Goal: Transaction & Acquisition: Purchase product/service

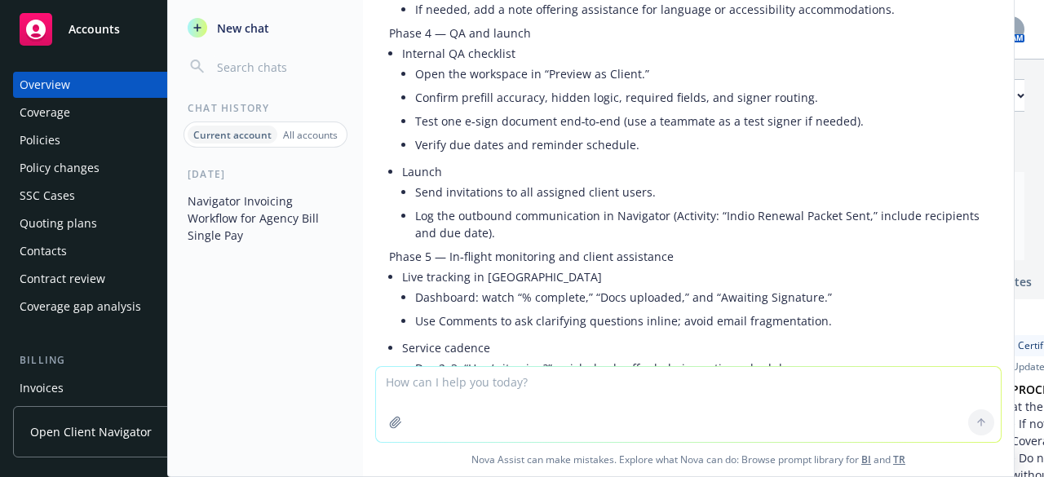
scroll to position [10546, 0]
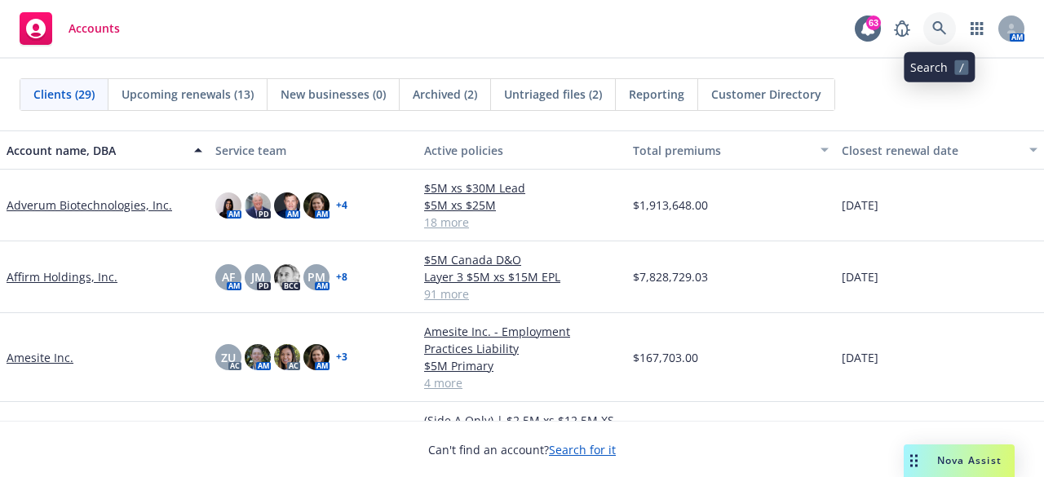
click at [944, 23] on icon at bounding box center [939, 28] width 15 height 15
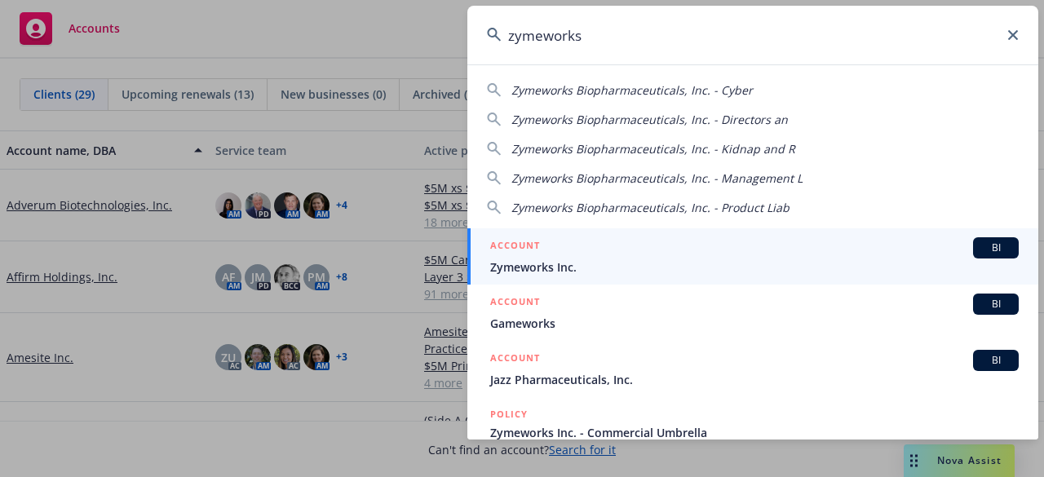
type input "zymeworks"
click at [578, 257] on div "ACCOUNT BI" at bounding box center [754, 247] width 528 height 21
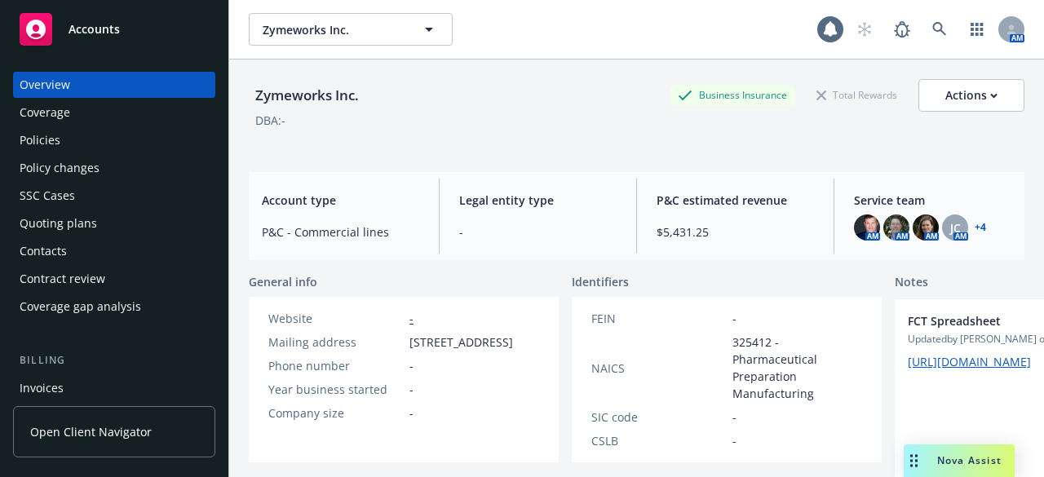
click at [54, 143] on div "Policies" at bounding box center [40, 140] width 41 height 26
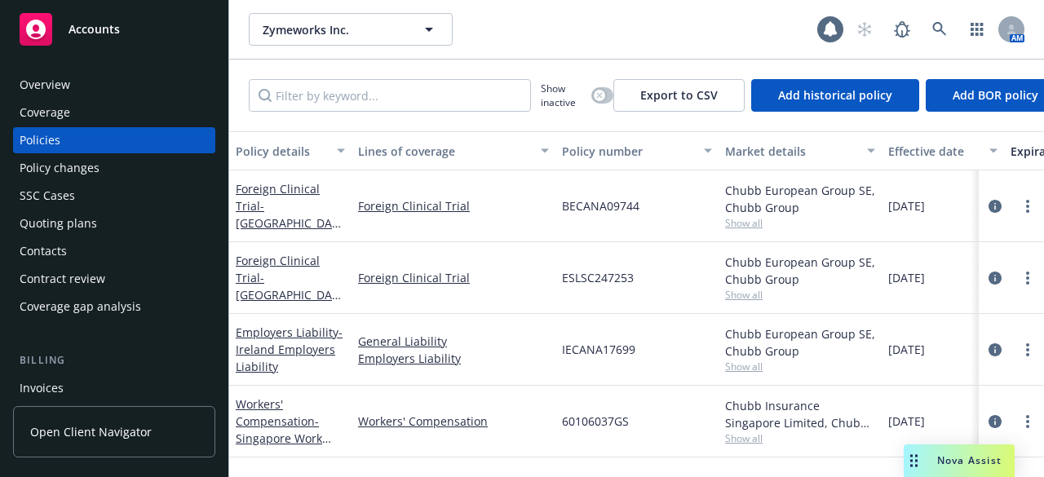
click at [64, 225] on div "Quoting plans" at bounding box center [58, 223] width 77 height 26
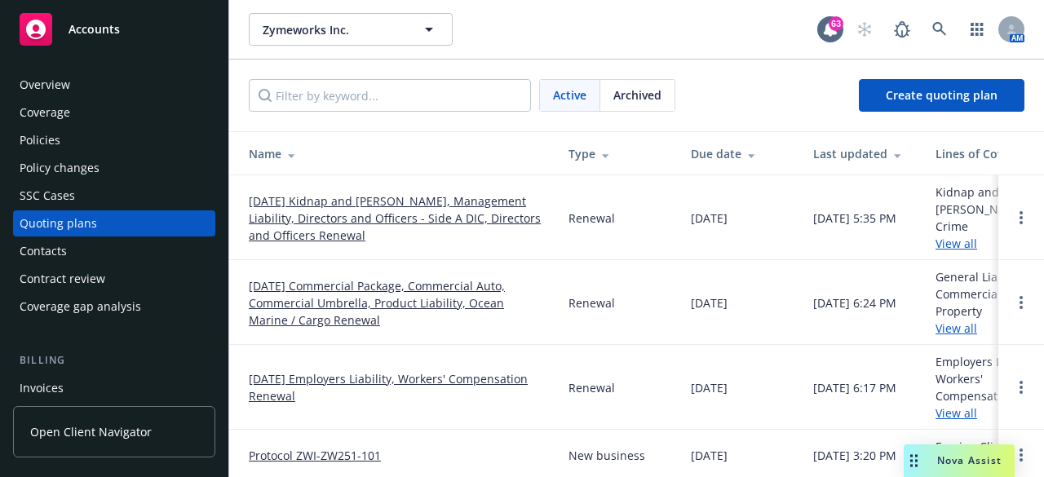
click at [311, 201] on link "[DATE] Kidnap and [PERSON_NAME], Management Liability, Directors and Officers -…" at bounding box center [396, 217] width 294 height 51
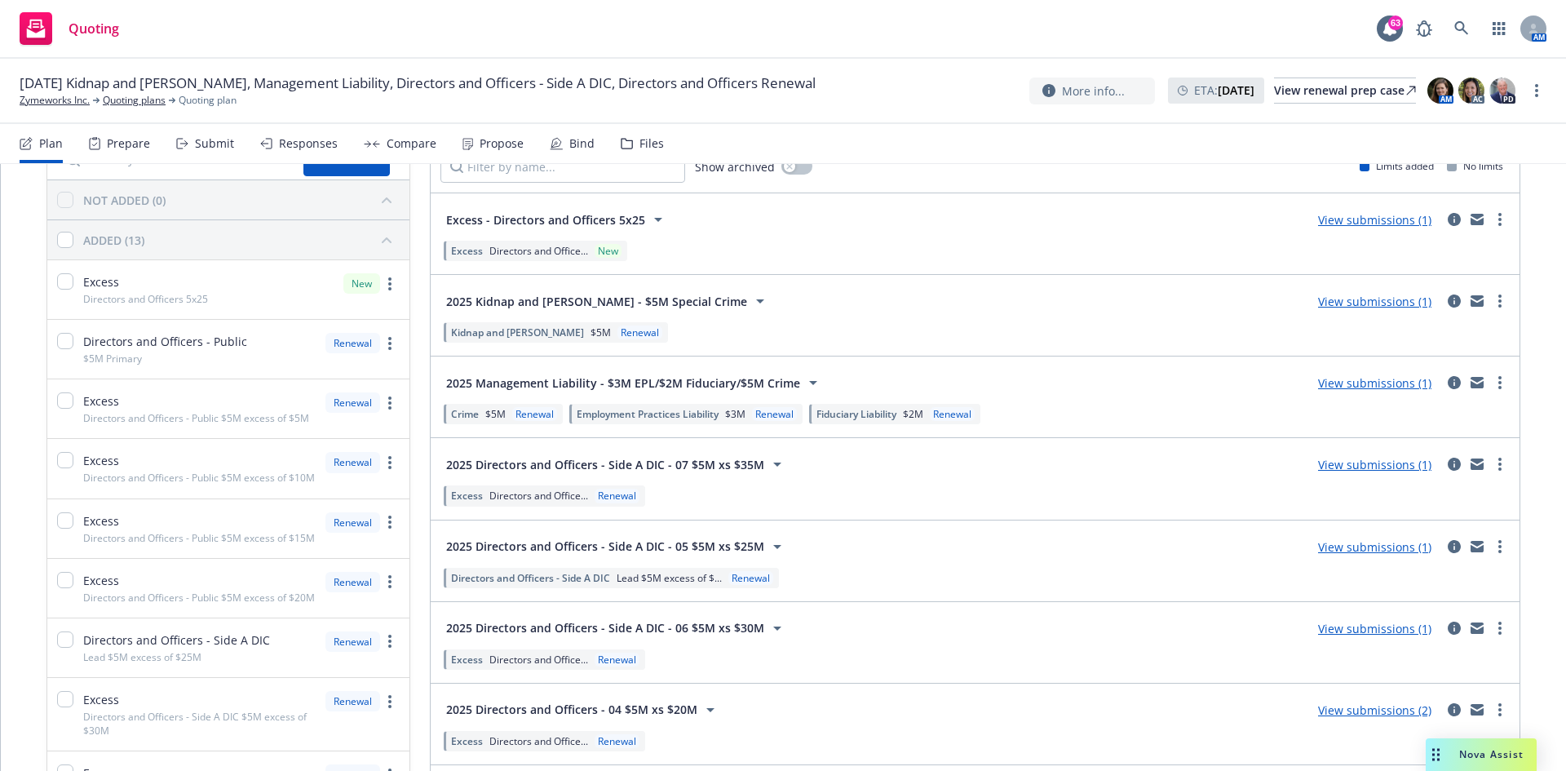
scroll to position [12, 0]
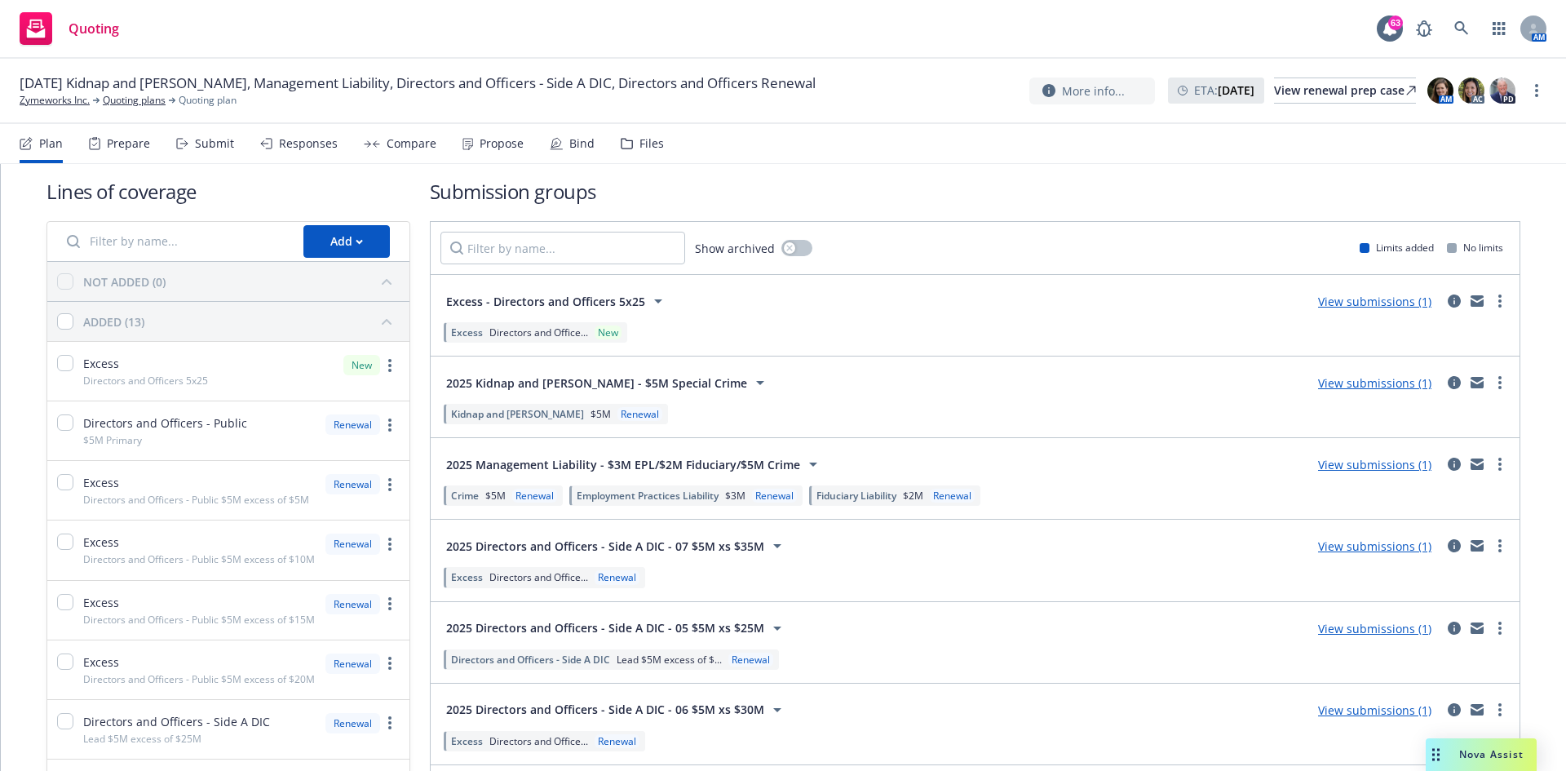
click at [1043, 296] on link "View submissions (1)" at bounding box center [1374, 301] width 113 height 15
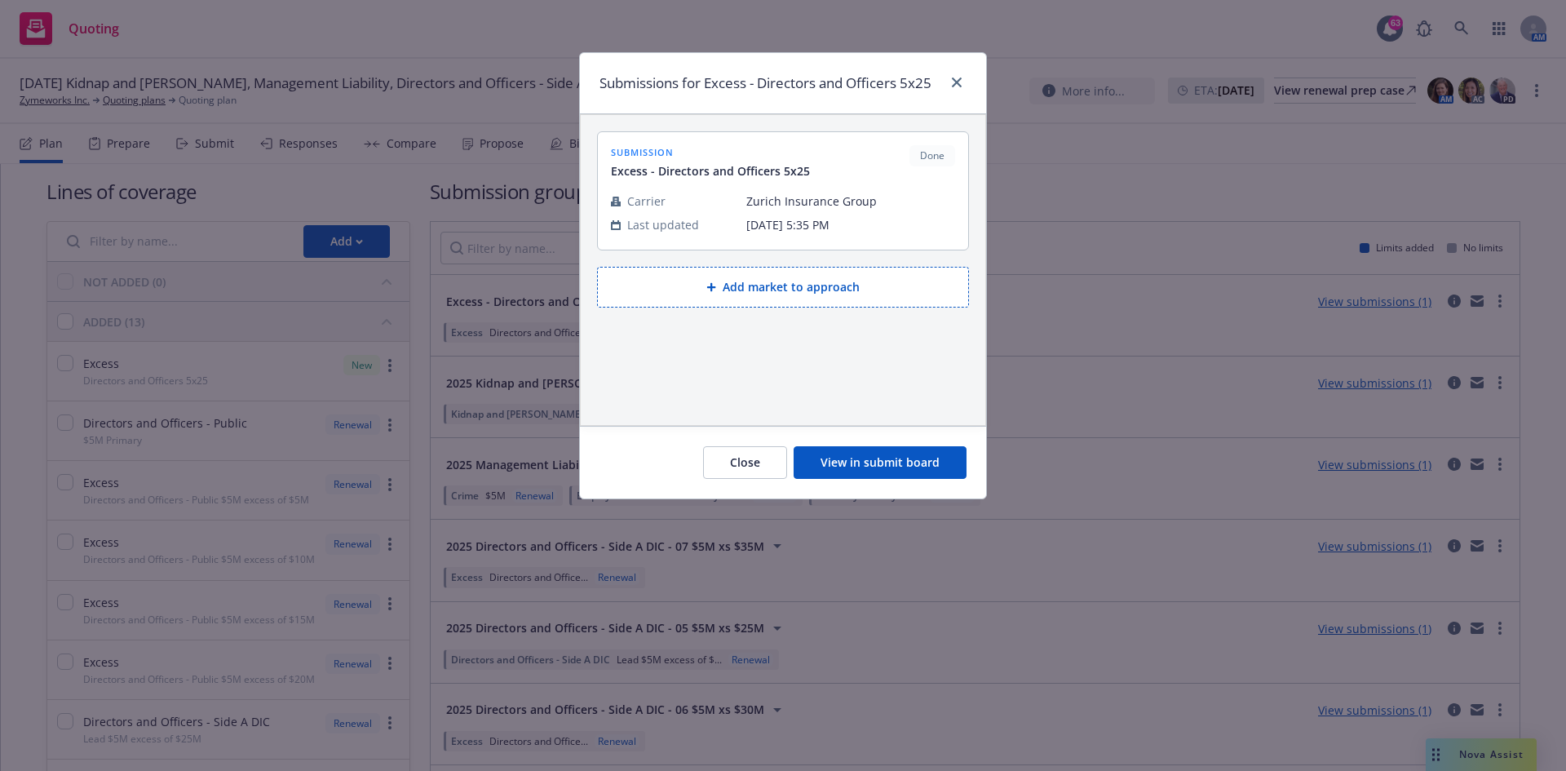
click at [916, 455] on button "View in submit board" at bounding box center [879, 462] width 173 height 33
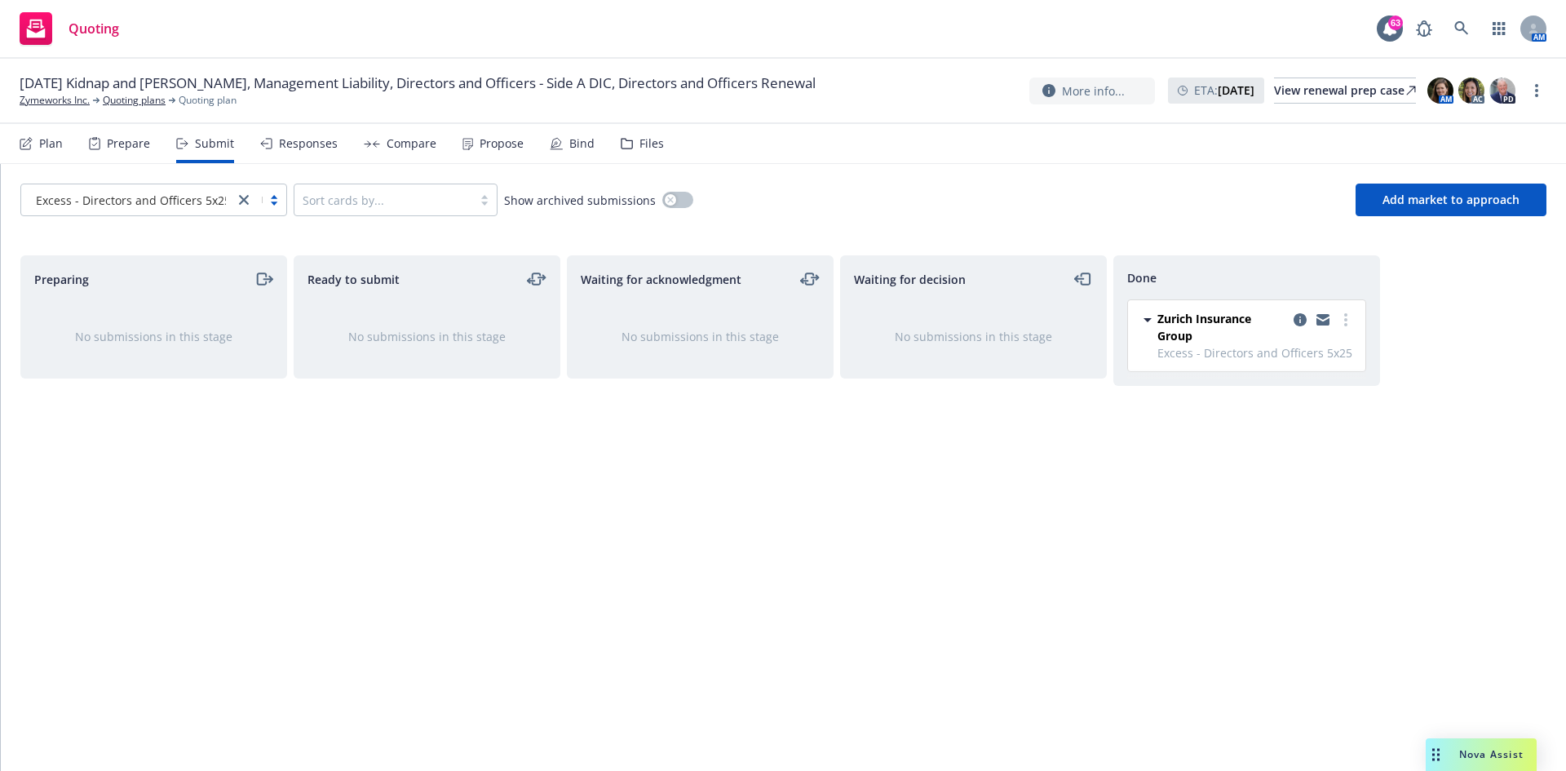
click at [24, 152] on div "Plan" at bounding box center [41, 143] width 43 height 39
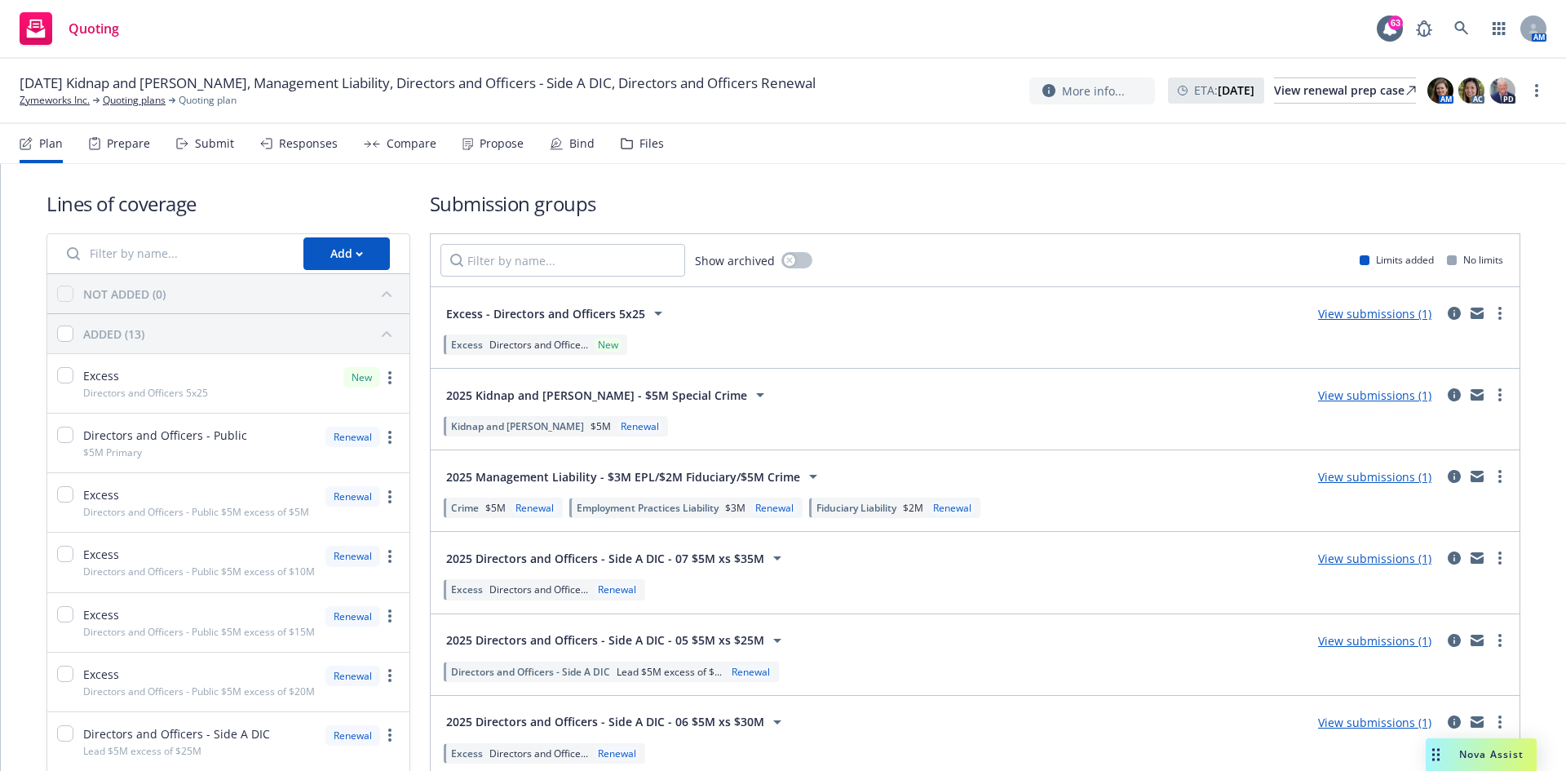
click at [1043, 397] on link "View submissions (1)" at bounding box center [1374, 394] width 113 height 15
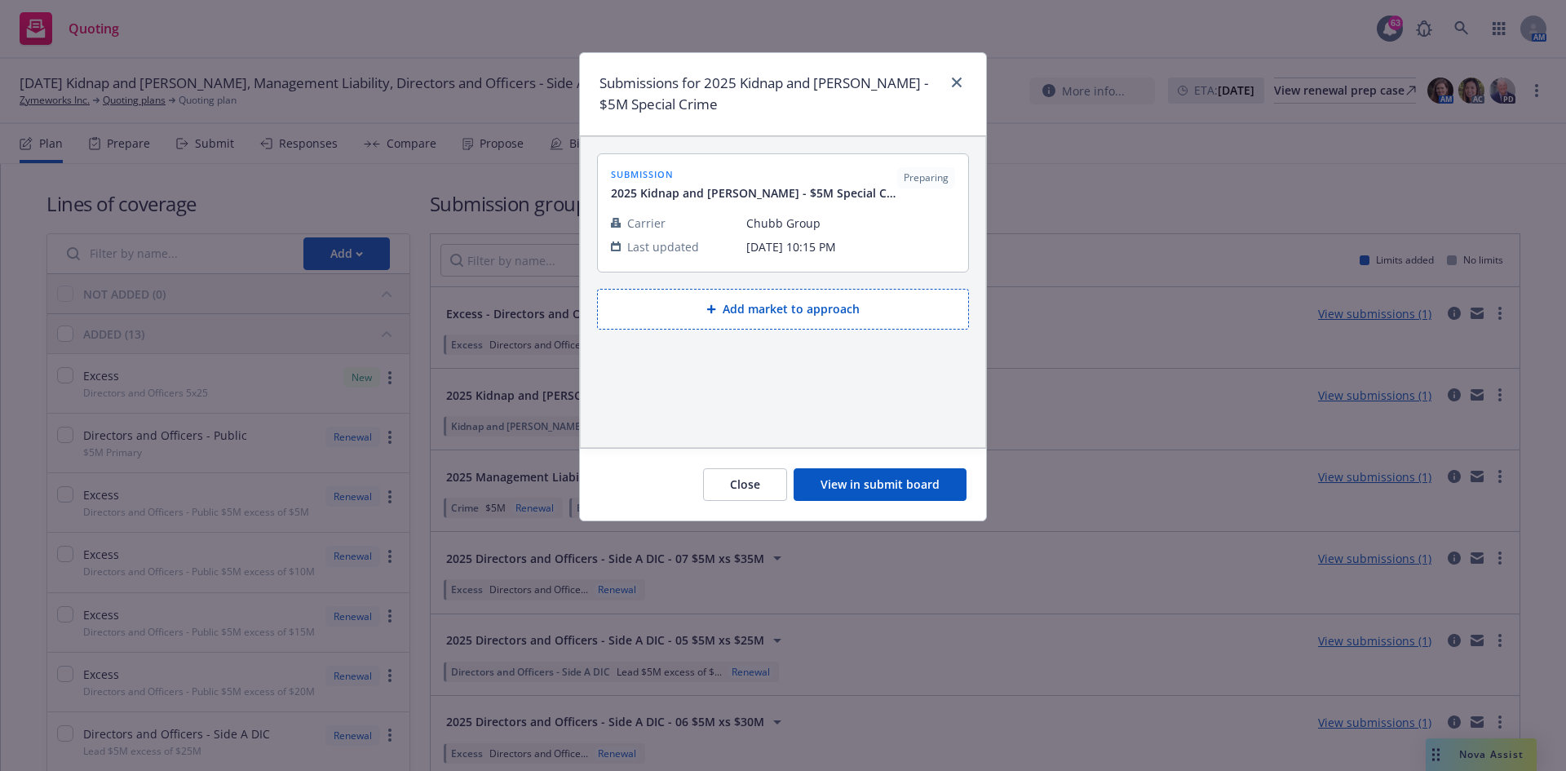
click at [940, 476] on button "View in submit board" at bounding box center [879, 484] width 173 height 33
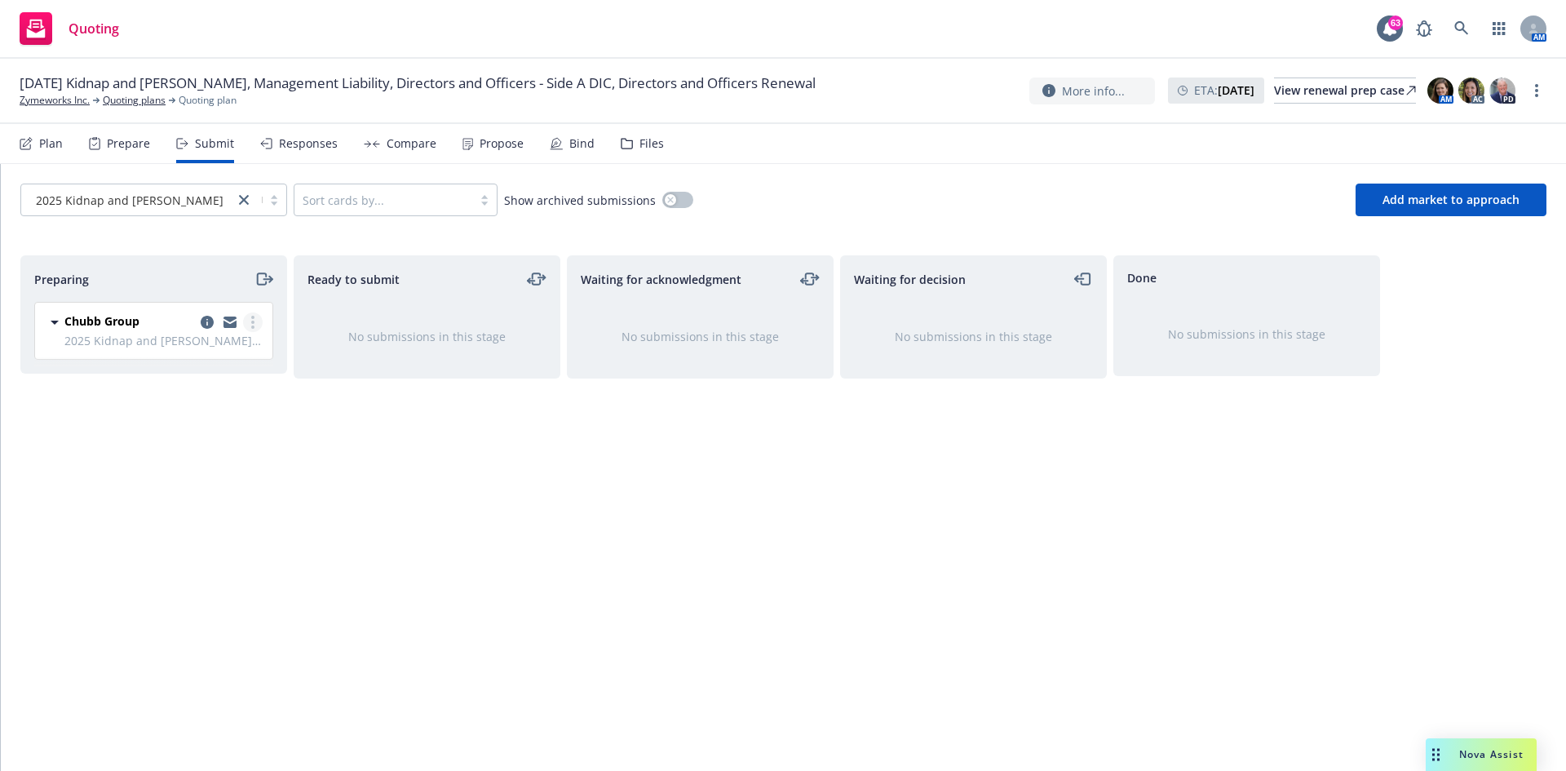
click at [258, 329] on link "more" at bounding box center [253, 322] width 20 height 20
click at [204, 458] on span "Add accepted decision" at bounding box center [180, 452] width 163 height 15
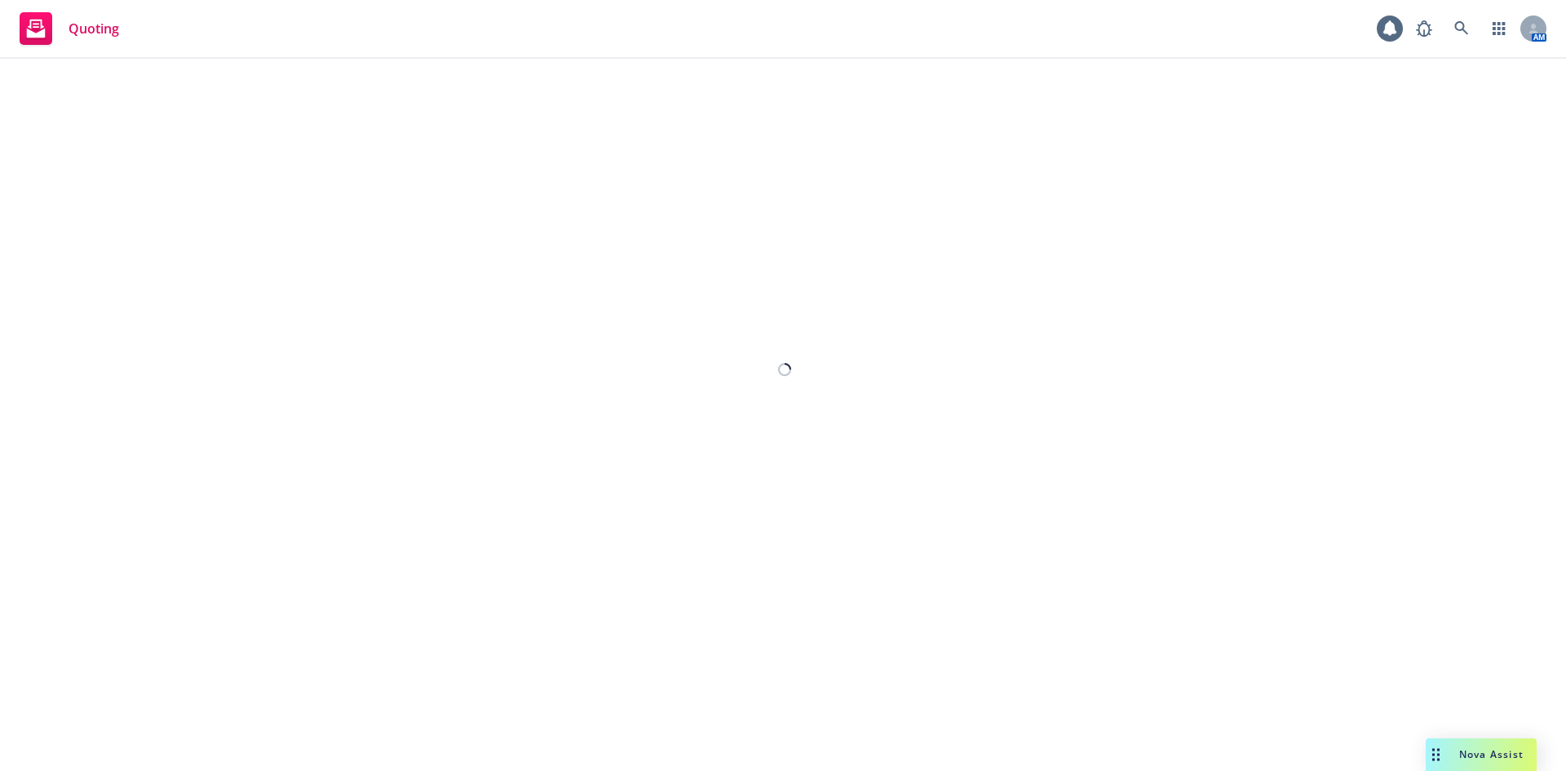
select select "12"
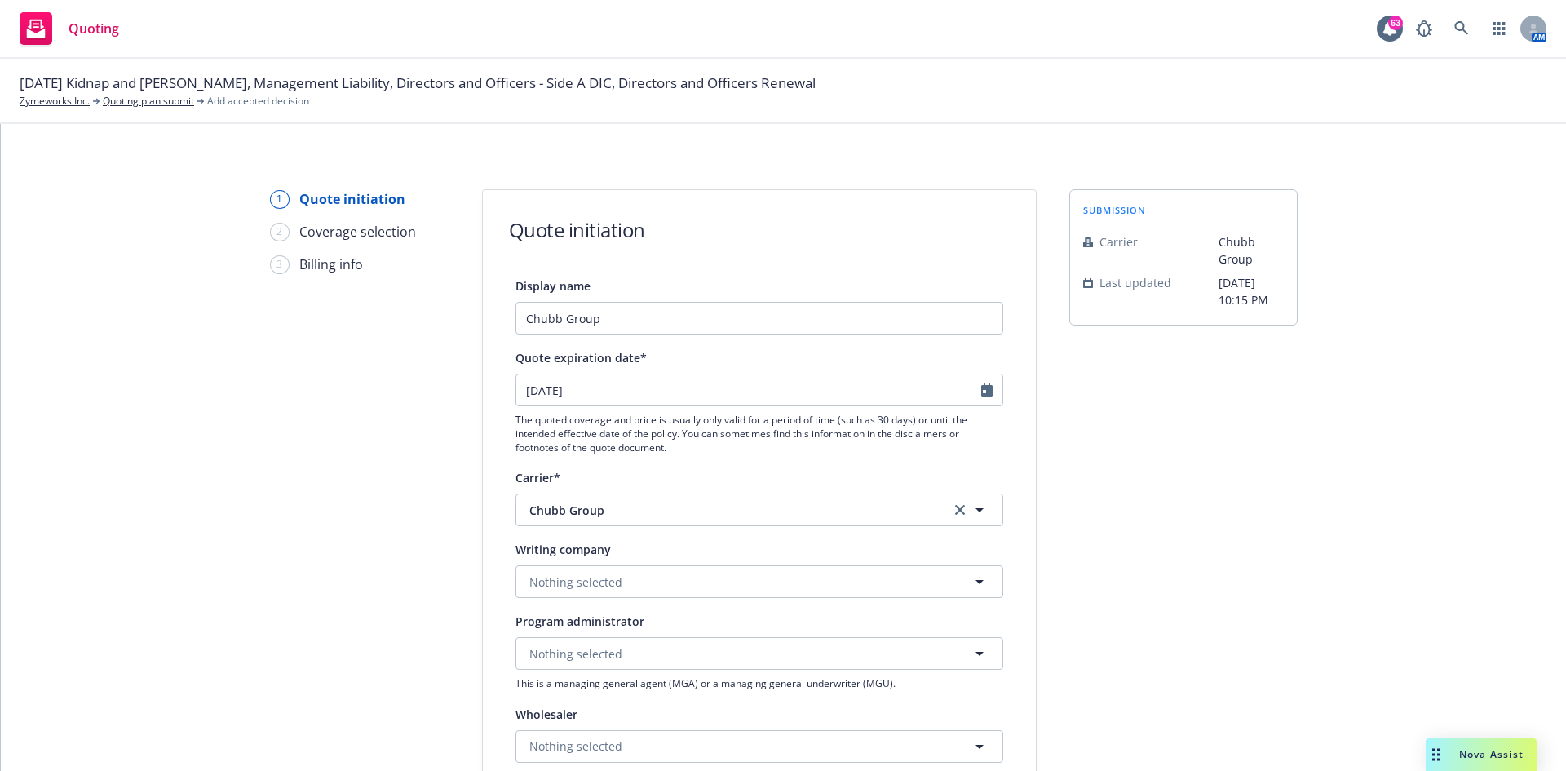
click at [545, 370] on div "Quote expiration date* [DATE] The quoted coverage and price is usually only val…" at bounding box center [759, 400] width 488 height 107
click at [547, 380] on input "[DATE]" at bounding box center [748, 389] width 465 height 31
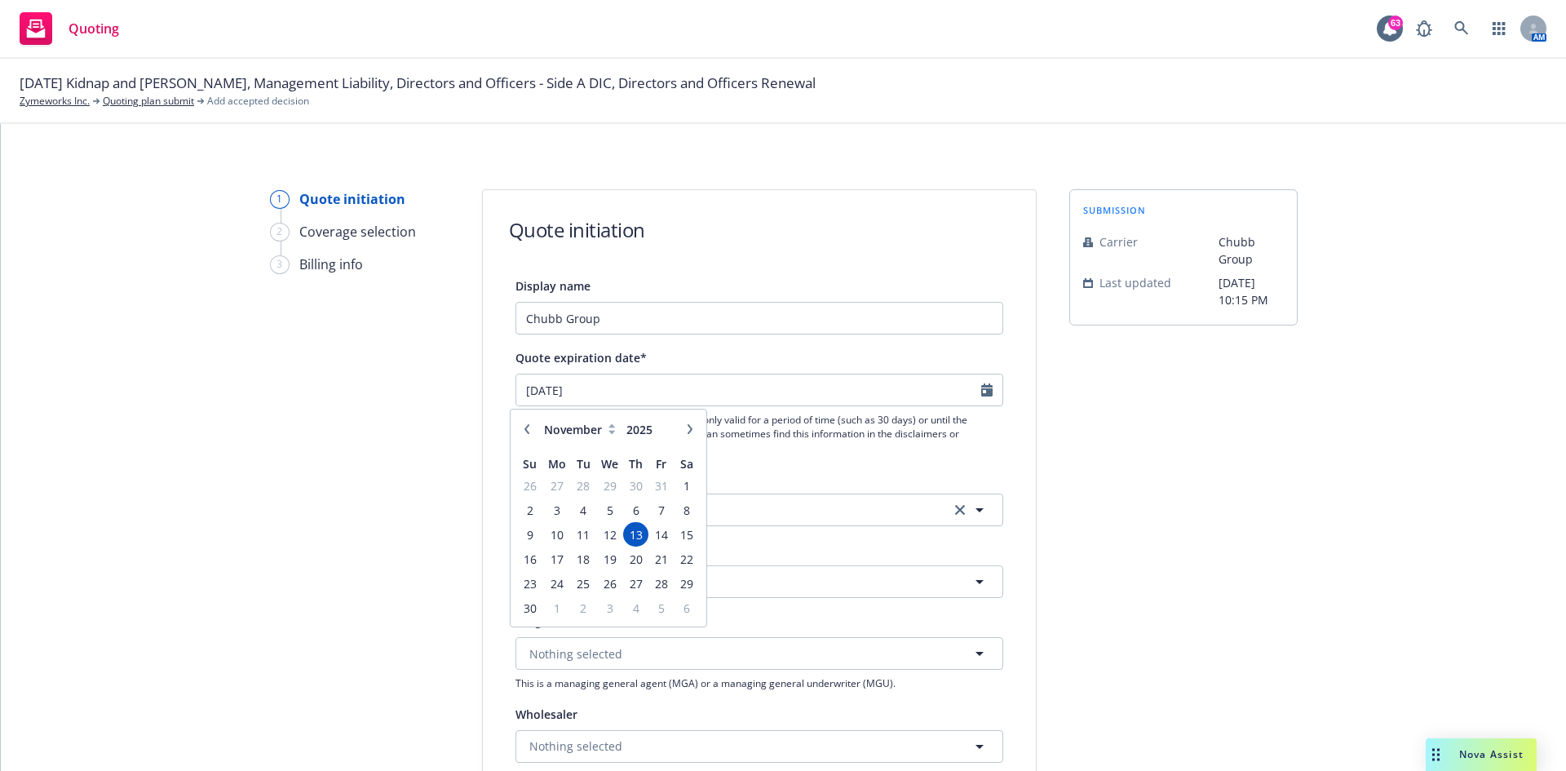
click at [512, 426] on div "January February March April May June July August September October November [D…" at bounding box center [608, 517] width 196 height 217
click at [525, 430] on icon "button" at bounding box center [526, 429] width 5 height 10
select select "10"
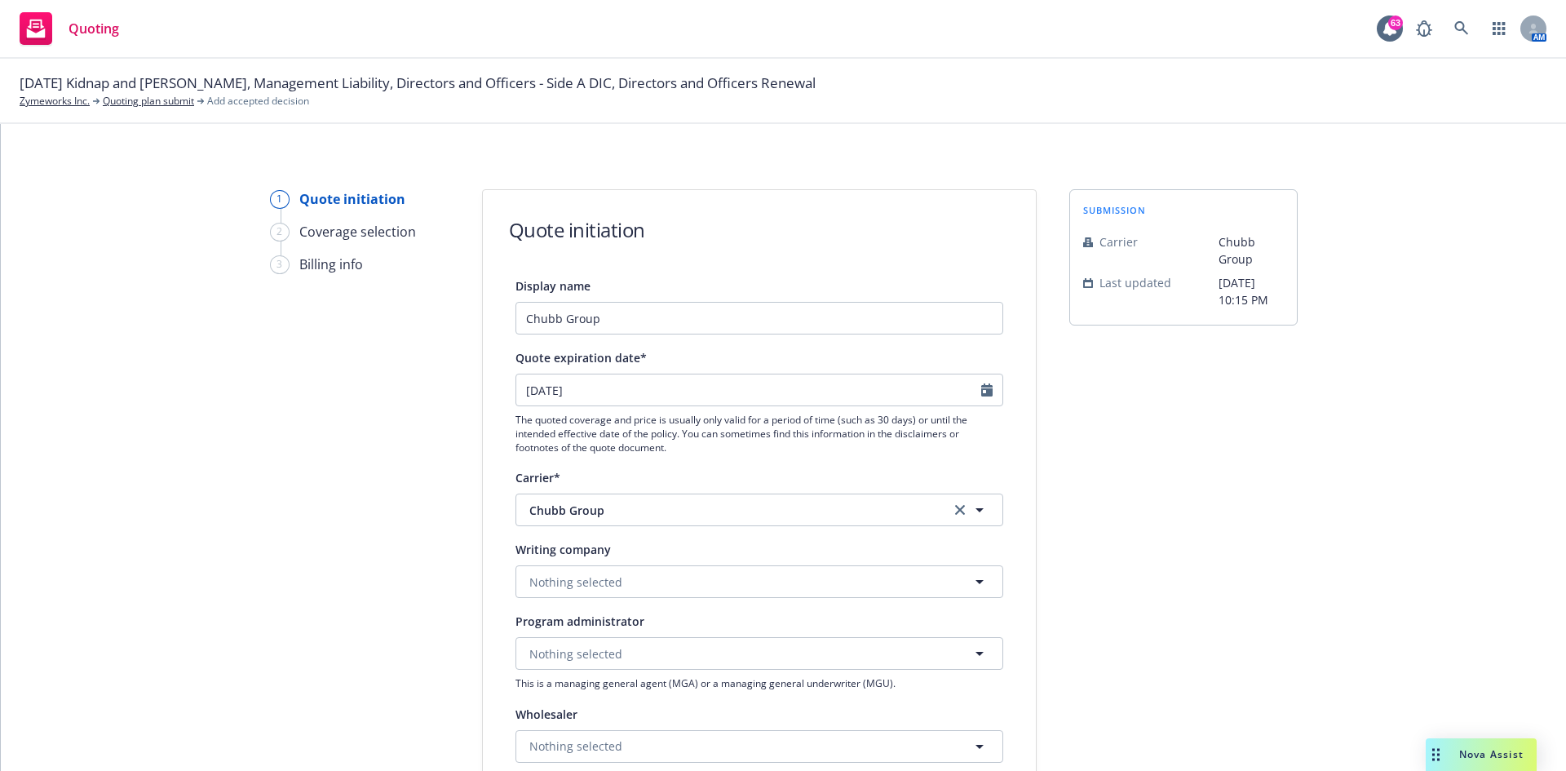
click at [779, 468] on div "Carrier*" at bounding box center [759, 477] width 488 height 20
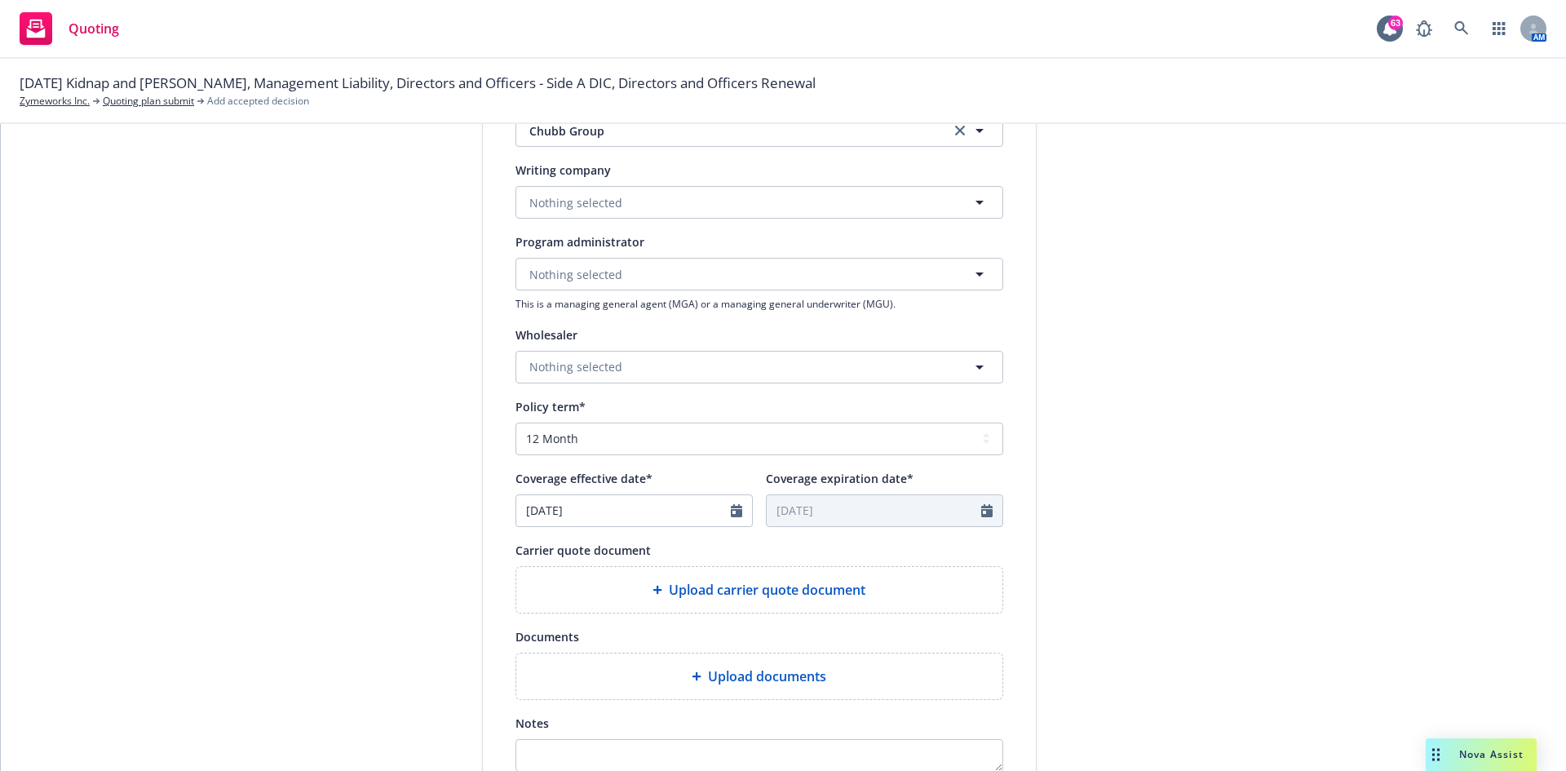
scroll to position [408, 0]
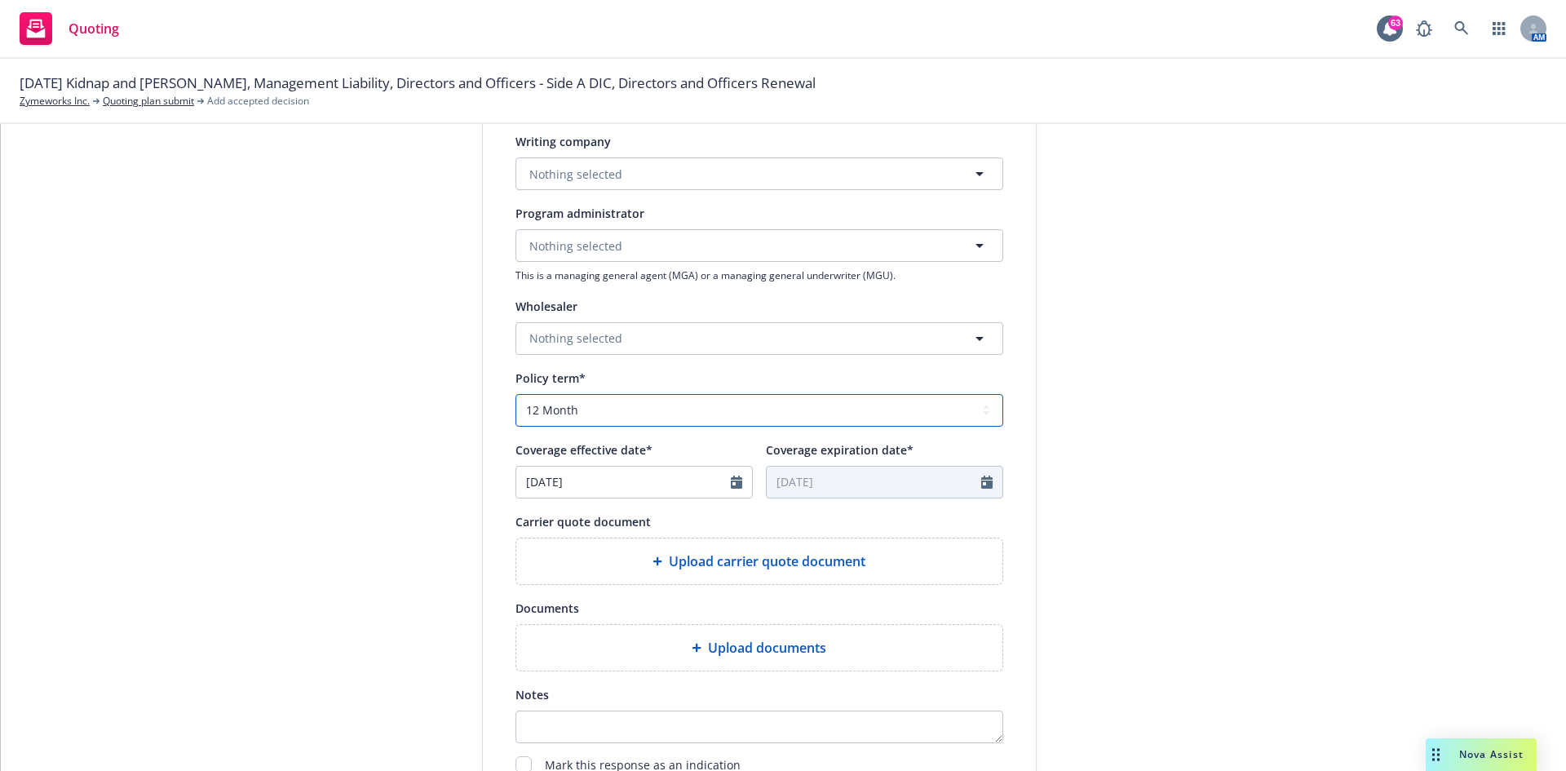
click at [630, 408] on select "Select policy term 12 Month 6 Month 4 Month 3 Month 2 Month 1 Month 36 Month (3…" at bounding box center [759, 410] width 488 height 33
select select "36"
click at [515, 394] on select "Select policy term 12 Month 6 Month 4 Month 3 Month 2 Month 1 Month 36 Month (3…" at bounding box center [759, 410] width 488 height 33
type input "[DATE]"
click at [1043, 476] on div "submission Carrier Chubb Group Last updated [DATE] 10:15 PM" at bounding box center [1183, 328] width 228 height 1094
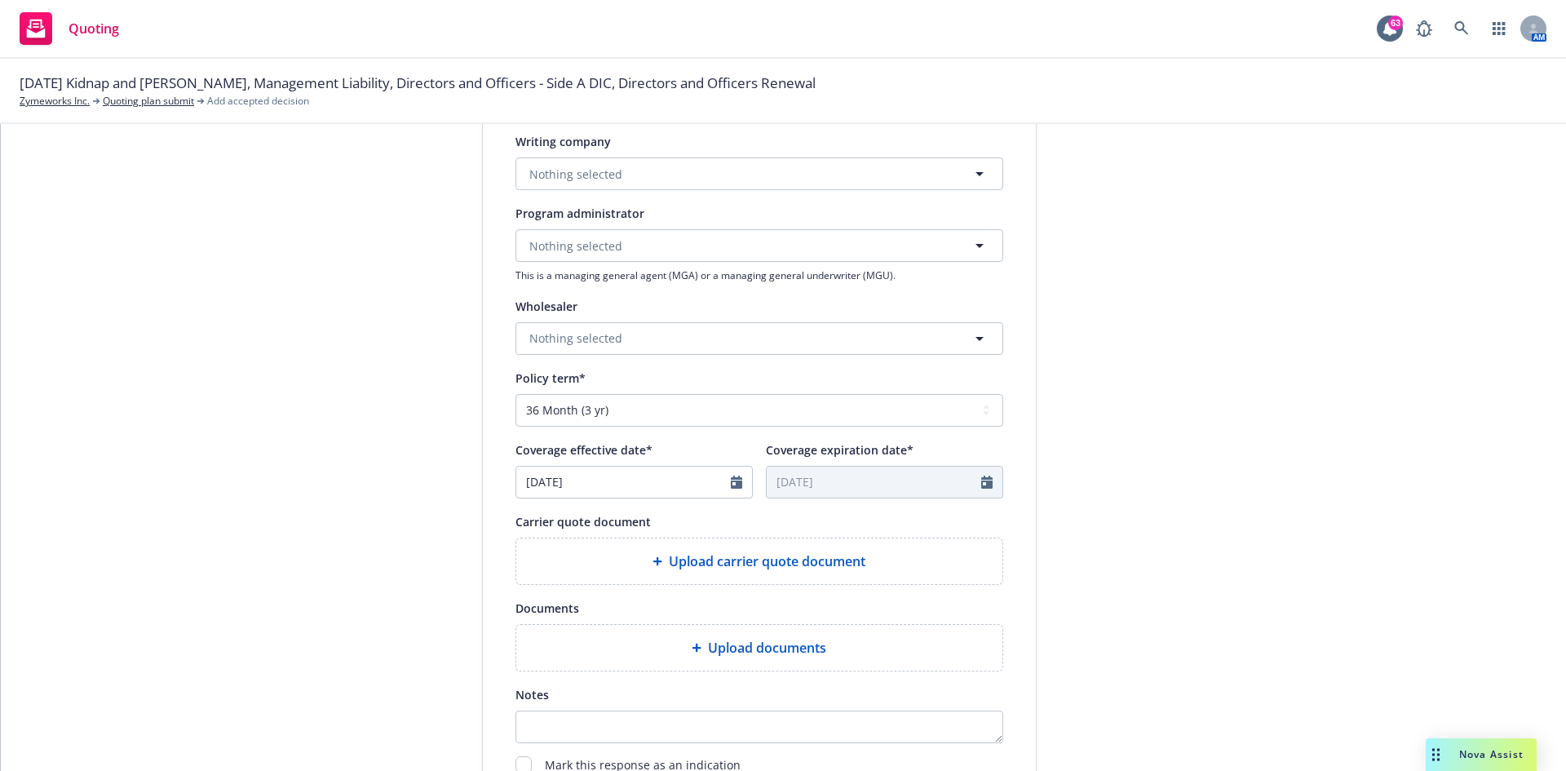
click at [1043, 382] on div "submission Carrier Chubb Group Last updated [DATE] 10:15 PM" at bounding box center [1183, 328] width 228 height 1094
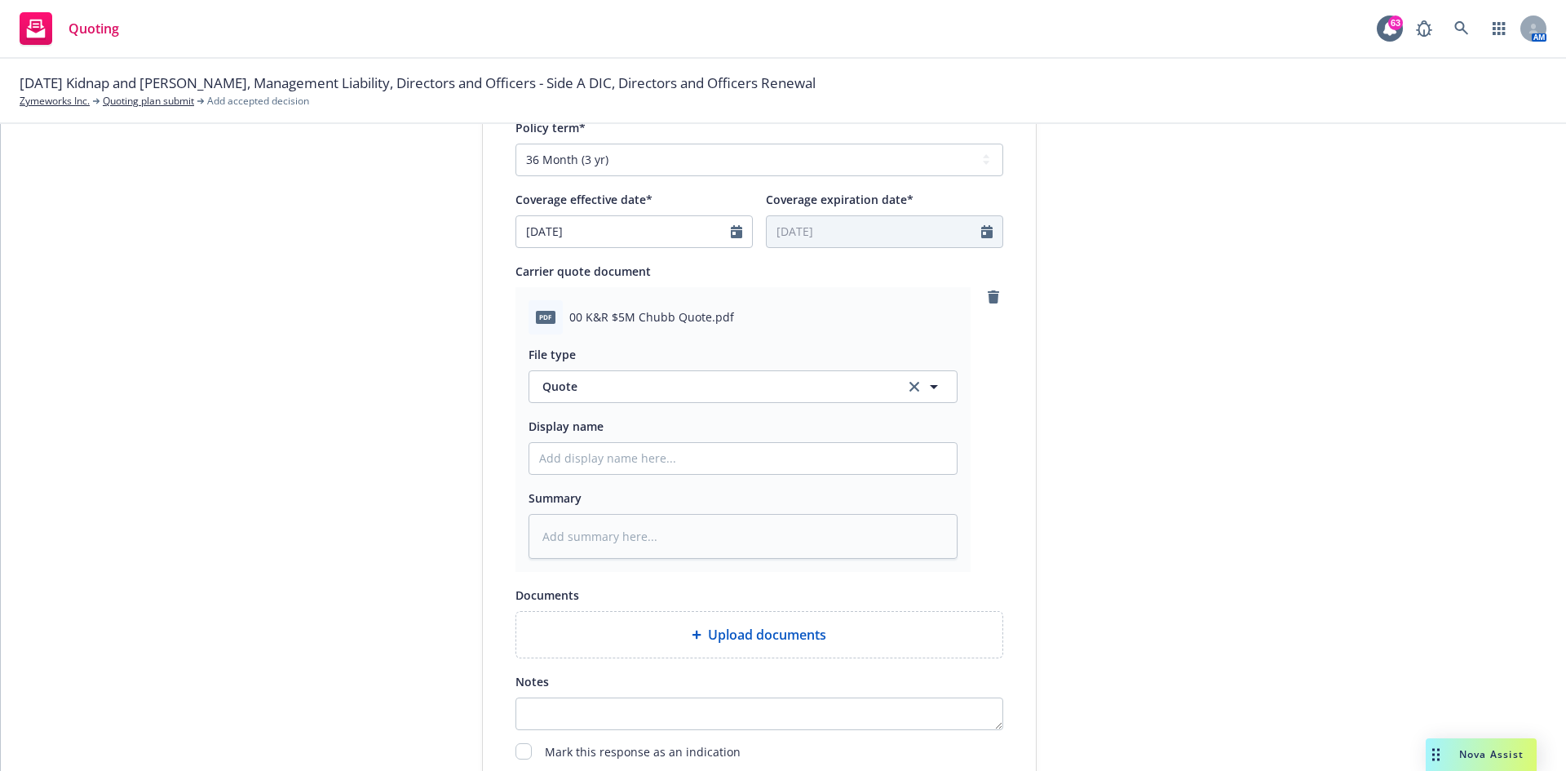
scroll to position [815, 0]
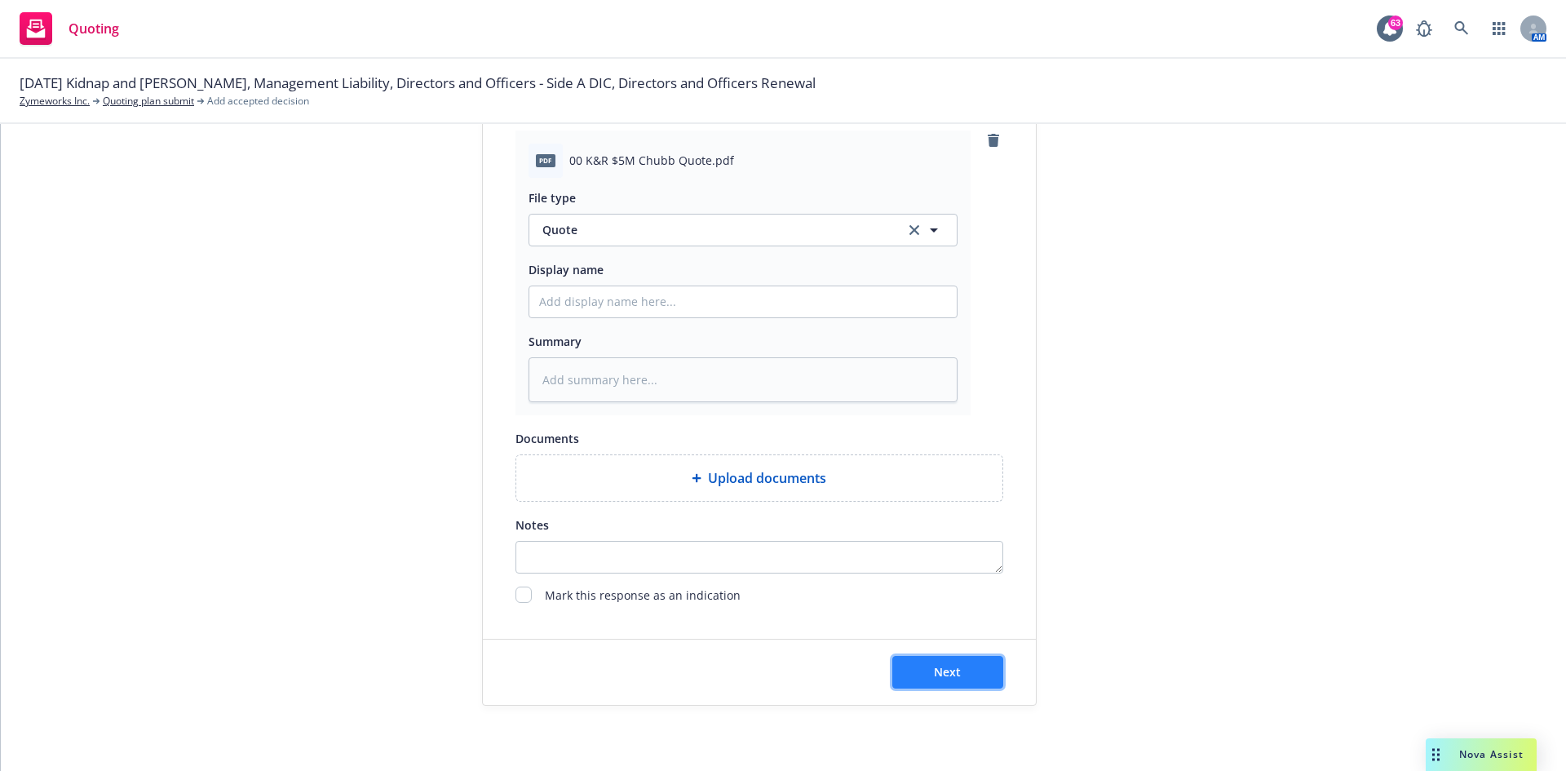
click at [961, 476] on button "Next" at bounding box center [947, 672] width 111 height 33
type textarea "x"
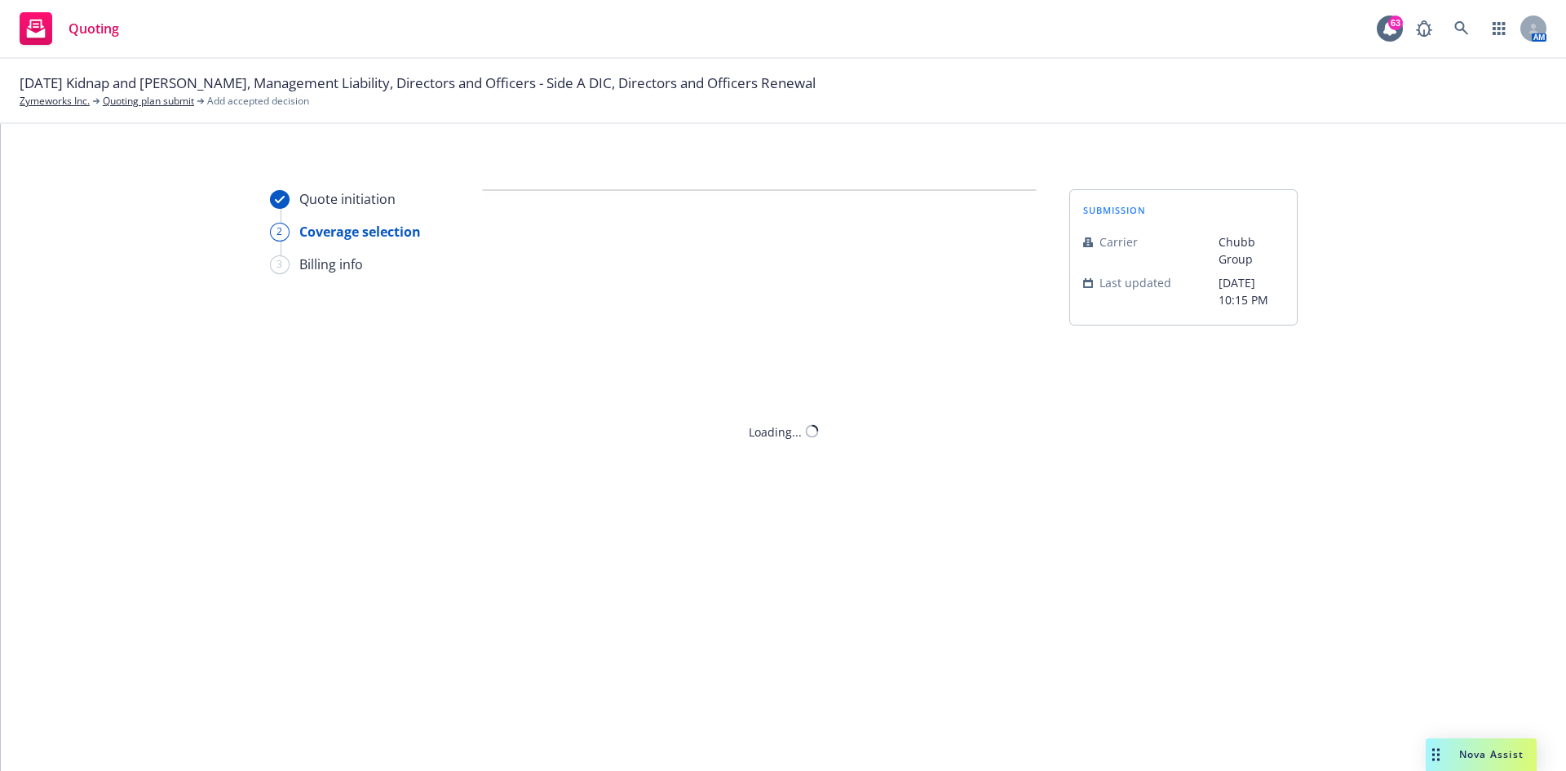
scroll to position [0, 0]
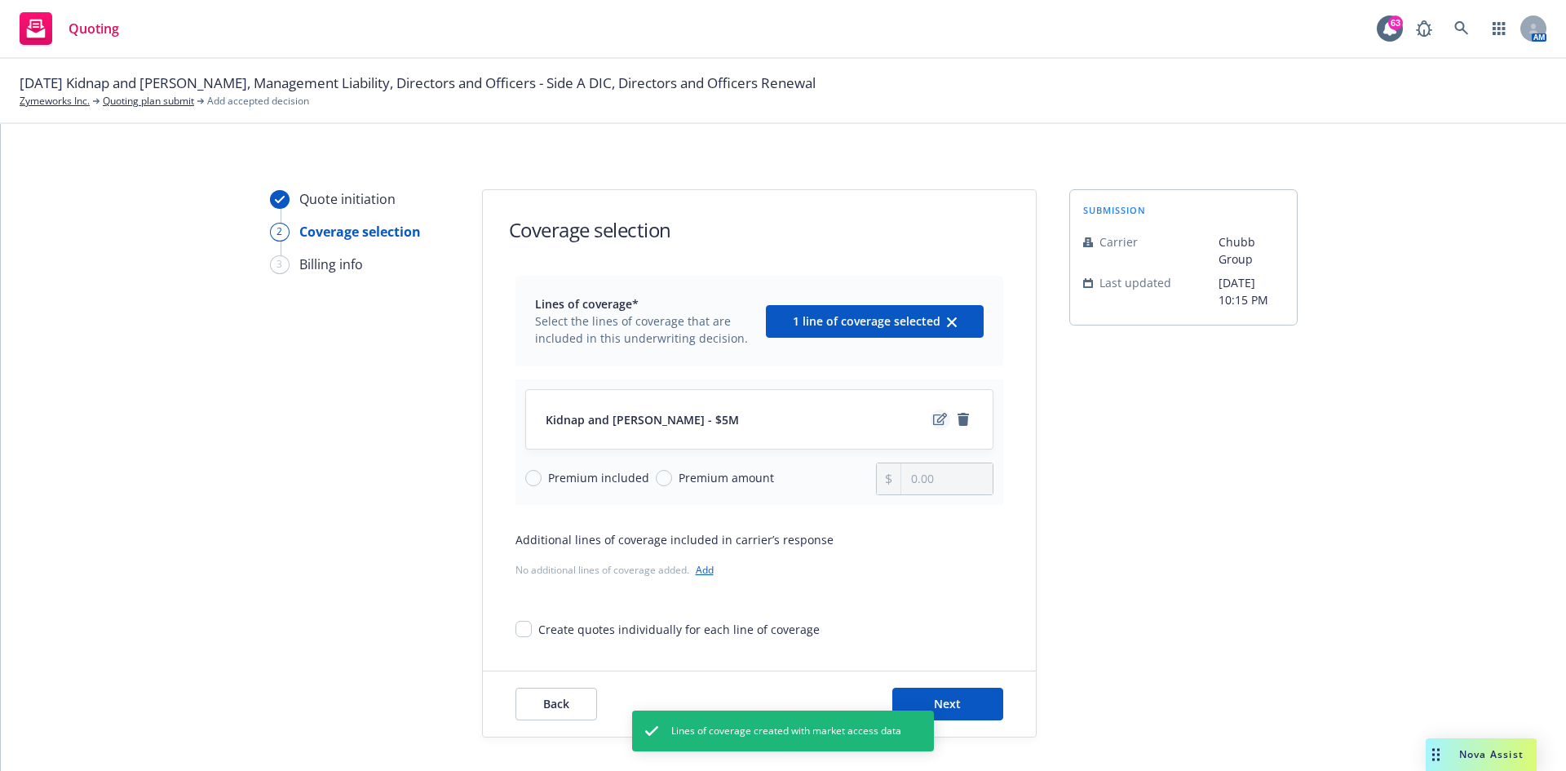
click at [933, 419] on icon "edit" at bounding box center [940, 419] width 14 height 13
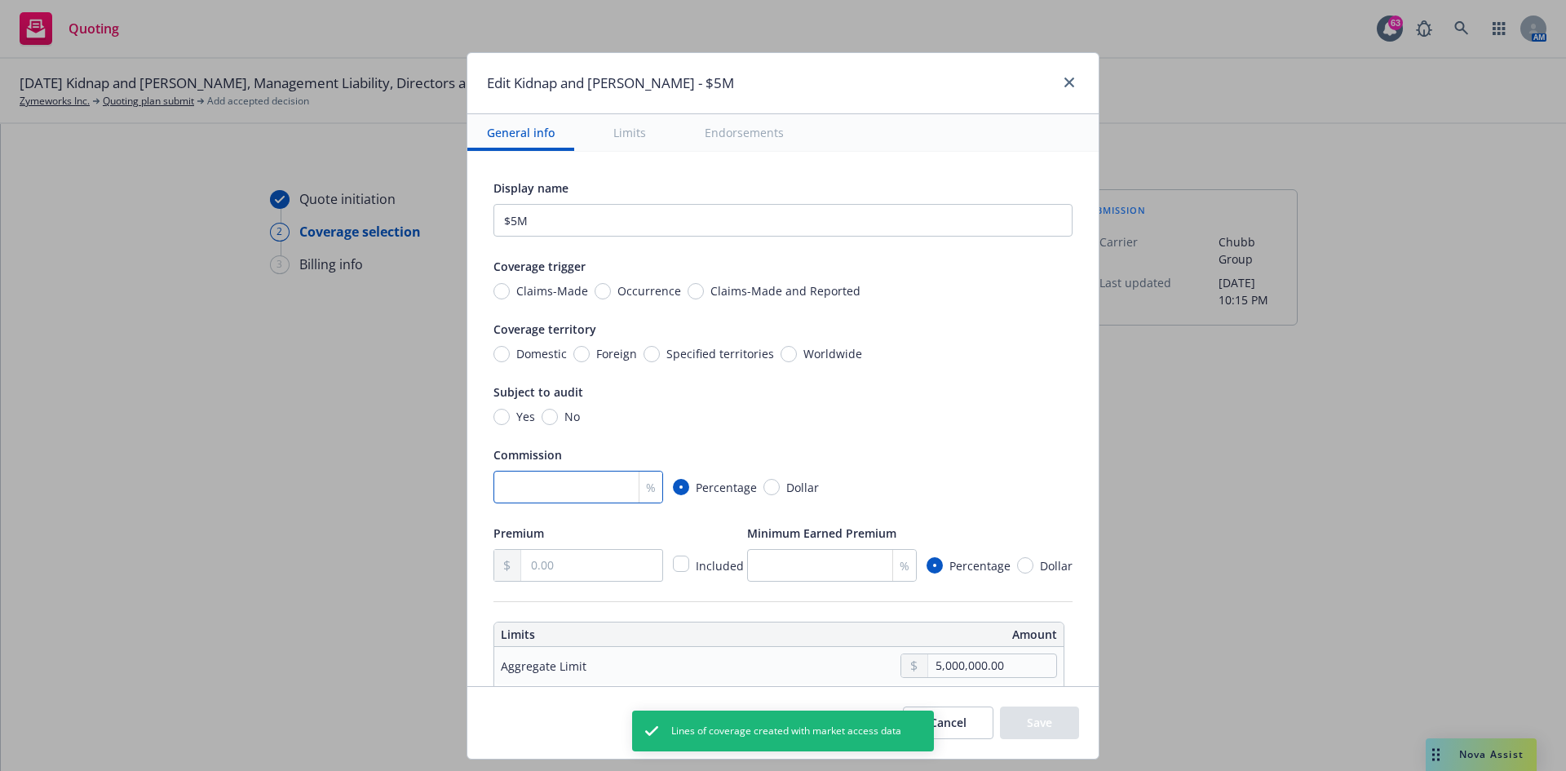
click at [569, 476] on input "number" at bounding box center [578, 487] width 170 height 33
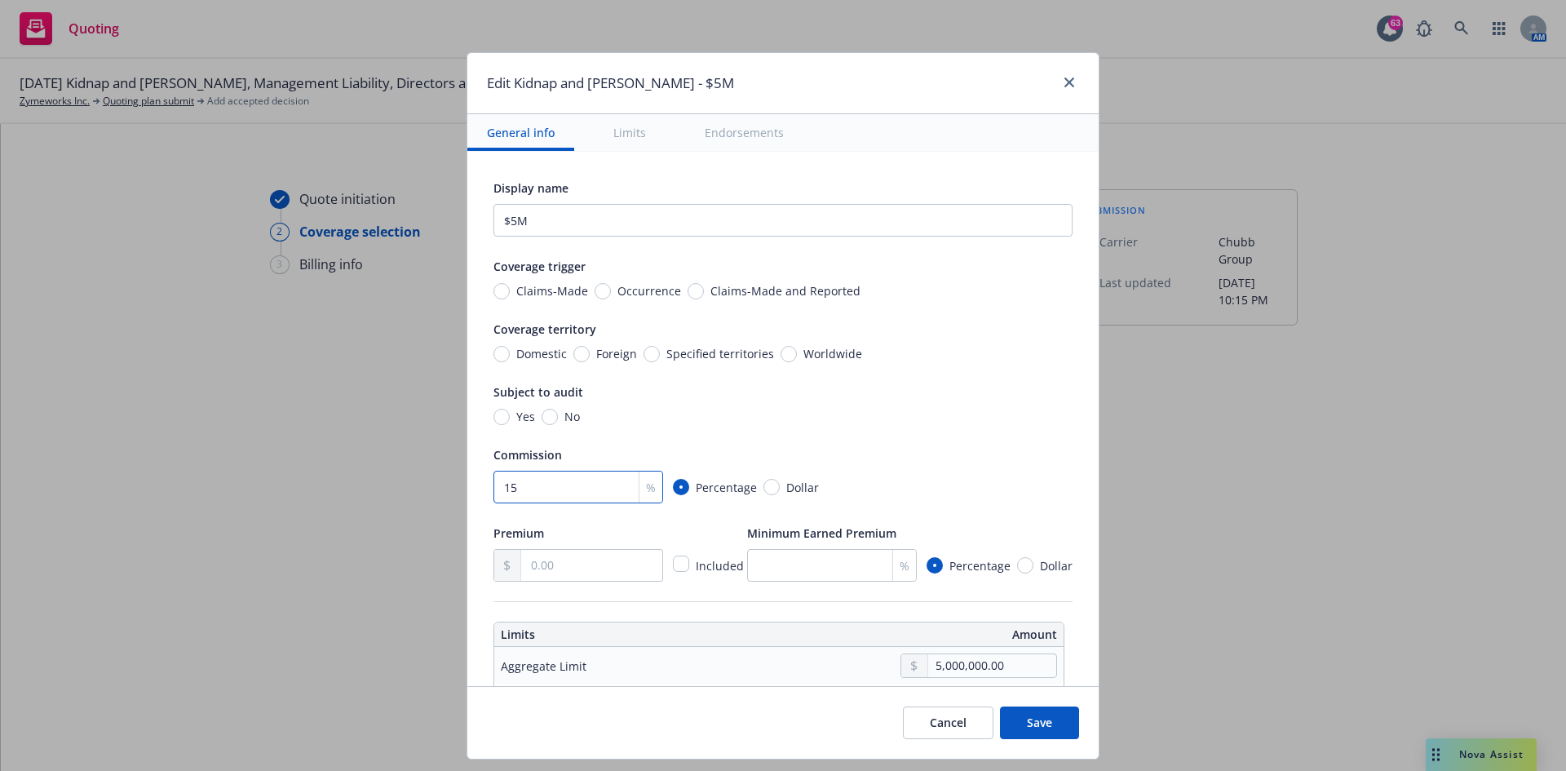
type input "15"
click at [595, 476] on input "text" at bounding box center [591, 565] width 141 height 31
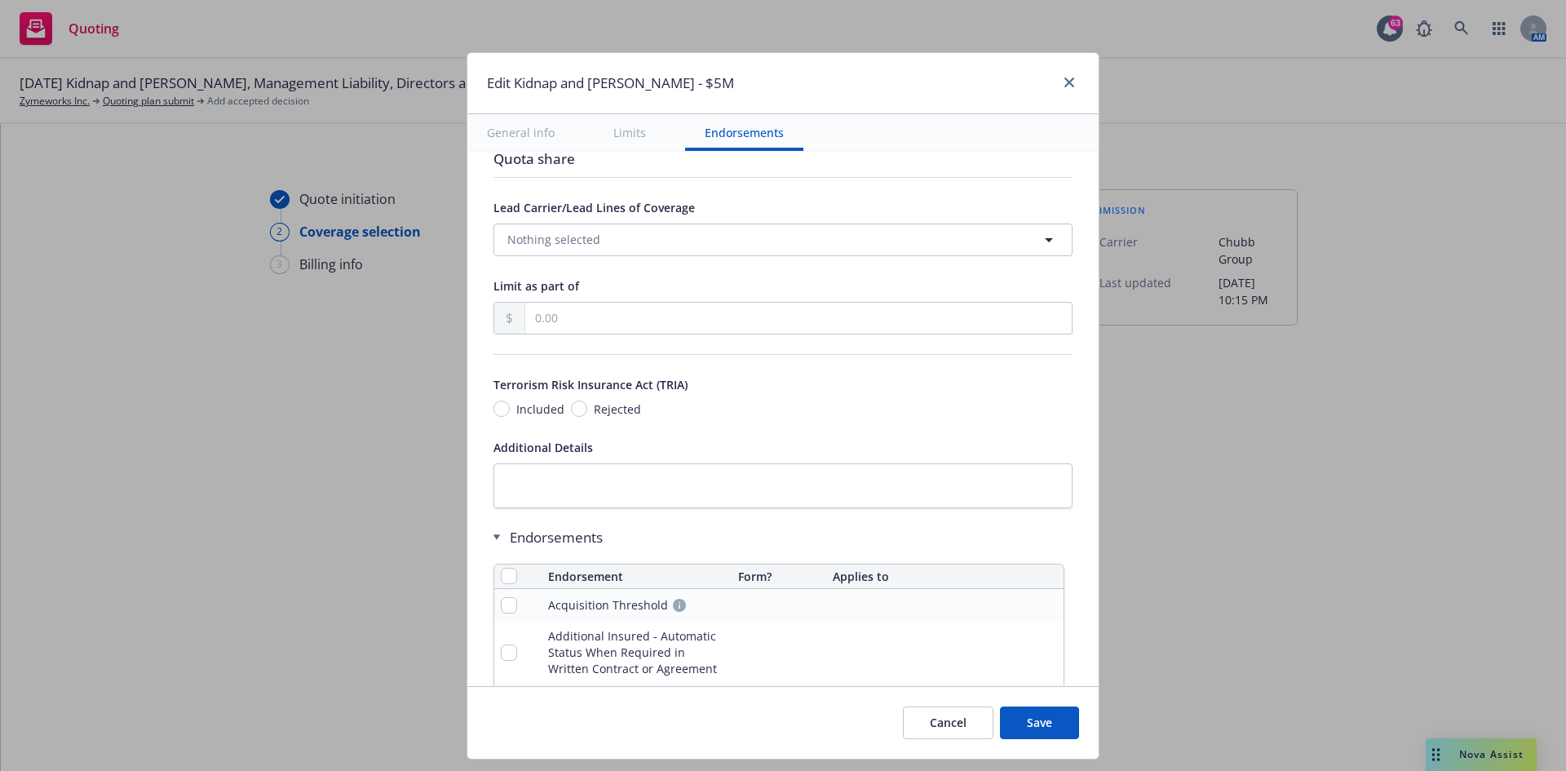
scroll to position [1386, 0]
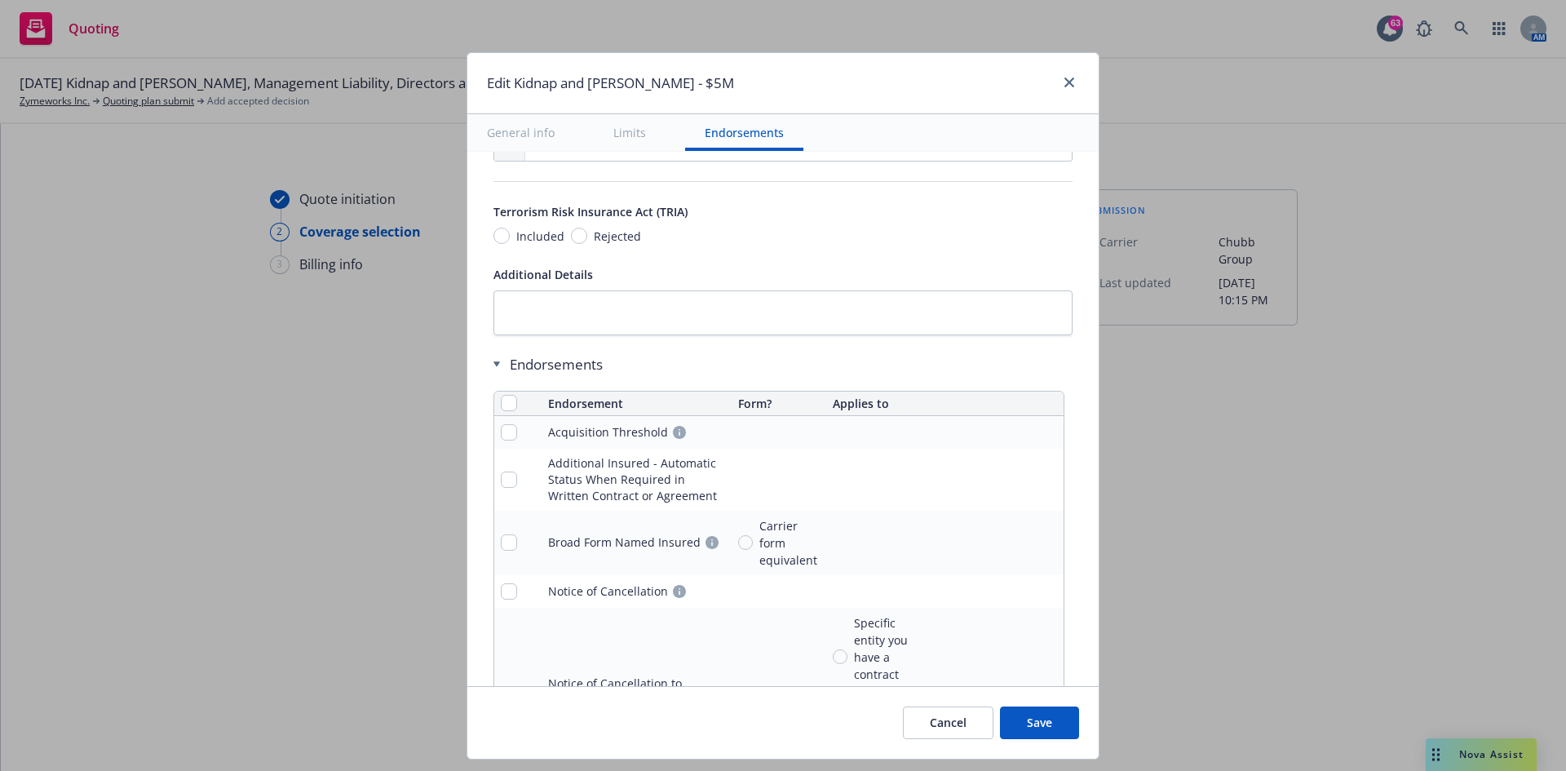
type input "6,632.00"
click at [501, 402] on input "checkbox" at bounding box center [509, 403] width 16 height 16
checkbox input "true"
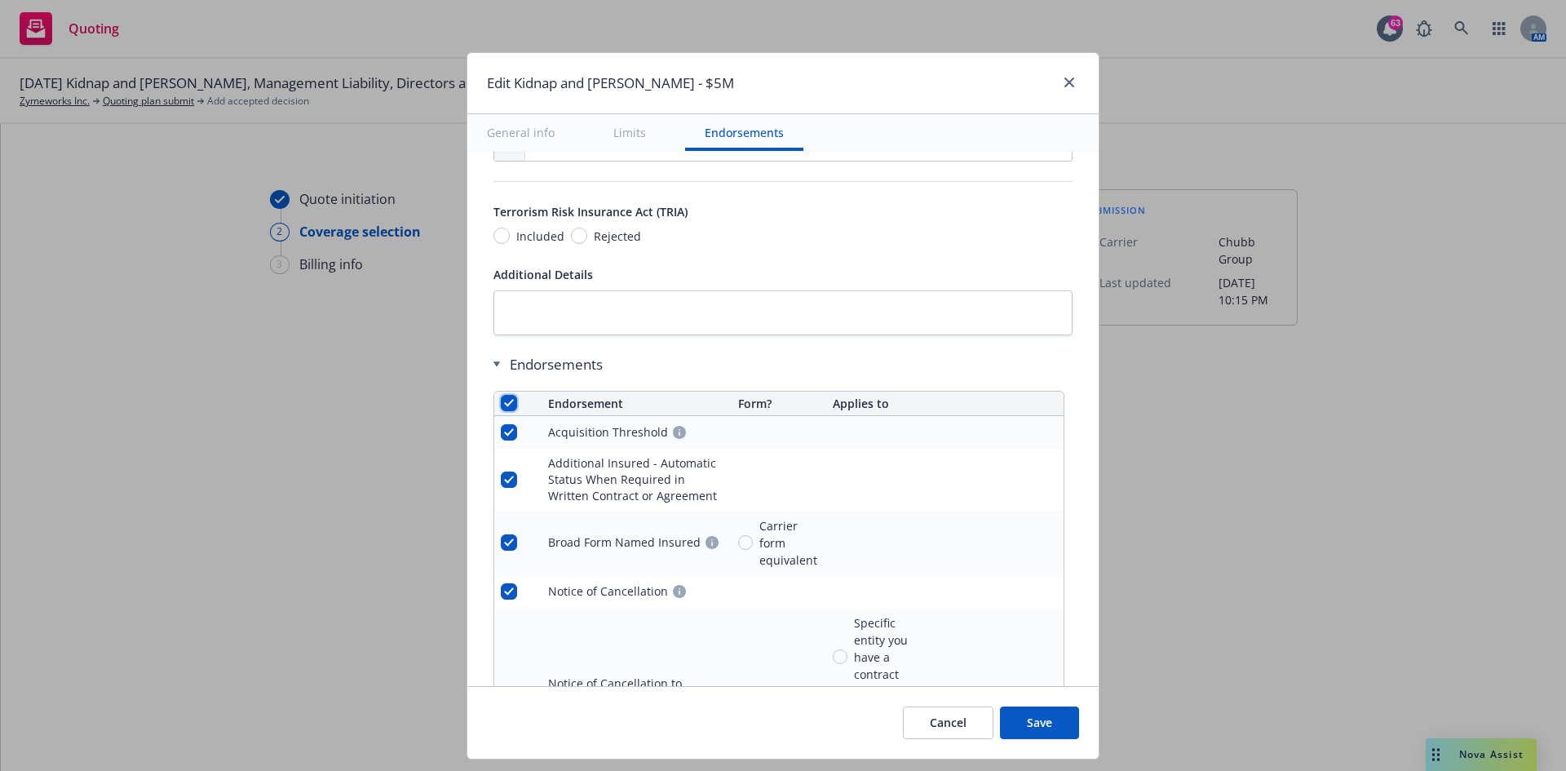
checkbox input "true"
click at [754, 476] on span "Remove endorsements" at bounding box center [755, 733] width 128 height 15
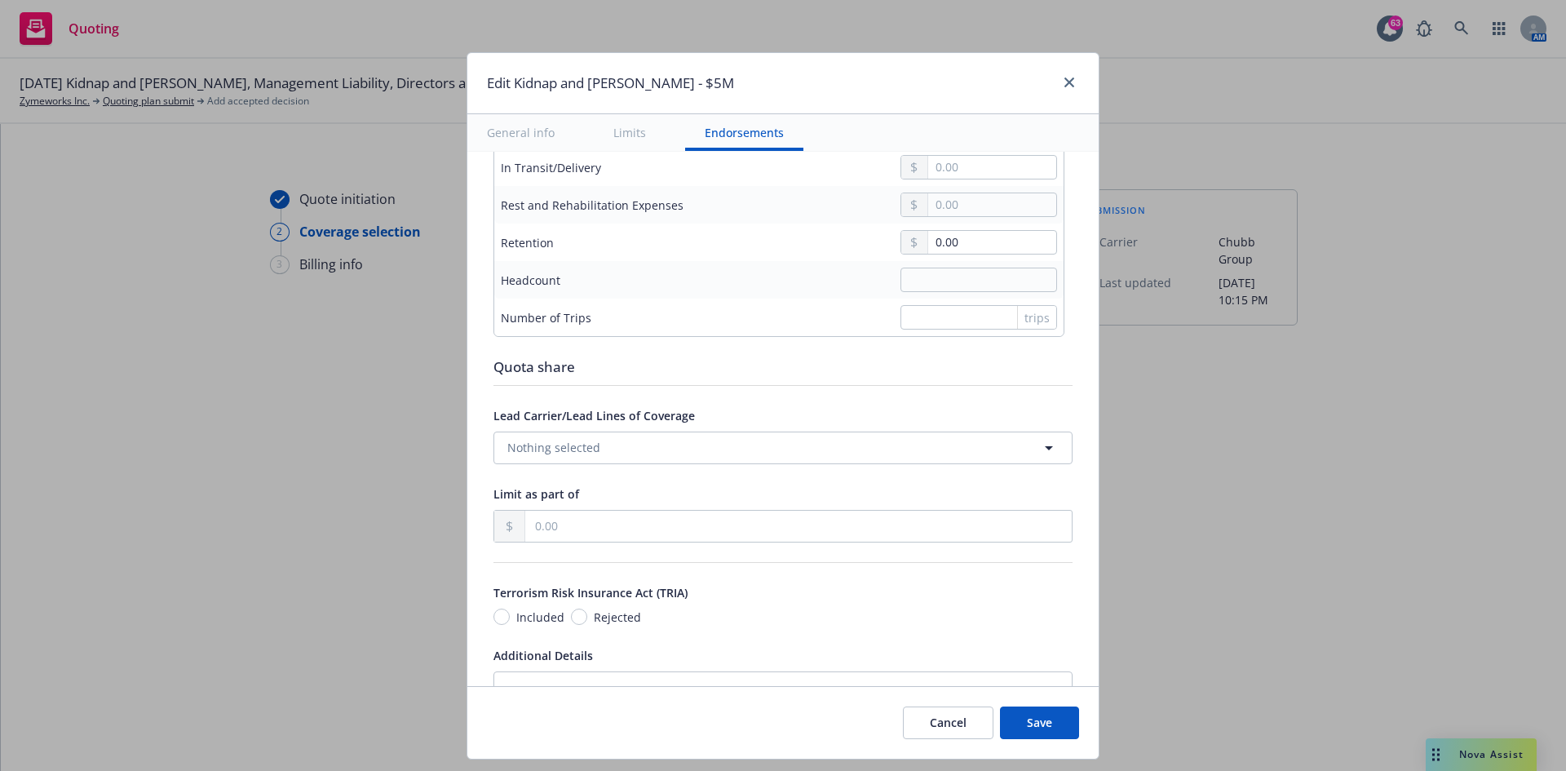
scroll to position [1244, 0]
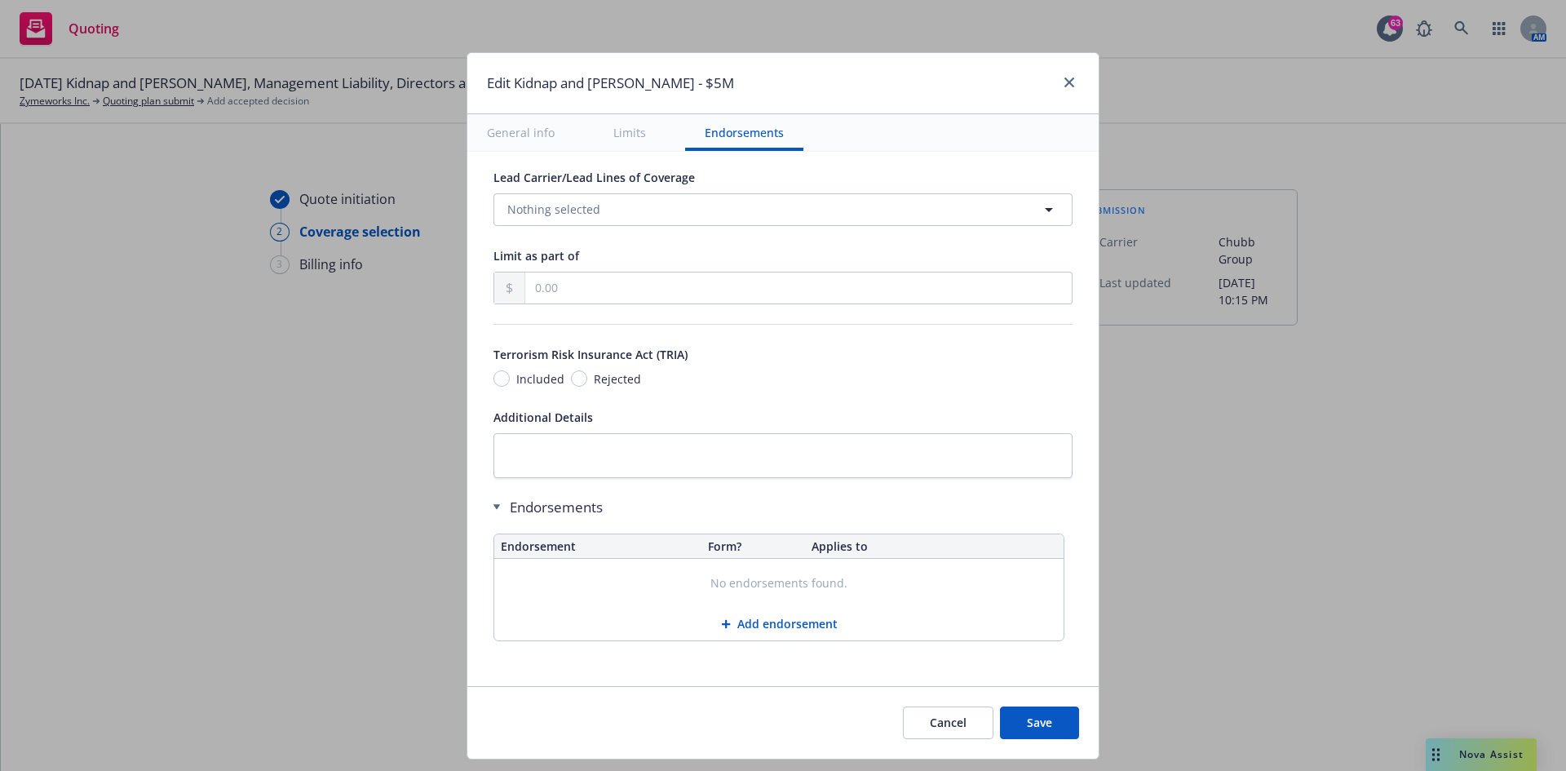
click at [1043, 476] on button "Save" at bounding box center [1039, 722] width 79 height 33
radio input "true"
type input "6,632.00"
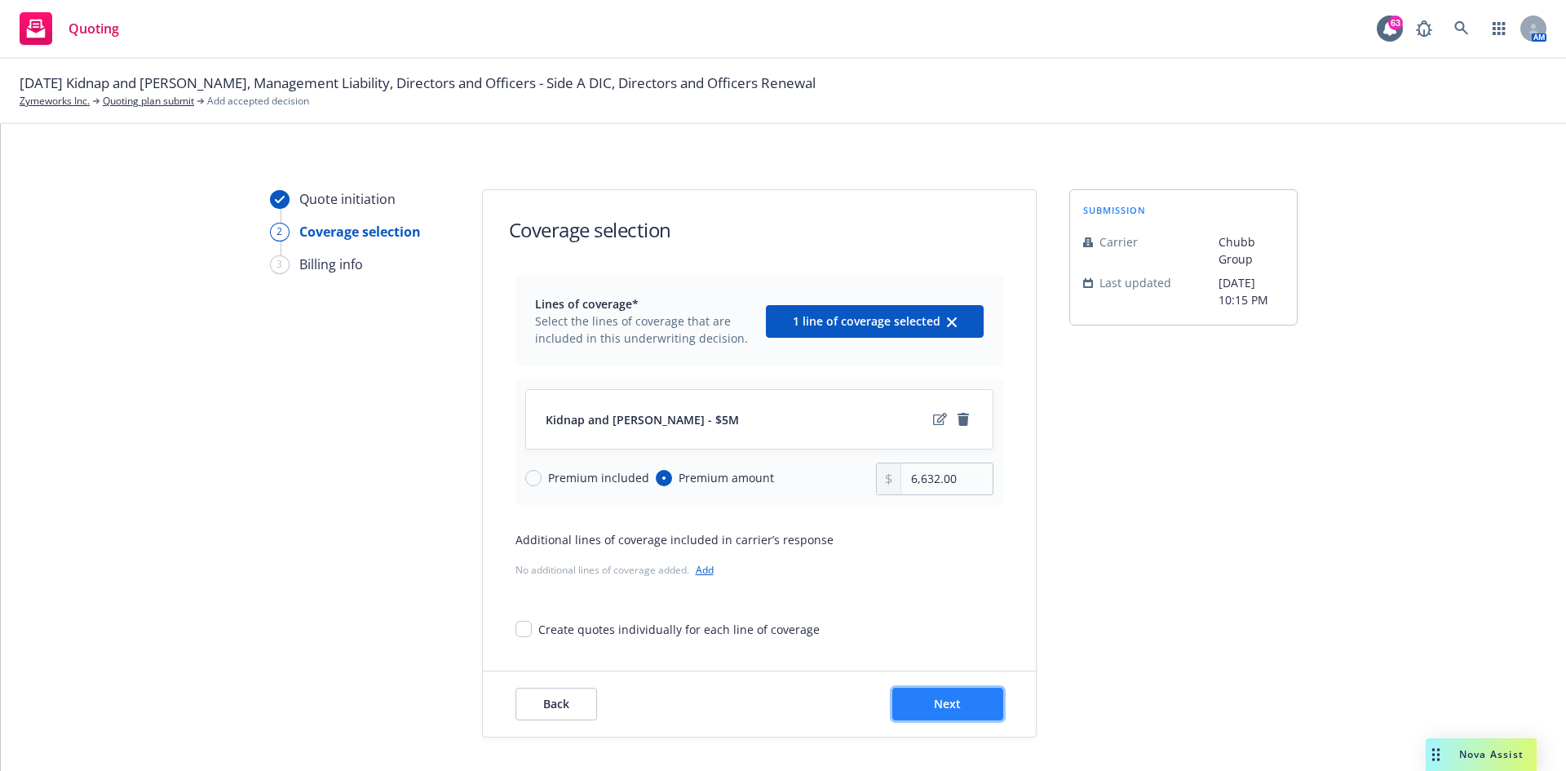
click at [919, 476] on button "Next" at bounding box center [947, 703] width 111 height 33
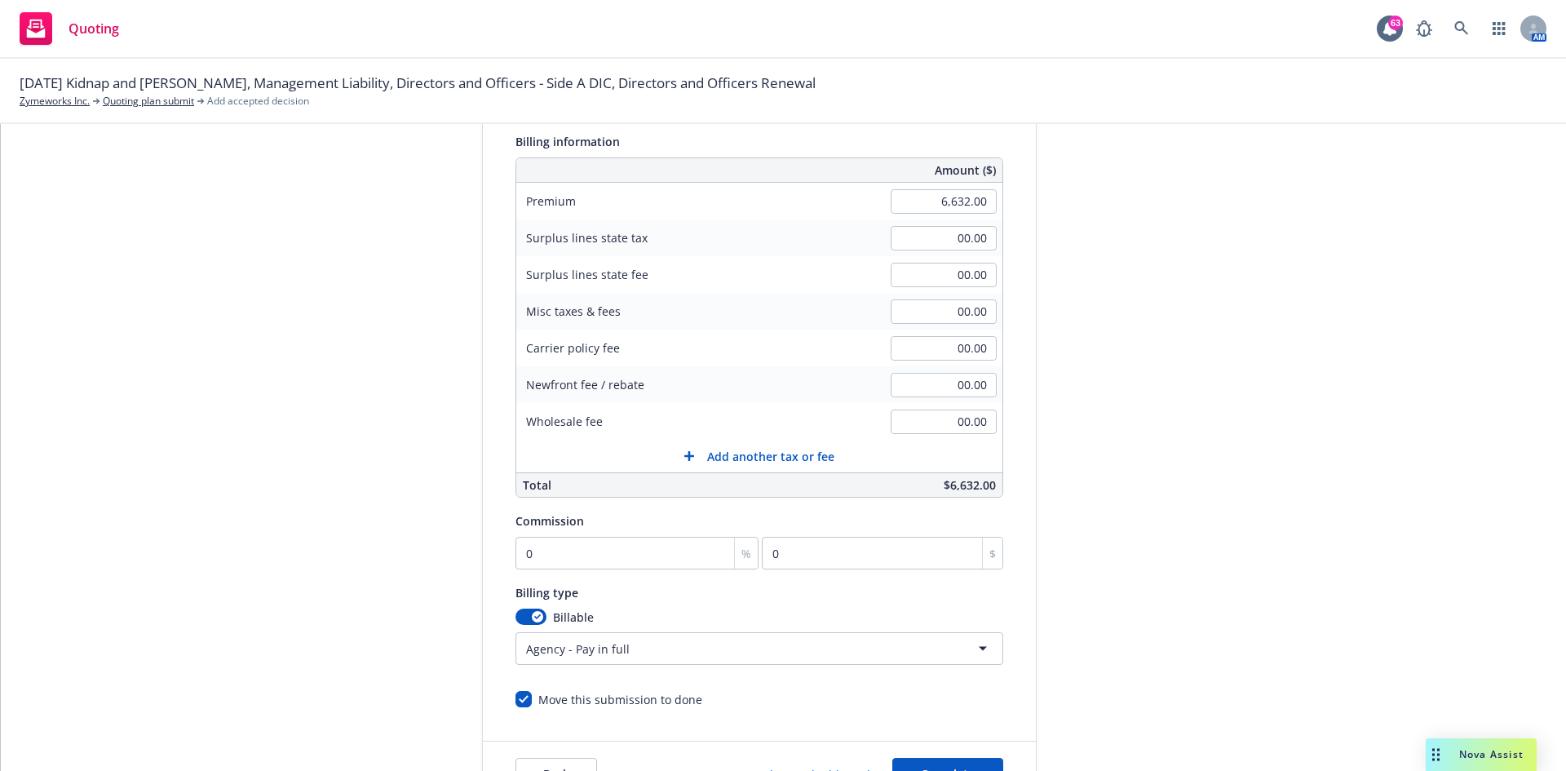
scroll to position [245, 0]
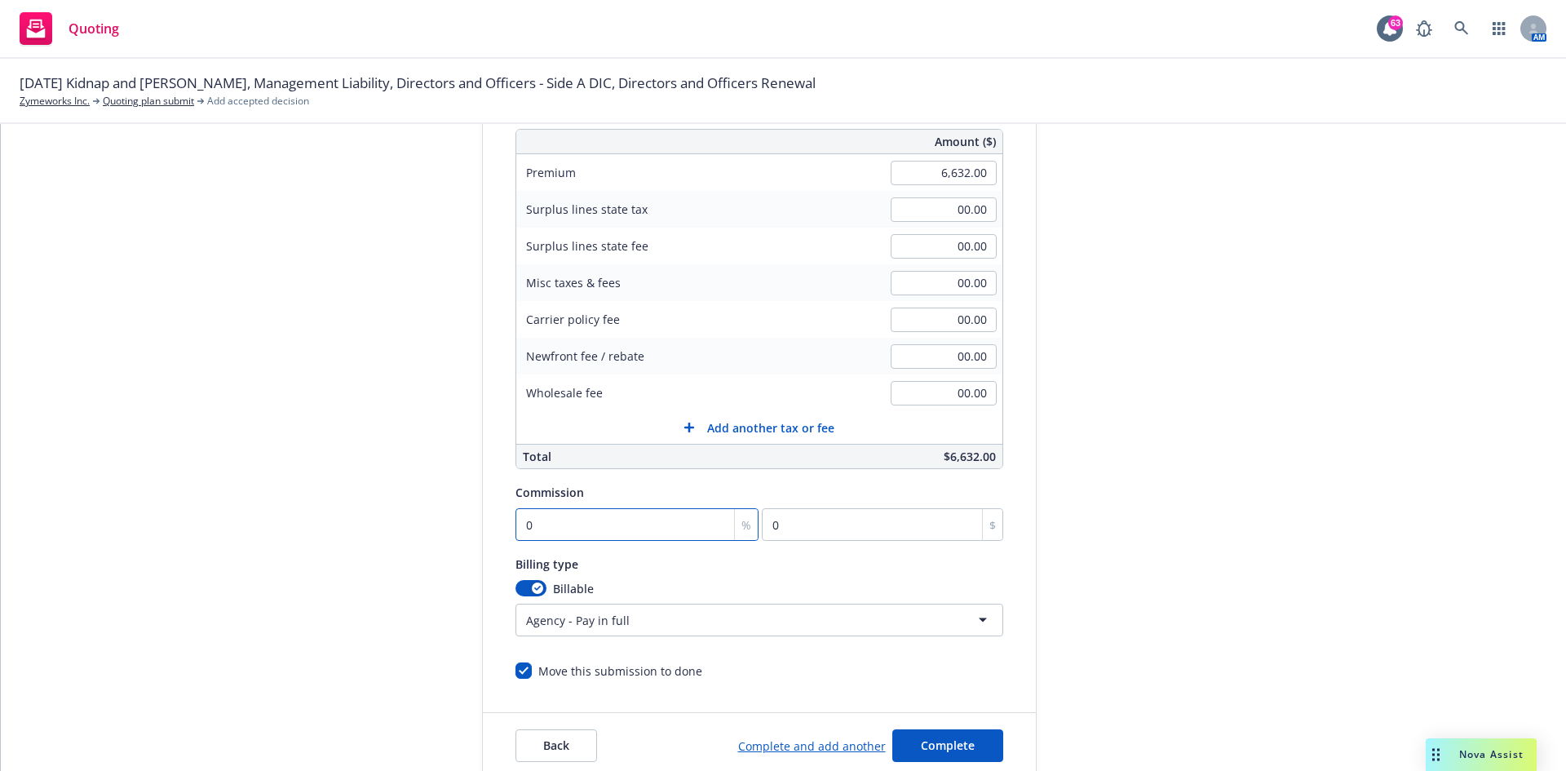
click at [631, 476] on input "0" at bounding box center [637, 524] width 244 height 33
type input "1"
type input "66.32"
type input "15"
type input "994.8"
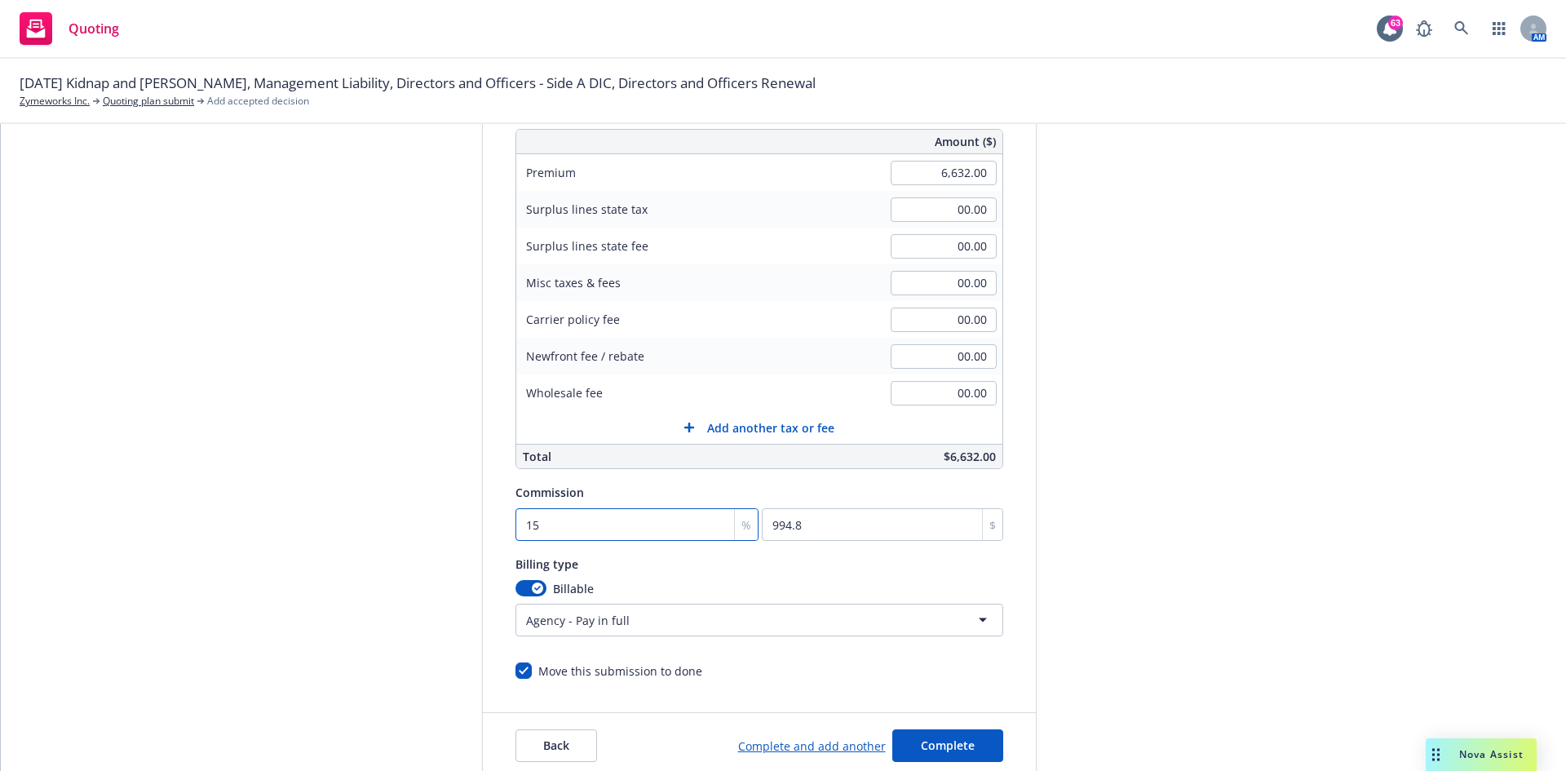
type input "15"
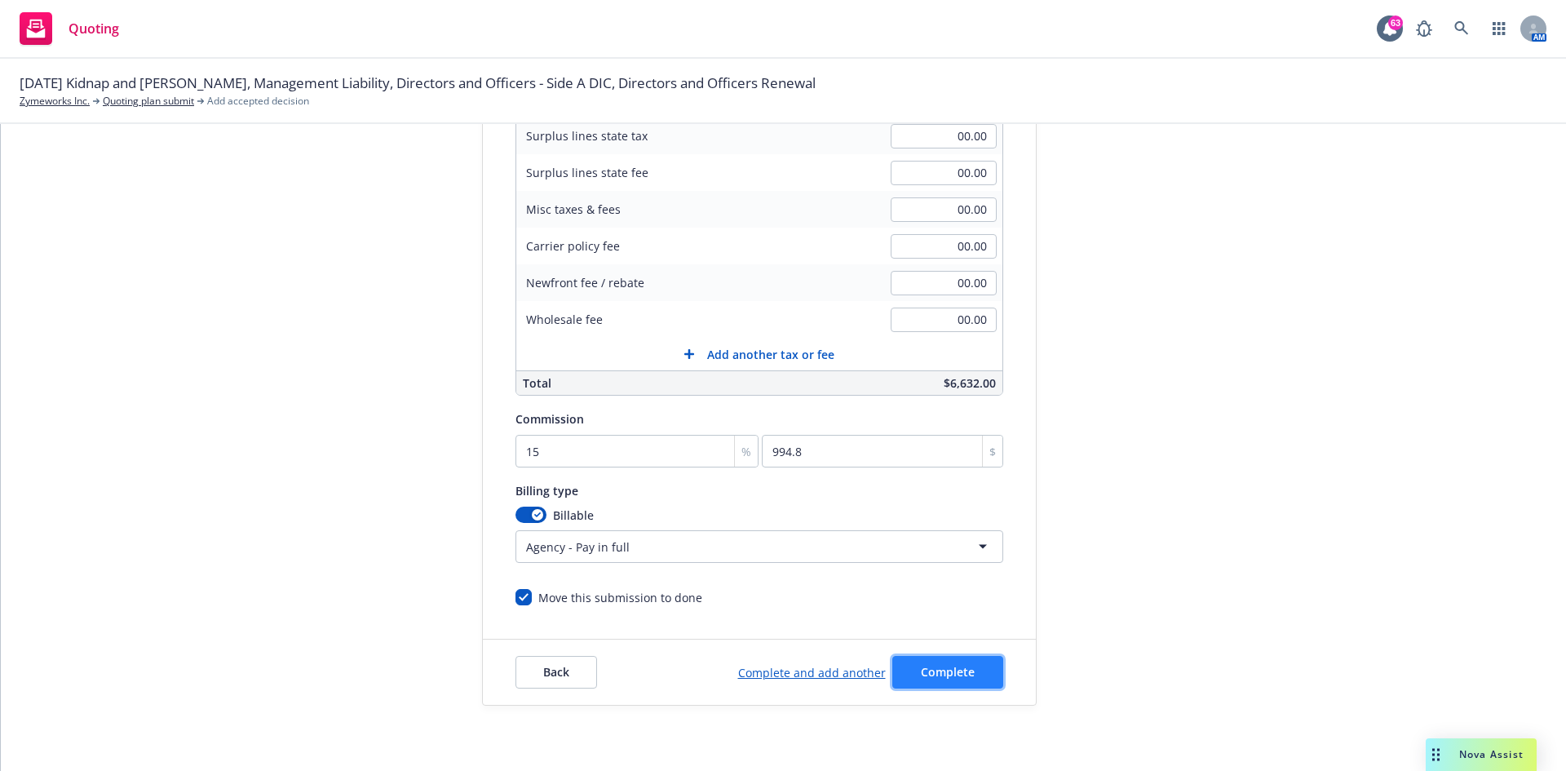
click at [931, 476] on span "Complete" at bounding box center [948, 671] width 54 height 15
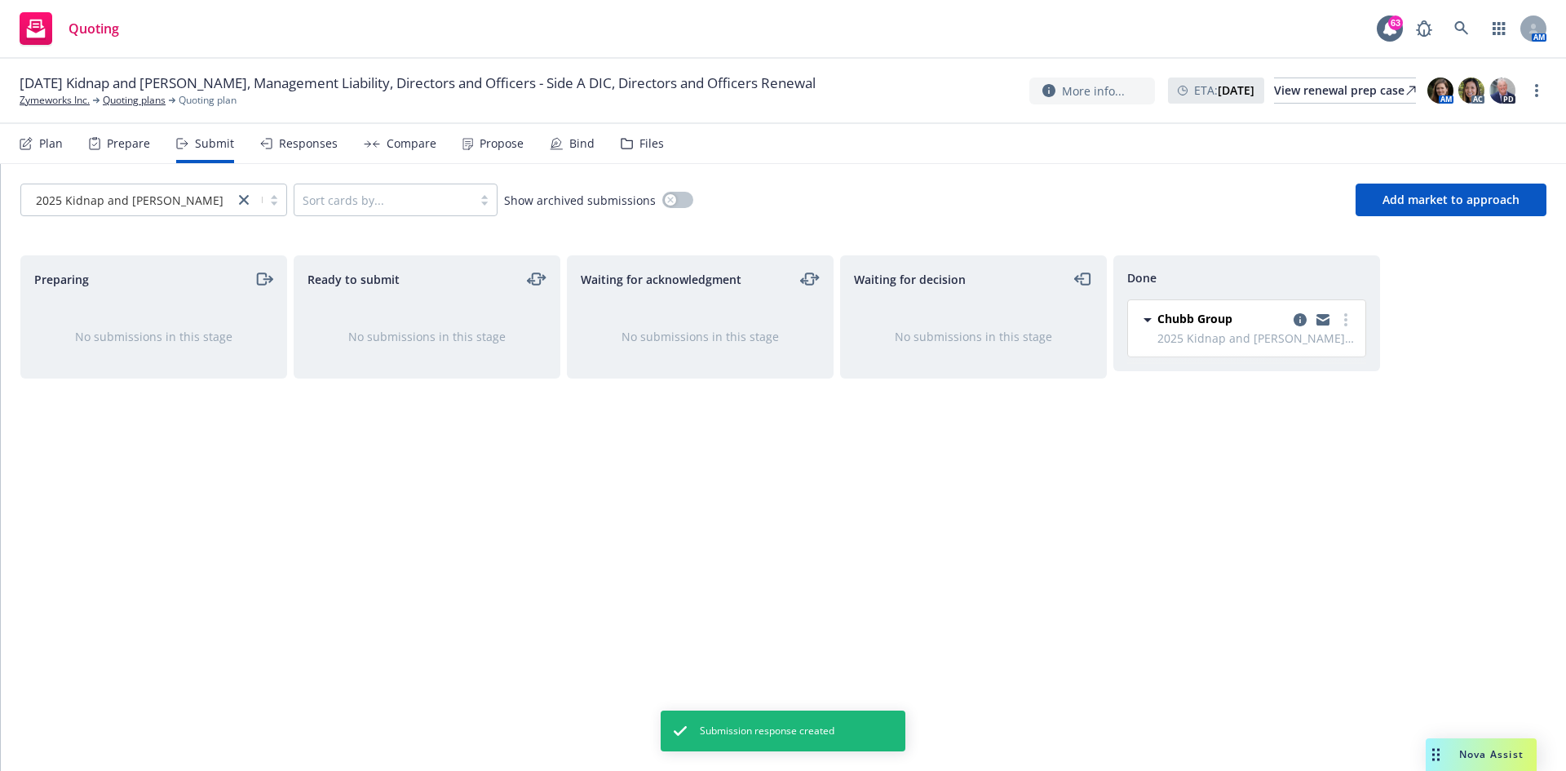
click at [29, 143] on icon at bounding box center [27, 142] width 9 height 9
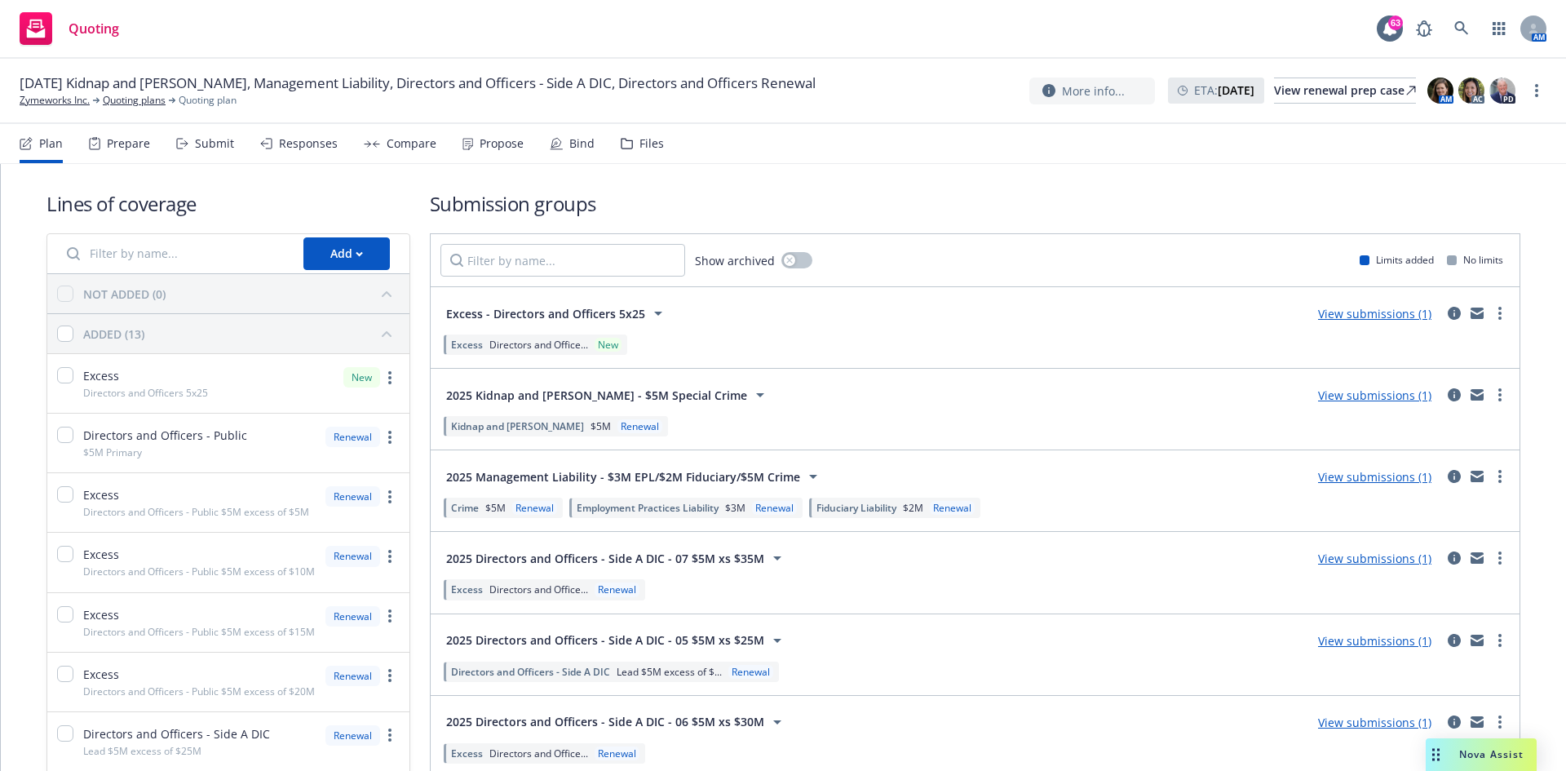
click at [1043, 475] on link "View submissions (1)" at bounding box center [1374, 476] width 113 height 15
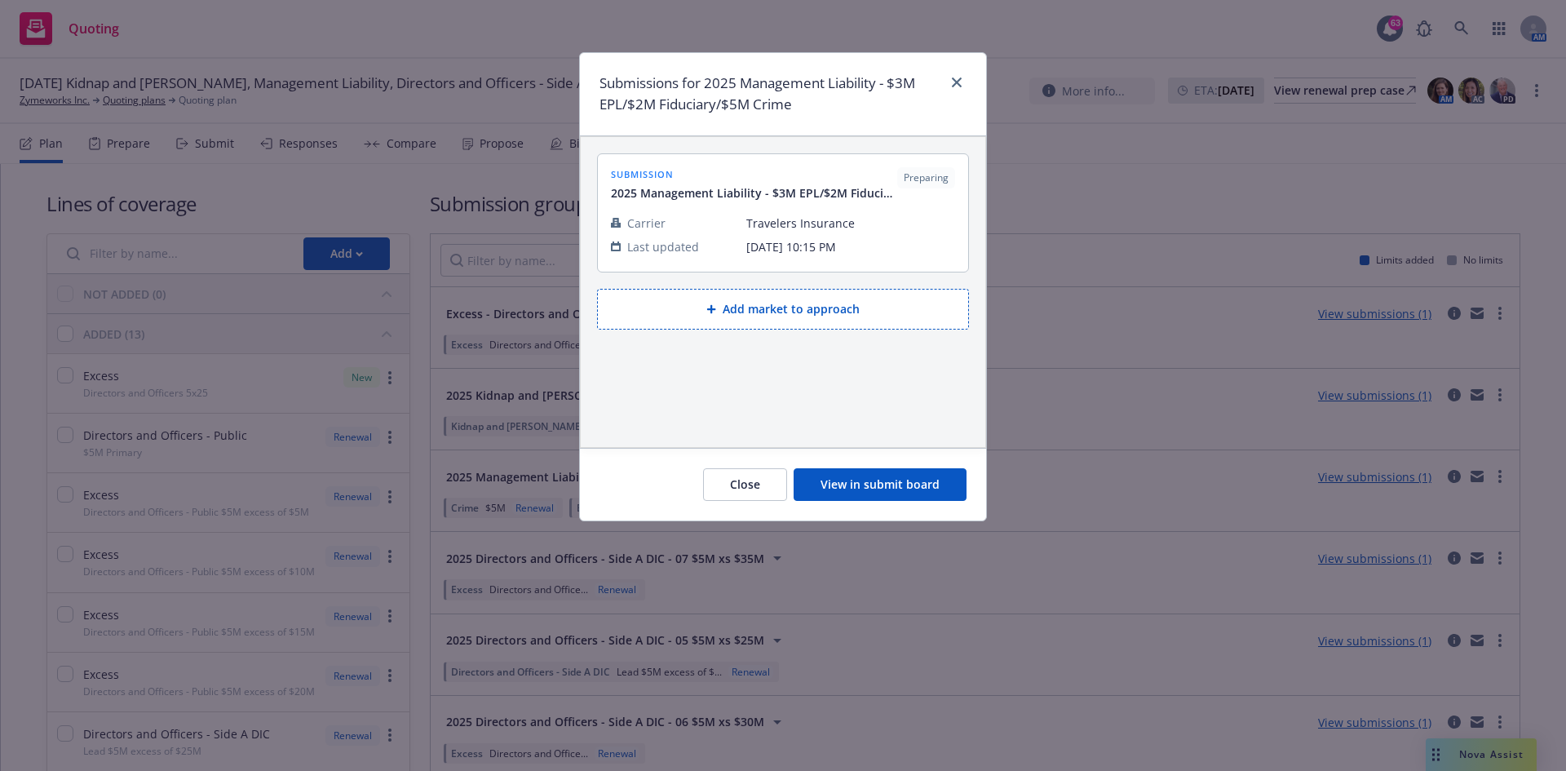
click at [849, 476] on button "View in submit board" at bounding box center [879, 484] width 173 height 33
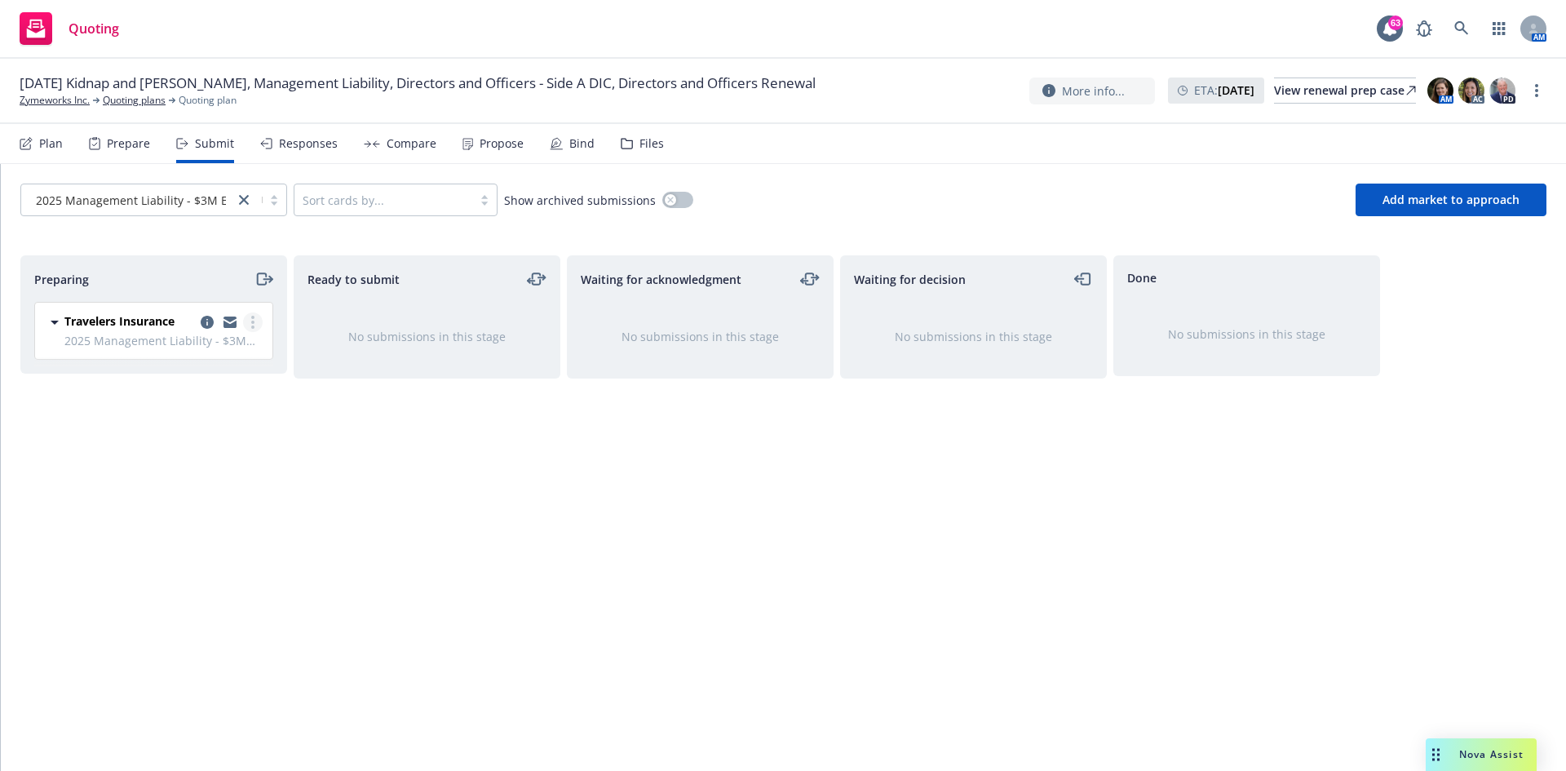
click at [250, 325] on link "more" at bounding box center [253, 322] width 20 height 20
click at [199, 462] on link "Add accepted decision" at bounding box center [180, 453] width 163 height 33
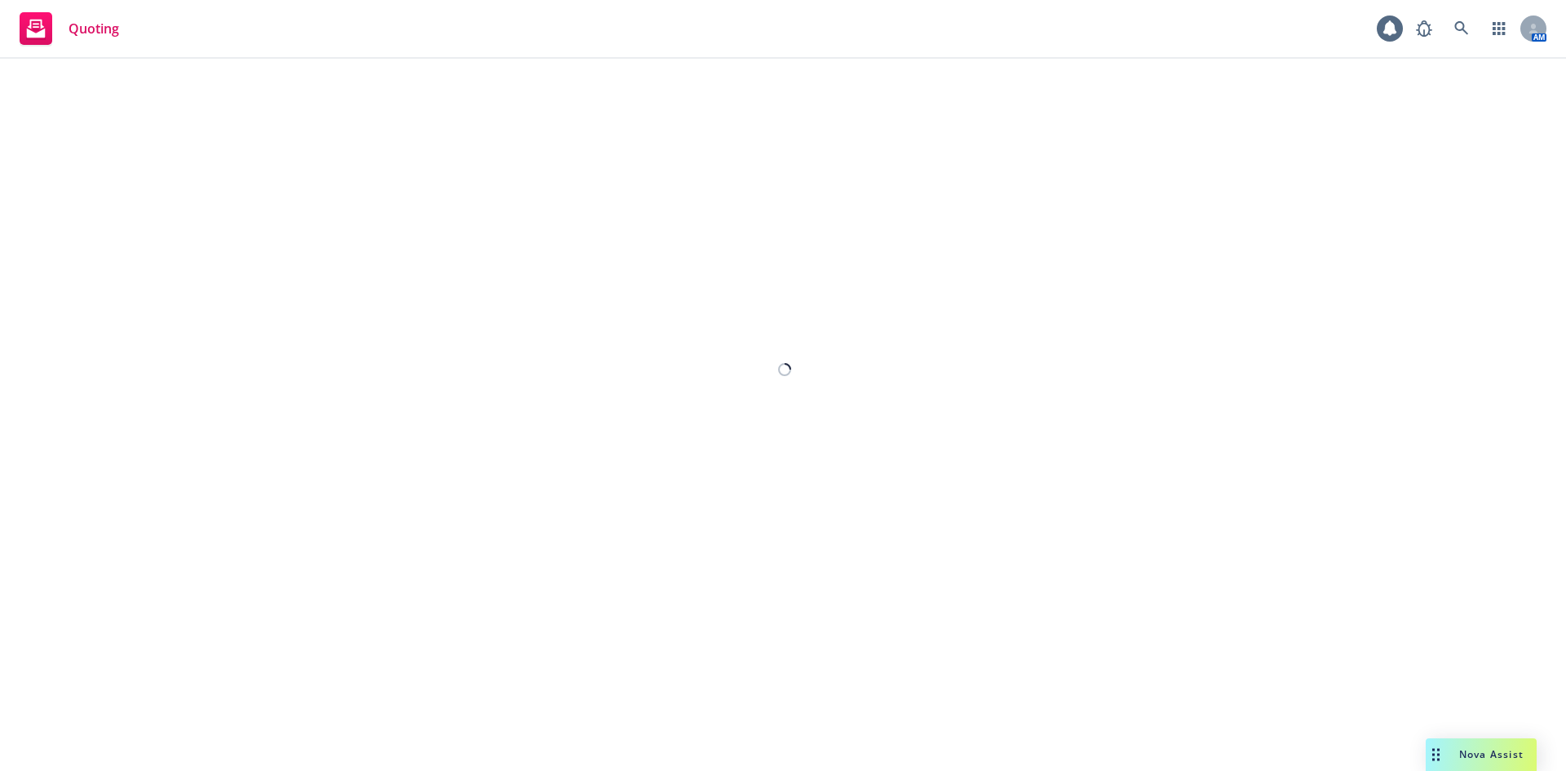
select select "12"
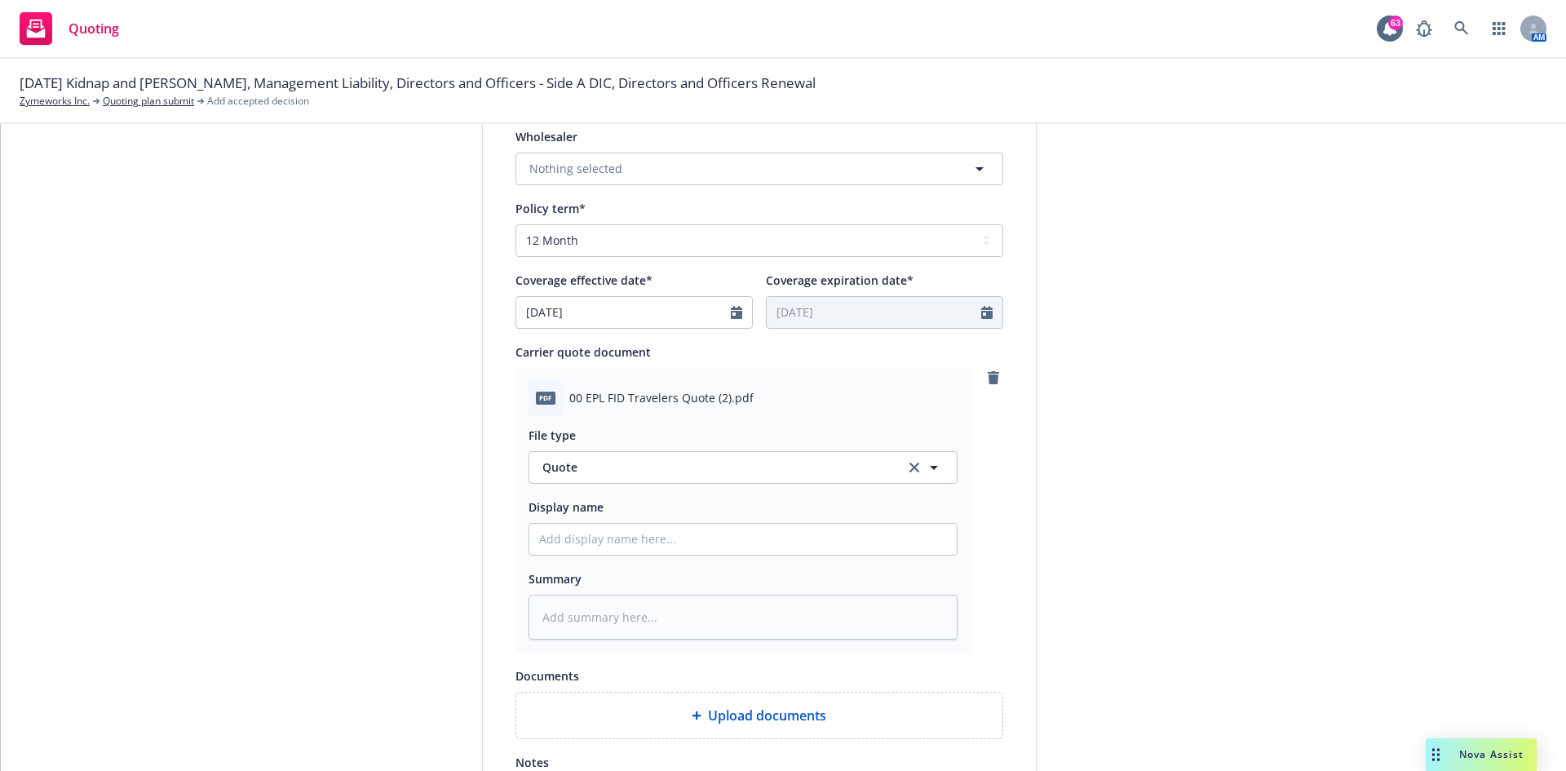
scroll to position [815, 0]
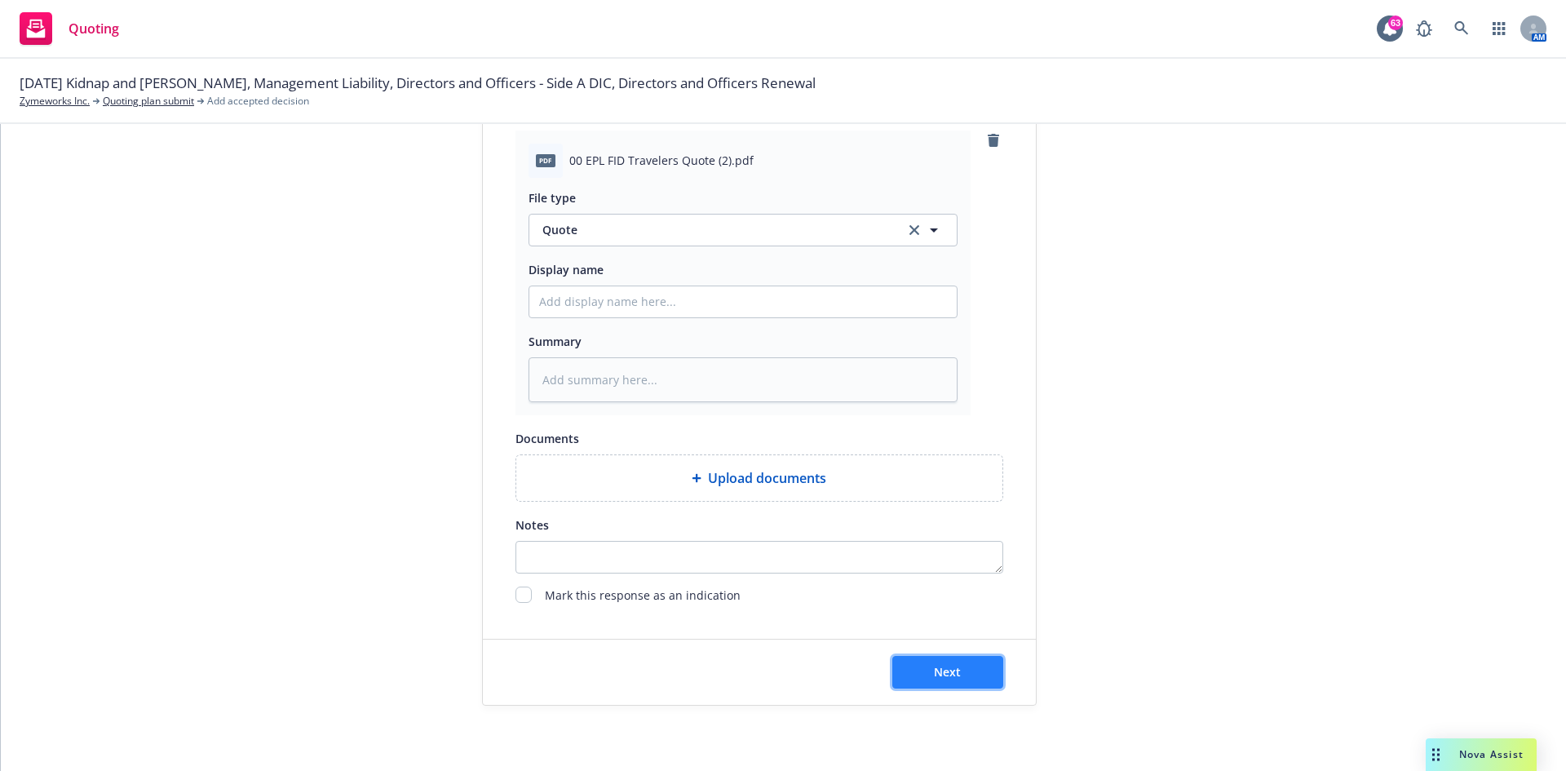
click at [939, 476] on span "Next" at bounding box center [947, 671] width 27 height 15
type textarea "x"
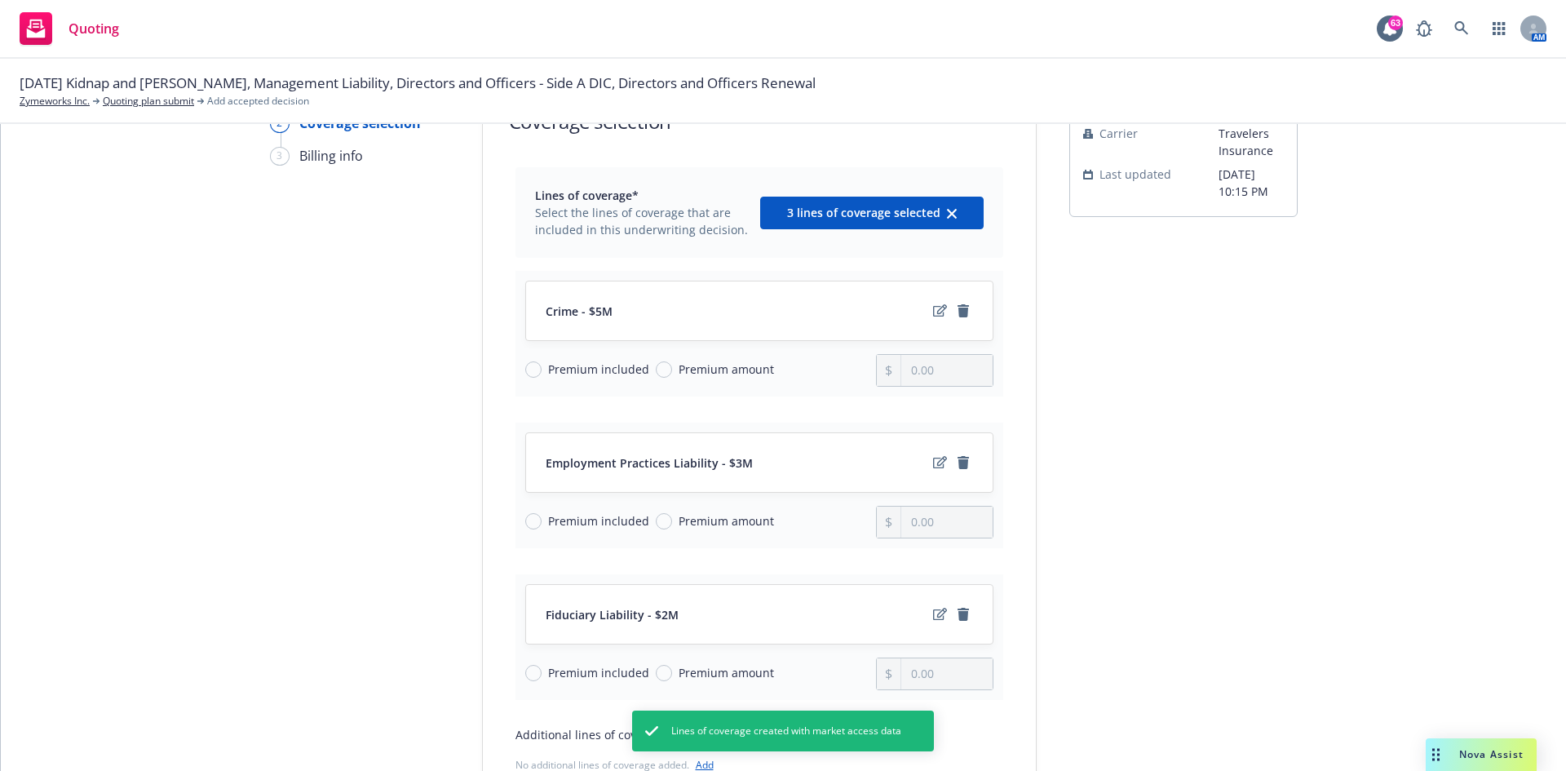
scroll to position [163, 0]
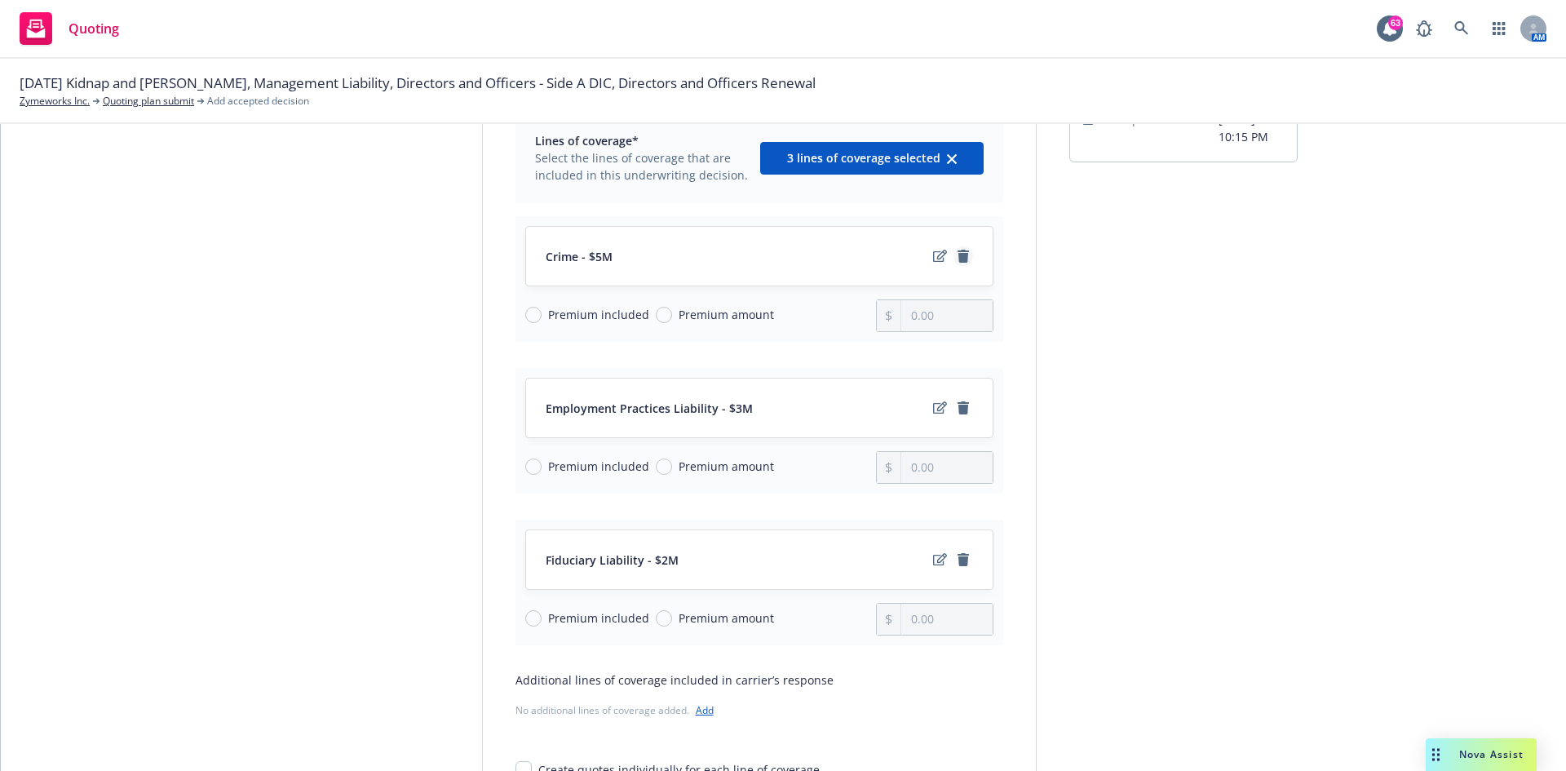
click at [957, 256] on icon "remove" at bounding box center [962, 256] width 11 height 13
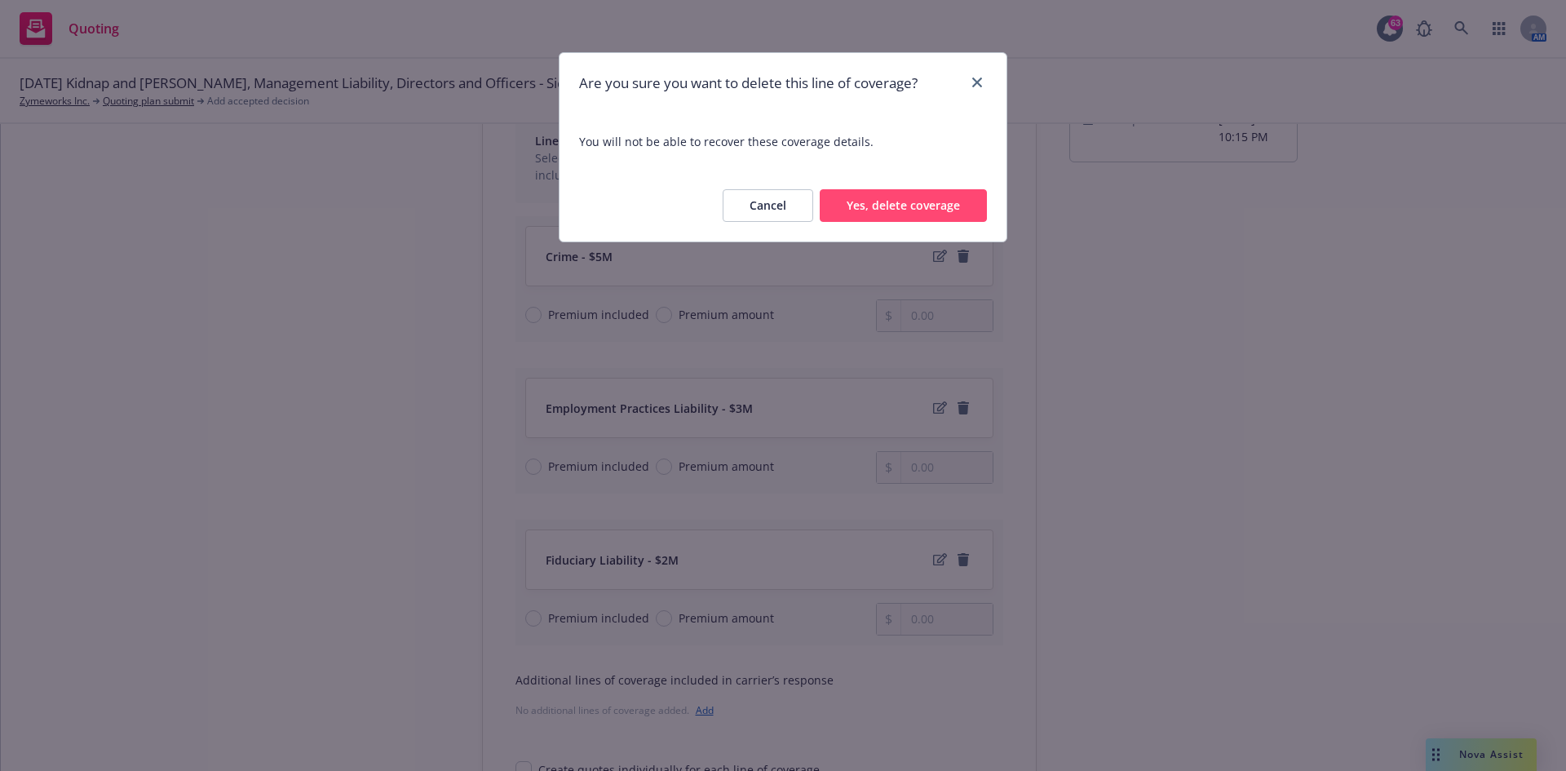
click at [925, 210] on button "Yes, delete coverage" at bounding box center [903, 205] width 167 height 33
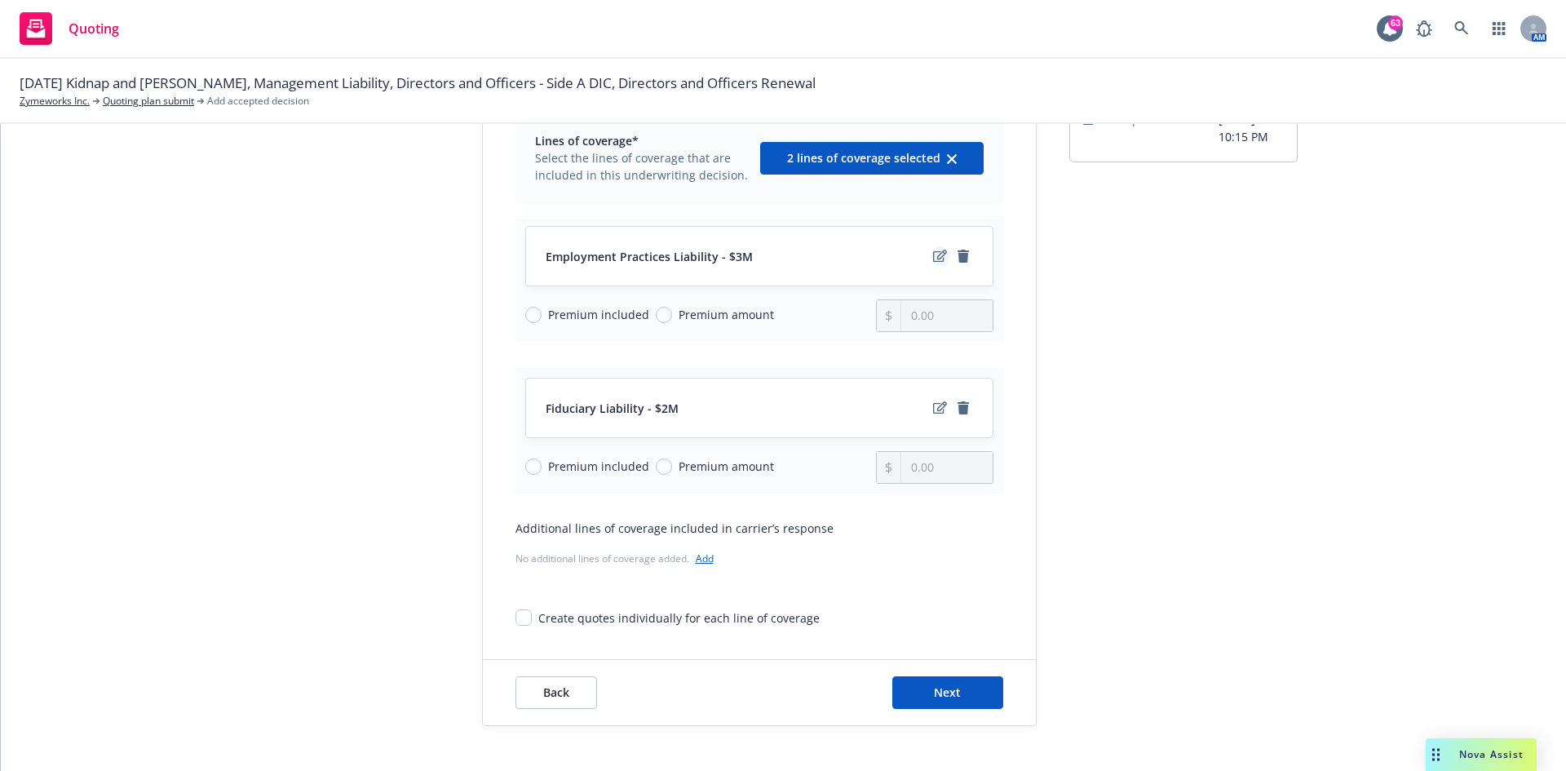
click at [934, 254] on icon "edit" at bounding box center [940, 256] width 14 height 12
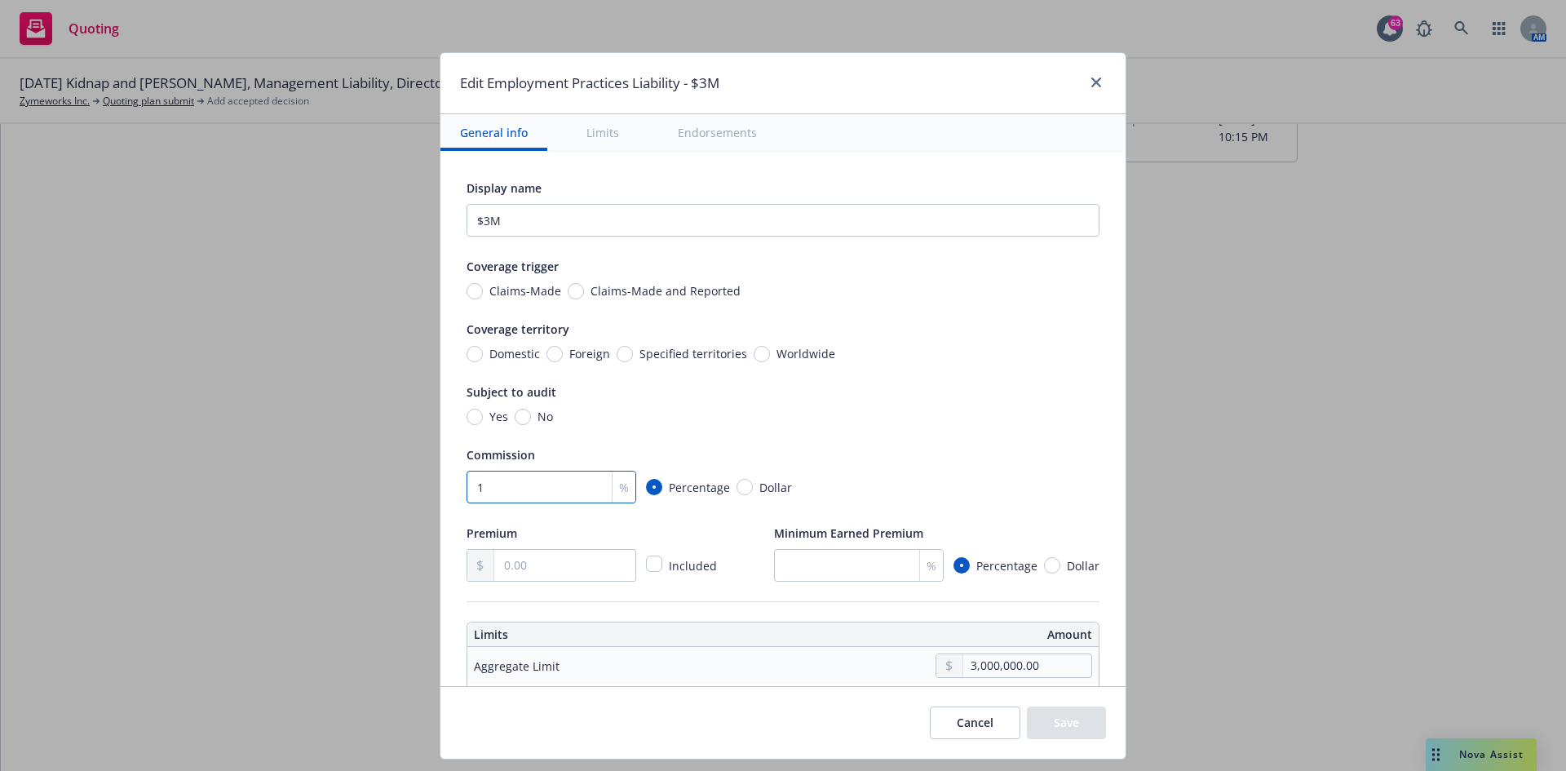
click at [497, 476] on input "1" at bounding box center [551, 487] width 170 height 33
type input "15"
click at [524, 476] on input "text" at bounding box center [564, 565] width 141 height 31
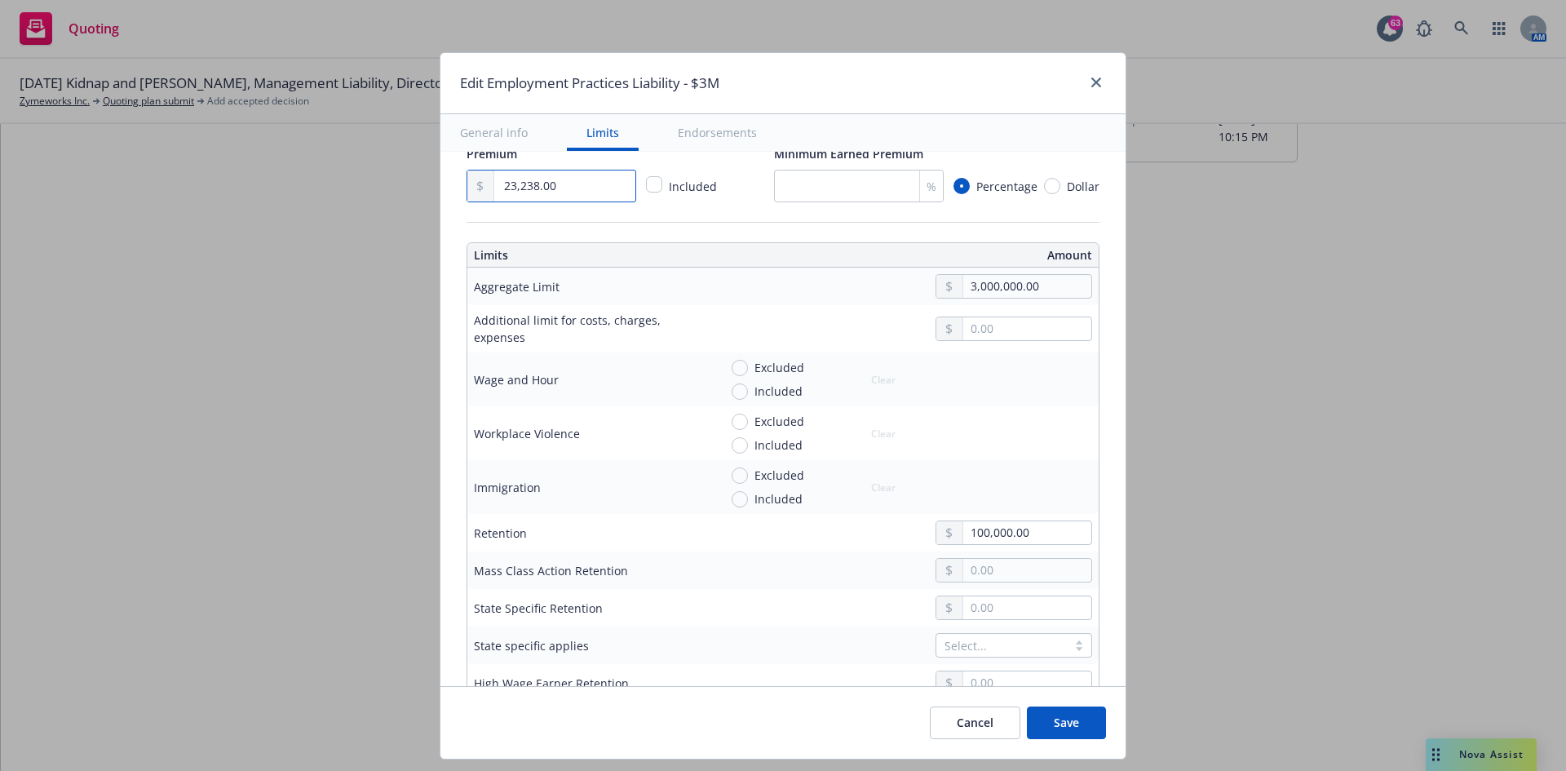
scroll to position [408, 0]
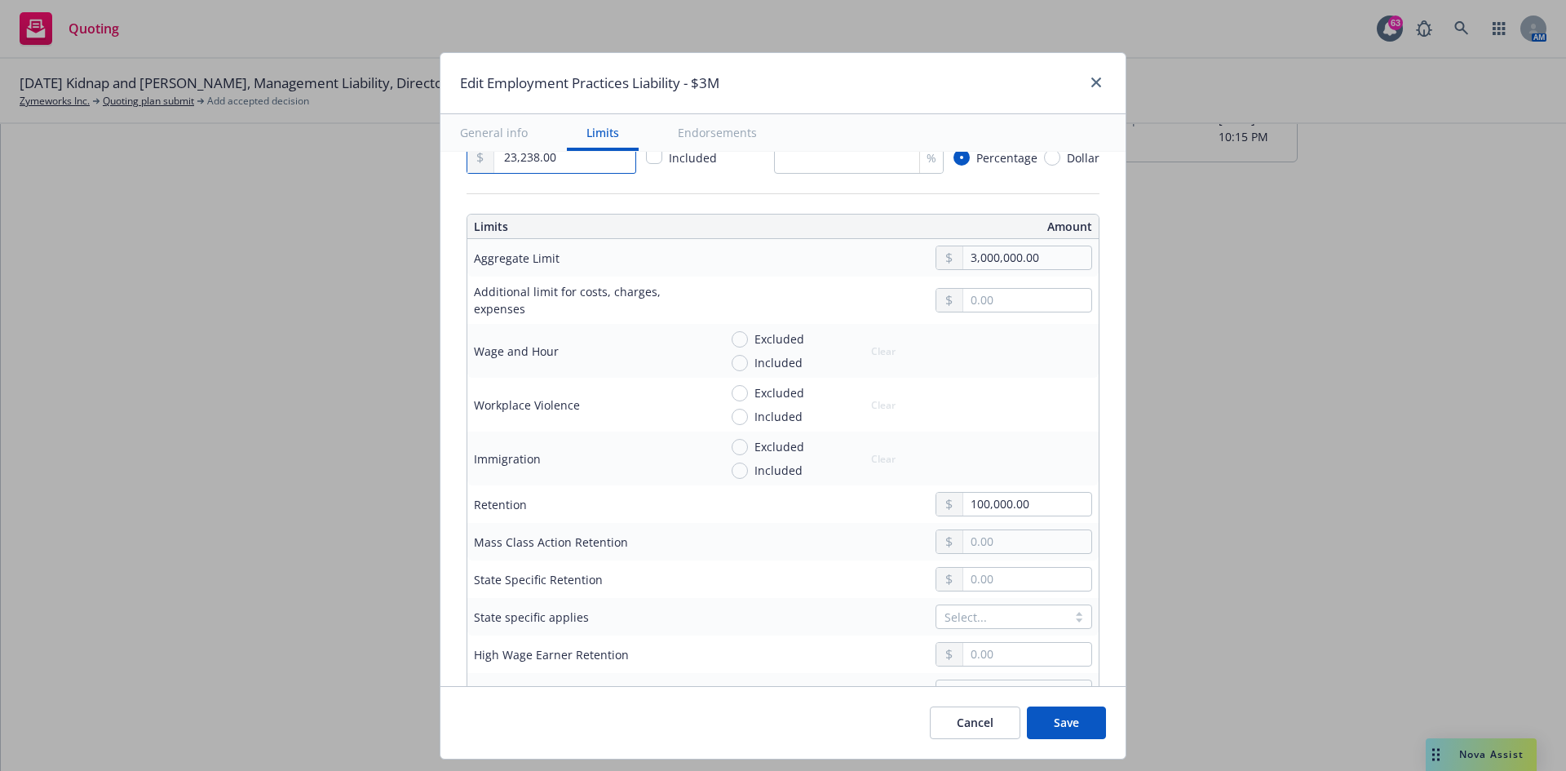
type input "23,238.00"
click at [980, 476] on input "text" at bounding box center [1027, 579] width 128 height 23
type input "150,000.00"
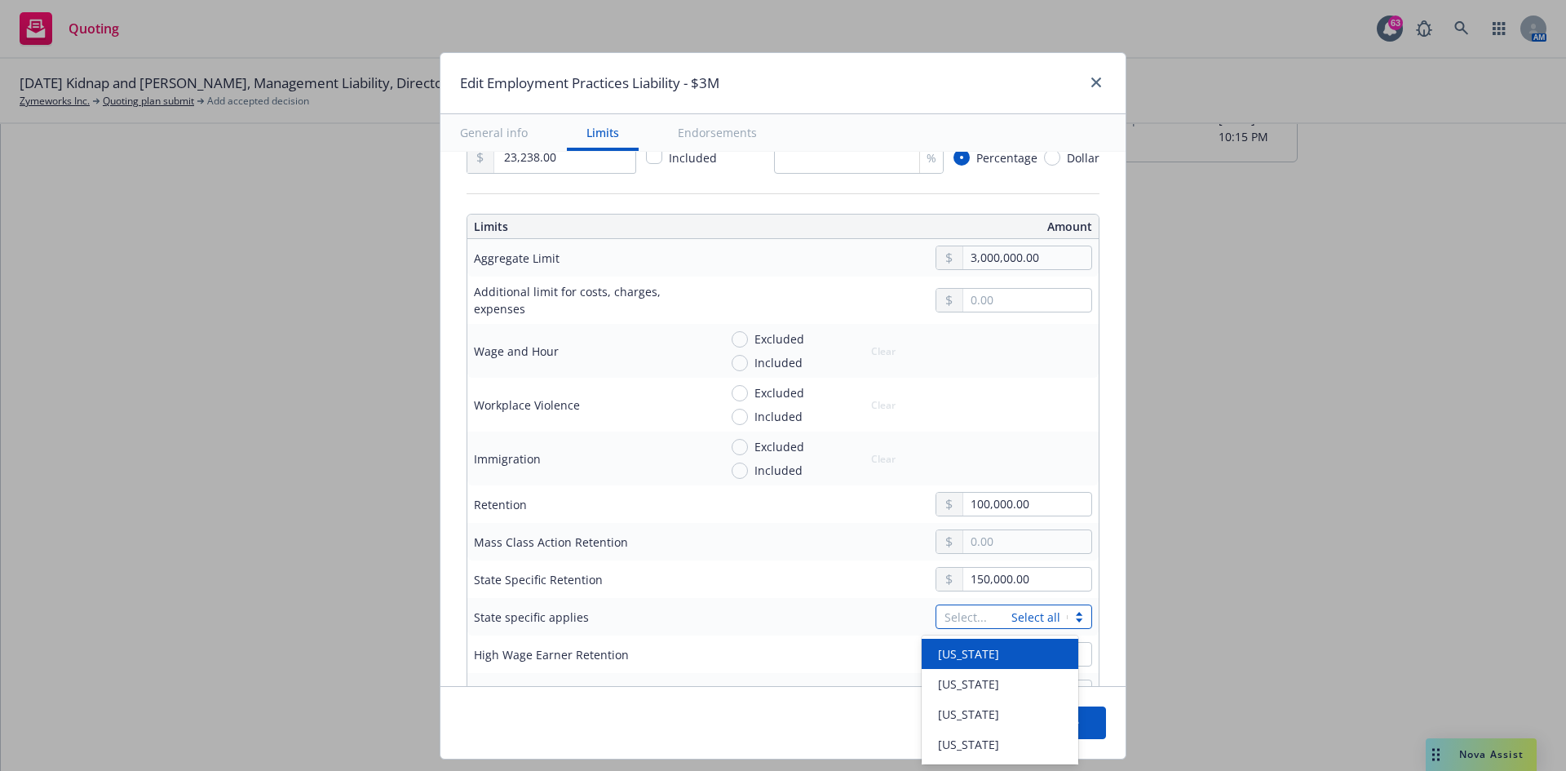
click at [1043, 476] on div at bounding box center [1079, 616] width 24 height 17
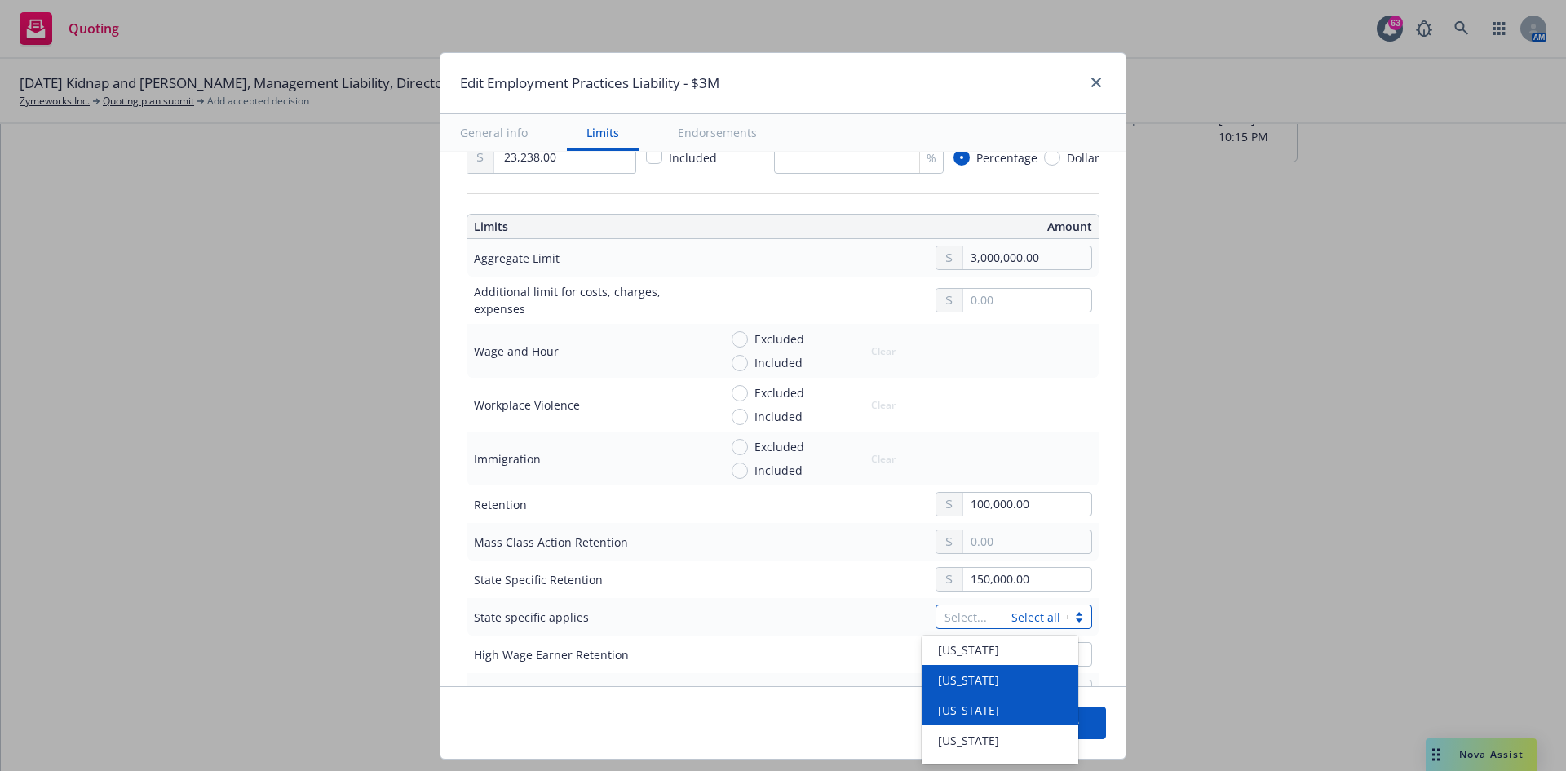
scroll to position [163, 0]
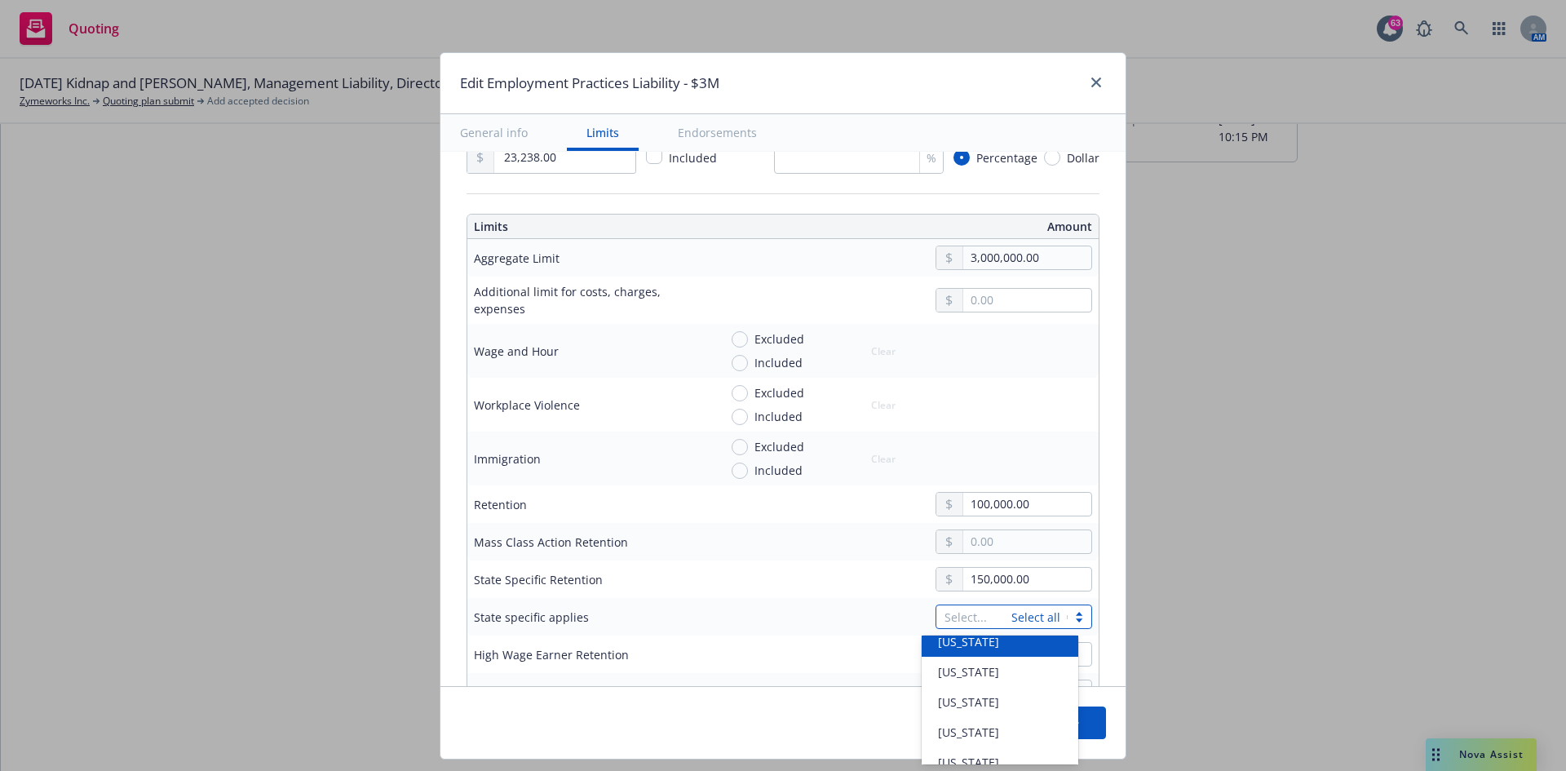
click at [986, 476] on span "[US_STATE]" at bounding box center [968, 641] width 61 height 17
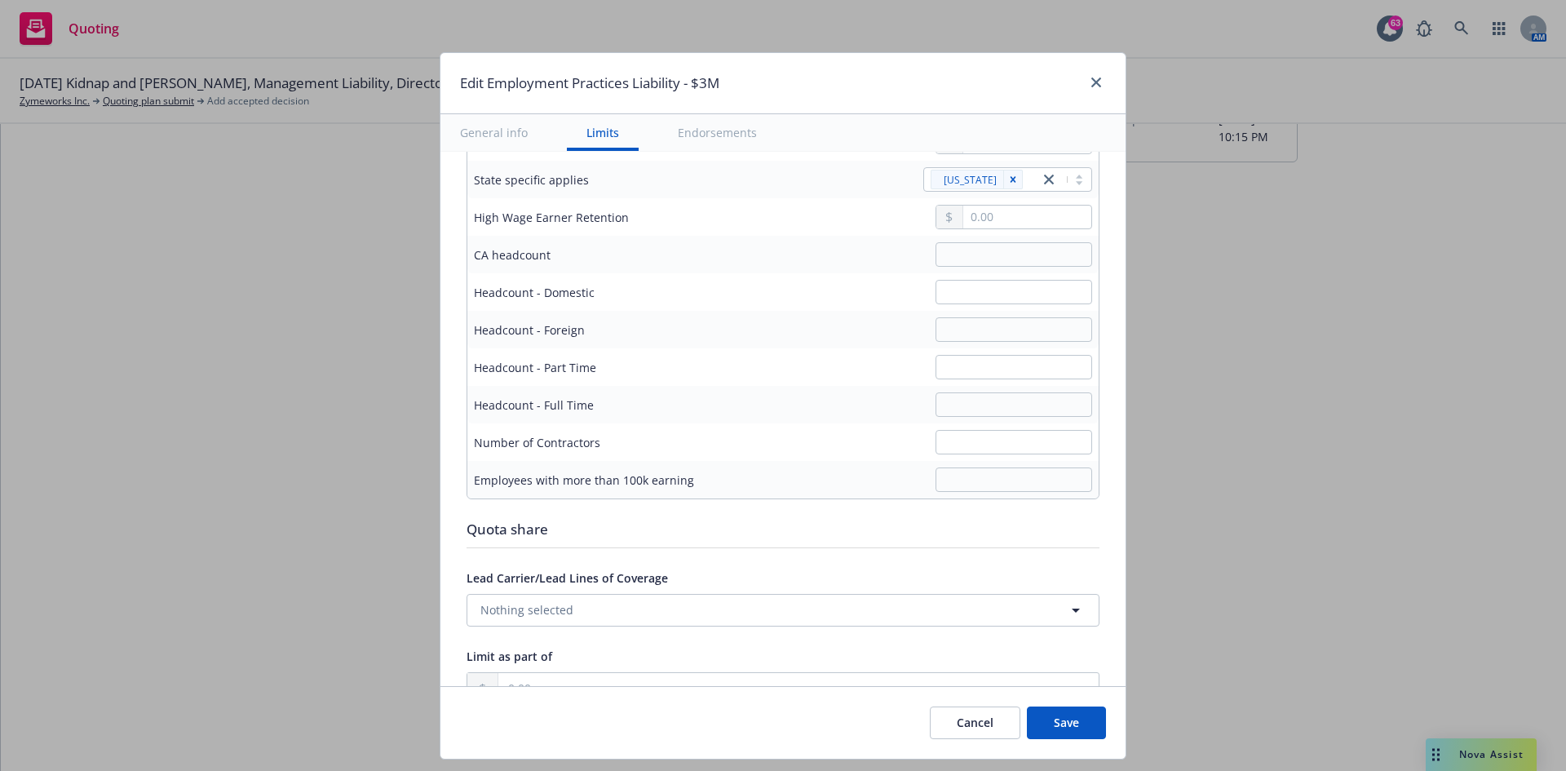
scroll to position [815, 0]
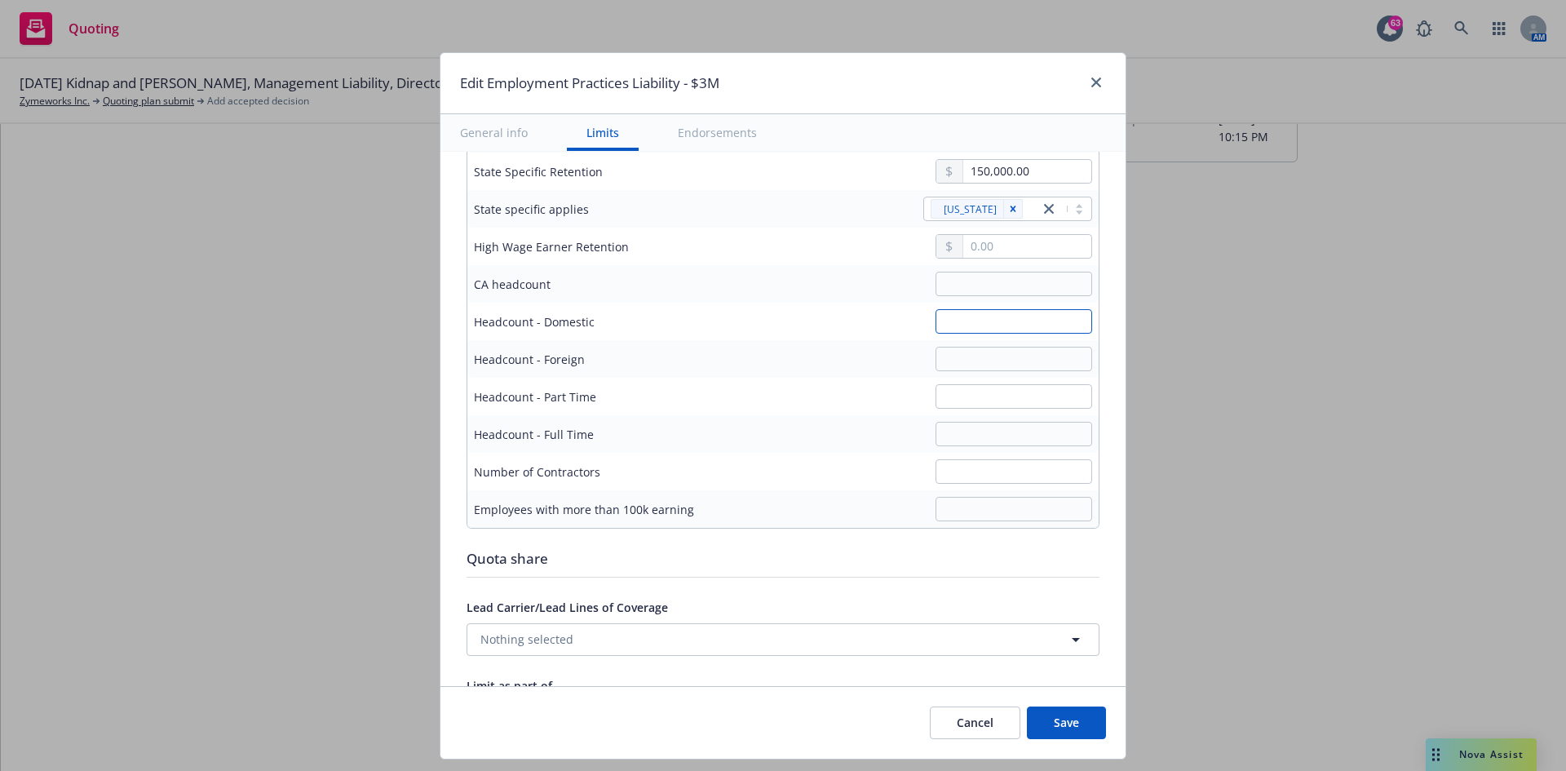
click at [960, 324] on input "text" at bounding box center [1013, 321] width 157 height 24
click at [965, 348] on input "text" at bounding box center [1013, 359] width 157 height 24
type input "210"
click at [974, 316] on input "text" at bounding box center [1013, 321] width 157 height 24
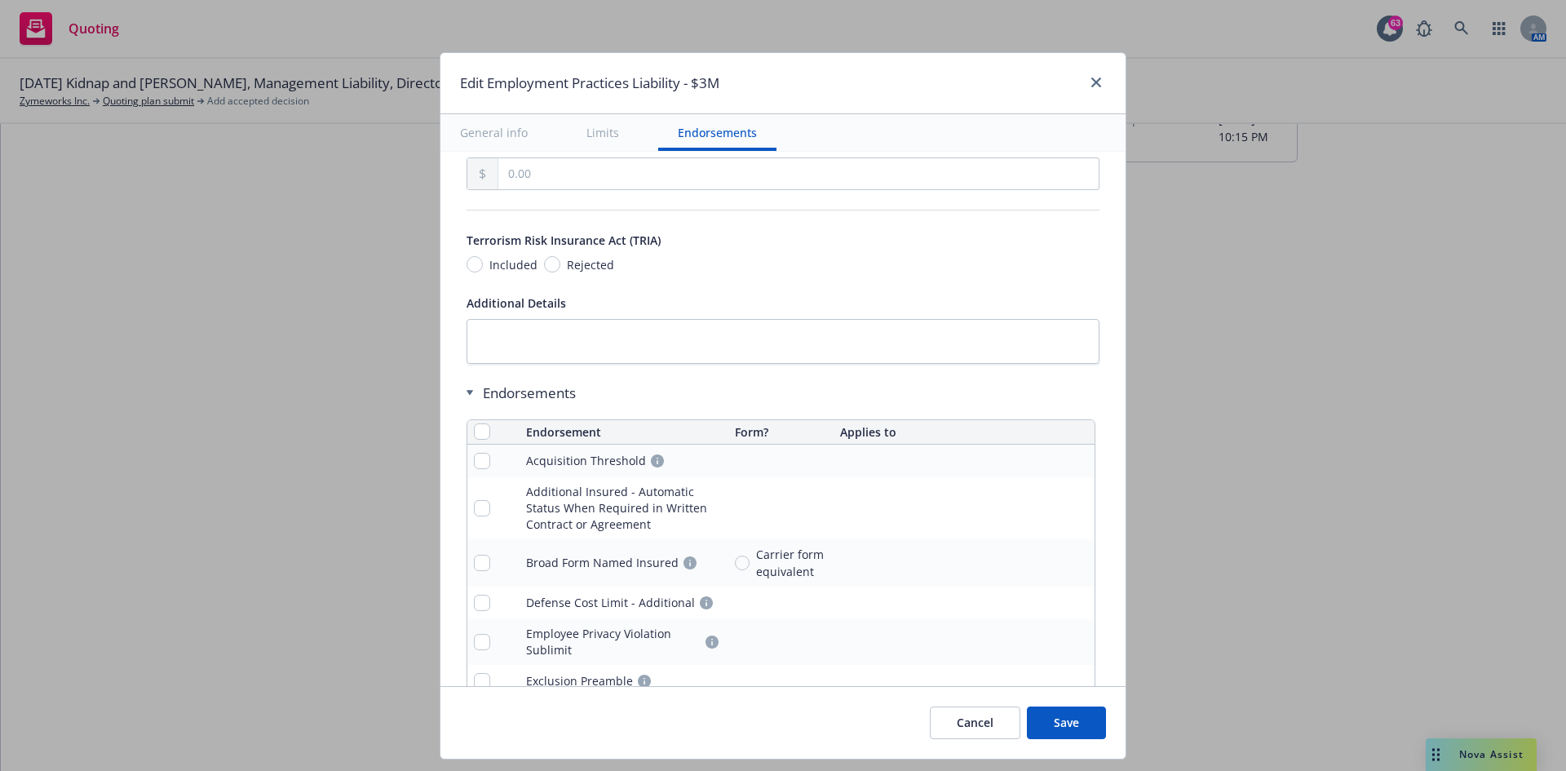
scroll to position [1386, 0]
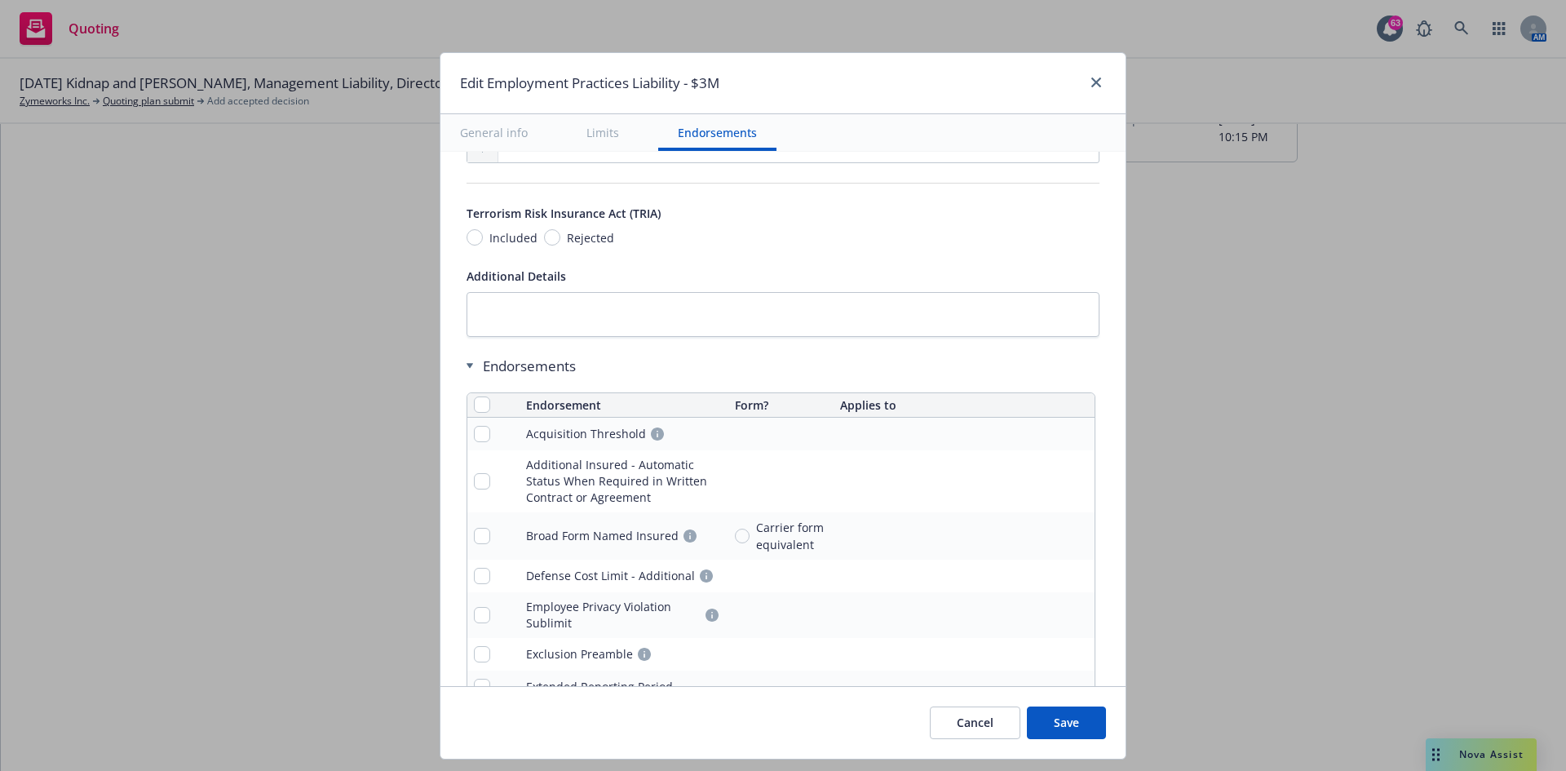
type input "64"
drag, startPoint x: 474, startPoint y: 409, endPoint x: 578, endPoint y: 409, distance: 104.4
click at [474, 409] on input "checkbox" at bounding box center [482, 404] width 16 height 16
checkbox input "true"
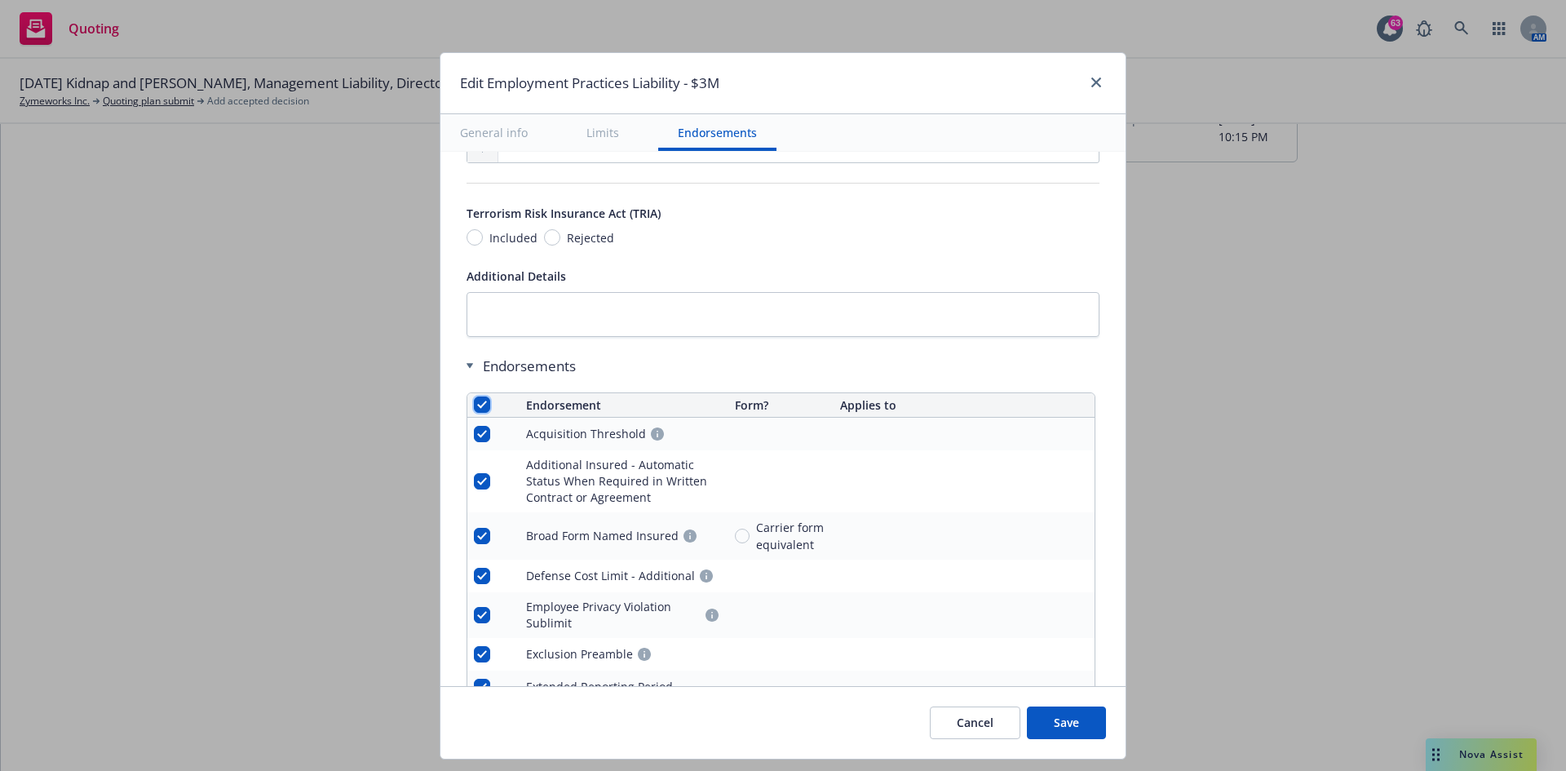
checkbox input "true"
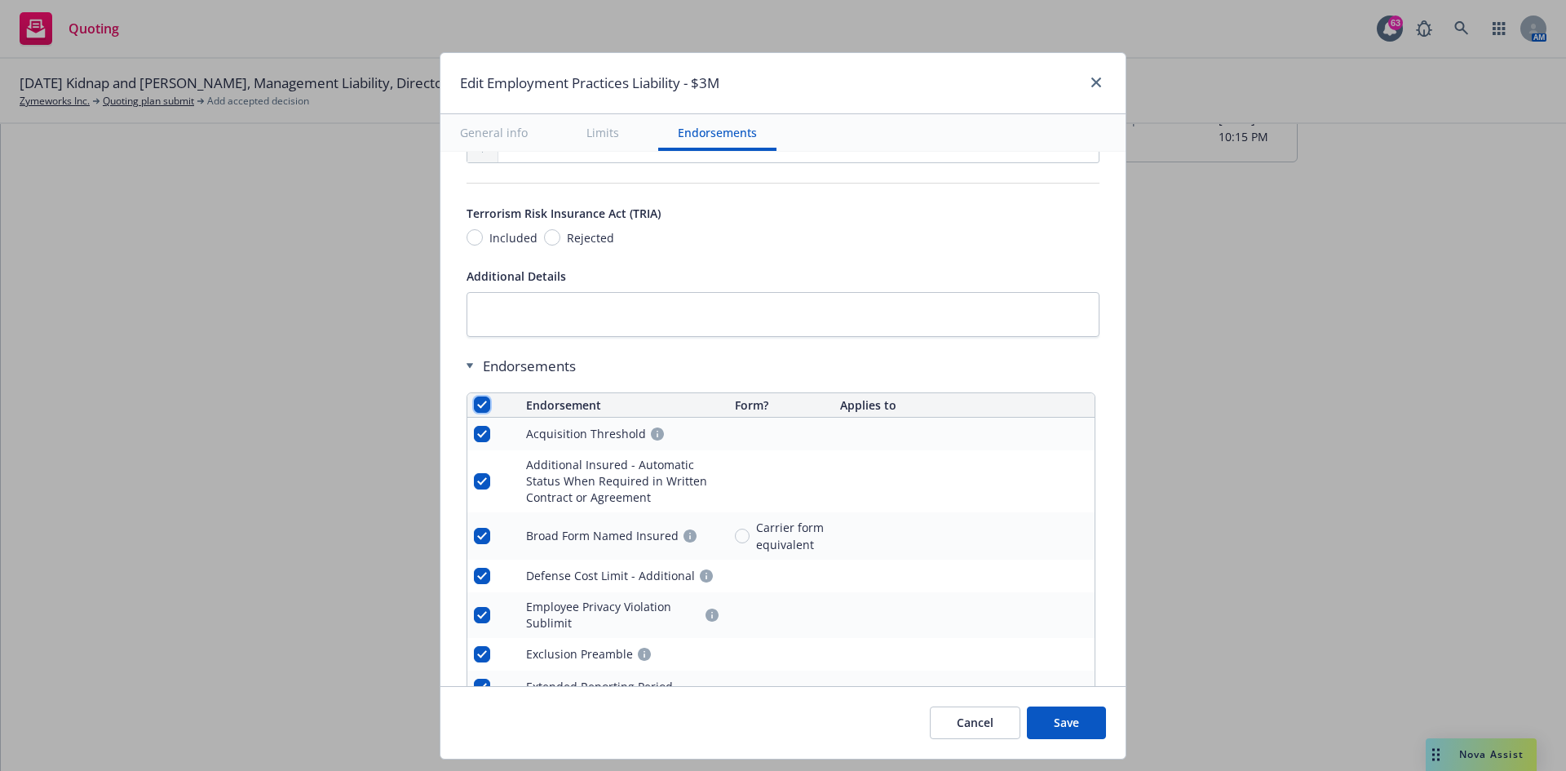
checkbox input "true"
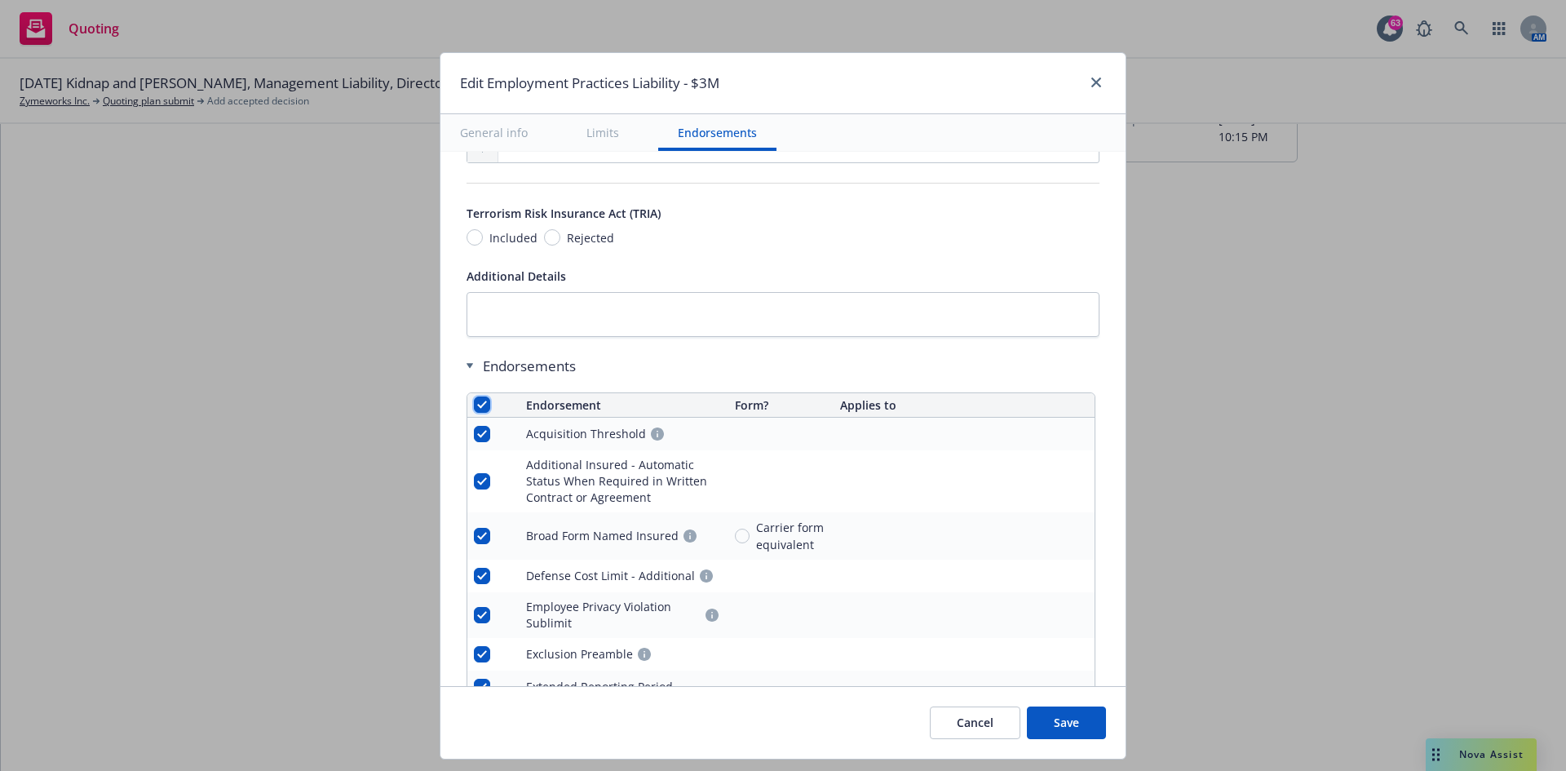
checkbox input "true"
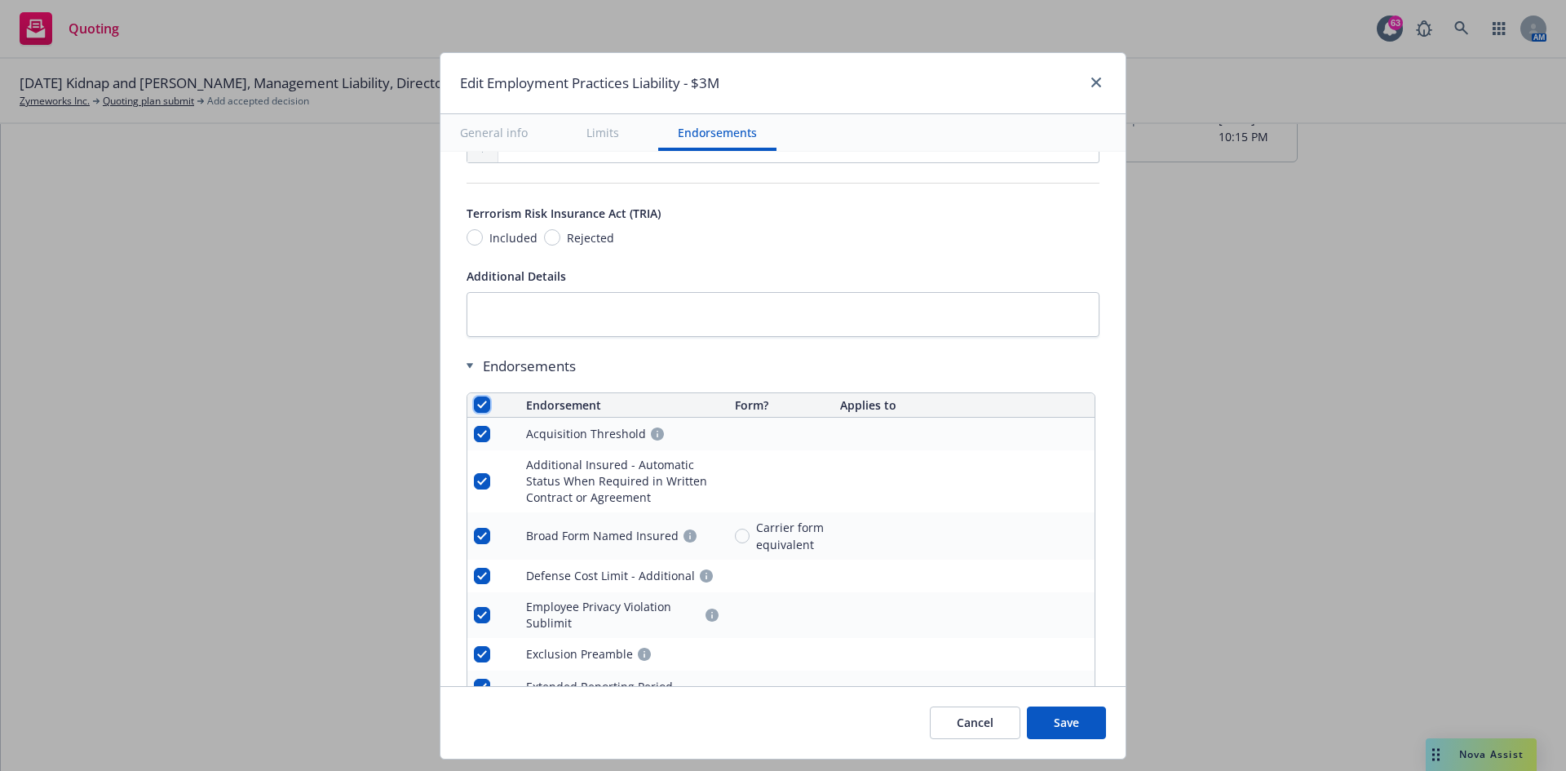
checkbox input "true"
click at [767, 476] on span "Remove endorsements" at bounding box center [759, 733] width 128 height 15
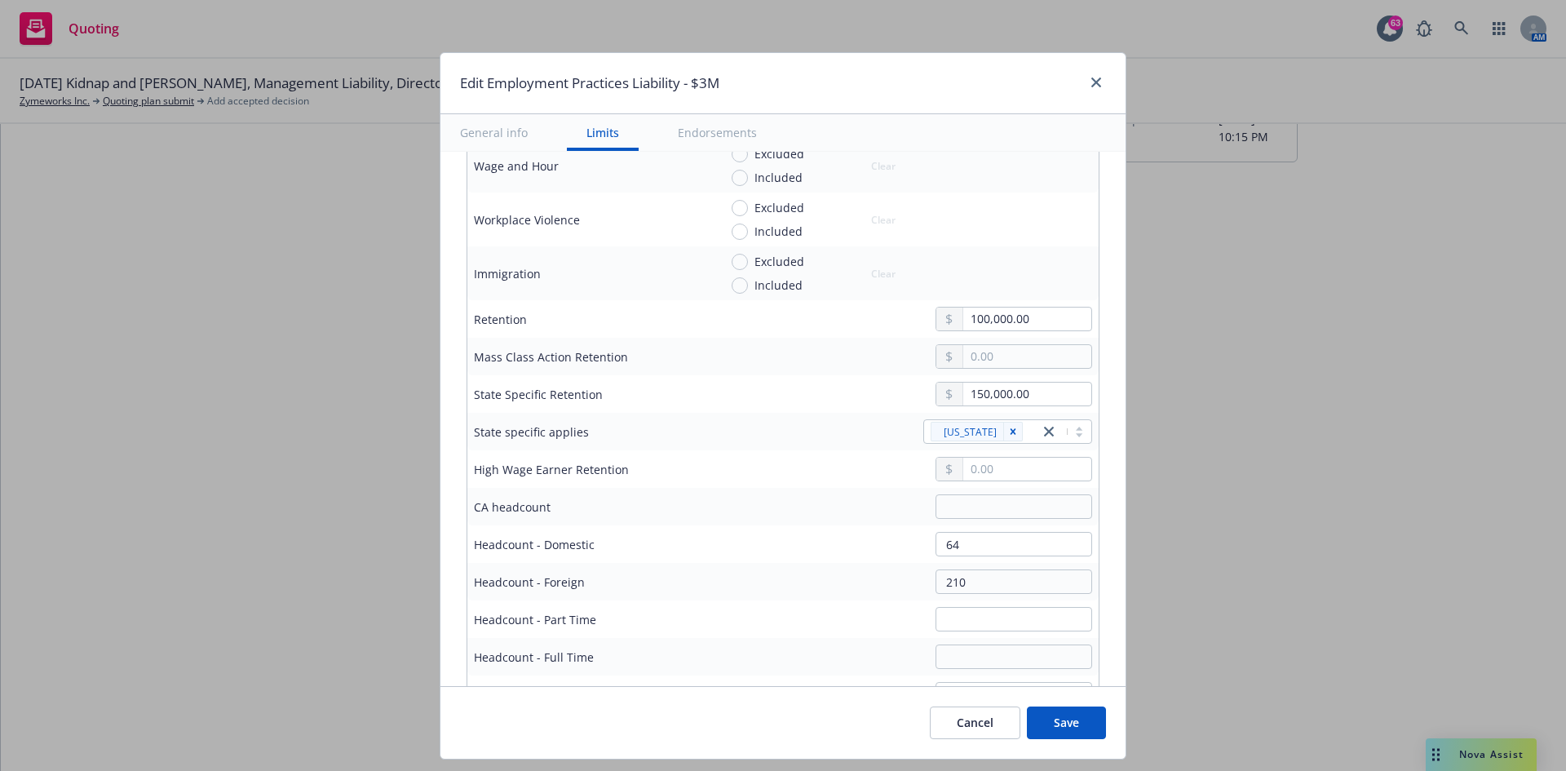
scroll to position [185, 0]
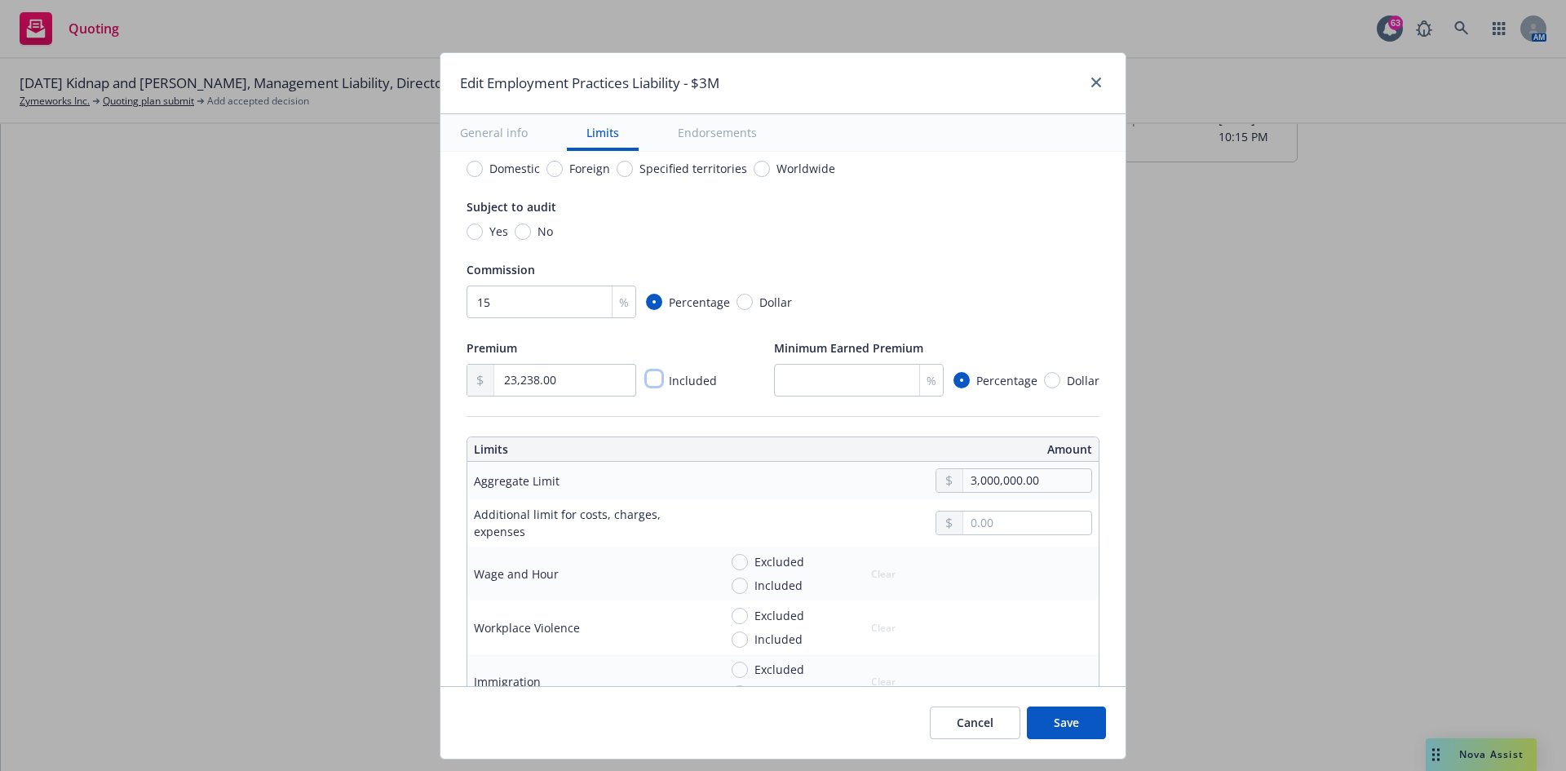
click at [646, 379] on input "checkbox" at bounding box center [654, 378] width 16 height 16
checkbox input "true"
click at [646, 379] on input "checkbox" at bounding box center [654, 378] width 16 height 16
checkbox input "false"
click at [589, 381] on input "text" at bounding box center [564, 380] width 141 height 31
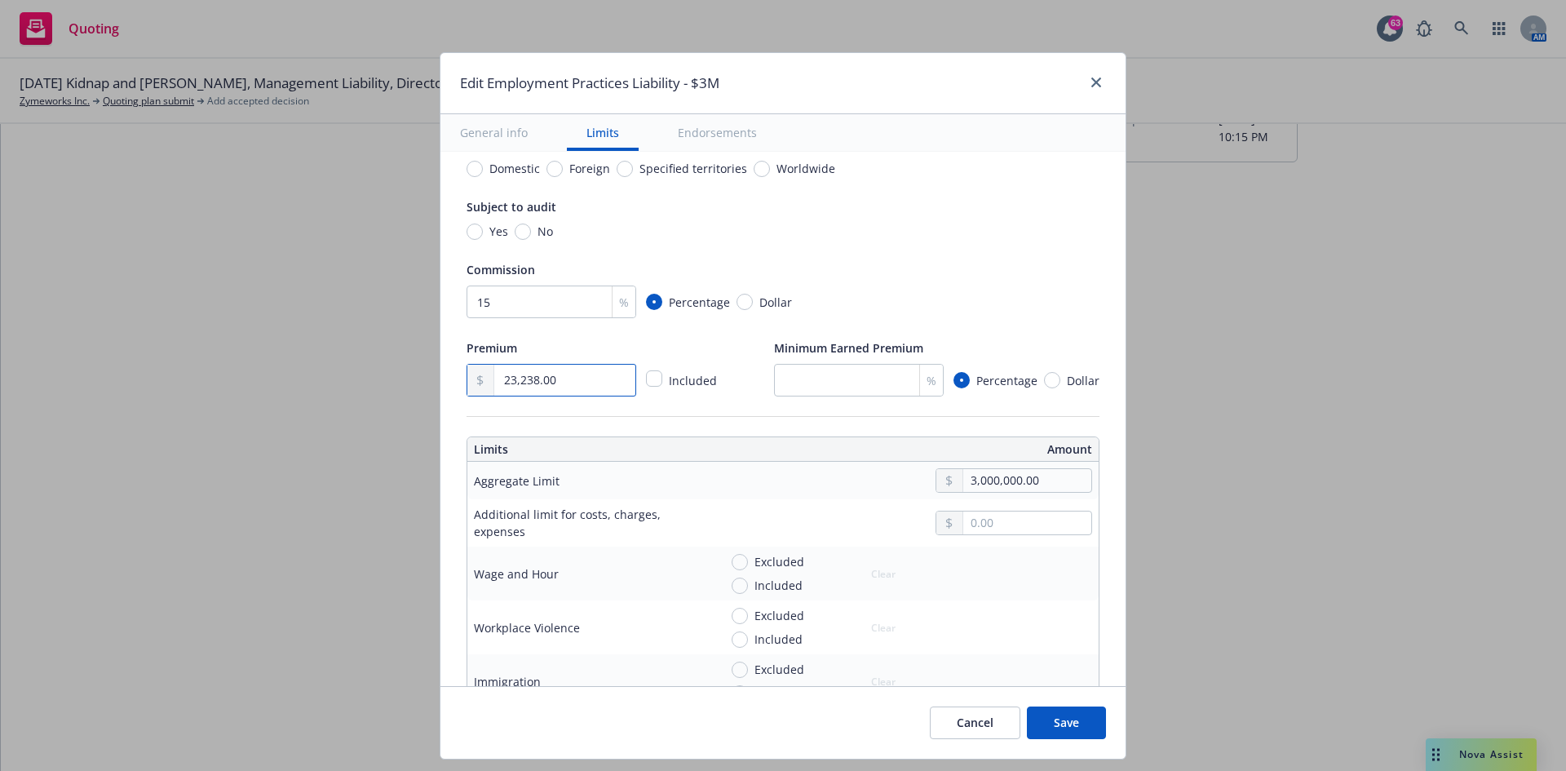
type input "23,238.00"
click at [1043, 476] on button "Save" at bounding box center [1066, 722] width 79 height 33
radio input "true"
type input "23,238.00"
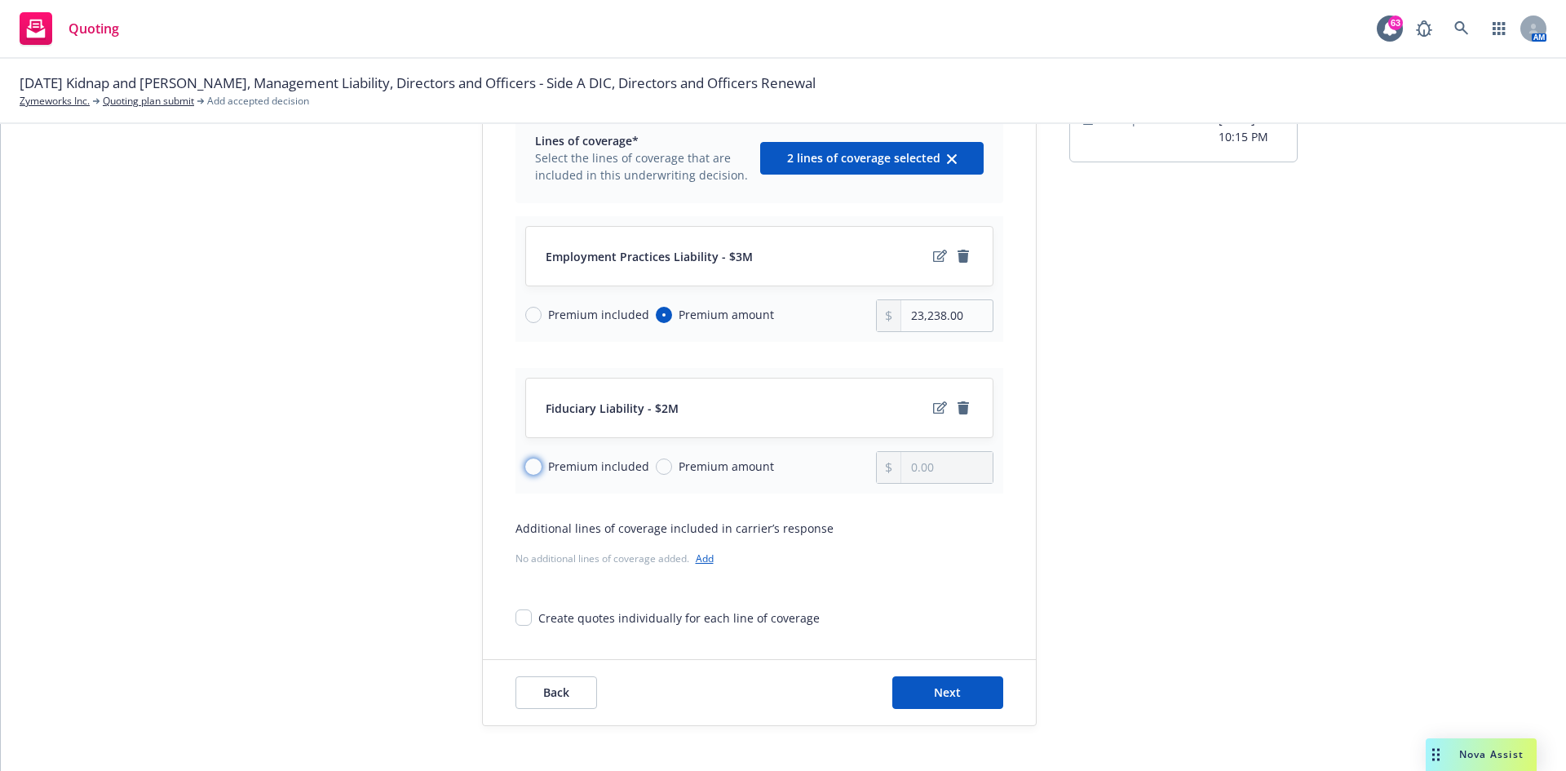
click at [525, 470] on input "Premium included" at bounding box center [533, 466] width 16 height 16
radio input "true"
click at [933, 409] on icon "edit" at bounding box center [940, 407] width 14 height 13
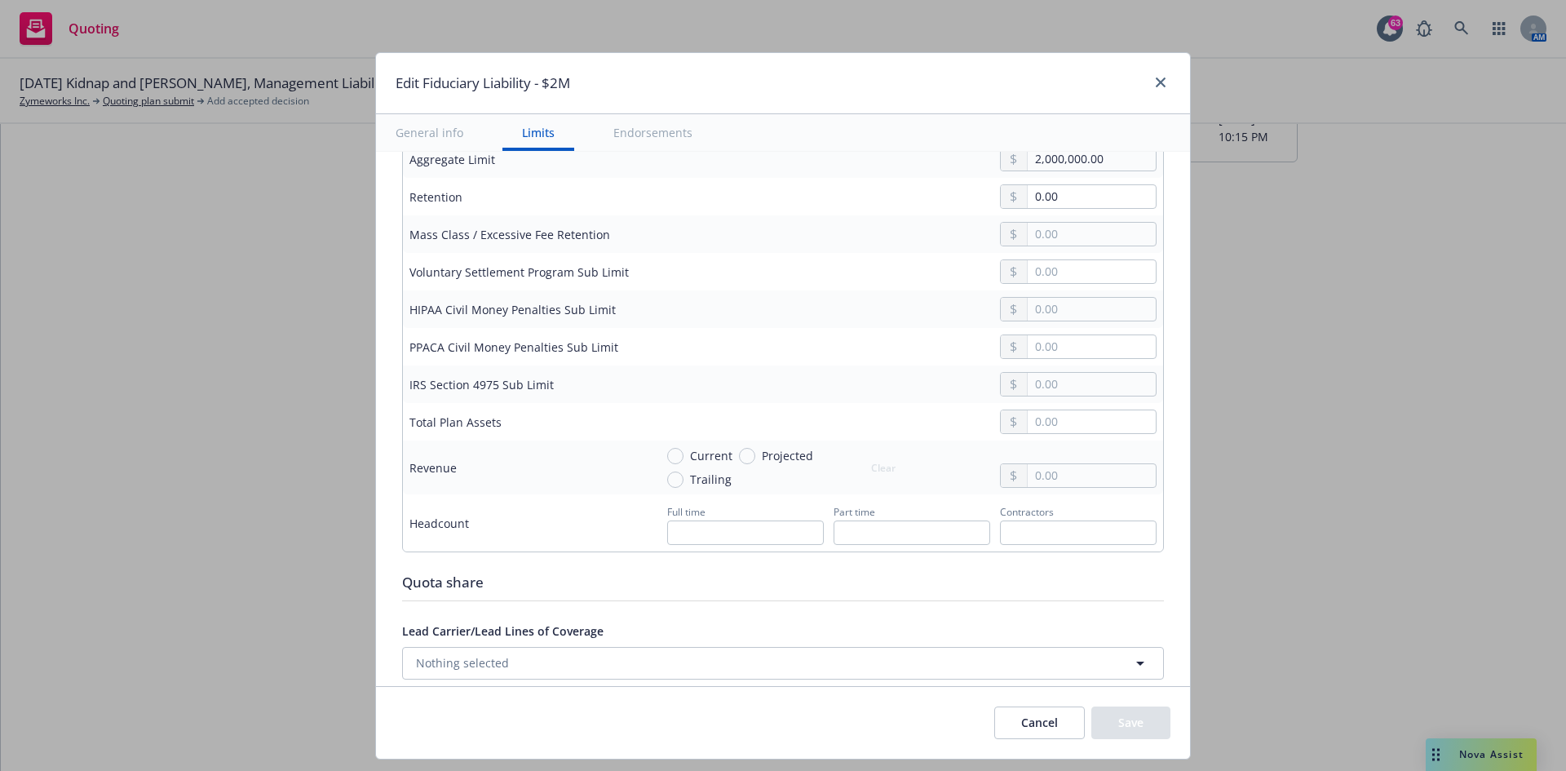
scroll to position [571, 0]
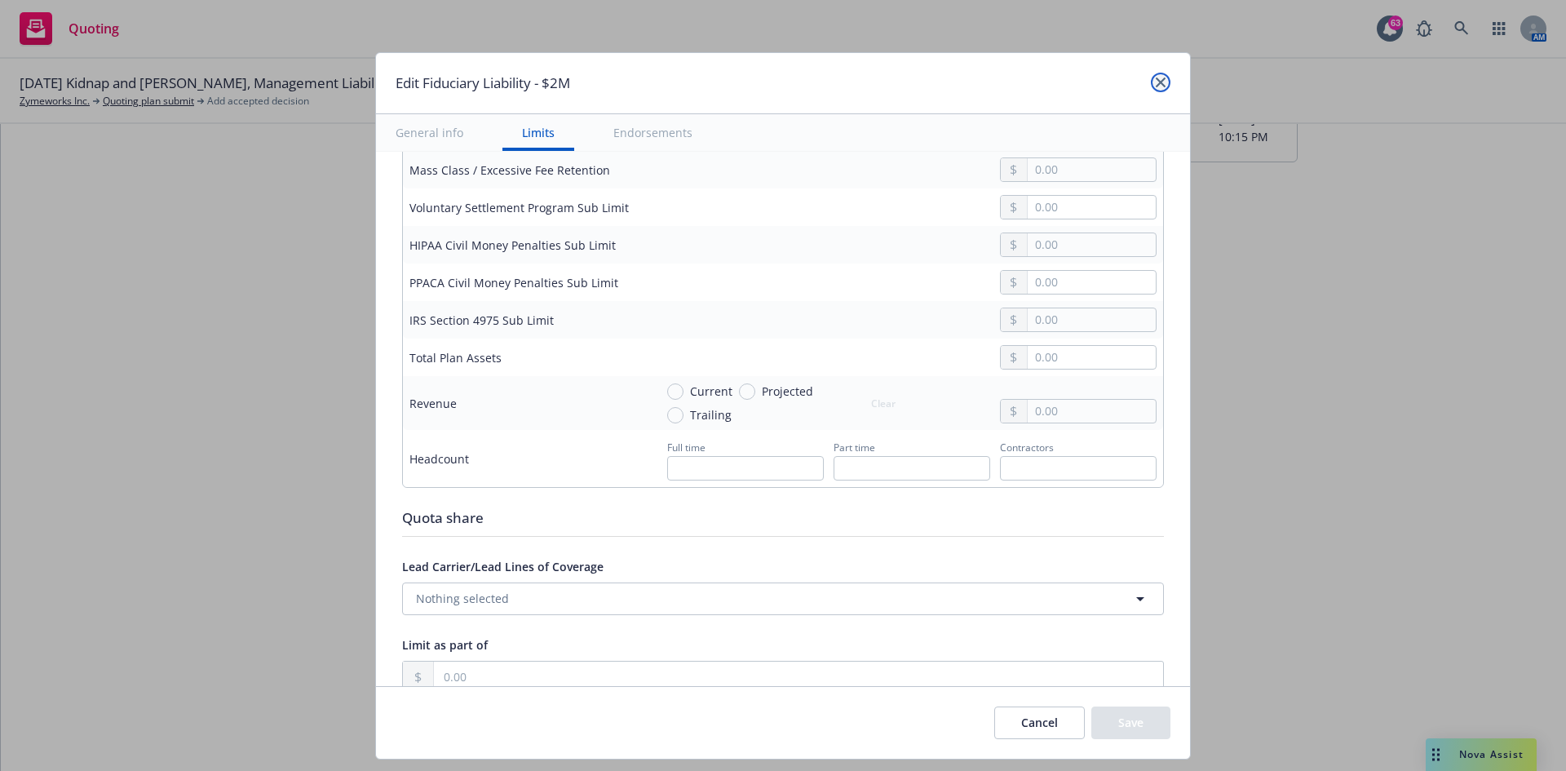
click at [1043, 86] on icon "close" at bounding box center [1160, 82] width 10 height 10
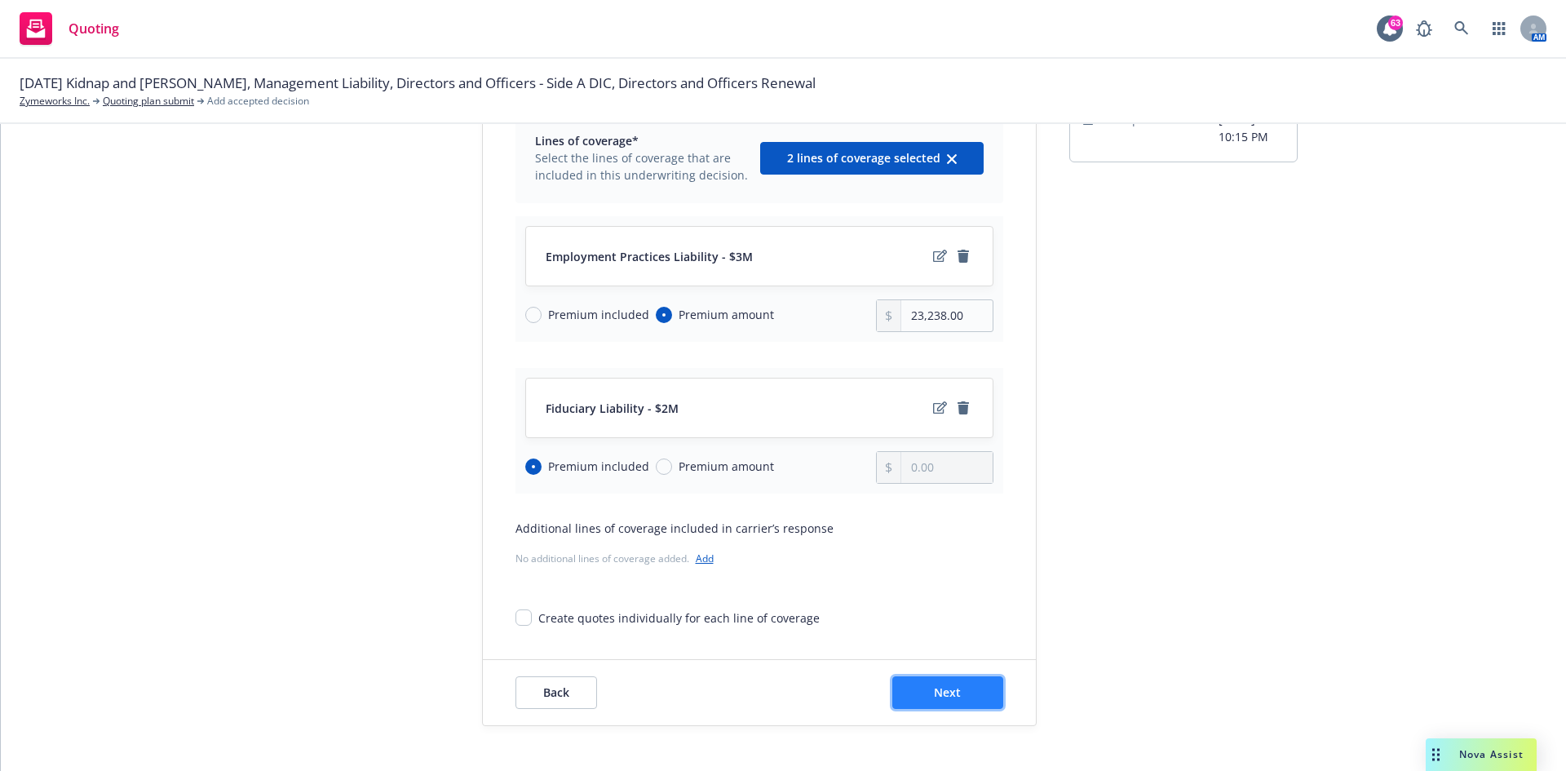
click at [934, 476] on span "Next" at bounding box center [947, 691] width 27 height 15
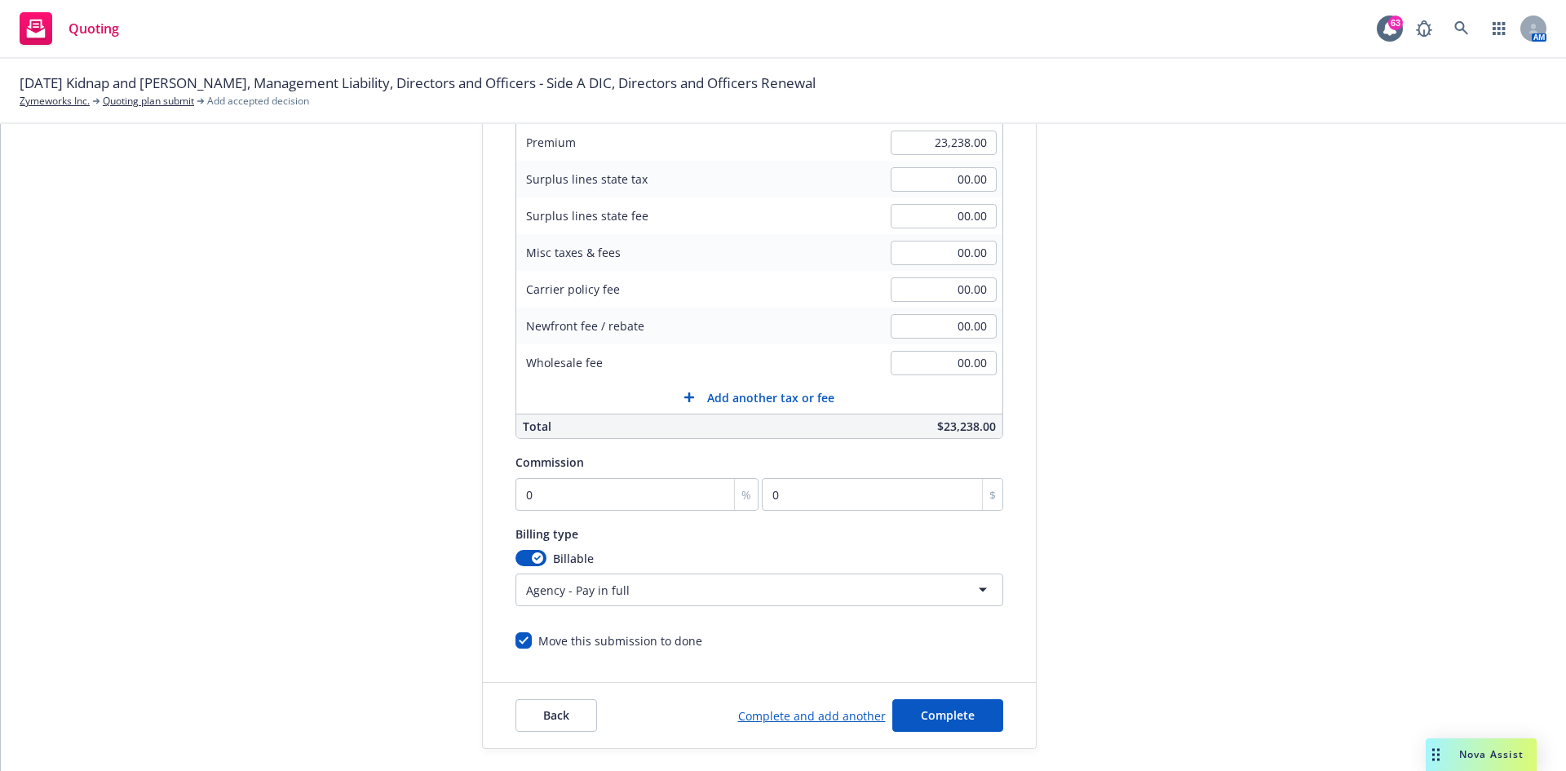
scroll to position [318, 0]
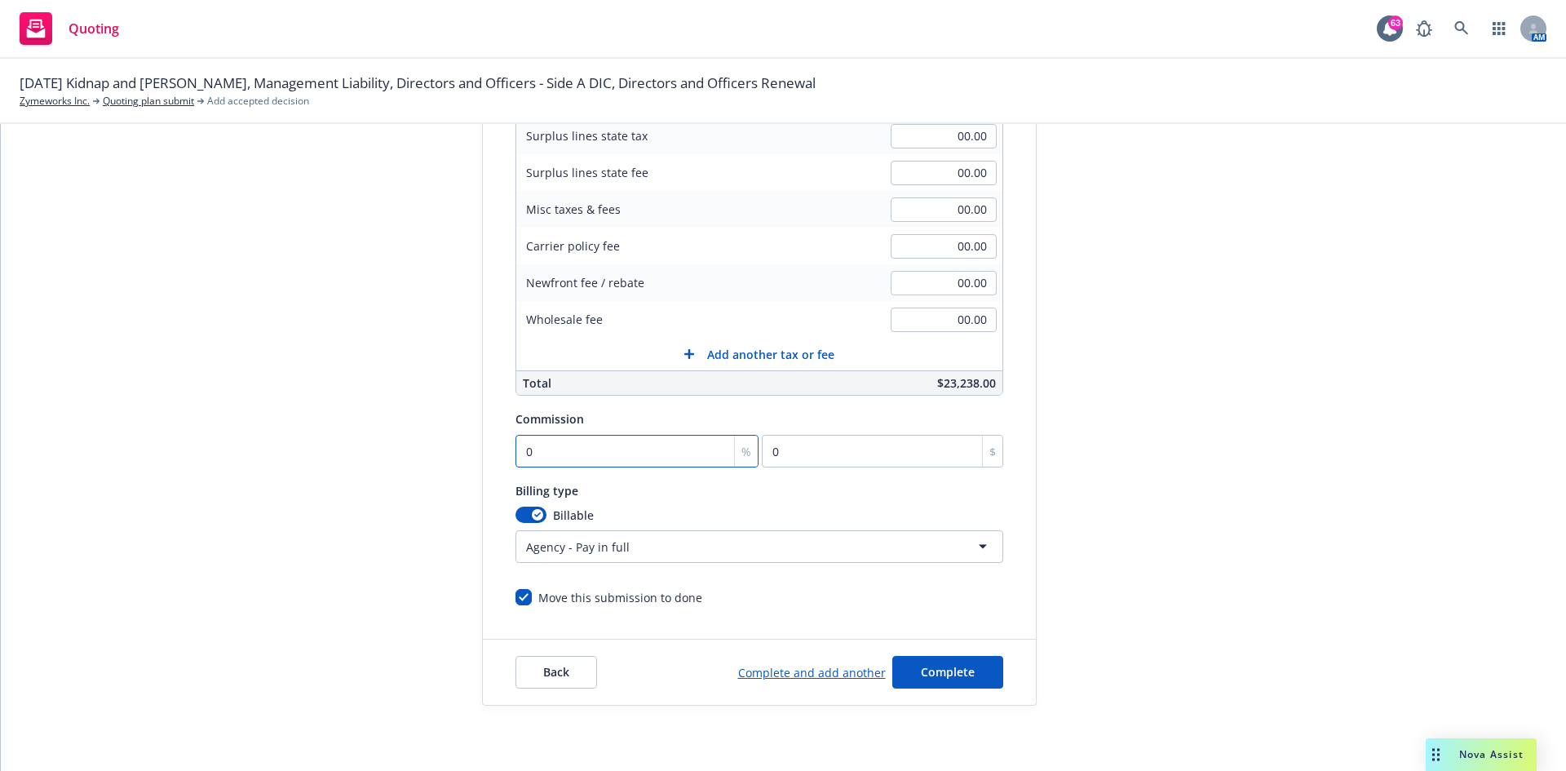
click at [545, 453] on input "0" at bounding box center [637, 451] width 244 height 33
type input "1"
type input "232.38"
type input "15"
type input "3485.7"
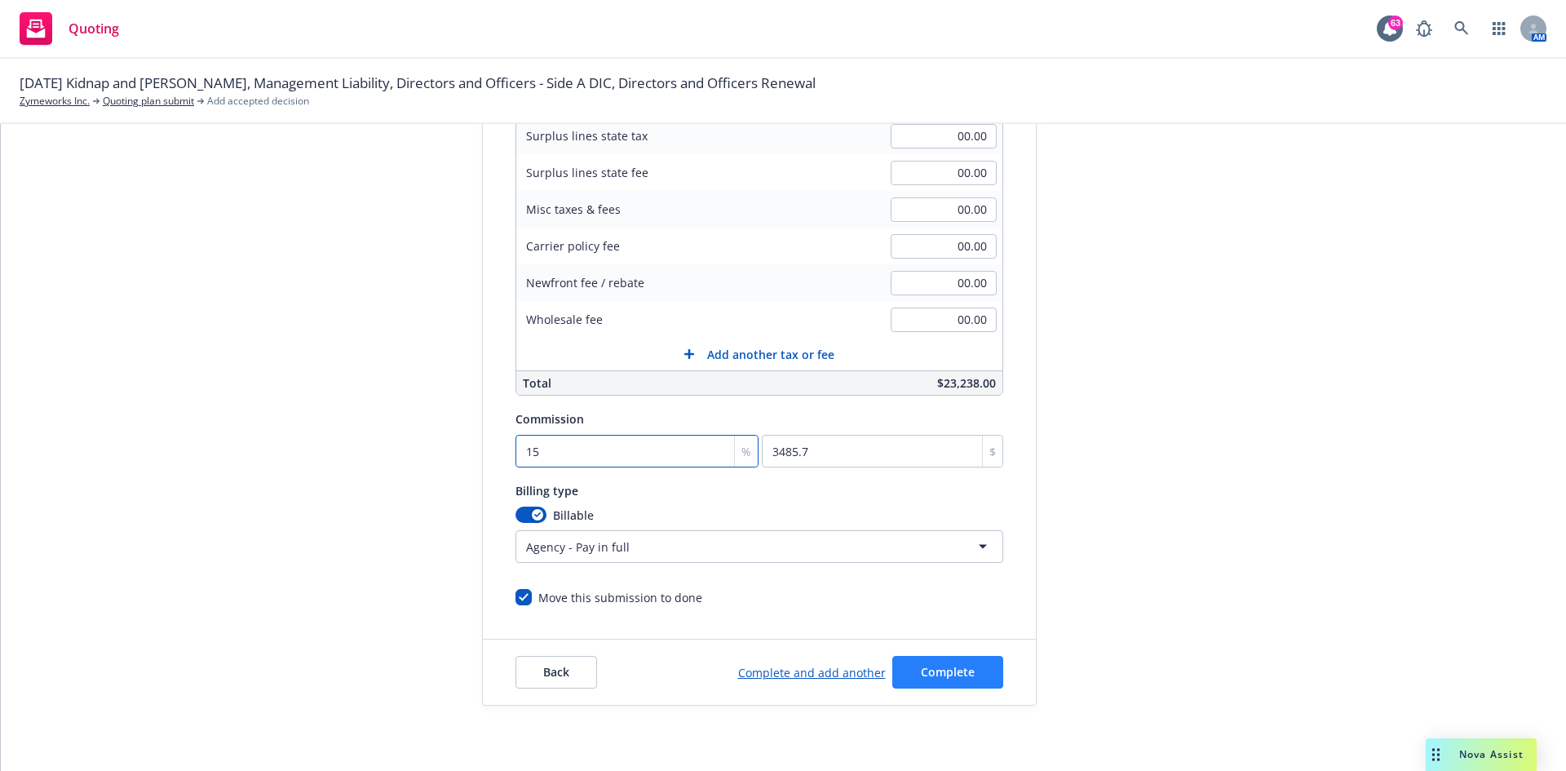
type input "15"
click at [941, 476] on span "Complete" at bounding box center [948, 671] width 54 height 15
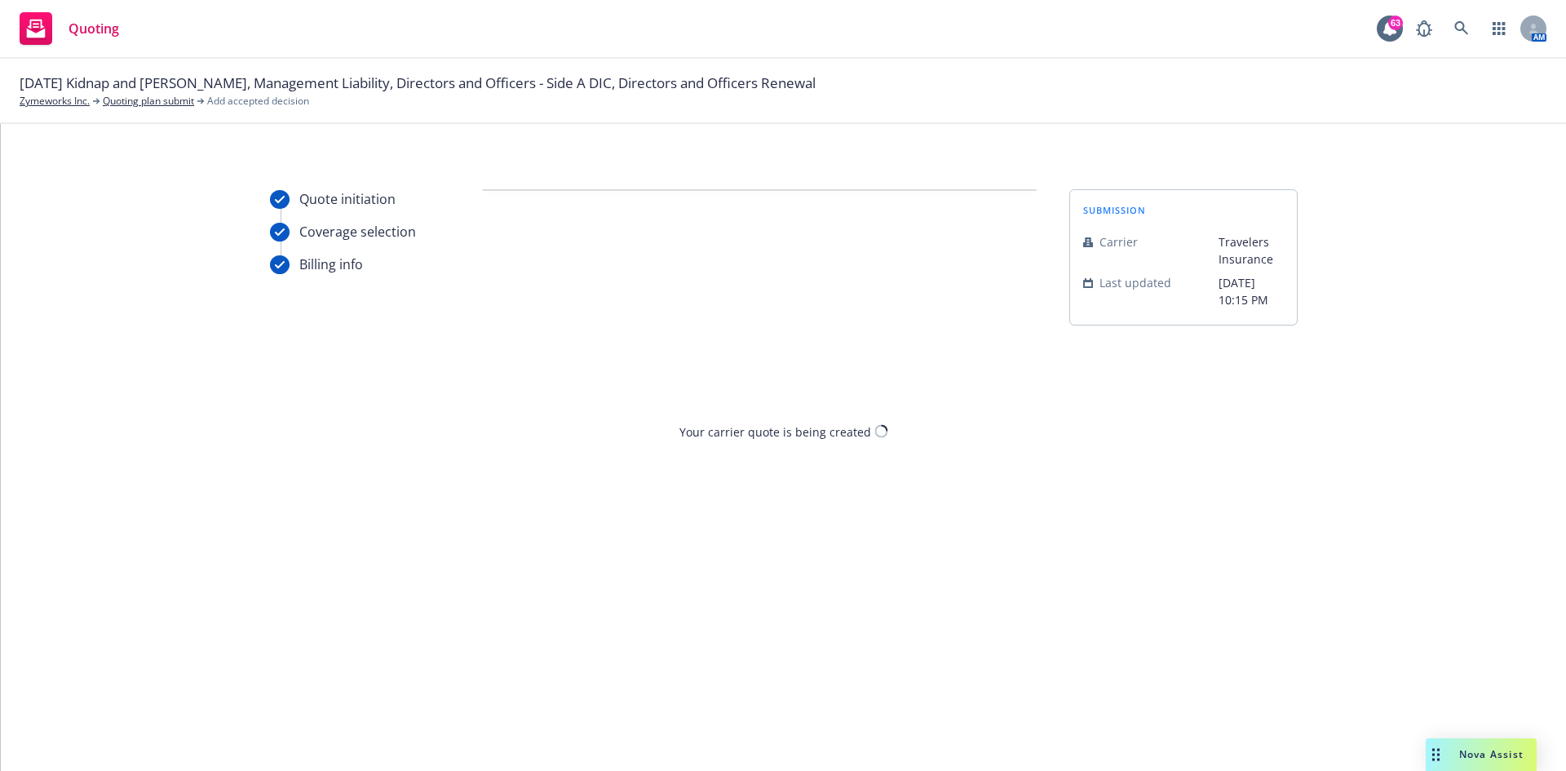
scroll to position [0, 0]
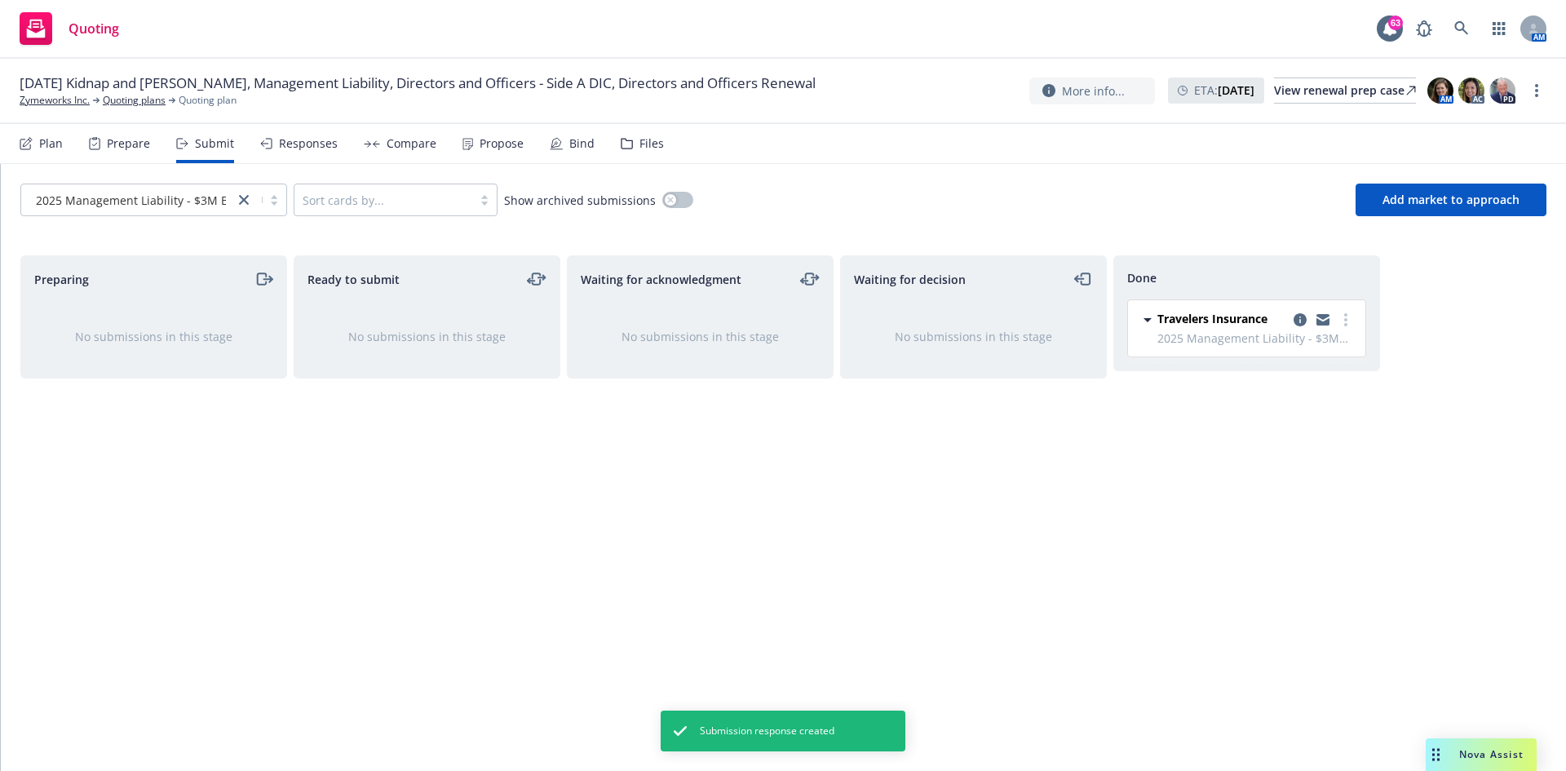
click at [20, 135] on div "Plan" at bounding box center [41, 143] width 43 height 39
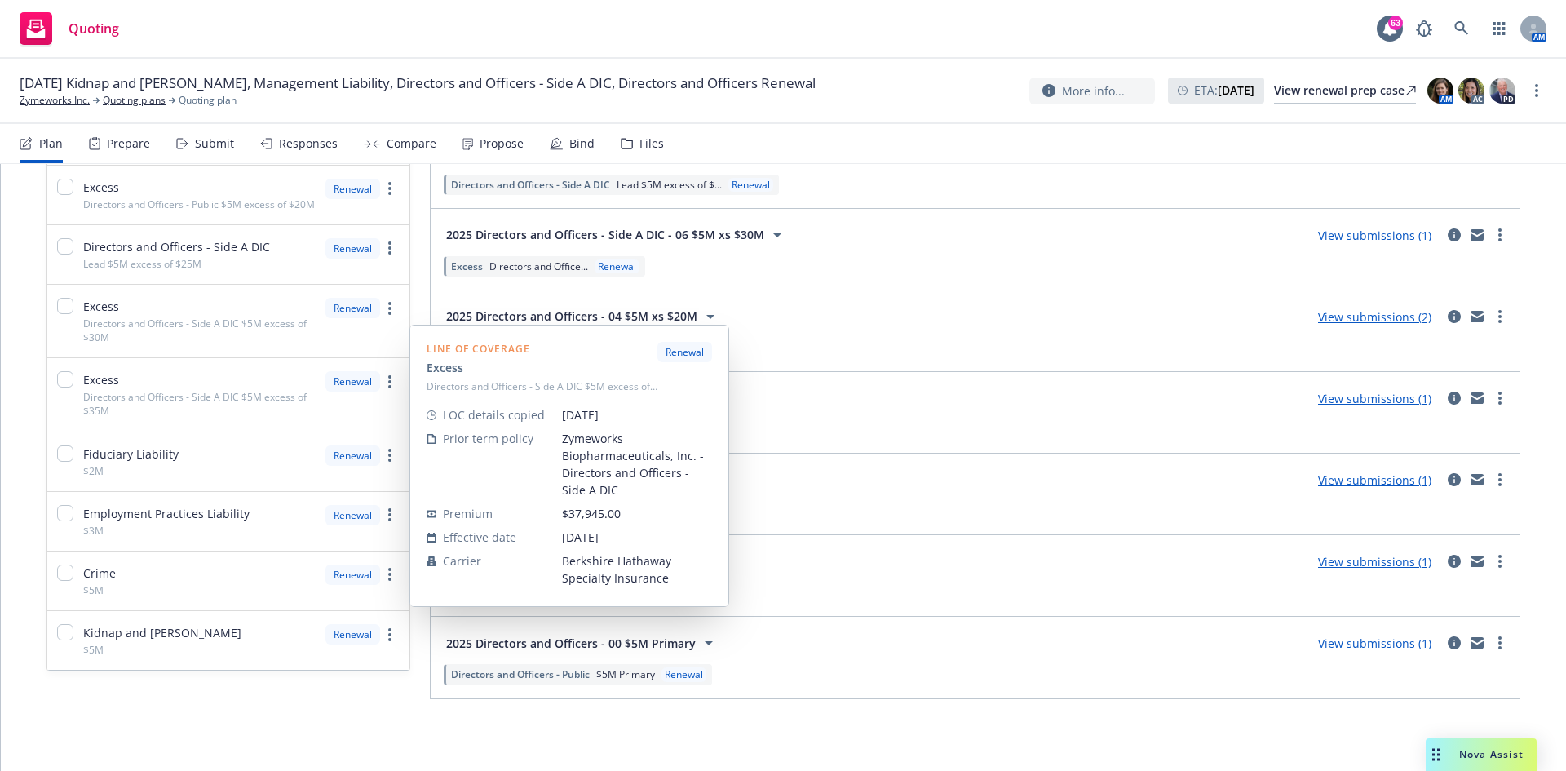
scroll to position [501, 0]
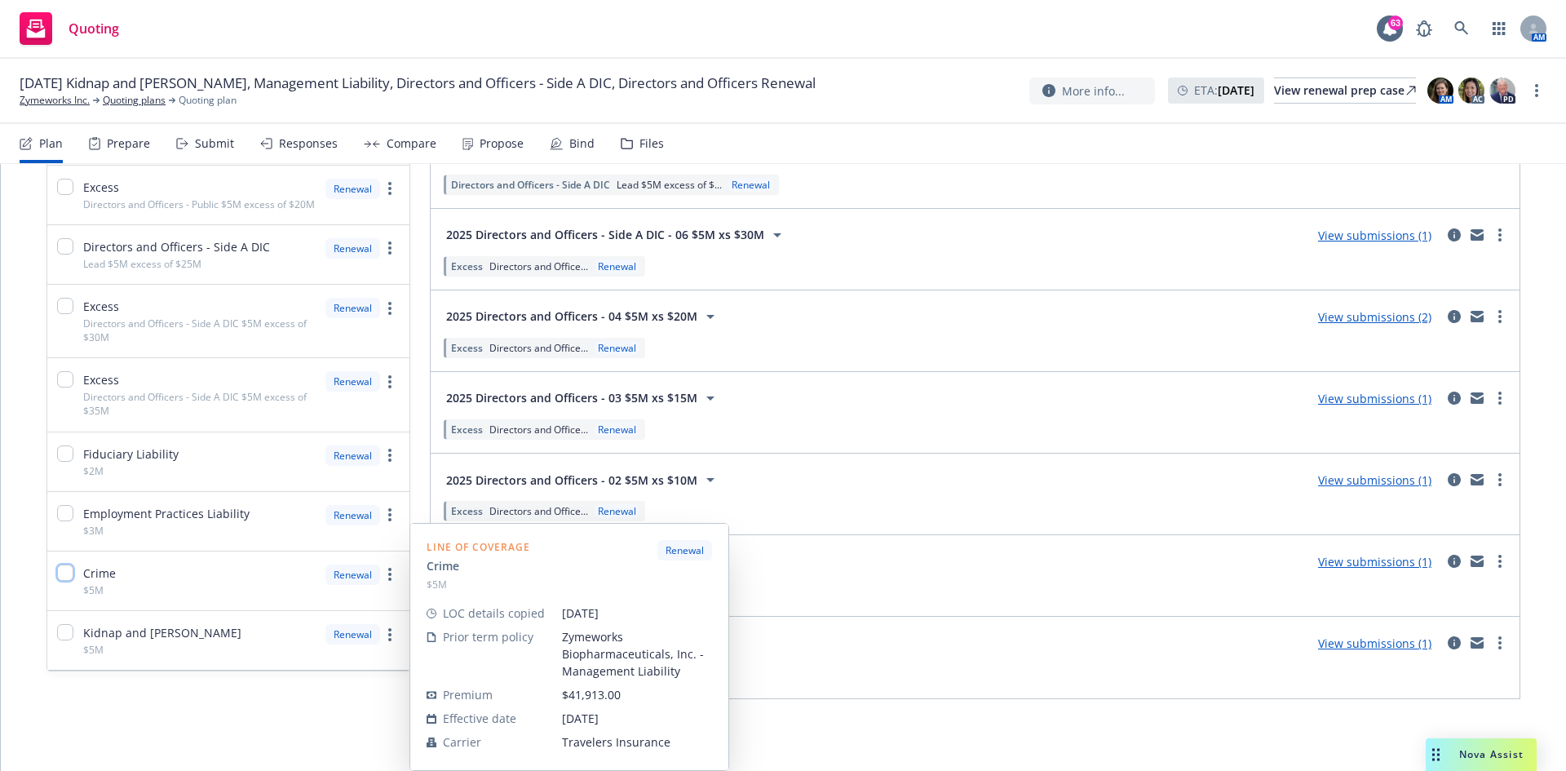
click at [66, 476] on input "checkbox" at bounding box center [65, 572] width 16 height 16
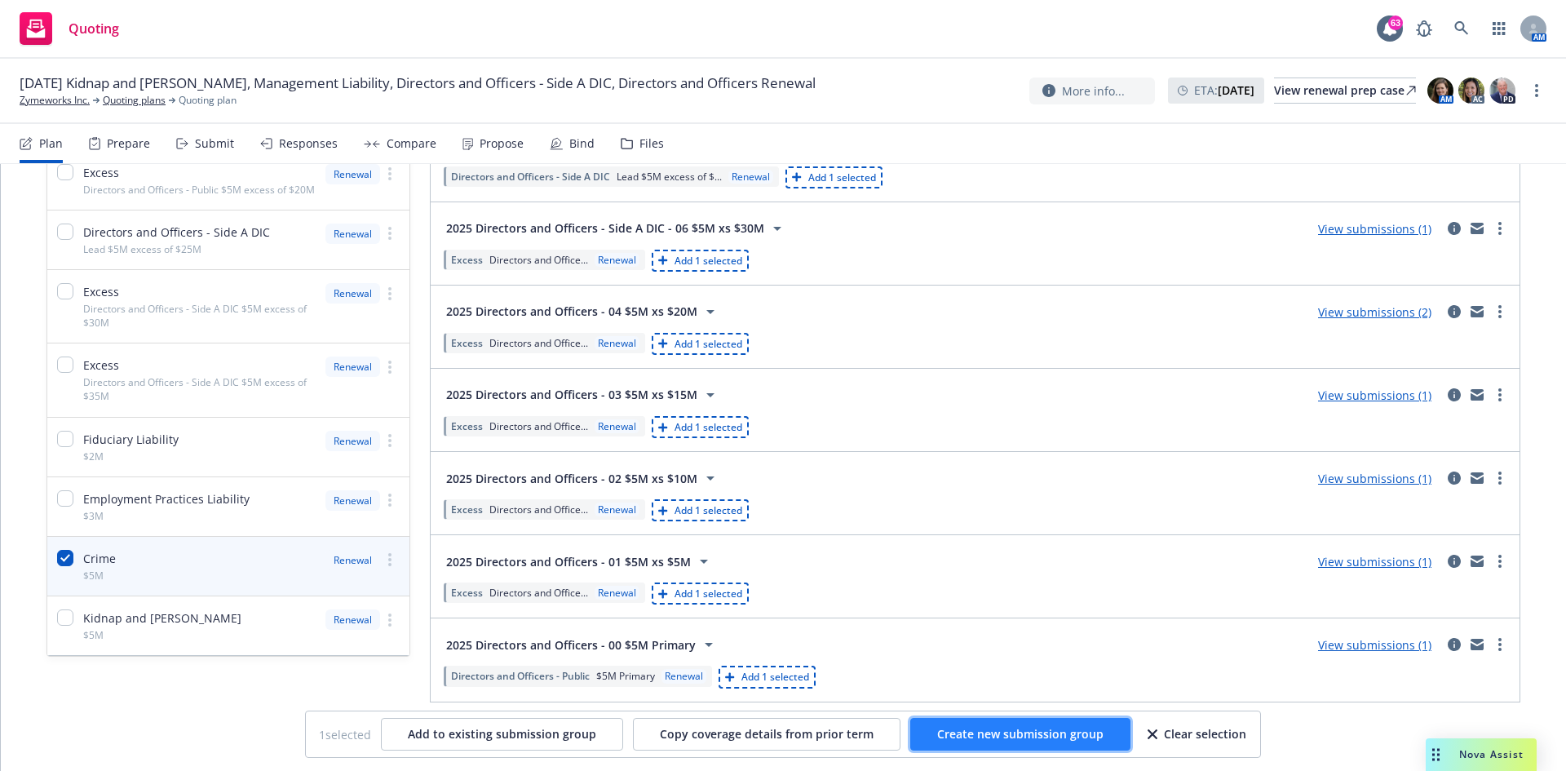
click at [953, 476] on span "Create new submission group" at bounding box center [1020, 733] width 166 height 15
checkbox input "false"
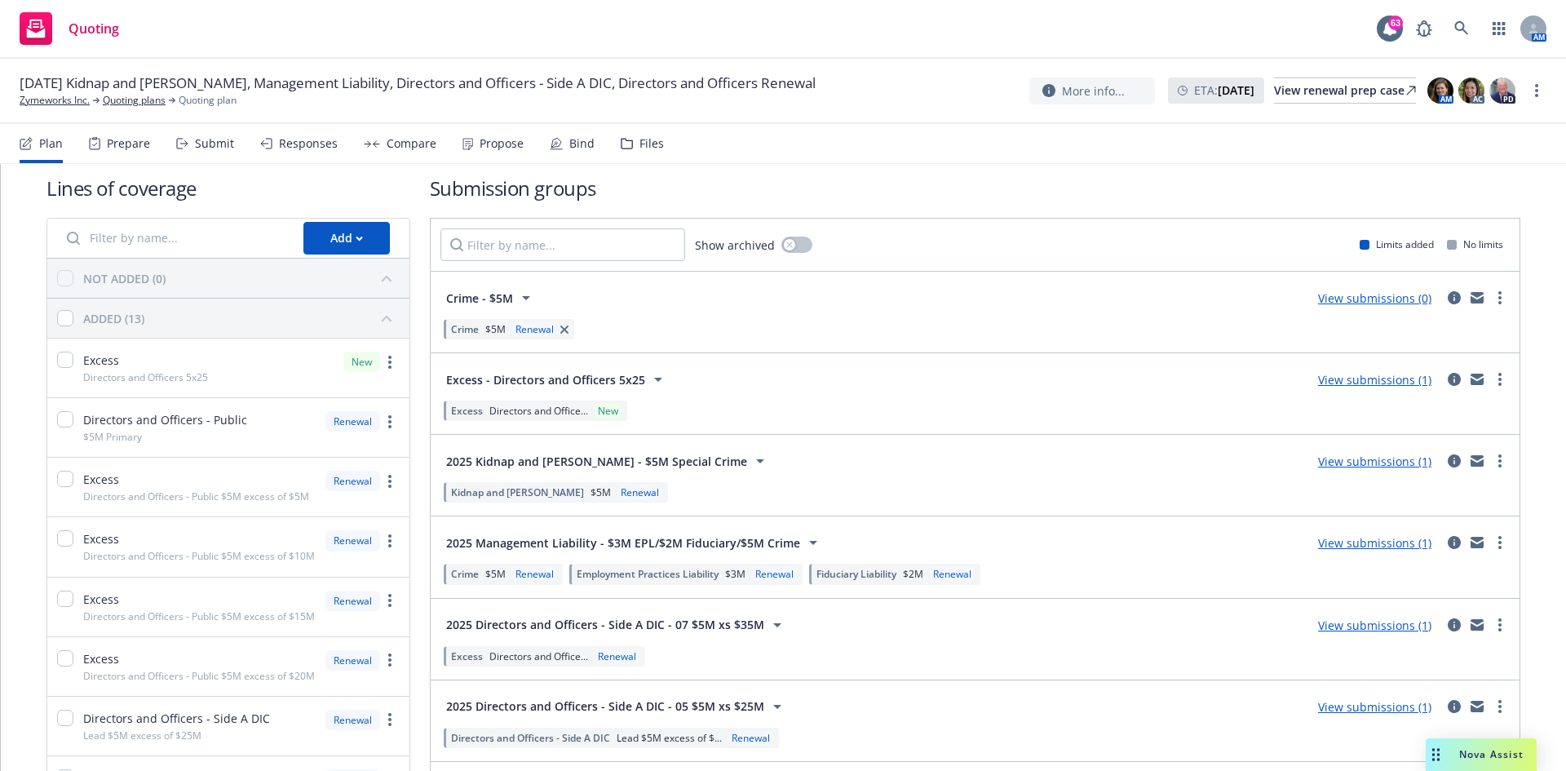
scroll to position [12, 0]
click at [1043, 302] on link "View submissions (0)" at bounding box center [1374, 301] width 113 height 15
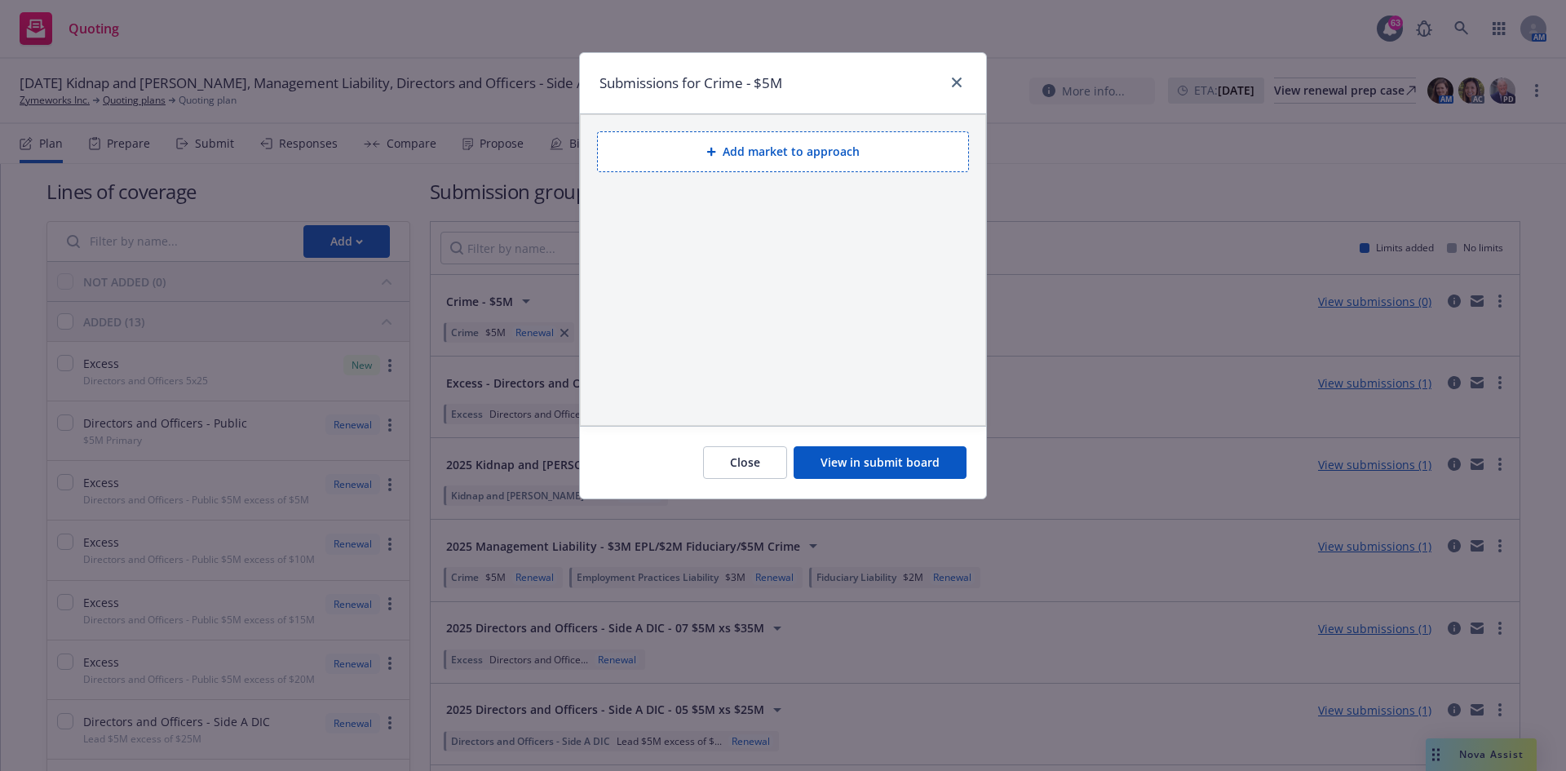
click at [771, 155] on button "Add market to approach" at bounding box center [783, 151] width 372 height 41
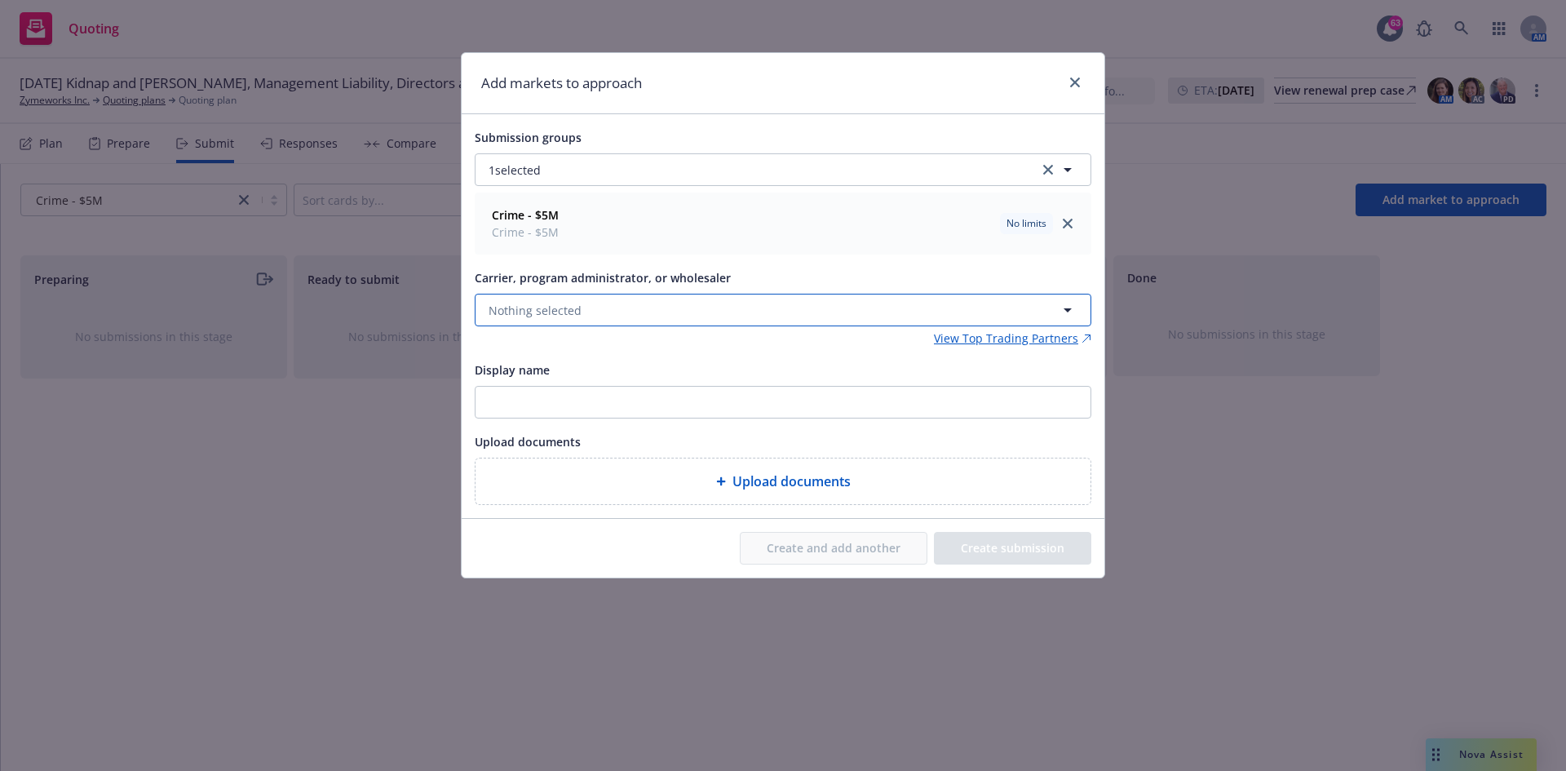
click at [546, 309] on span "Nothing selected" at bounding box center [534, 310] width 93 height 17
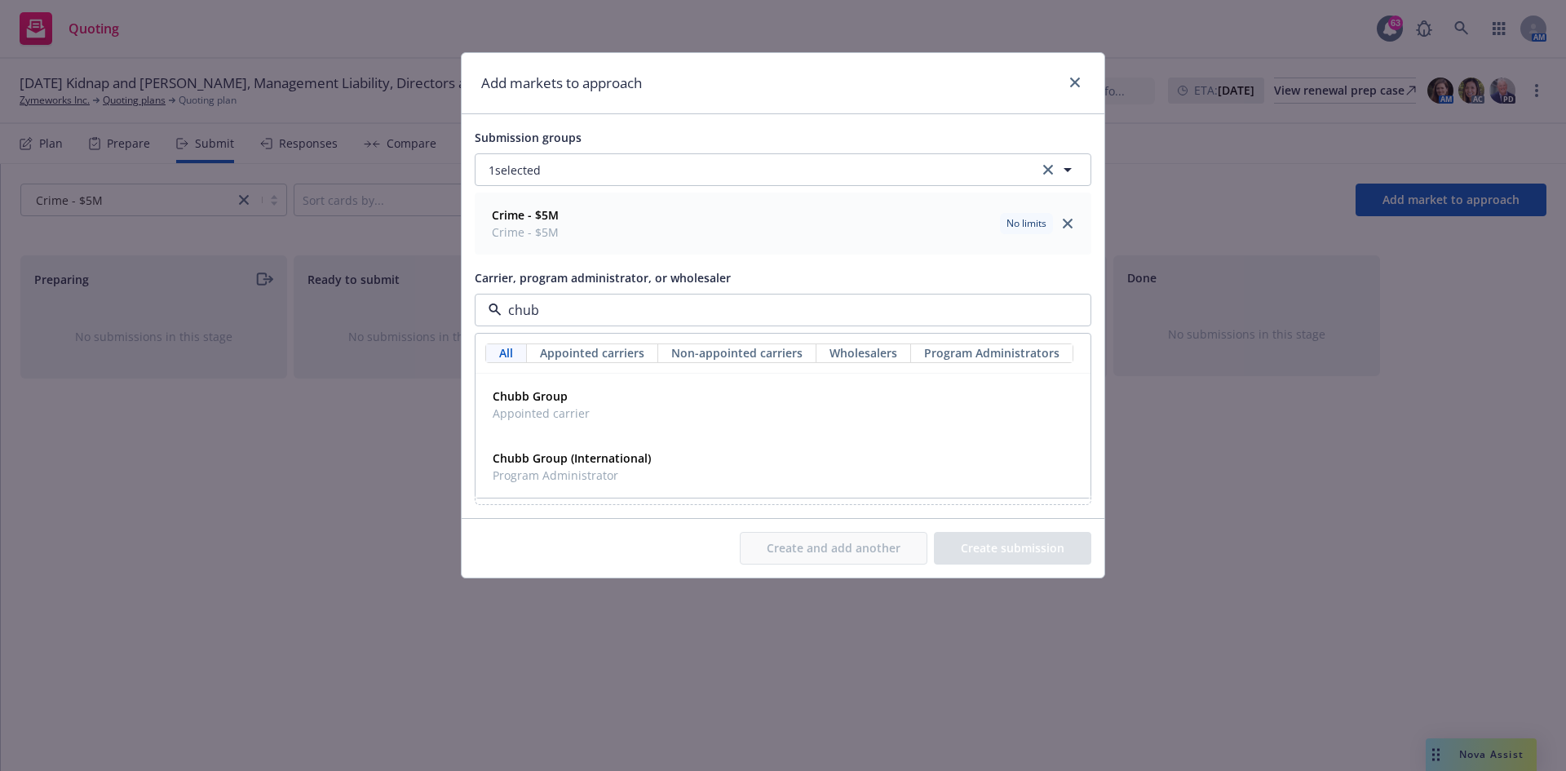
type input "chubb"
click at [519, 413] on span "Appointed carrier" at bounding box center [541, 412] width 97 height 17
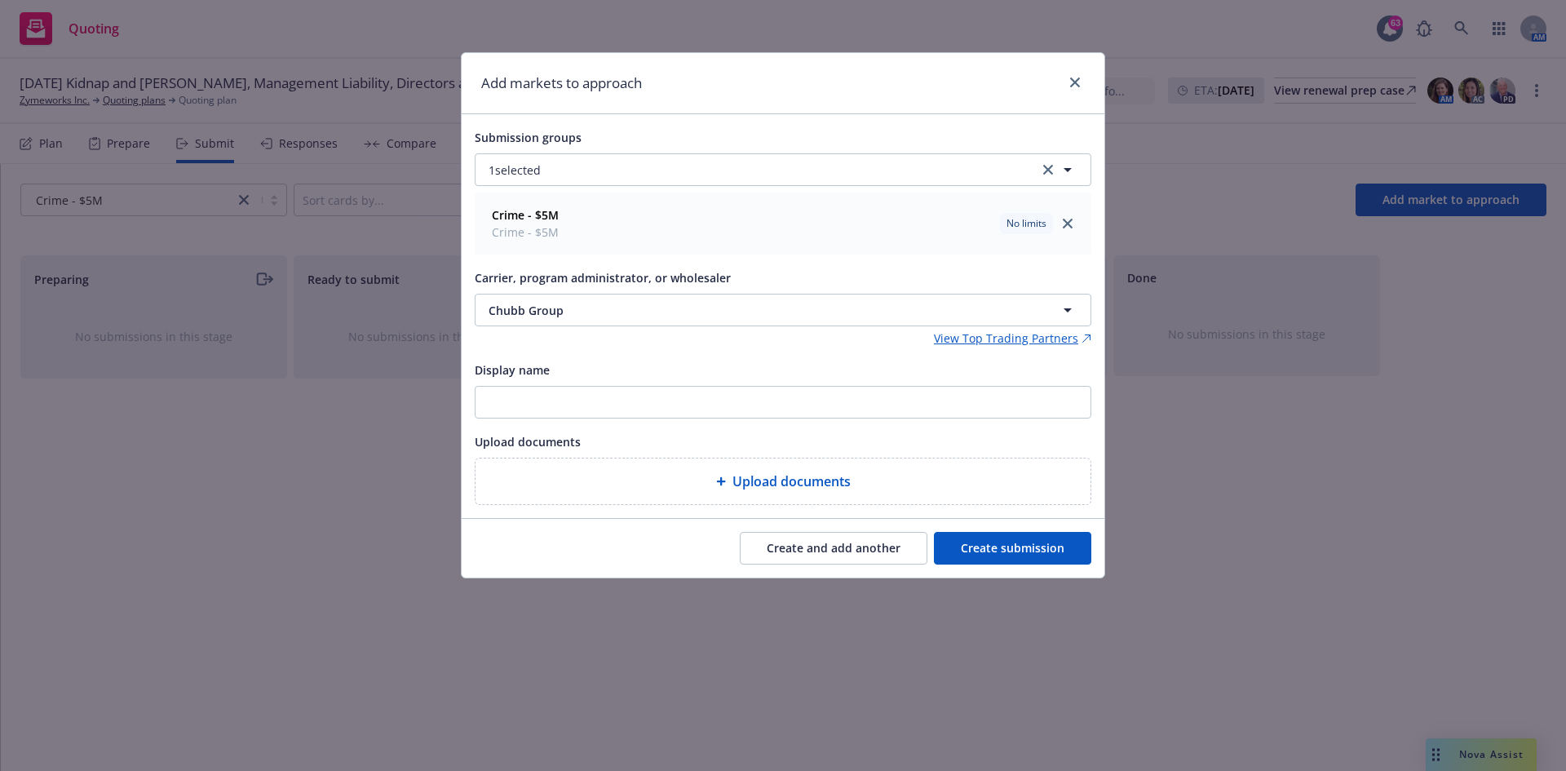
click at [1043, 476] on button "Create submission" at bounding box center [1012, 548] width 157 height 33
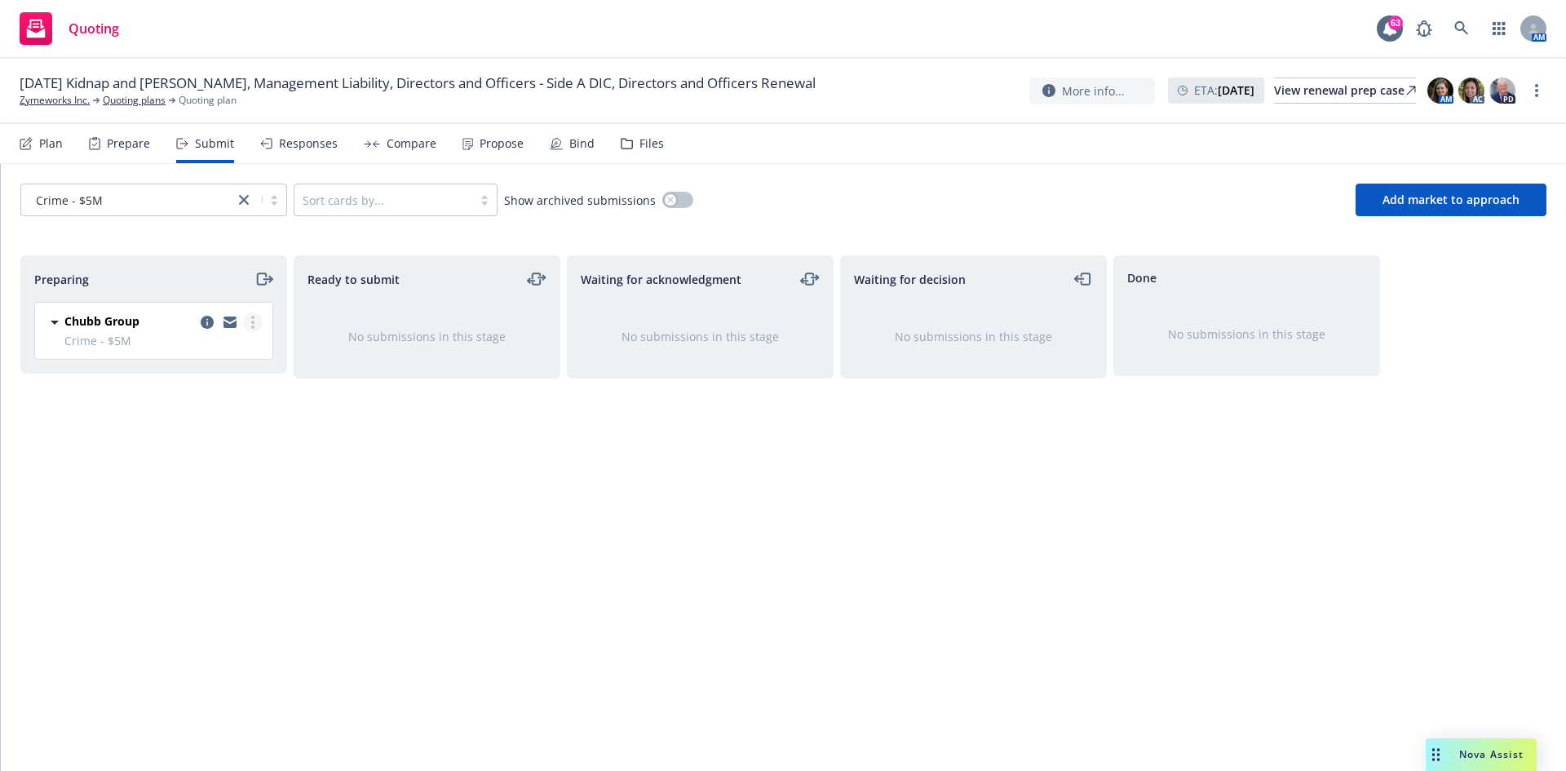
click at [252, 322] on circle "more" at bounding box center [252, 321] width 3 height 3
click at [218, 456] on span "Add accepted decision" at bounding box center [180, 452] width 163 height 15
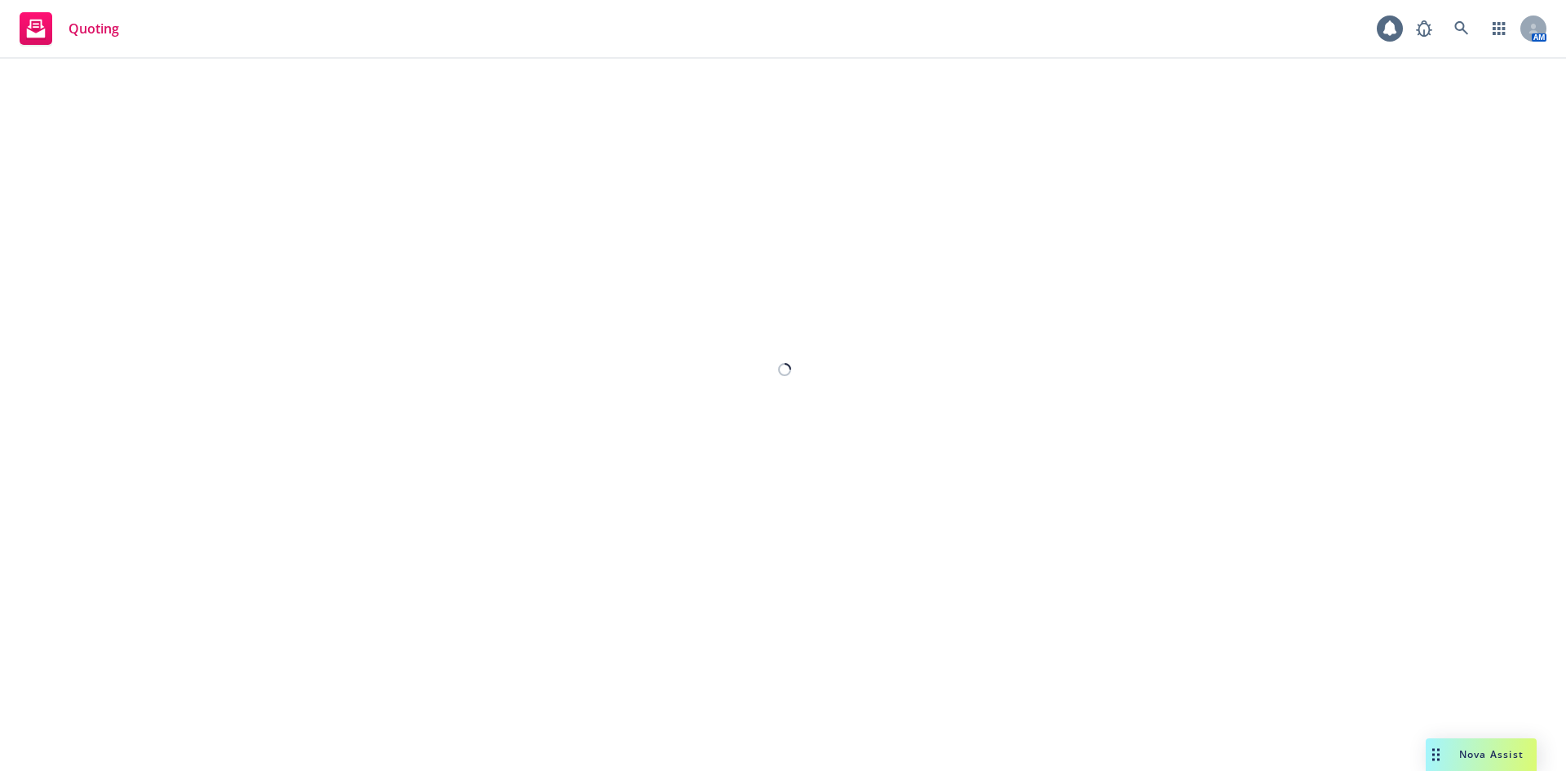
select select "12"
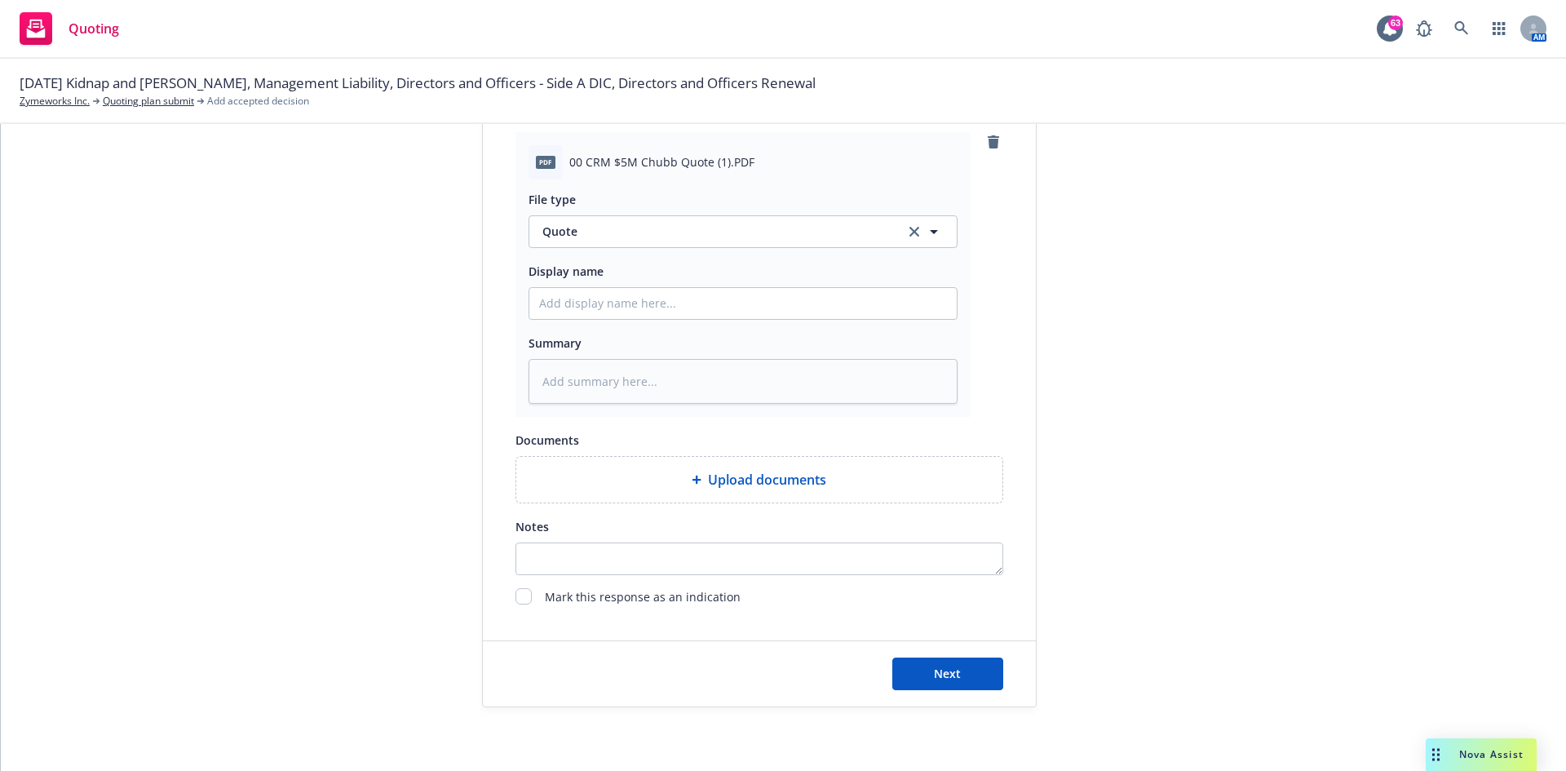
scroll to position [815, 0]
click at [971, 476] on button "Next" at bounding box center [947, 672] width 111 height 33
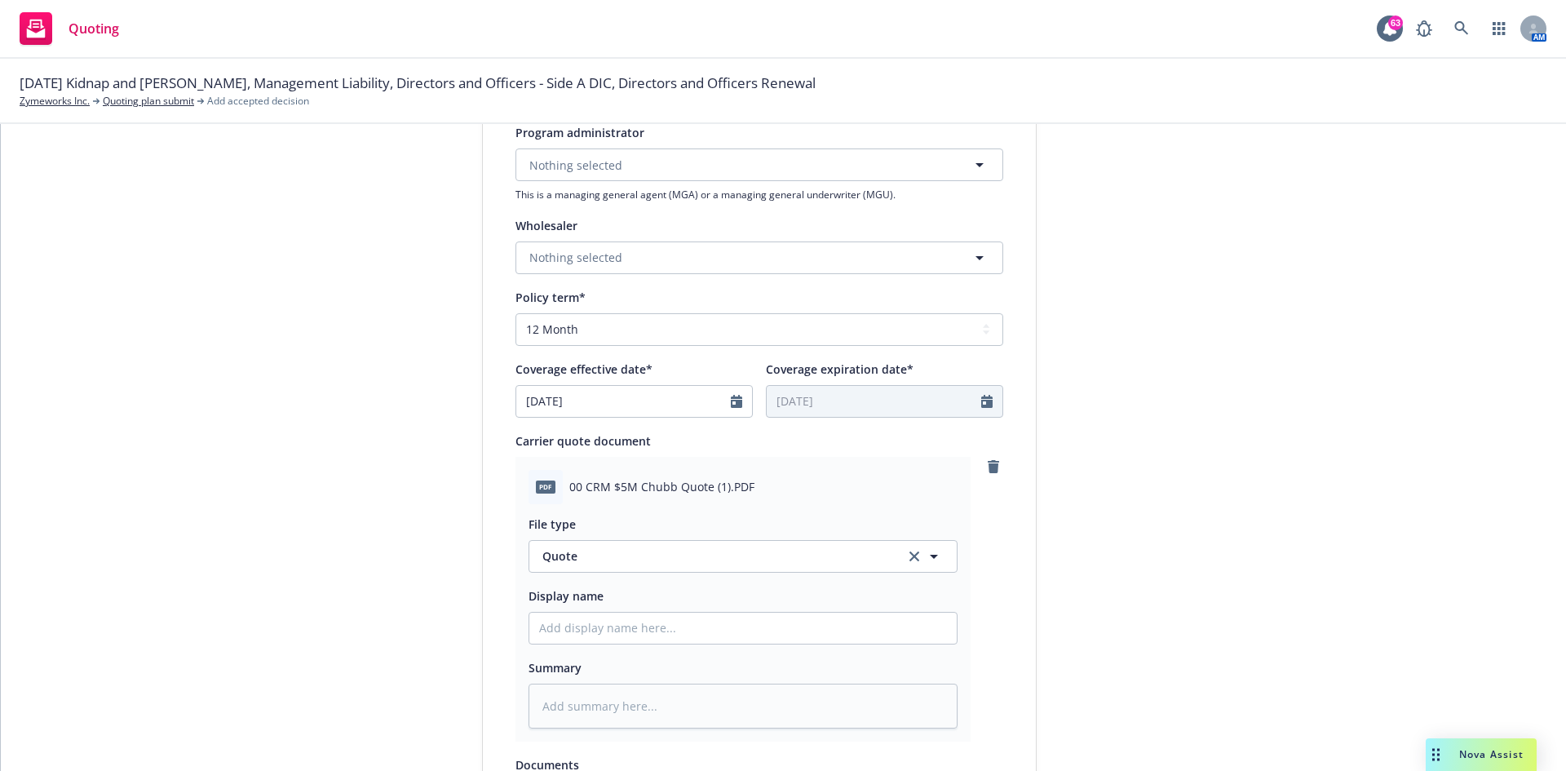
type textarea "x"
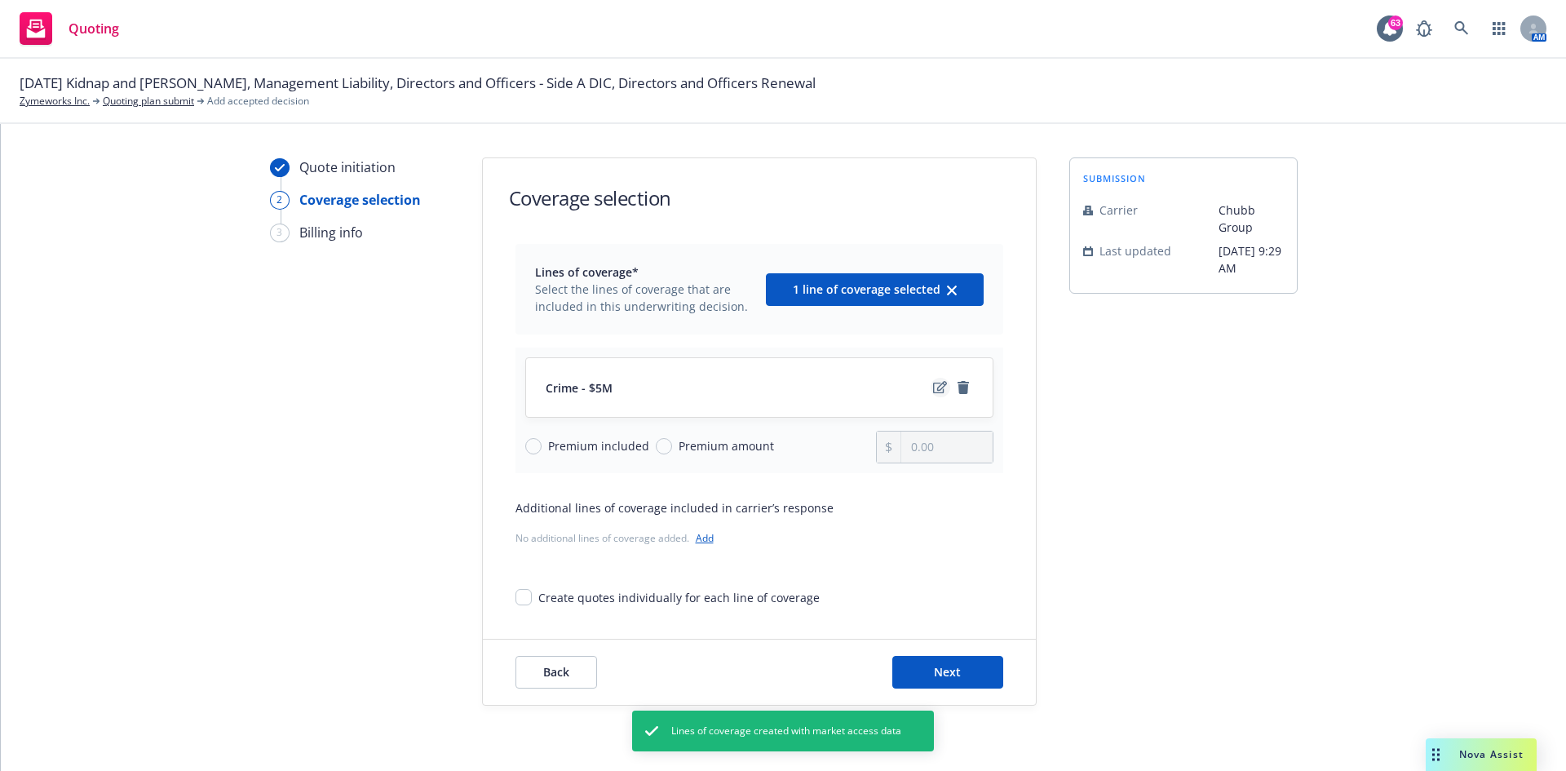
click at [933, 385] on icon "edit" at bounding box center [940, 387] width 14 height 13
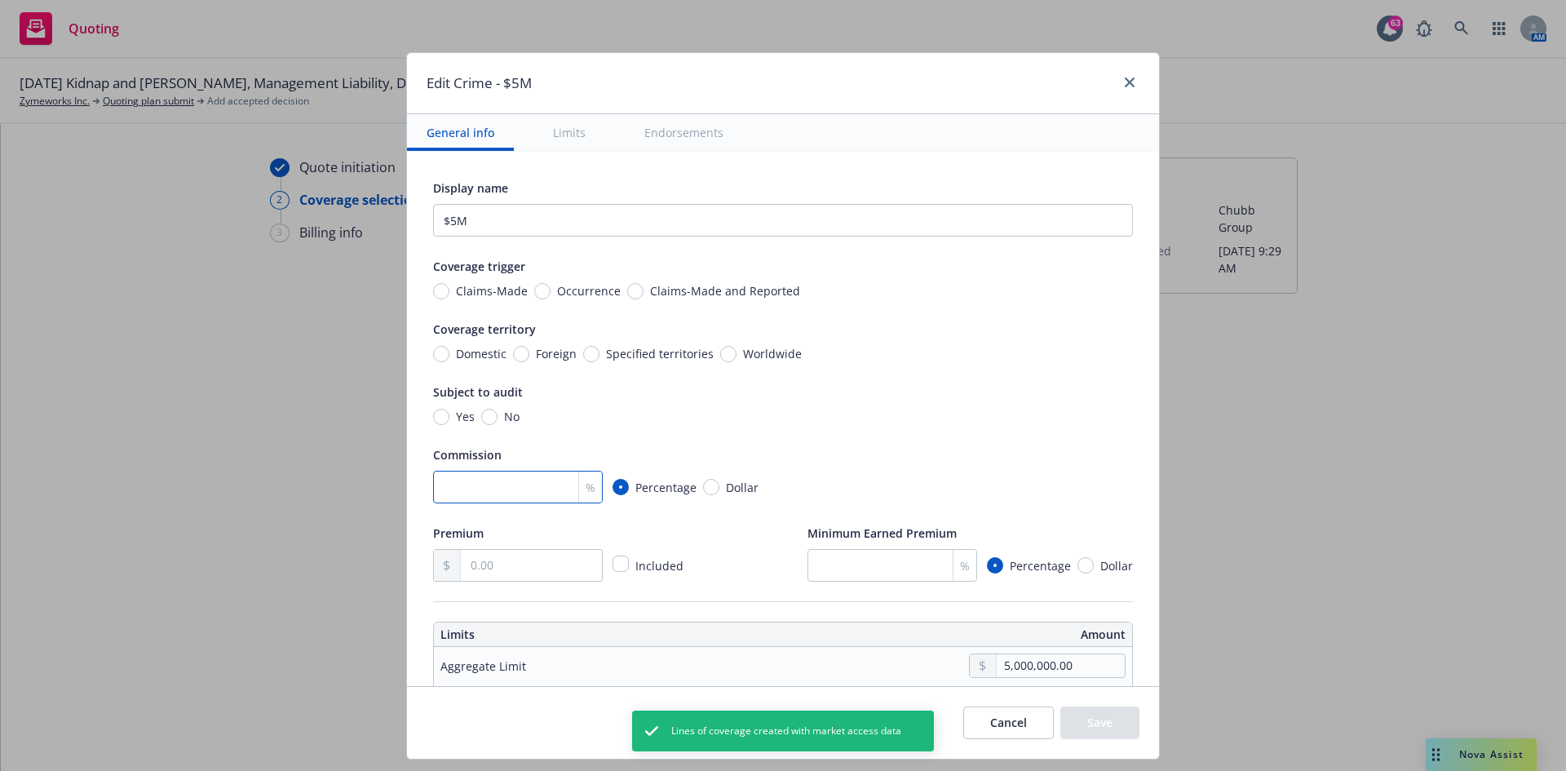
click at [487, 476] on input "number" at bounding box center [518, 487] width 170 height 33
type input "15"
click at [508, 476] on input "text" at bounding box center [531, 565] width 141 height 31
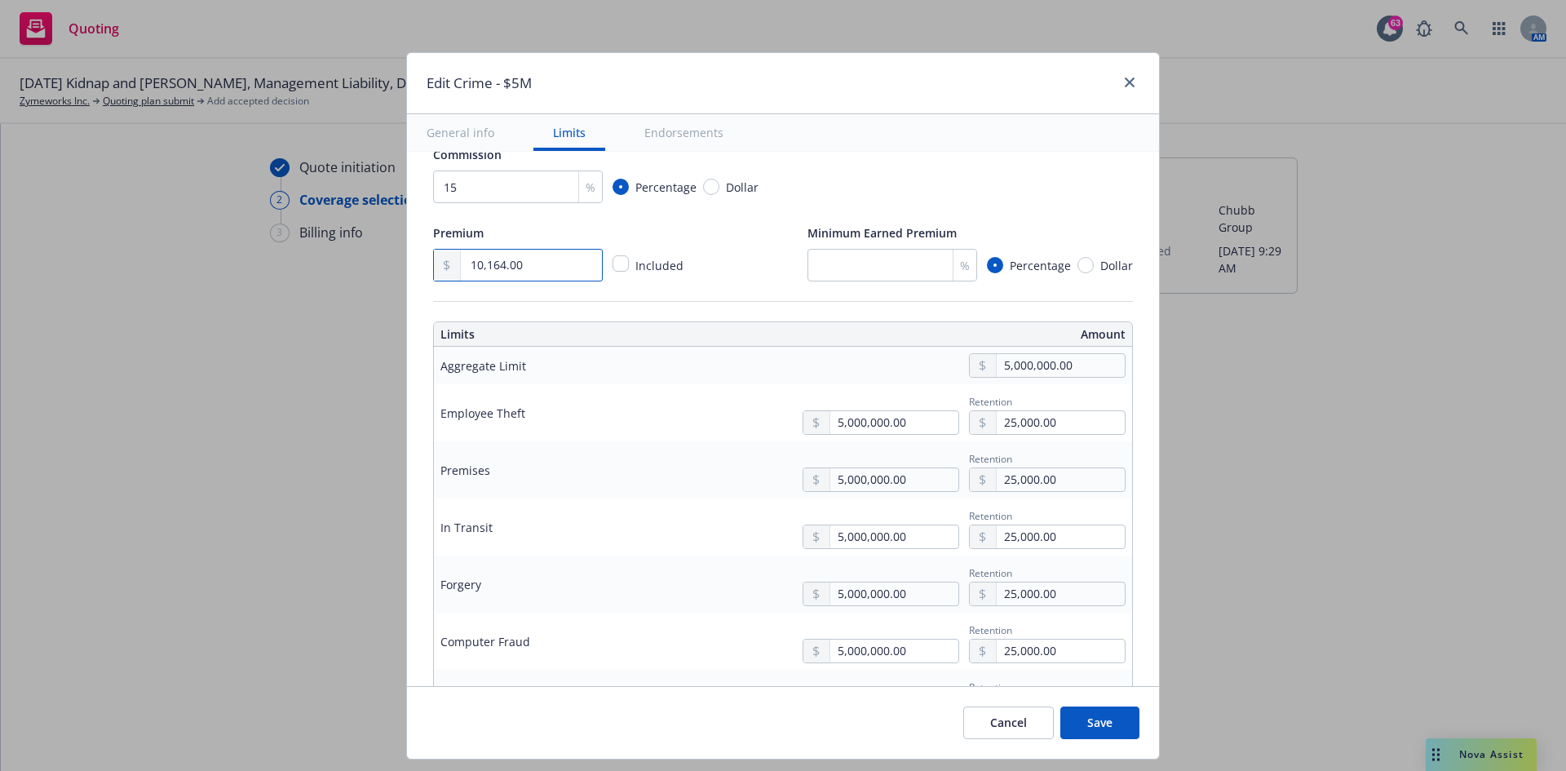
scroll to position [326, 0]
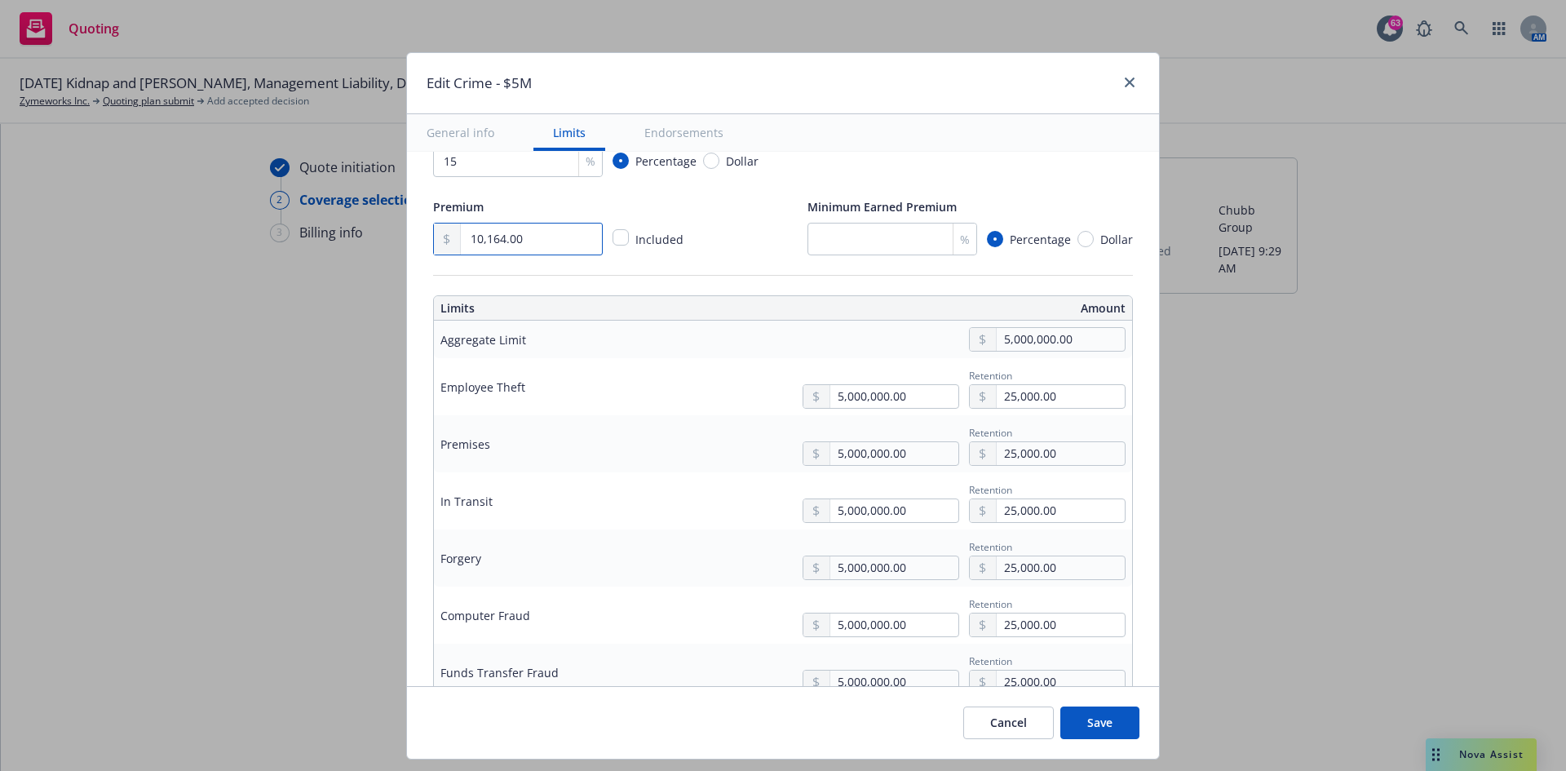
type input "10,164.00"
click at [996, 400] on input "25,000.00" at bounding box center [1060, 396] width 128 height 23
type input "15,000.00"
click at [996, 458] on input "25,000.00" at bounding box center [1060, 453] width 128 height 23
type input "15,000.00"
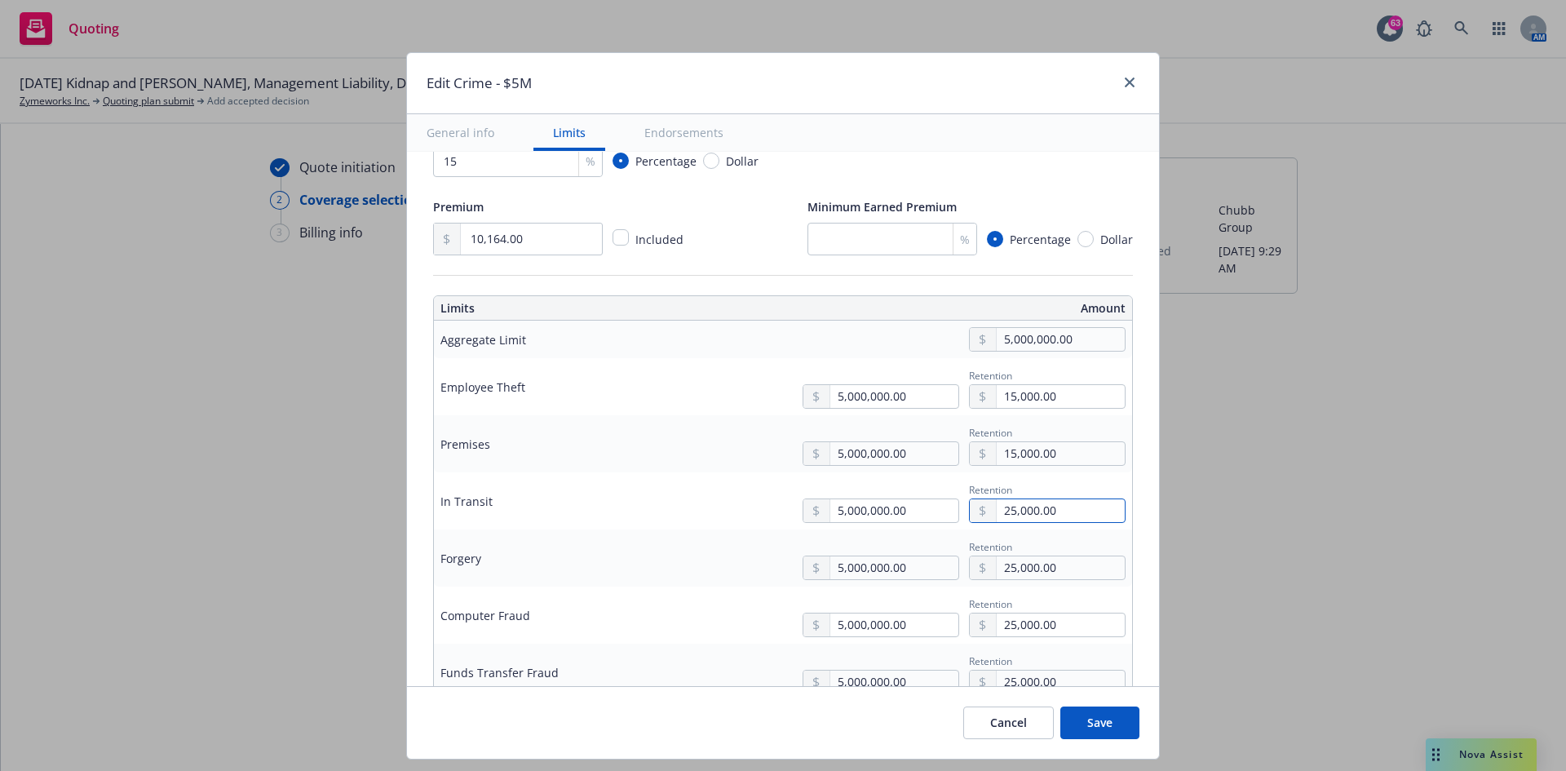
drag, startPoint x: 996, startPoint y: 510, endPoint x: 1005, endPoint y: 516, distance: 10.6
click at [996, 476] on input "25,000.00" at bounding box center [1060, 510] width 128 height 23
type input "15,000.00"
click at [996, 476] on input "25,000.00" at bounding box center [1060, 567] width 128 height 23
type input "15,000.00"
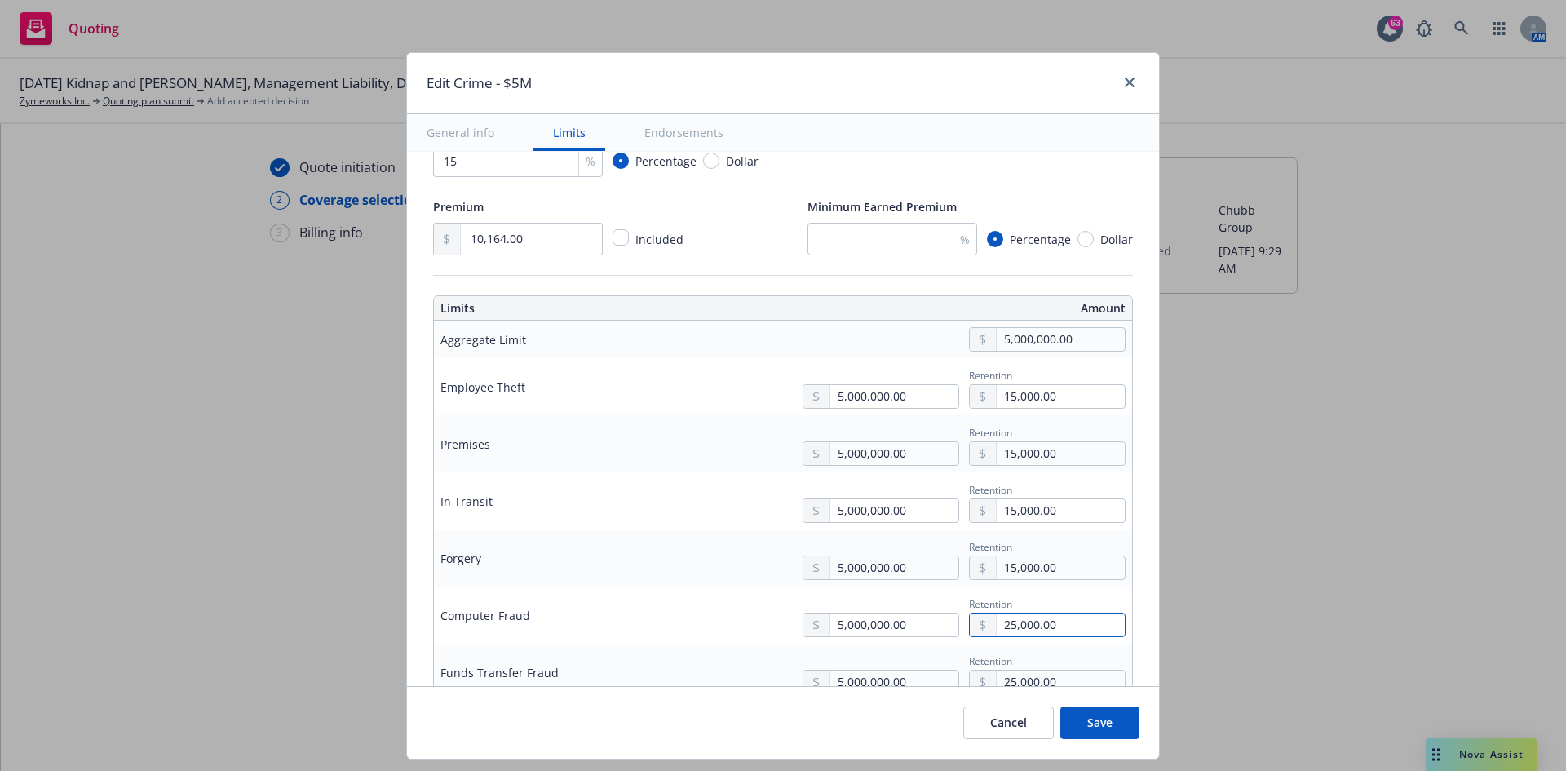
click at [996, 476] on input "25,000.00" at bounding box center [1060, 624] width 128 height 23
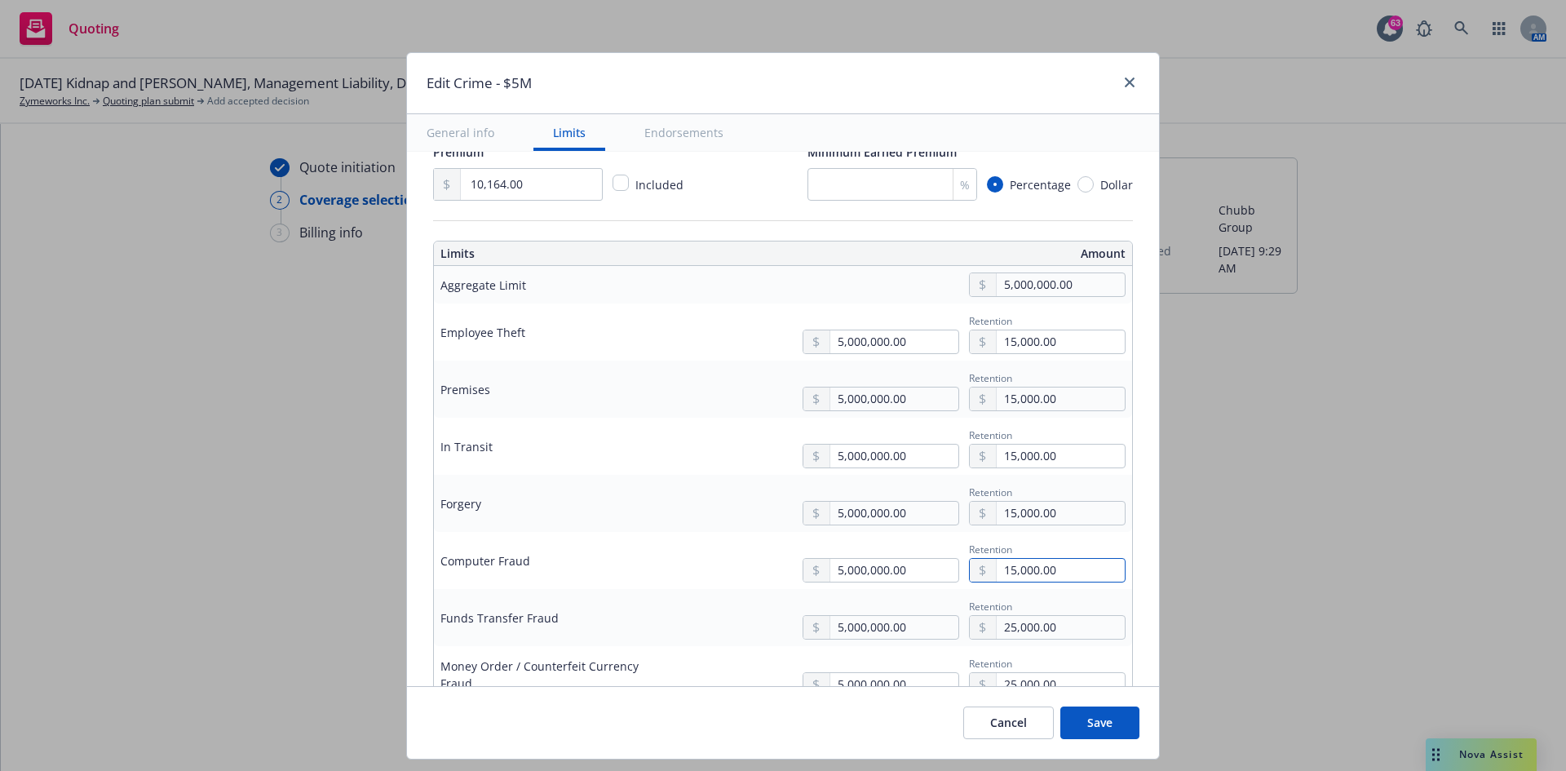
scroll to position [408, 0]
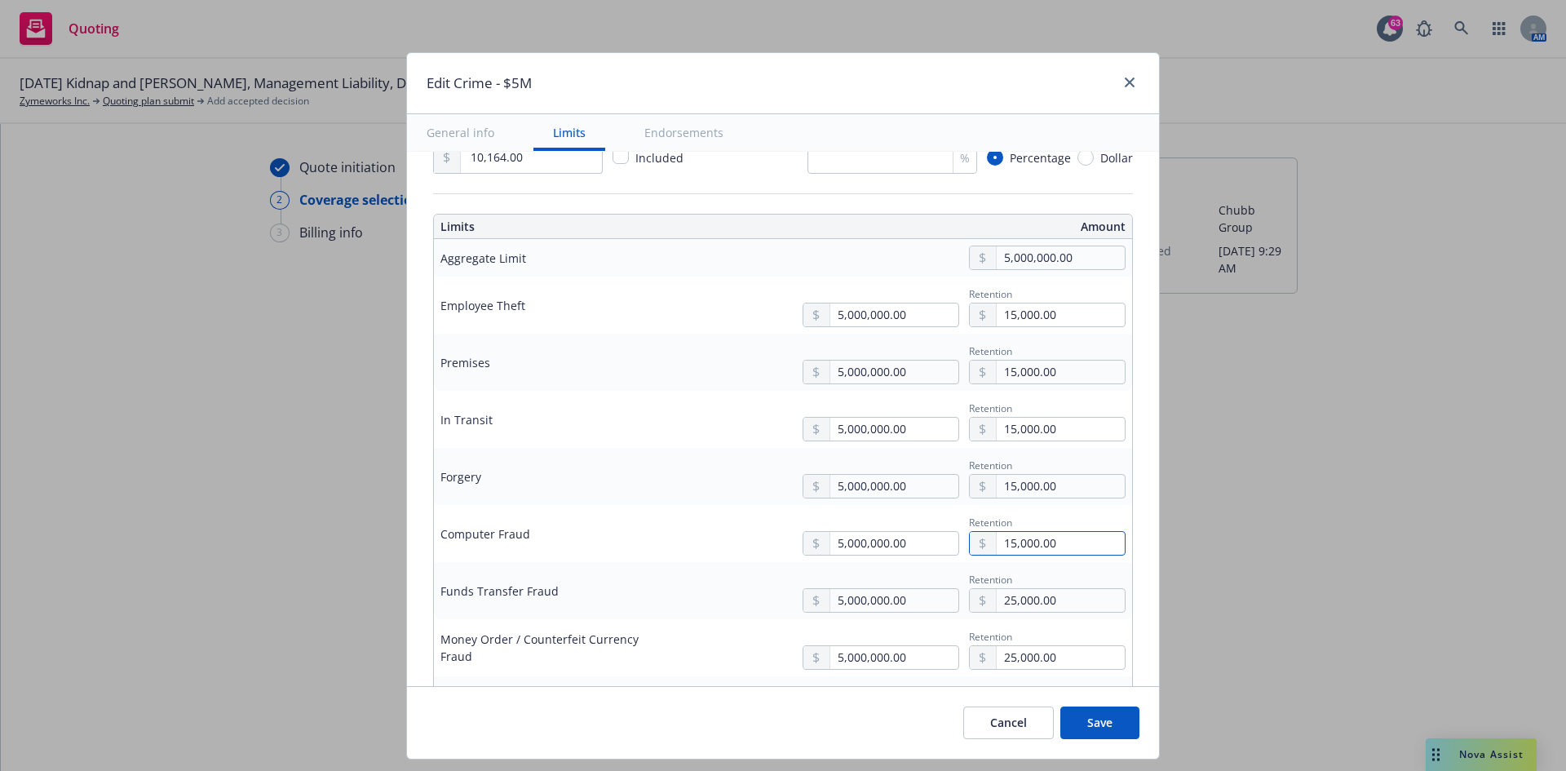
type input "15,000.00"
click at [996, 476] on input "25,000.00" at bounding box center [1060, 600] width 128 height 23
type input "15,000.00"
click at [997, 476] on input "25,000.00" at bounding box center [1060, 657] width 128 height 23
type input "15,000.00"
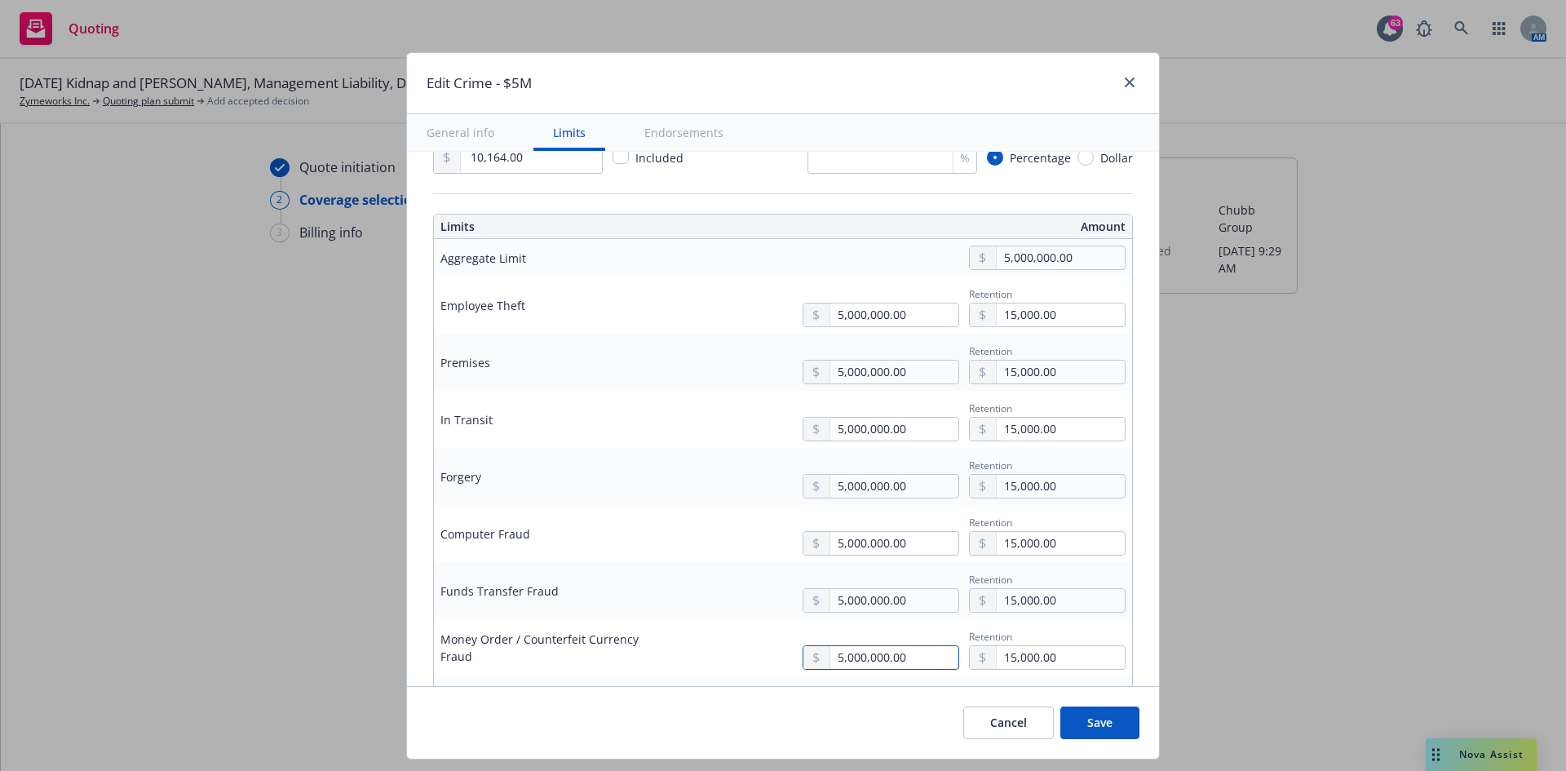
click at [830, 476] on input "5,000,000.00" at bounding box center [894, 657] width 128 height 23
type input "1,000,000.00"
click at [837, 476] on button "$1,000,000.00" at bounding box center [873, 525] width 140 height 30
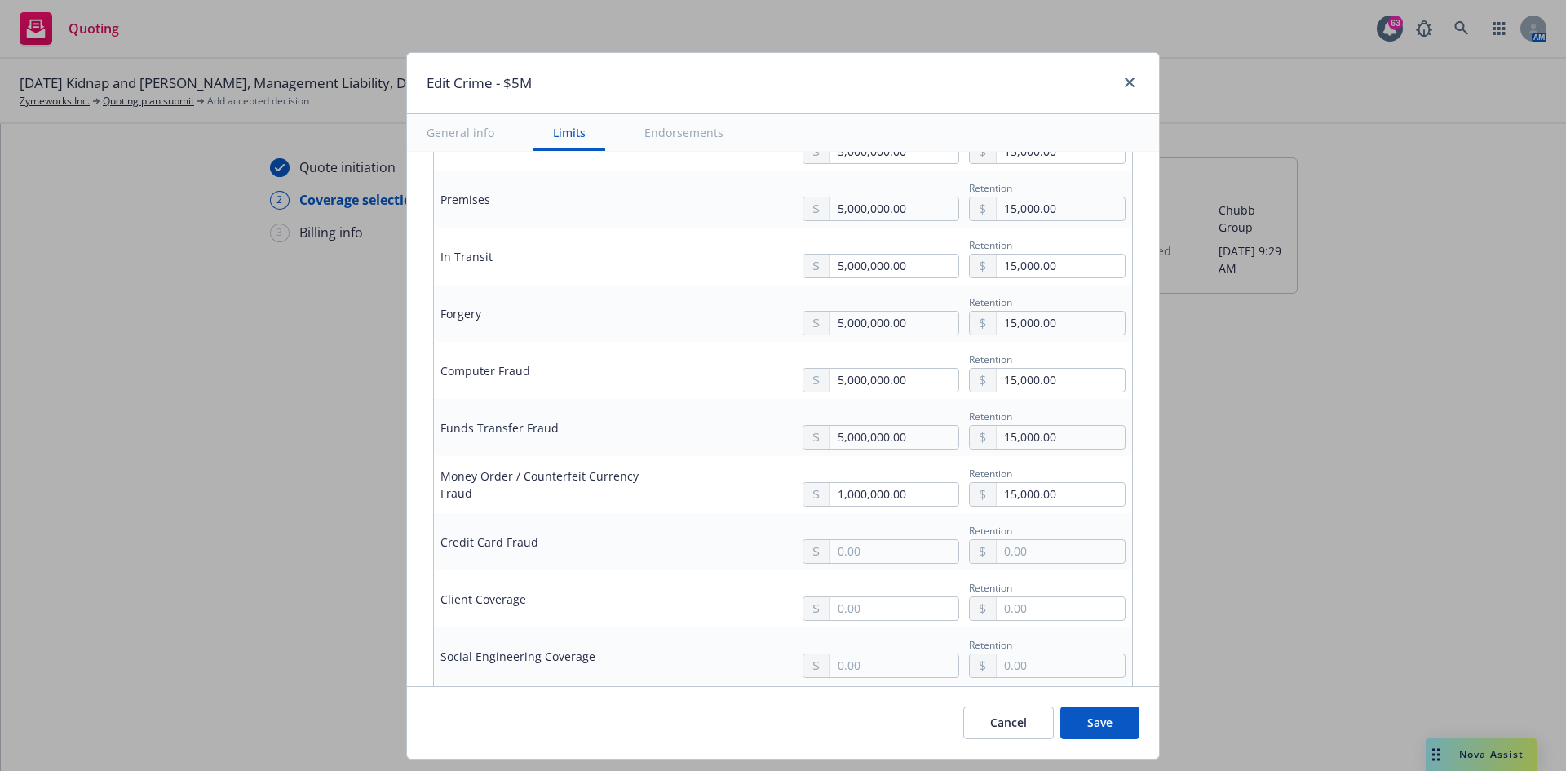
scroll to position [652, 0]
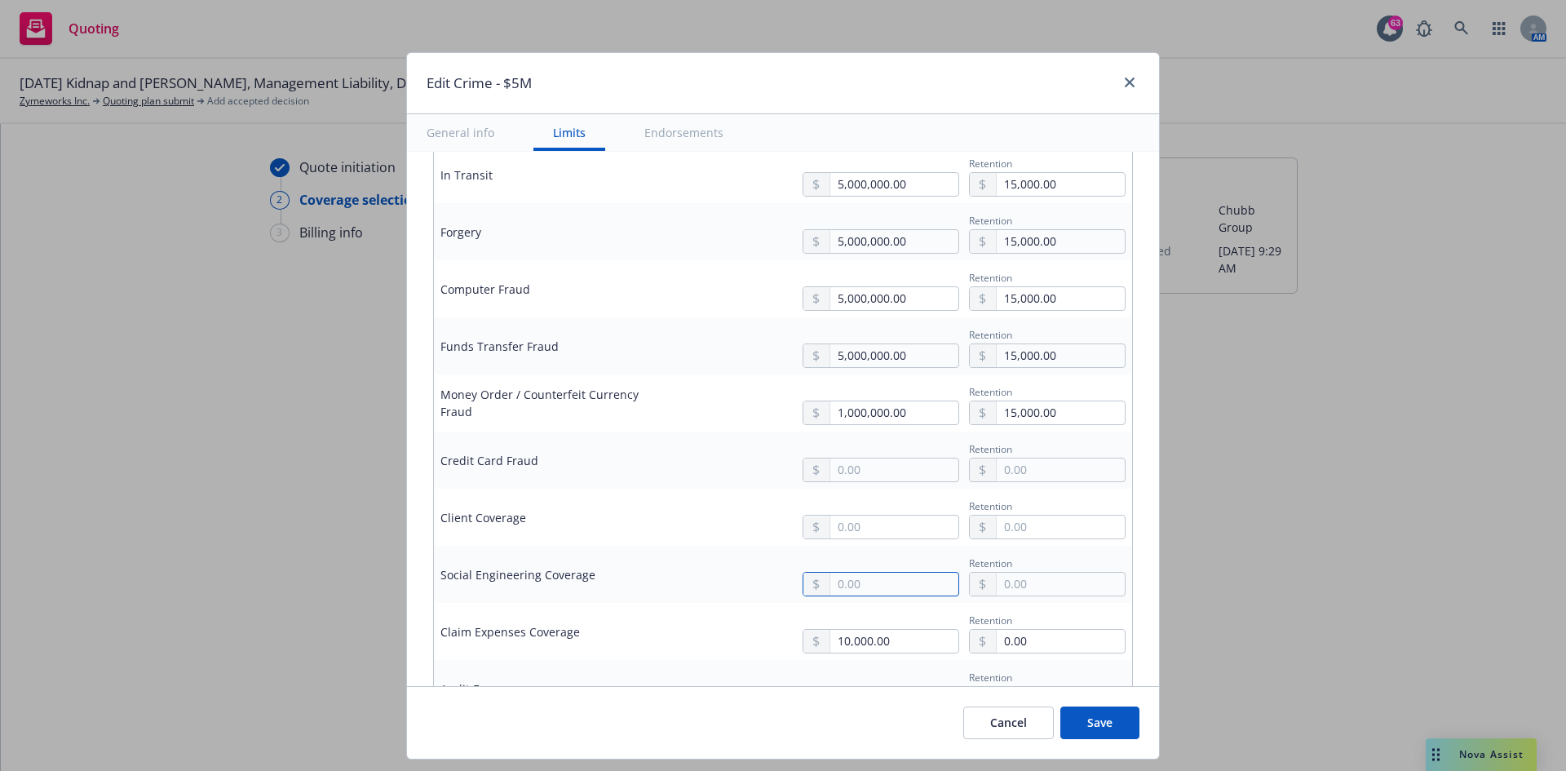
click at [864, 476] on input "text" at bounding box center [894, 583] width 128 height 23
type input "250,000.00"
click at [996, 476] on input "text" at bounding box center [1060, 583] width 128 height 23
type input "15,000.00"
click at [833, 476] on input "10,000.00" at bounding box center [894, 641] width 128 height 23
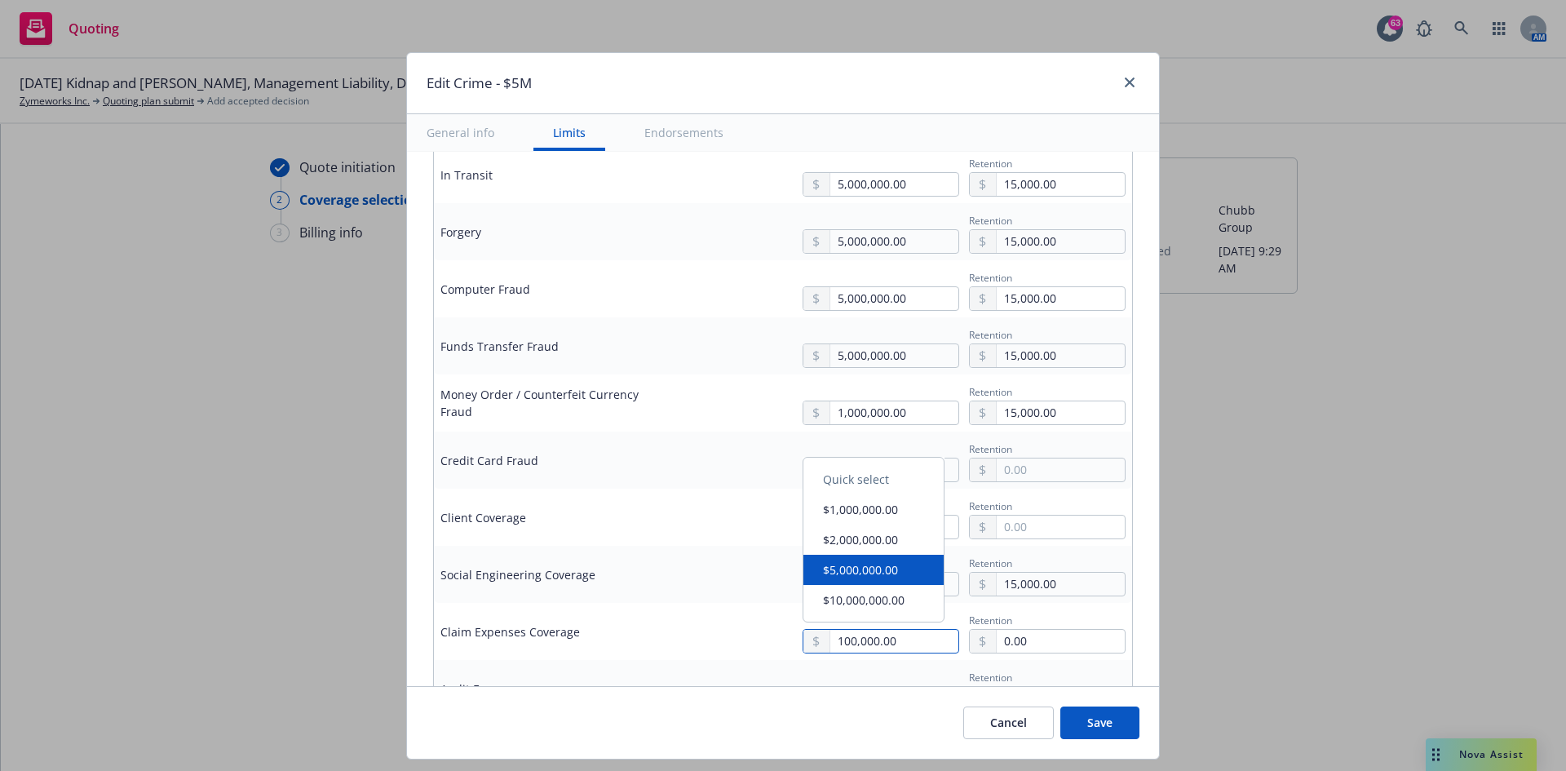
type input "100,000.00"
click at [708, 476] on td "100,000.00 Retention 0.00" at bounding box center [904, 631] width 453 height 57
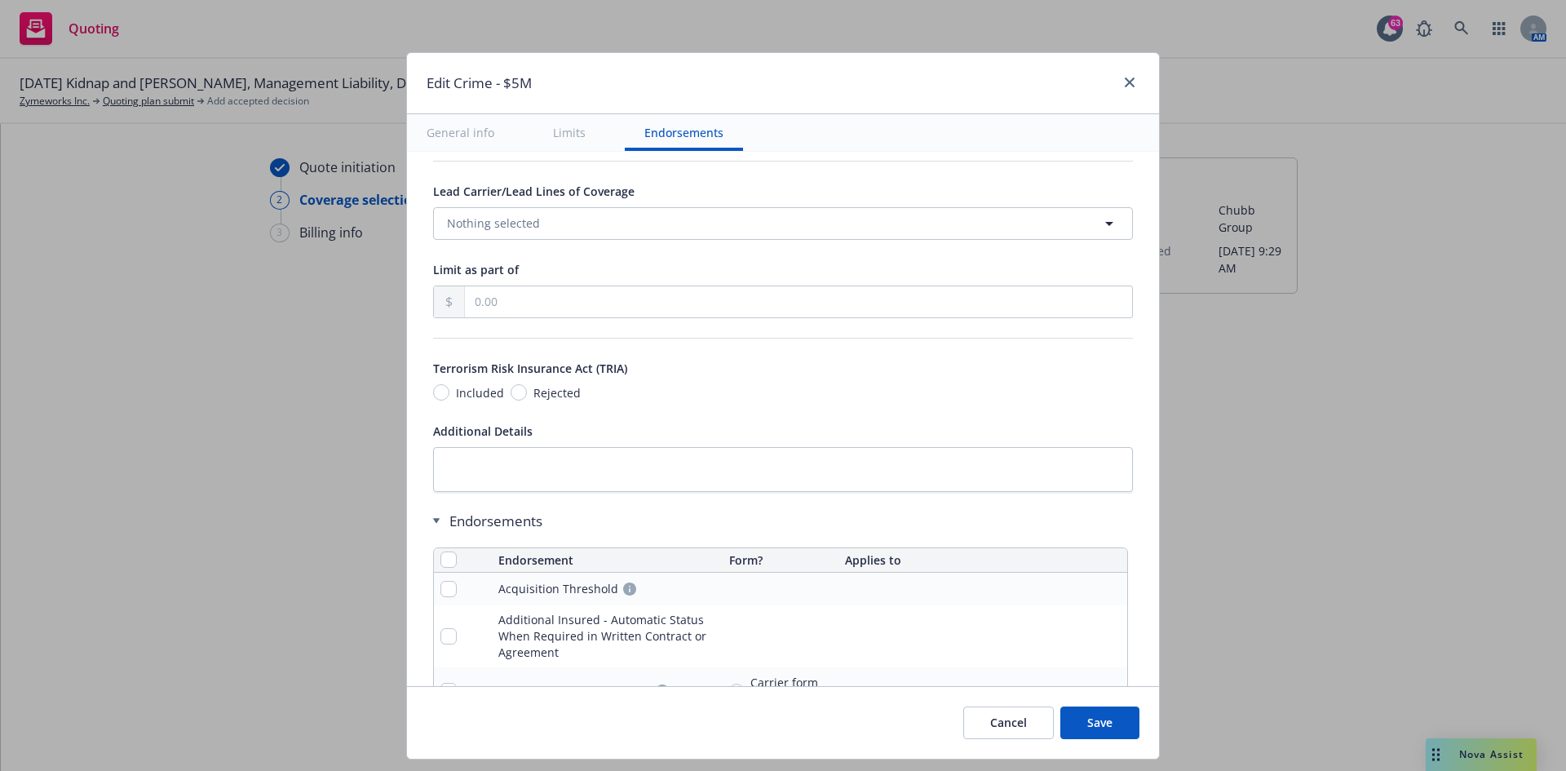
scroll to position [1712, 0]
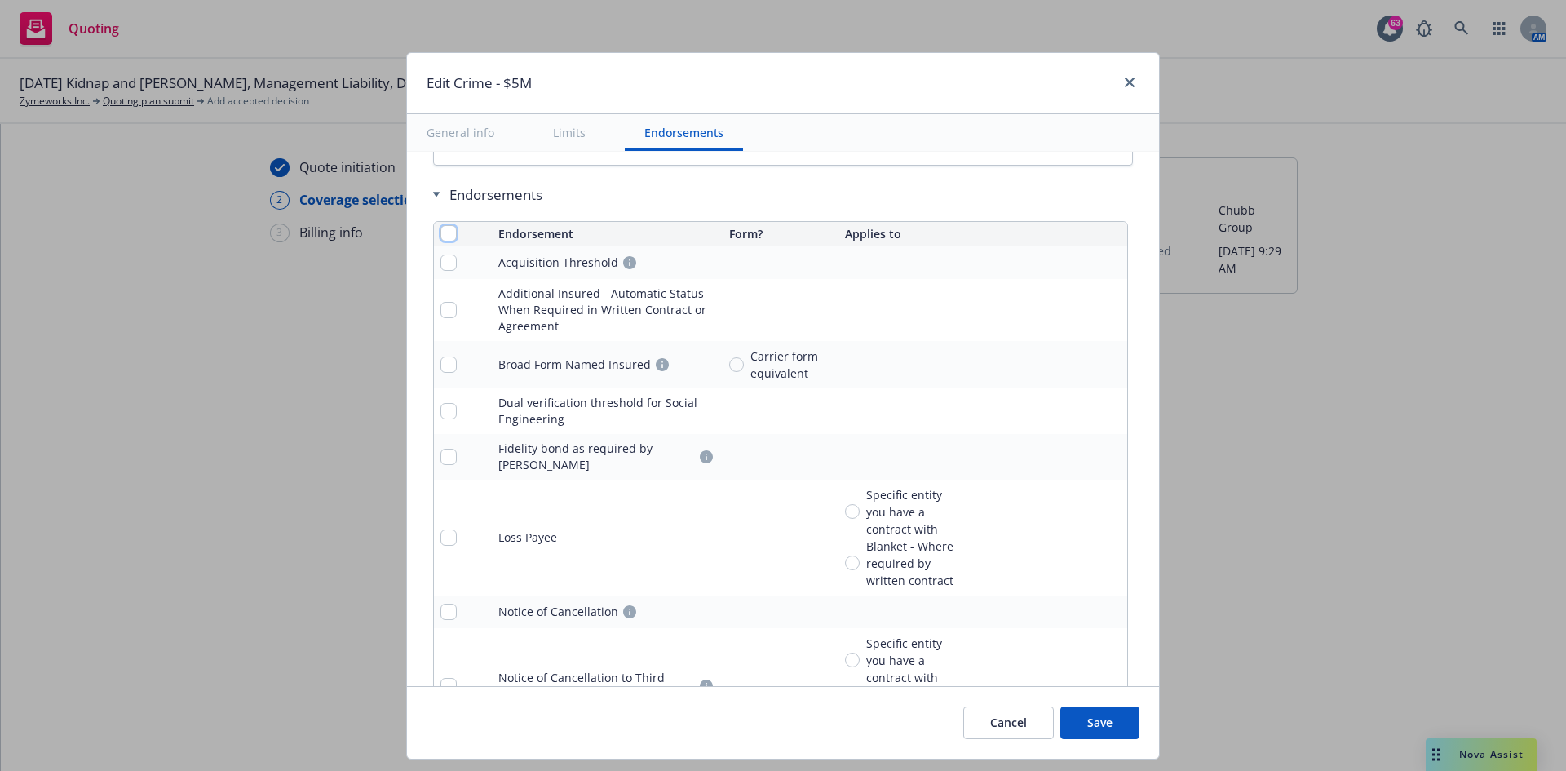
click at [442, 236] on input "checkbox" at bounding box center [448, 233] width 16 height 16
checkbox input "true"
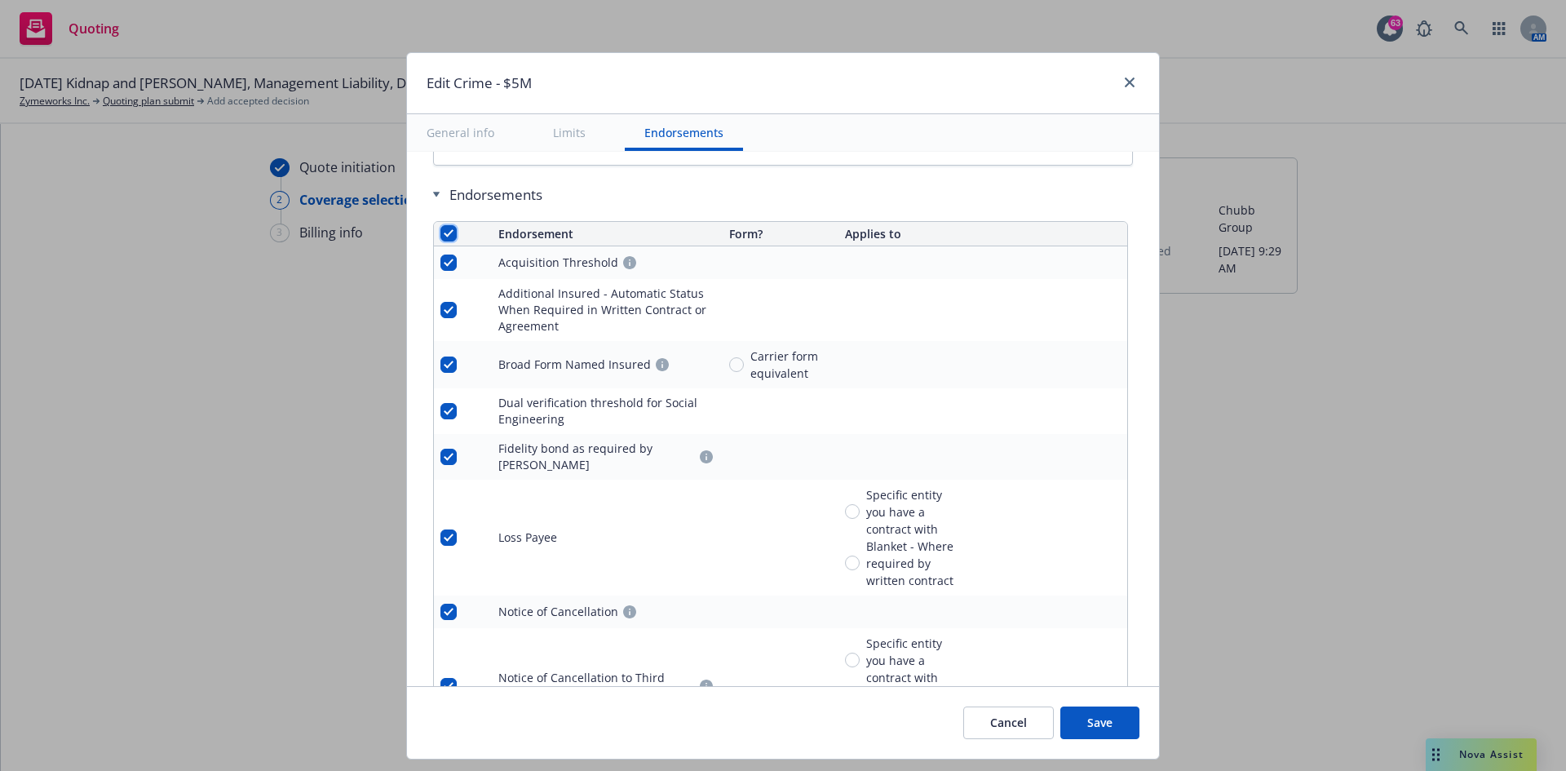
checkbox input "true"
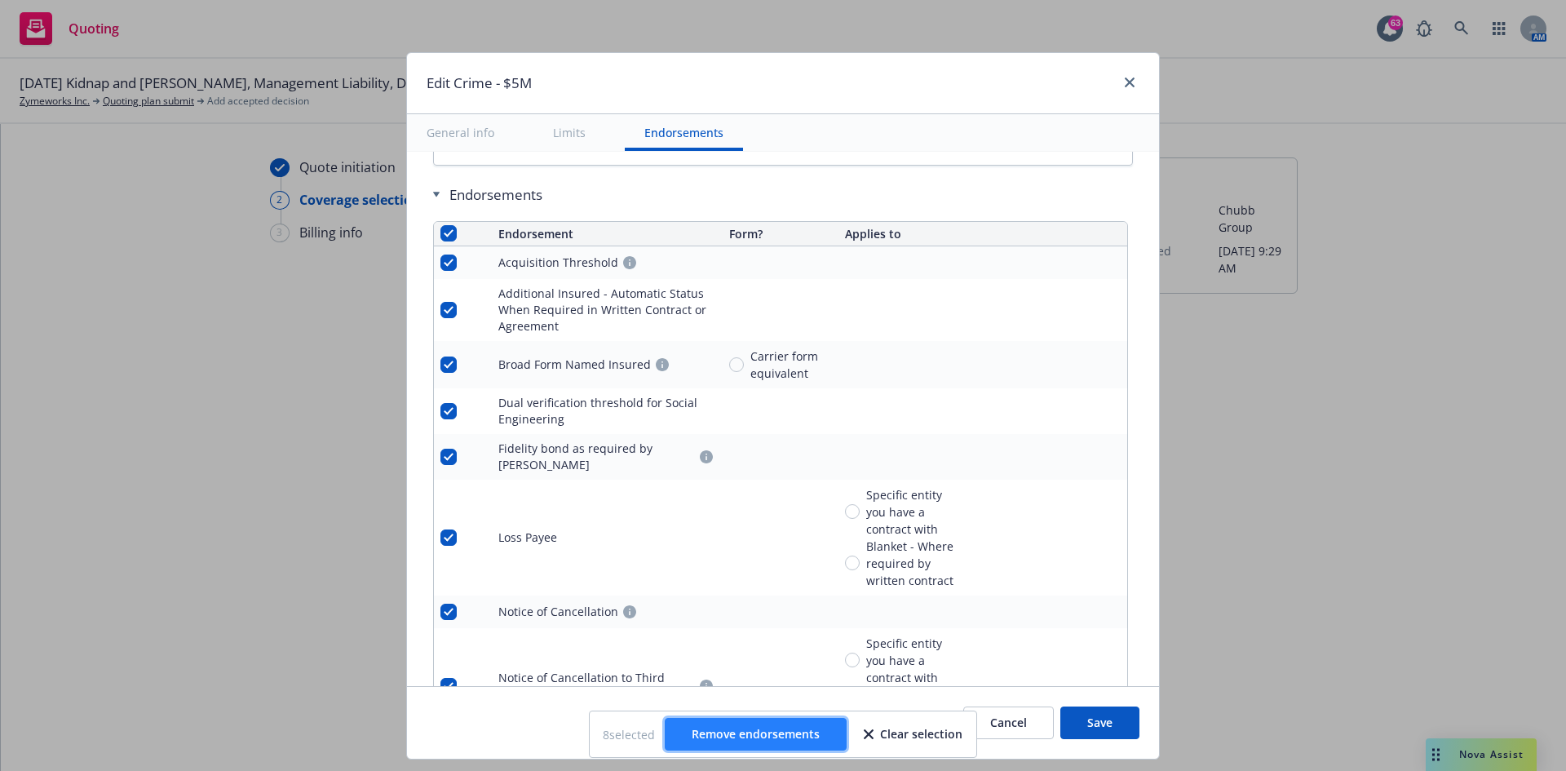
click at [767, 476] on span "Remove endorsements" at bounding box center [755, 733] width 128 height 15
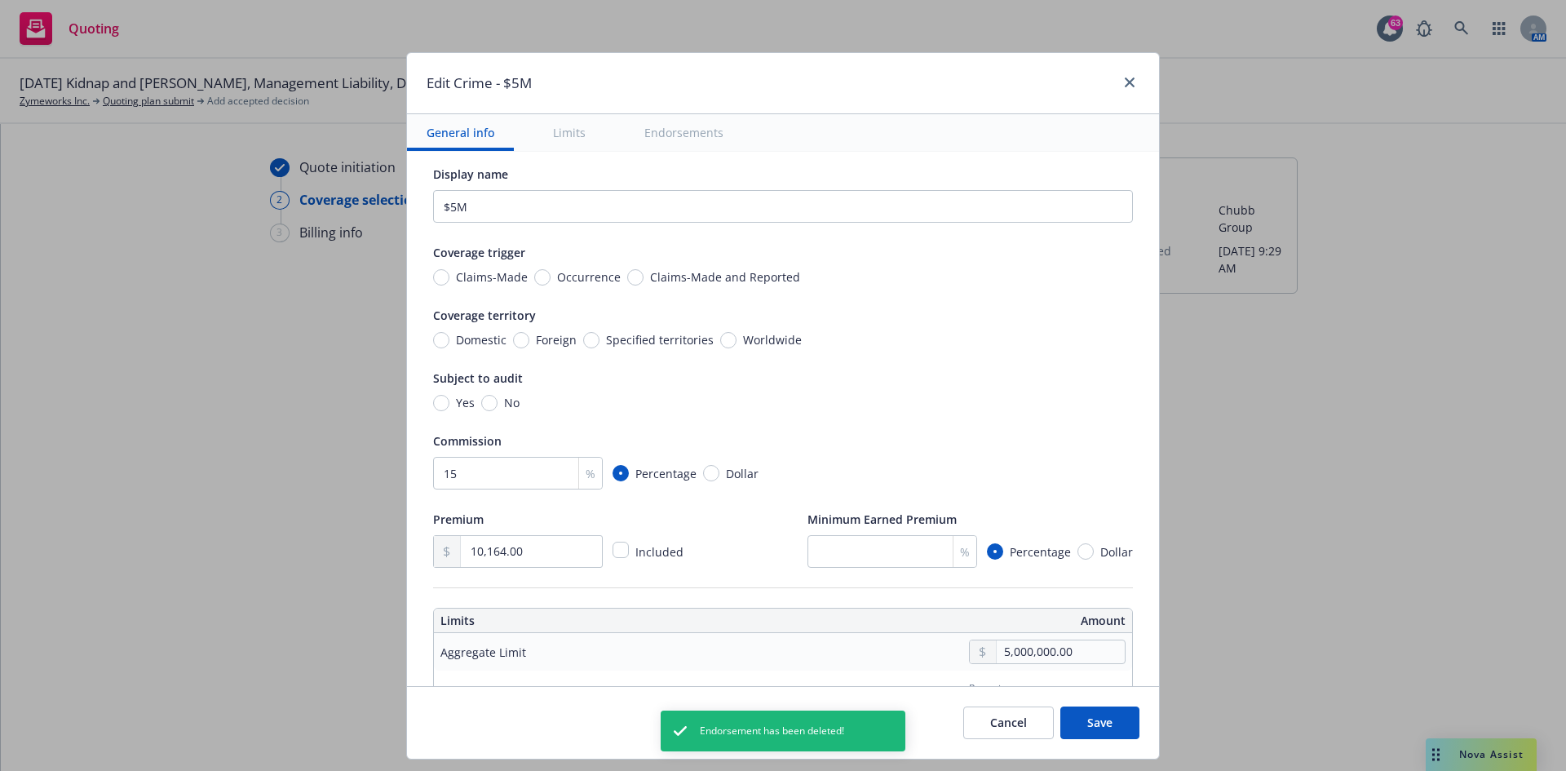
scroll to position [0, 0]
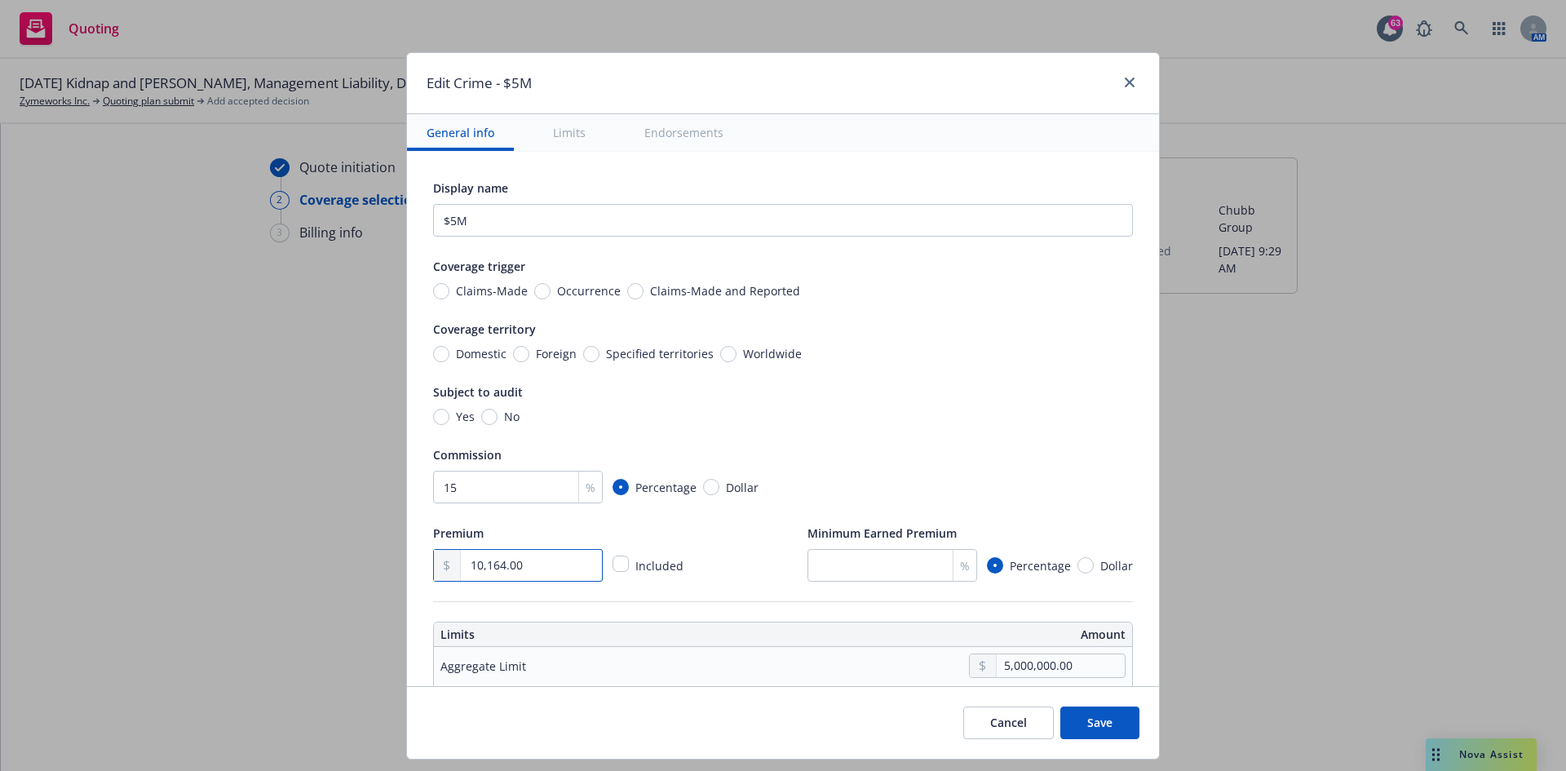
click at [496, 476] on input "10,164.00" at bounding box center [531, 565] width 141 height 31
type input "10,165.00"
click at [1043, 476] on button "Save" at bounding box center [1099, 722] width 79 height 33
radio input "true"
type input "10,165.00"
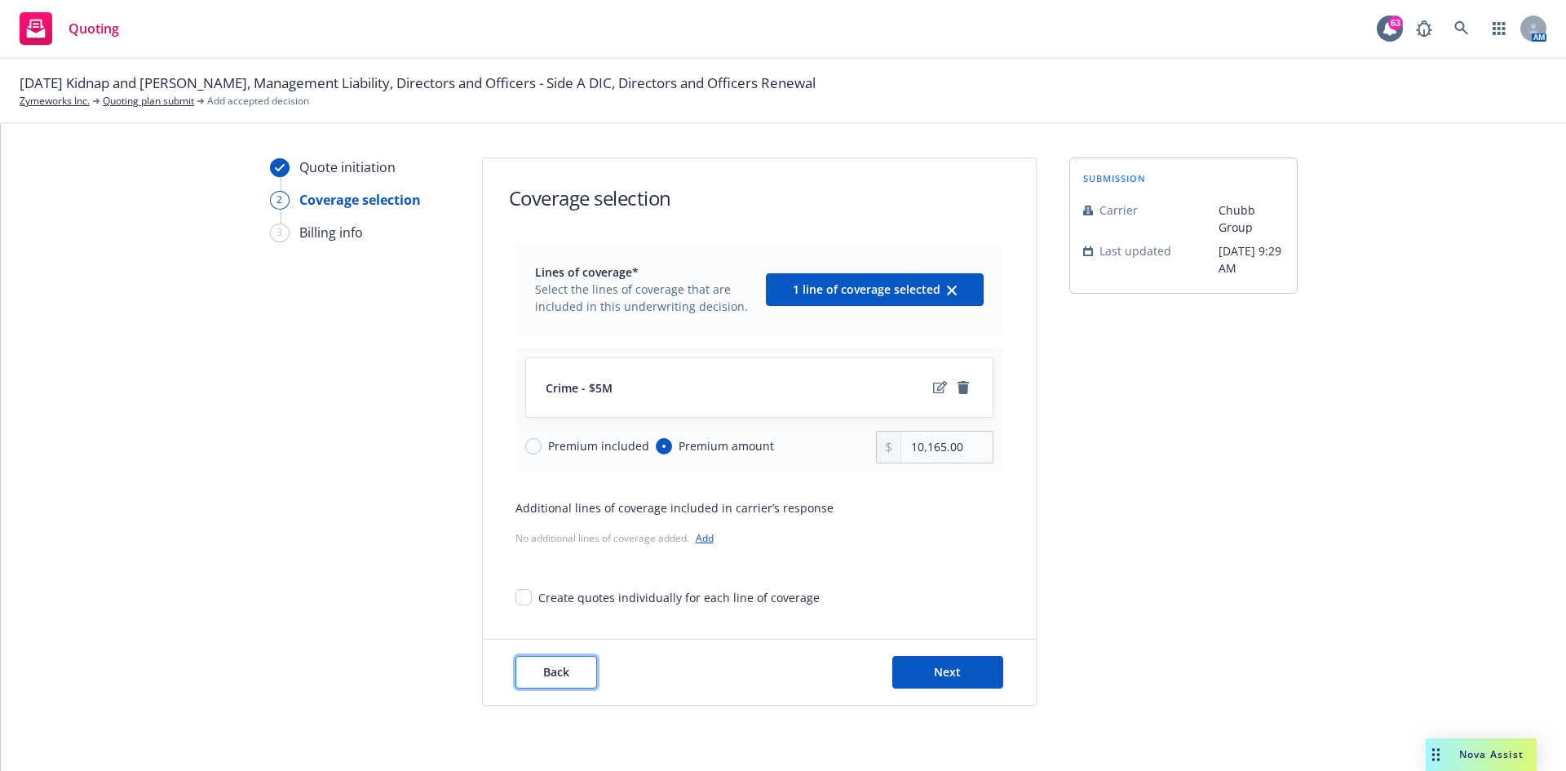
click at [564, 476] on button "Back" at bounding box center [556, 672] width 82 height 33
type textarea "x"
select select "12"
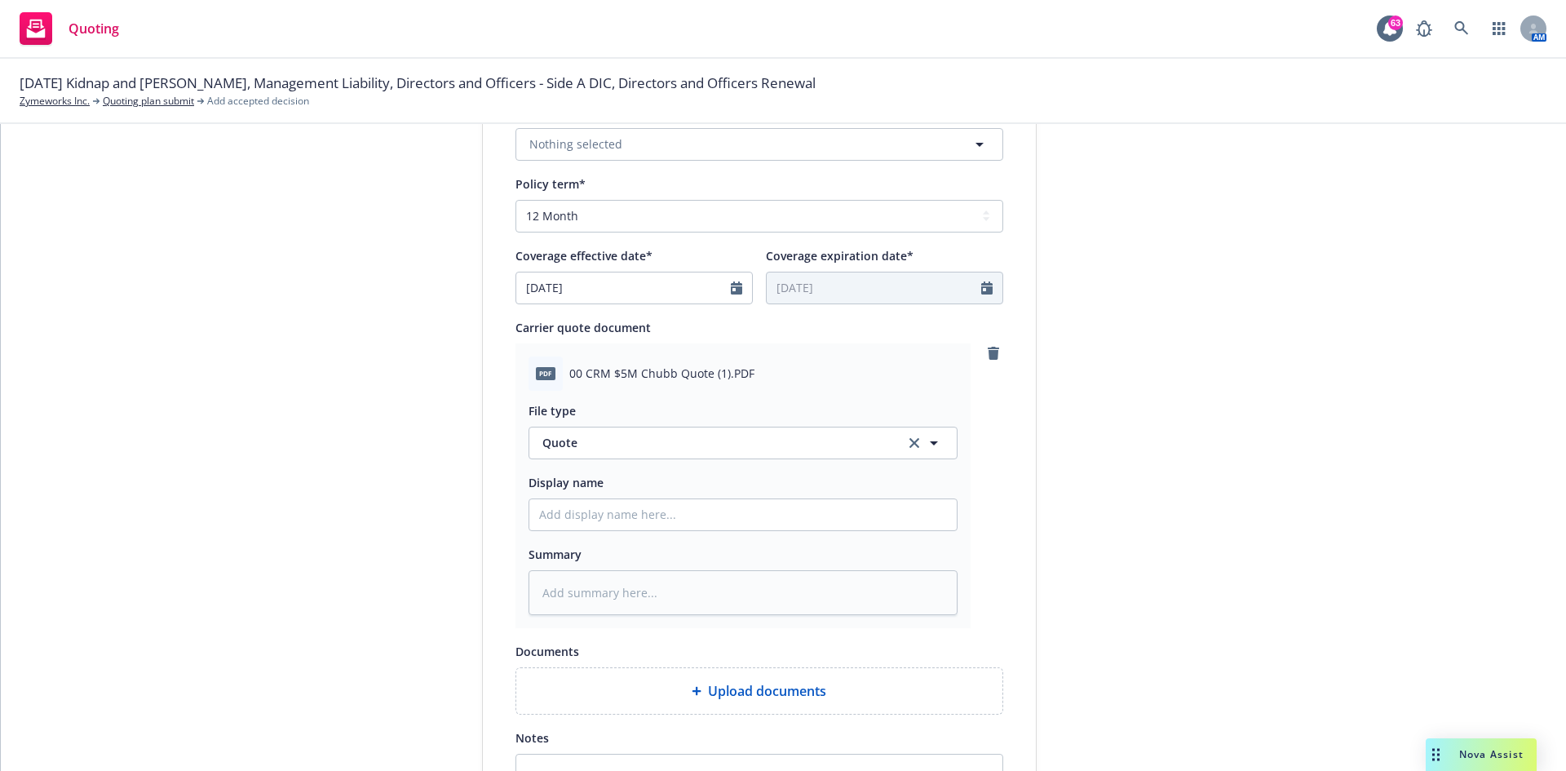
scroll to position [603, 0]
click at [995, 344] on div "PDF 00 CRM $5M Chubb Quote (1).PDF File type Quote Quote Display name Summary" at bounding box center [759, 484] width 488 height 285
click at [989, 352] on icon "remove" at bounding box center [992, 352] width 11 height 13
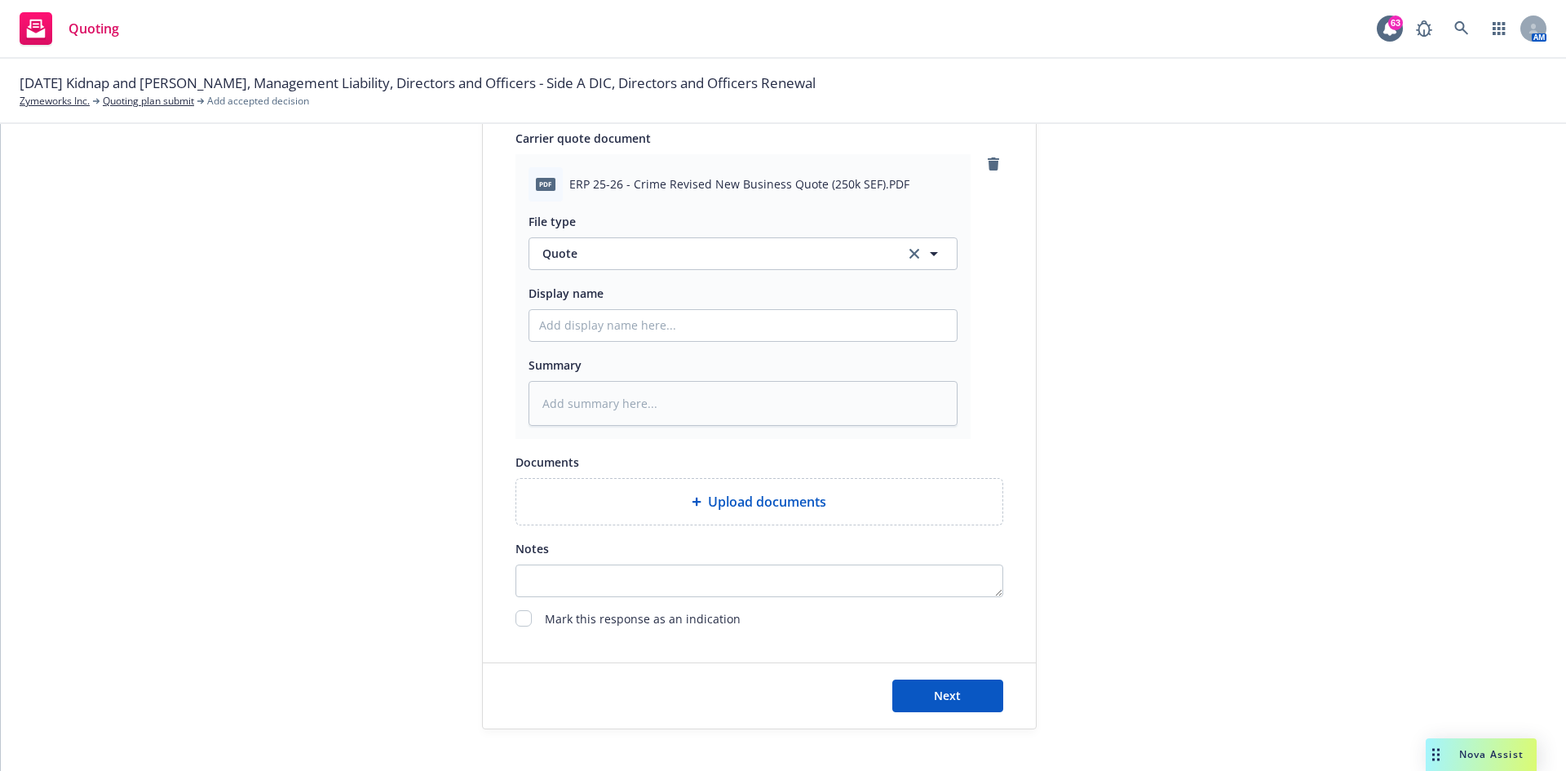
scroll to position [815, 0]
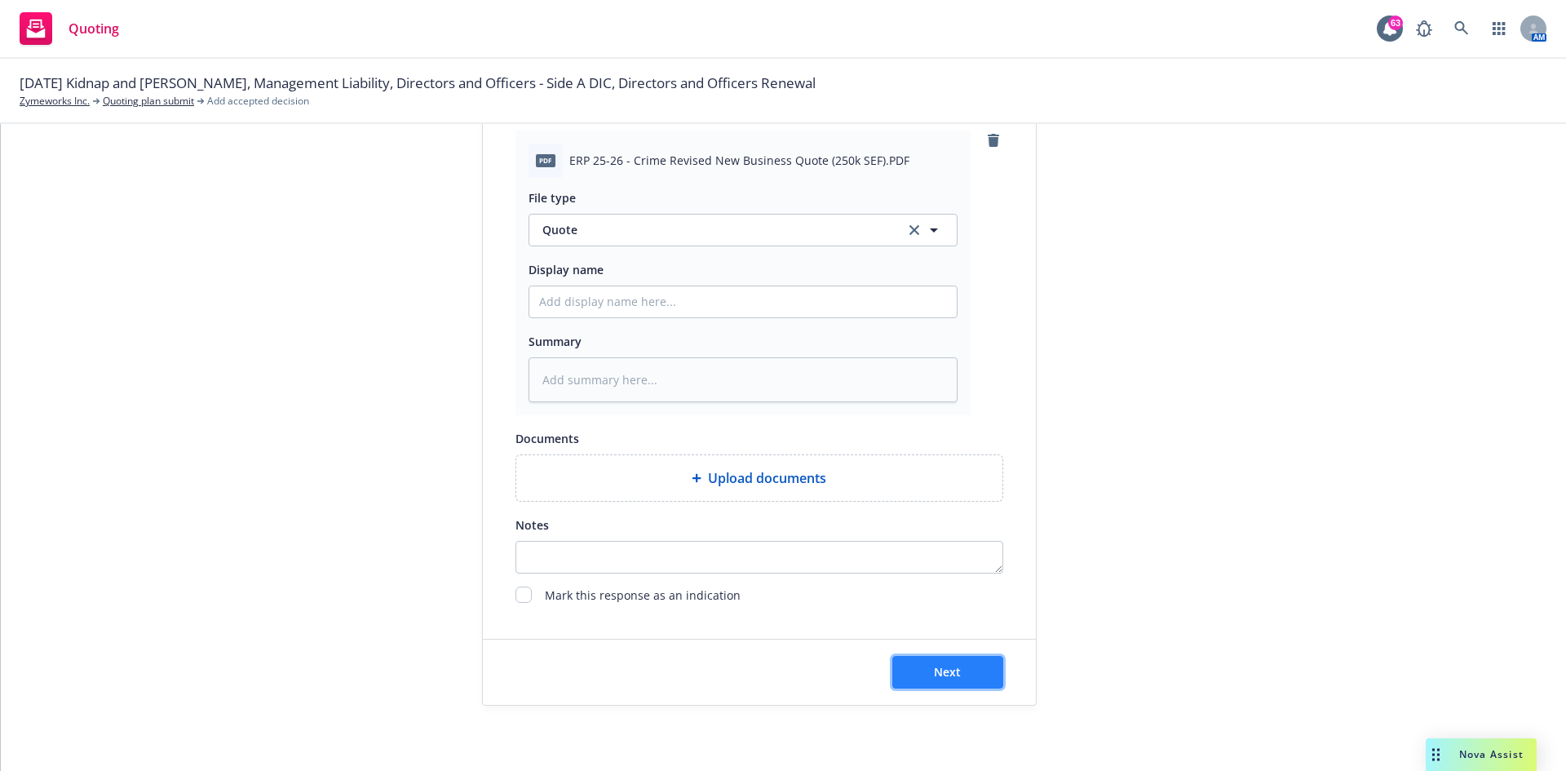
drag, startPoint x: 975, startPoint y: 673, endPoint x: 983, endPoint y: 663, distance: 12.2
click at [975, 476] on button "Next" at bounding box center [947, 672] width 111 height 33
type textarea "x"
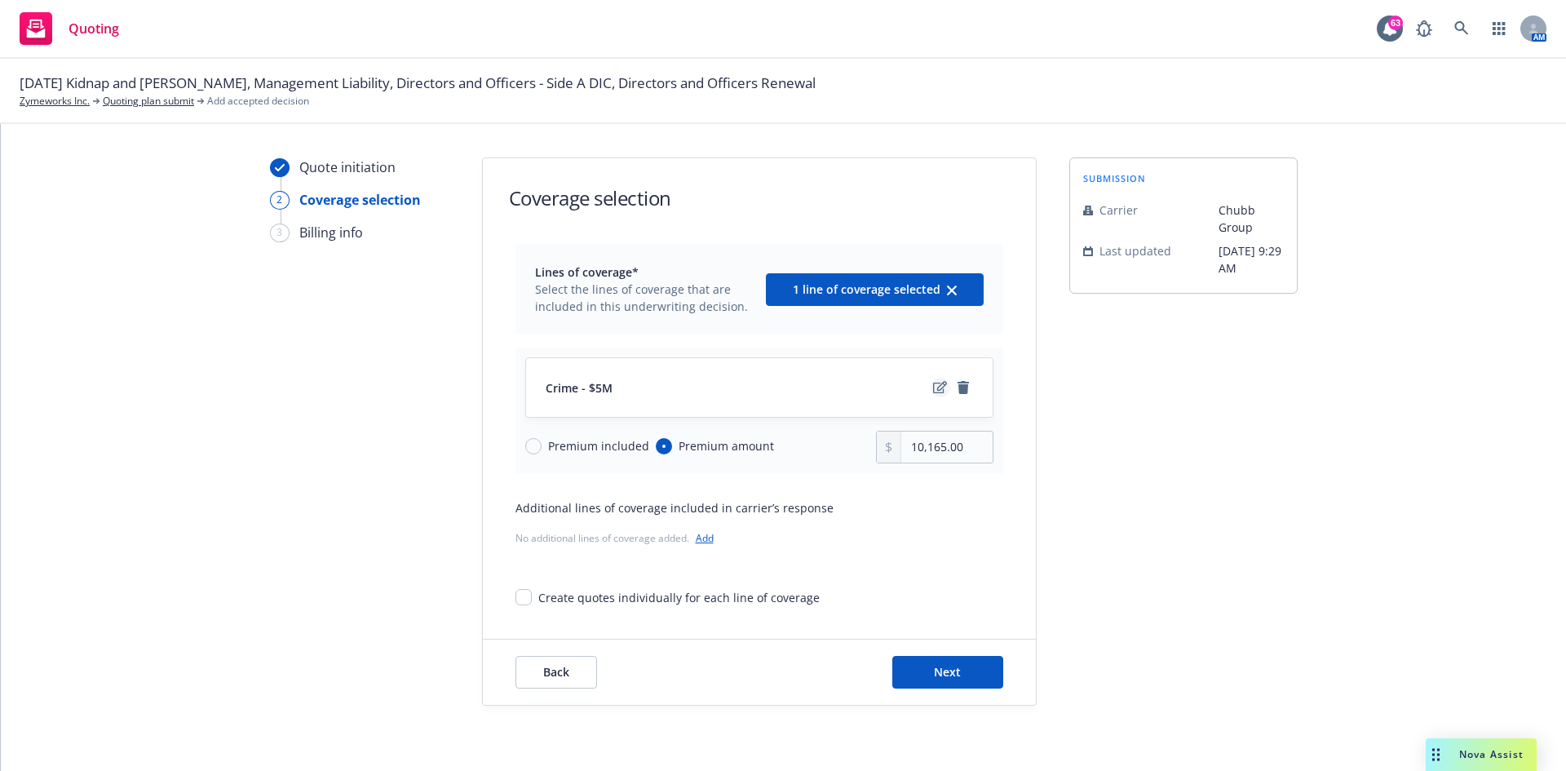
click at [934, 390] on icon "edit" at bounding box center [940, 387] width 14 height 12
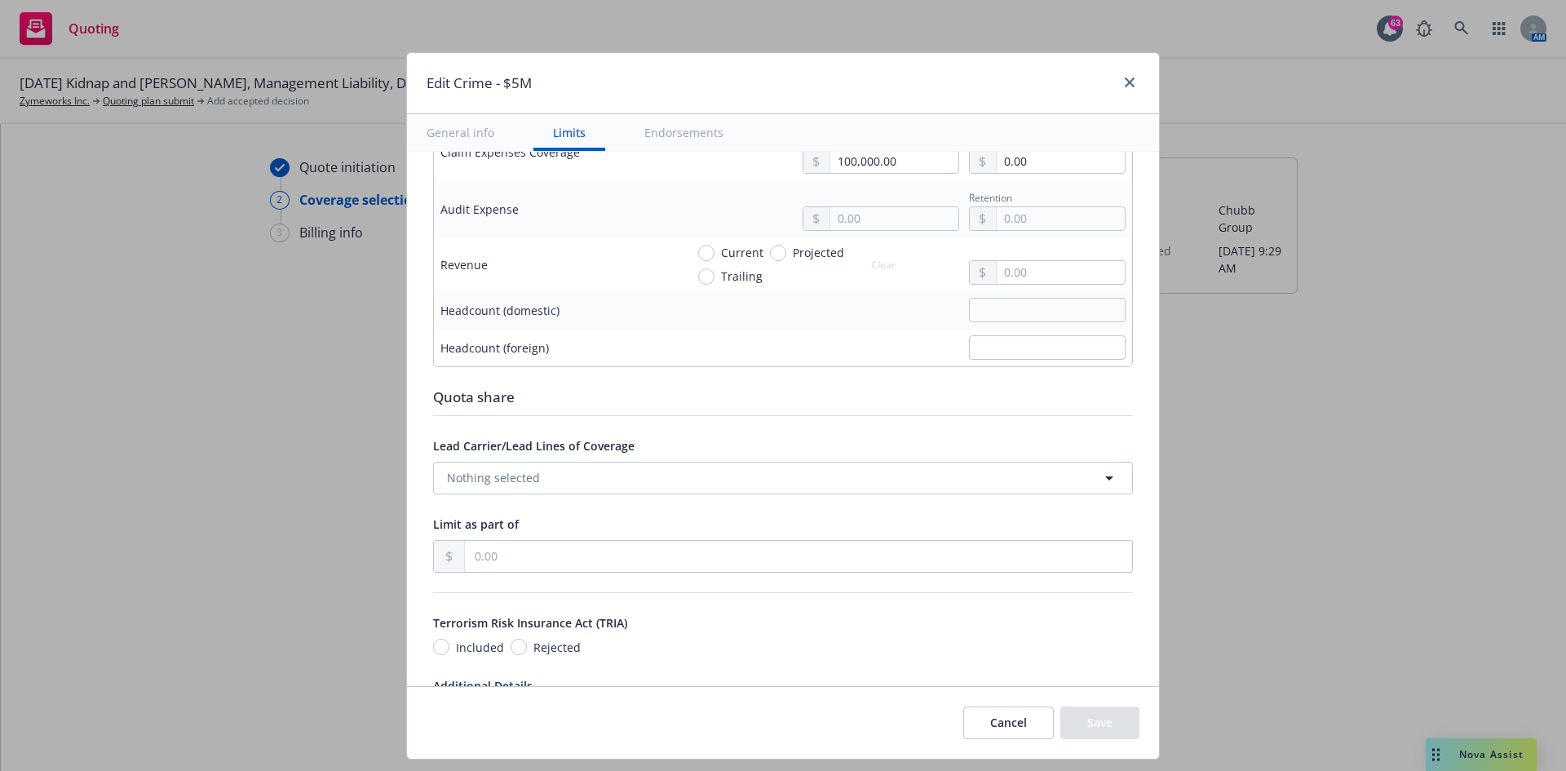
scroll to position [1223, 0]
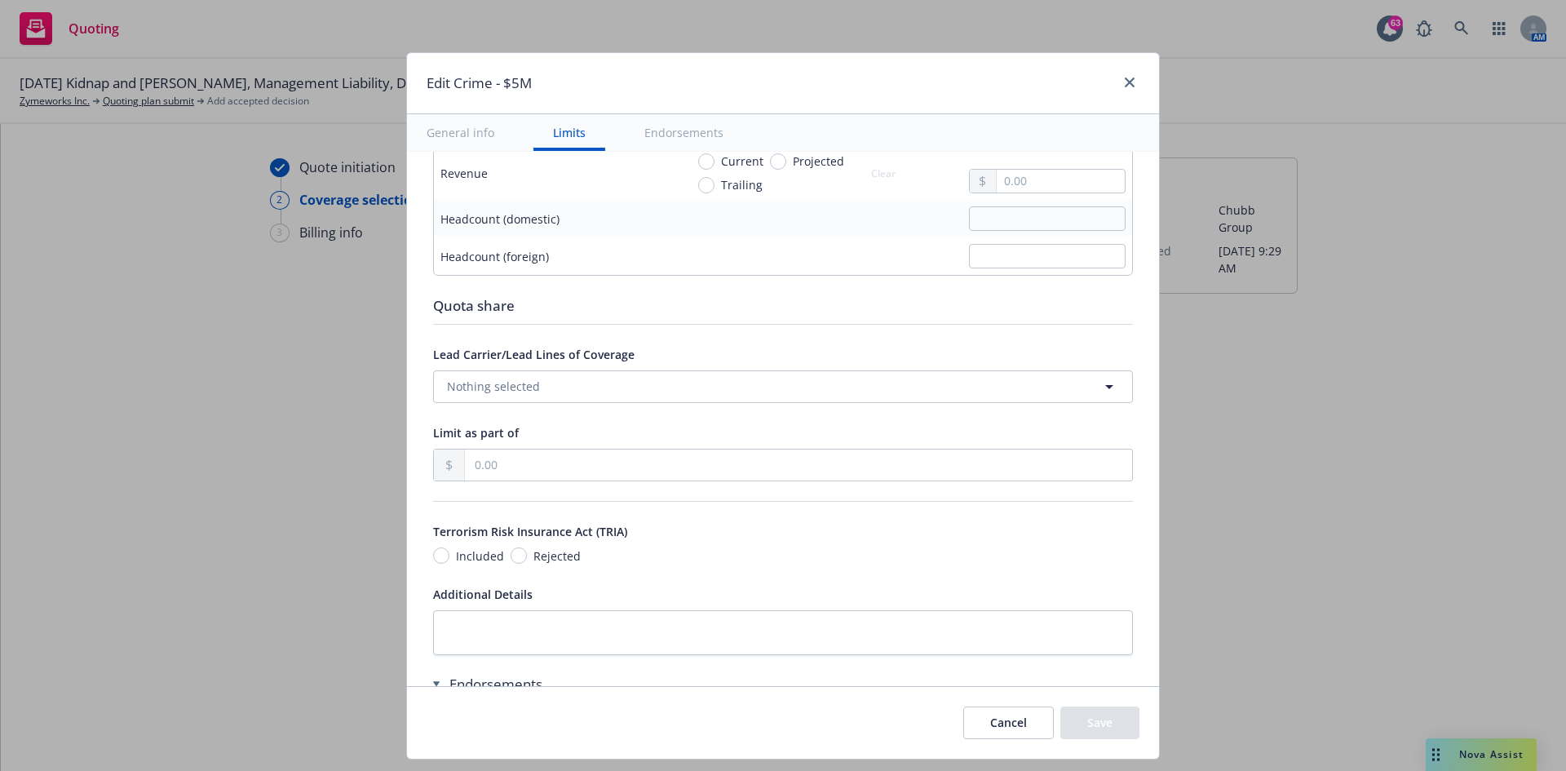
click at [1024, 476] on button "Cancel" at bounding box center [1008, 722] width 91 height 33
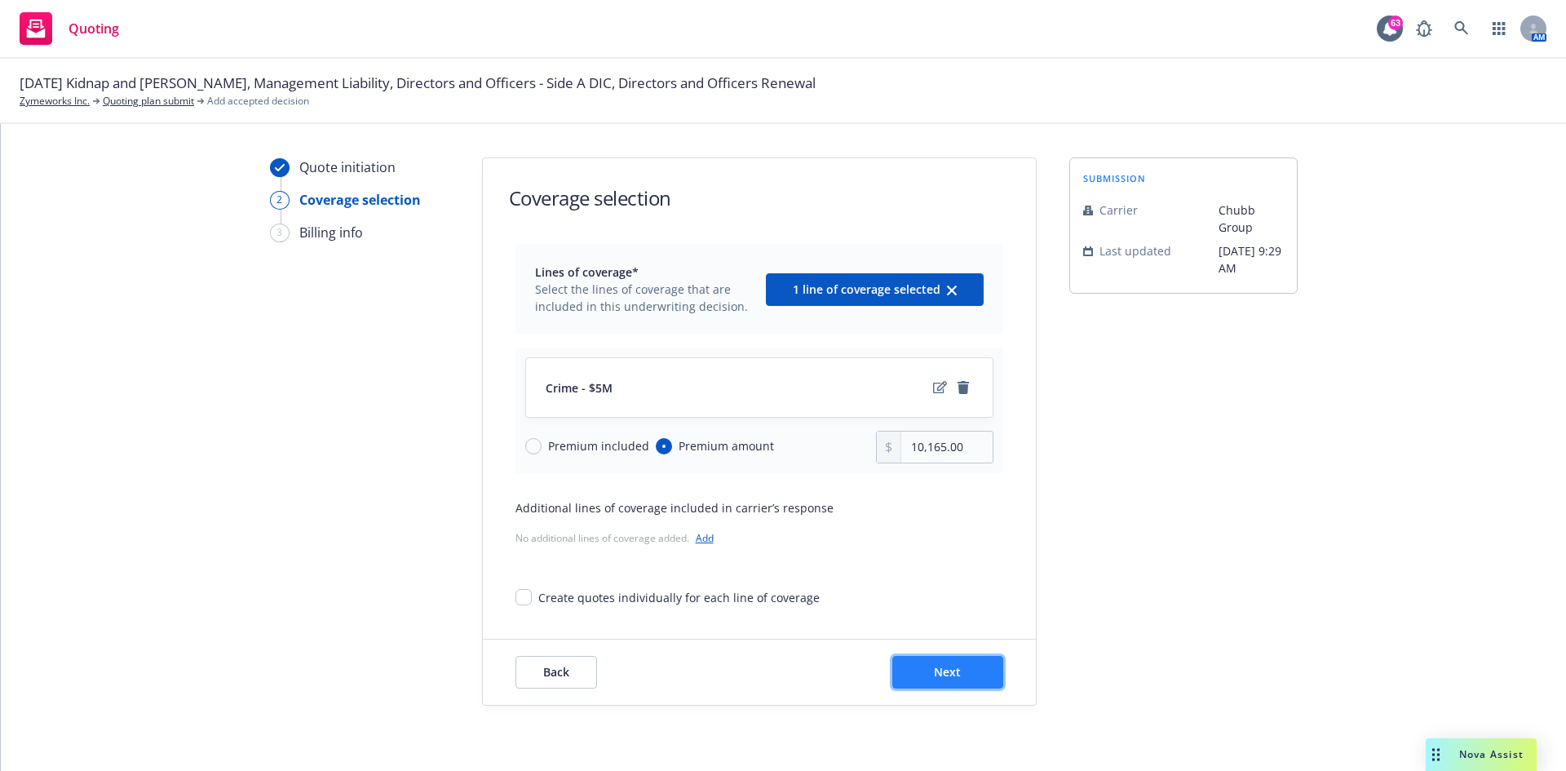
click at [948, 476] on span "Next" at bounding box center [947, 671] width 27 height 15
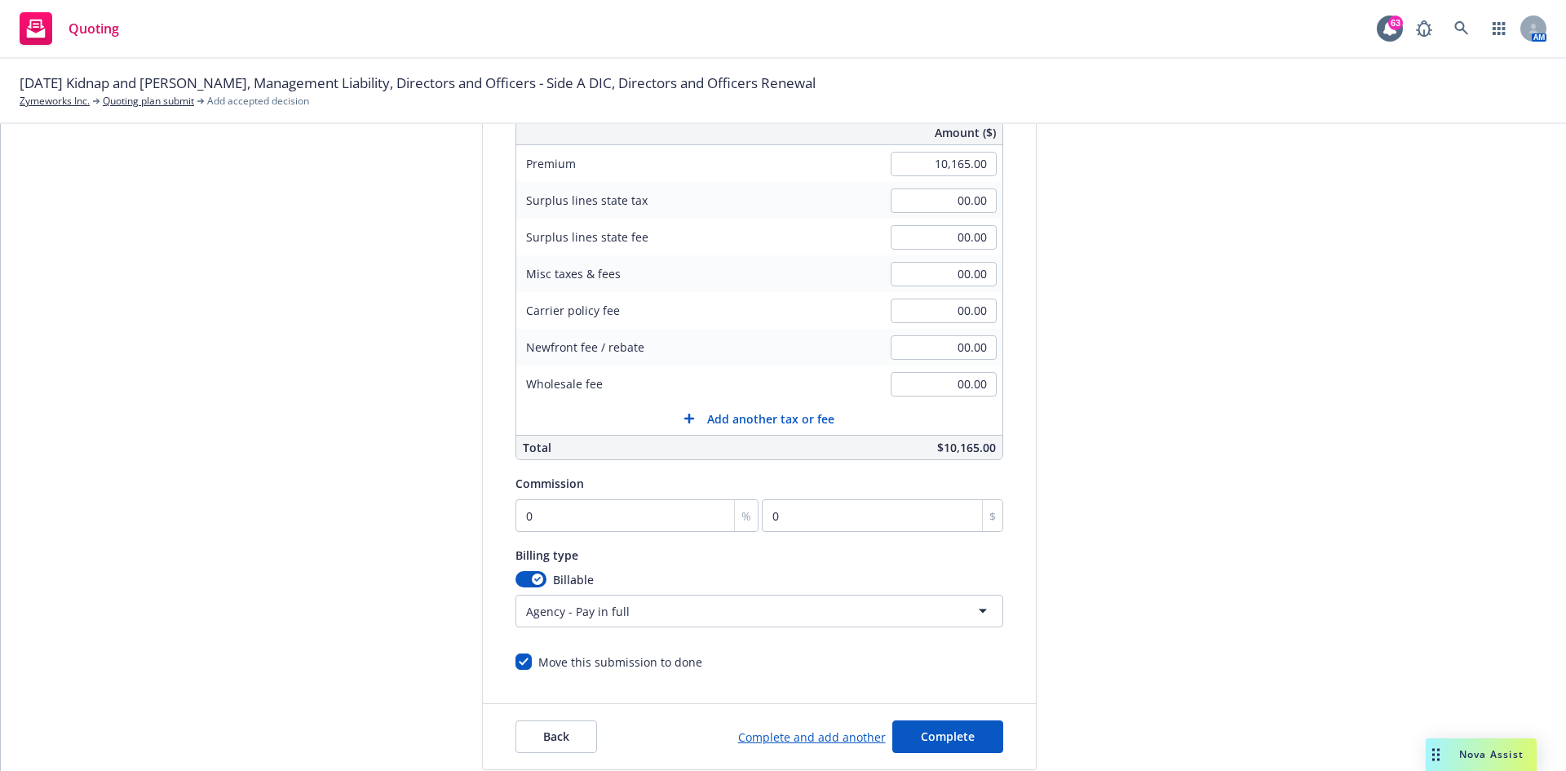
scroll to position [276, 0]
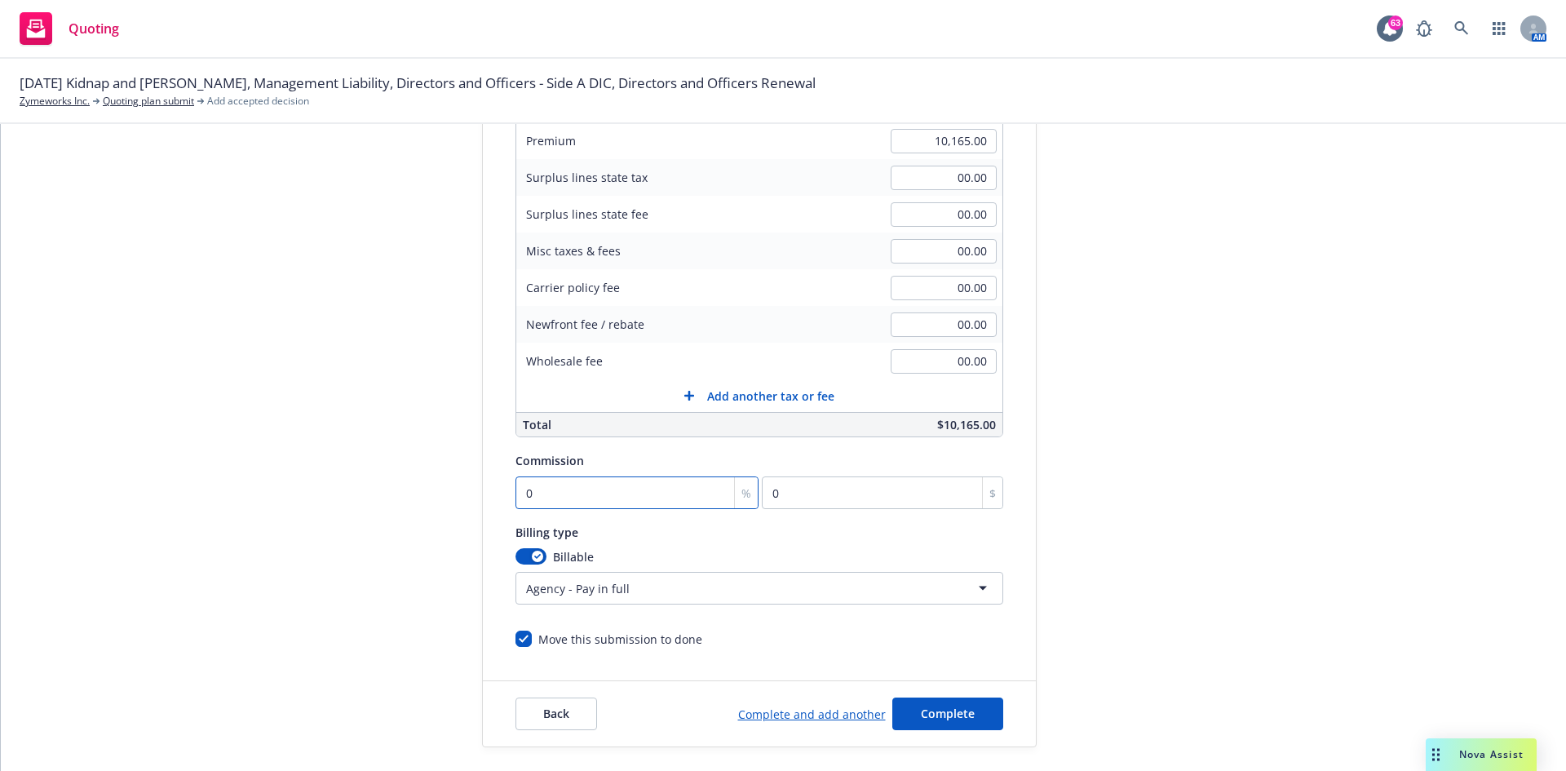
click at [538, 476] on input "0" at bounding box center [637, 492] width 244 height 33
type input "1"
type input "101.65"
type input "15"
type input "1524.75"
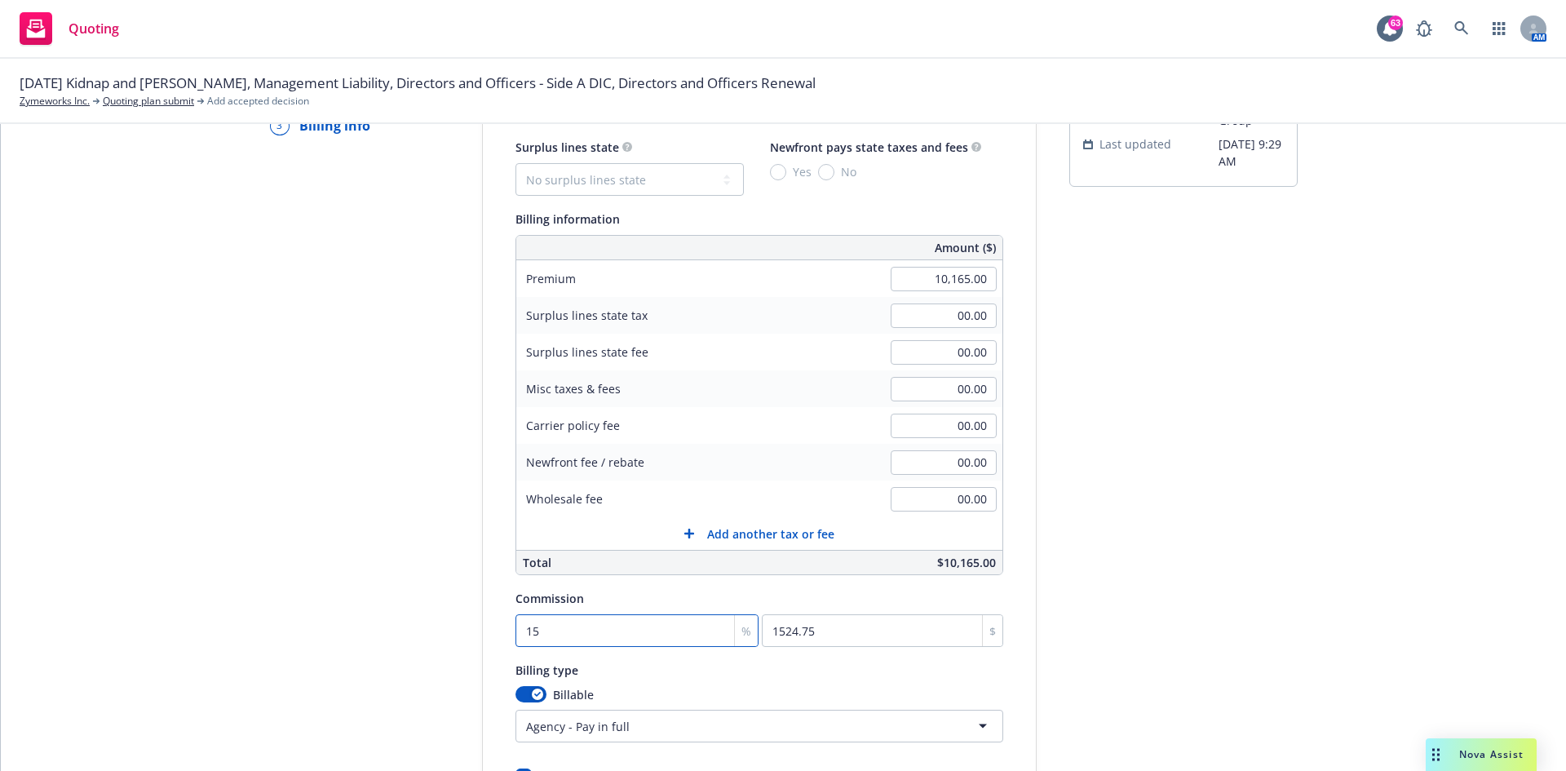
scroll to position [318, 0]
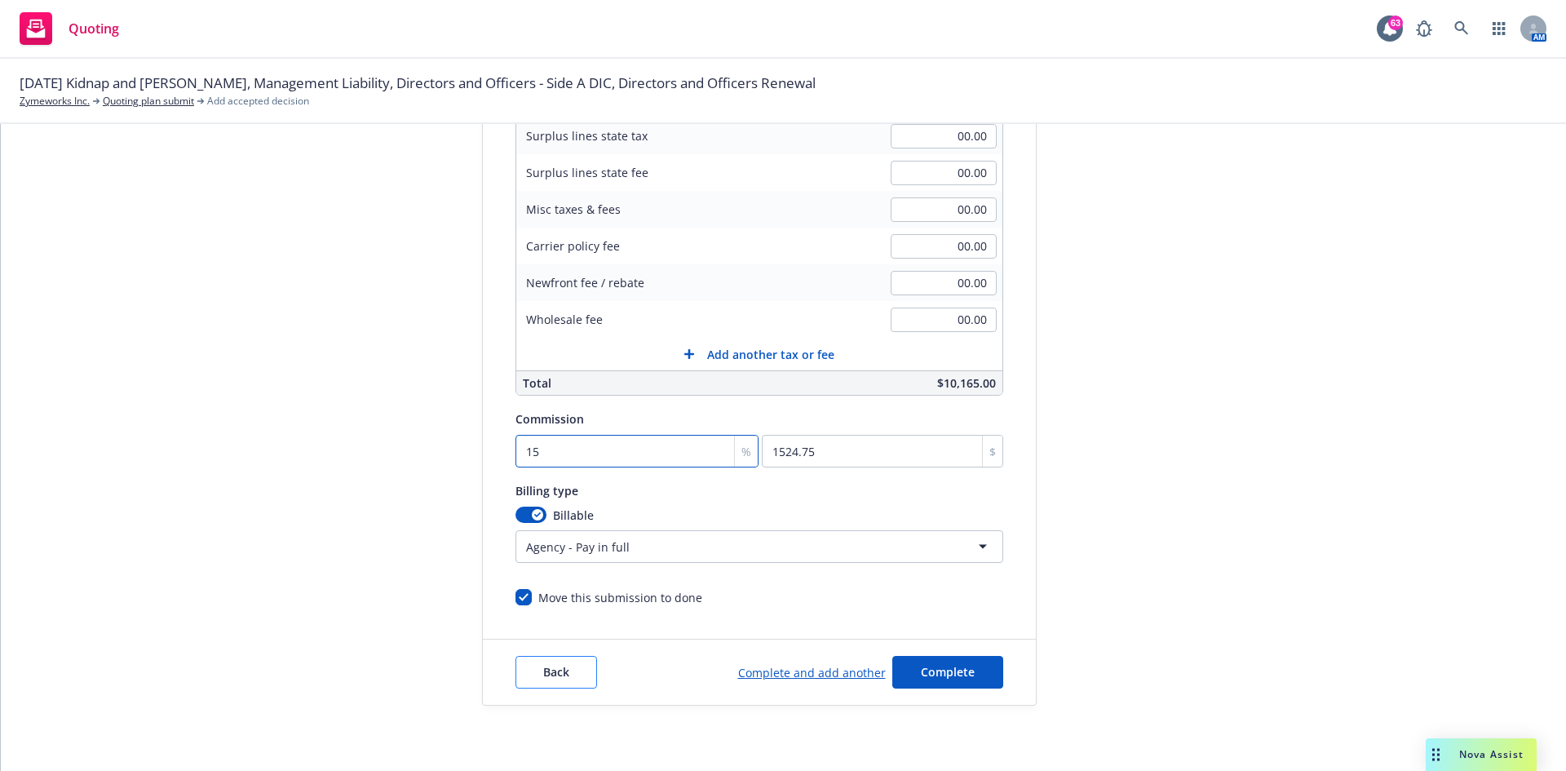
type input "15"
click at [543, 476] on span "Back" at bounding box center [556, 671] width 26 height 15
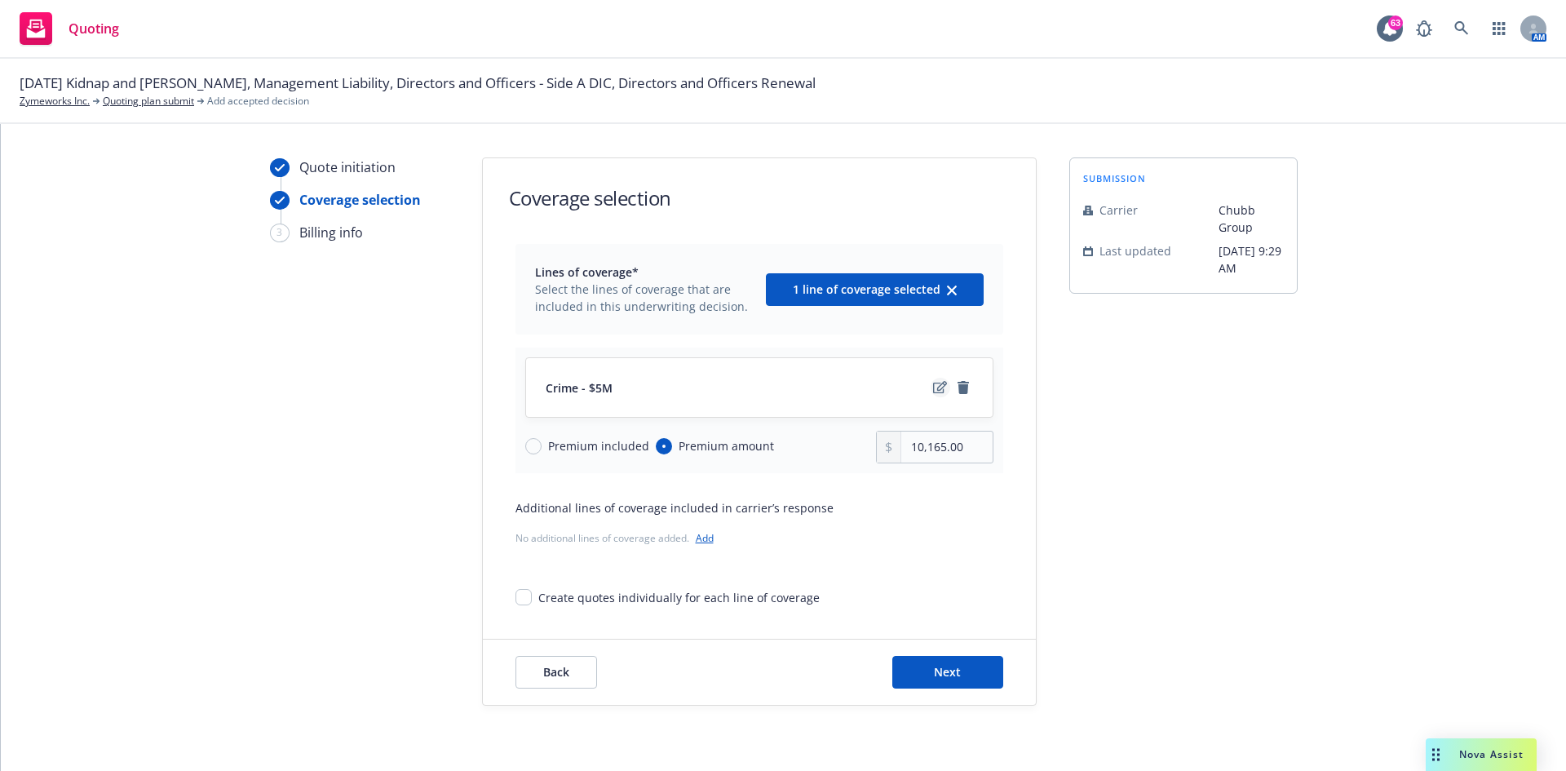
click at [933, 386] on icon "edit" at bounding box center [940, 387] width 14 height 13
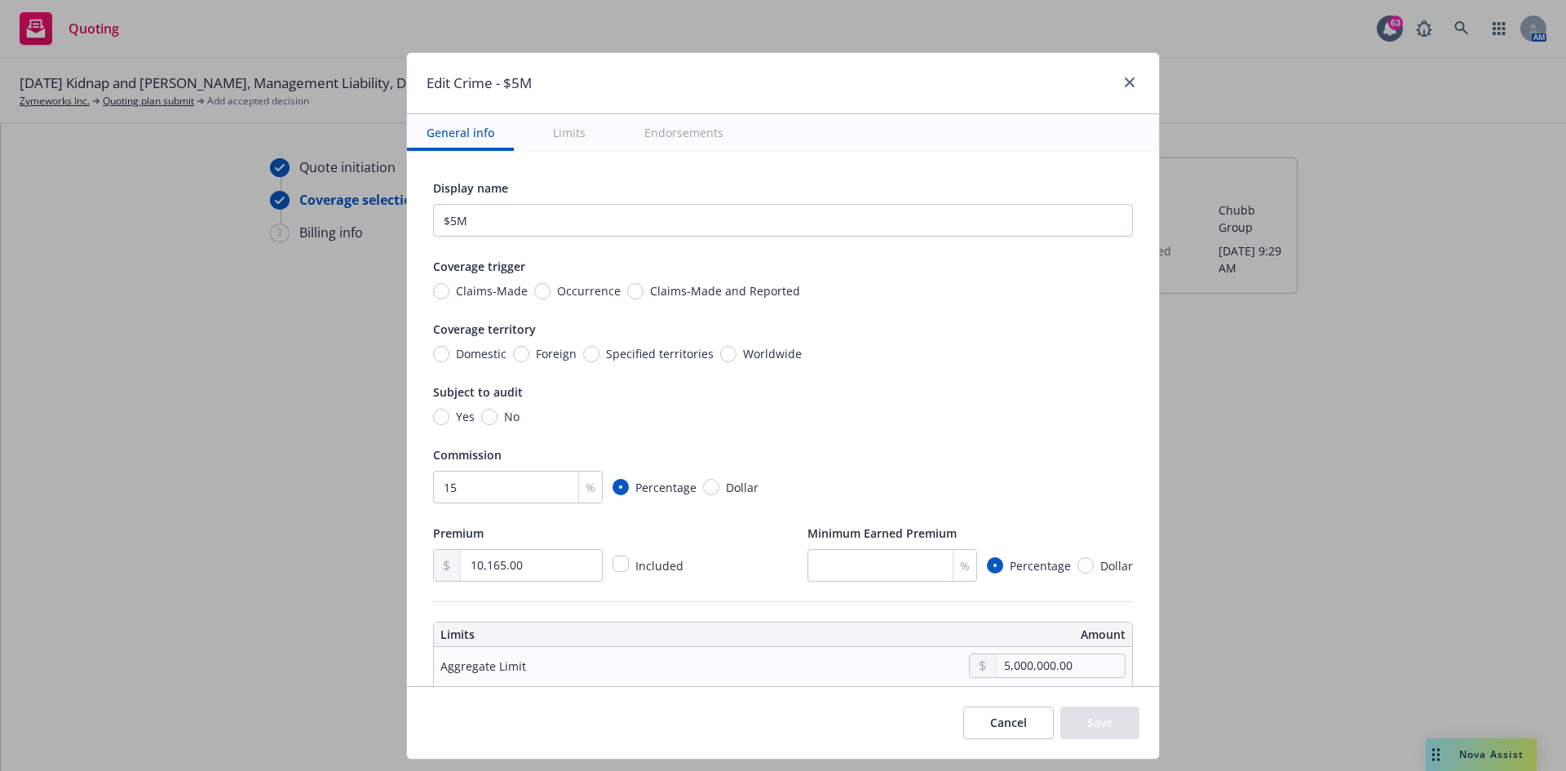
scroll to position [571, 0]
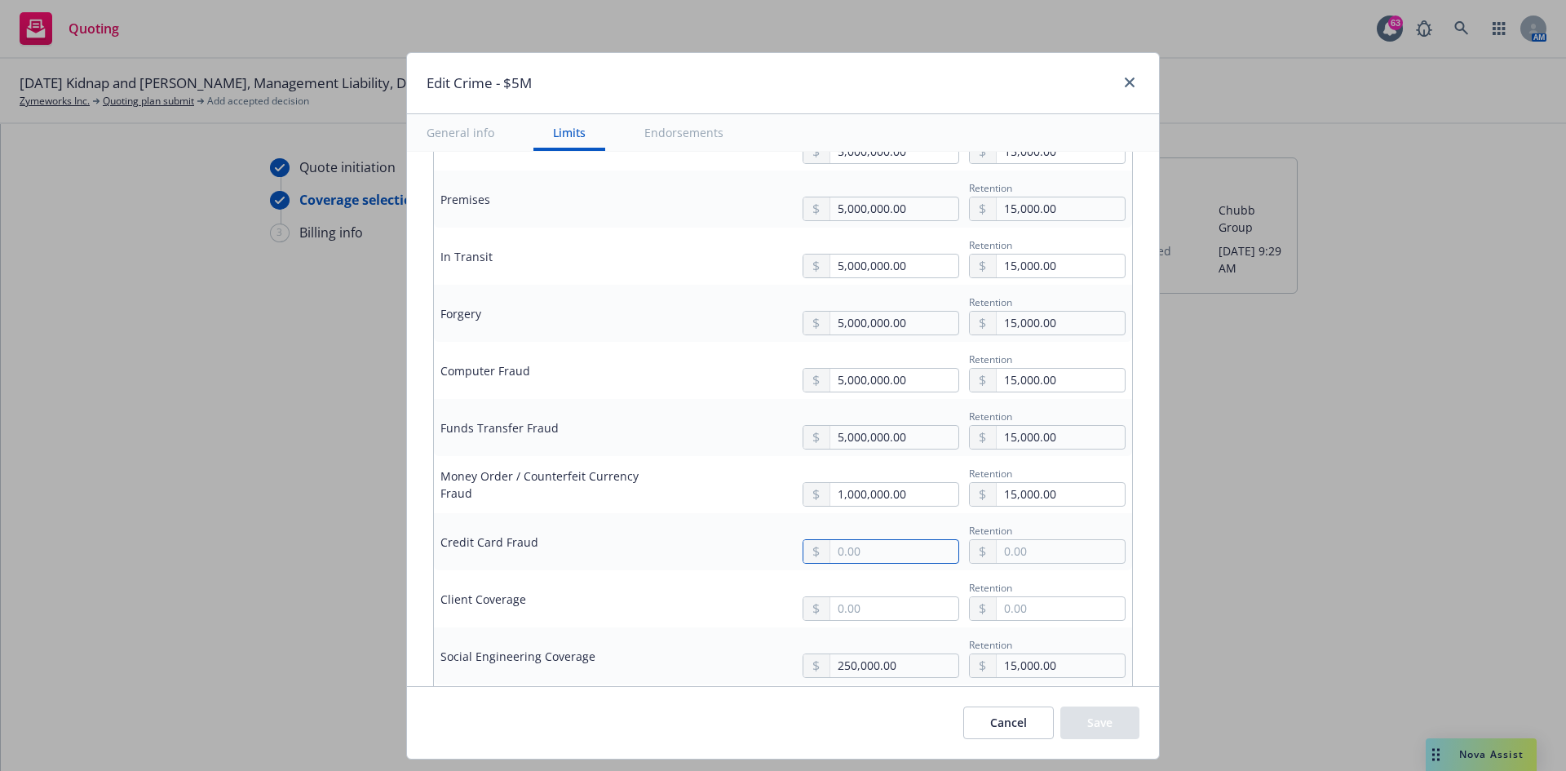
click at [865, 476] on input "text" at bounding box center [894, 551] width 128 height 23
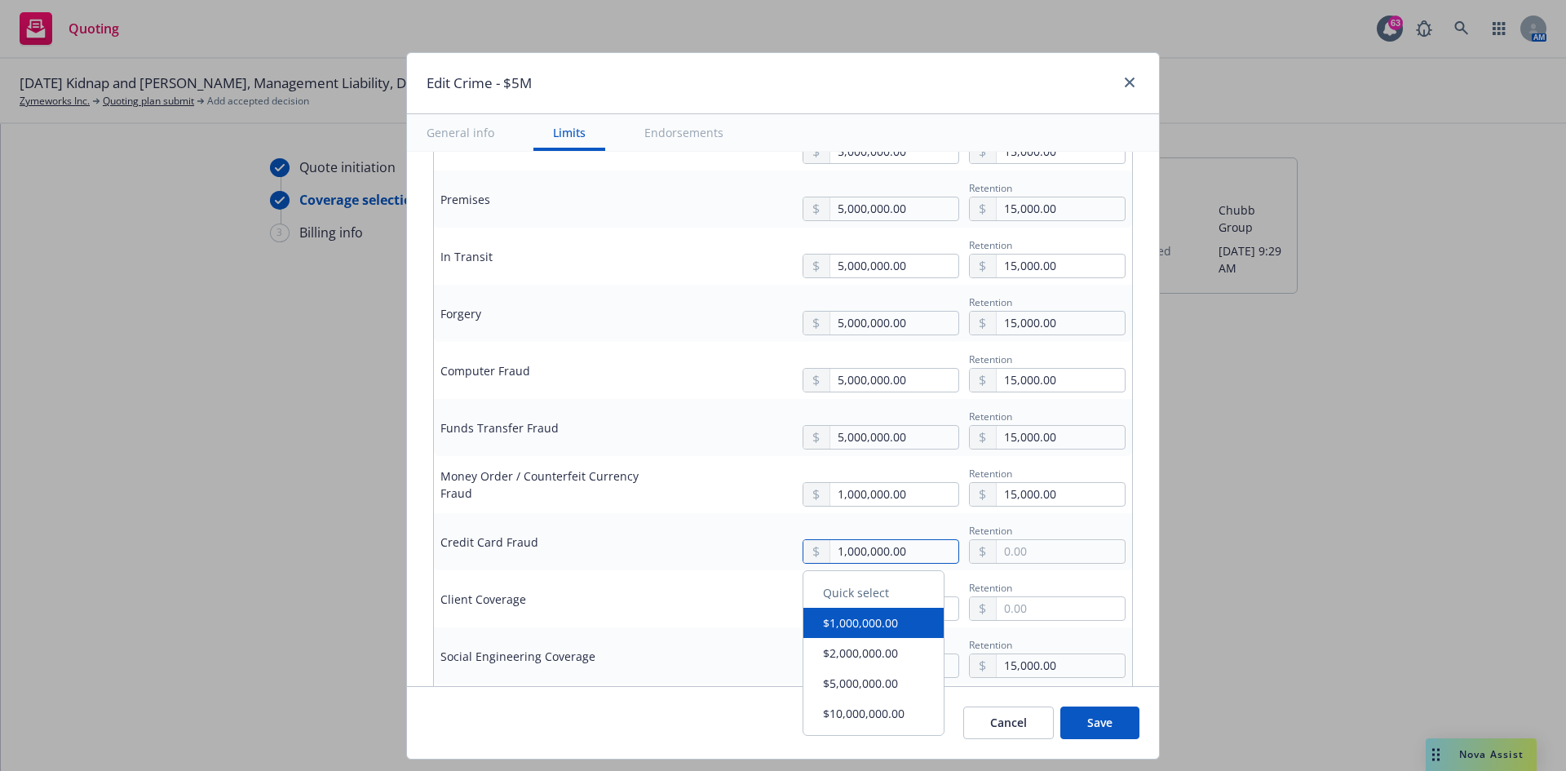
type input "1,000,000.00"
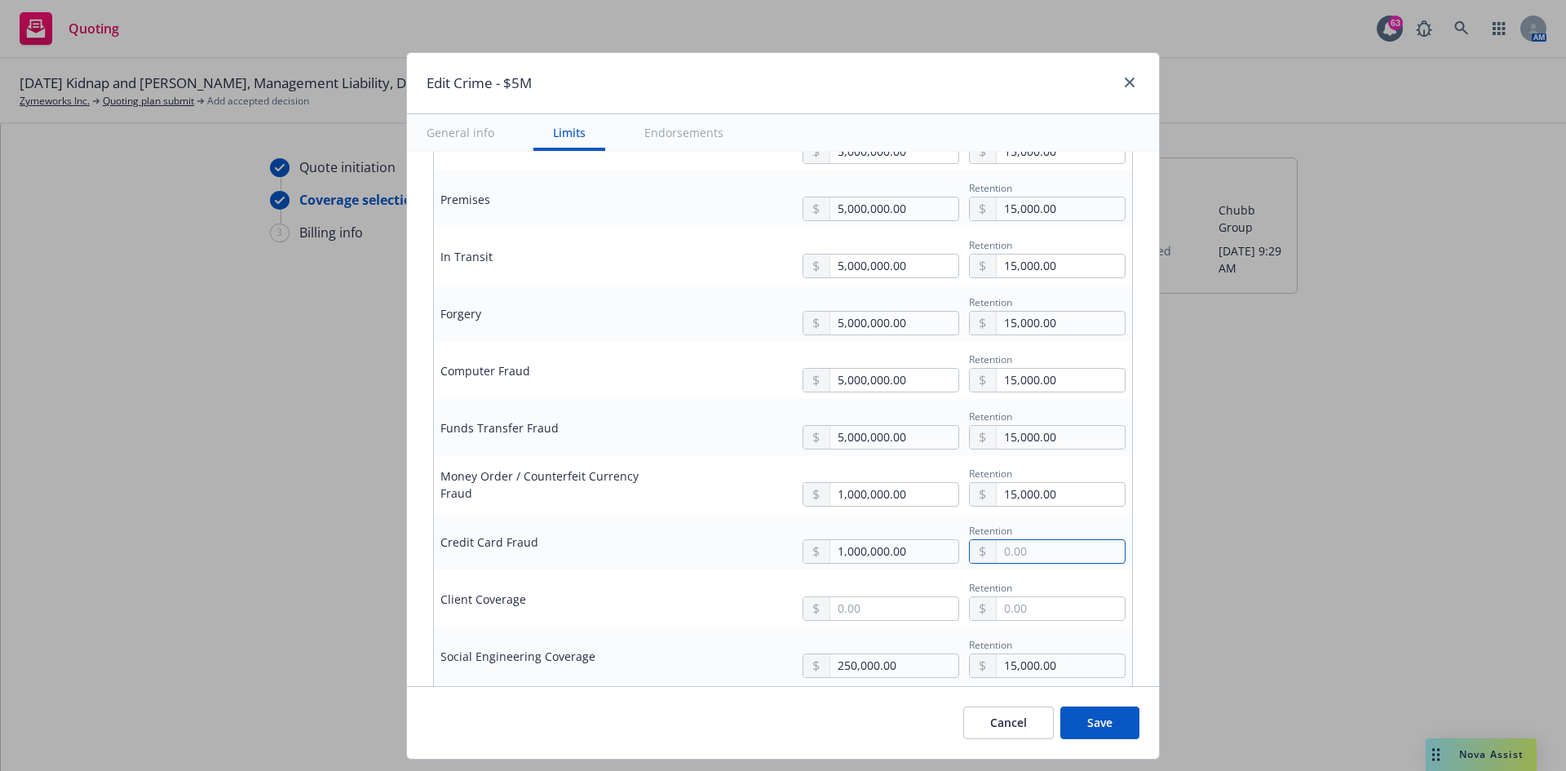
click at [996, 476] on input "text" at bounding box center [1060, 551] width 128 height 23
type input "15,000.00"
click at [855, 476] on input "text" at bounding box center [894, 608] width 128 height 23
type input "5,000,000.00"
click at [837, 476] on button "$5,000,000.00" at bounding box center [873, 537] width 140 height 30
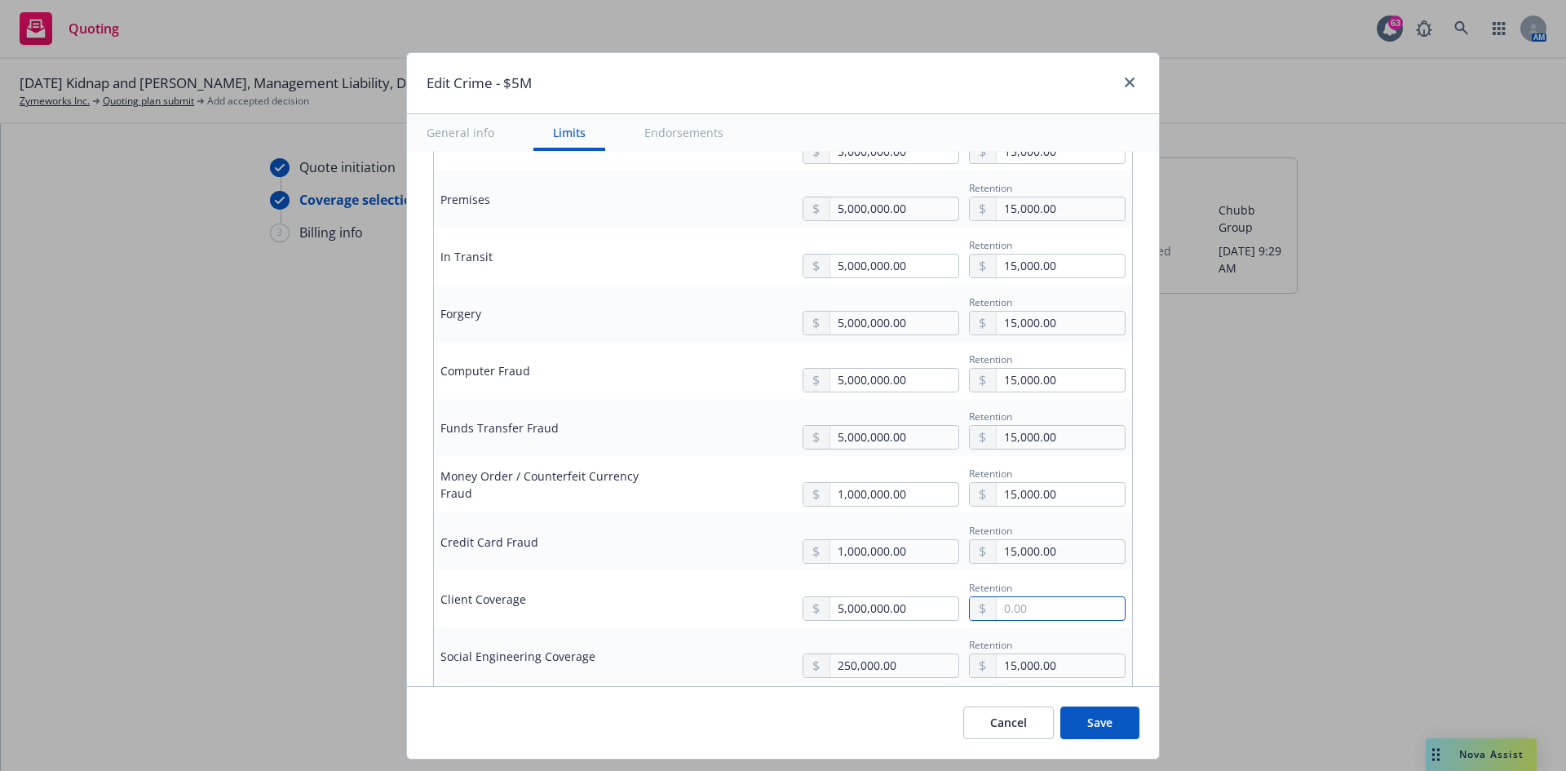
click at [1001, 476] on input "text" at bounding box center [1060, 608] width 128 height 23
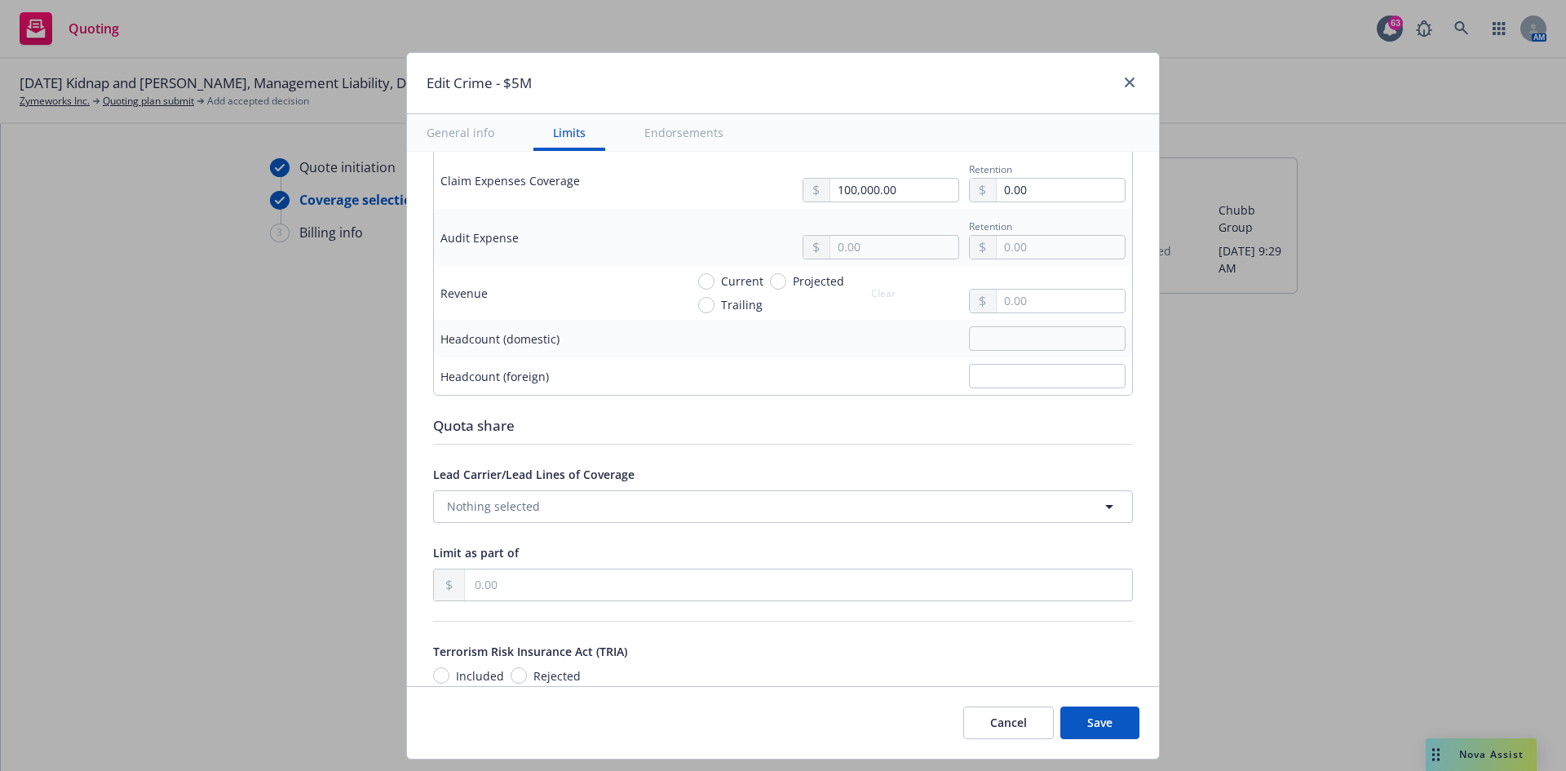
scroll to position [1074, 0]
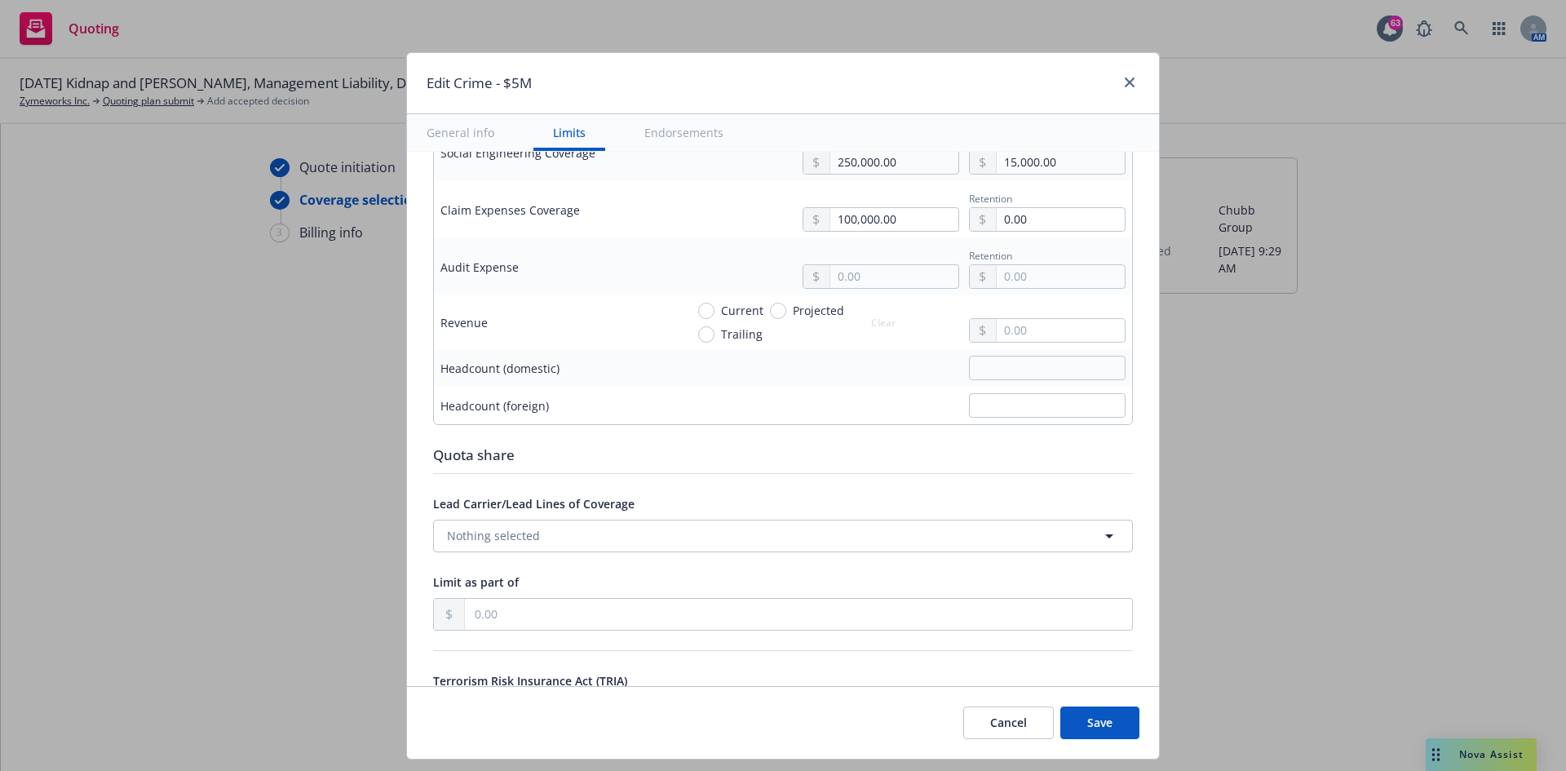
type input "15,000.00"
click at [1027, 363] on input "text" at bounding box center [1047, 368] width 157 height 24
type input "64"
click at [1041, 405] on input "text" at bounding box center [1047, 405] width 157 height 24
type input "210"
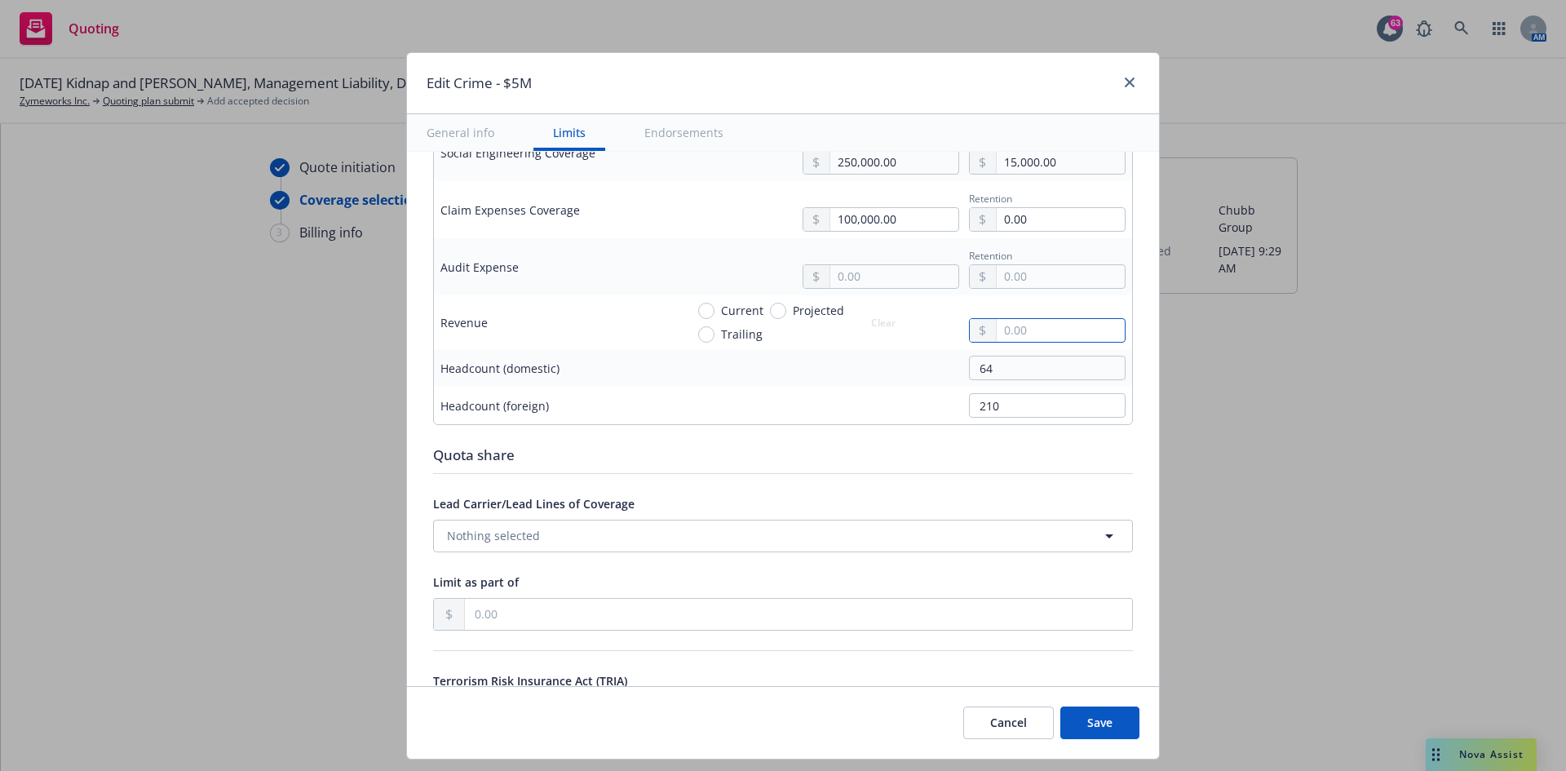
click at [1005, 330] on input "text" at bounding box center [1060, 330] width 128 height 23
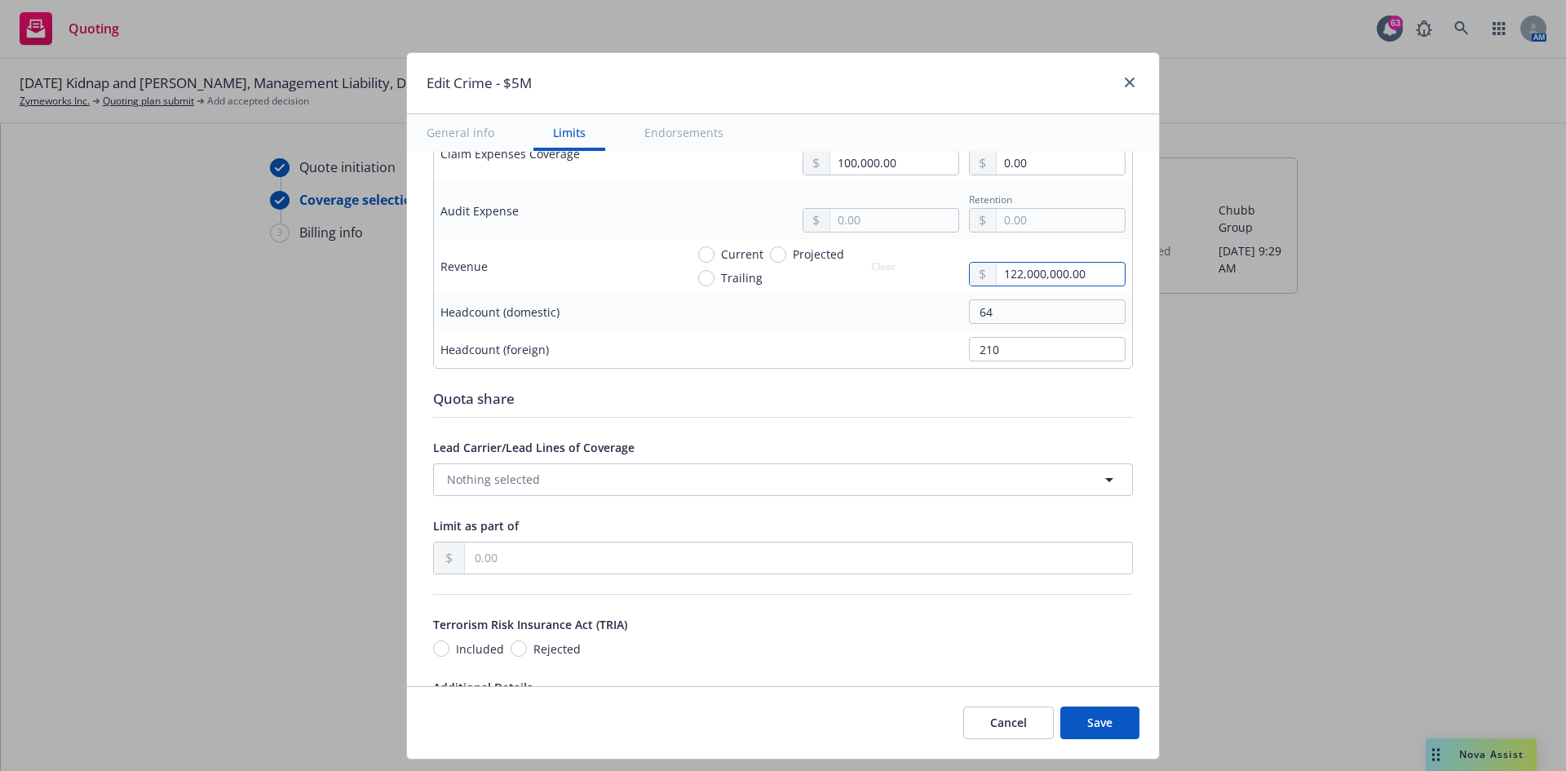
scroll to position [1155, 0]
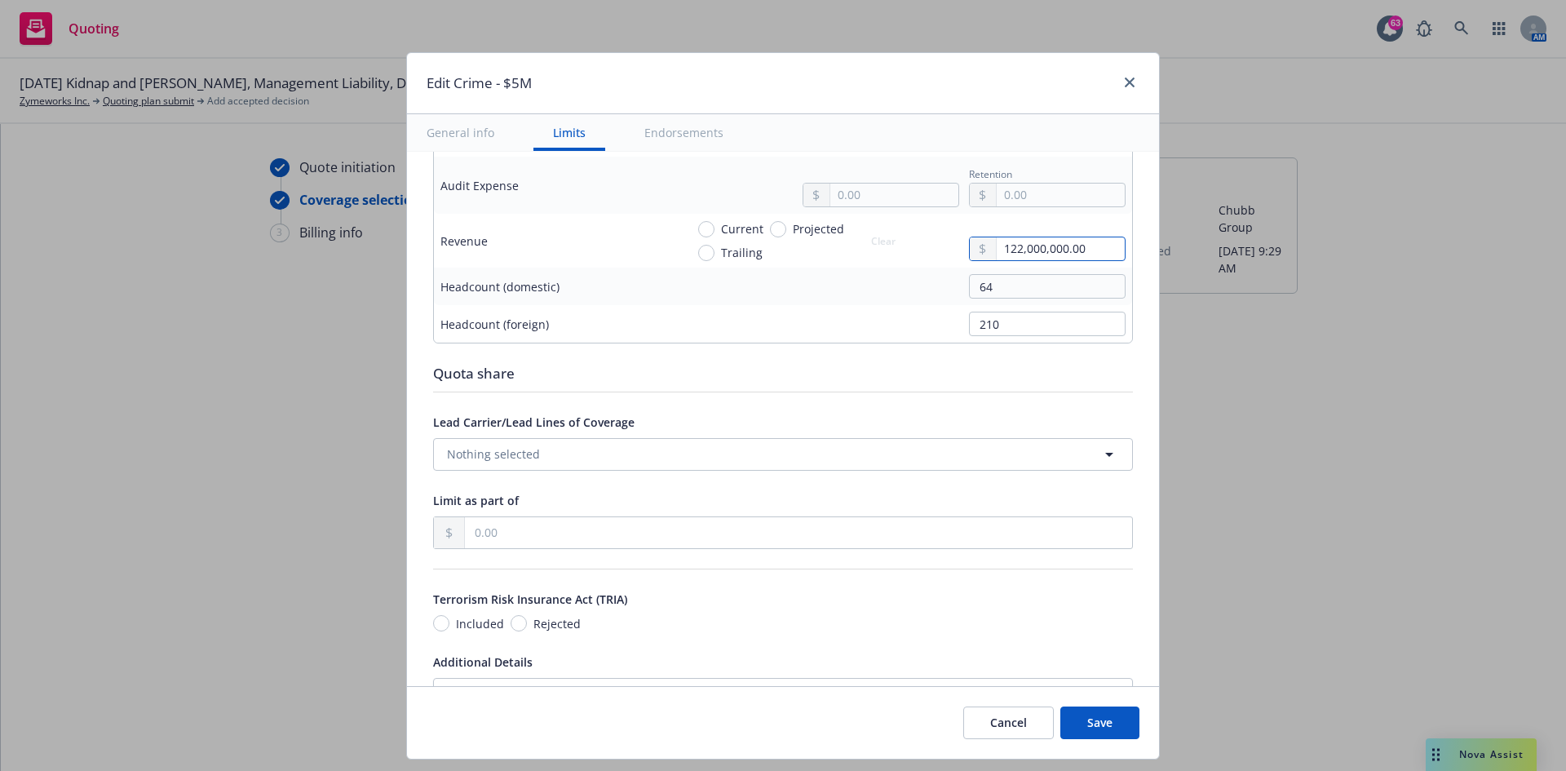
type input "122,000,000.00"
click at [1043, 476] on button "Save" at bounding box center [1099, 722] width 79 height 33
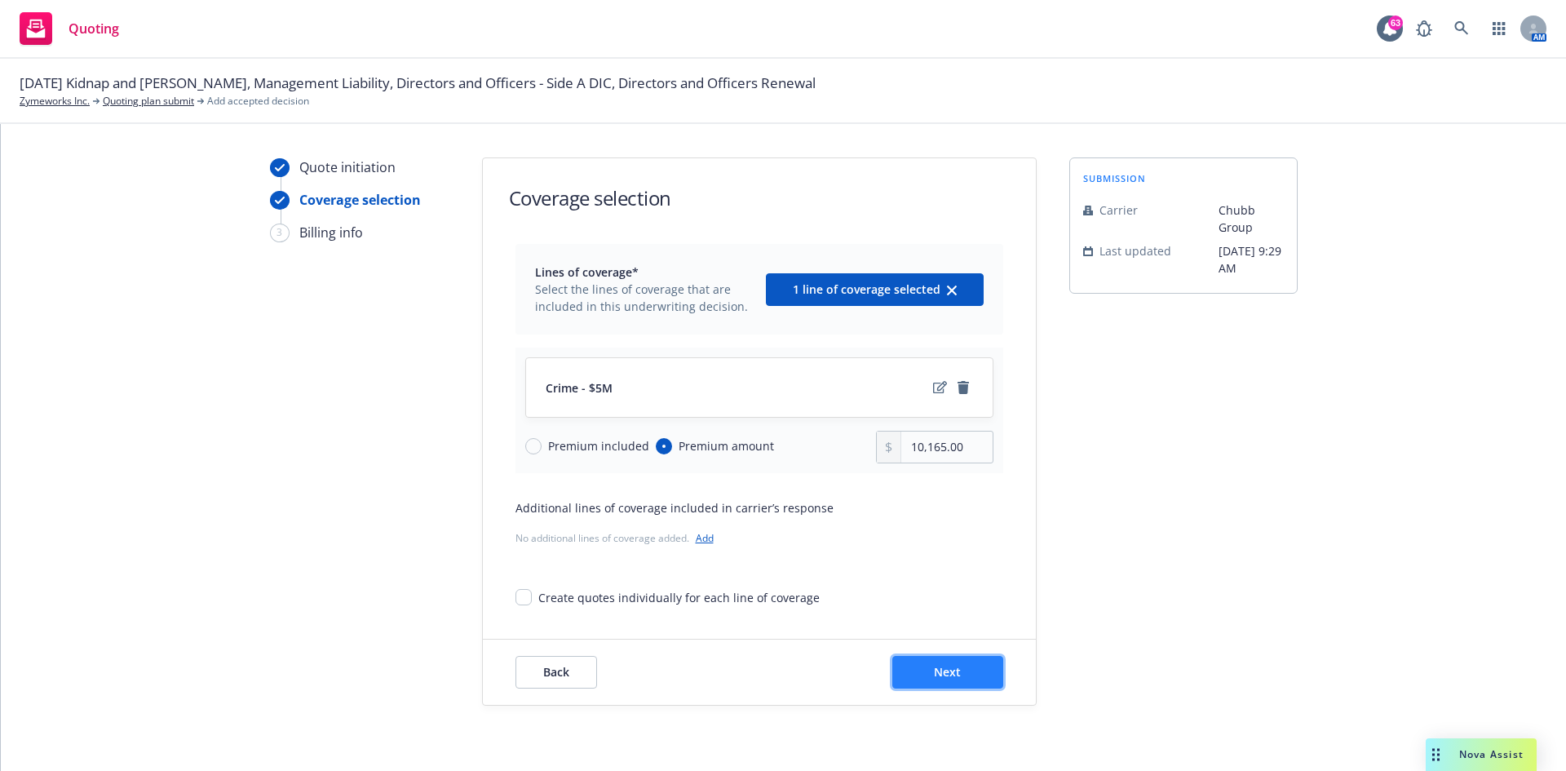
click at [949, 476] on span "Next" at bounding box center [947, 671] width 27 height 15
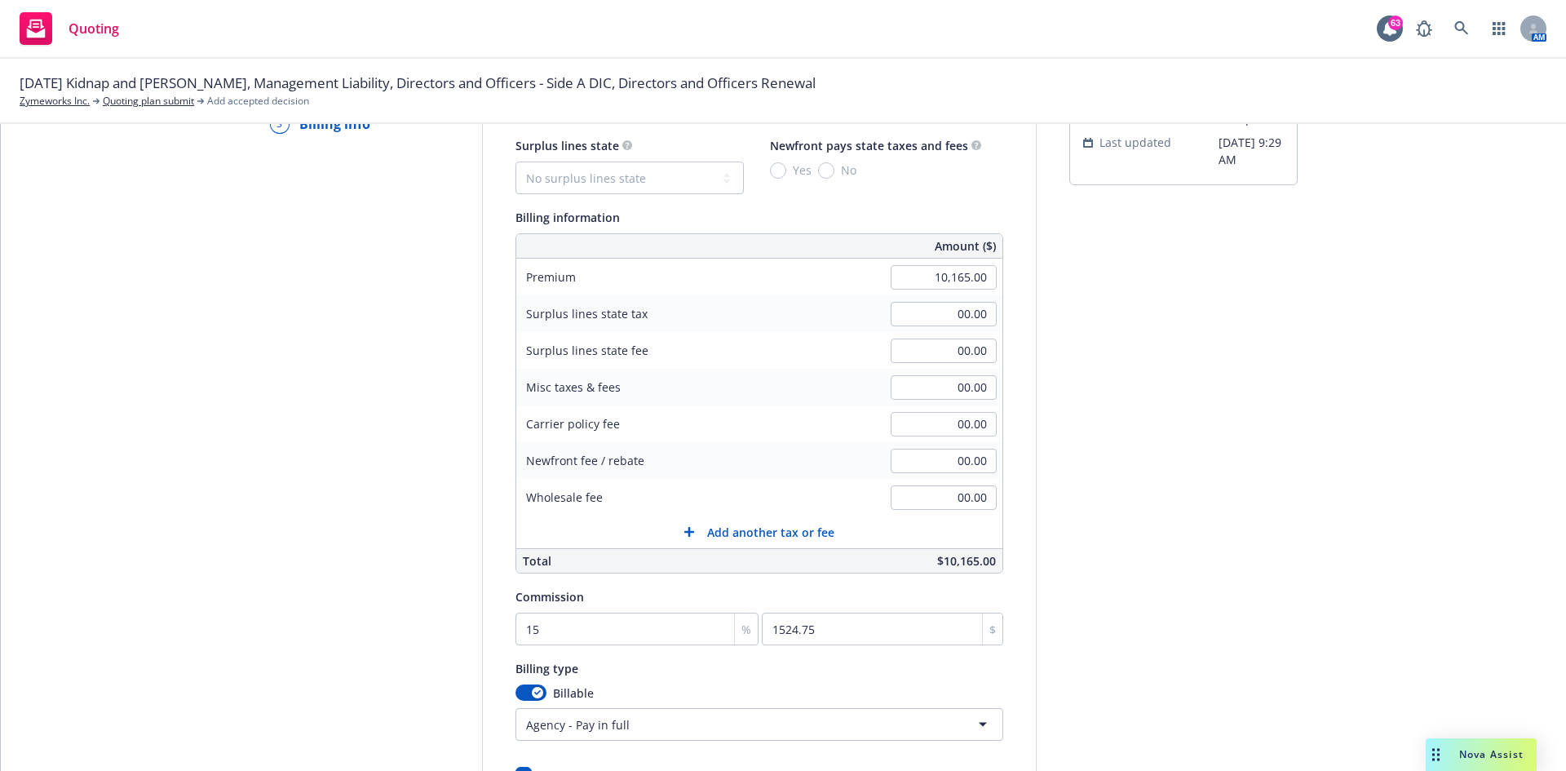
scroll to position [318, 0]
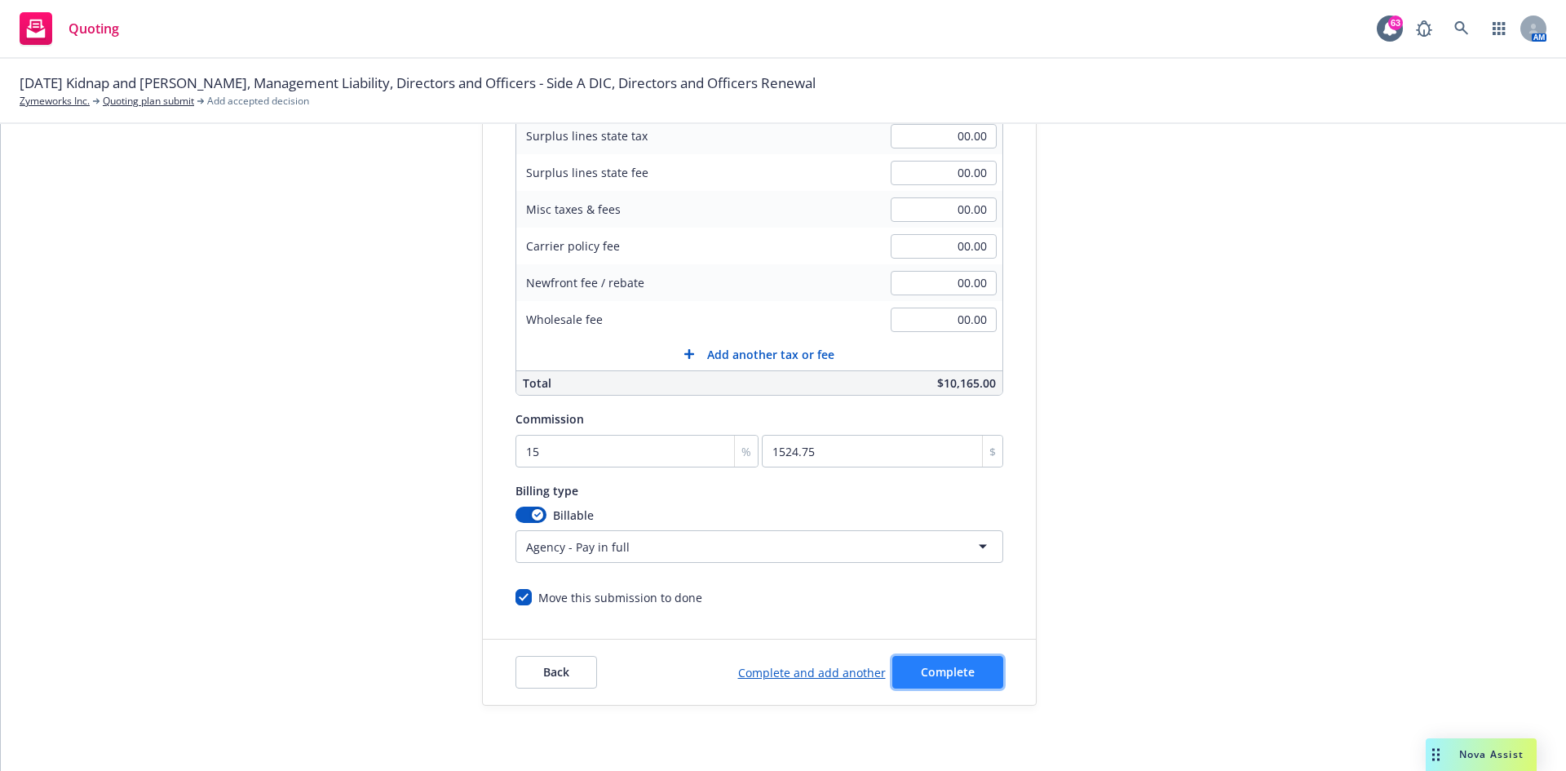
click at [965, 476] on button "Complete" at bounding box center [947, 672] width 111 height 33
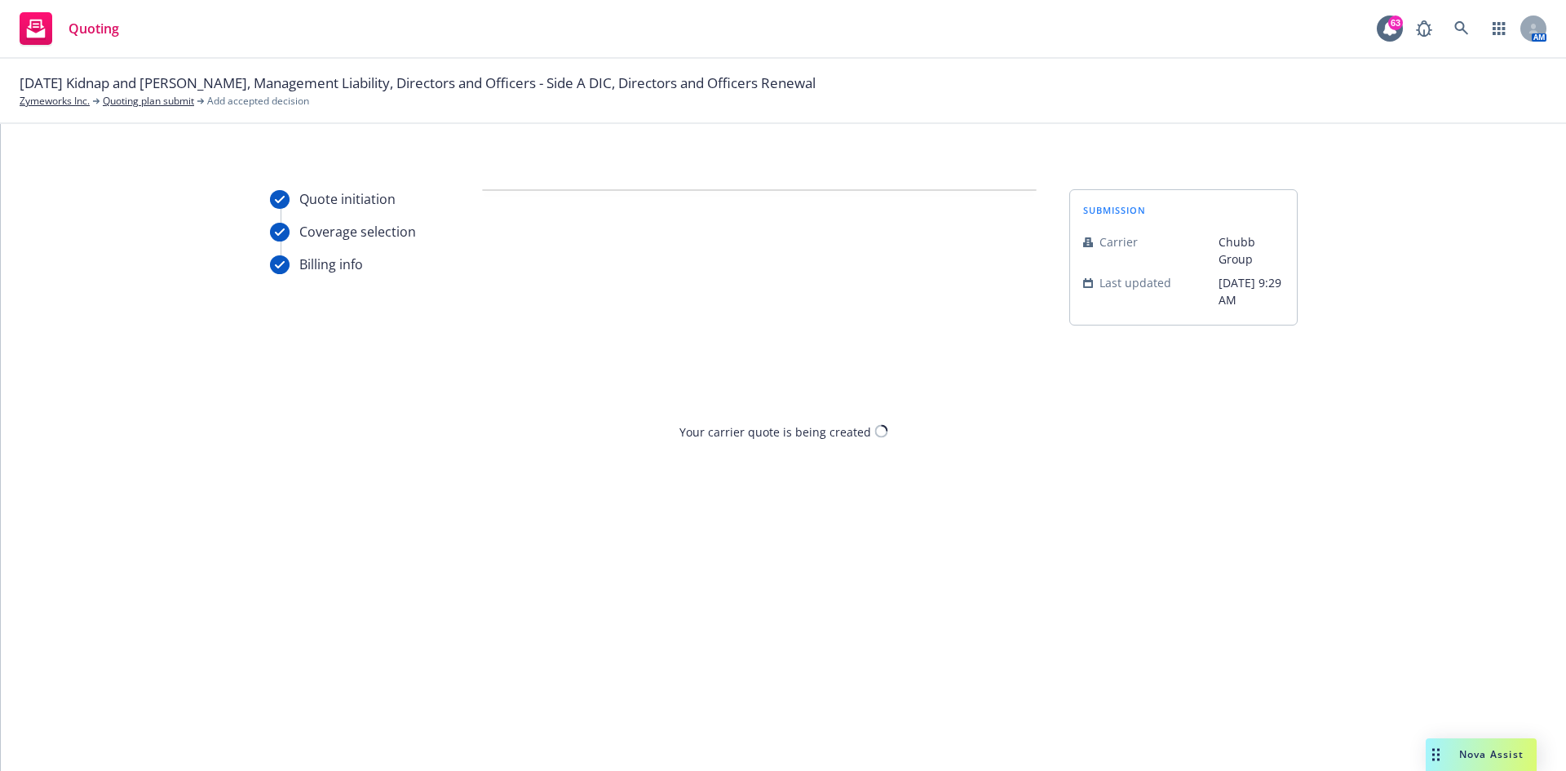
scroll to position [0, 0]
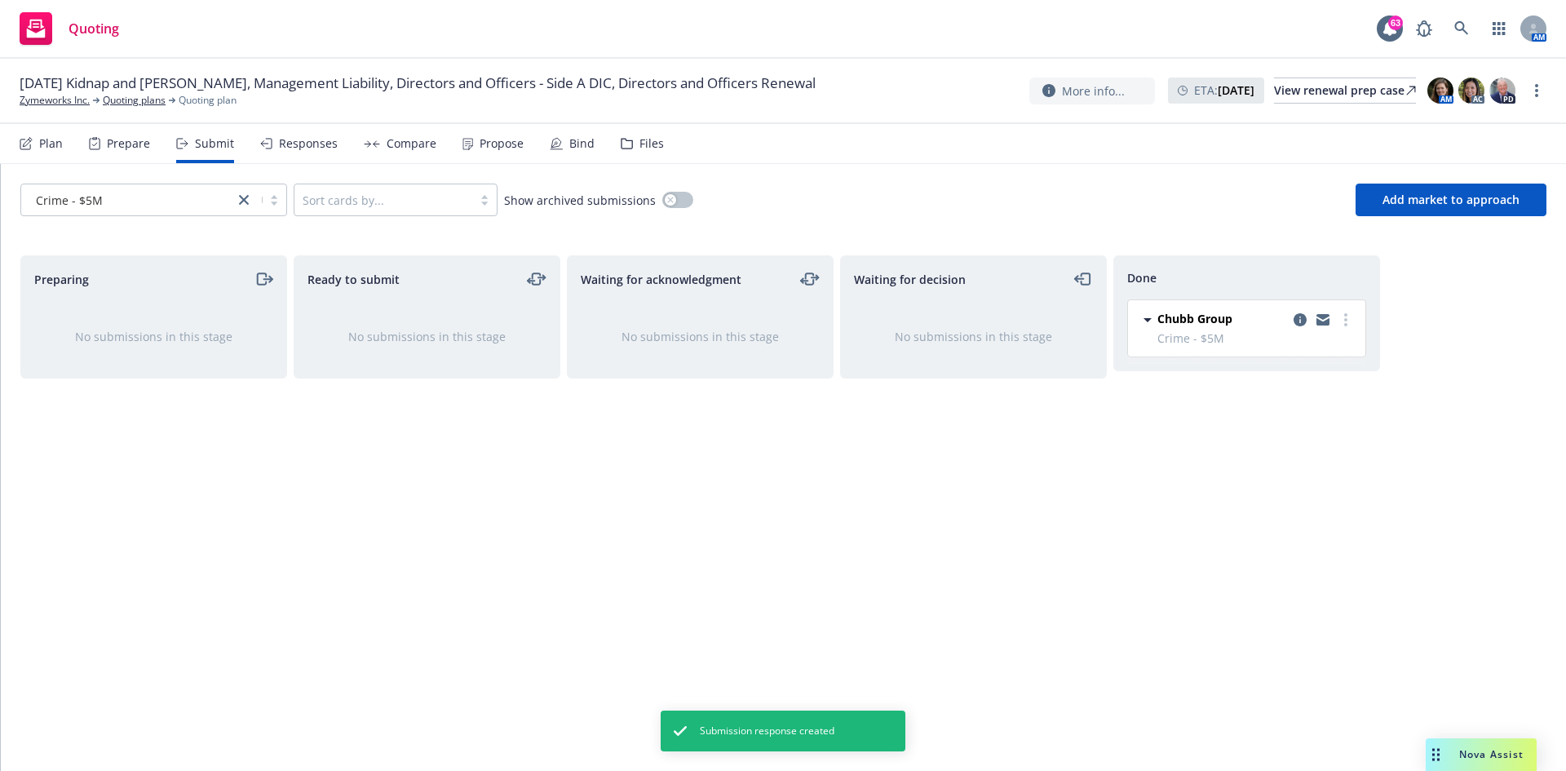
drag, startPoint x: 36, startPoint y: 153, endPoint x: 54, endPoint y: 167, distance: 22.7
click at [36, 152] on div "Plan" at bounding box center [41, 143] width 43 height 39
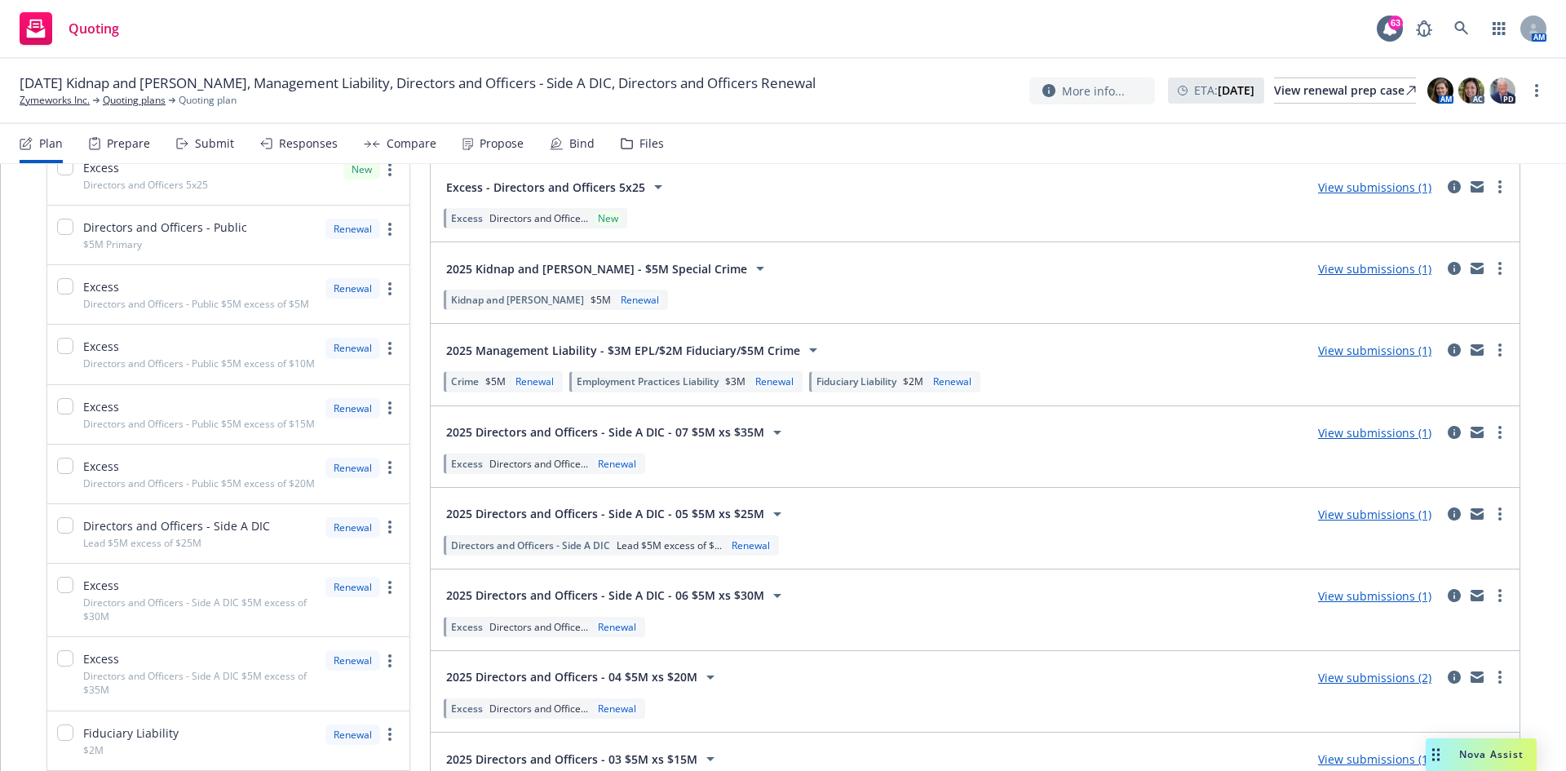
scroll to position [326, 0]
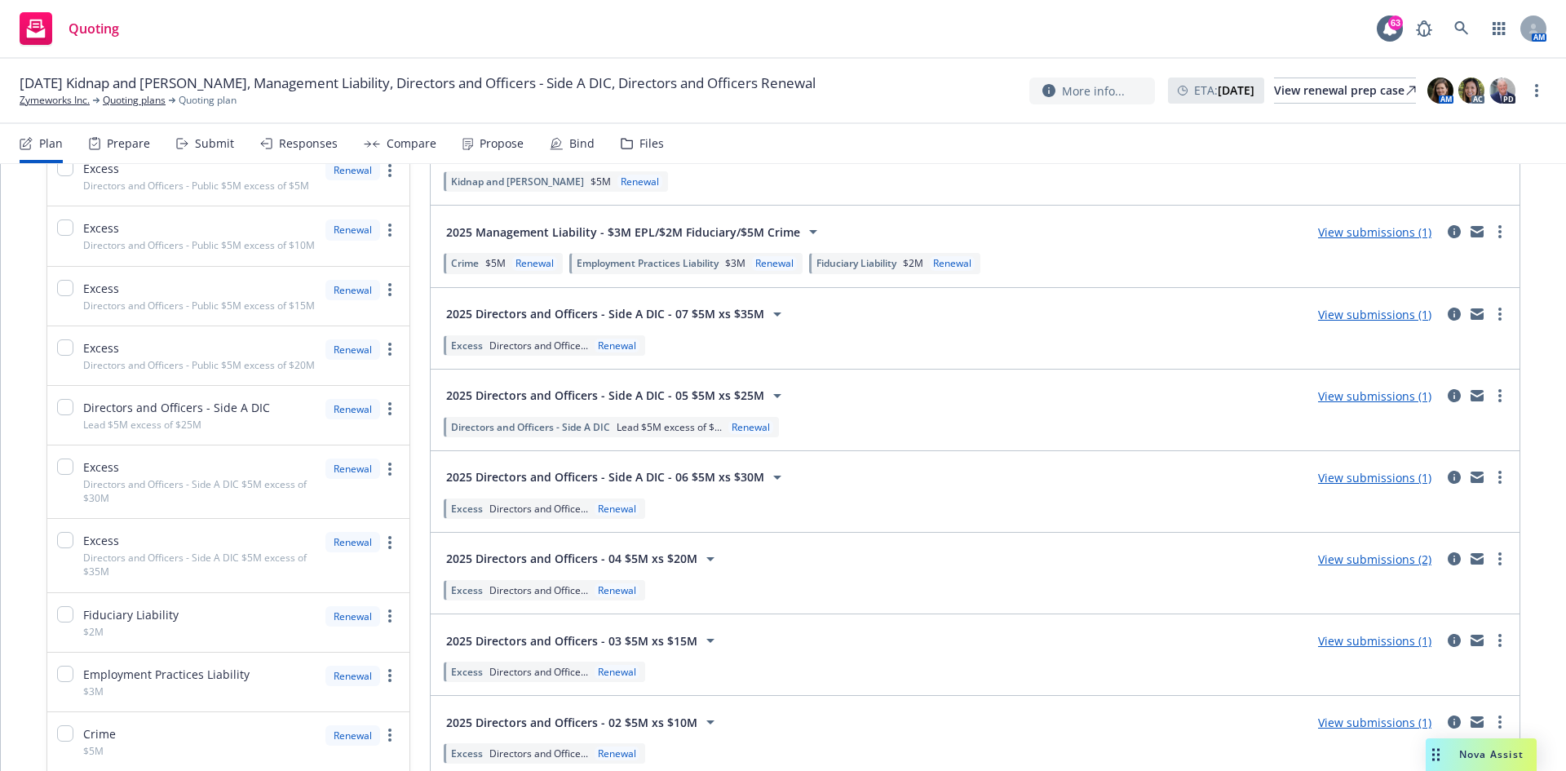
click at [1043, 394] on link "View submissions (1)" at bounding box center [1374, 395] width 113 height 15
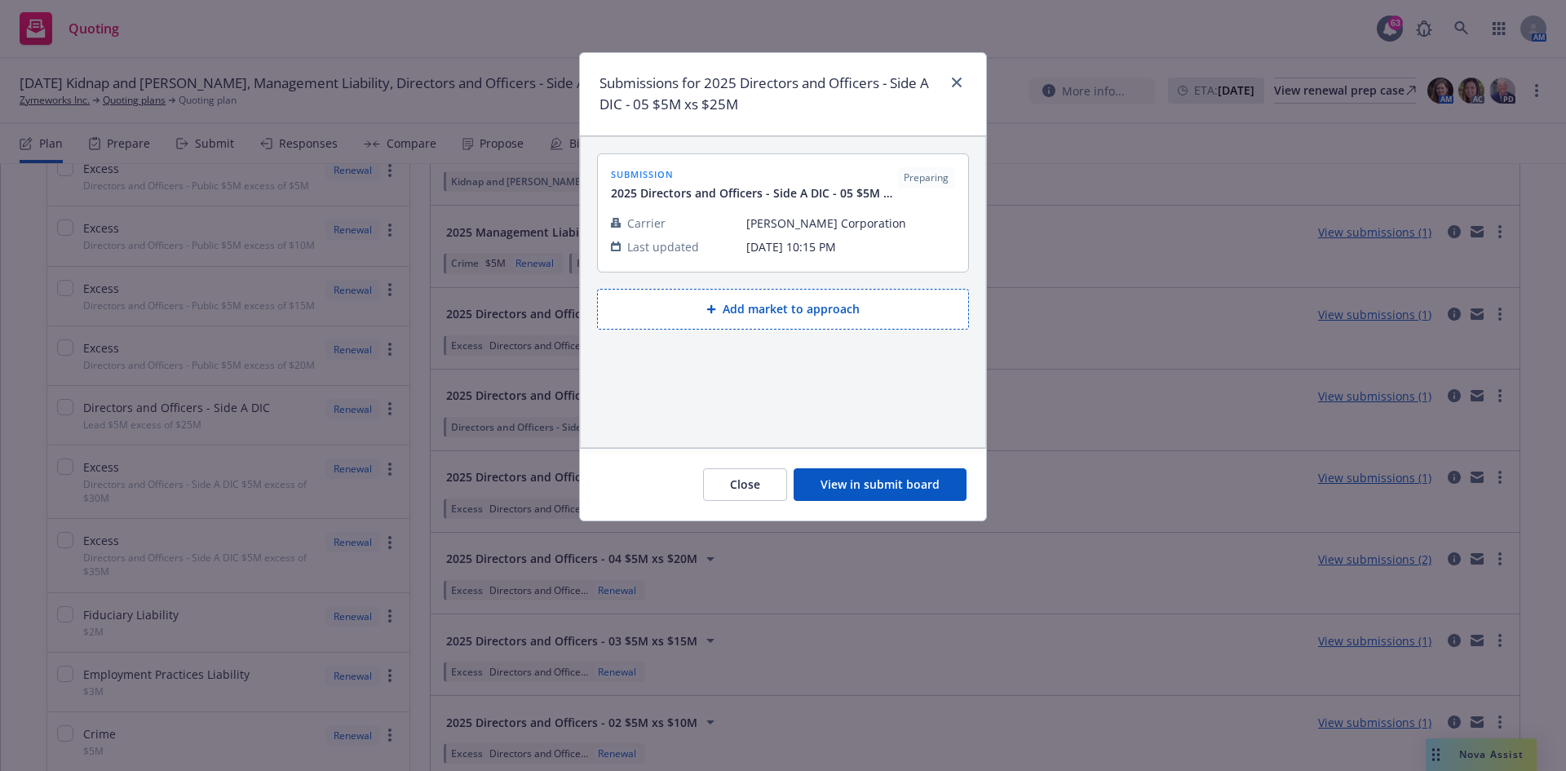
click at [882, 476] on button "View in submit board" at bounding box center [879, 484] width 173 height 33
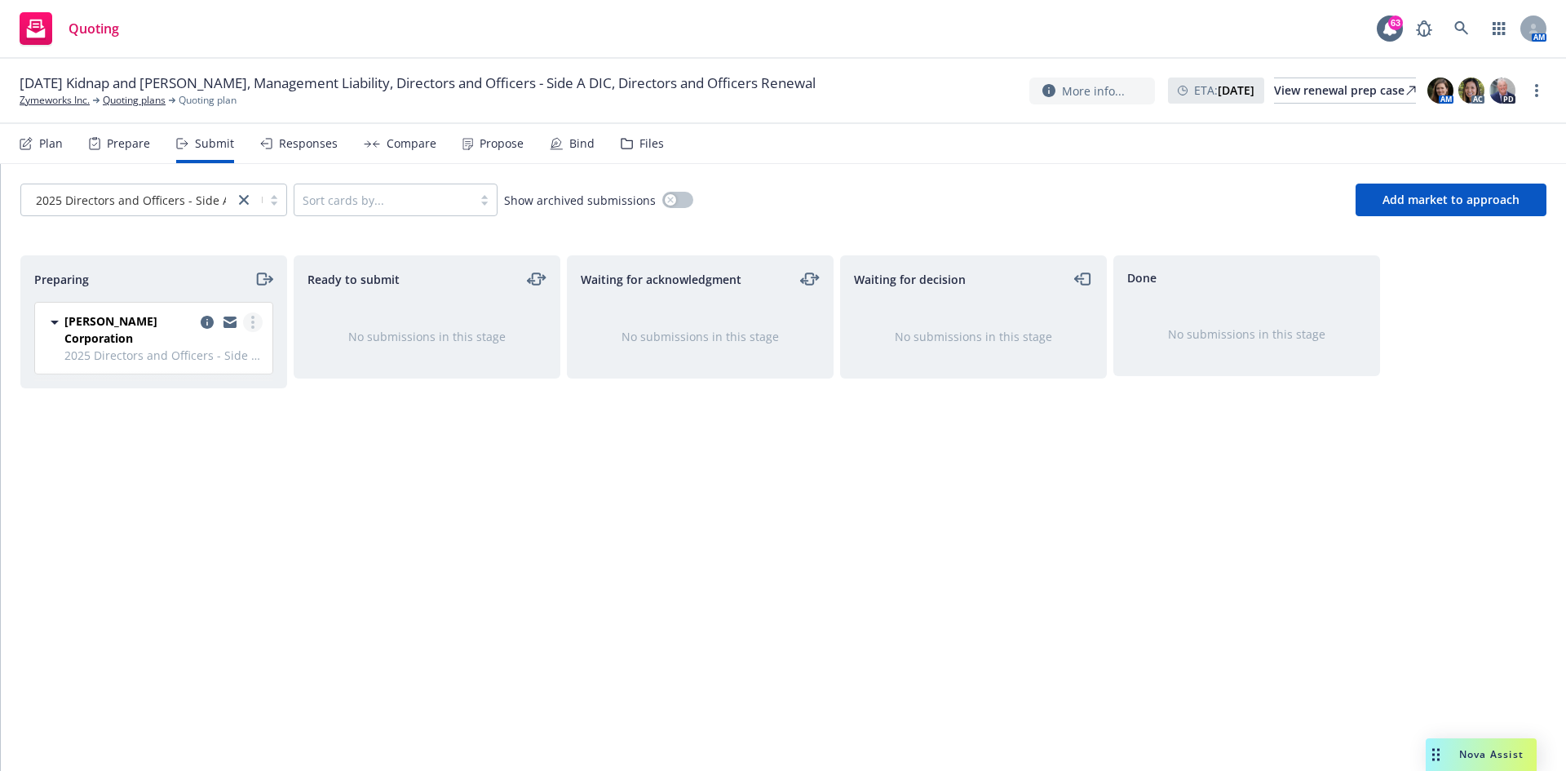
click at [256, 326] on link "more" at bounding box center [253, 322] width 20 height 20
click at [215, 458] on span "Add accepted decision" at bounding box center [180, 452] width 163 height 15
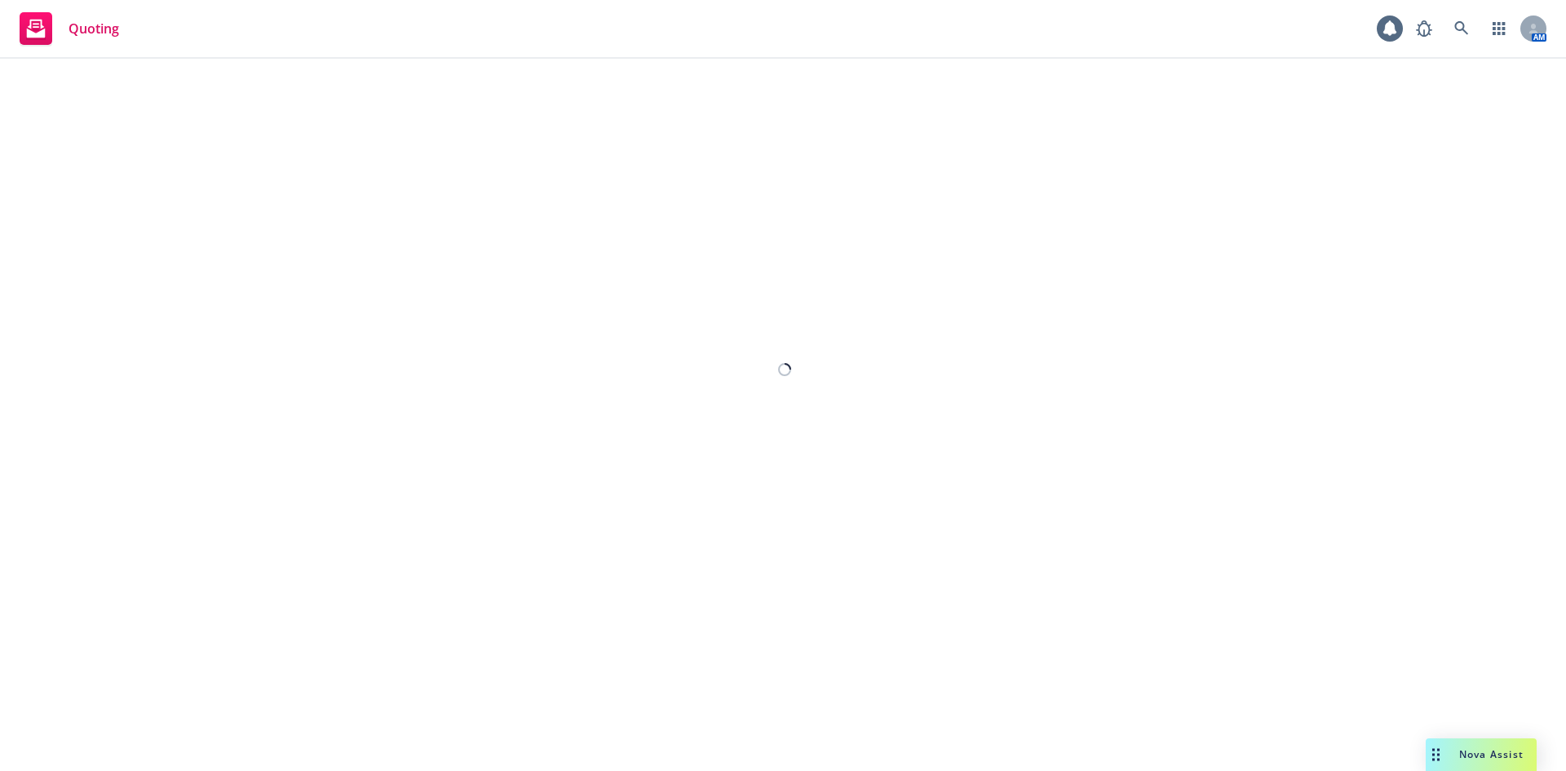
select select "12"
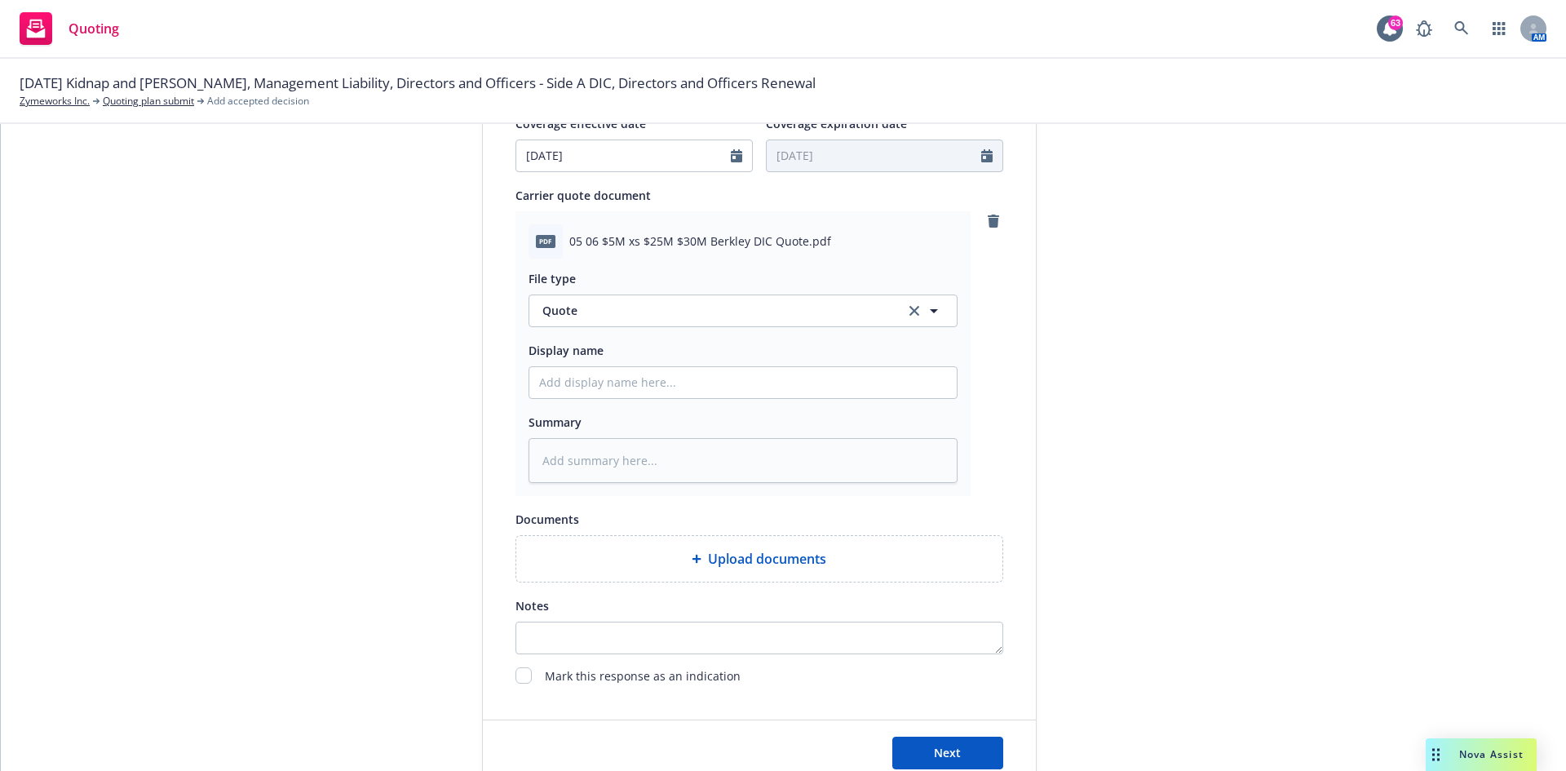
scroll to position [815, 0]
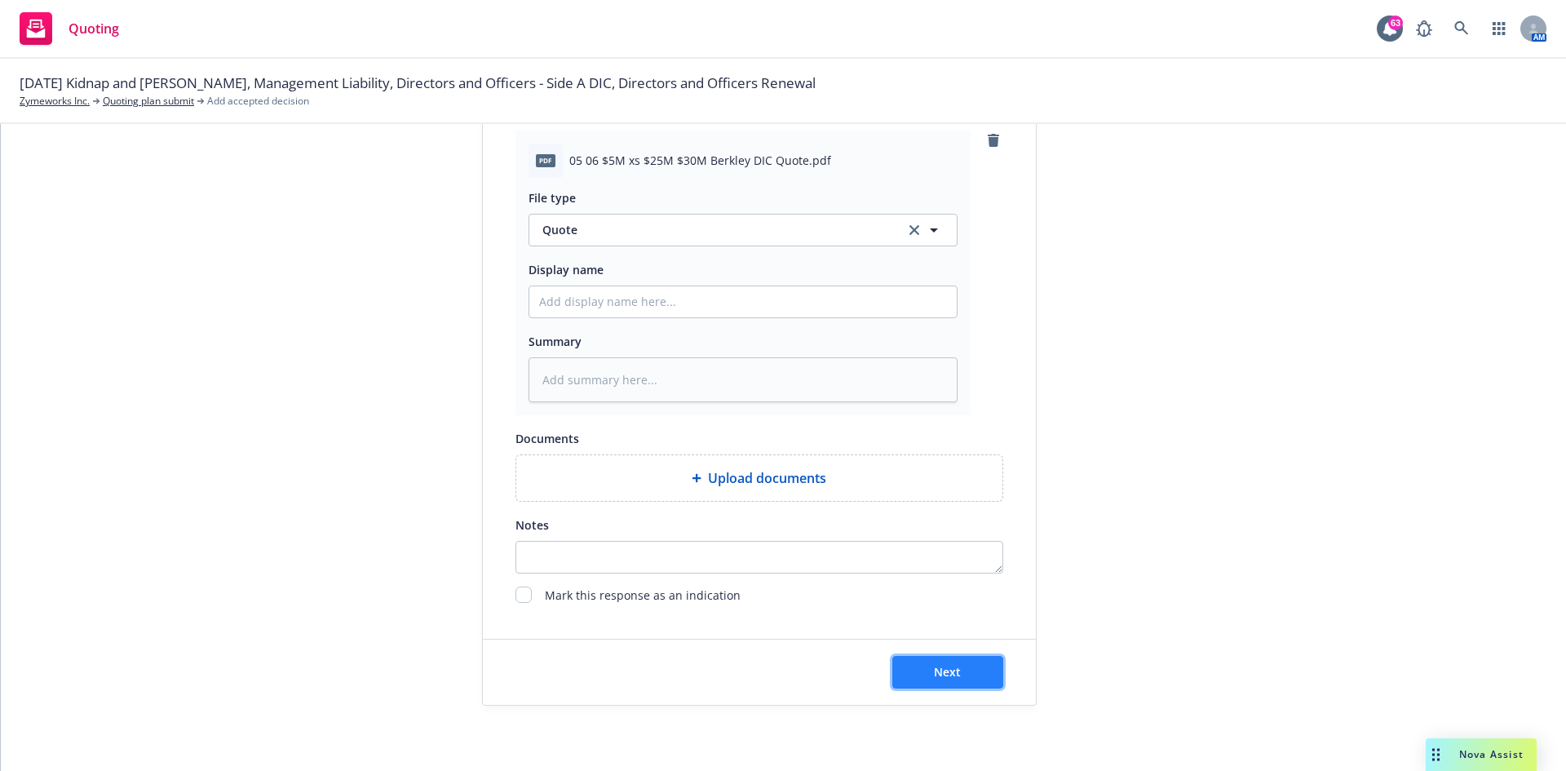
click at [961, 476] on button "Next" at bounding box center [947, 672] width 111 height 33
type textarea "x"
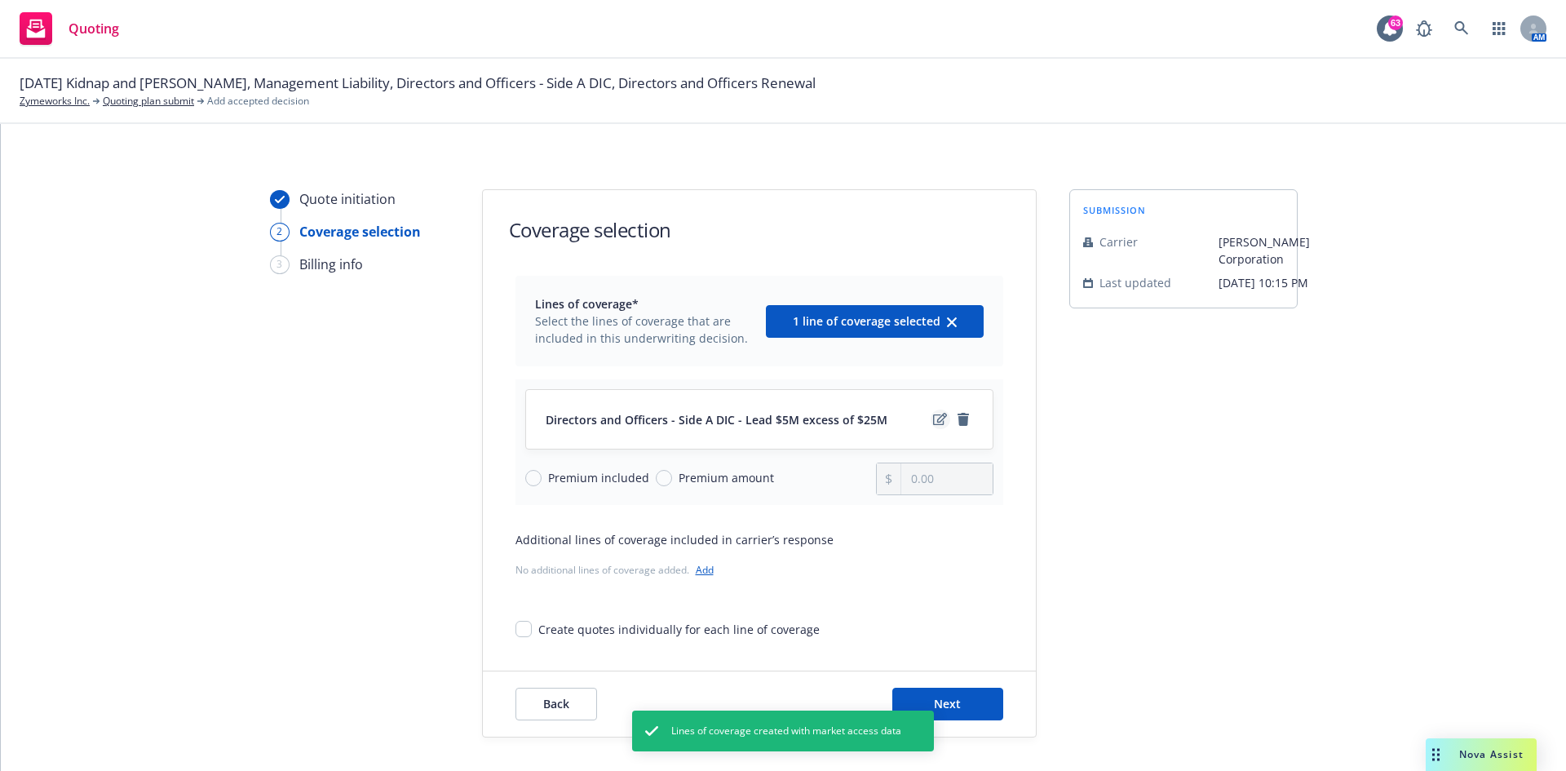
click at [930, 426] on link "edit" at bounding box center [940, 419] width 20 height 20
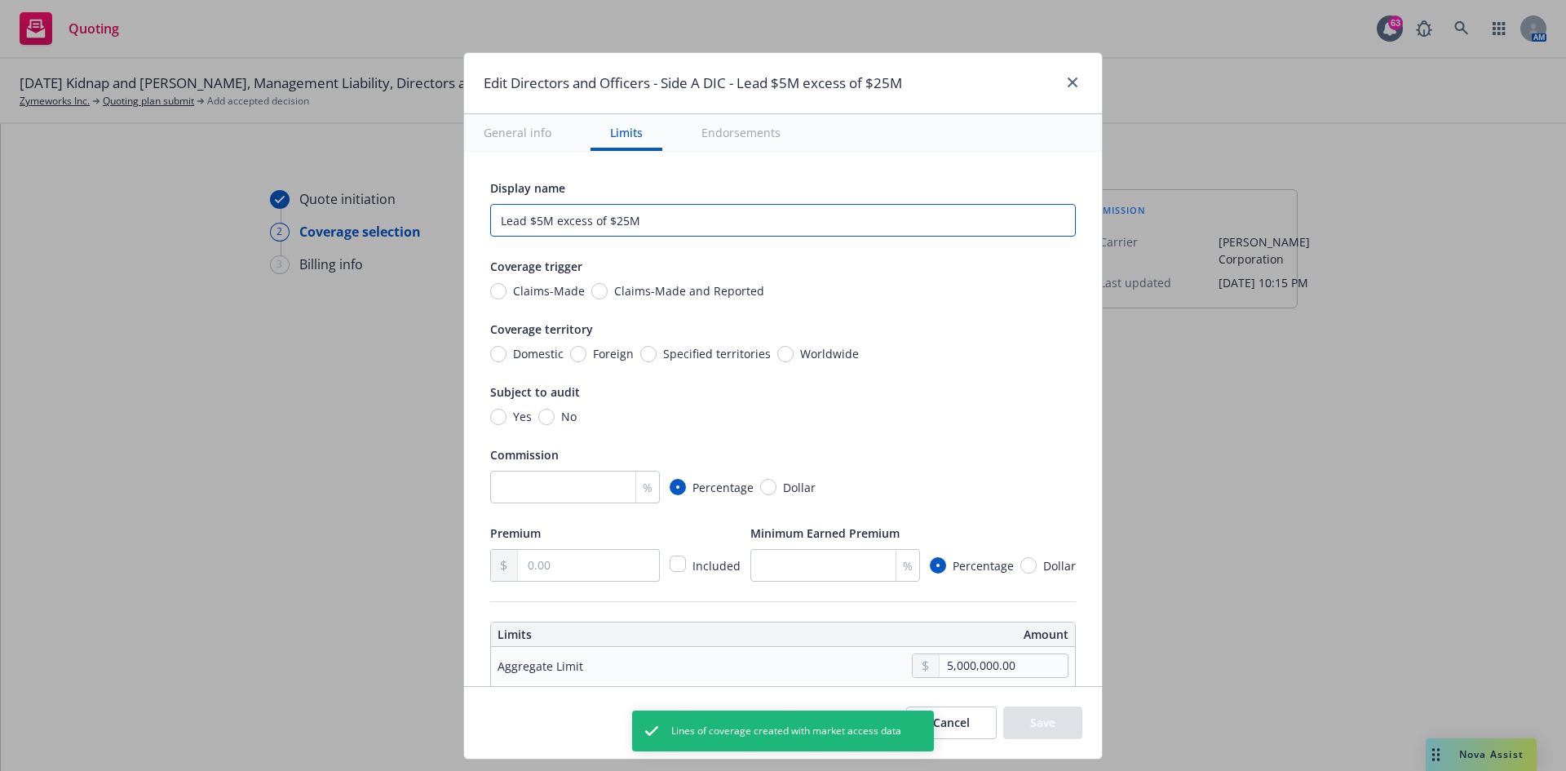
click at [617, 222] on input "Lead $5M excess of $25M" at bounding box center [782, 220] width 585 height 33
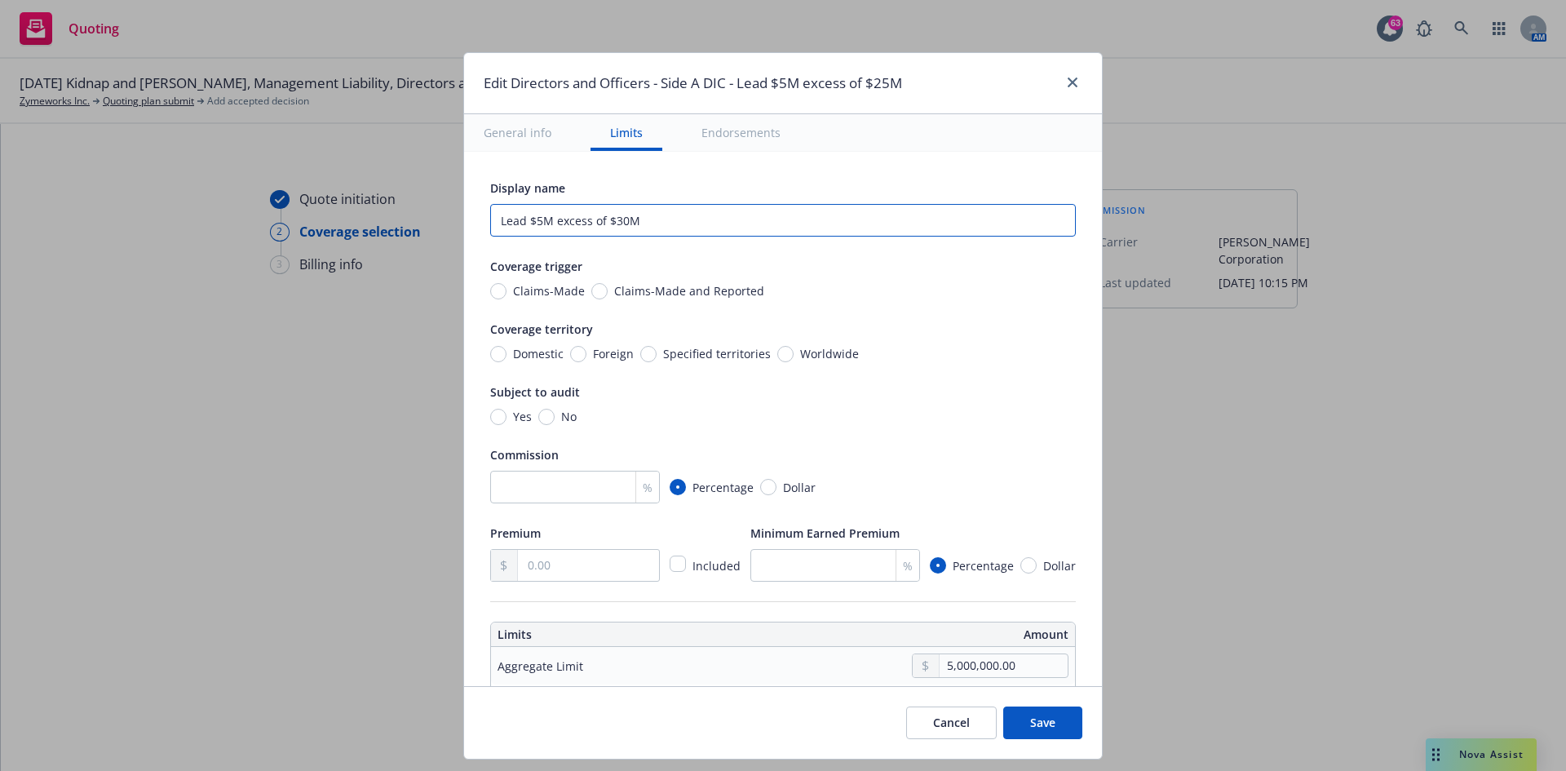
type input "Lead $5M excess of $30M"
click at [583, 476] on input "text" at bounding box center [588, 565] width 141 height 31
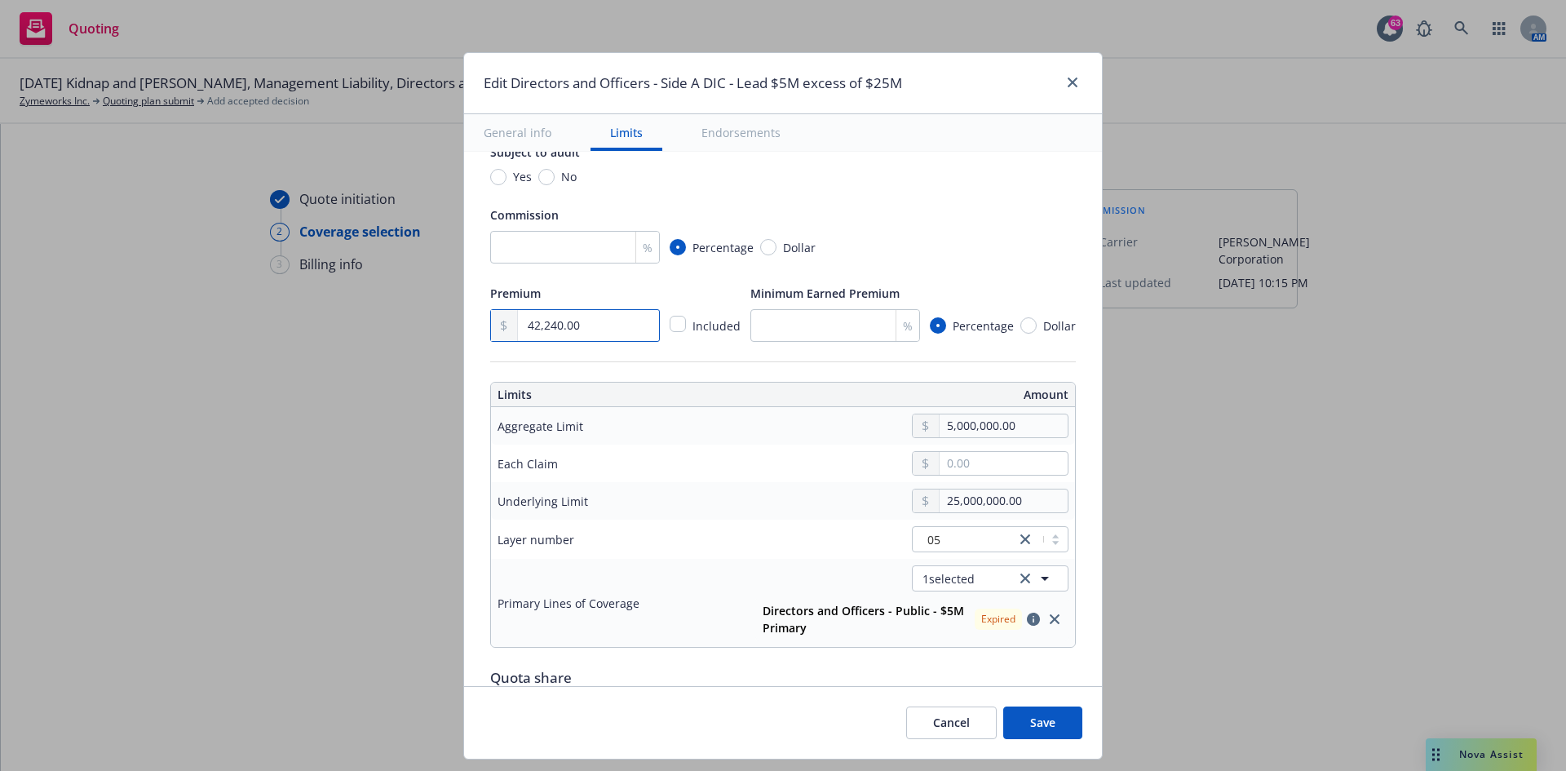
scroll to position [245, 0]
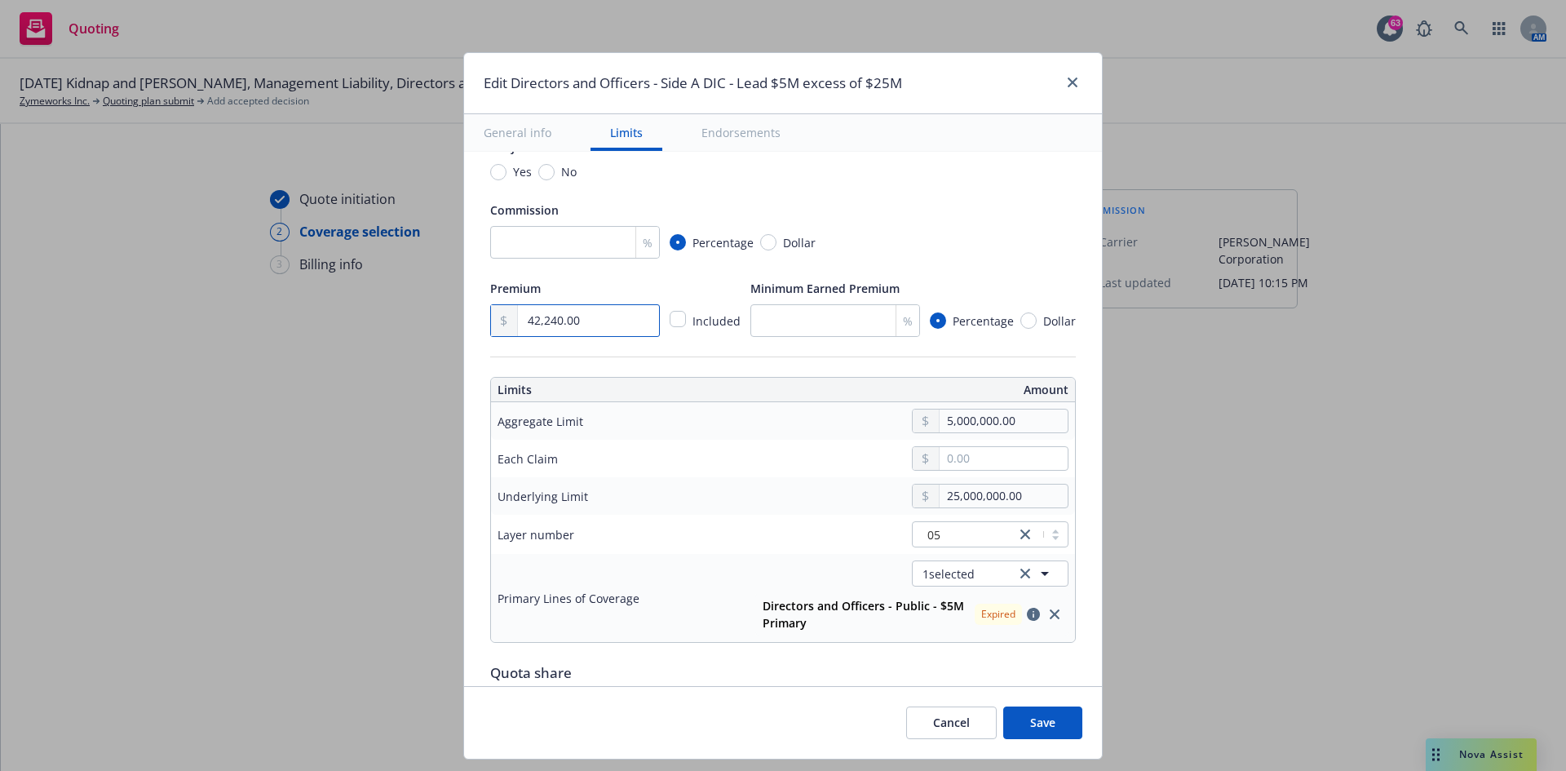
type input "42,240.00"
click at [956, 476] on input "25,000,000.00" at bounding box center [1003, 495] width 128 height 23
click at [945, 476] on input "25,000,000.00" at bounding box center [1003, 495] width 128 height 23
type input "30,000,000.00"
click at [1020, 476] on icon "clear selection" at bounding box center [1025, 573] width 10 height 10
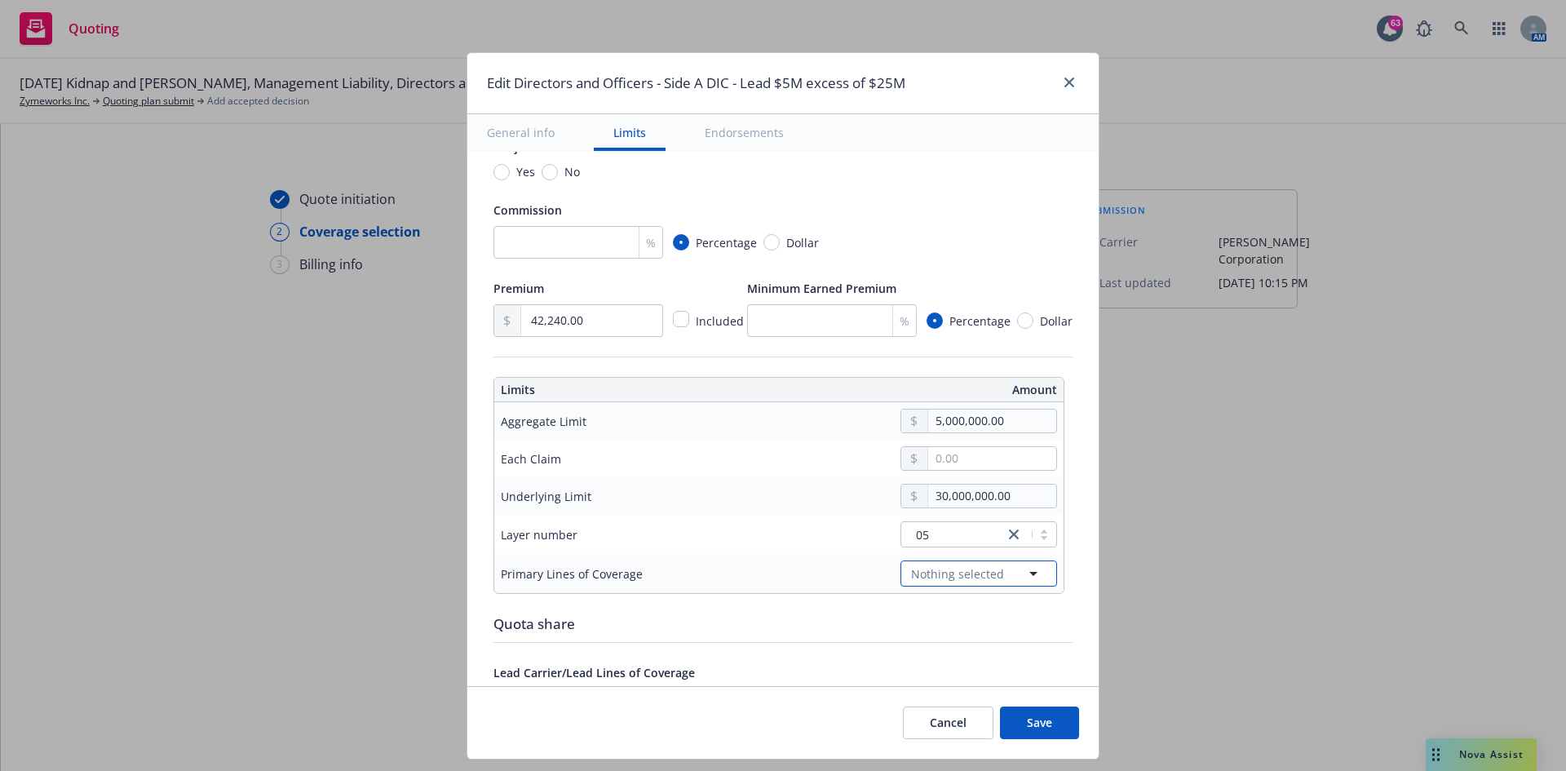
click at [1025, 476] on icon "button" at bounding box center [1033, 573] width 20 height 20
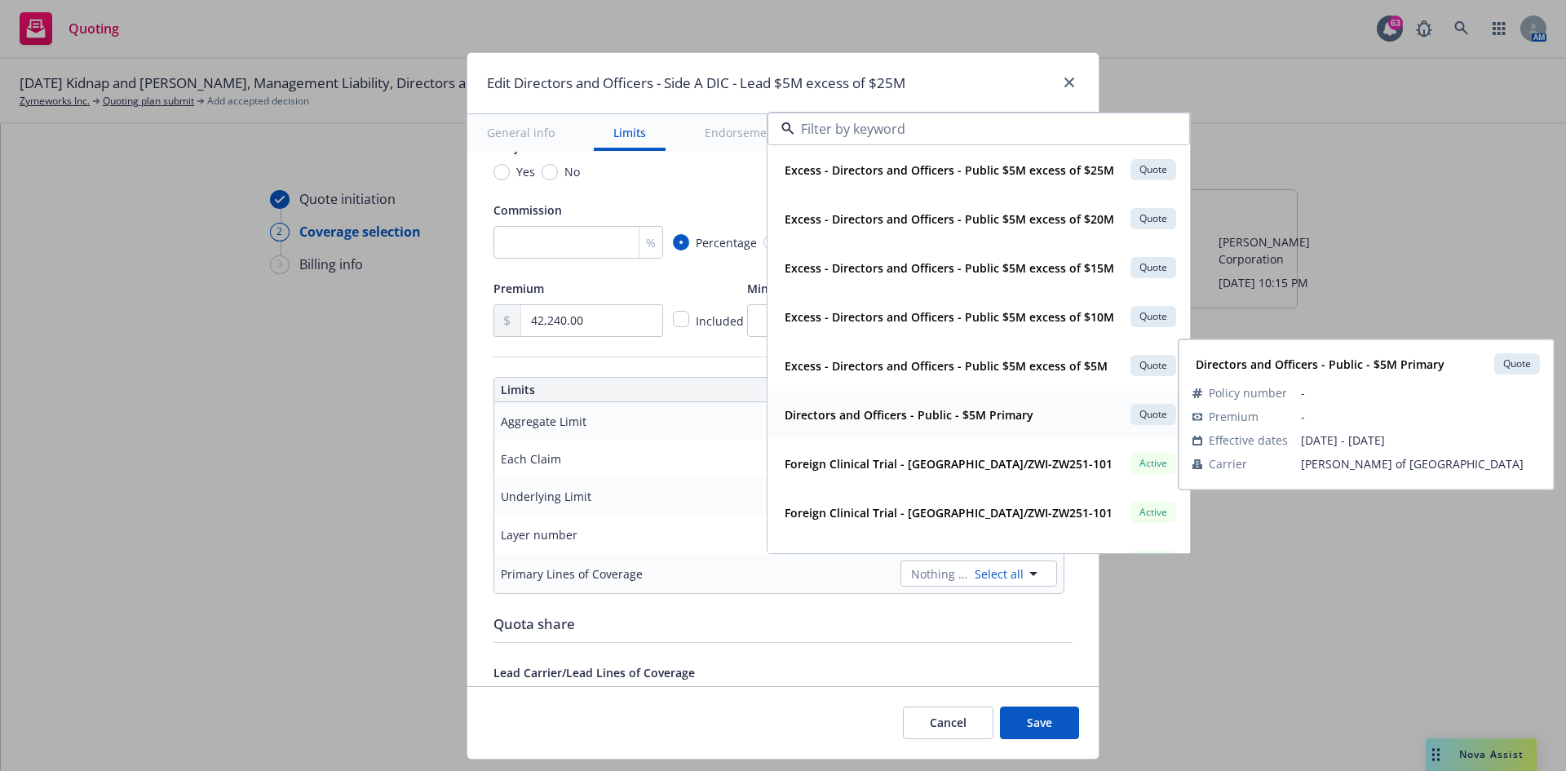
click at [974, 419] on strong "Directors and Officers - Public - $5M Primary" at bounding box center [908, 414] width 249 height 15
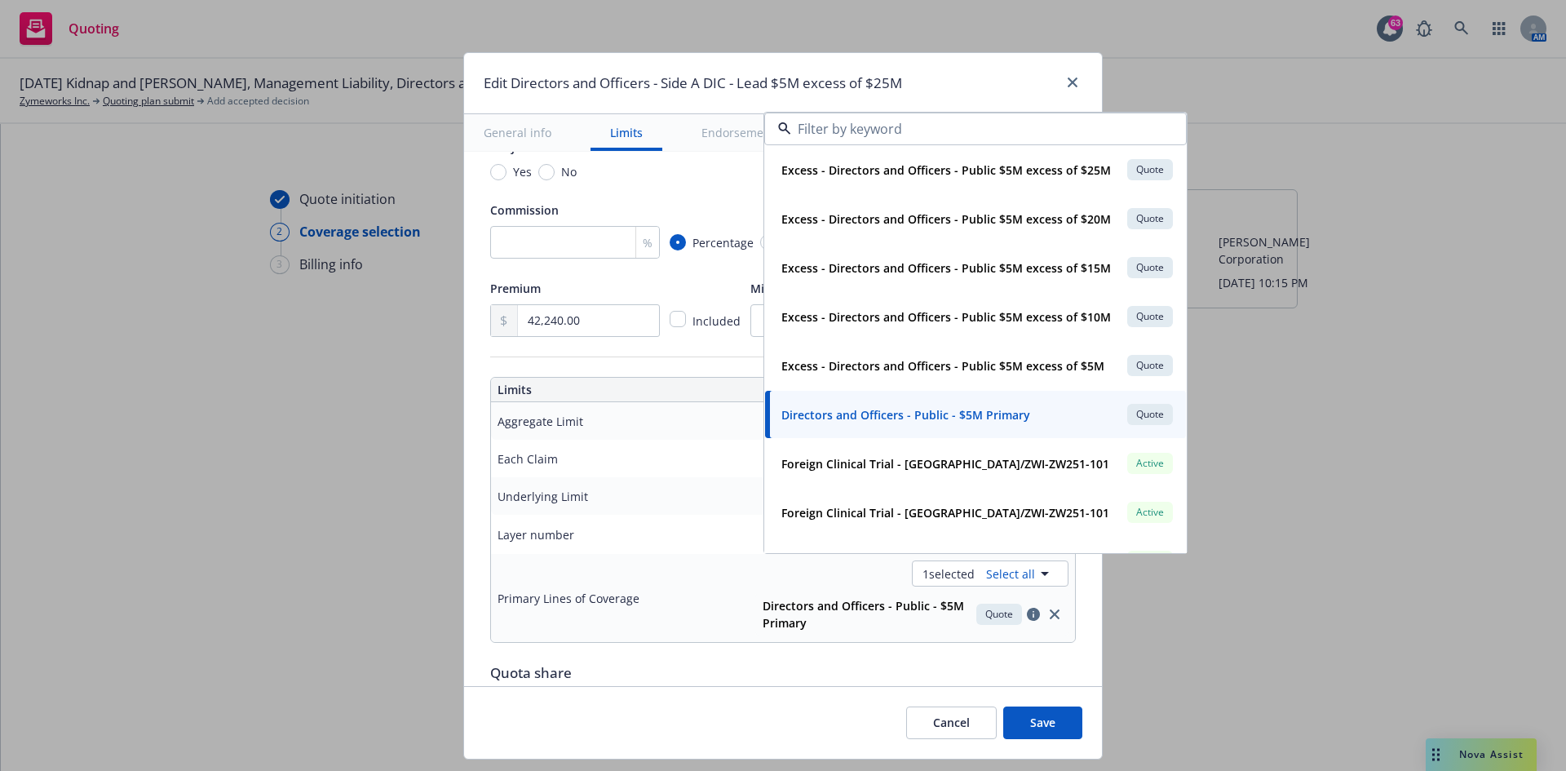
drag, startPoint x: 1071, startPoint y: 665, endPoint x: 1079, endPoint y: 659, distance: 9.3
click at [1043, 476] on div "Display name Lead $5M excess of $30M Coverage trigger Claims-Made Claims-Made a…" at bounding box center [783, 568] width 638 height 1323
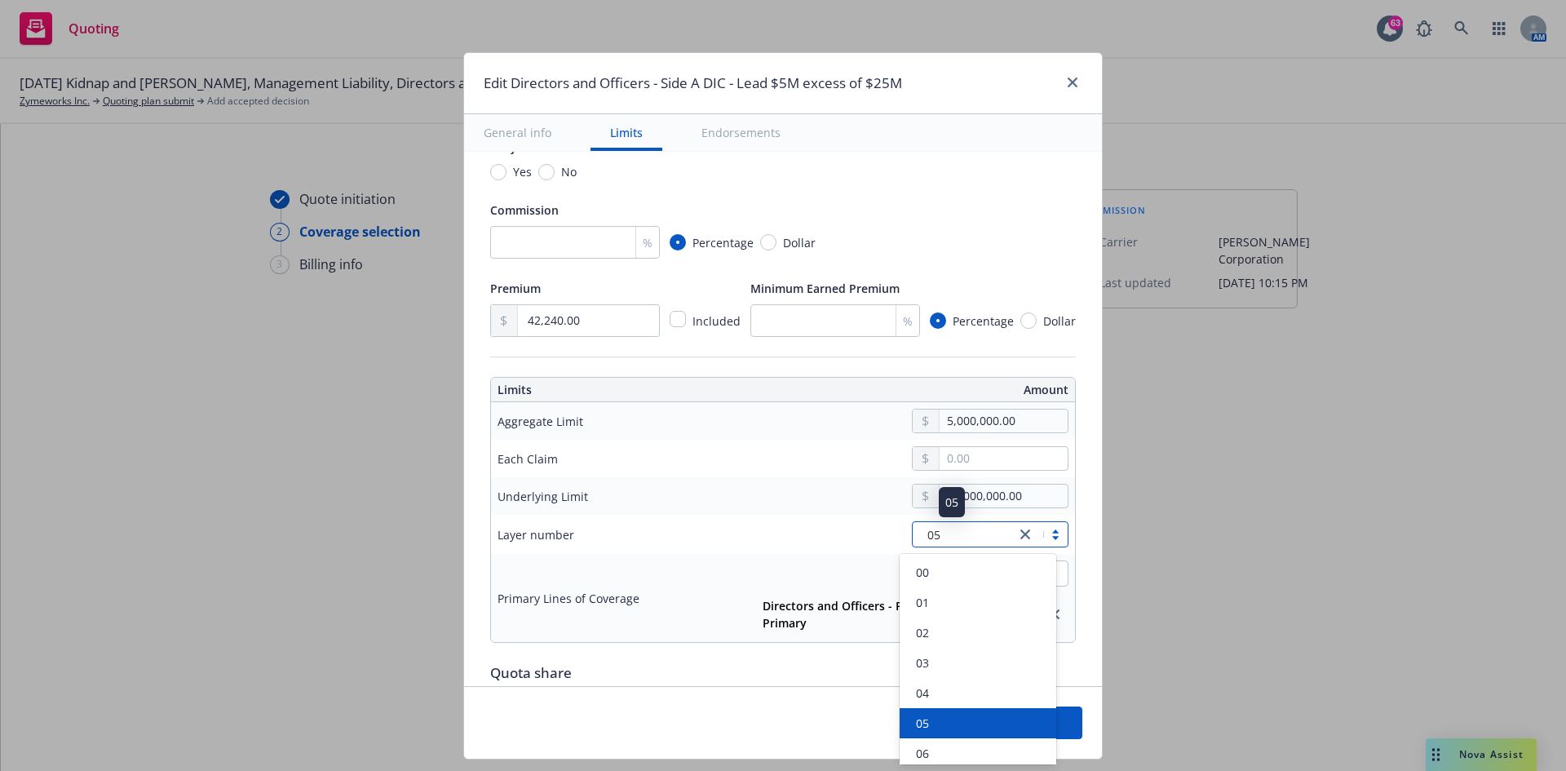
click at [961, 476] on div "05" at bounding box center [964, 534] width 86 height 17
click at [933, 476] on div "06" at bounding box center [977, 752] width 137 height 17
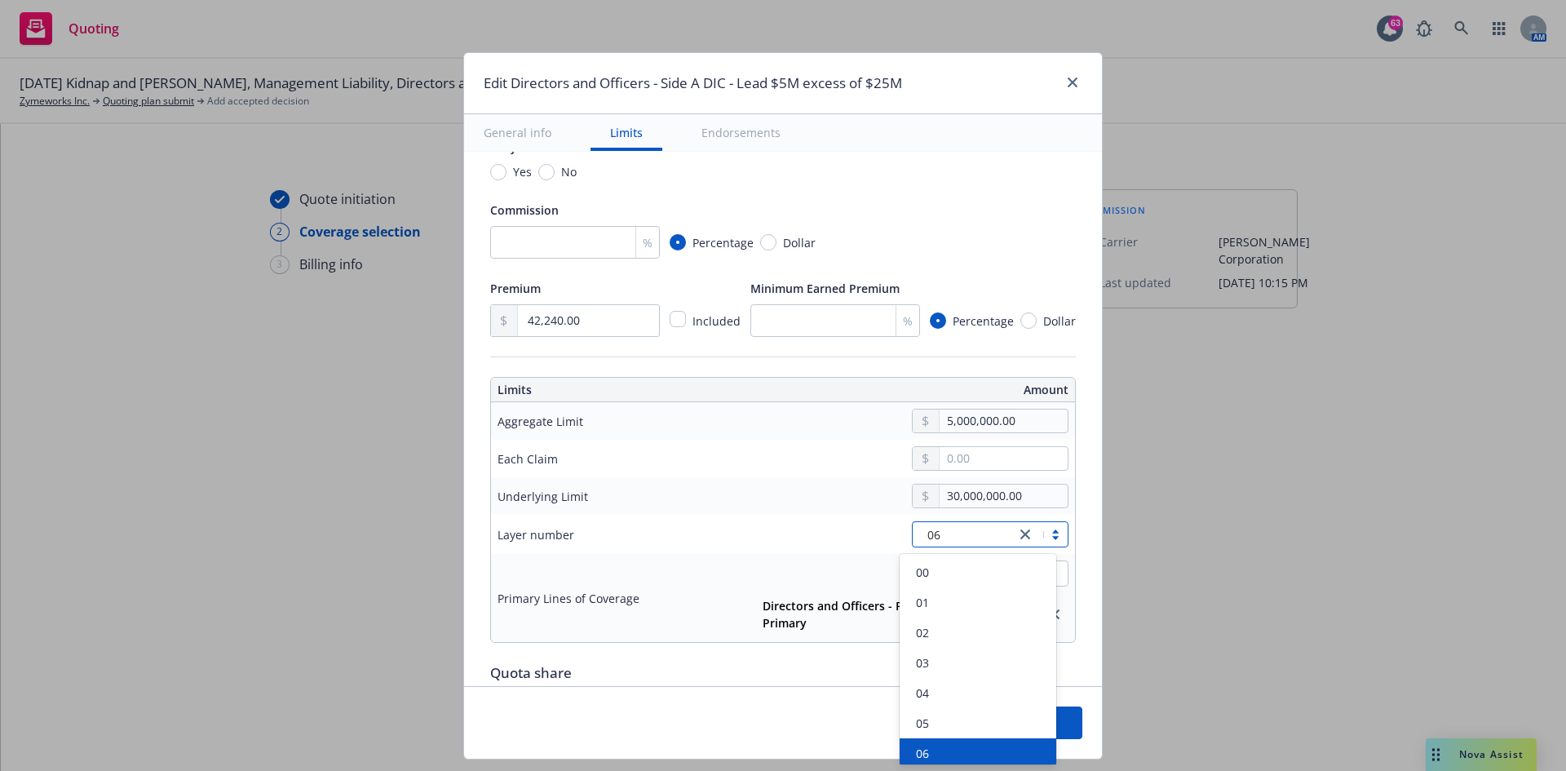
click at [1043, 476] on div at bounding box center [1041, 534] width 52 height 20
click at [933, 476] on div "06" at bounding box center [977, 752] width 137 height 17
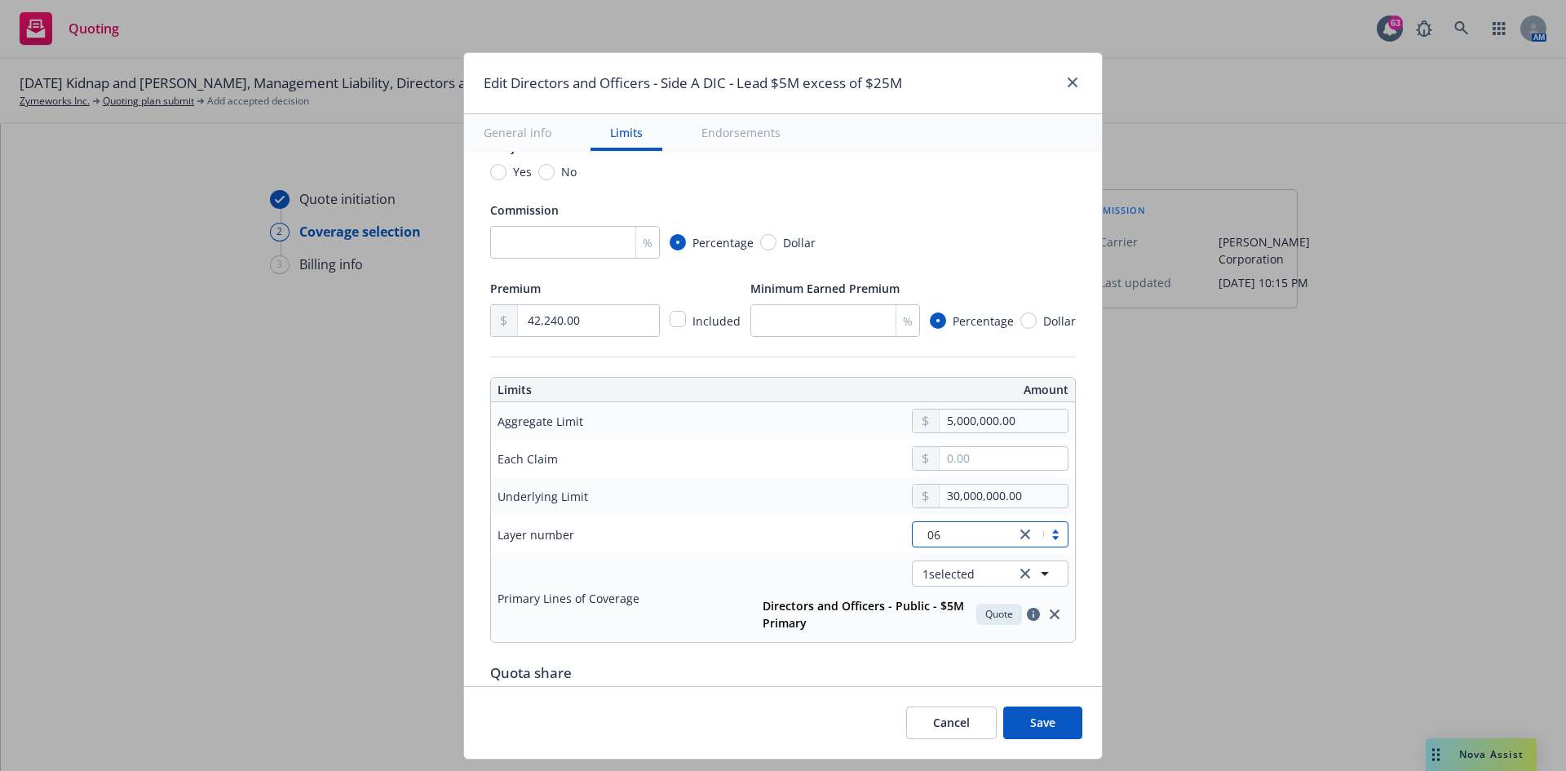
click at [1043, 476] on div "Display name Lead $5M excess of $30M Coverage trigger Claims-Made Claims-Made a…" at bounding box center [783, 568] width 638 height 1323
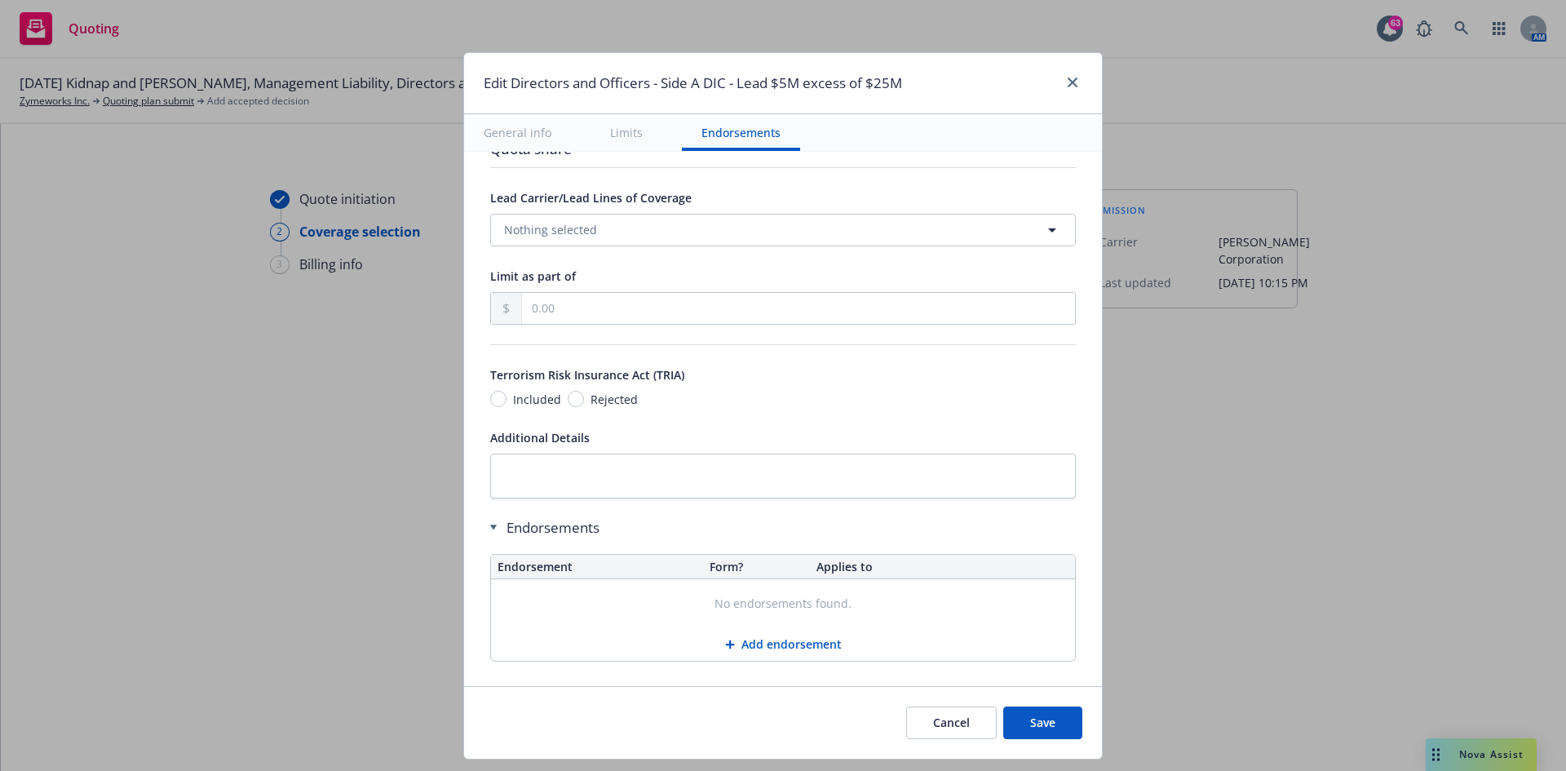
scroll to position [789, 0]
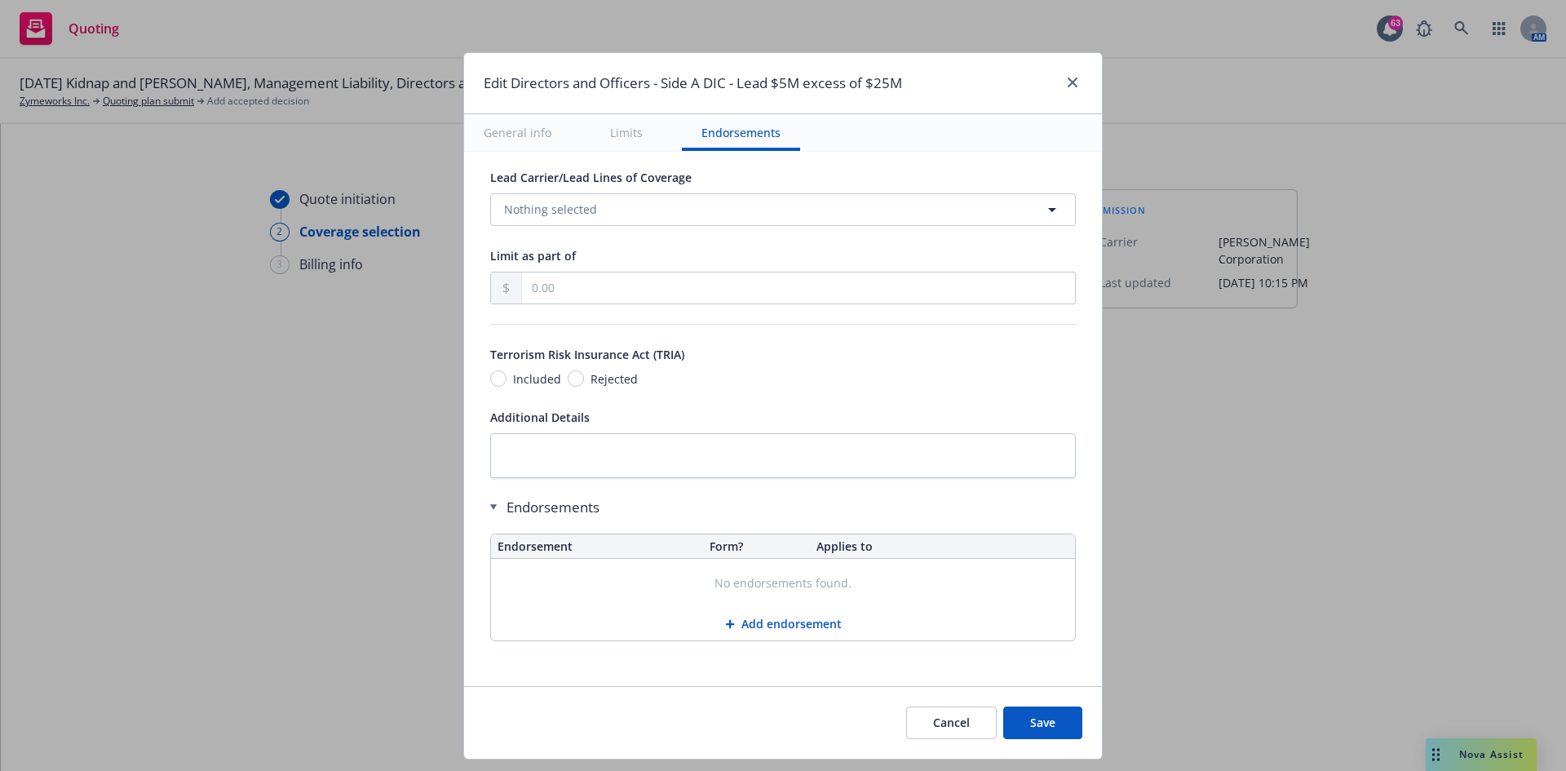
click at [1038, 476] on button "Save" at bounding box center [1042, 722] width 79 height 33
radio input "true"
type input "42,240.00"
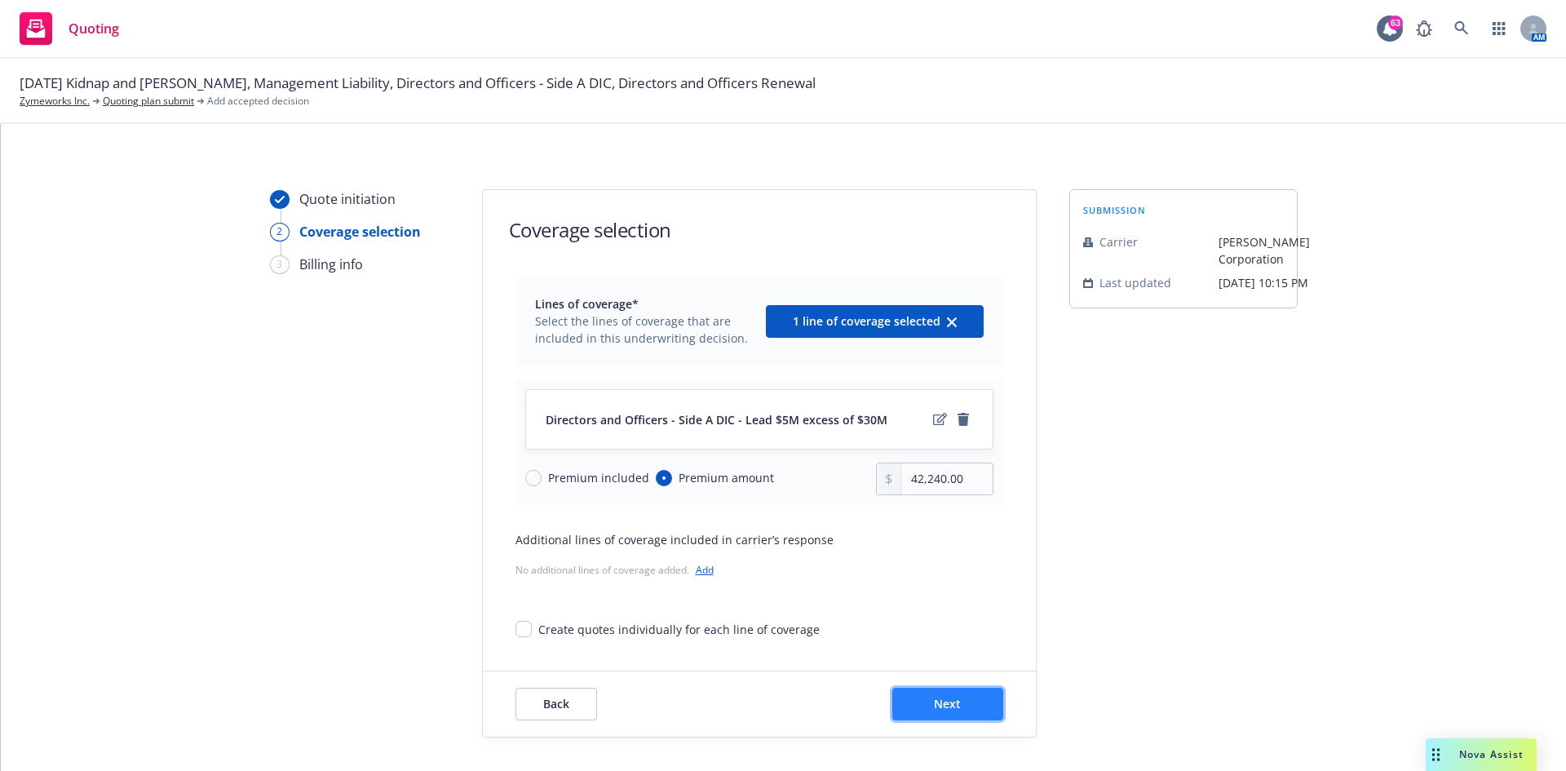
click at [934, 476] on span "Next" at bounding box center [947, 703] width 27 height 15
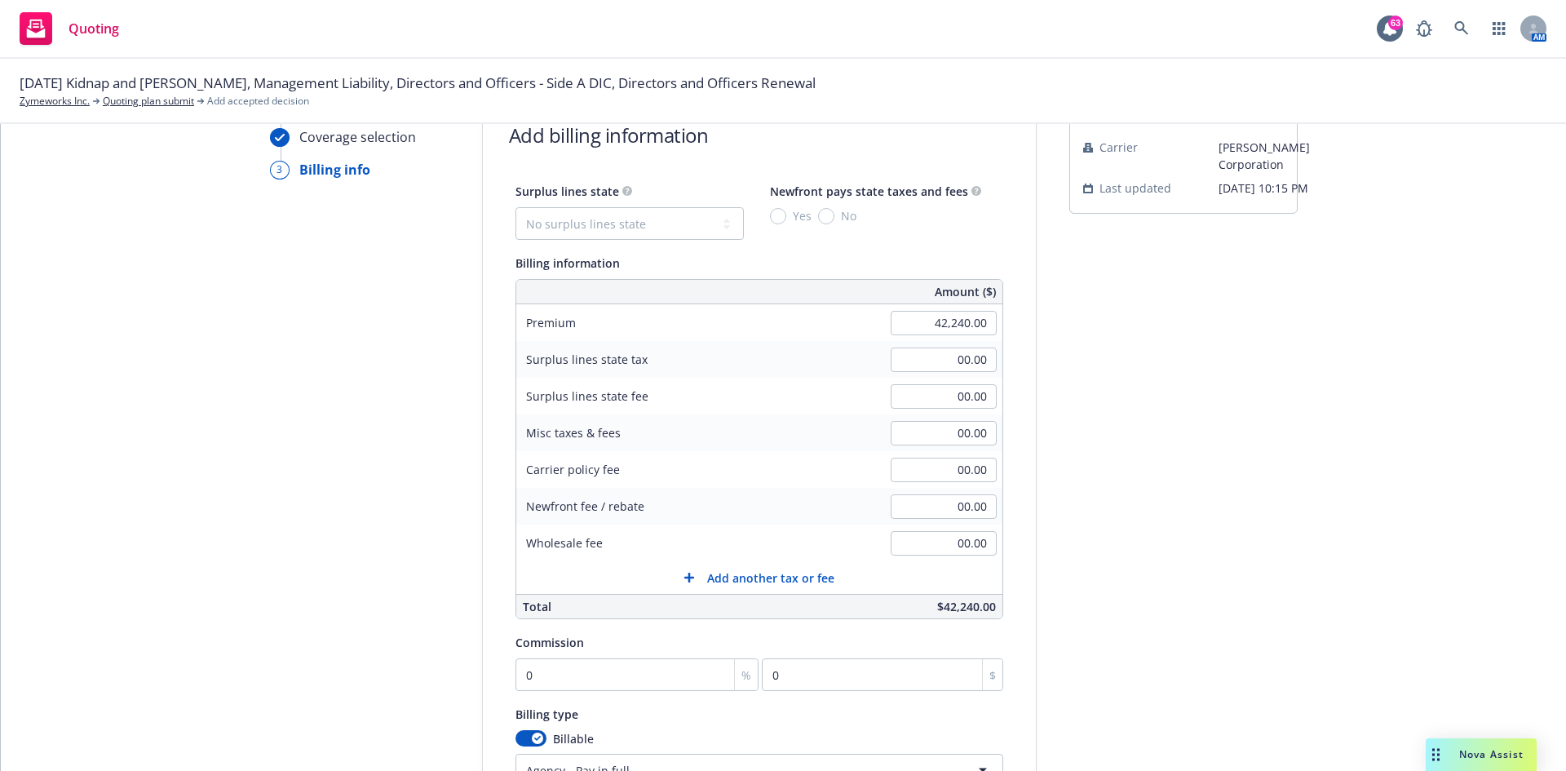
scroll to position [245, 0]
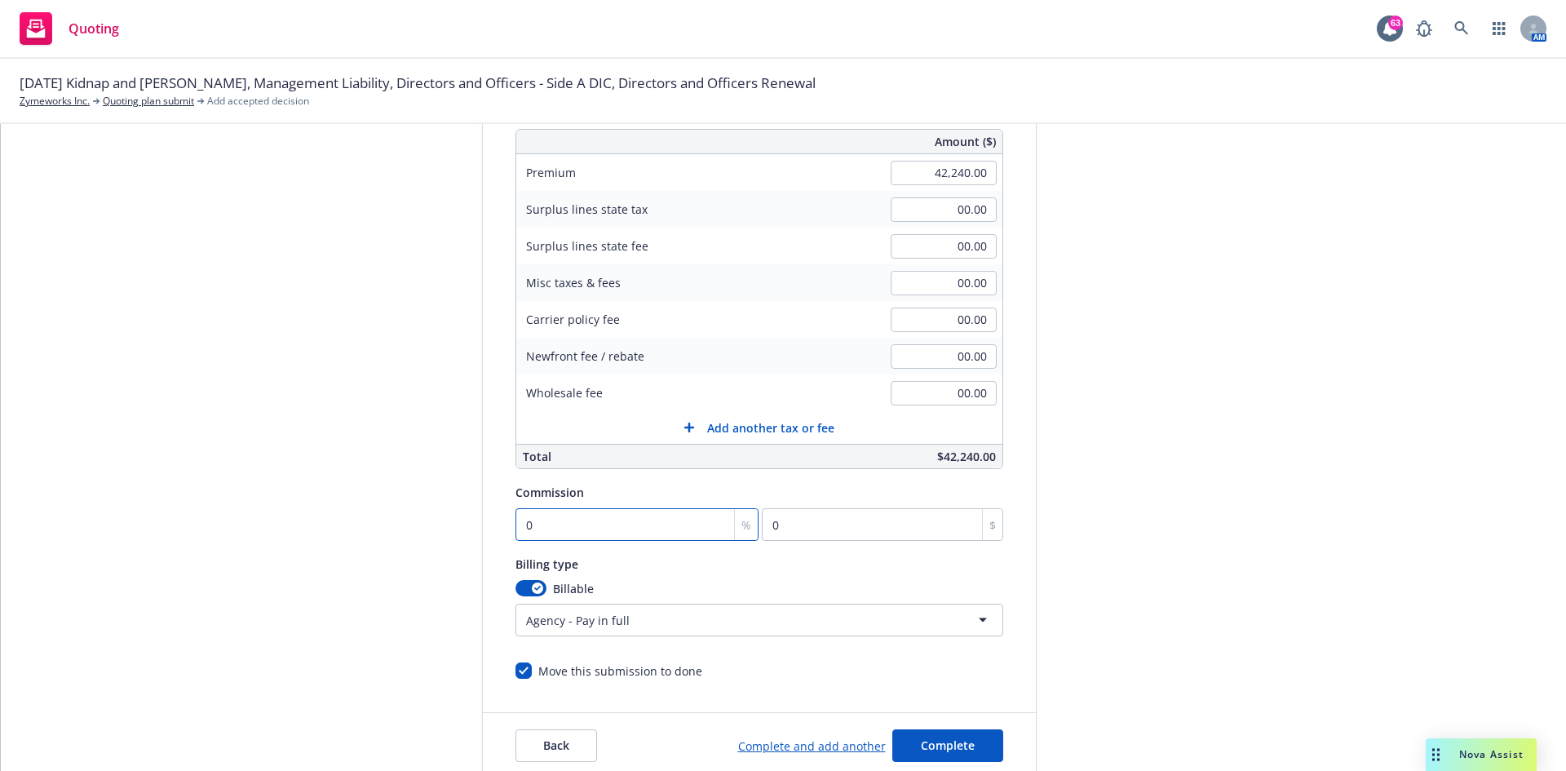
click at [528, 476] on input "0" at bounding box center [637, 524] width 244 height 33
type input "1"
type input "422.4"
type input "15"
type input "6336"
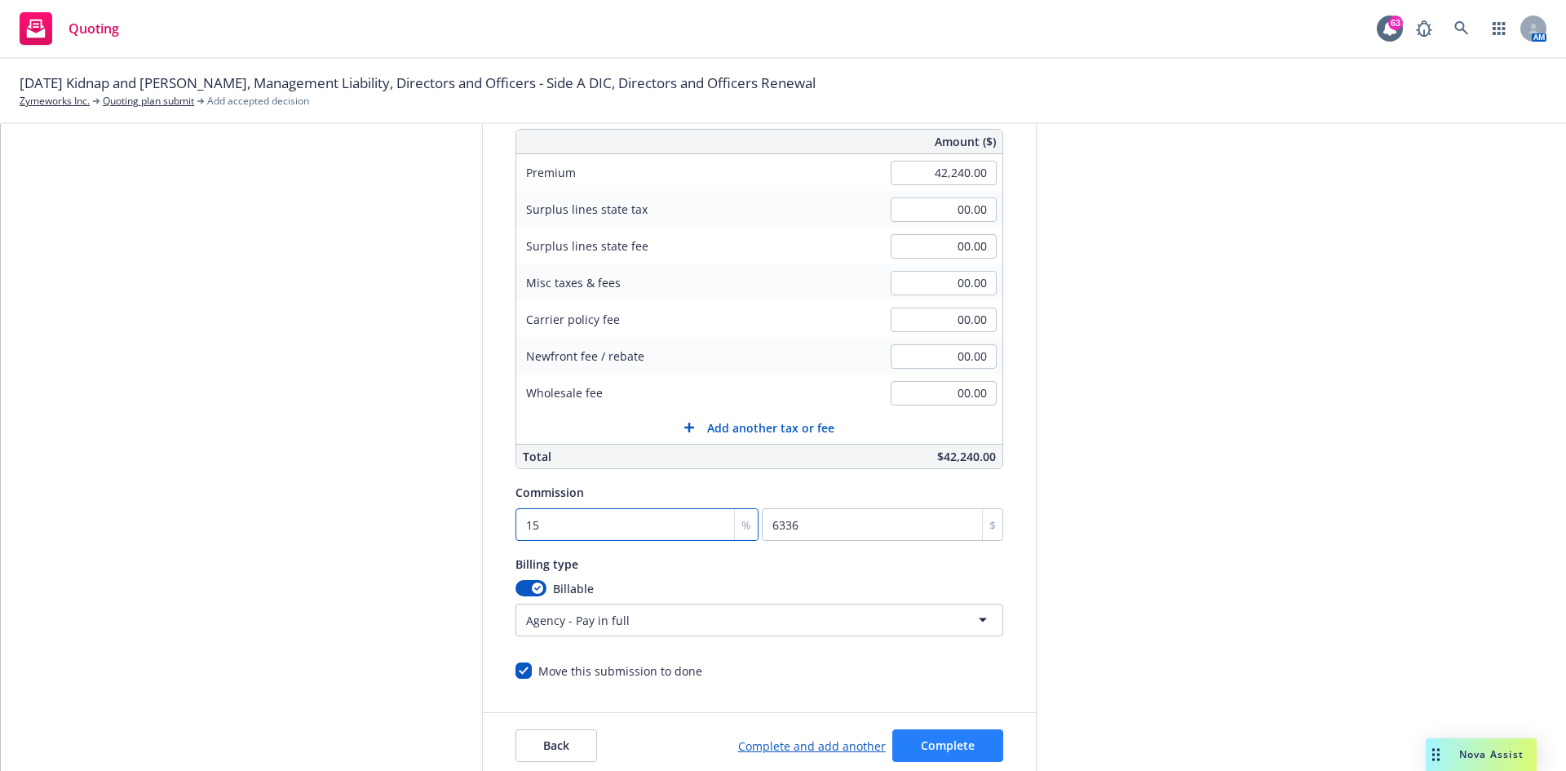
type input "15"
click at [925, 476] on span "Complete" at bounding box center [948, 744] width 54 height 15
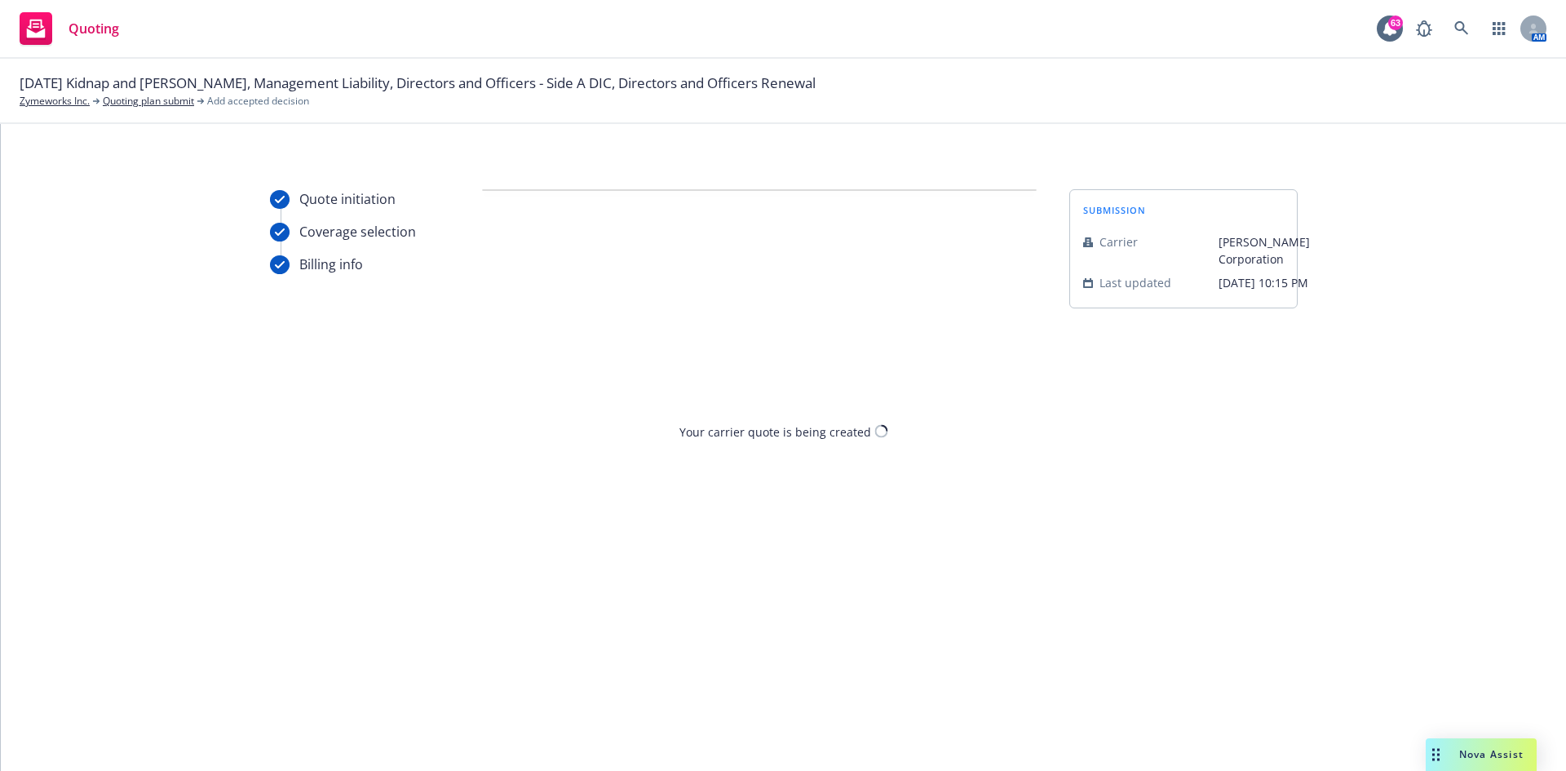
scroll to position [0, 0]
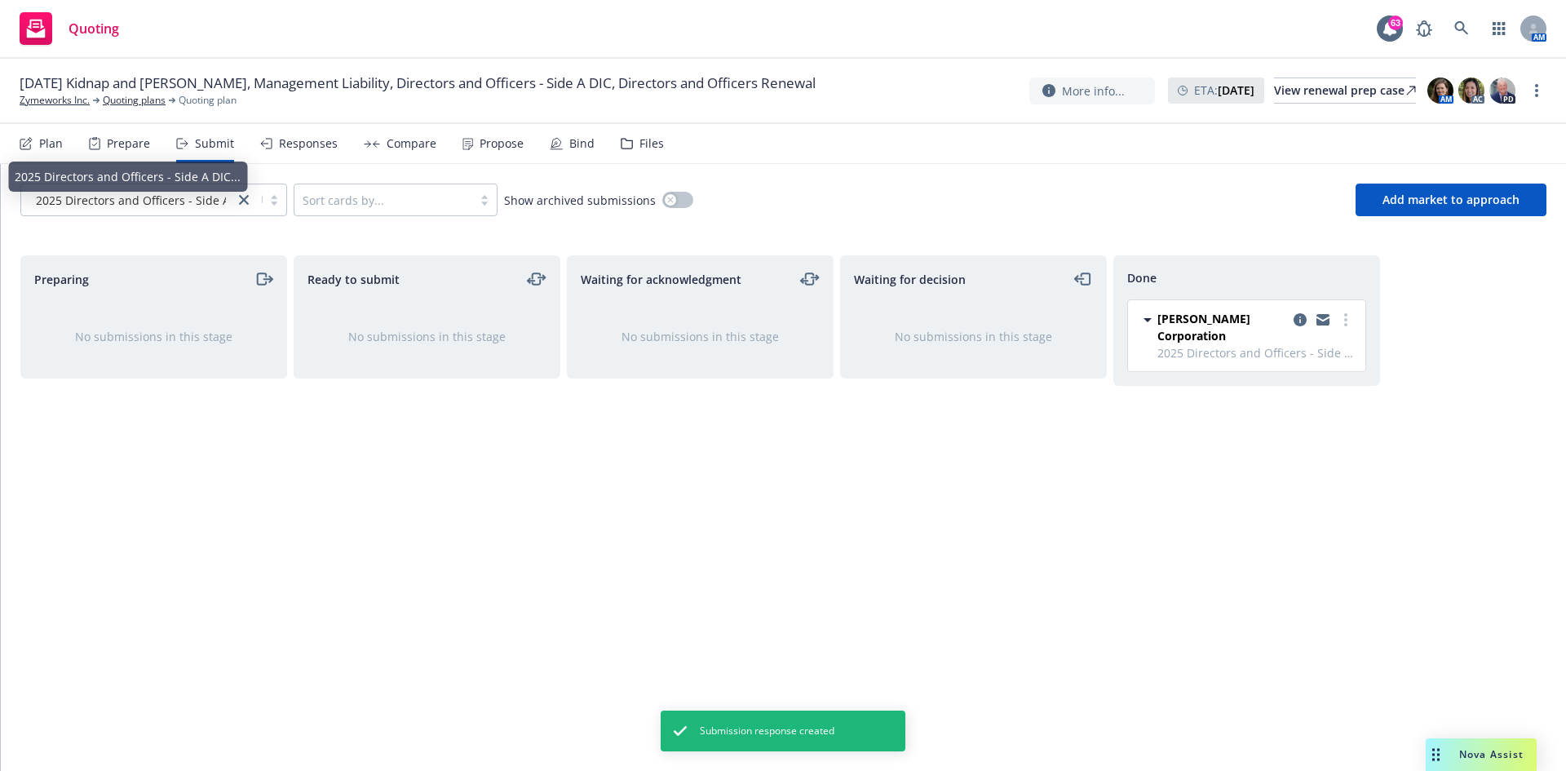
click at [38, 142] on div "Plan" at bounding box center [41, 143] width 43 height 39
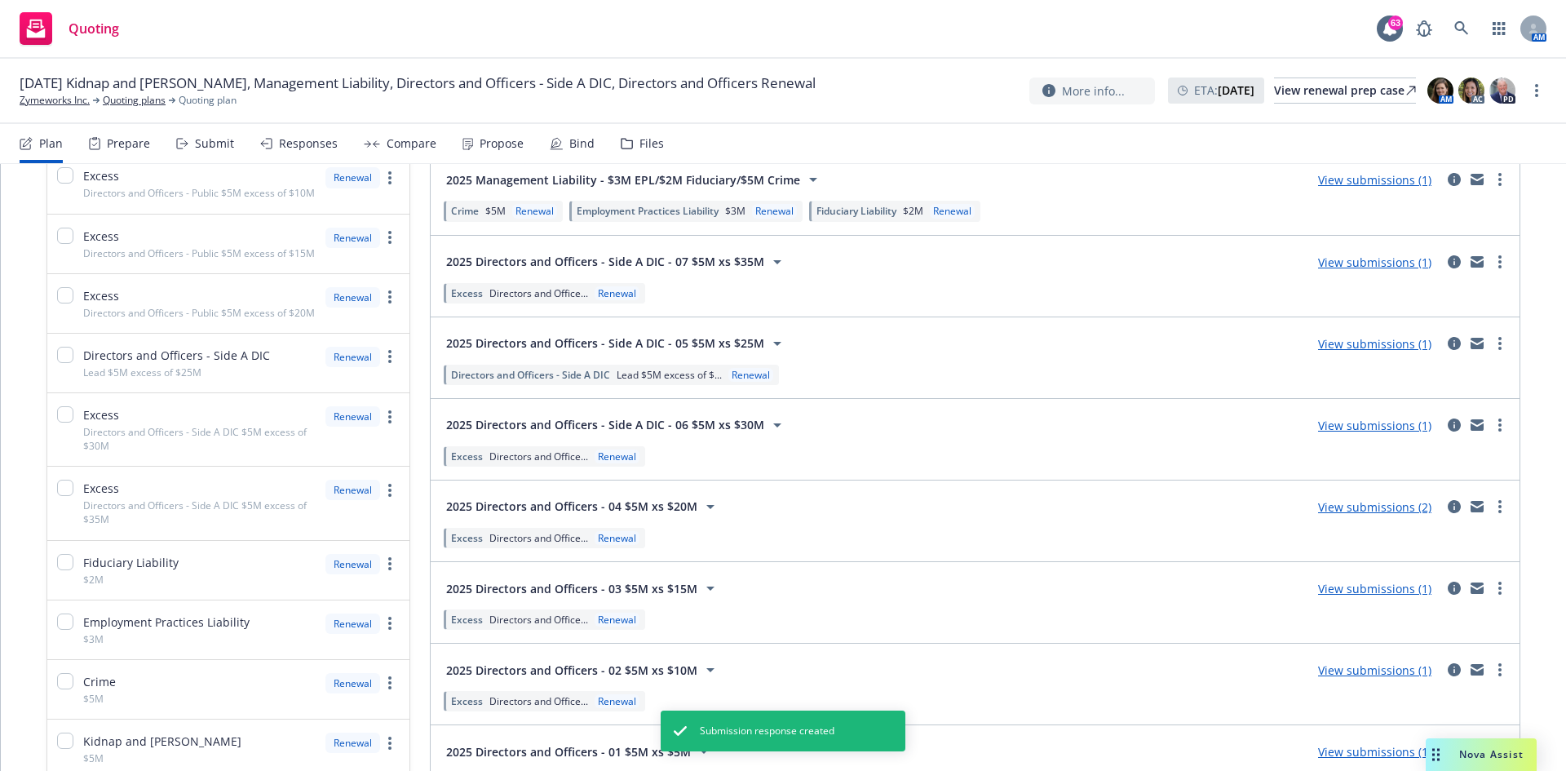
scroll to position [408, 0]
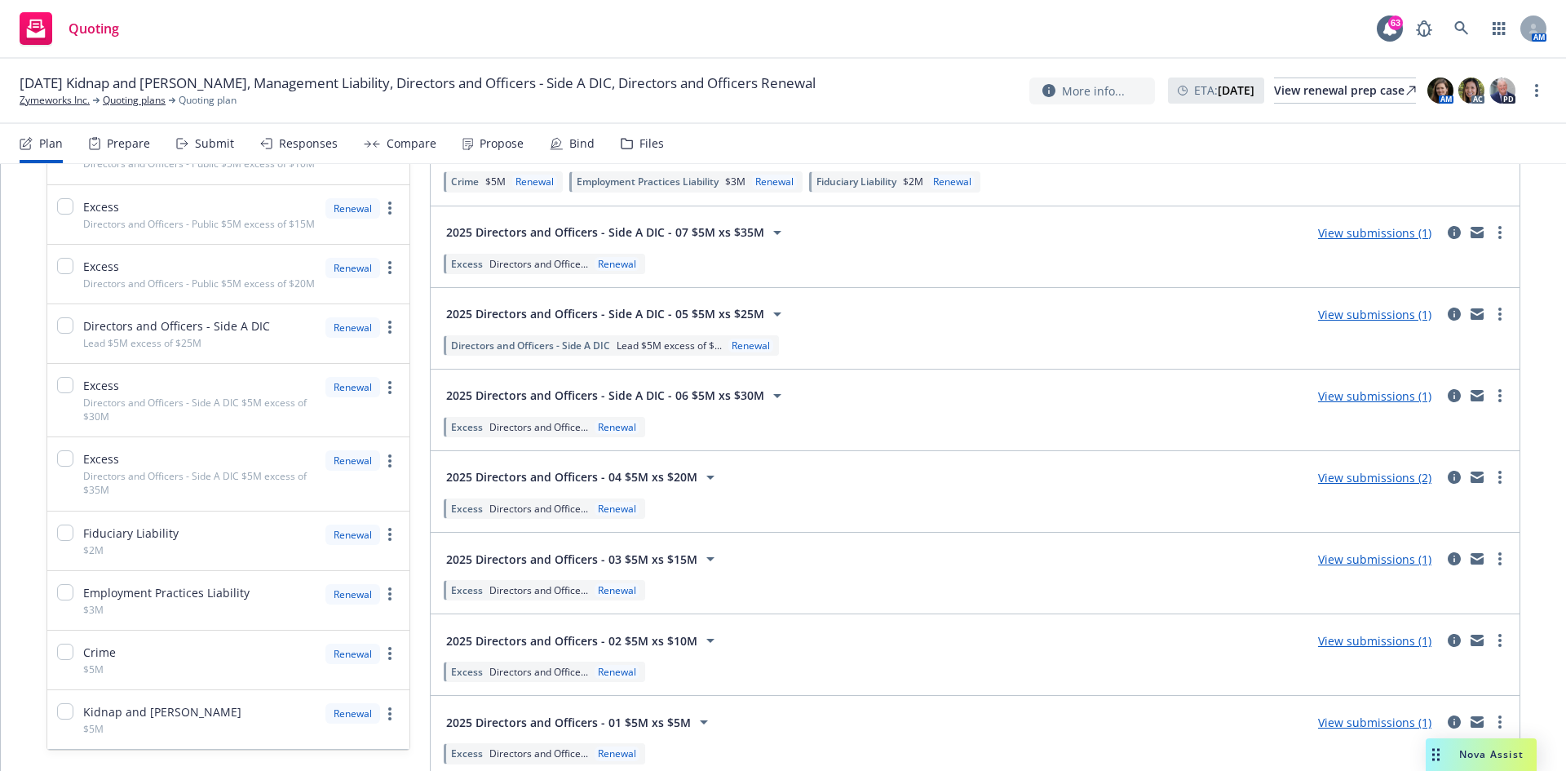
click at [776, 315] on icon at bounding box center [777, 314] width 20 height 20
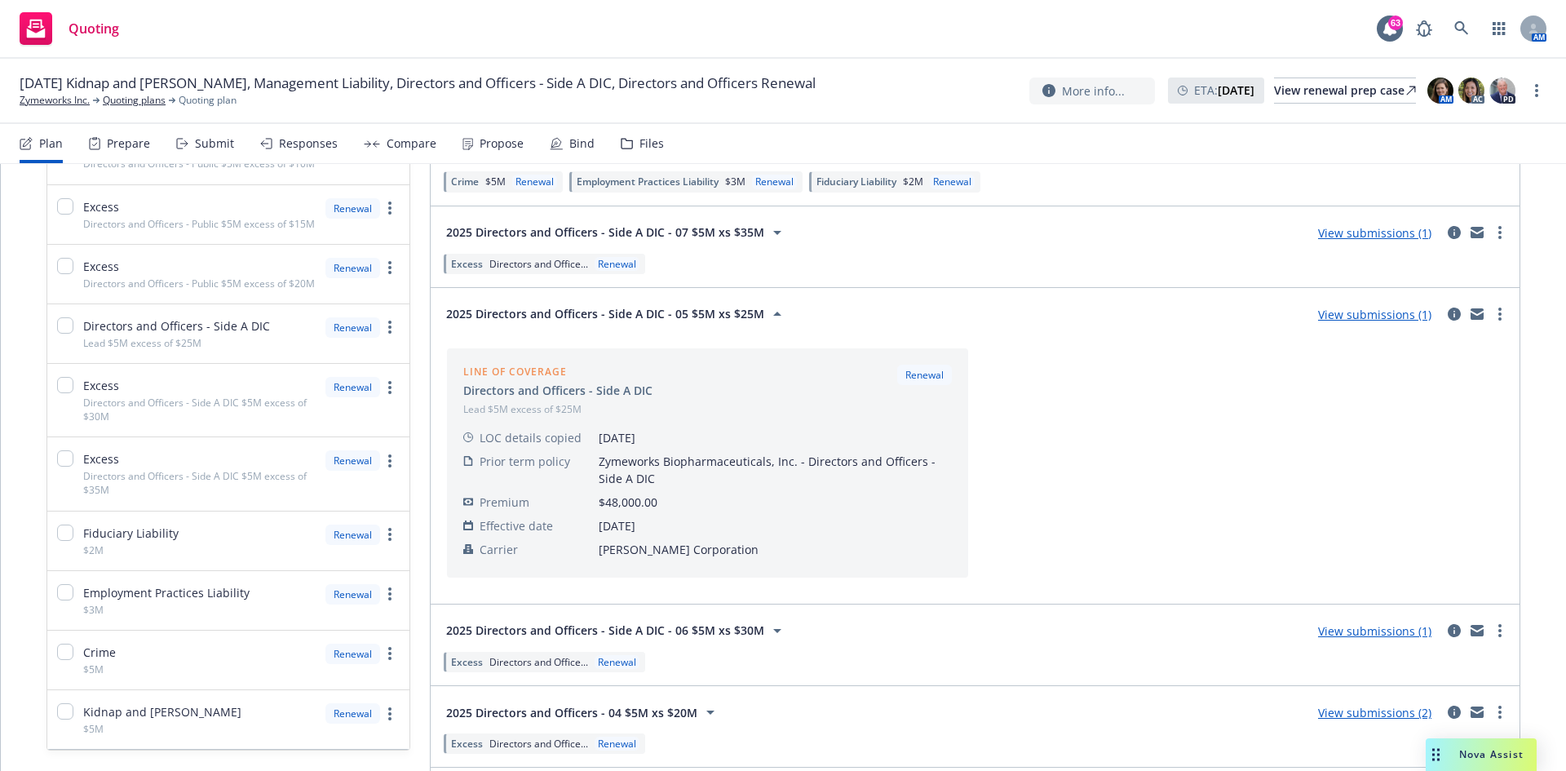
click at [774, 316] on icon at bounding box center [777, 314] width 20 height 20
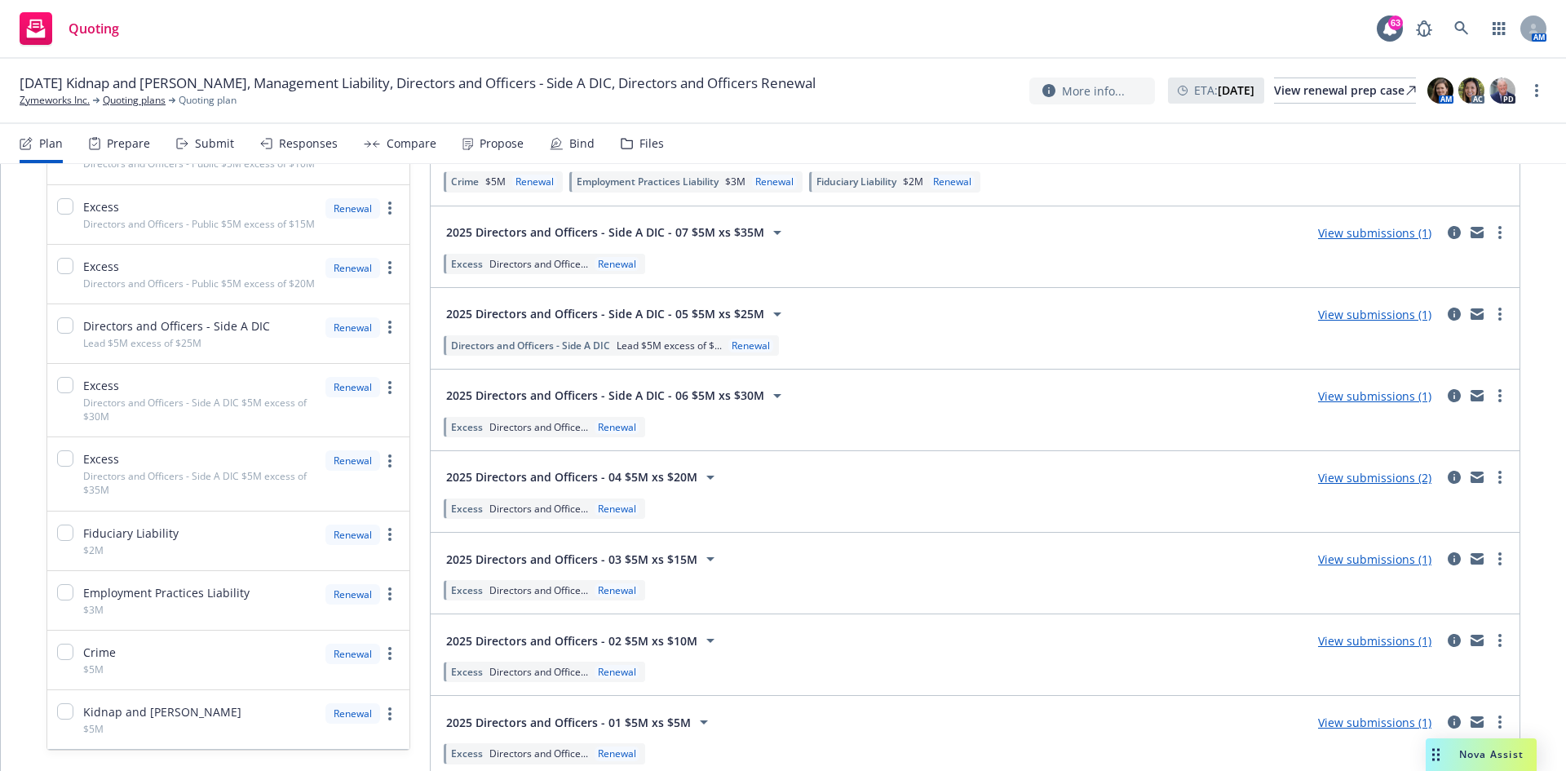
click at [1043, 400] on link "View submissions (1)" at bounding box center [1374, 395] width 113 height 15
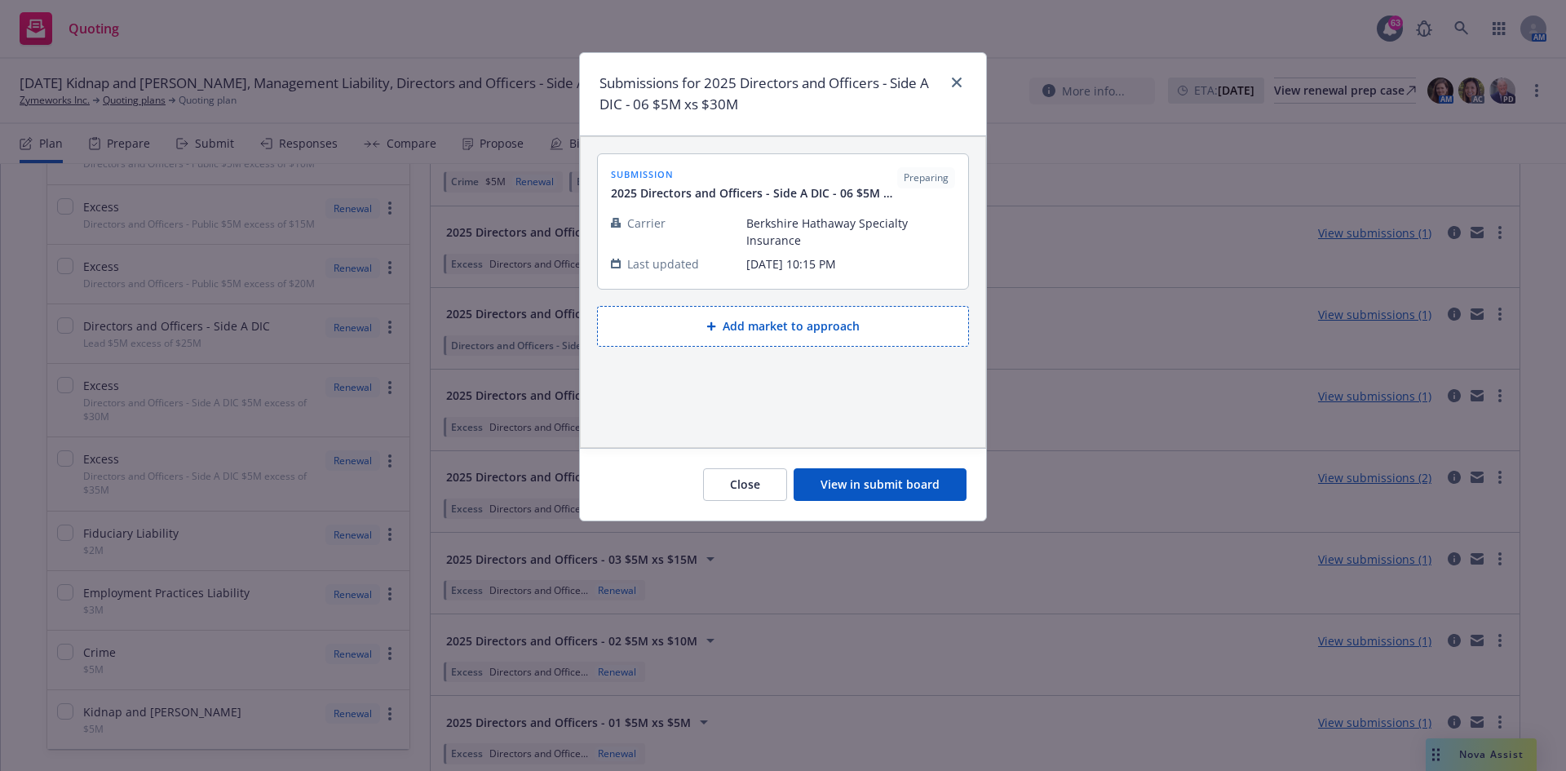
click at [904, 476] on button "View in submit board" at bounding box center [879, 484] width 173 height 33
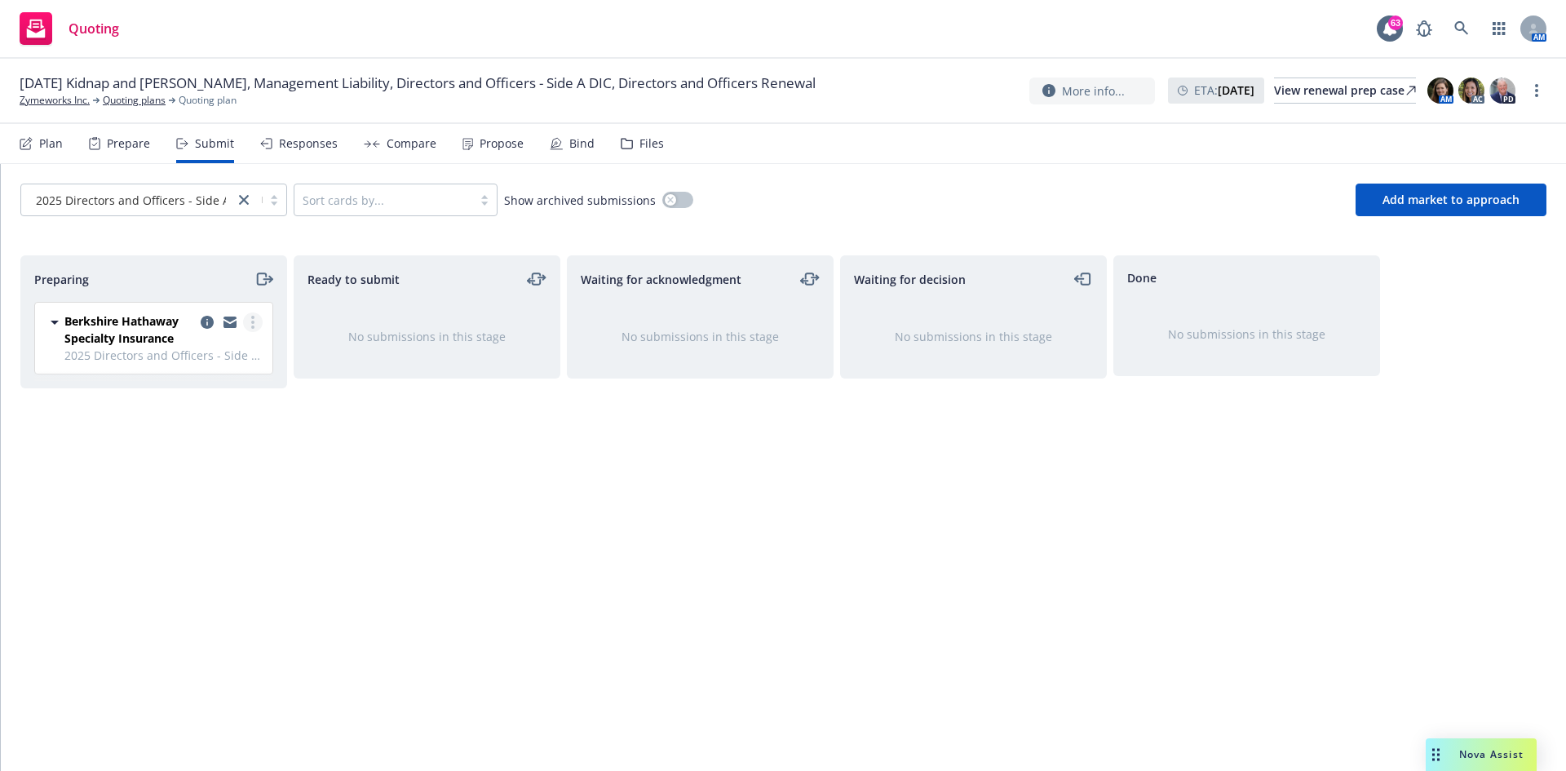
click at [248, 320] on link "more" at bounding box center [253, 322] width 20 height 20
click at [211, 454] on span "Add accepted decision" at bounding box center [180, 452] width 163 height 15
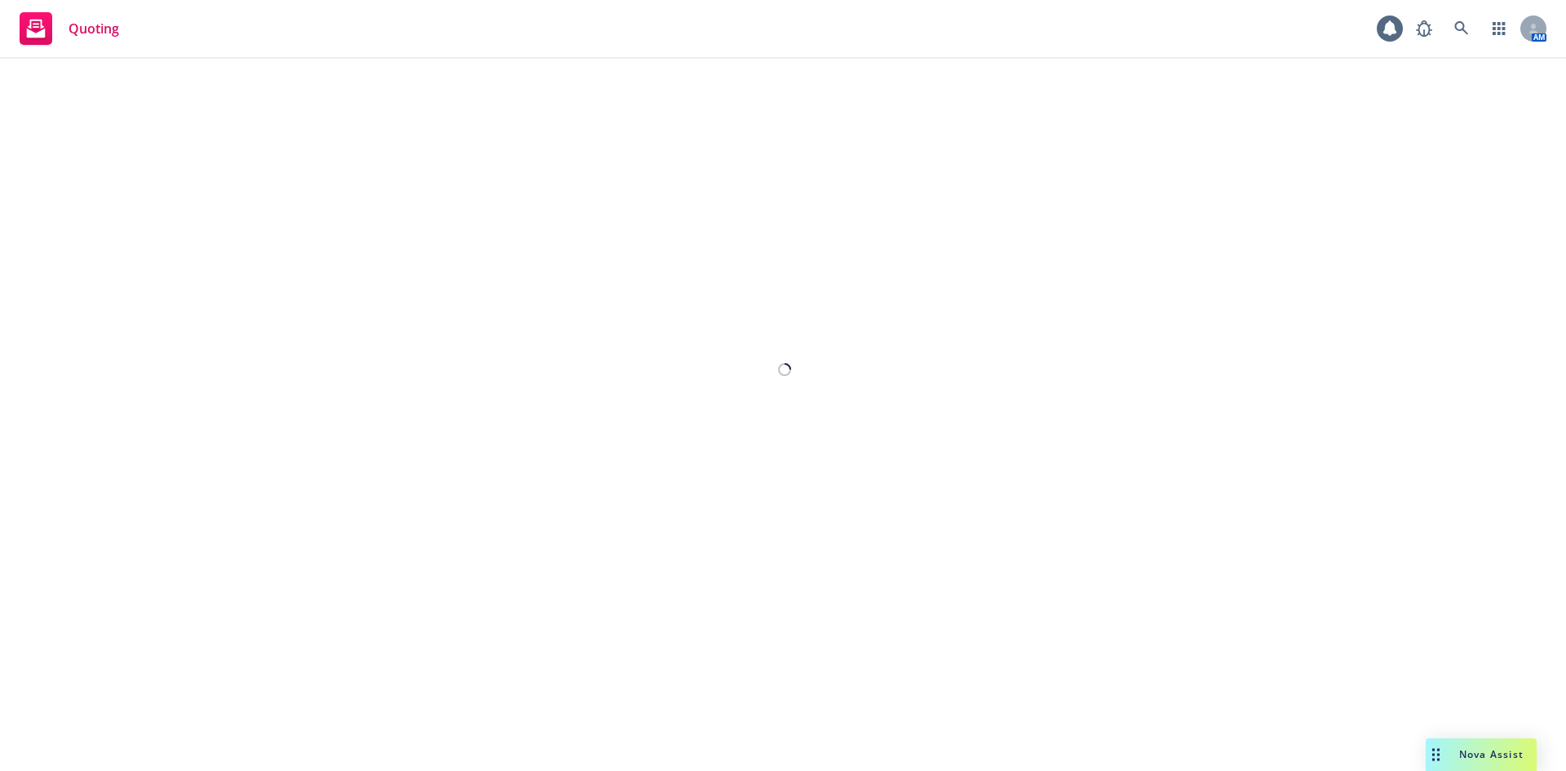
select select "12"
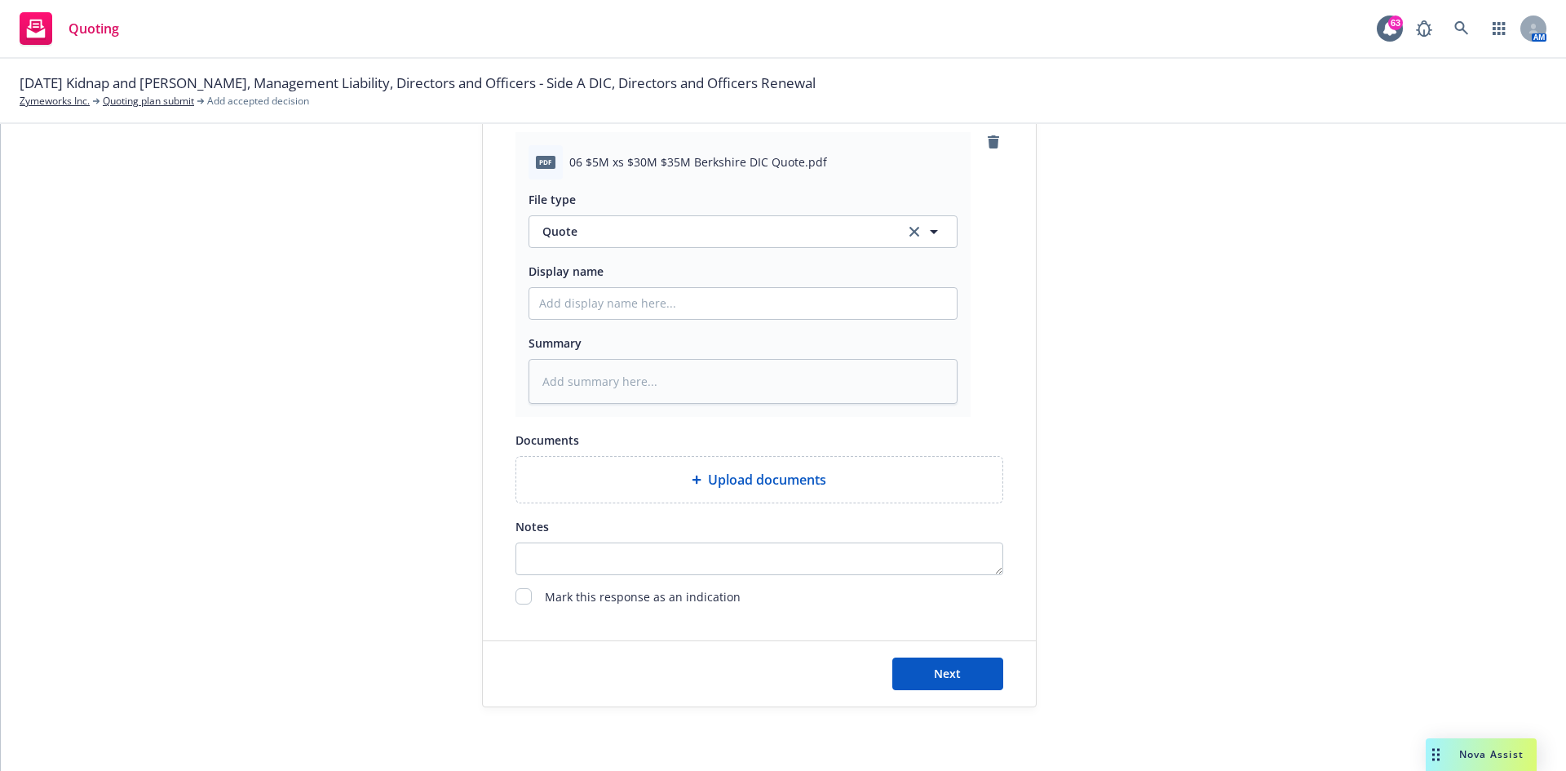
scroll to position [815, 0]
click at [969, 476] on button "Next" at bounding box center [947, 672] width 111 height 33
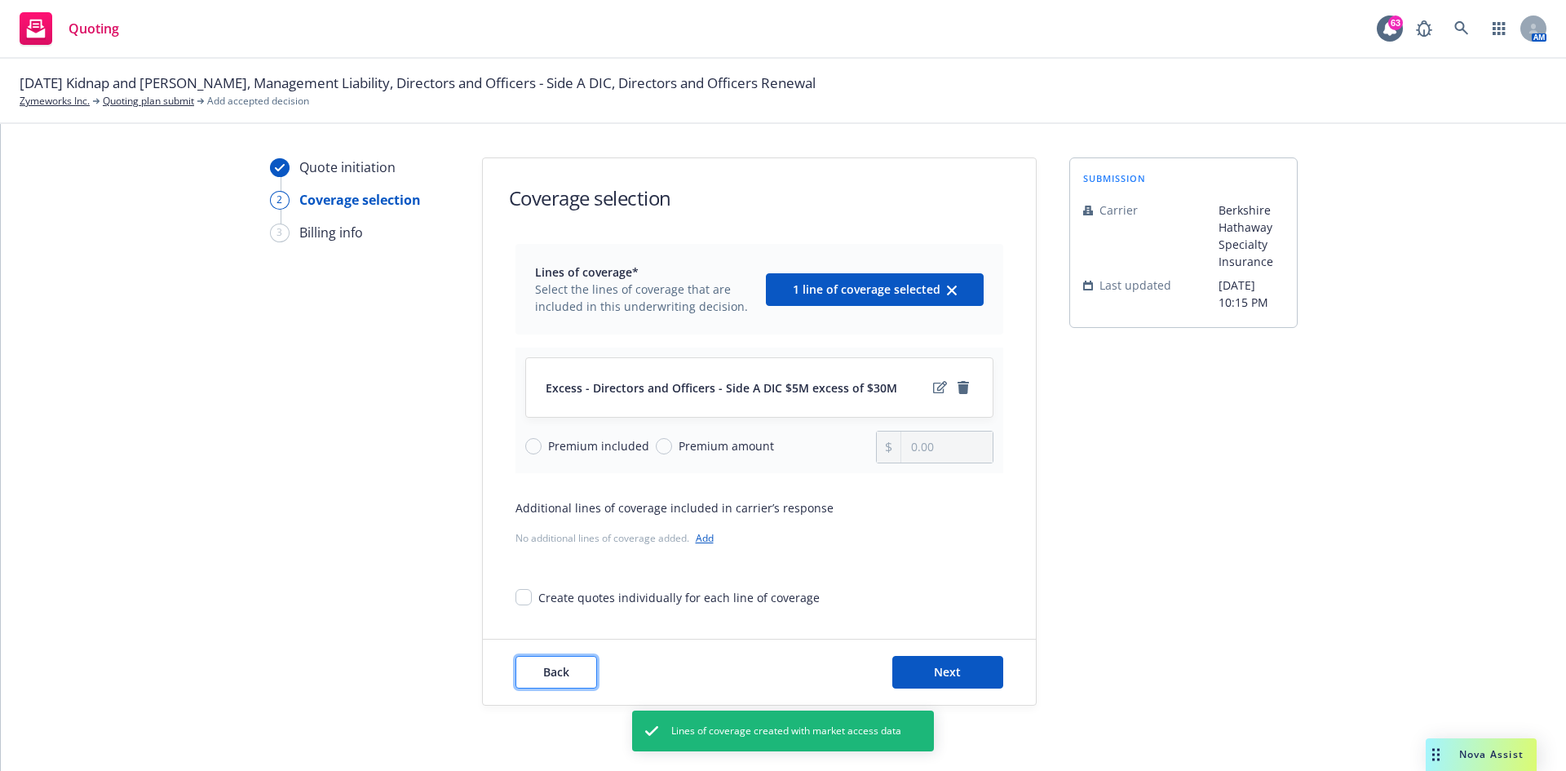
click at [565, 476] on button "Back" at bounding box center [556, 672] width 82 height 33
type textarea "x"
select select "12"
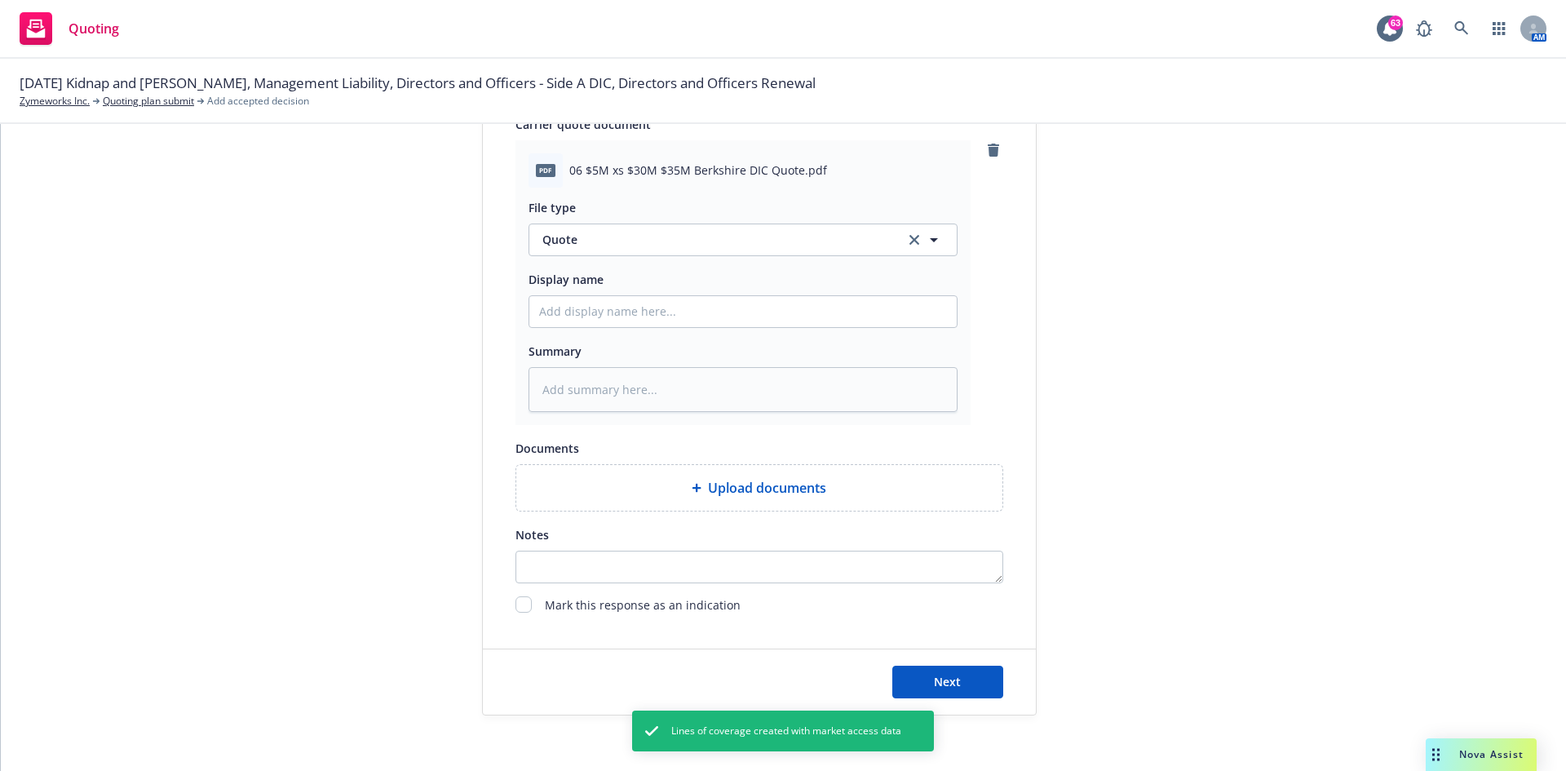
scroll to position [815, 0]
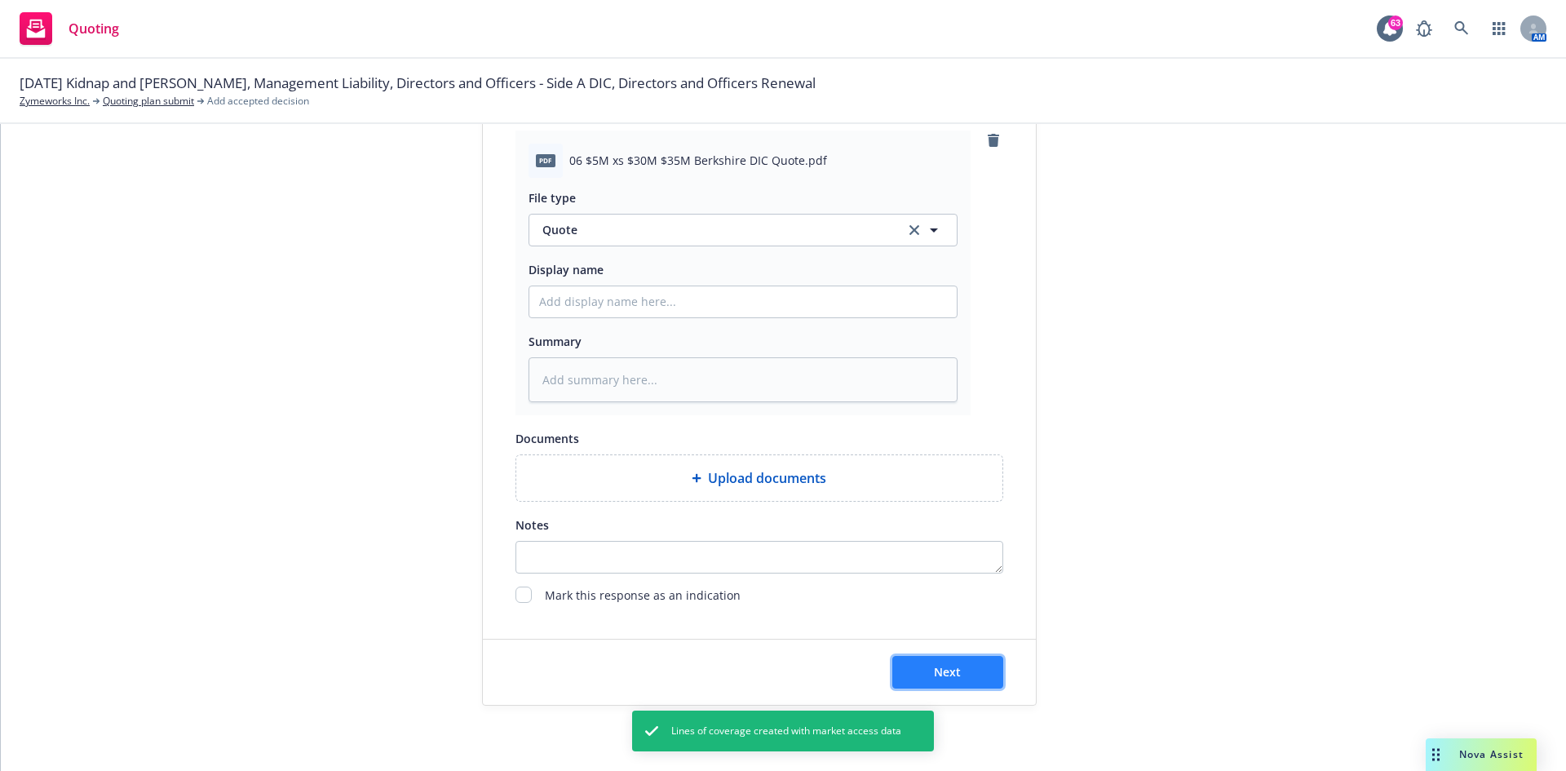
drag, startPoint x: 937, startPoint y: 664, endPoint x: 965, endPoint y: 662, distance: 28.6
click at [937, 476] on span "Next" at bounding box center [947, 671] width 27 height 15
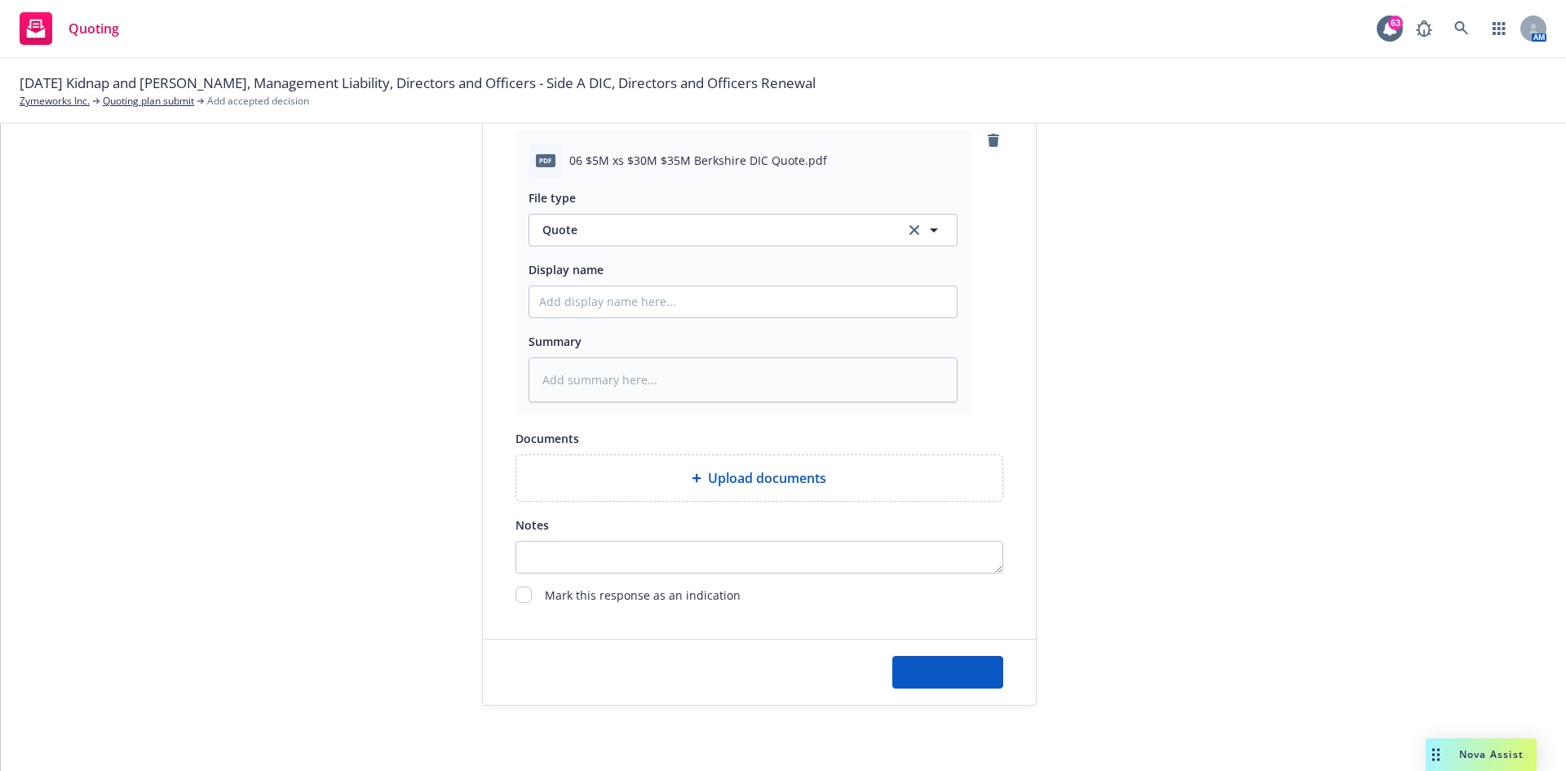
type textarea "x"
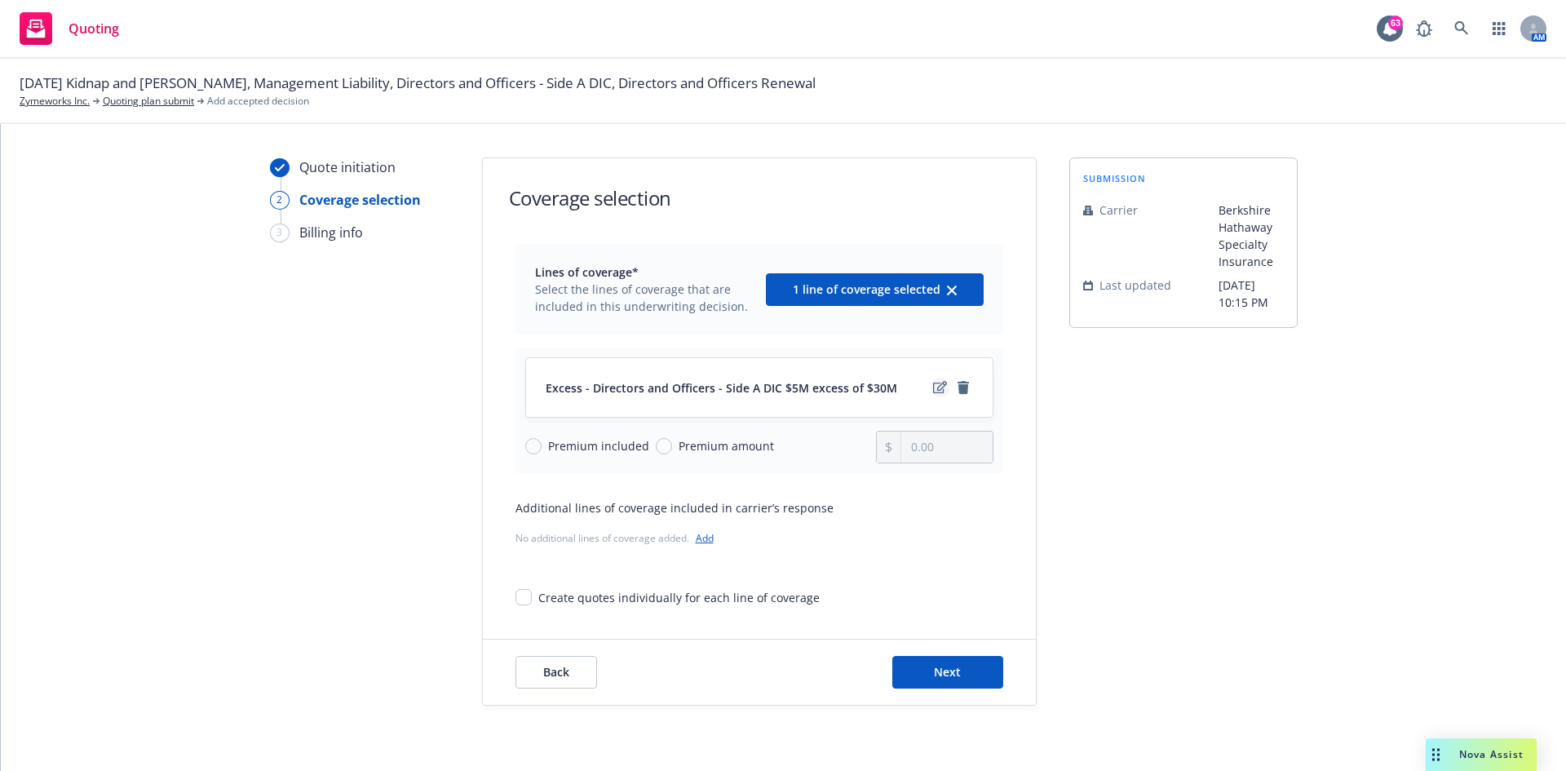
click at [933, 384] on icon "edit" at bounding box center [940, 387] width 14 height 13
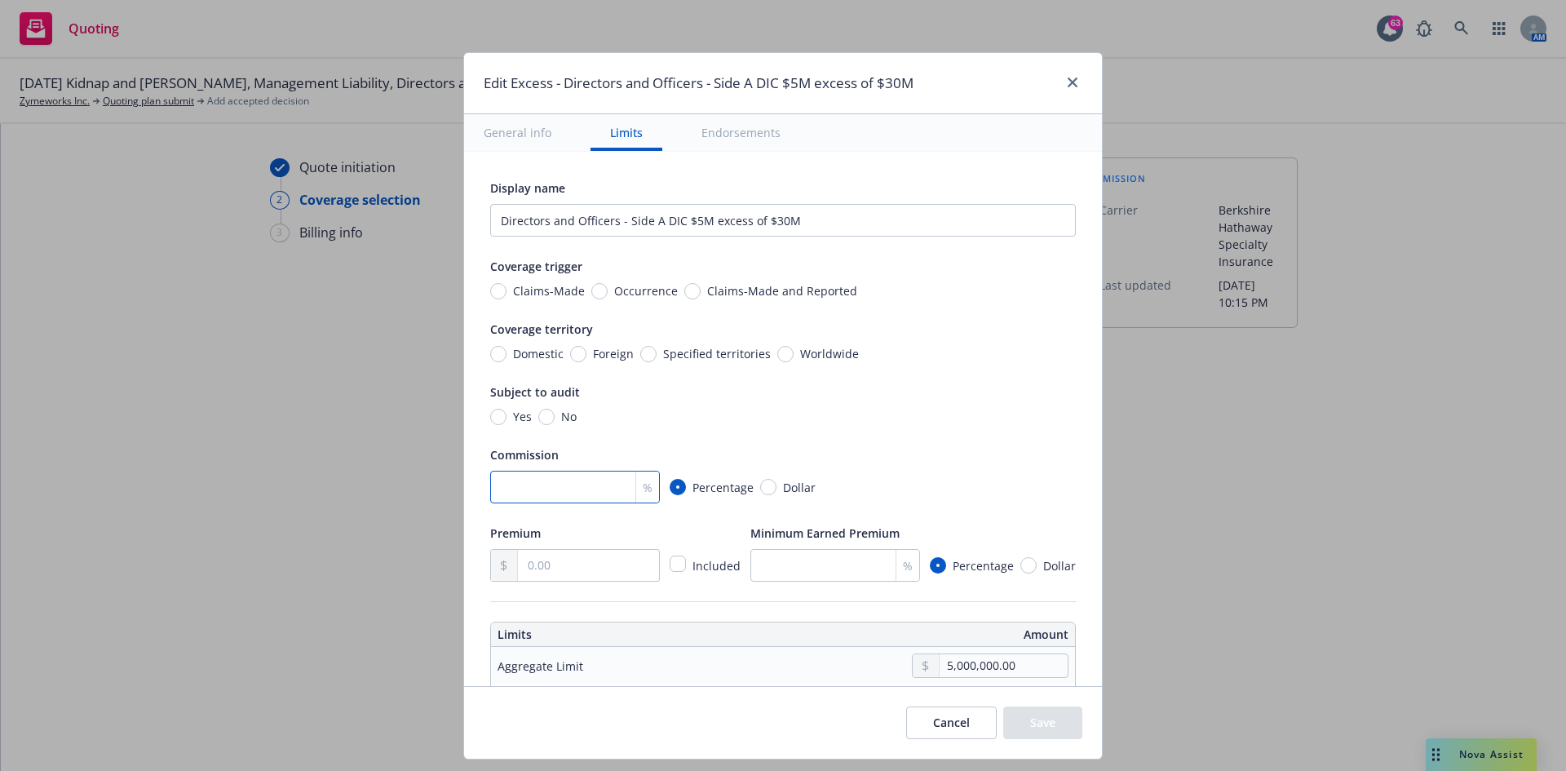
click at [509, 476] on input "number" at bounding box center [575, 487] width 170 height 33
type input "15"
click at [533, 476] on input "text" at bounding box center [588, 565] width 141 height 31
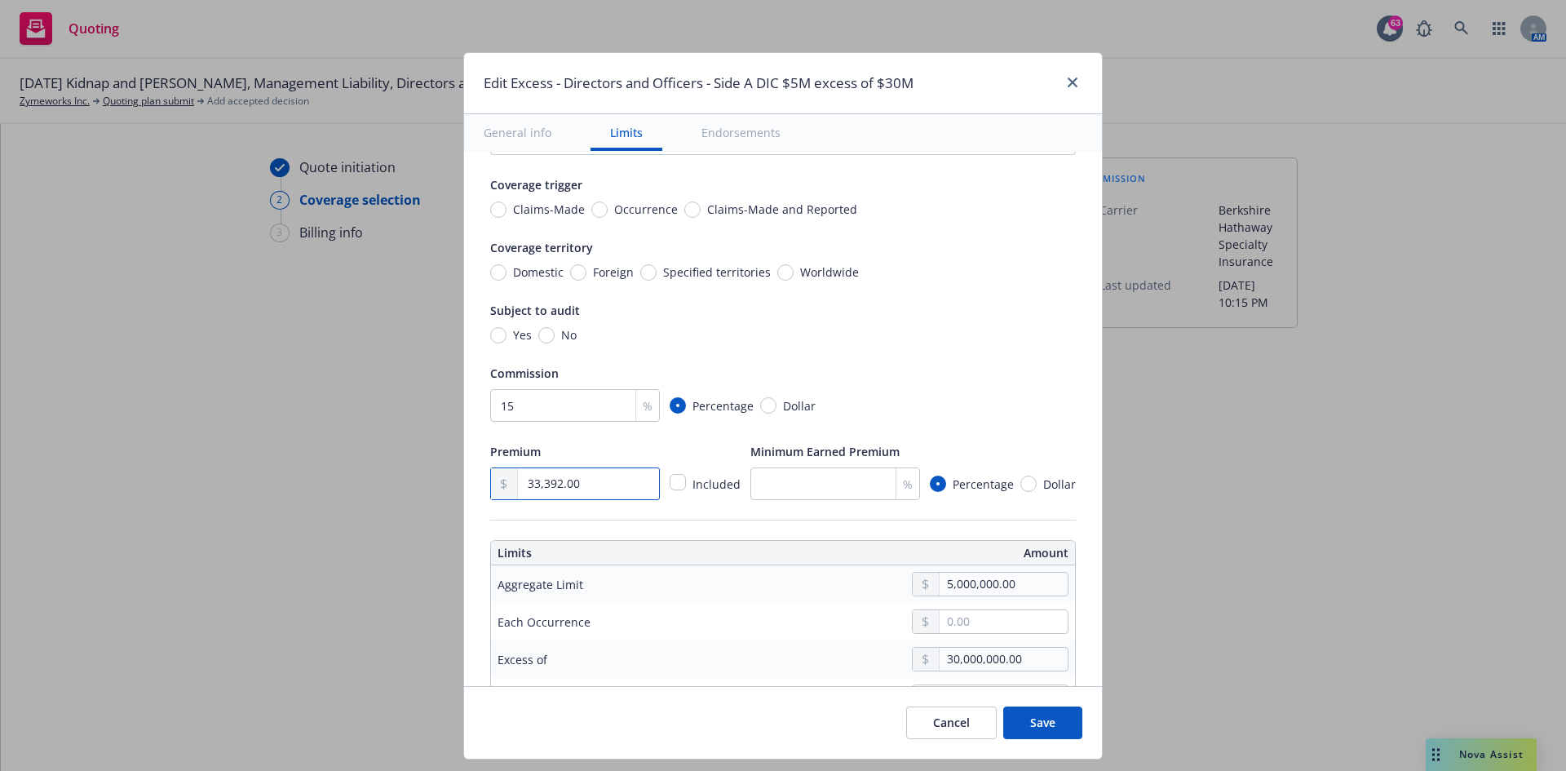
scroll to position [163, 0]
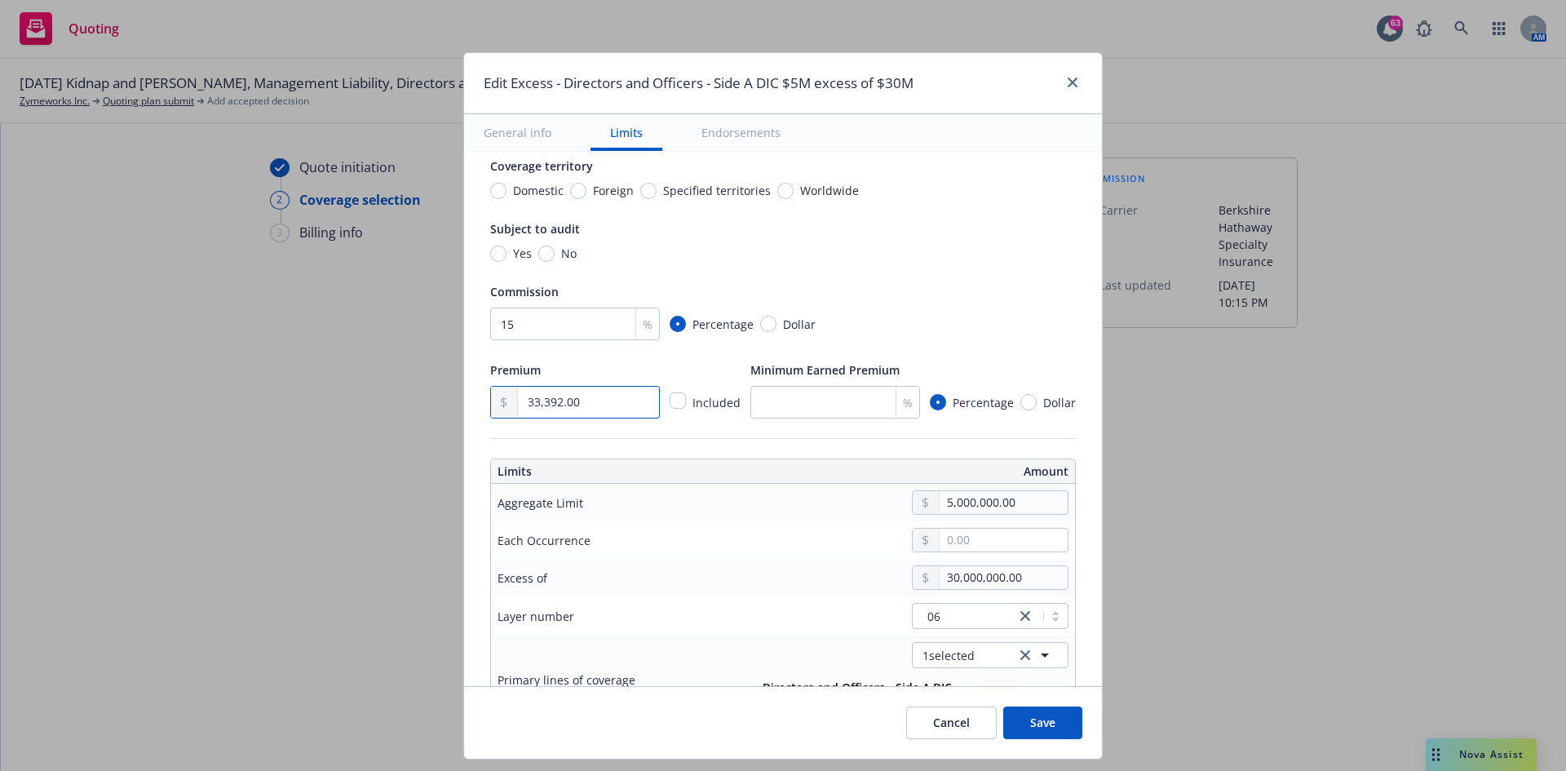
type input "33,392.00"
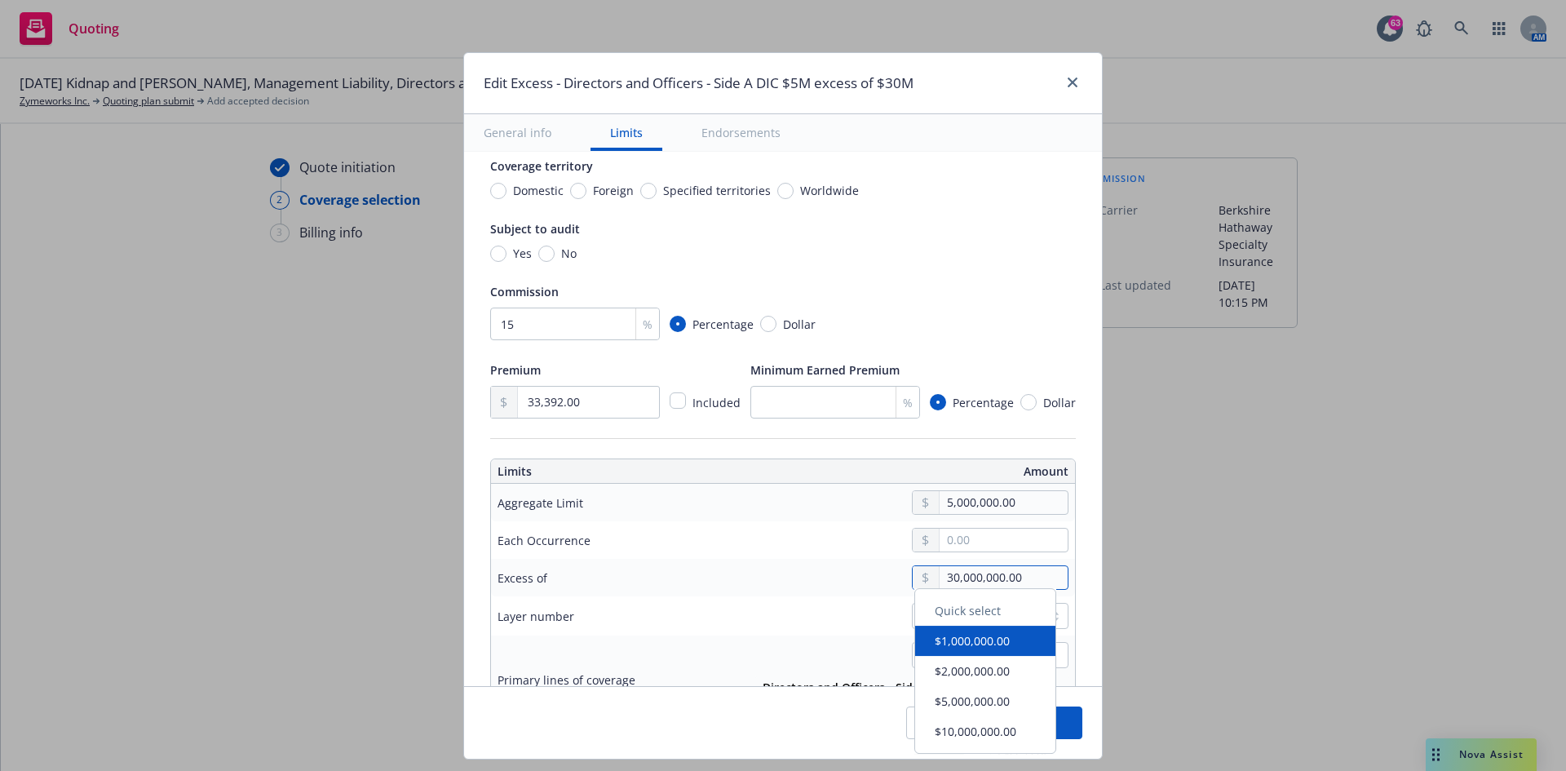
click at [943, 476] on input "30,000,000.00" at bounding box center [1003, 577] width 128 height 23
click at [945, 476] on input "30,000,000.00" at bounding box center [1003, 577] width 128 height 23
type input "3,000,000.00"
type input "Directors and Officers - Side A DIC $5M excess of $3M"
type input "35,000,000.00"
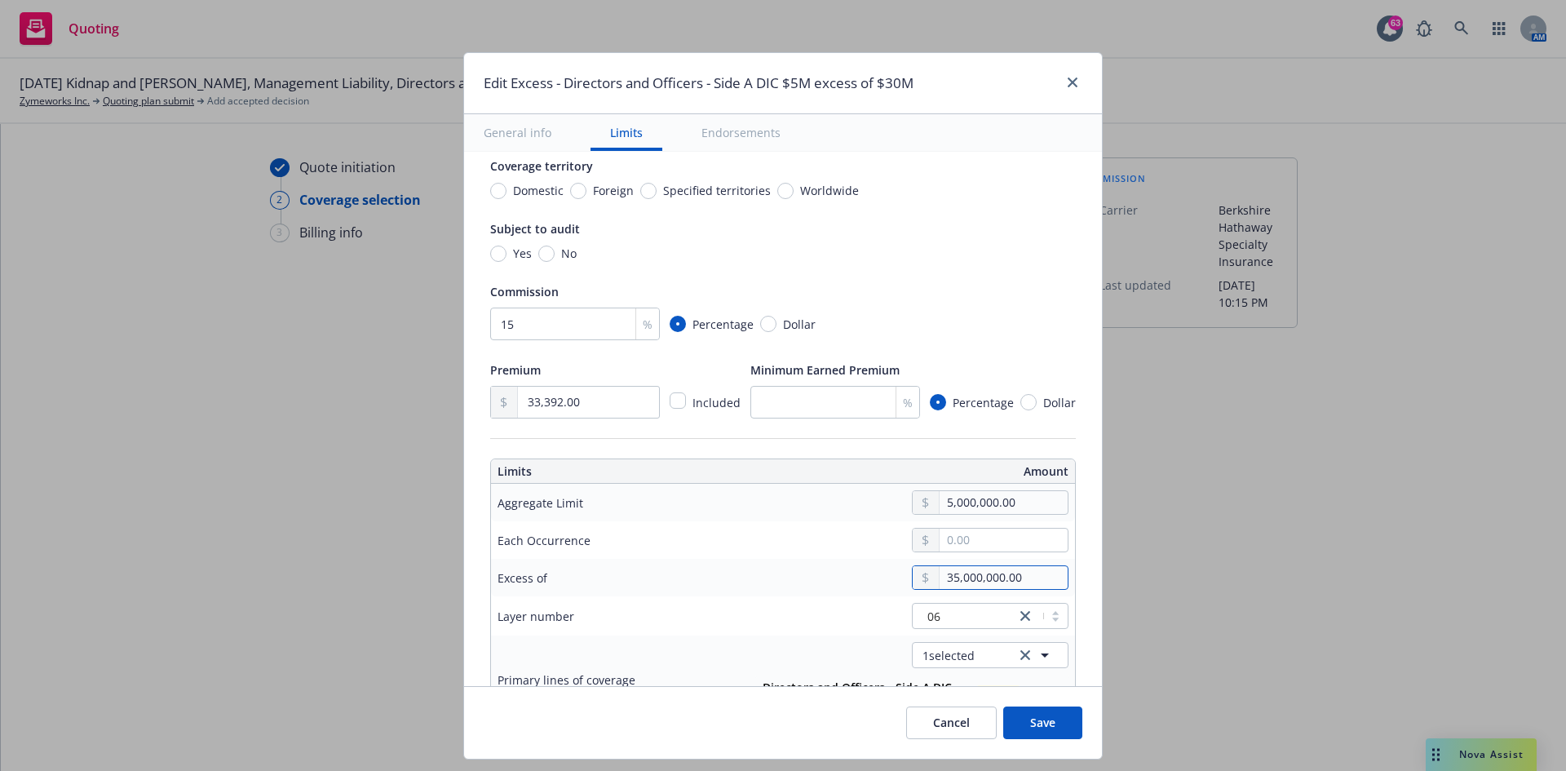
type input "Directors and Officers - Side A DIC $5M excess of $35M"
type input "35,000,000.00"
click at [1043, 476] on div at bounding box center [1041, 616] width 52 height 20
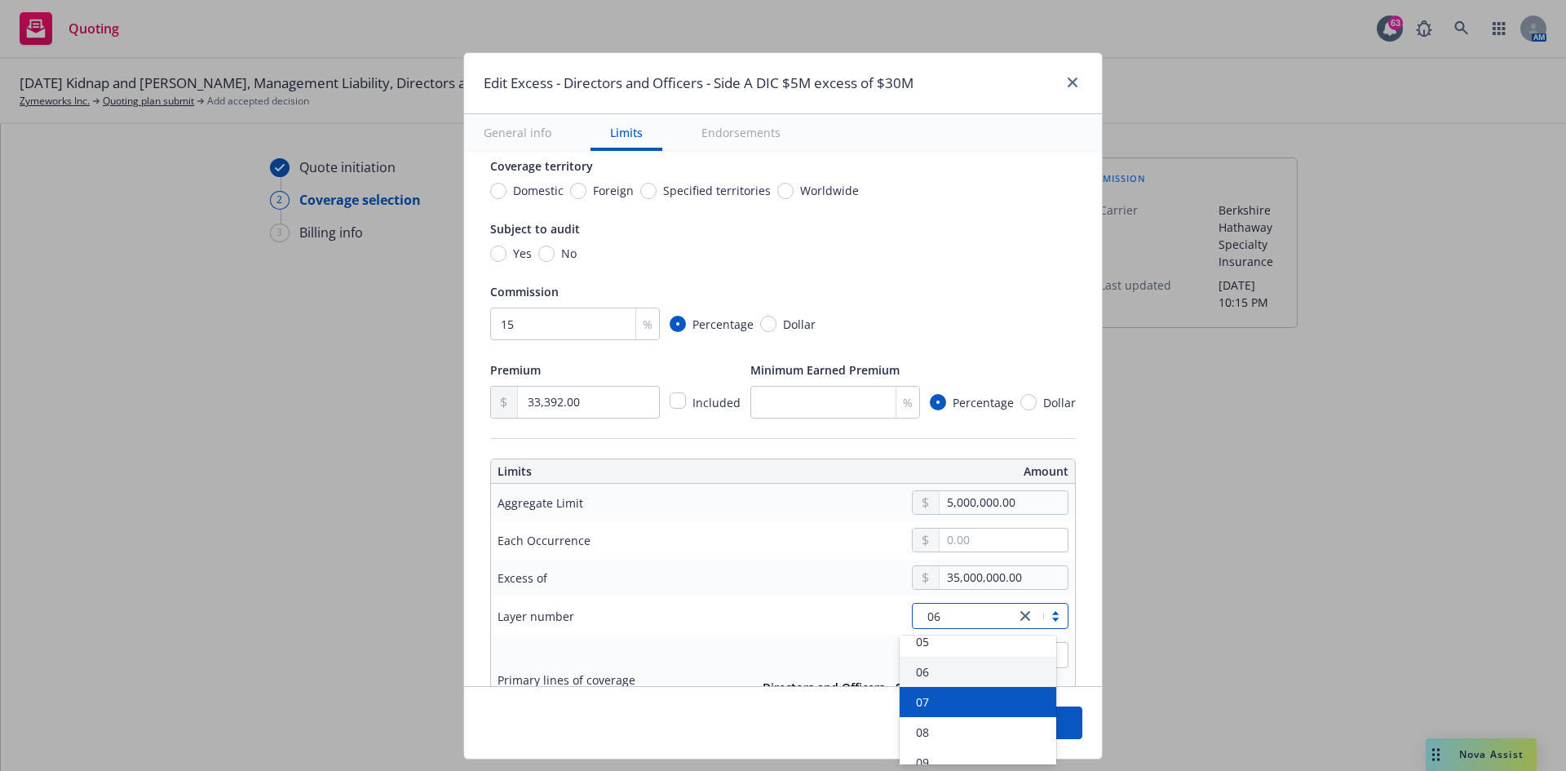
click at [961, 476] on div "07" at bounding box center [977, 701] width 137 height 17
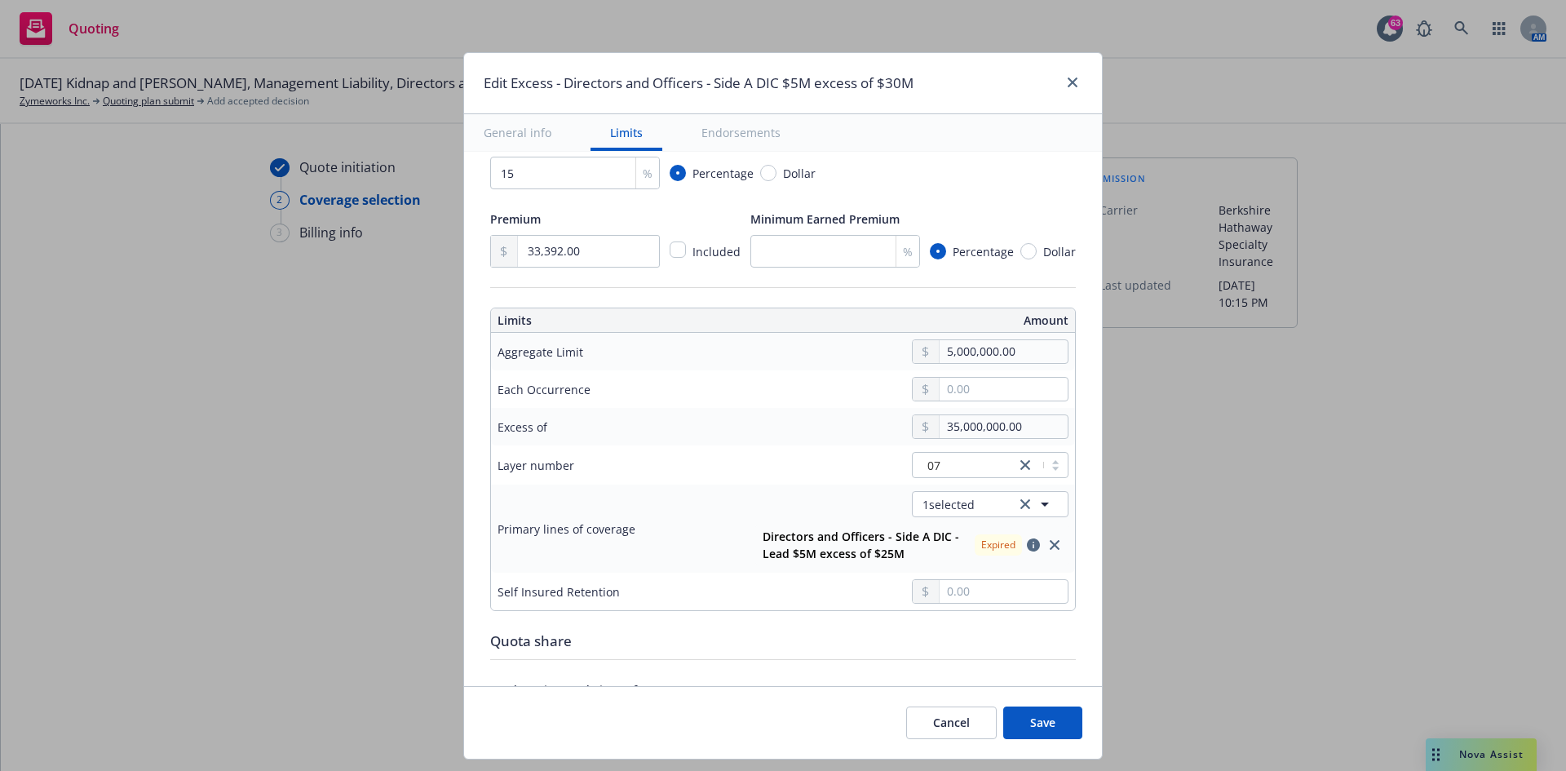
scroll to position [326, 0]
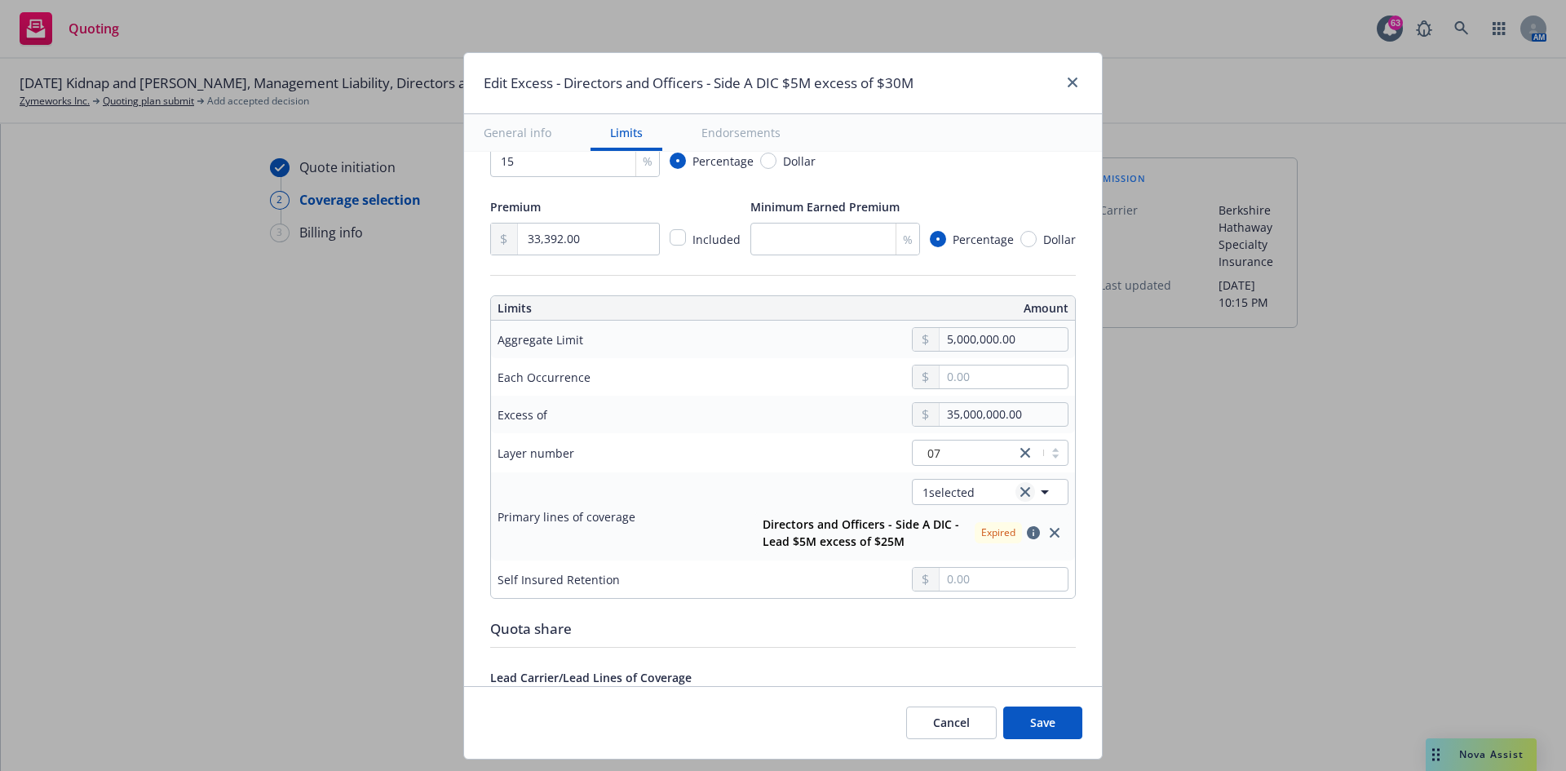
click at [1020, 476] on icon "clear selection" at bounding box center [1025, 492] width 10 height 10
type input "$5M excess of $35M"
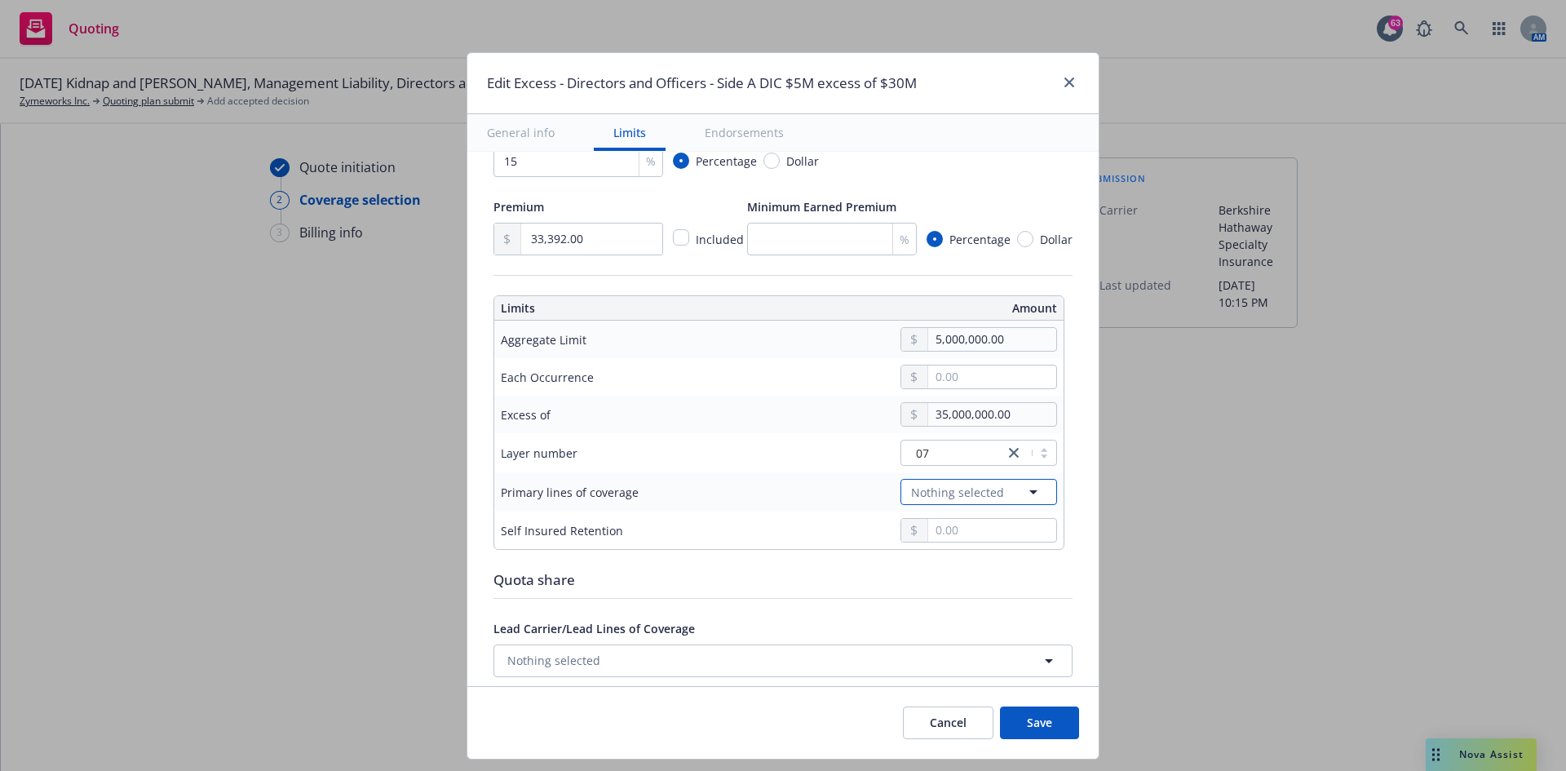
click at [1029, 476] on icon "button" at bounding box center [1033, 492] width 8 height 4
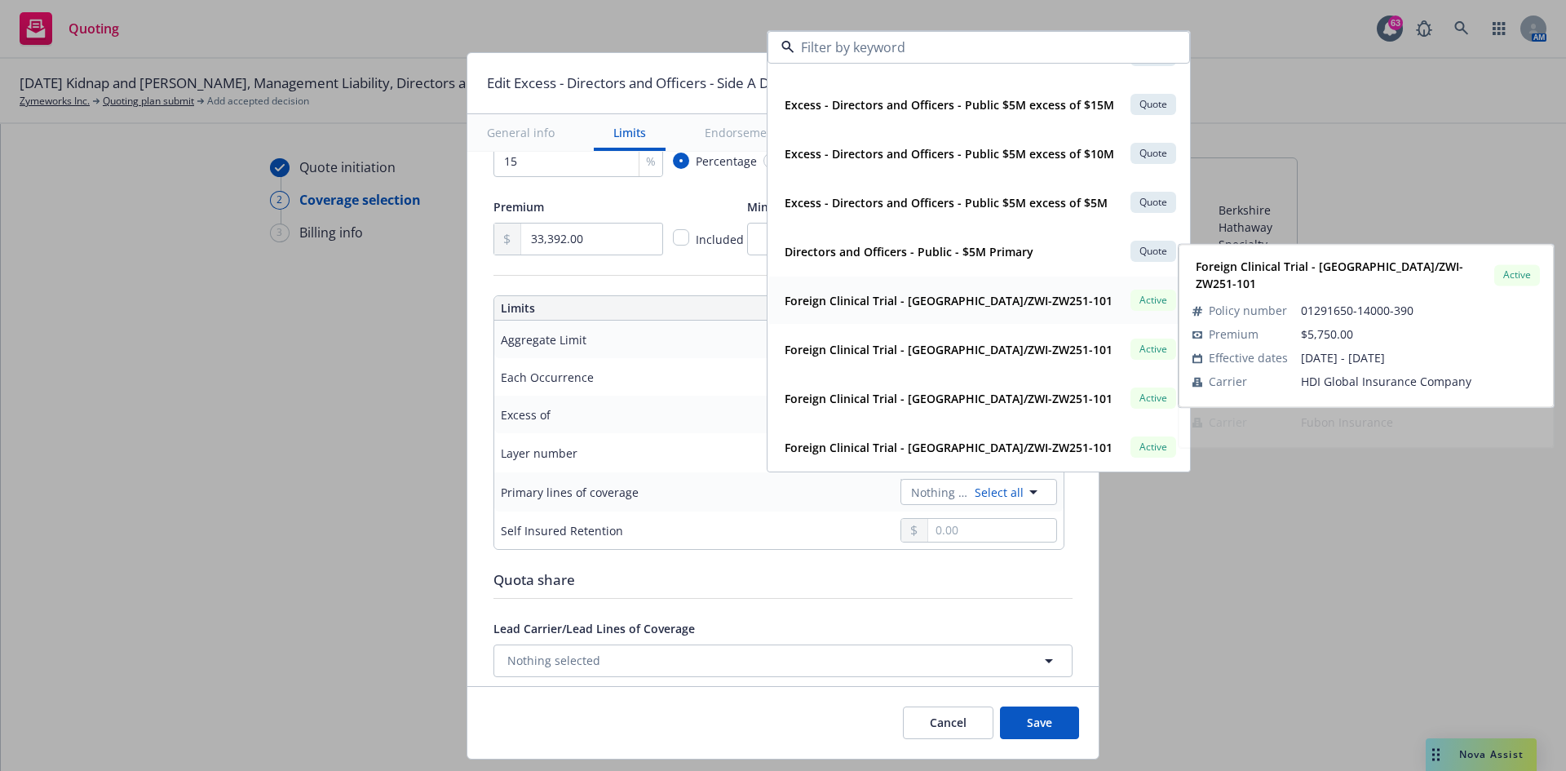
scroll to position [0, 0]
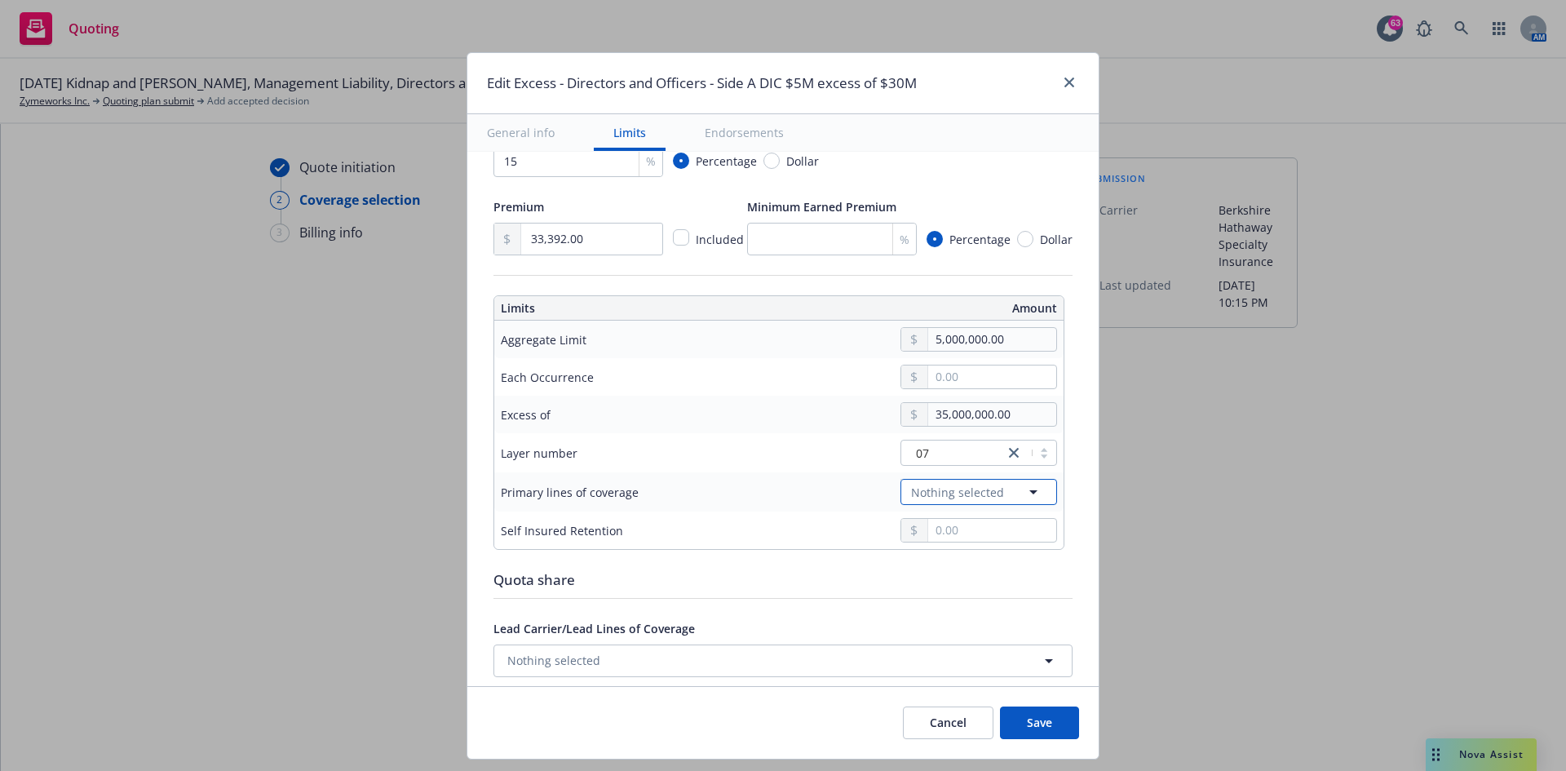
click at [1029, 476] on icon "button" at bounding box center [1033, 492] width 8 height 4
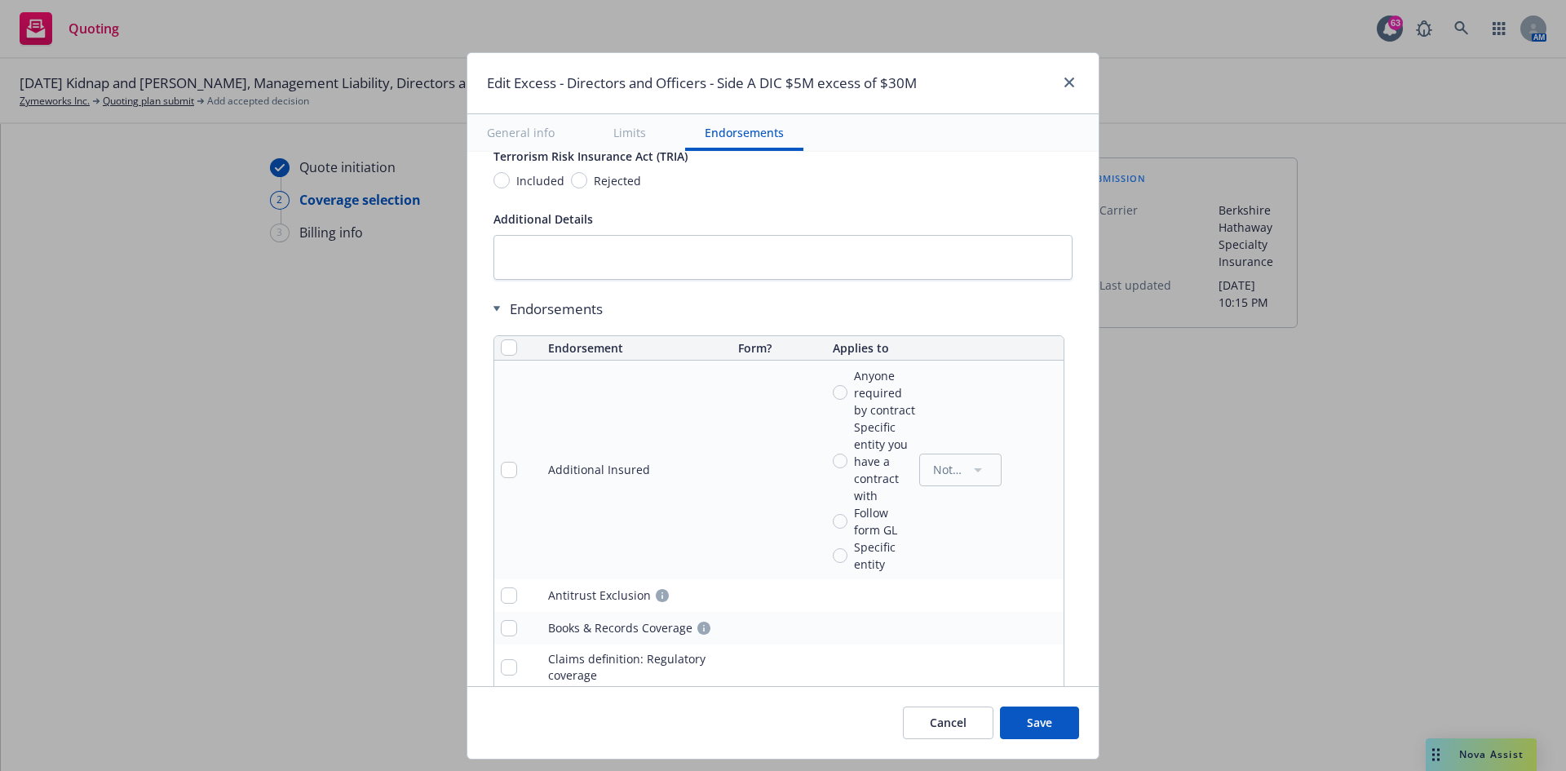
scroll to position [979, 0]
click at [503, 349] on input "checkbox" at bounding box center [509, 344] width 16 height 16
checkbox input "true"
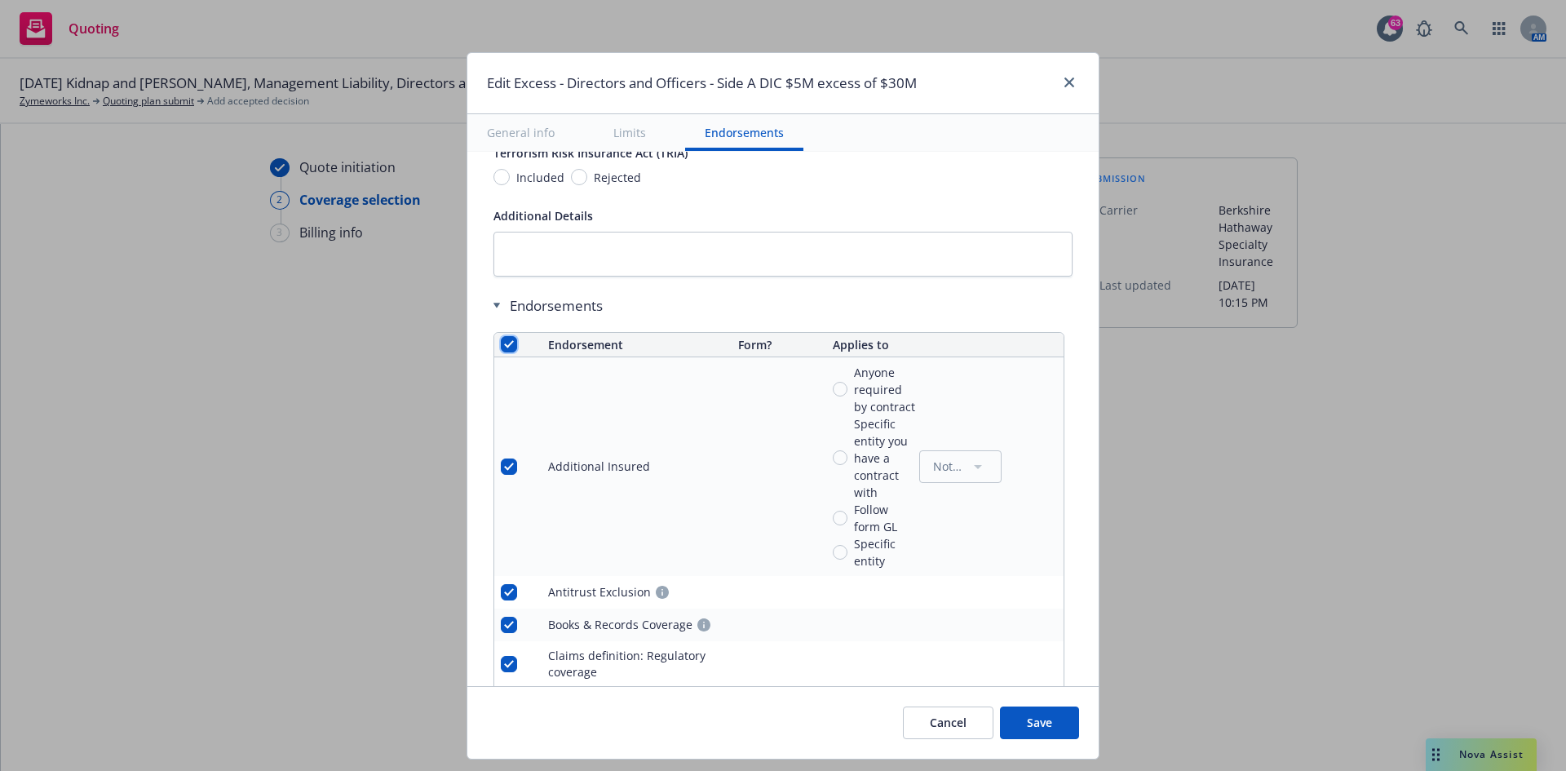
checkbox input "true"
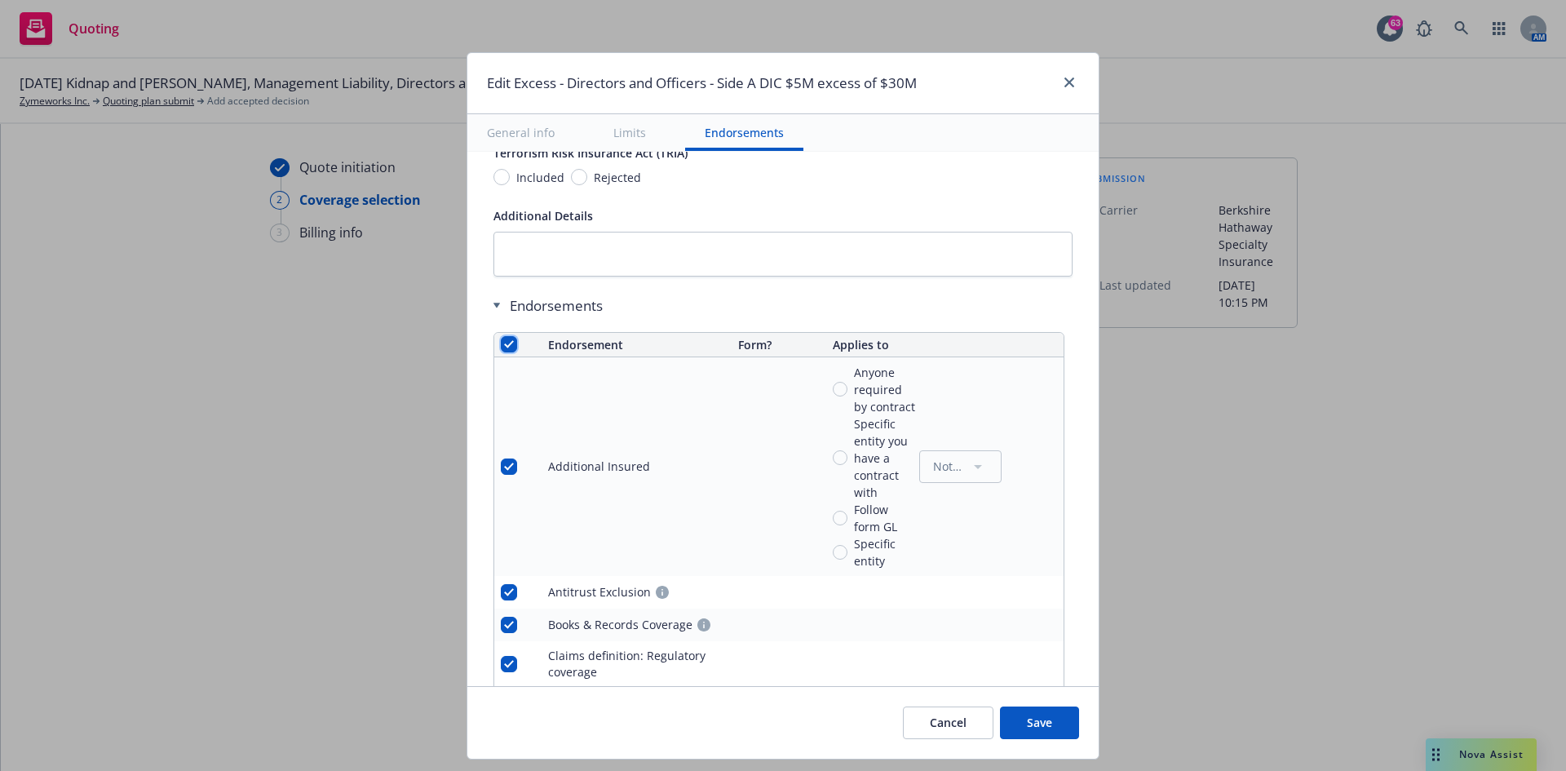
checkbox input "true"
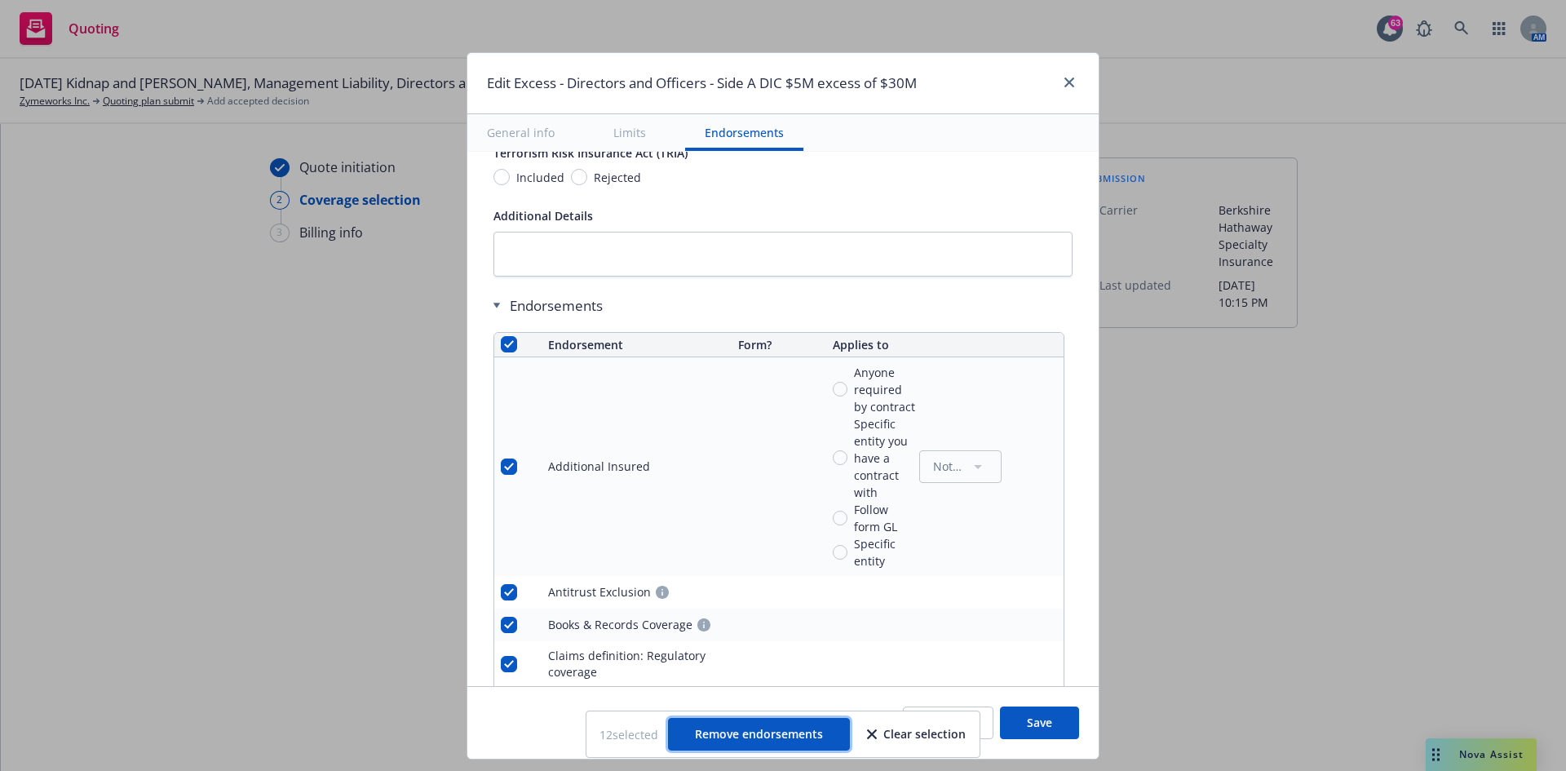
click at [809, 476] on span "Remove endorsements" at bounding box center [759, 733] width 128 height 15
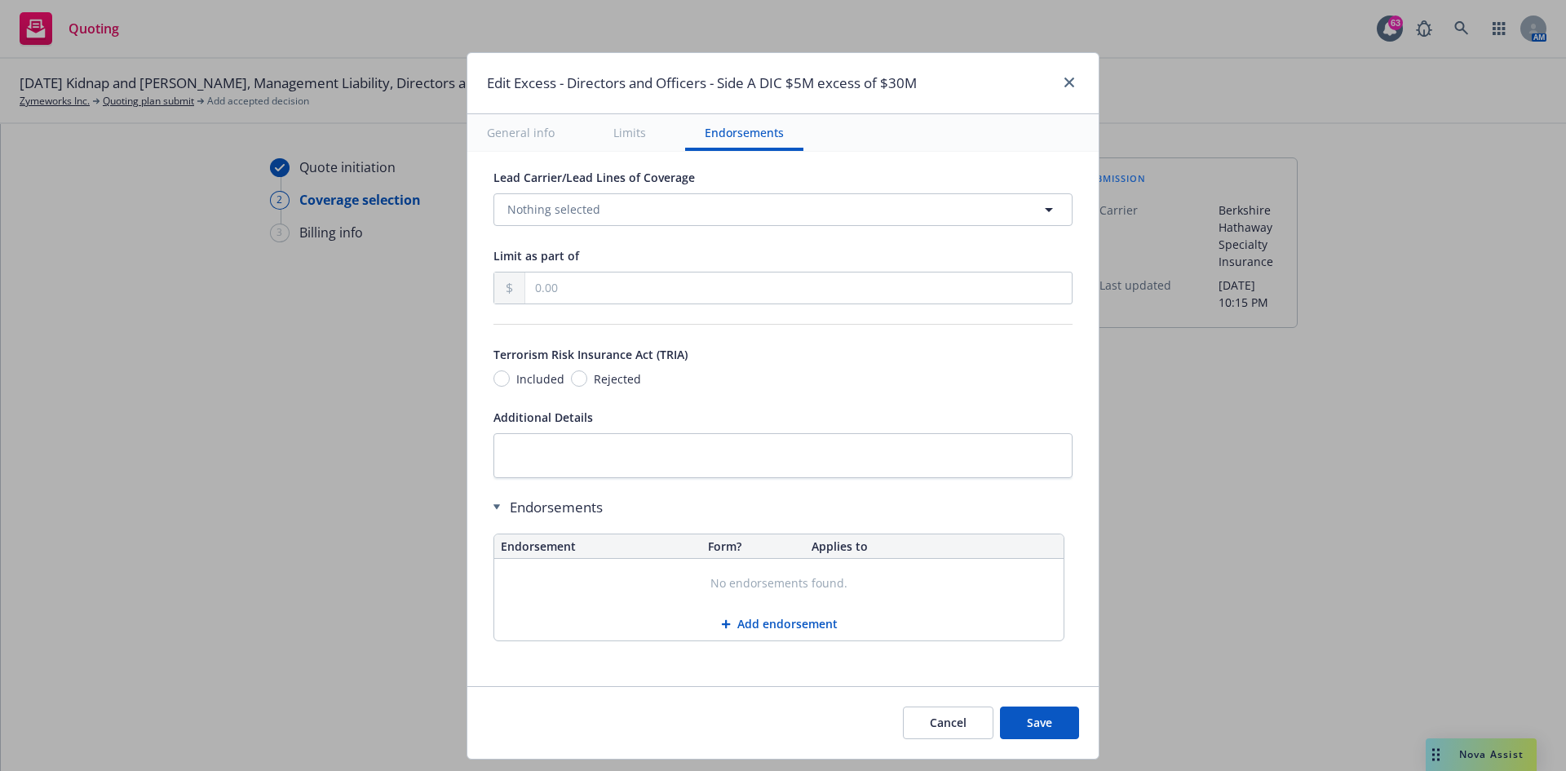
scroll to position [777, 0]
click at [1043, 476] on button "Save" at bounding box center [1039, 722] width 79 height 33
radio input "true"
type input "33,392.00"
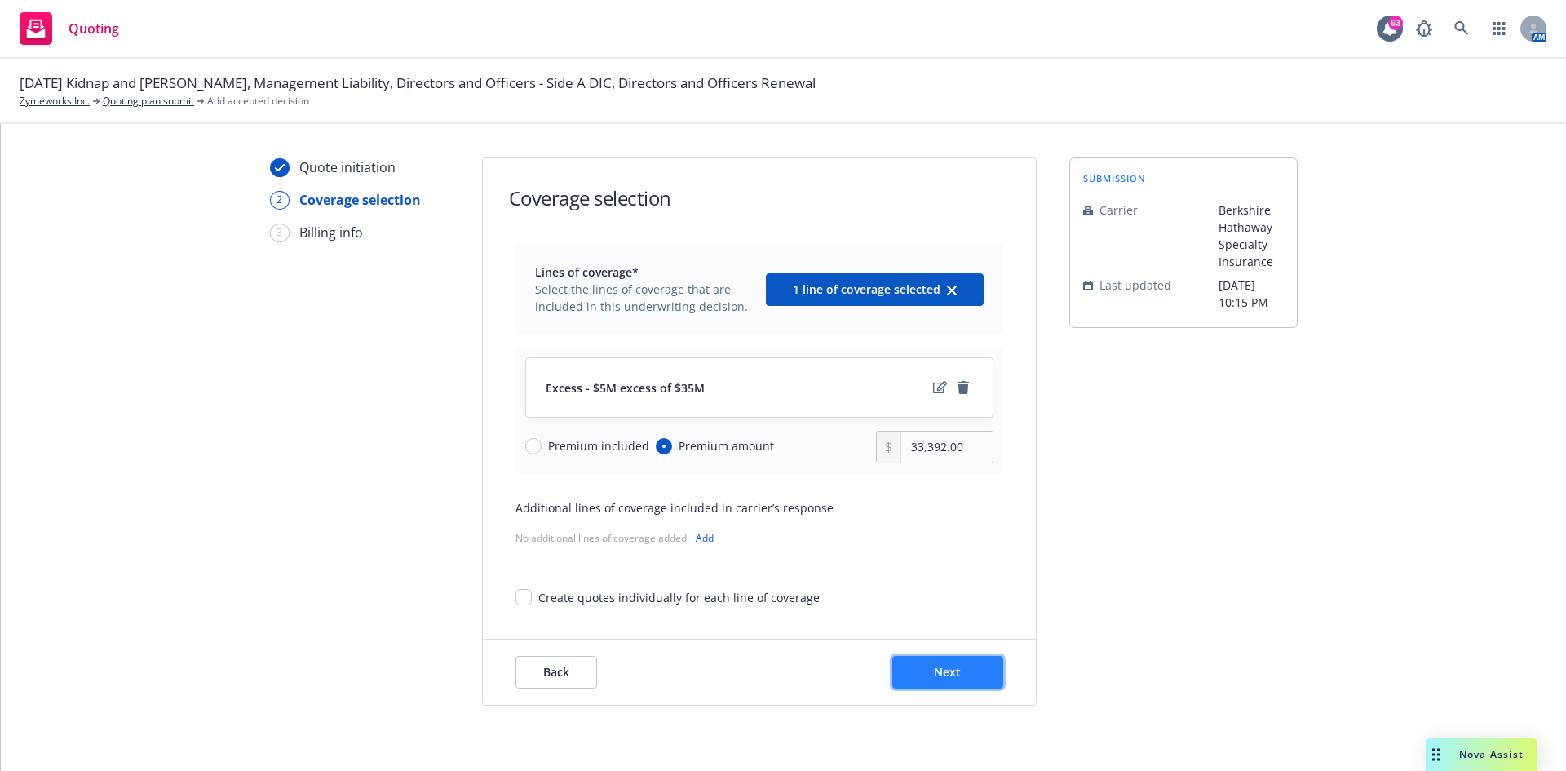
click at [934, 476] on span "Next" at bounding box center [947, 671] width 27 height 15
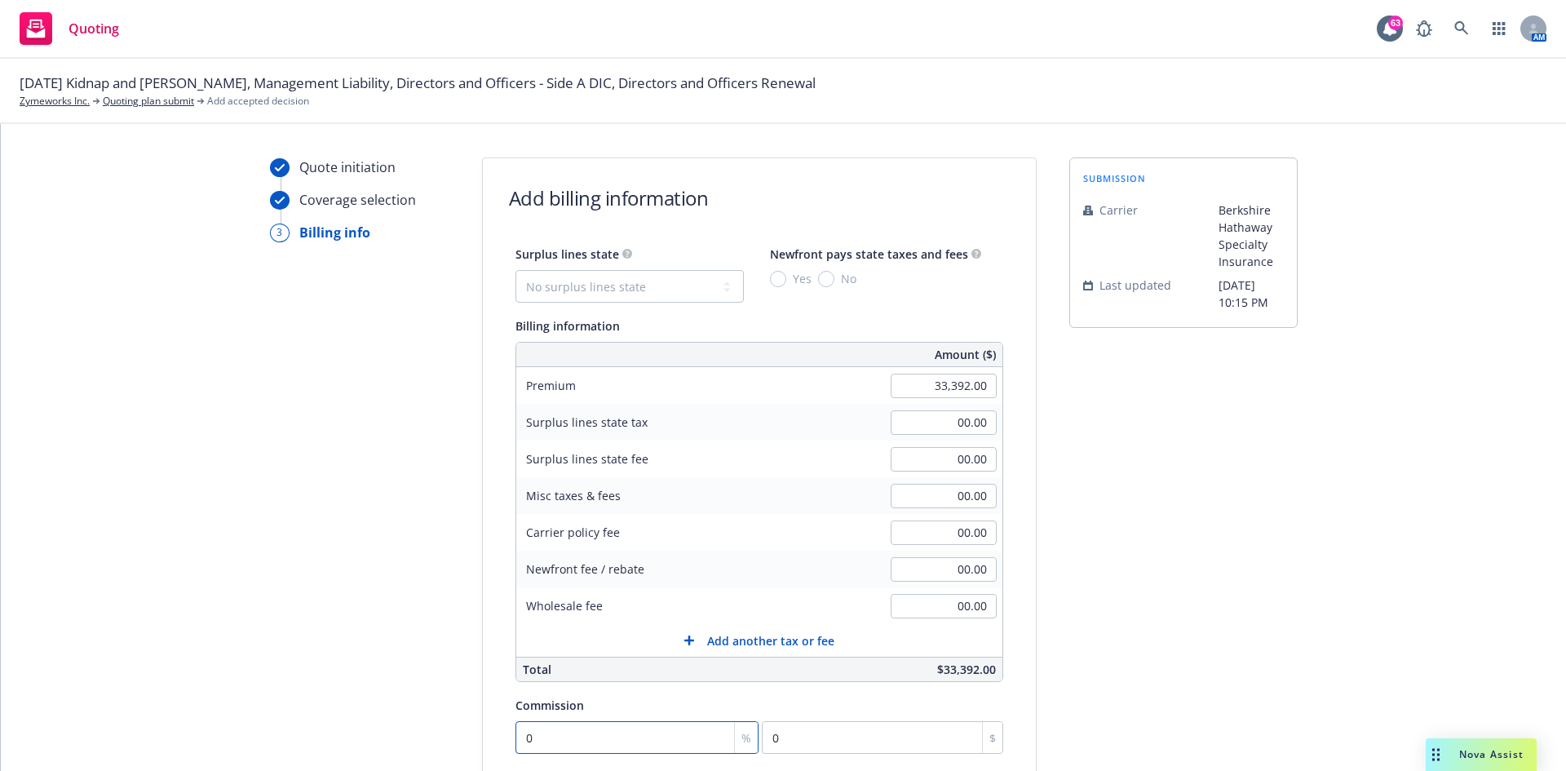
click at [560, 476] on input "0" at bounding box center [637, 737] width 244 height 33
type input "5"
type input "1669.6"
type input "0"
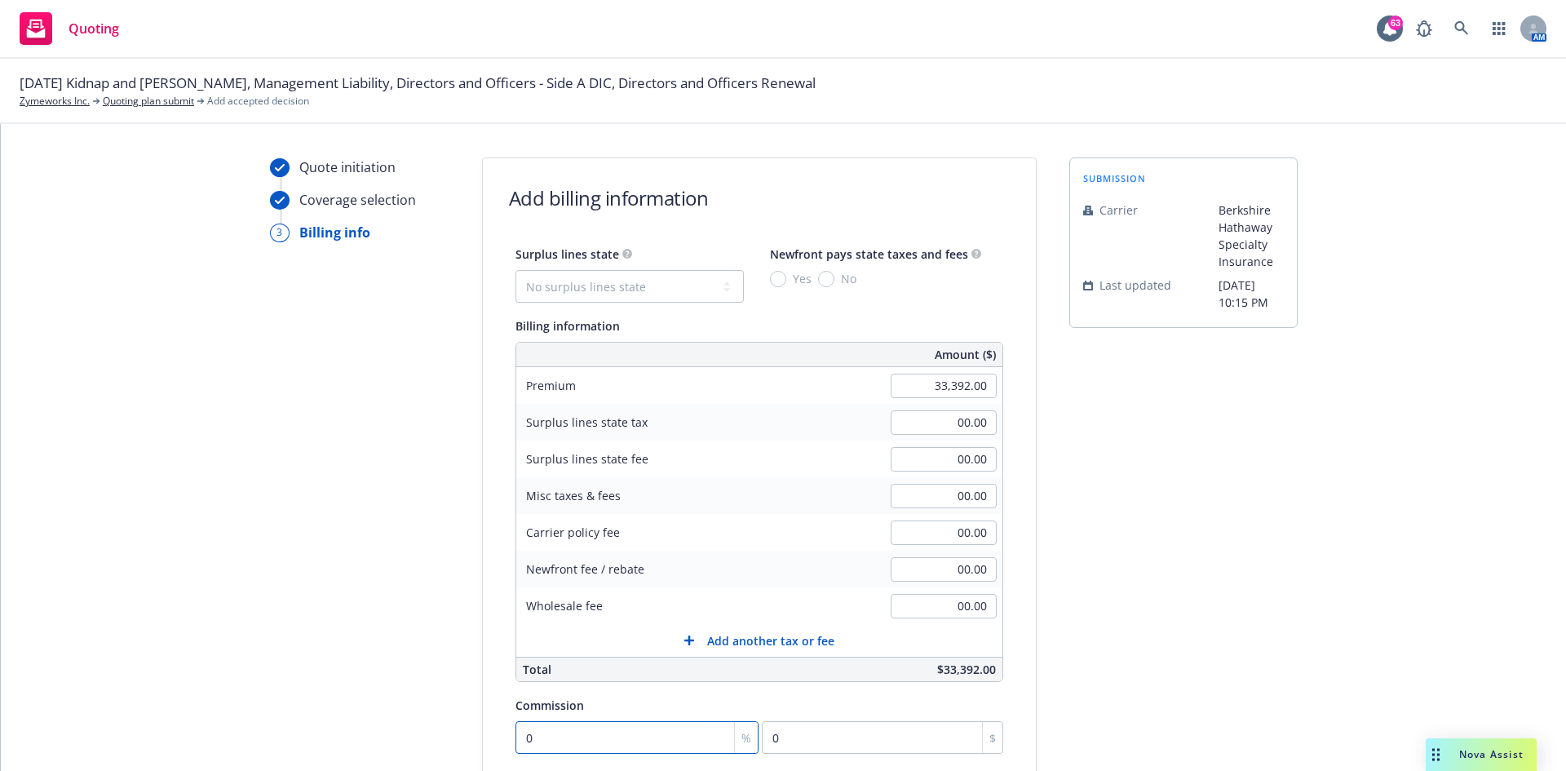
type input "01"
type input "333.92"
type input "015"
type input "5008.8"
click at [520, 476] on input "015" at bounding box center [637, 737] width 244 height 33
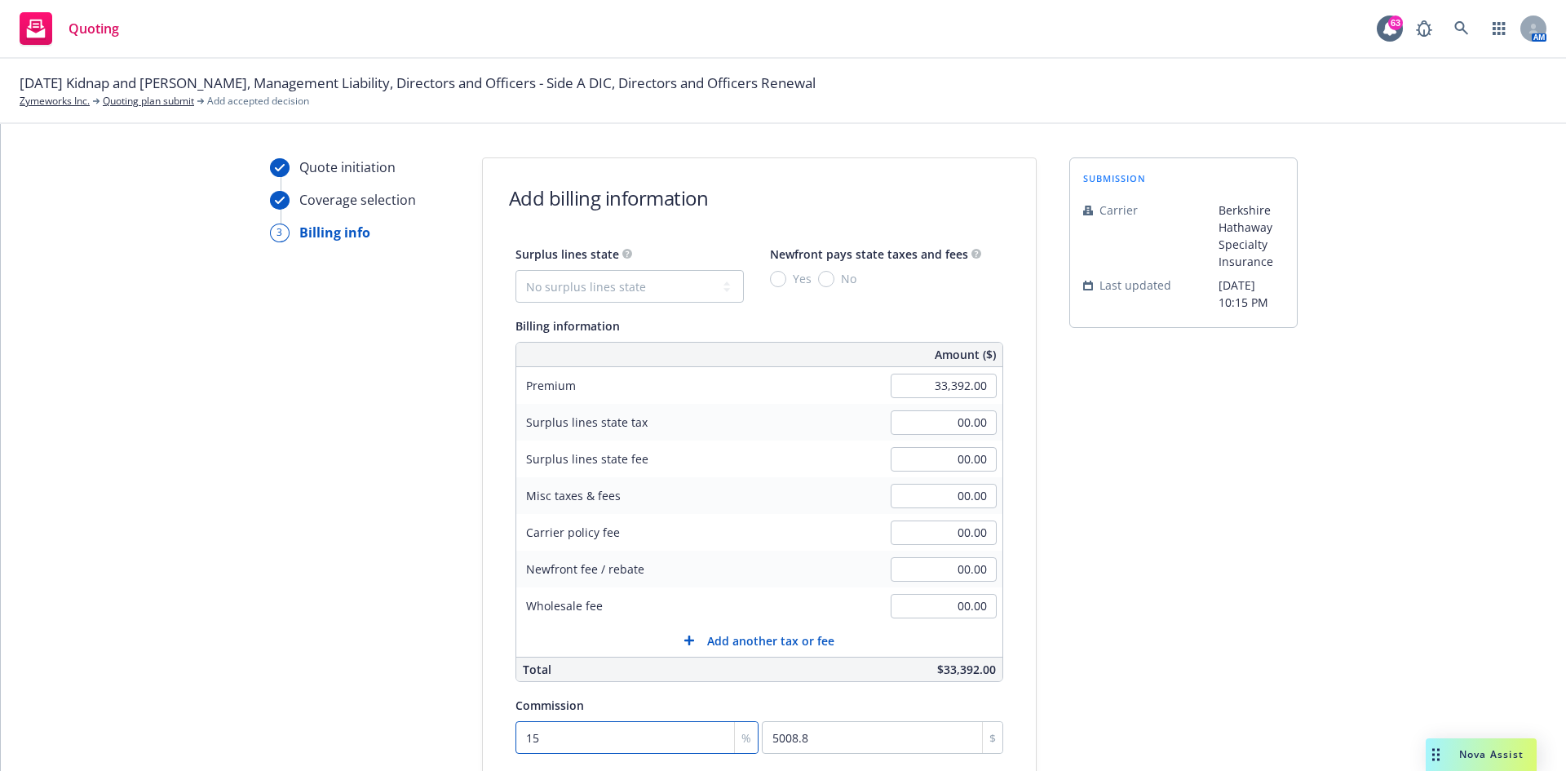
type input "15"
click at [1043, 476] on div "submission Carrier Berkshire Hathaway Specialty Insurance Last updated [DATE] 1…" at bounding box center [1183, 574] width 228 height 834
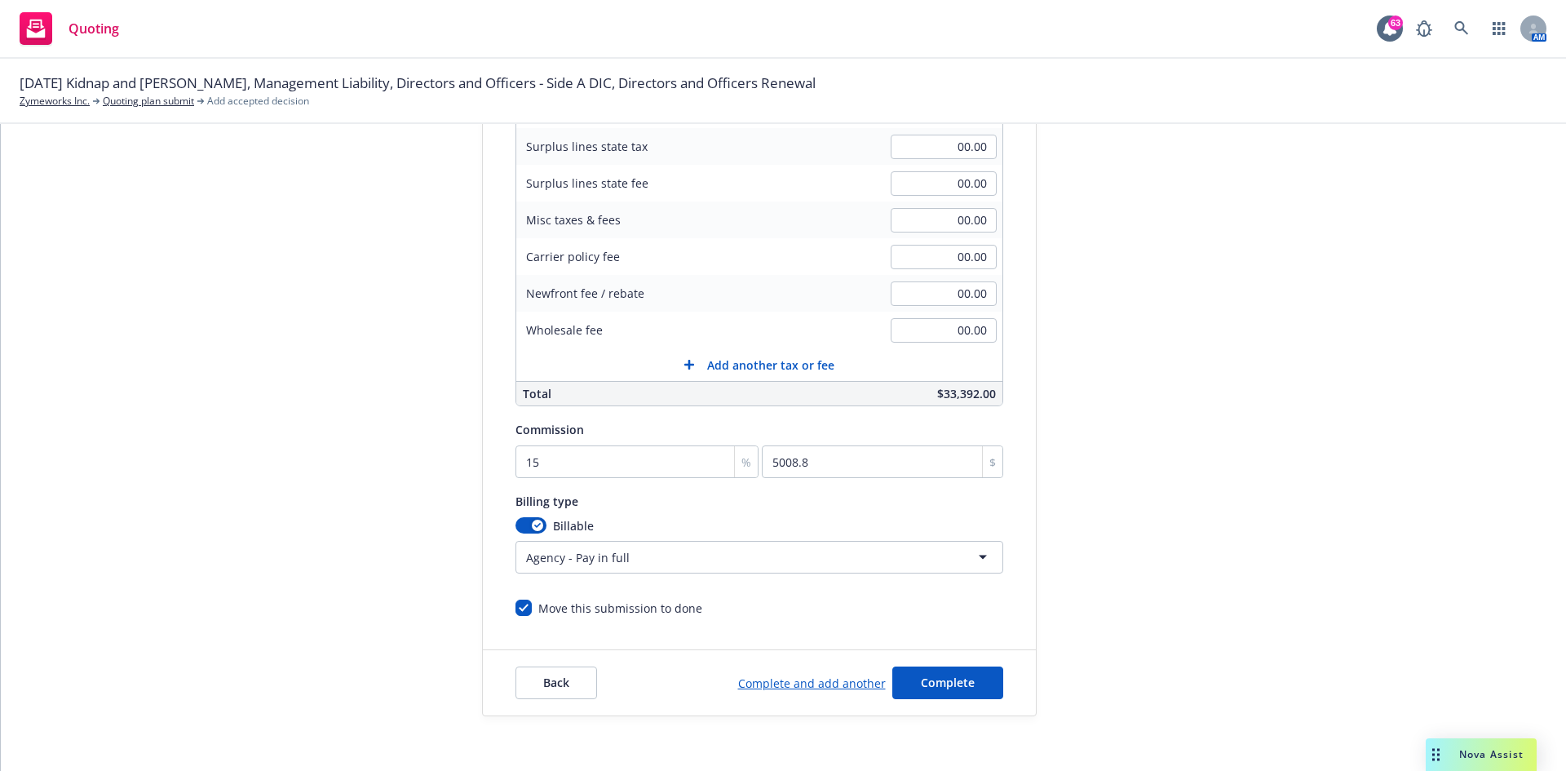
scroll to position [318, 0]
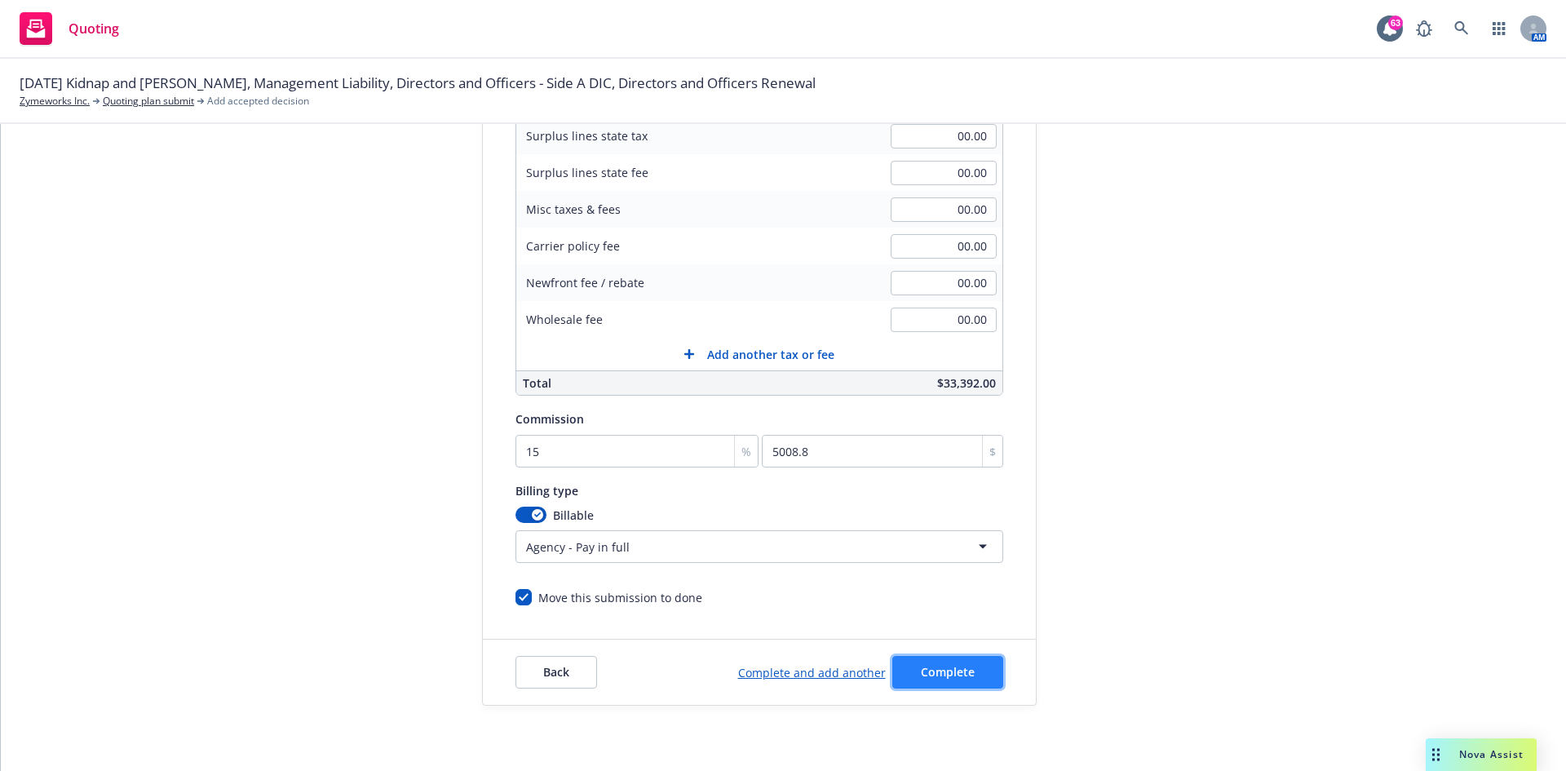
click at [943, 476] on span "Complete" at bounding box center [948, 671] width 54 height 15
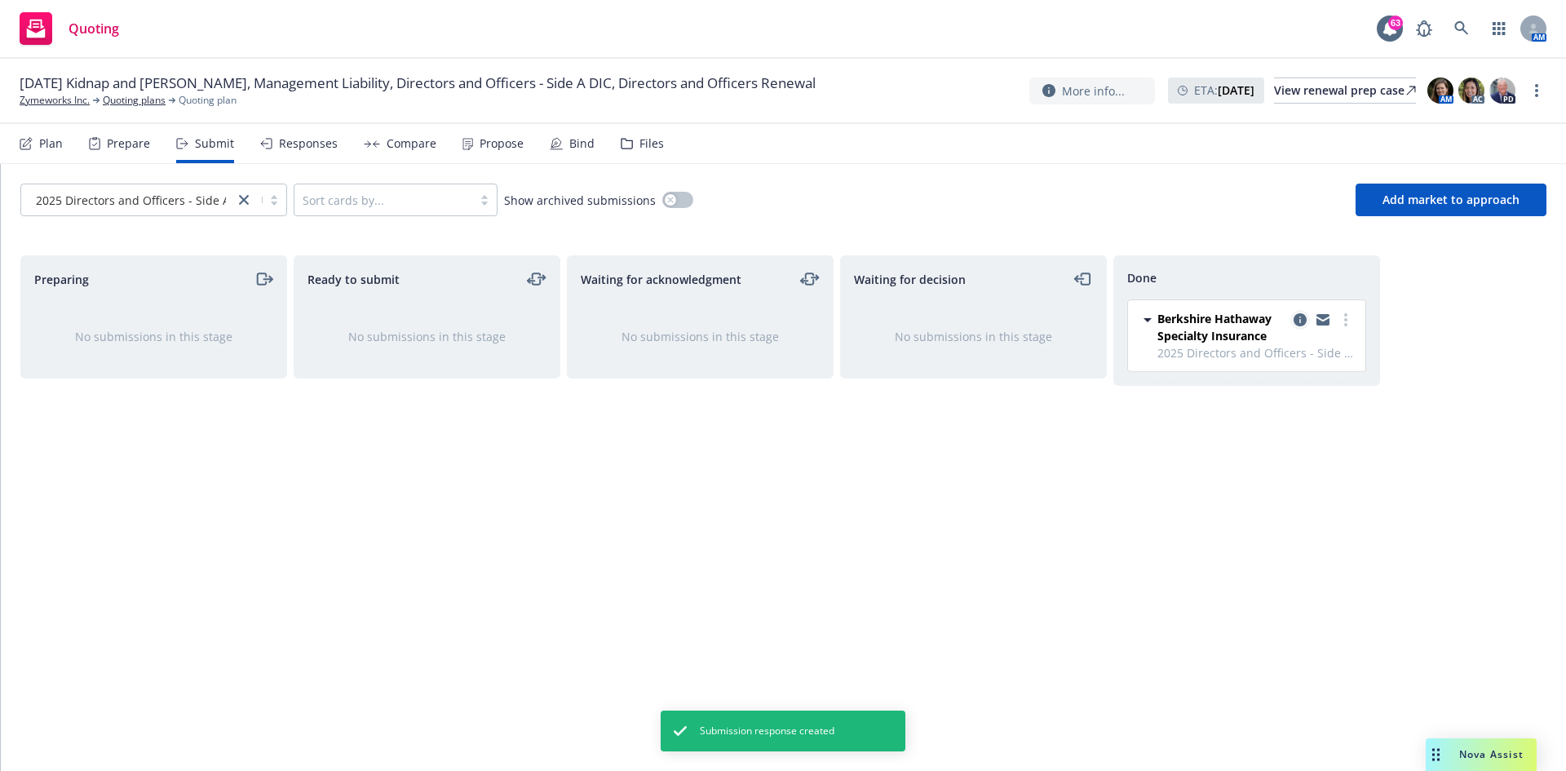
click at [1043, 316] on icon "copy logging email" at bounding box center [1299, 319] width 13 height 13
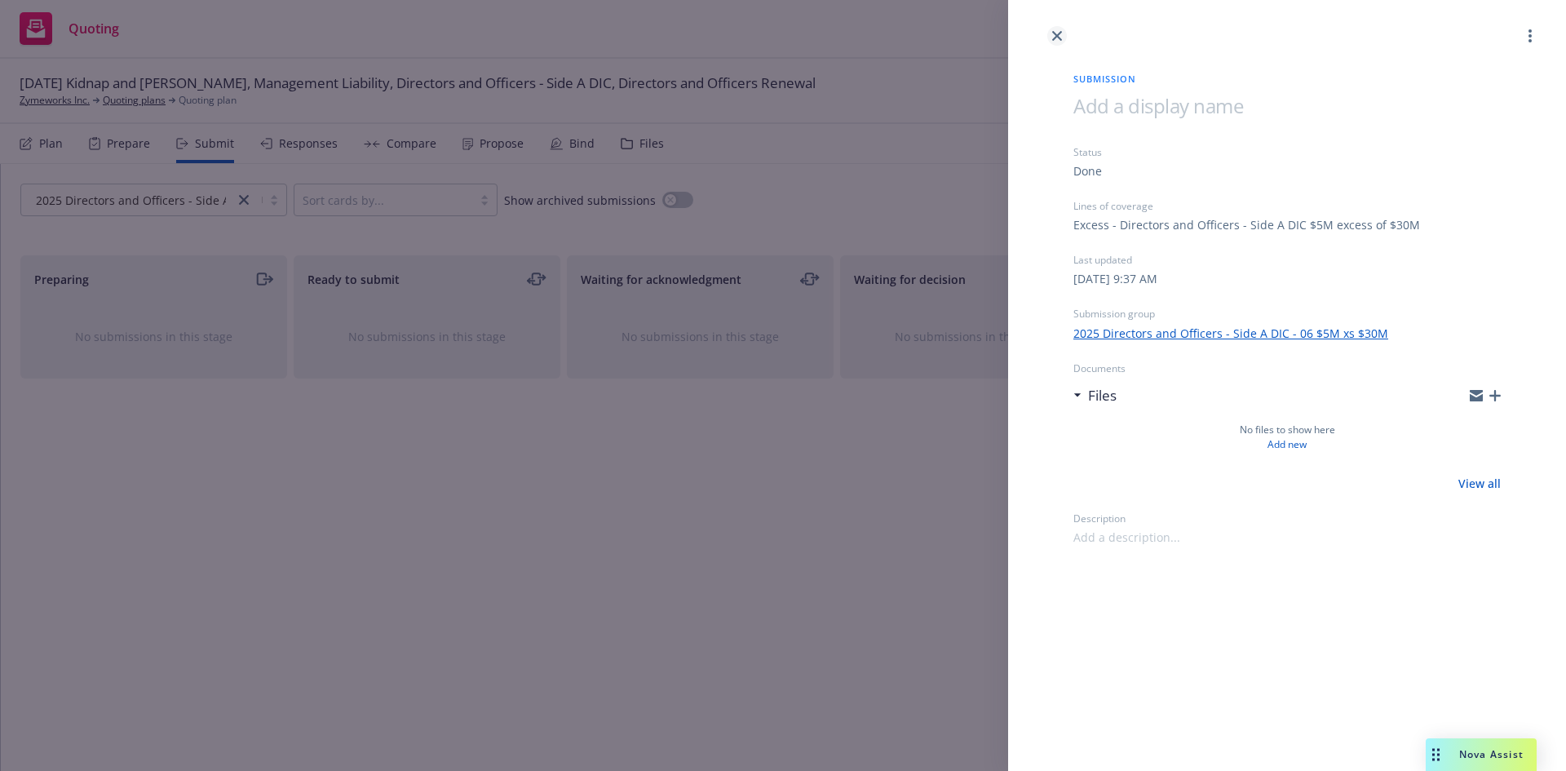
click at [1043, 33] on icon "close" at bounding box center [1057, 36] width 10 height 10
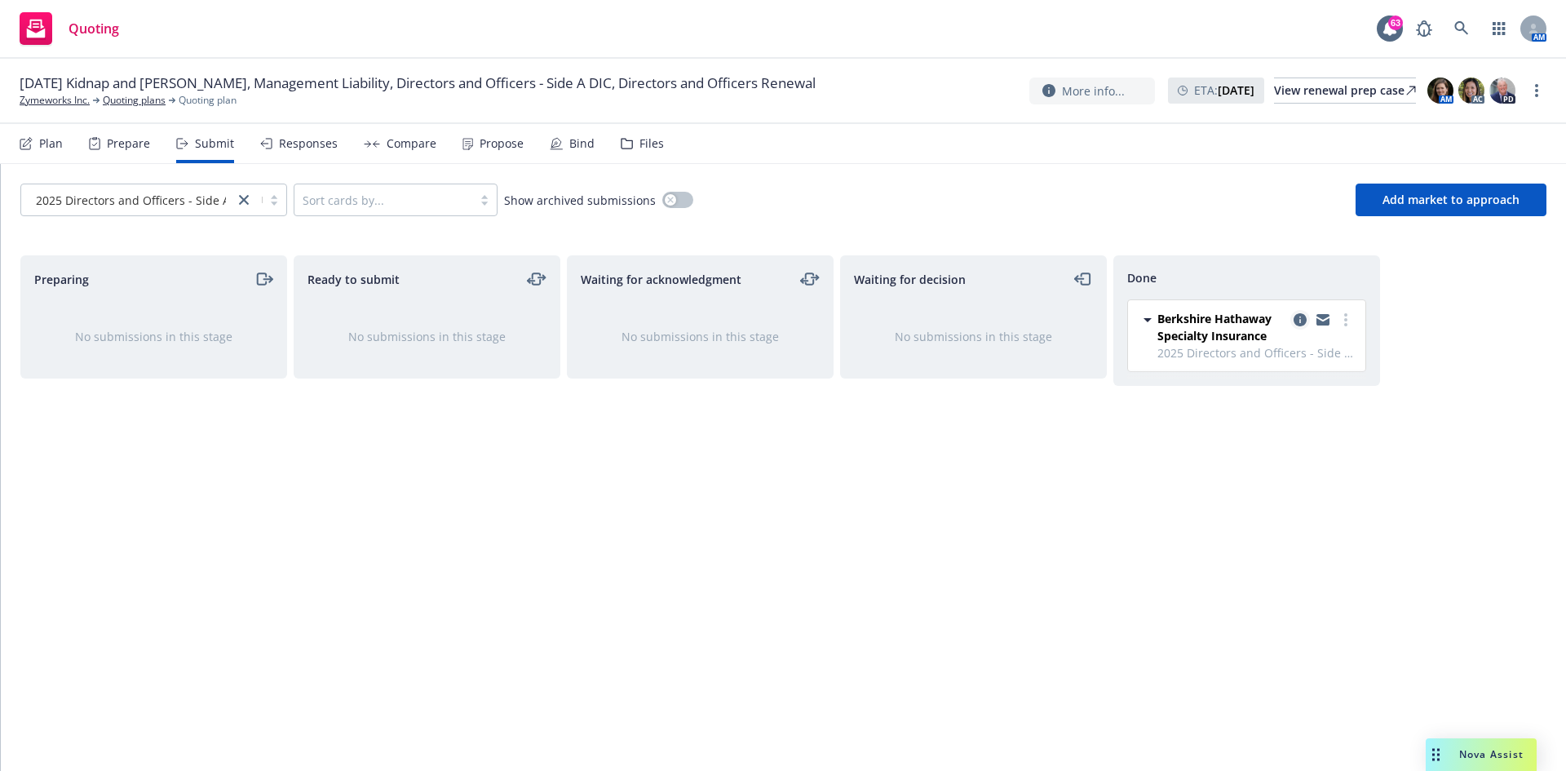
click at [1043, 324] on icon "copy logging email" at bounding box center [1299, 319] width 13 height 13
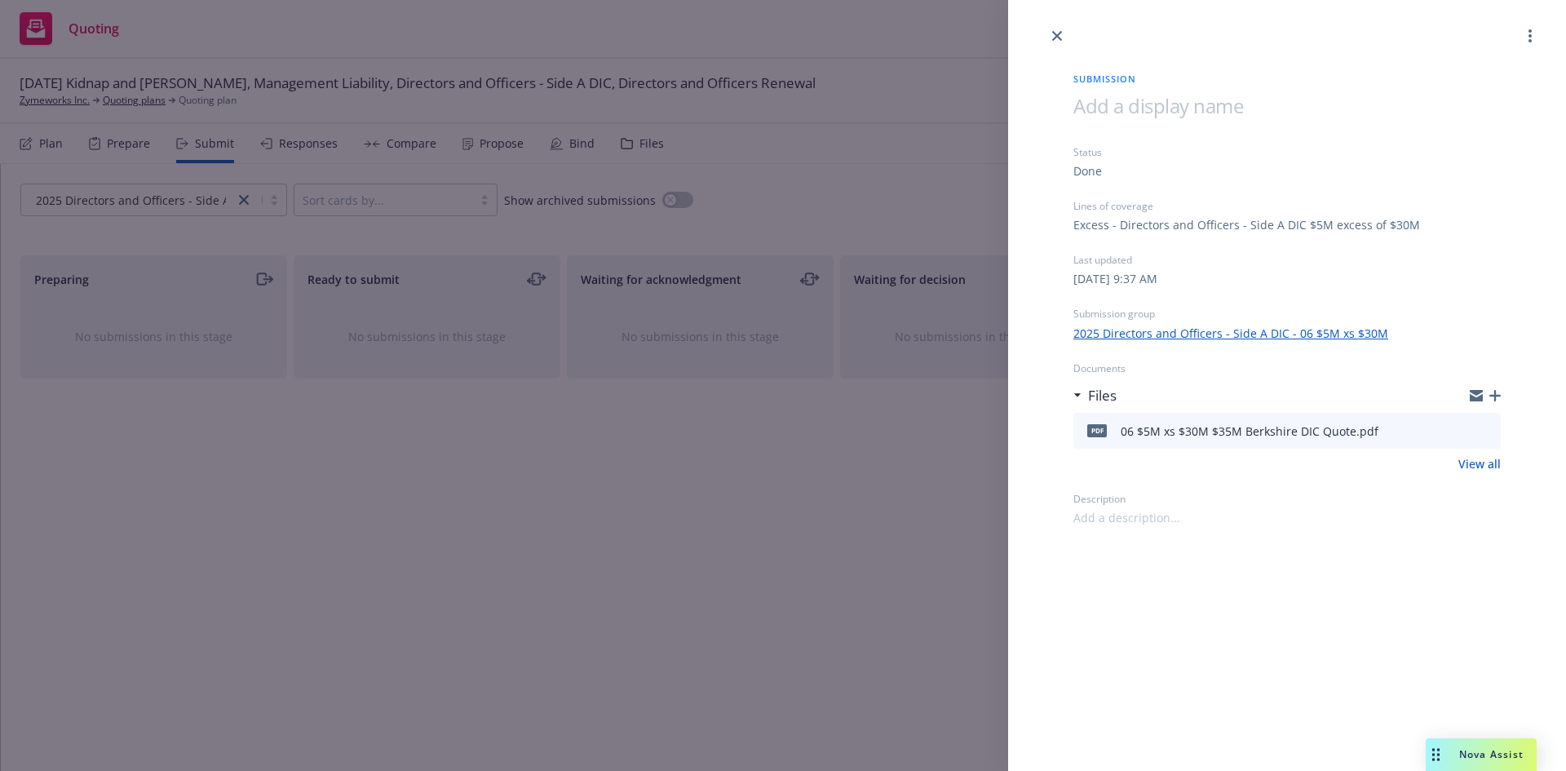
click at [1043, 43] on div at bounding box center [1287, 23] width 558 height 46
click at [1043, 33] on icon "close" at bounding box center [1057, 36] width 10 height 10
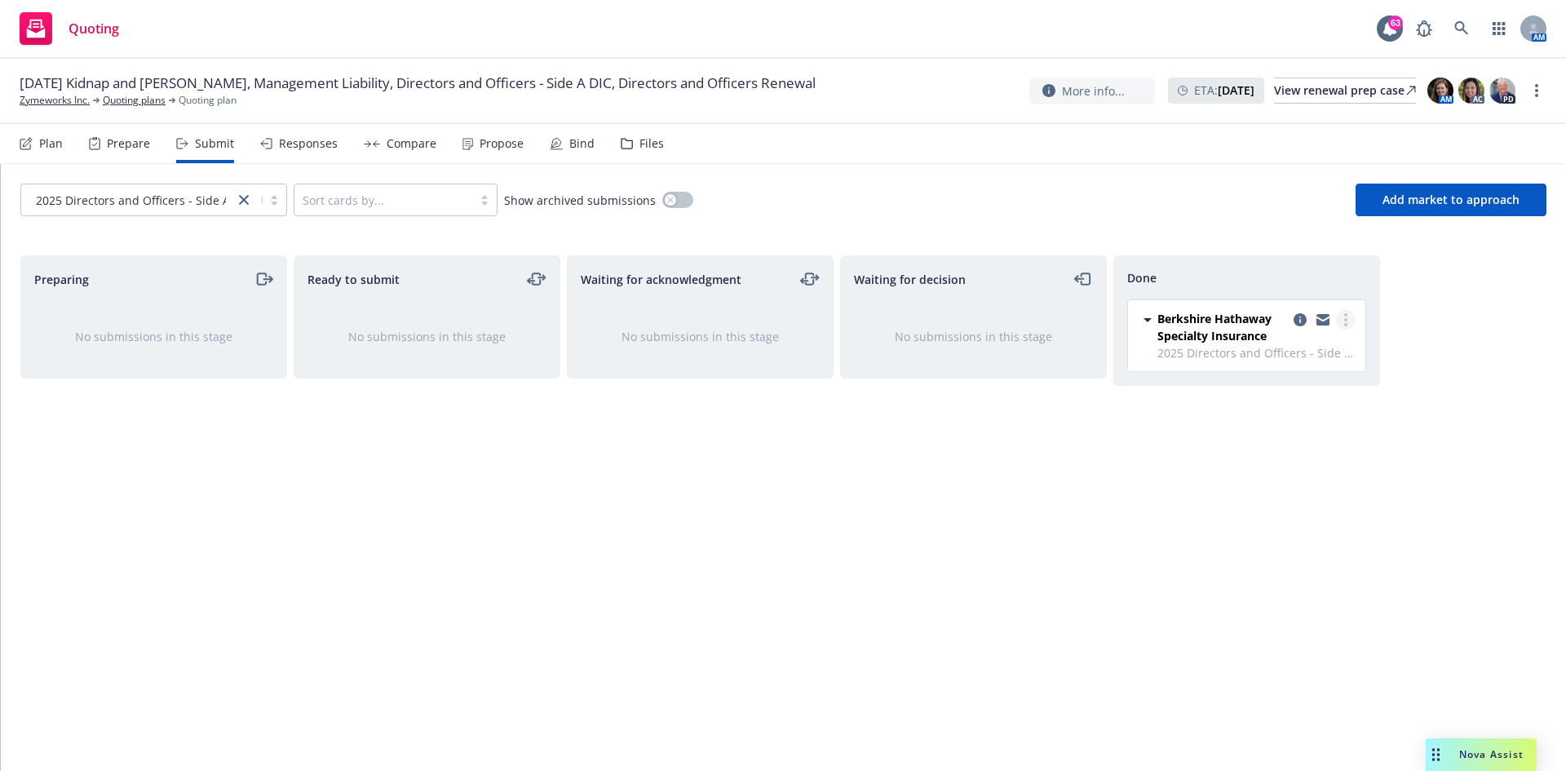
click at [1043, 320] on circle "more" at bounding box center [1345, 319] width 3 height 3
click at [1028, 475] on div "Waiting for decision No submissions in this stage" at bounding box center [973, 495] width 267 height 481
click at [1043, 329] on span "Berkshire Hathaway Specialty Insurance" at bounding box center [1222, 327] width 130 height 34
click at [46, 144] on div "Plan" at bounding box center [51, 143] width 24 height 13
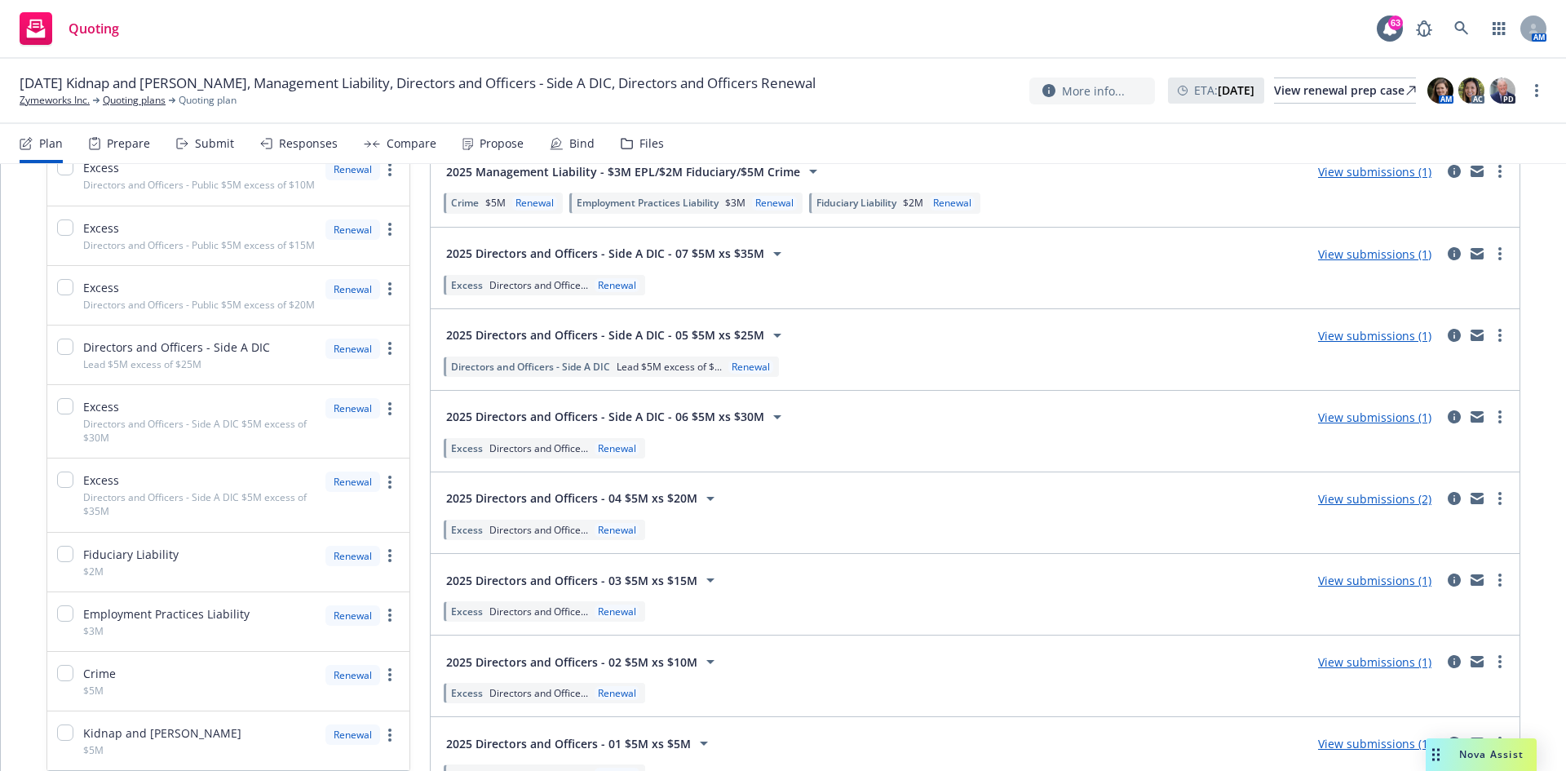
scroll to position [324, 0]
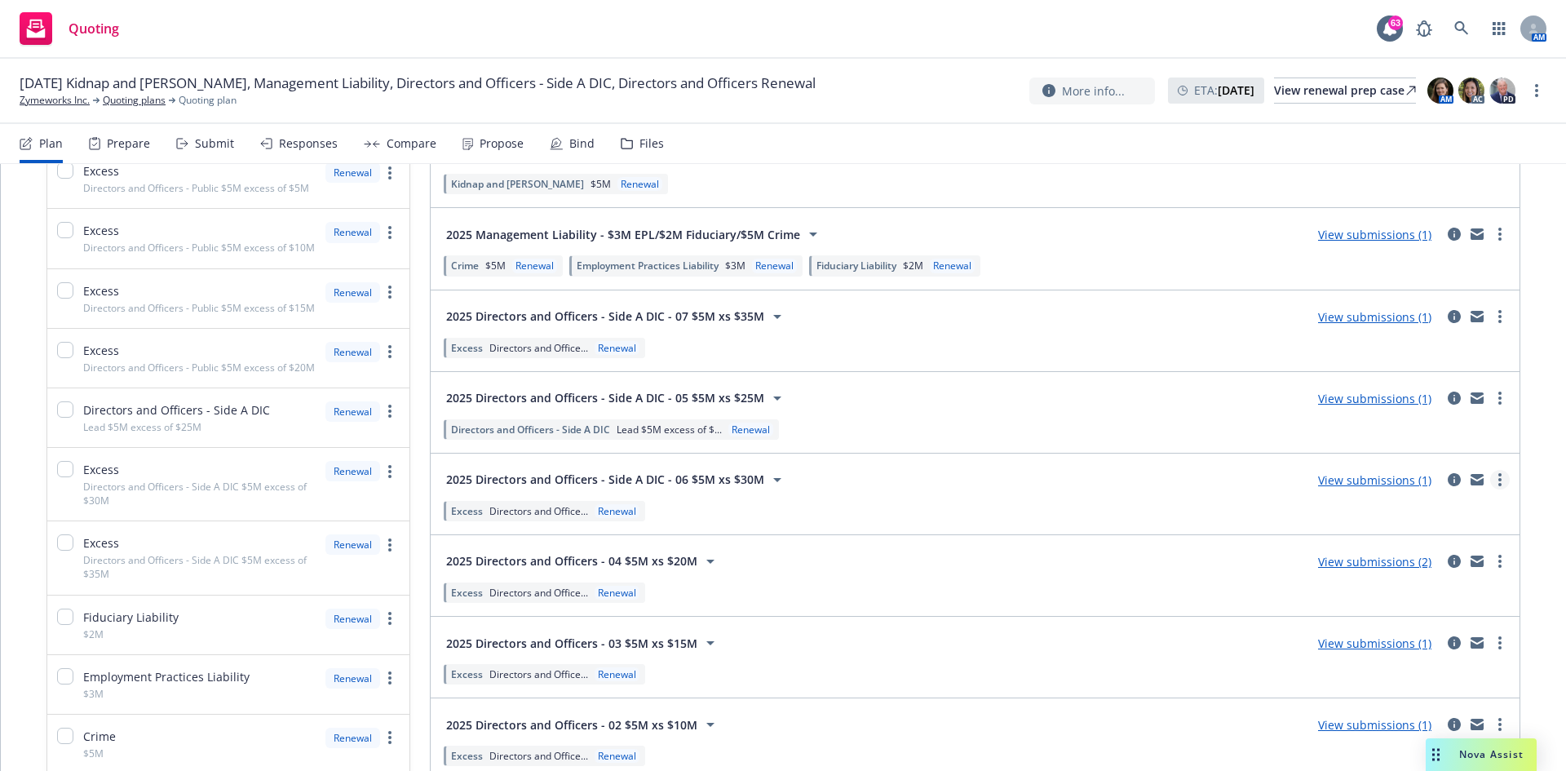
click at [1043, 476] on link "more" at bounding box center [1500, 480] width 20 height 20
click at [1043, 476] on link "View submissions (1)" at bounding box center [1374, 479] width 113 height 15
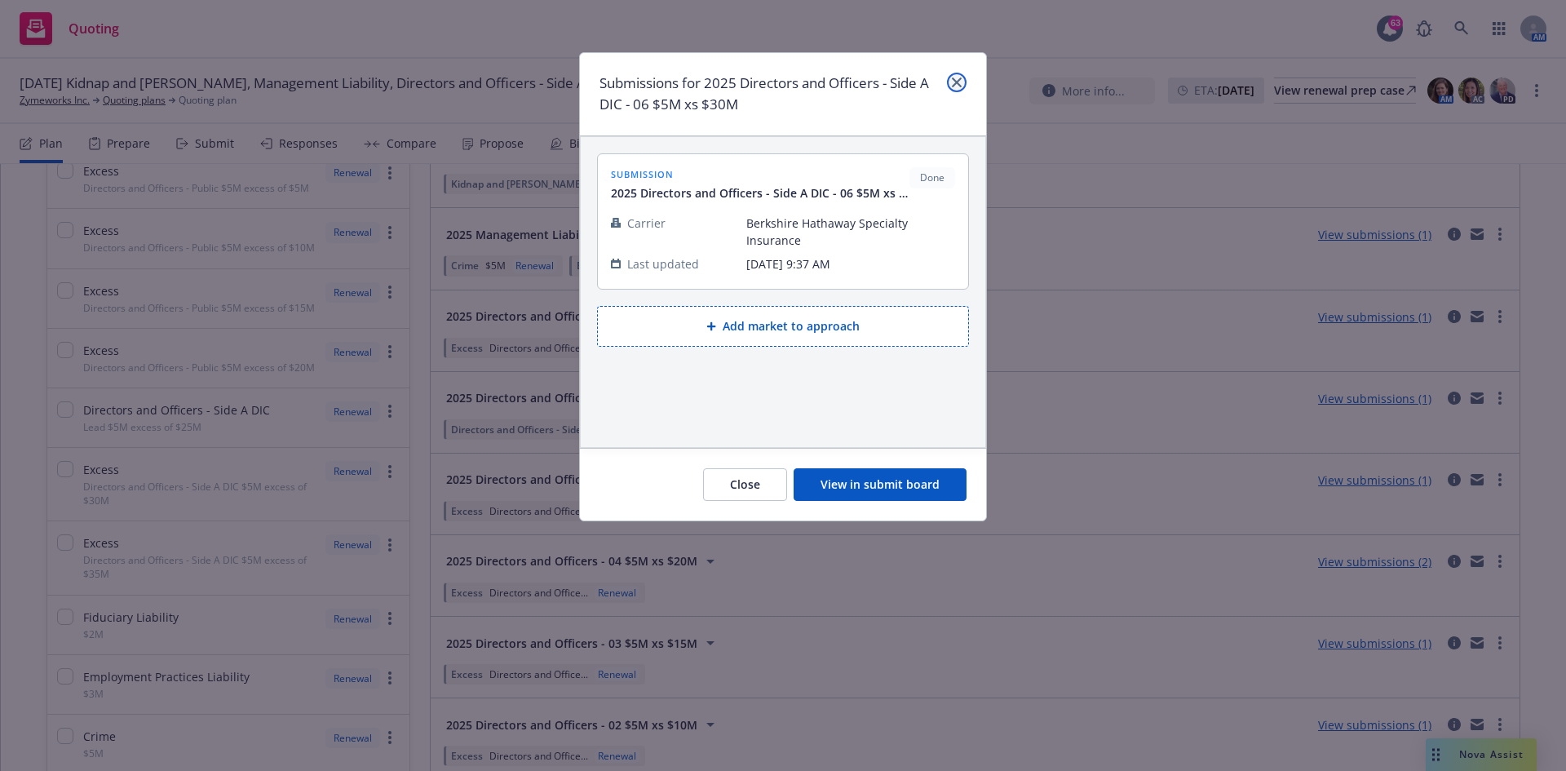
click at [950, 86] on link "close" at bounding box center [957, 83] width 20 height 20
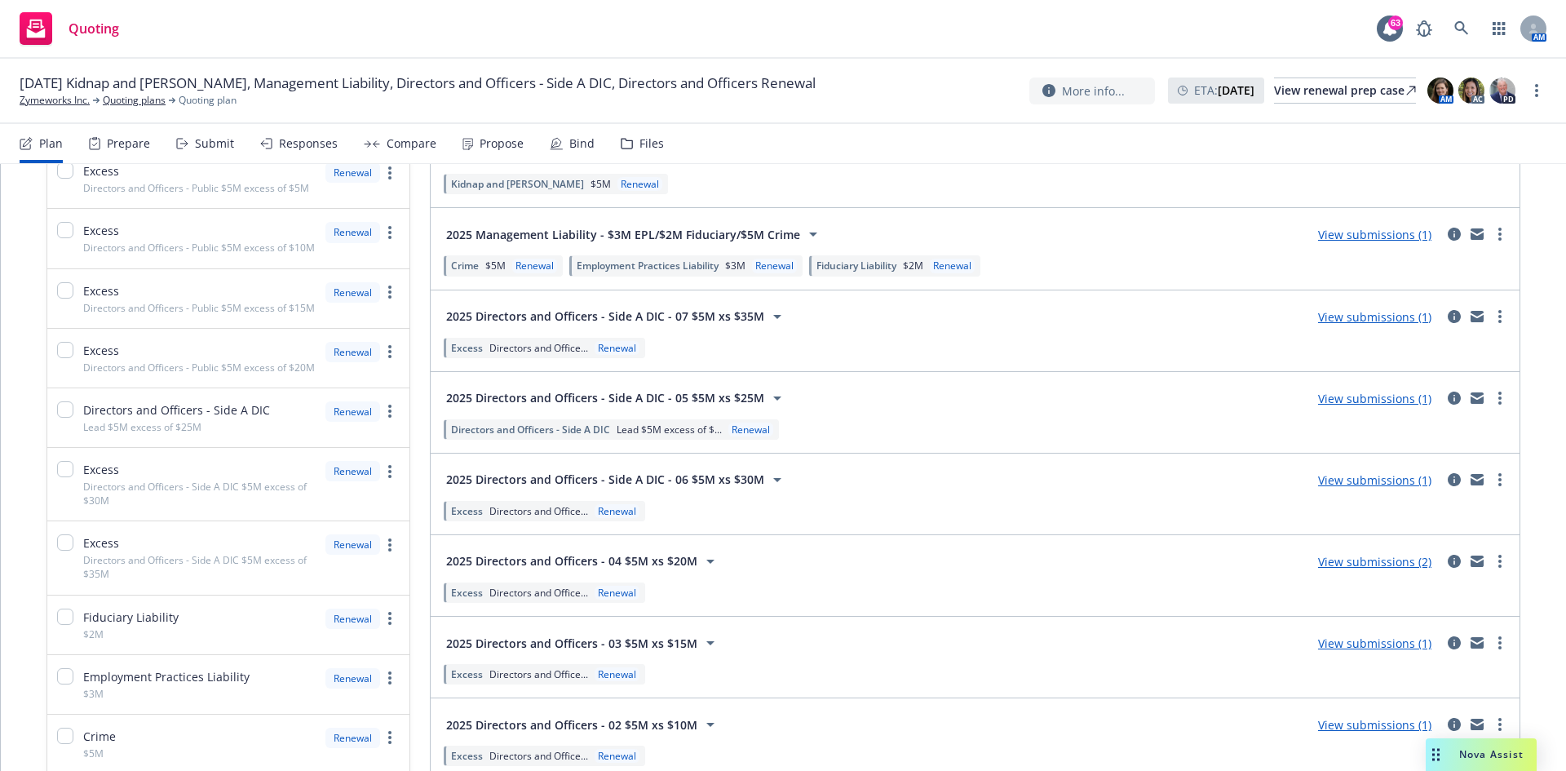
click at [1043, 319] on link "View submissions (1)" at bounding box center [1374, 316] width 113 height 15
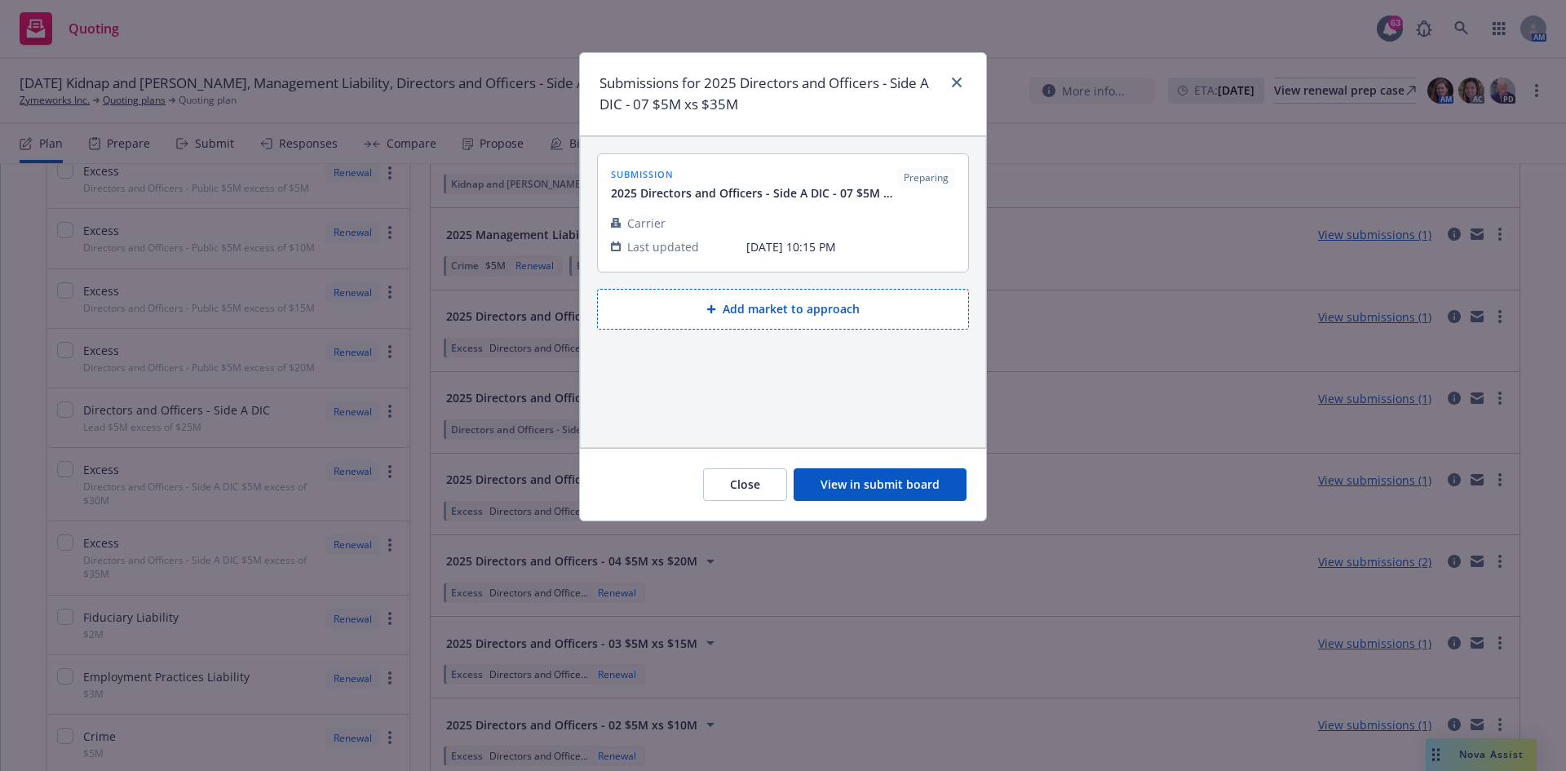
click at [870, 476] on button "View in submit board" at bounding box center [879, 484] width 173 height 33
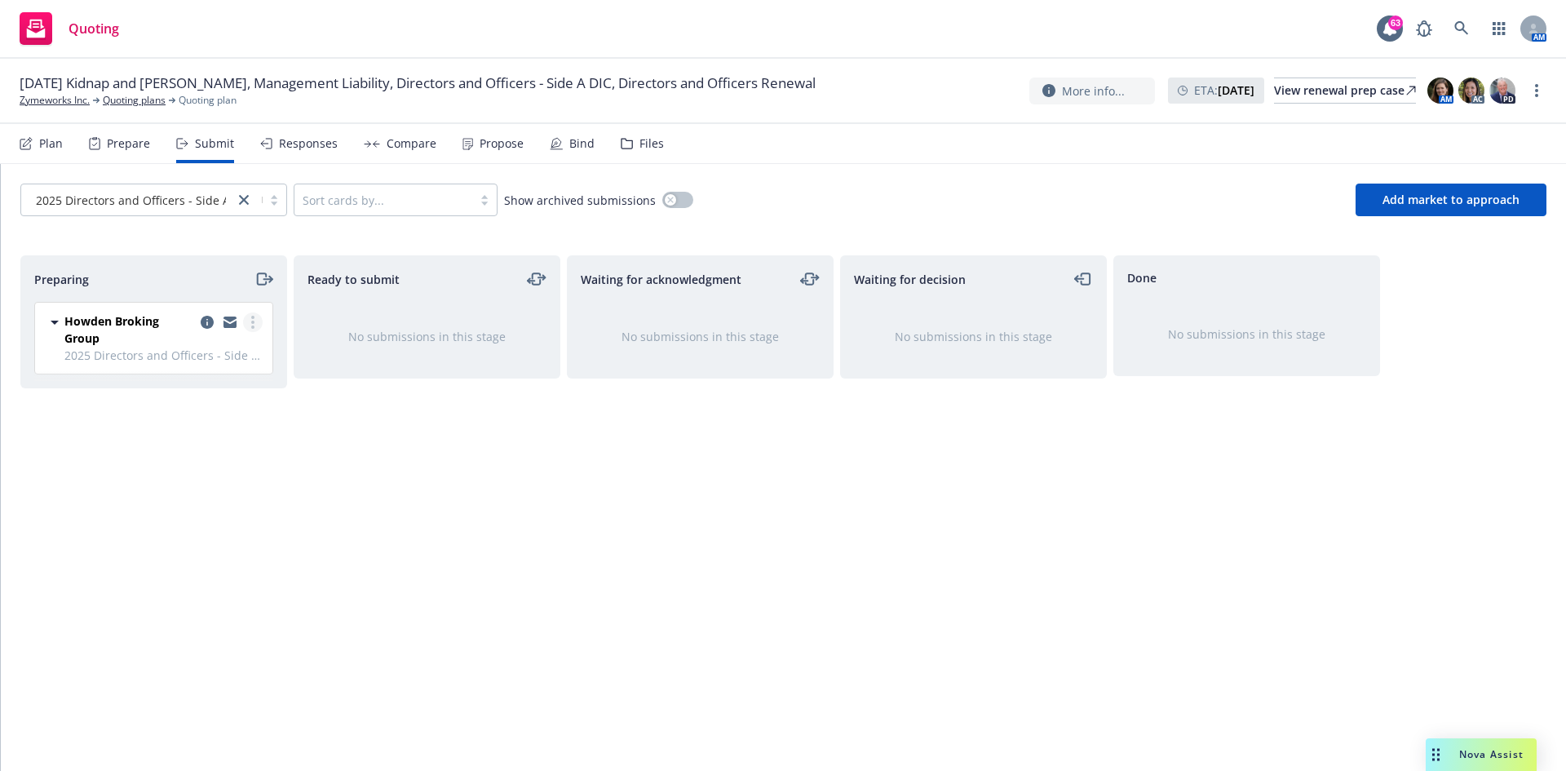
click at [255, 322] on link "more" at bounding box center [253, 322] width 20 height 20
click at [217, 461] on link "Add accepted decision" at bounding box center [180, 453] width 163 height 33
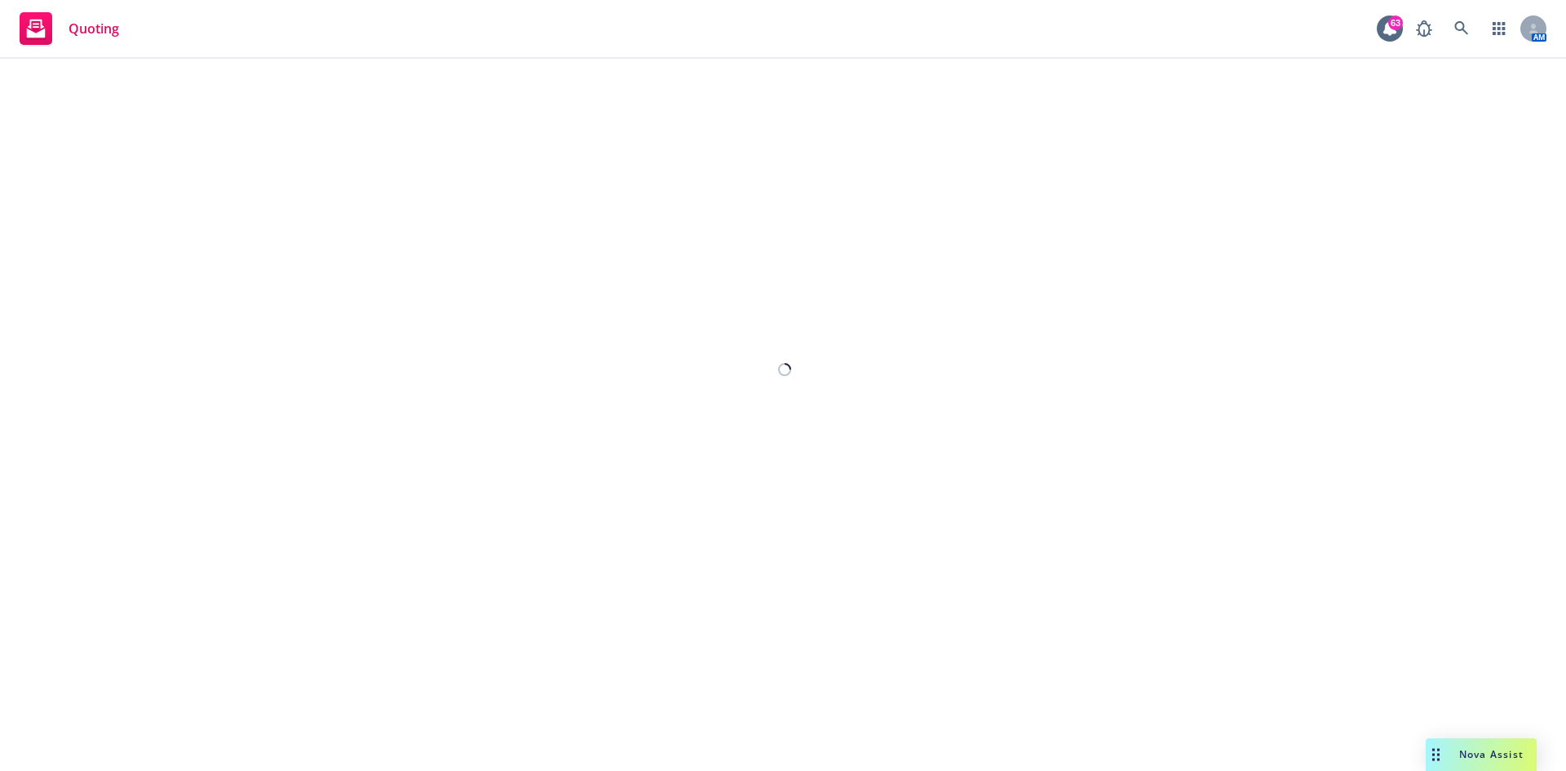
select select "12"
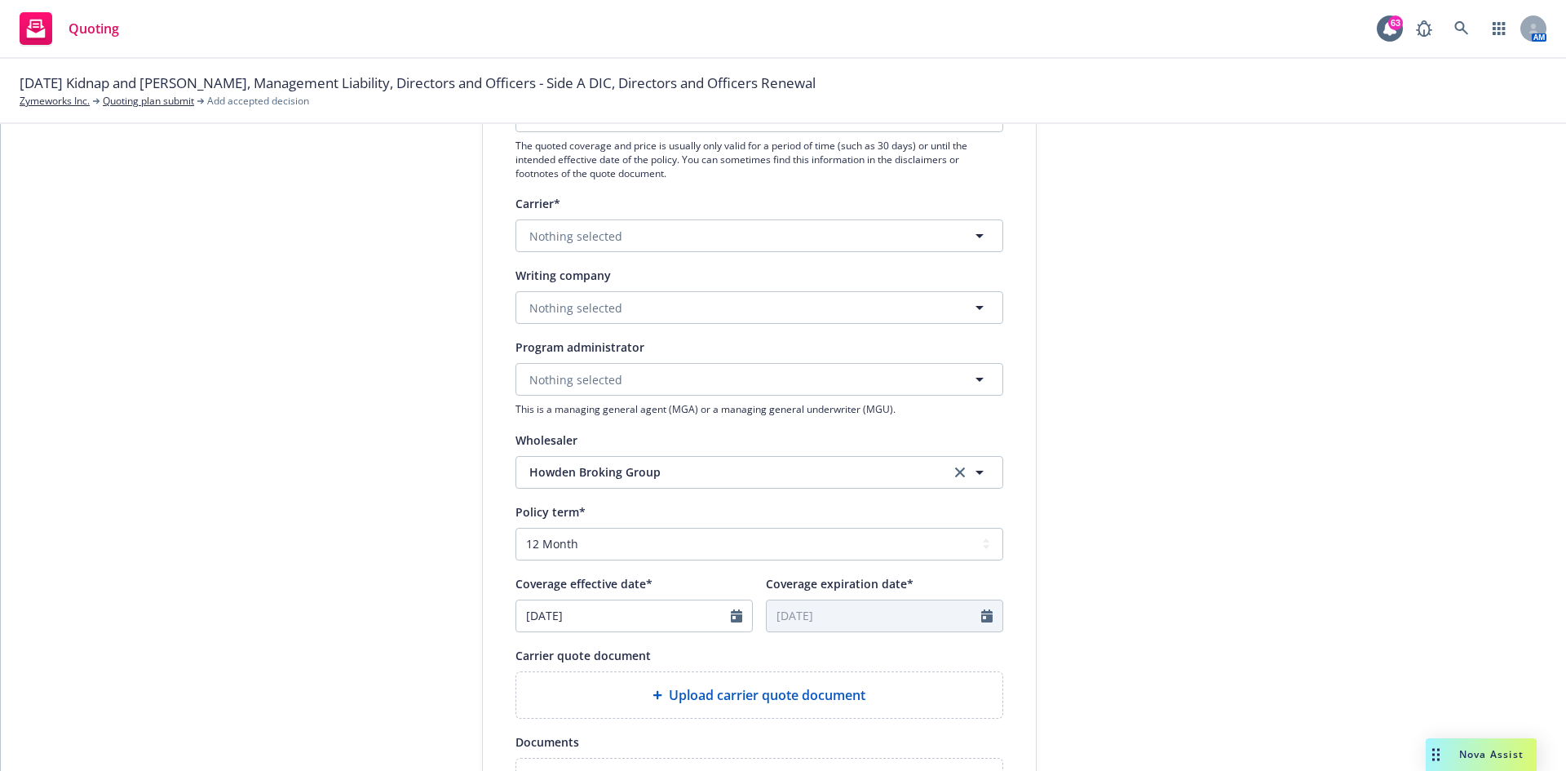
scroll to position [245, 0]
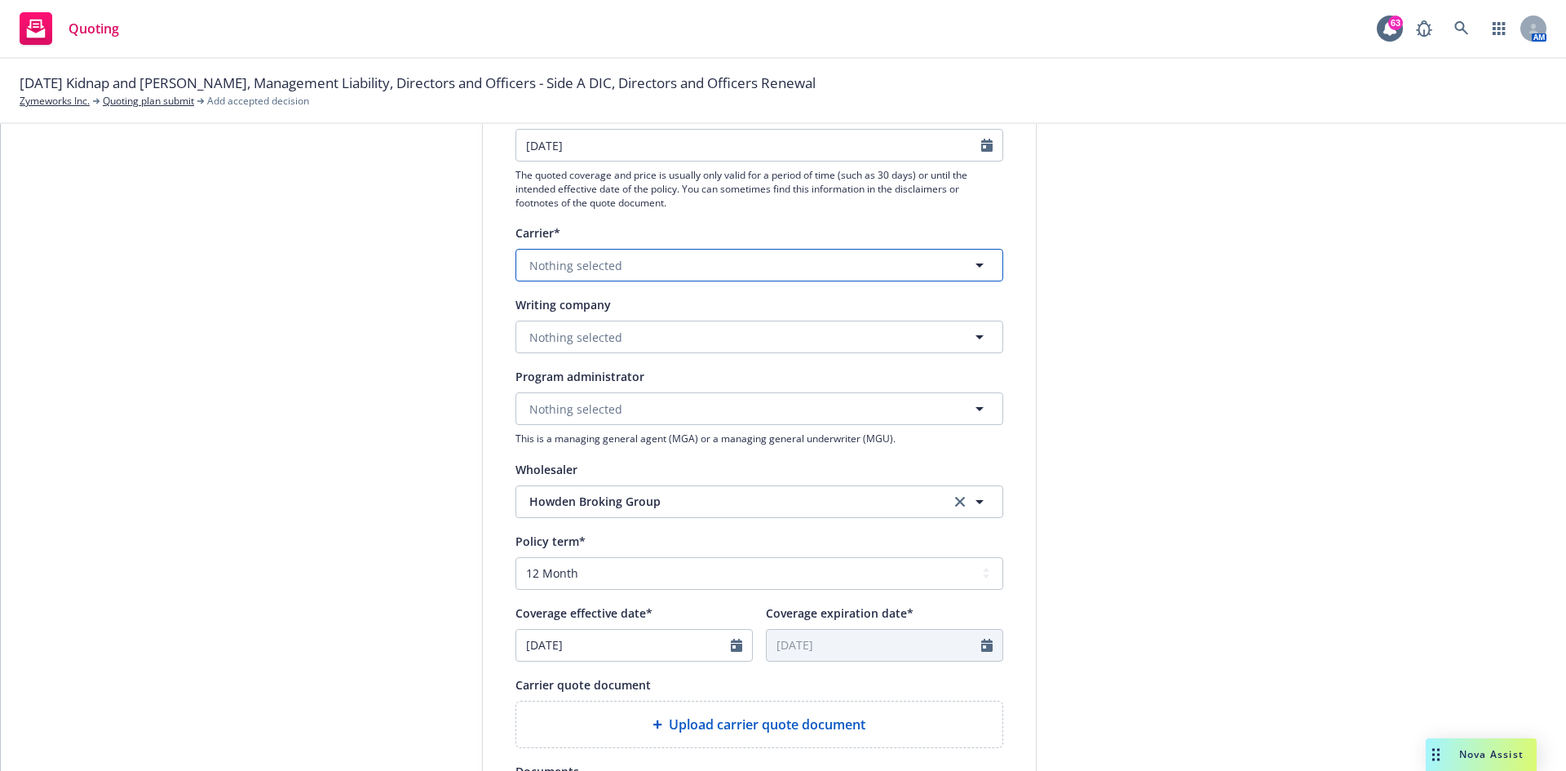
click at [812, 271] on button "Nothing selected" at bounding box center [759, 265] width 488 height 33
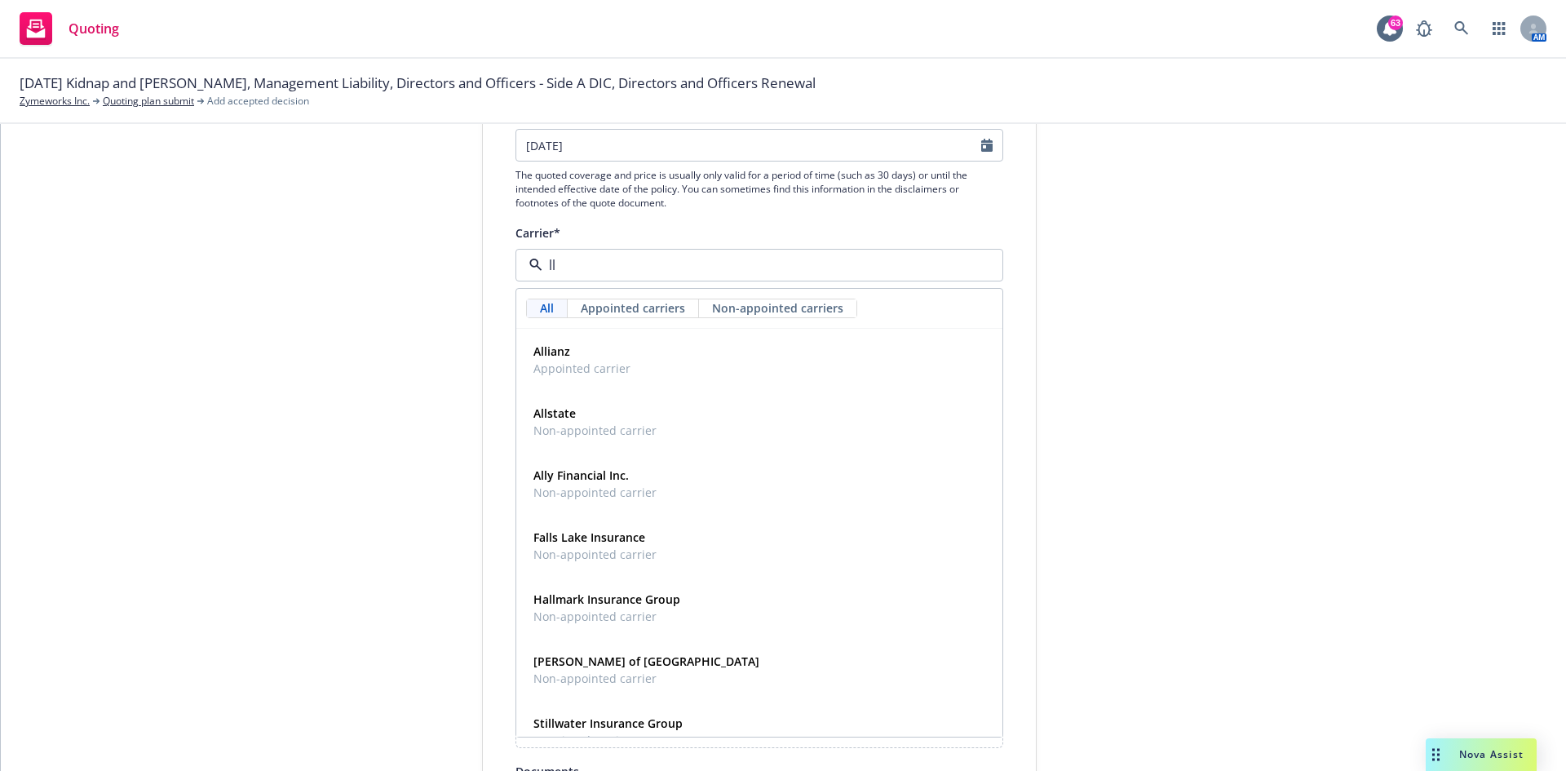
type input "llo"
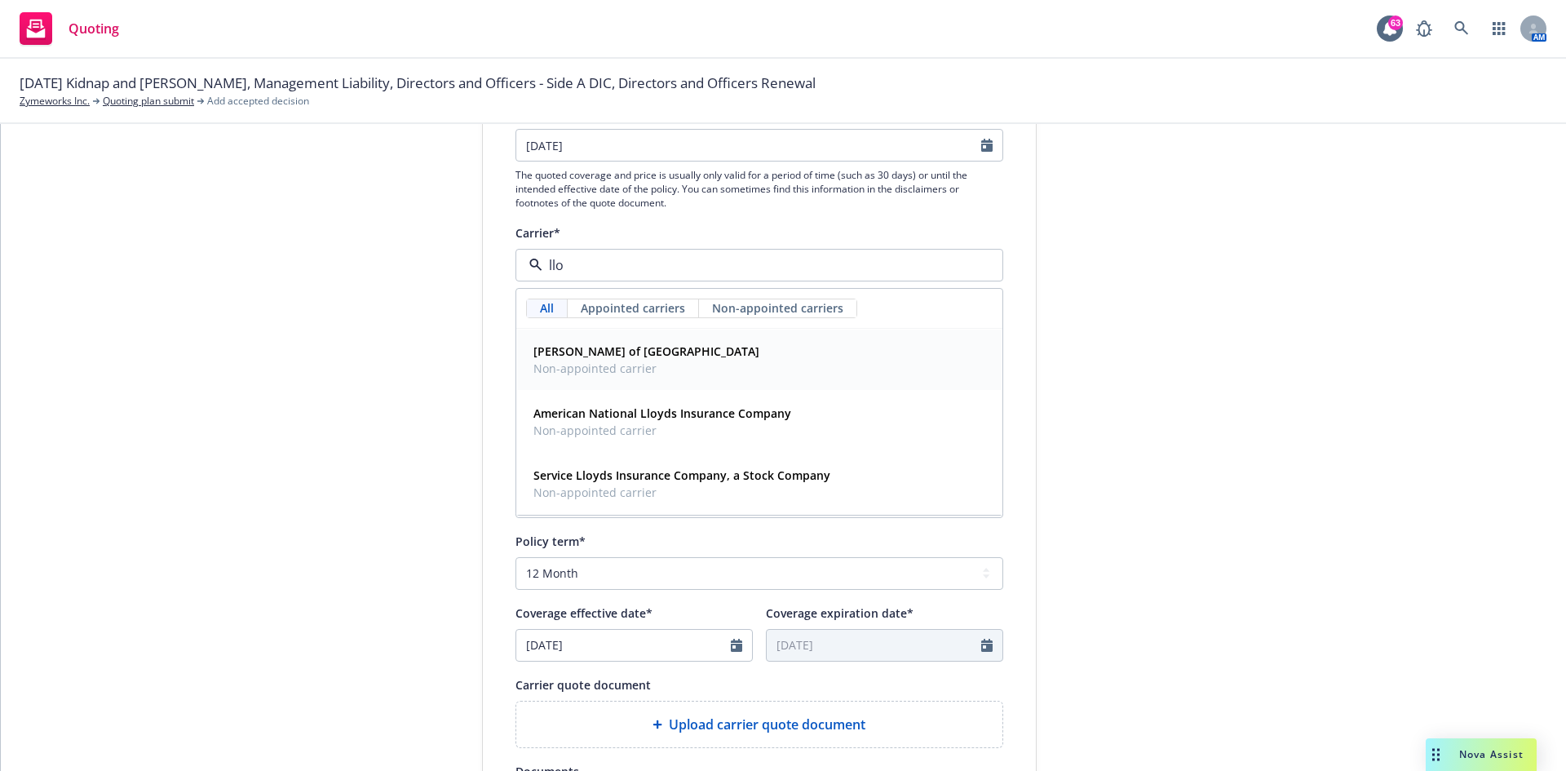
click at [596, 355] on strong "[PERSON_NAME] of [GEOGRAPHIC_DATA]" at bounding box center [646, 350] width 226 height 15
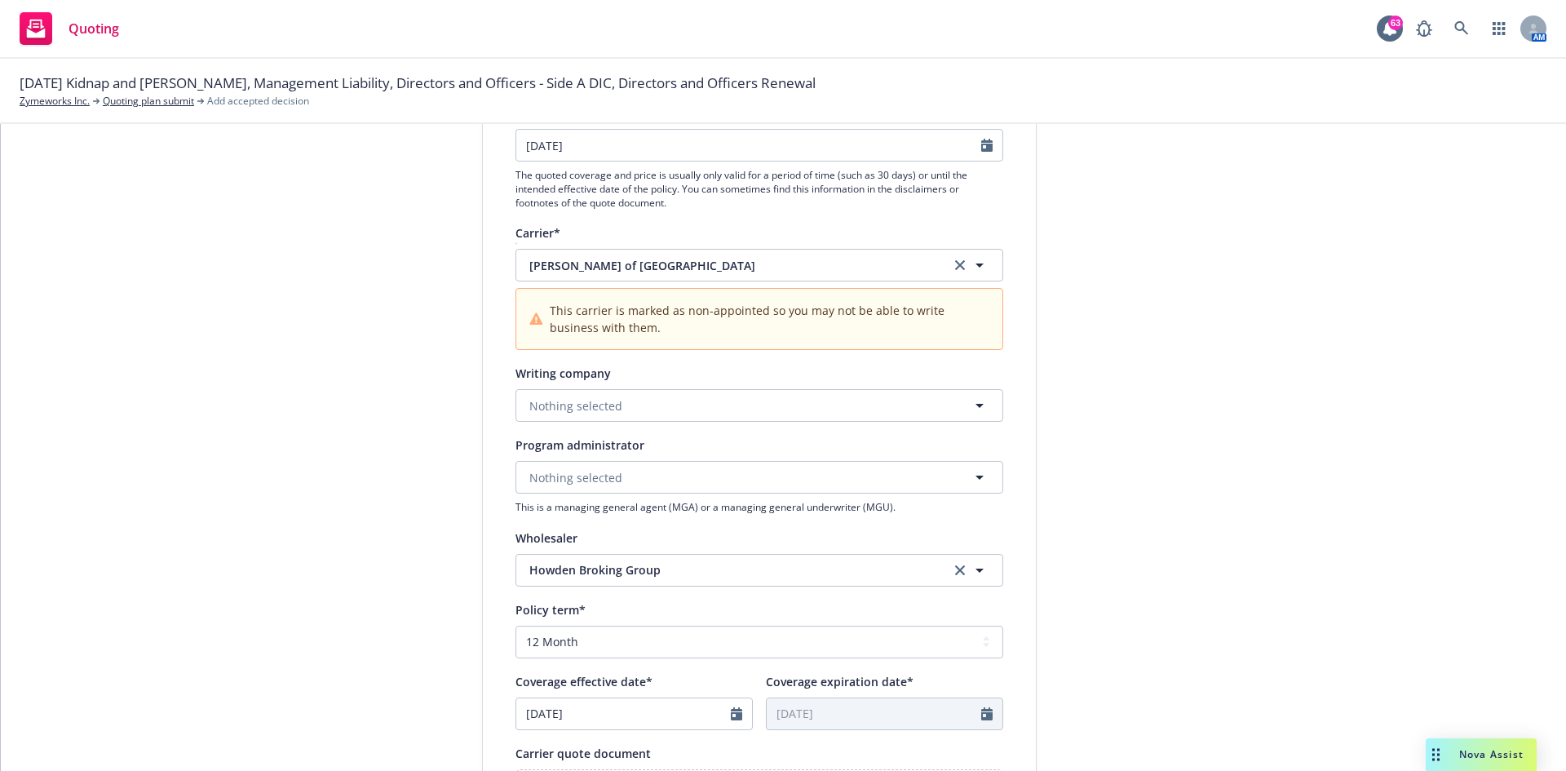
click at [955, 266] on icon "clear selection" at bounding box center [960, 265] width 10 height 10
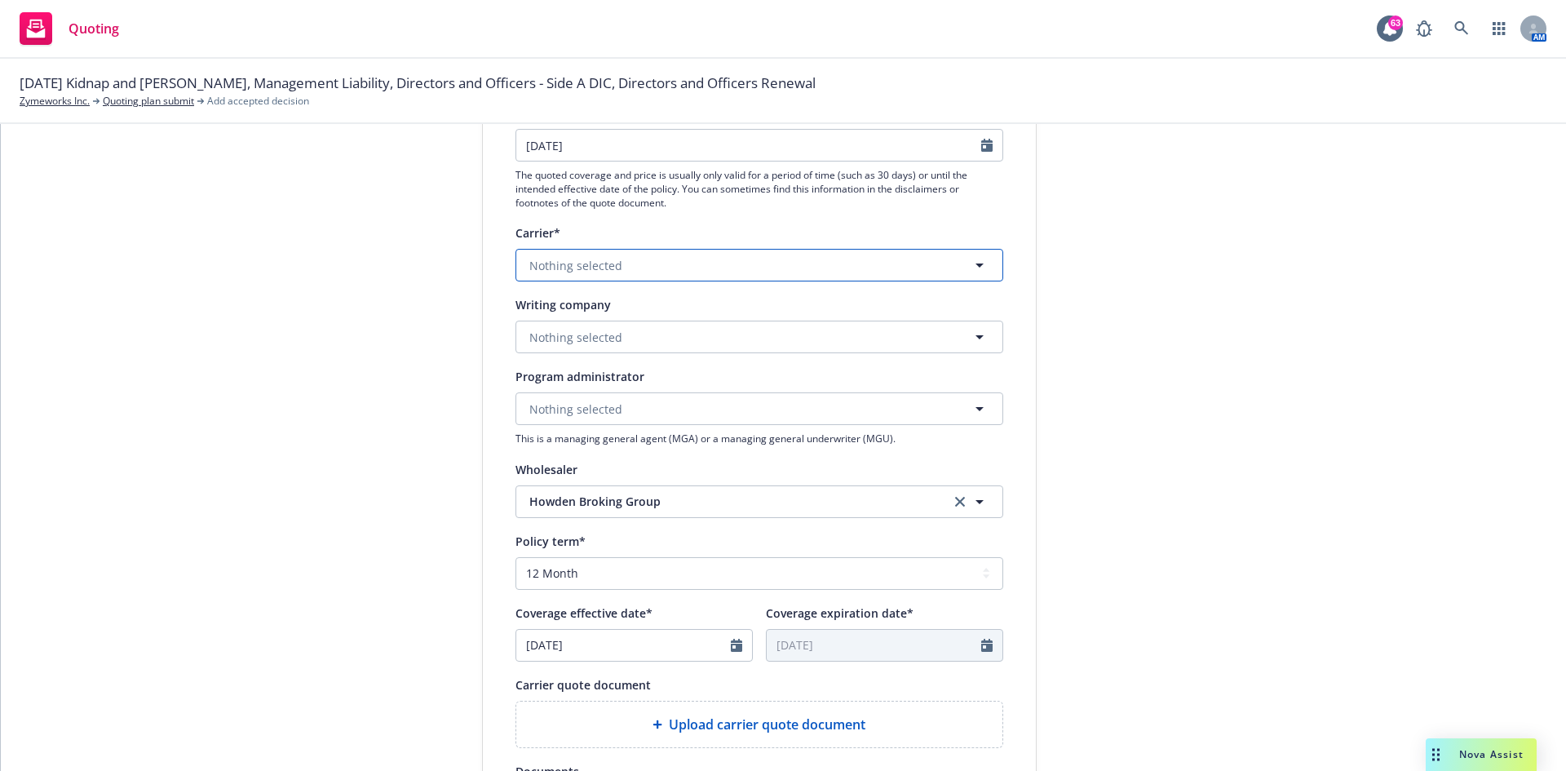
click at [709, 266] on button "Nothing selected" at bounding box center [759, 265] width 488 height 33
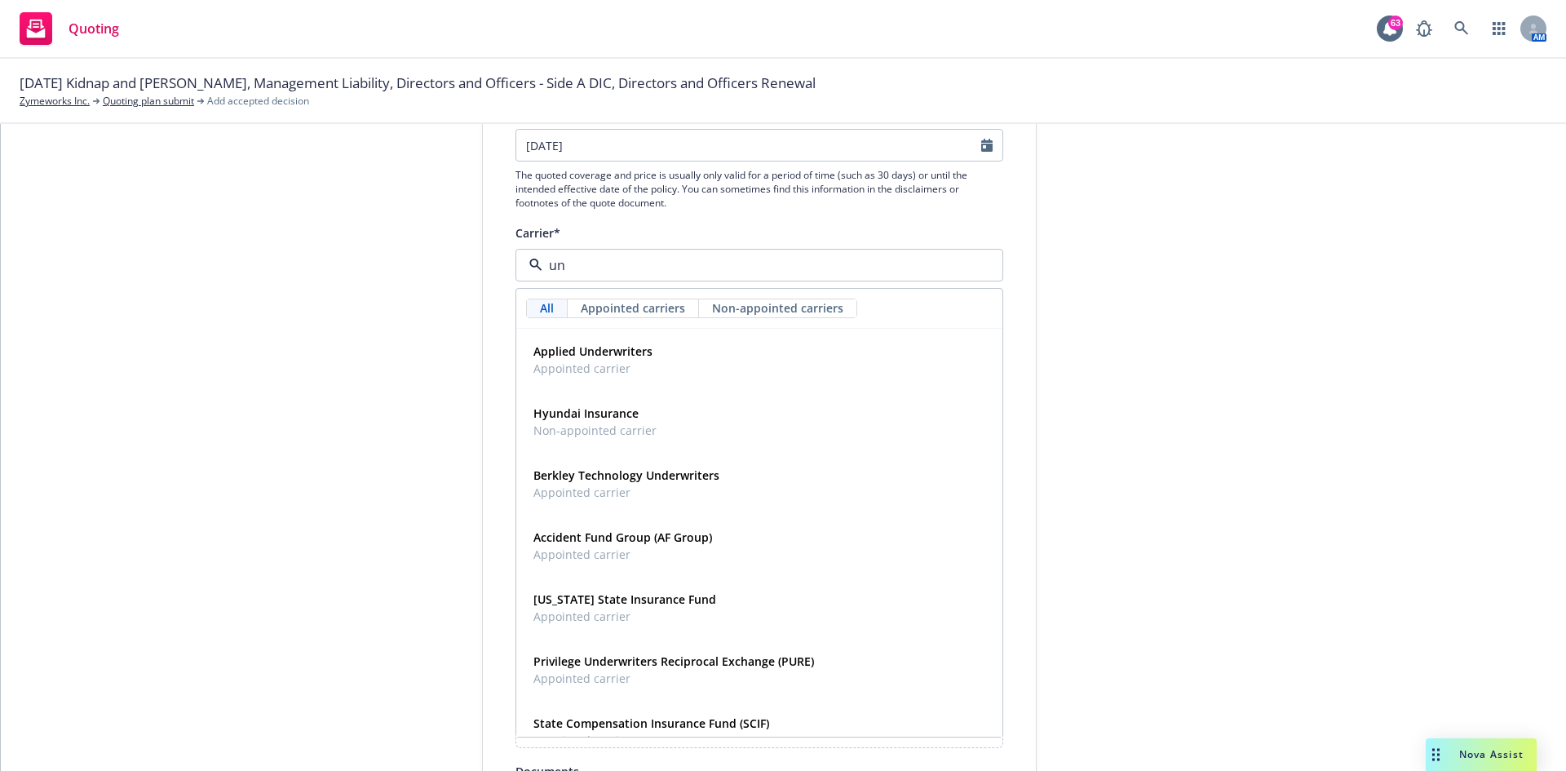
type input "u"
type input "llo"
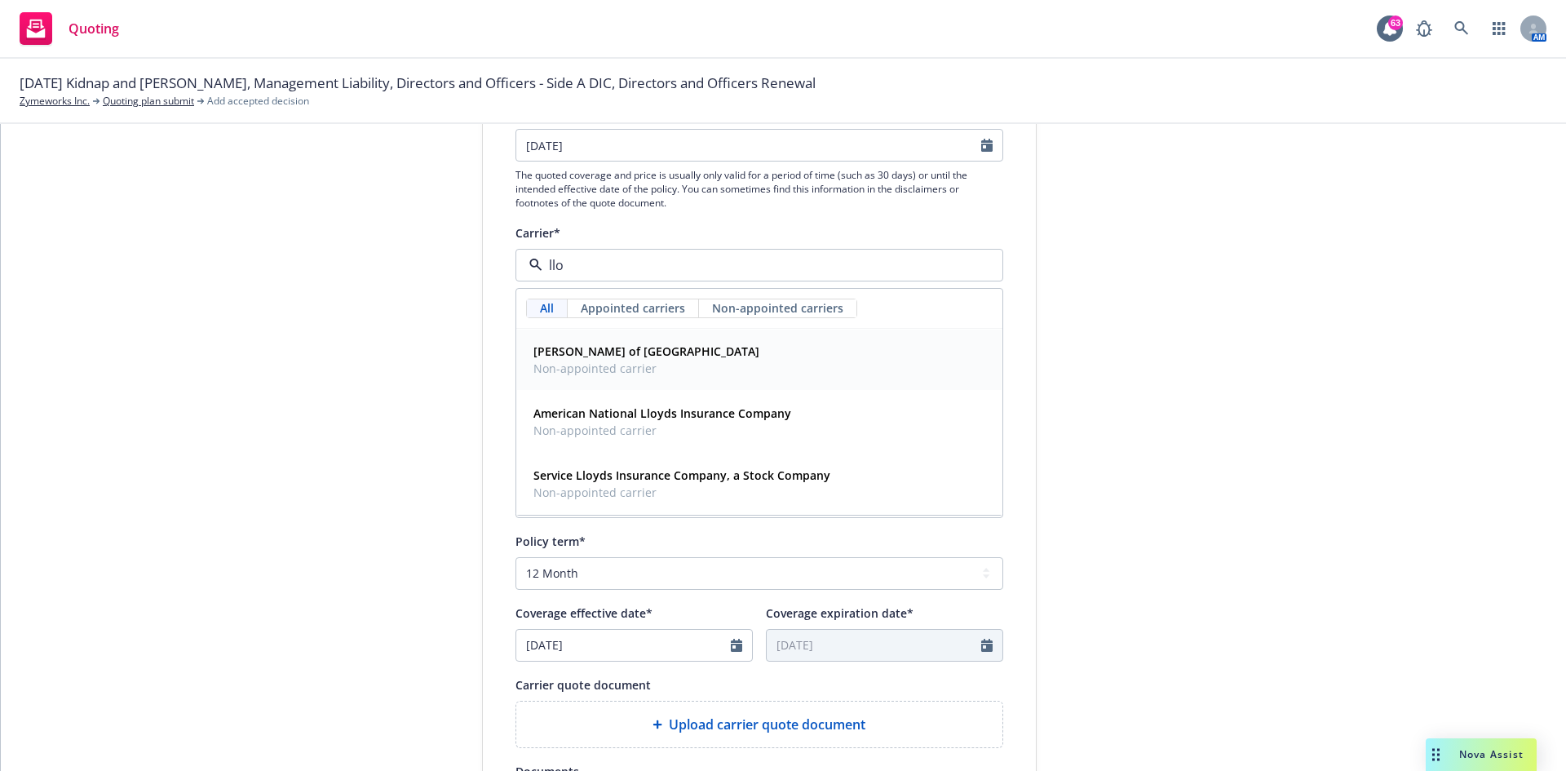
click at [611, 356] on strong "[PERSON_NAME] of [GEOGRAPHIC_DATA]" at bounding box center [646, 350] width 226 height 15
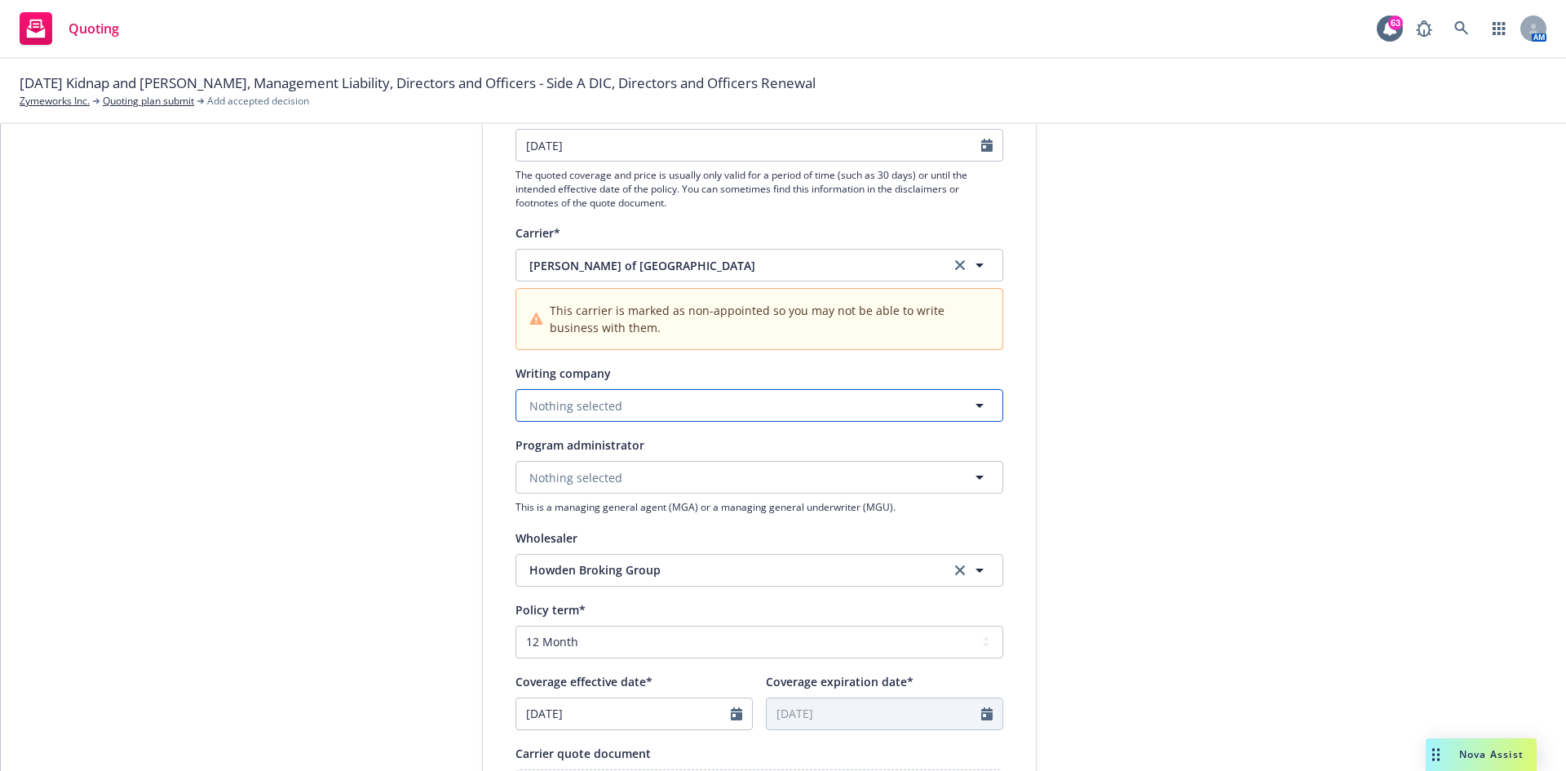
click at [591, 412] on span "Nothing selected" at bounding box center [575, 405] width 93 height 17
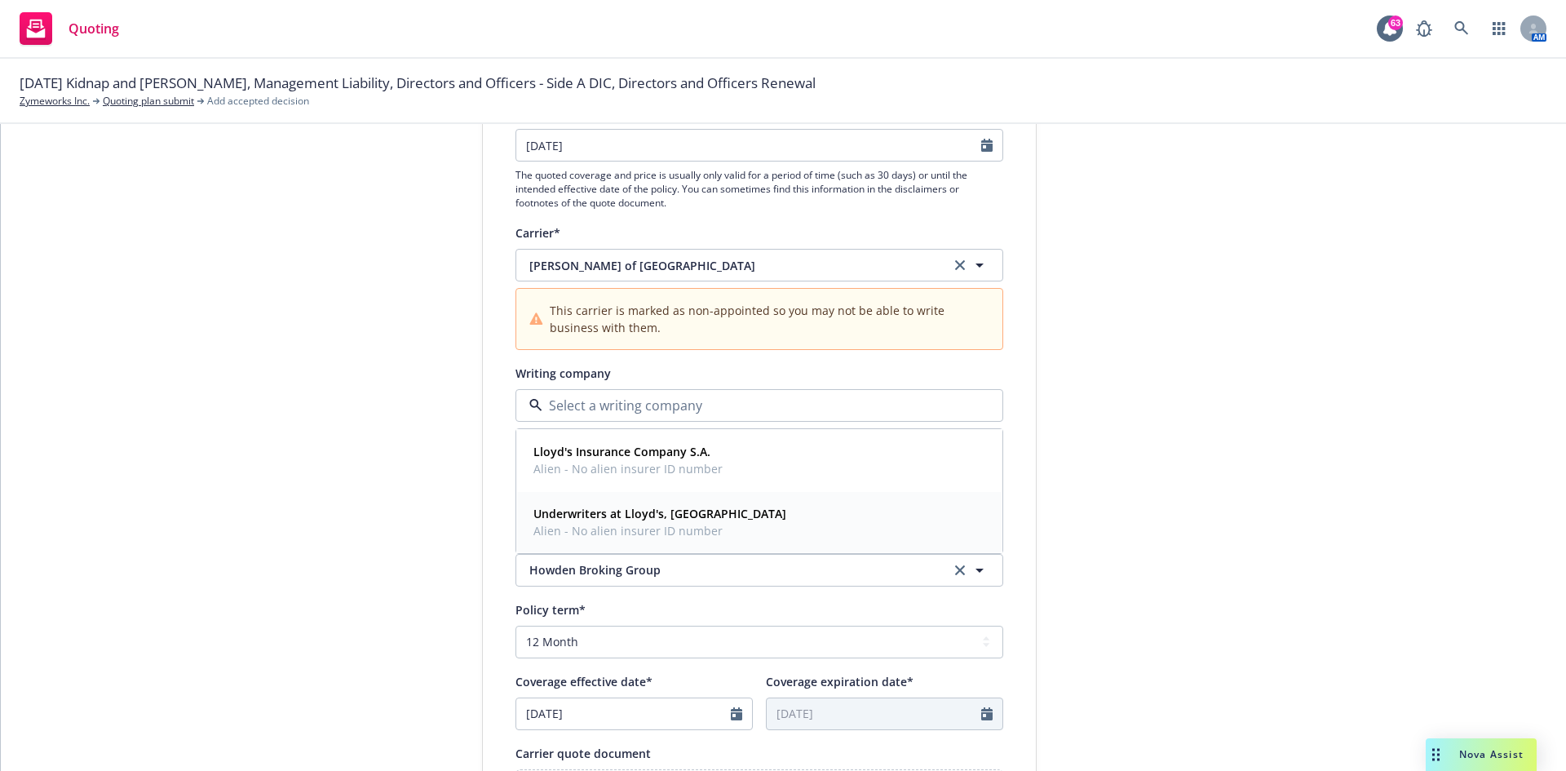
click at [612, 476] on strong "Underwriters at Lloyd's, [GEOGRAPHIC_DATA]" at bounding box center [659, 513] width 253 height 15
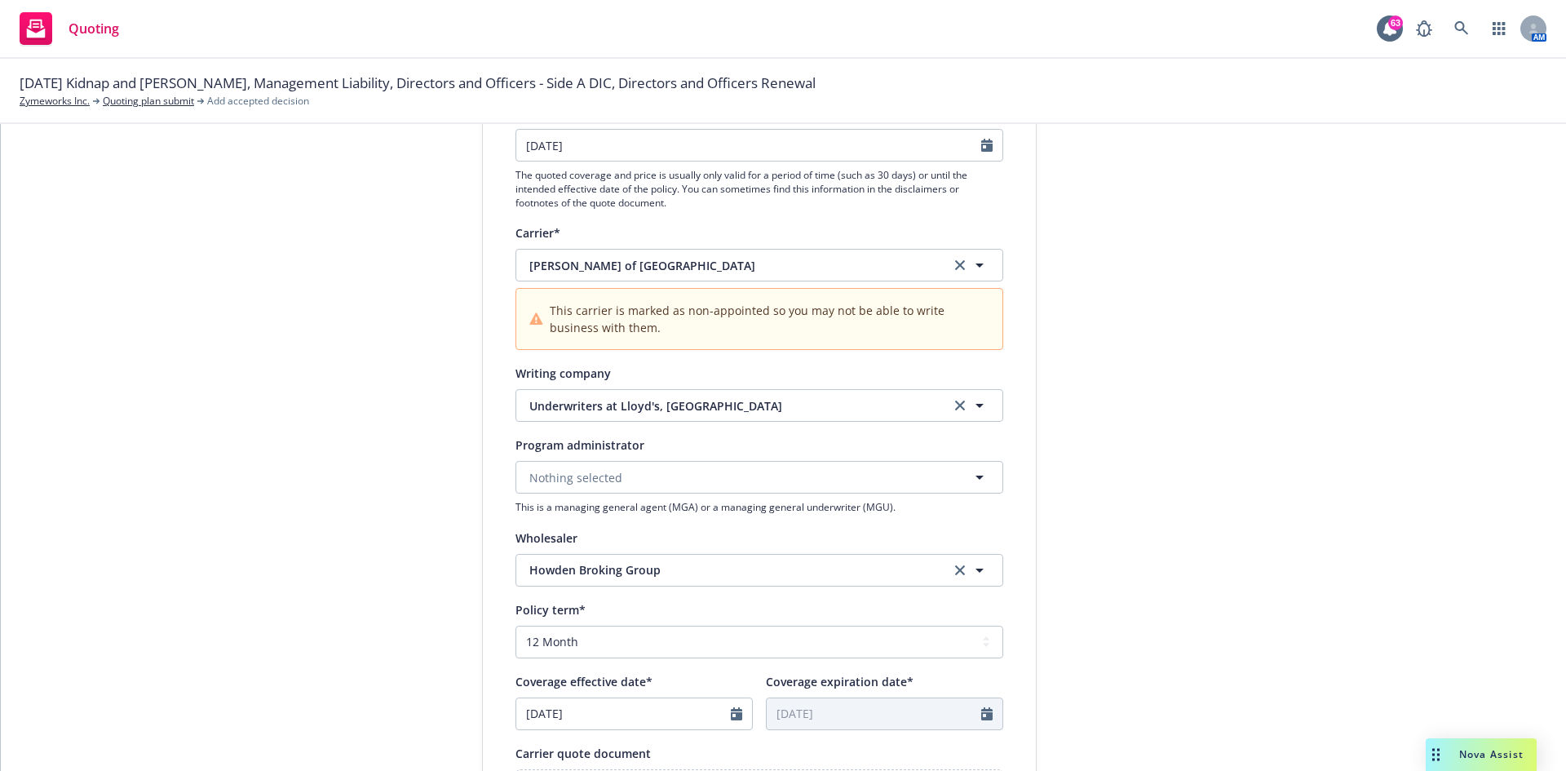
click at [1043, 476] on div "submission Carrier Howden Broking Group Last updated [DATE] 10:15 PM" at bounding box center [1183, 526] width 228 height 1162
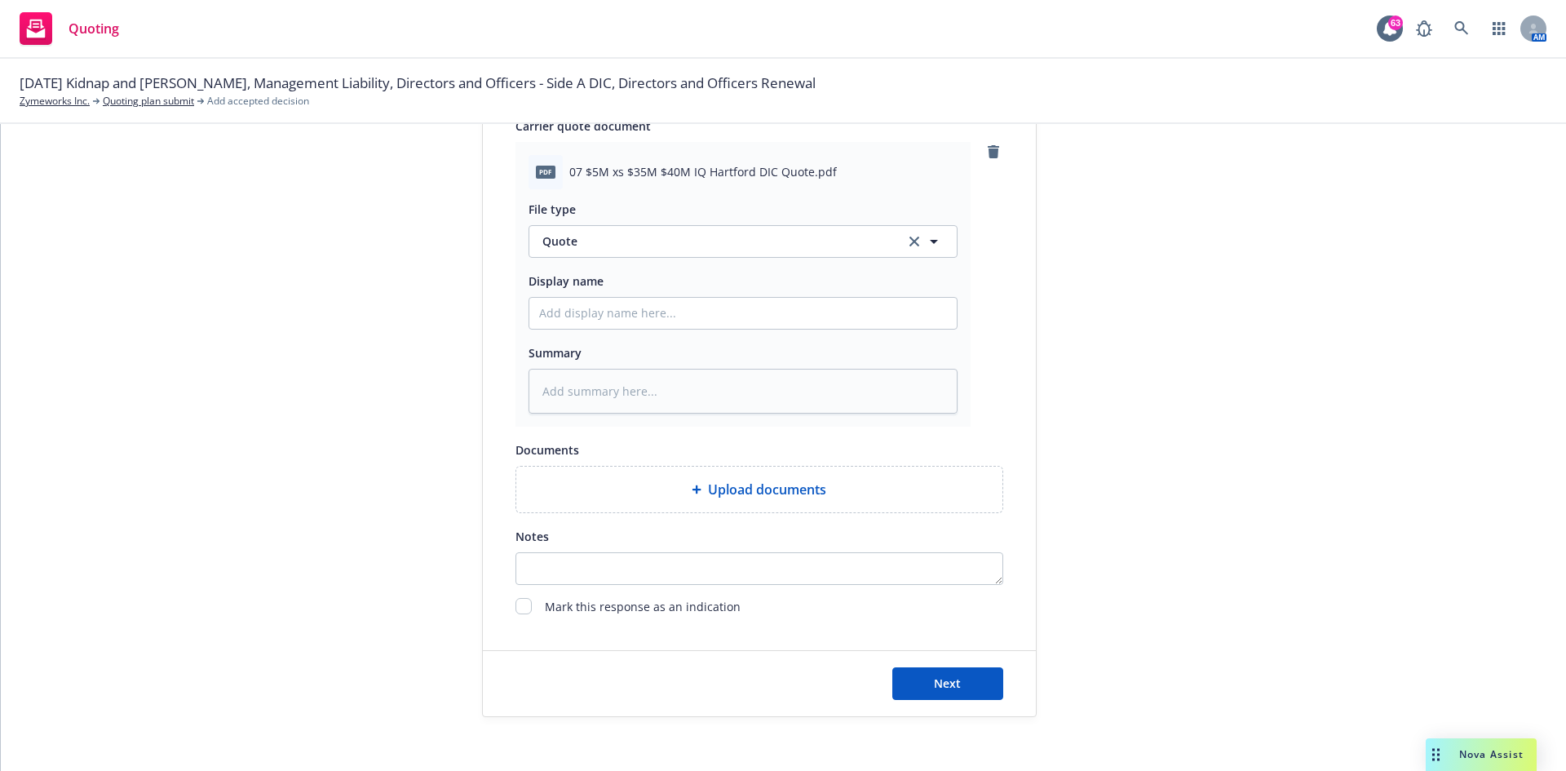
scroll to position [883, 0]
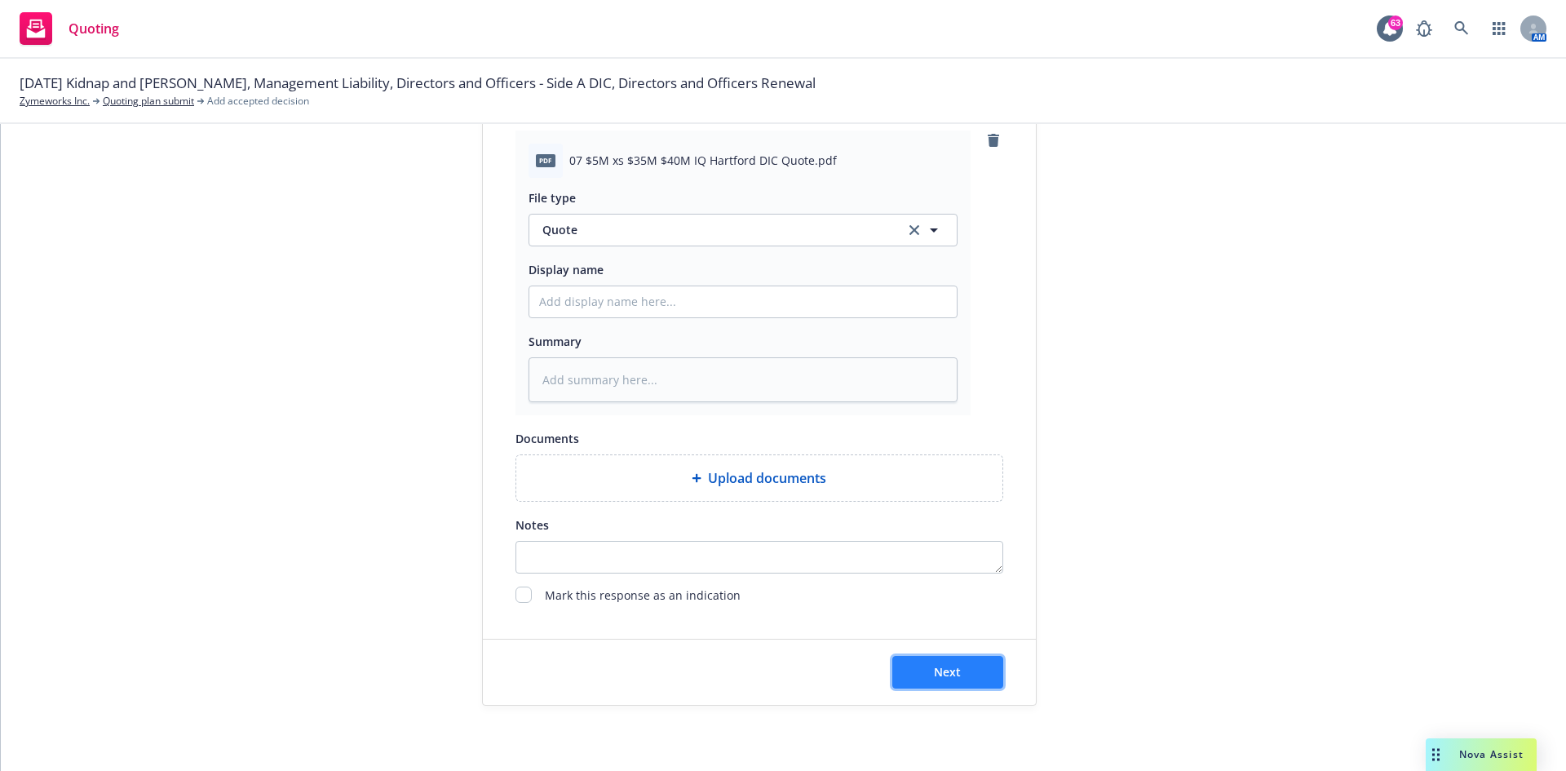
click at [937, 476] on span "Next" at bounding box center [947, 671] width 27 height 15
type textarea "x"
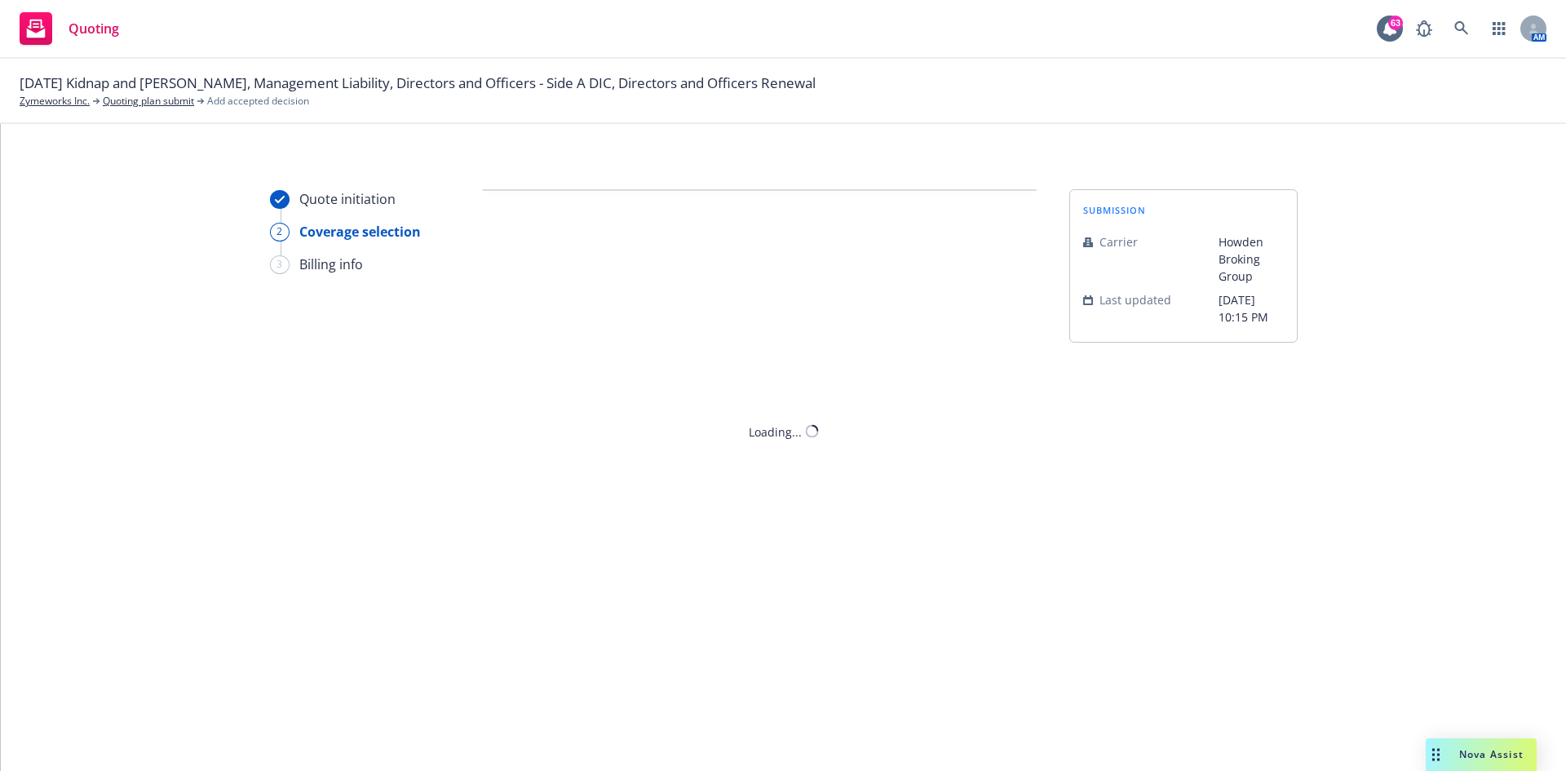
scroll to position [0, 0]
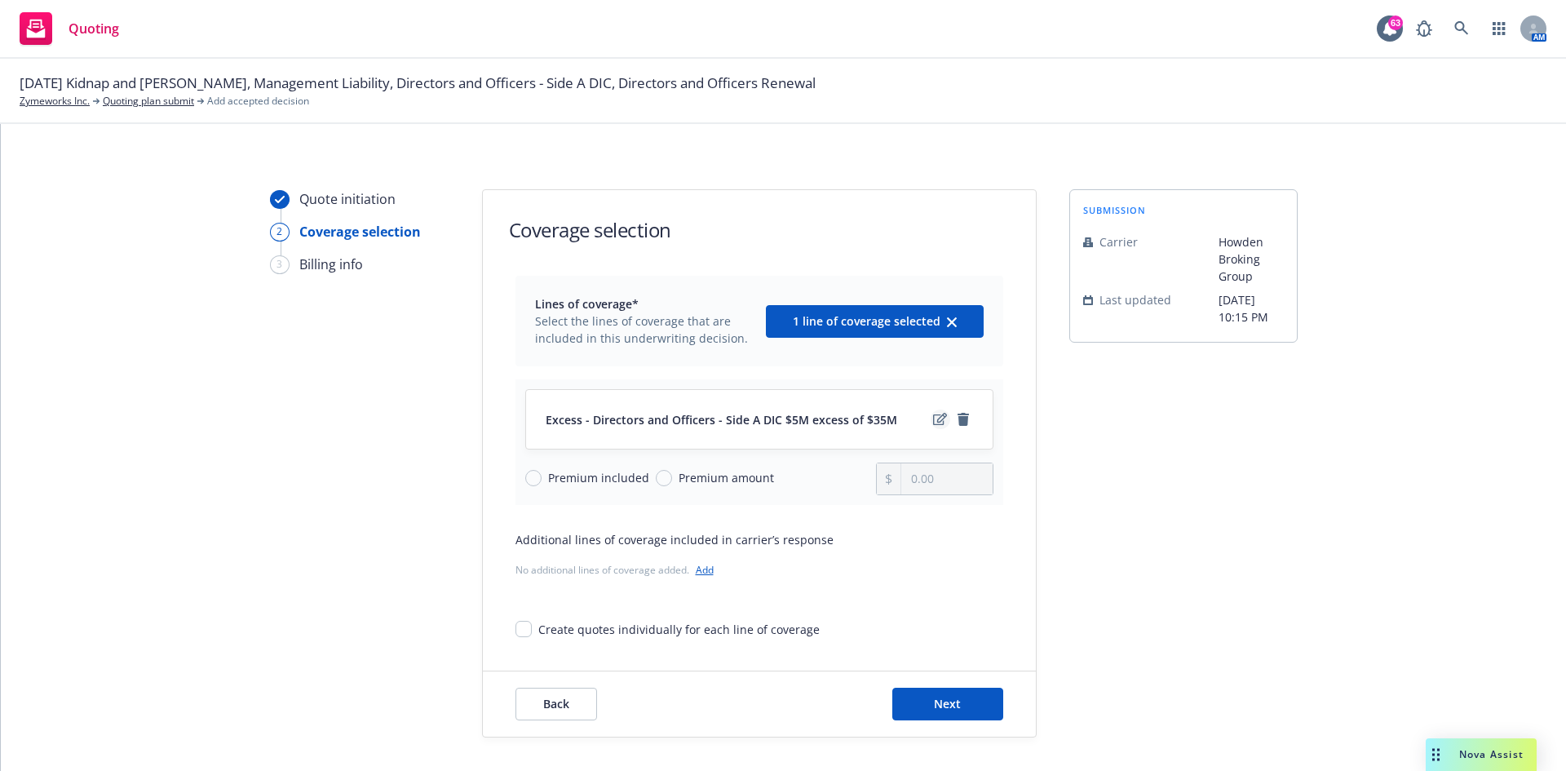
click at [933, 418] on icon "edit" at bounding box center [940, 419] width 14 height 12
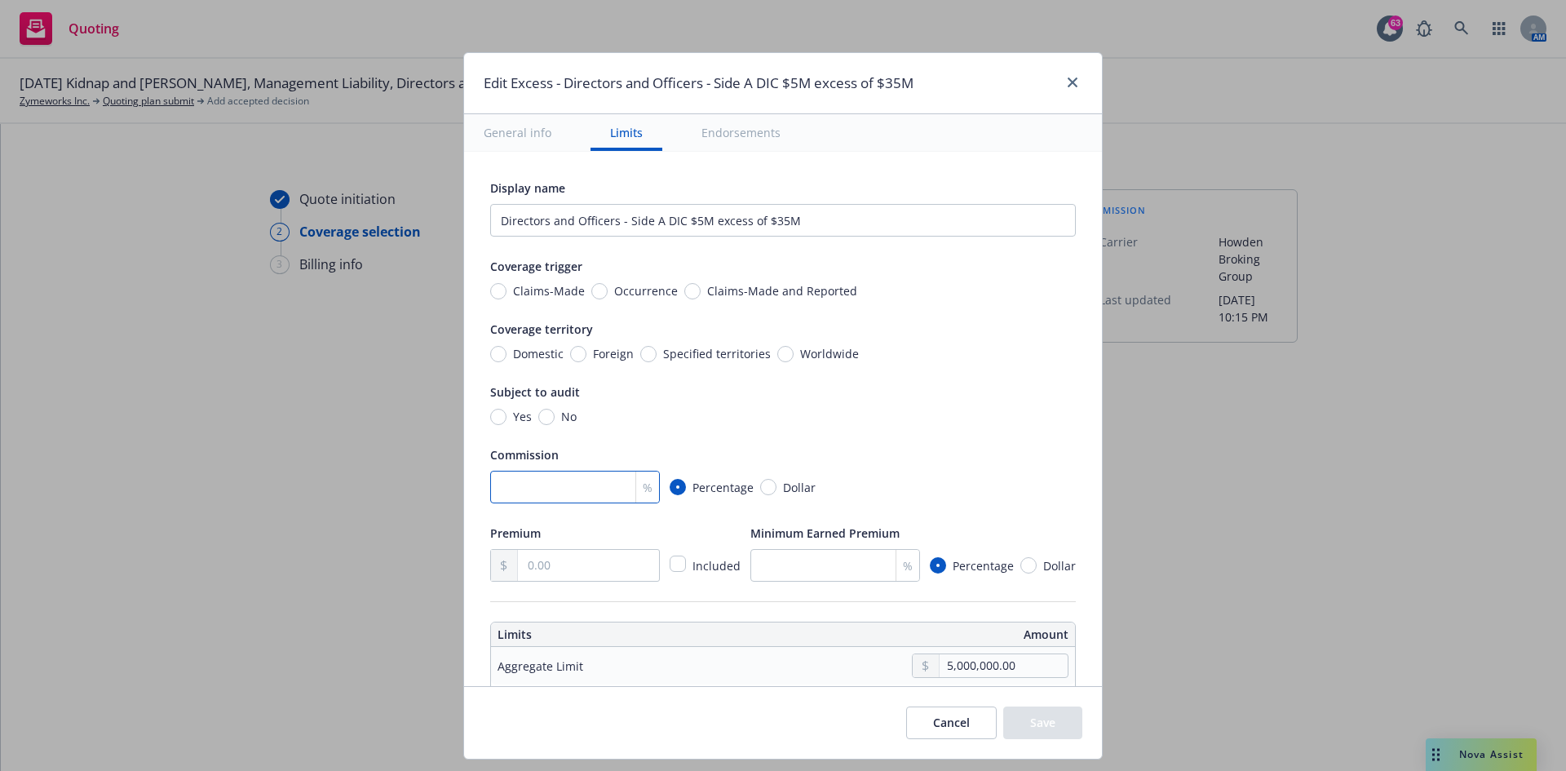
click at [519, 476] on input "number" at bounding box center [575, 487] width 170 height 33
type input "15"
click at [552, 476] on input "text" at bounding box center [588, 565] width 141 height 31
type input "26,485.00"
click at [964, 452] on div "Commission" at bounding box center [782, 454] width 585 height 20
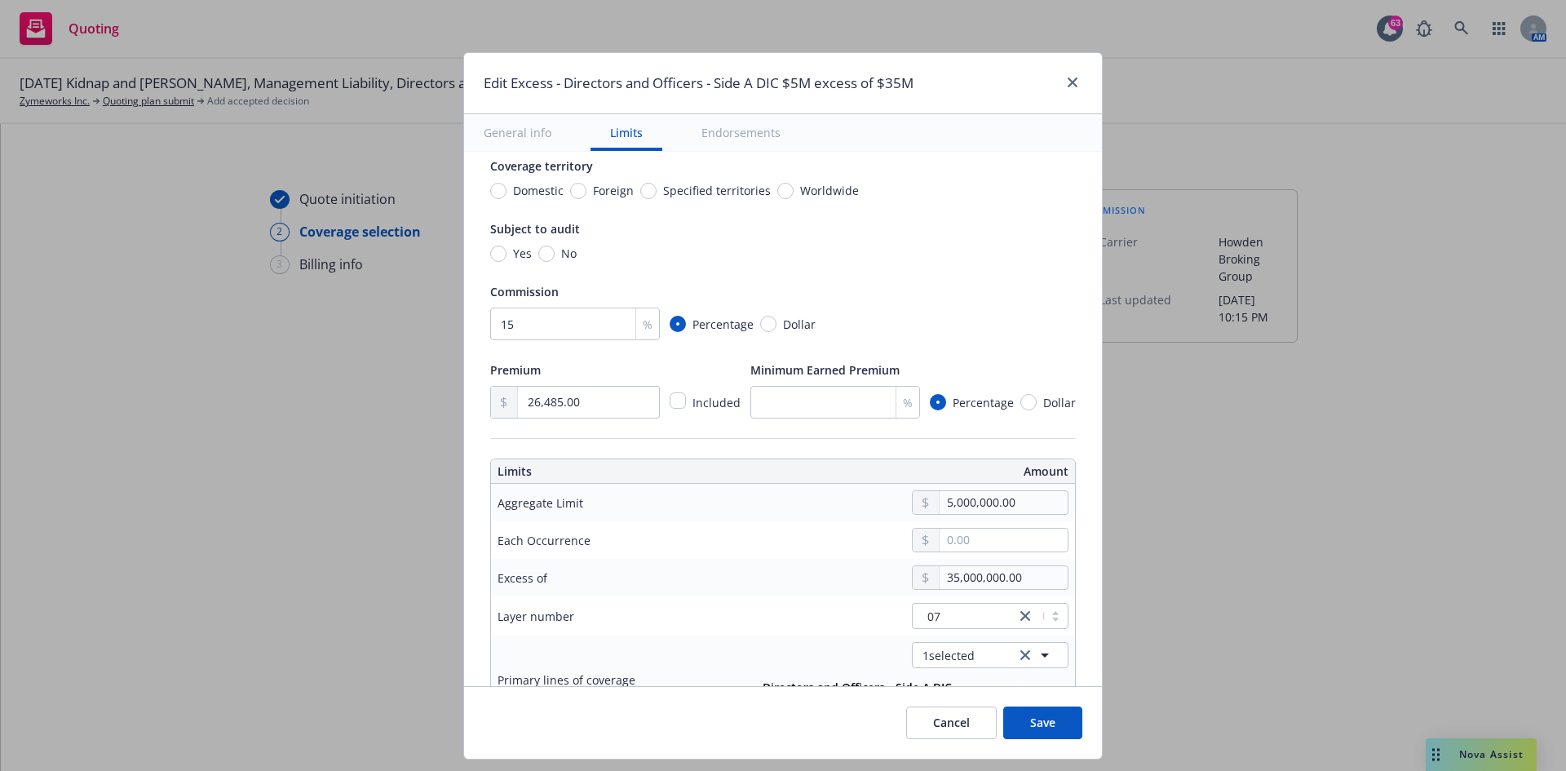
scroll to position [245, 0]
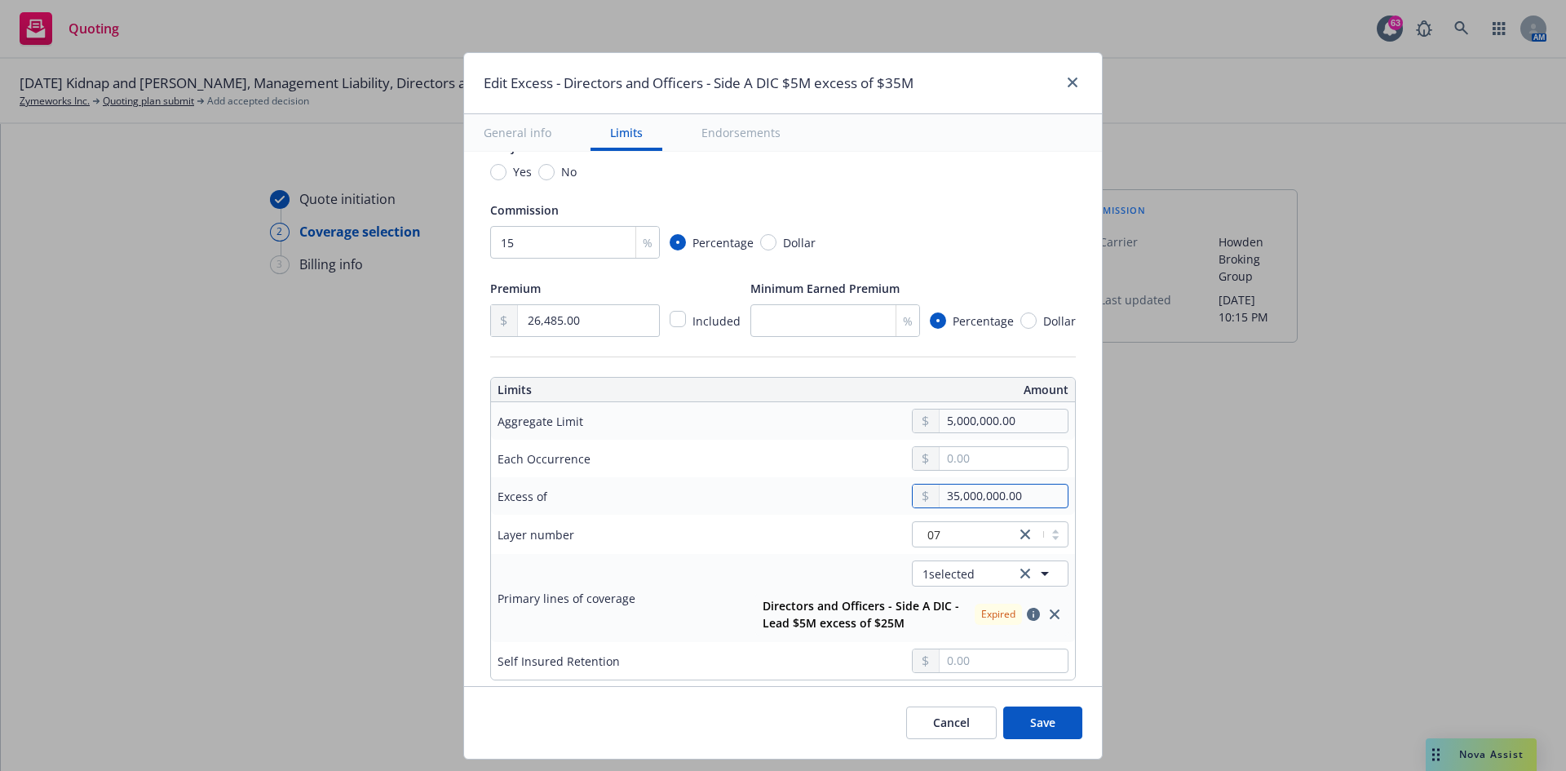
drag, startPoint x: 951, startPoint y: 501, endPoint x: 940, endPoint y: 499, distance: 10.7
click at [948, 476] on input "35,000,000.00" at bounding box center [1003, 495] width 128 height 23
click at [942, 476] on input "35,000,000.00" at bounding box center [1003, 495] width 128 height 23
click at [946, 476] on input "35,000,000.00" at bounding box center [1003, 495] width 128 height 23
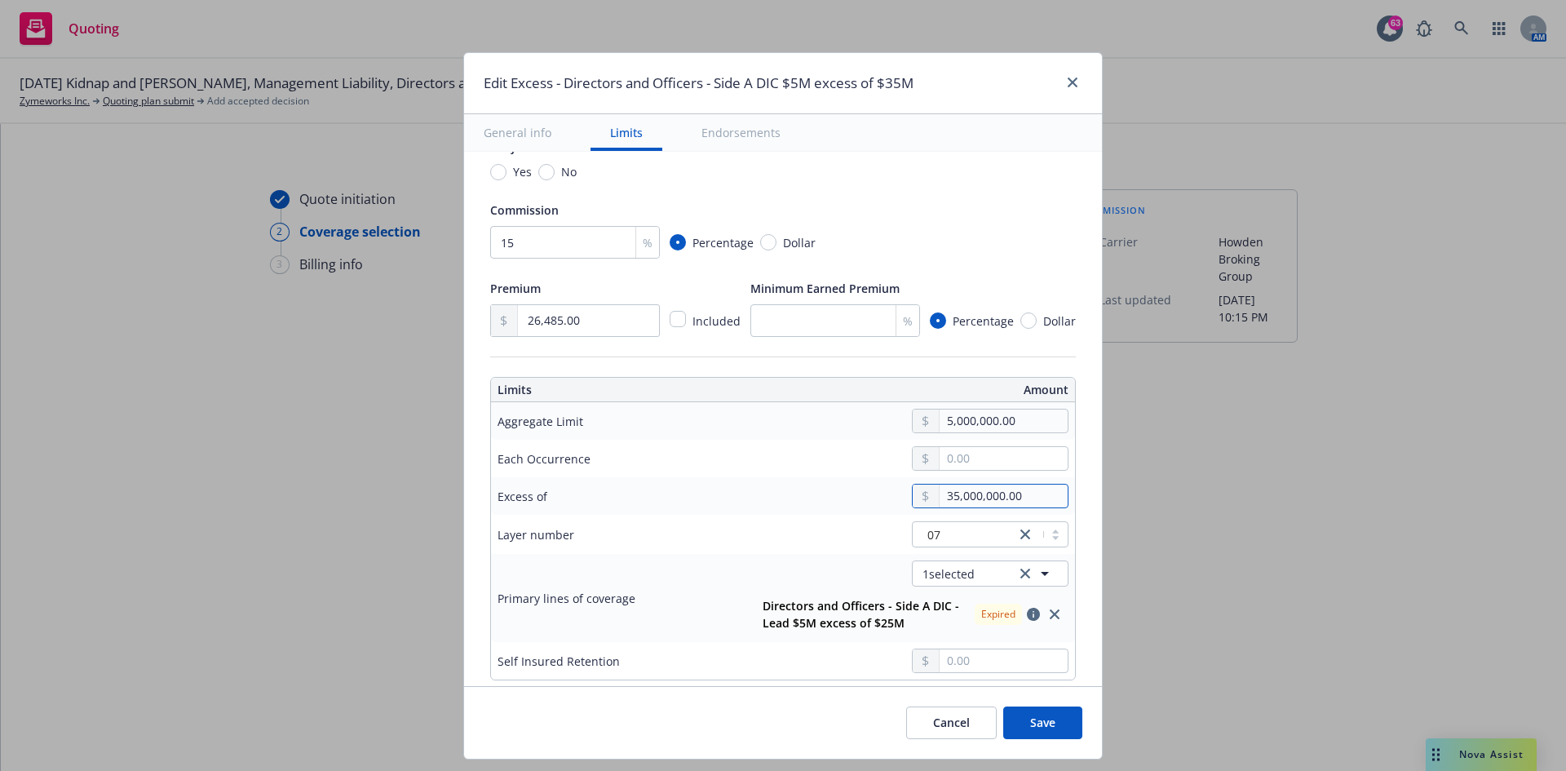
type input "3,000,000.00"
type input "Directors and Officers - Side A DIC $5M excess of $3M"
type input "000000.00"
type input "Directors and Officers - Side A DIC $5M excess of $0"
type input "4,000,000.00"
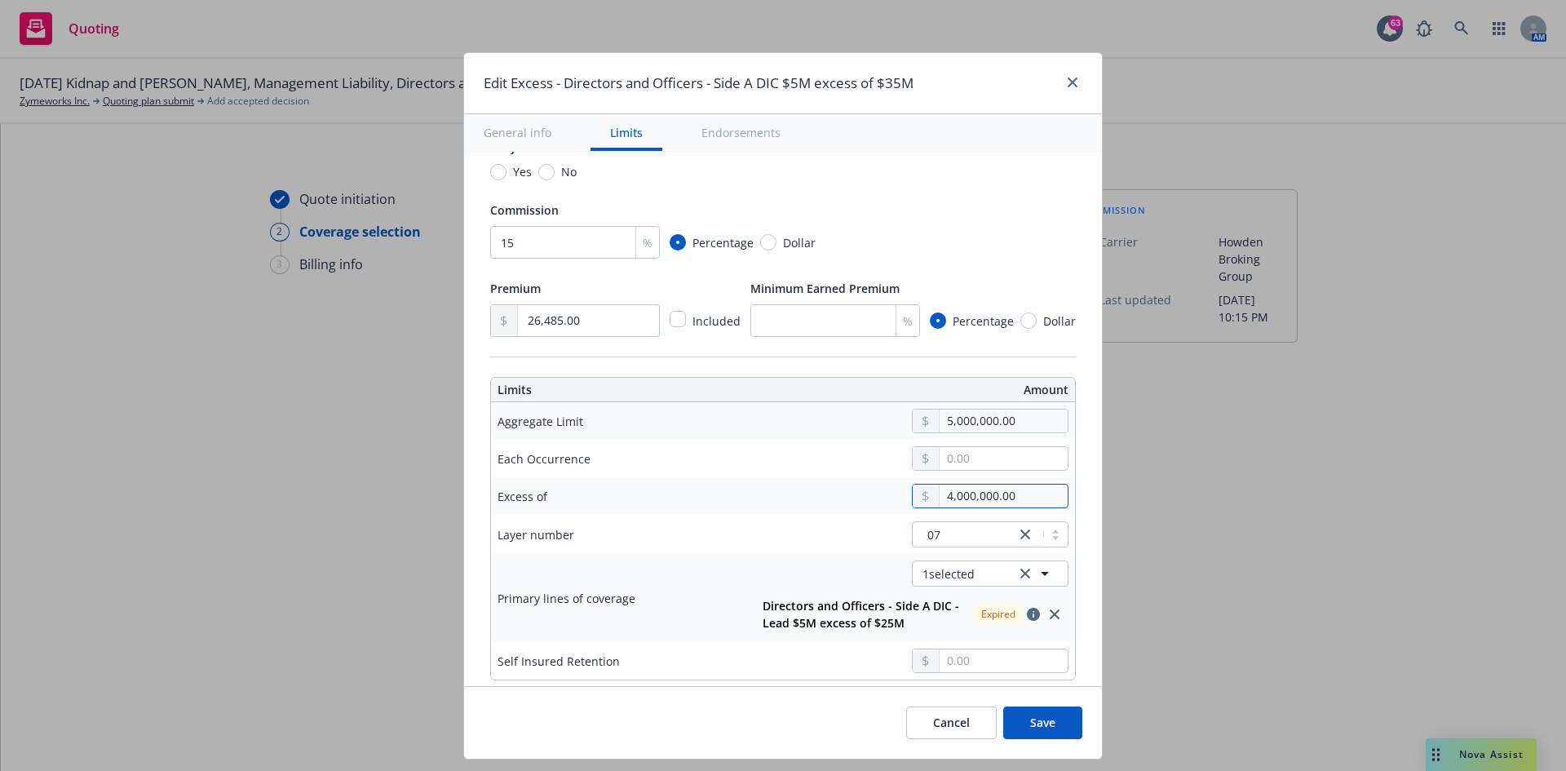
type input "Directors and Officers - Side A DIC $5M excess of $4M"
type input "40,000,000.00"
type input "Directors and Officers - Side A DIC $5M excess of $40M"
type input "40,000,000.00"
click at [1020, 476] on icon "close" at bounding box center [1025, 534] width 10 height 10
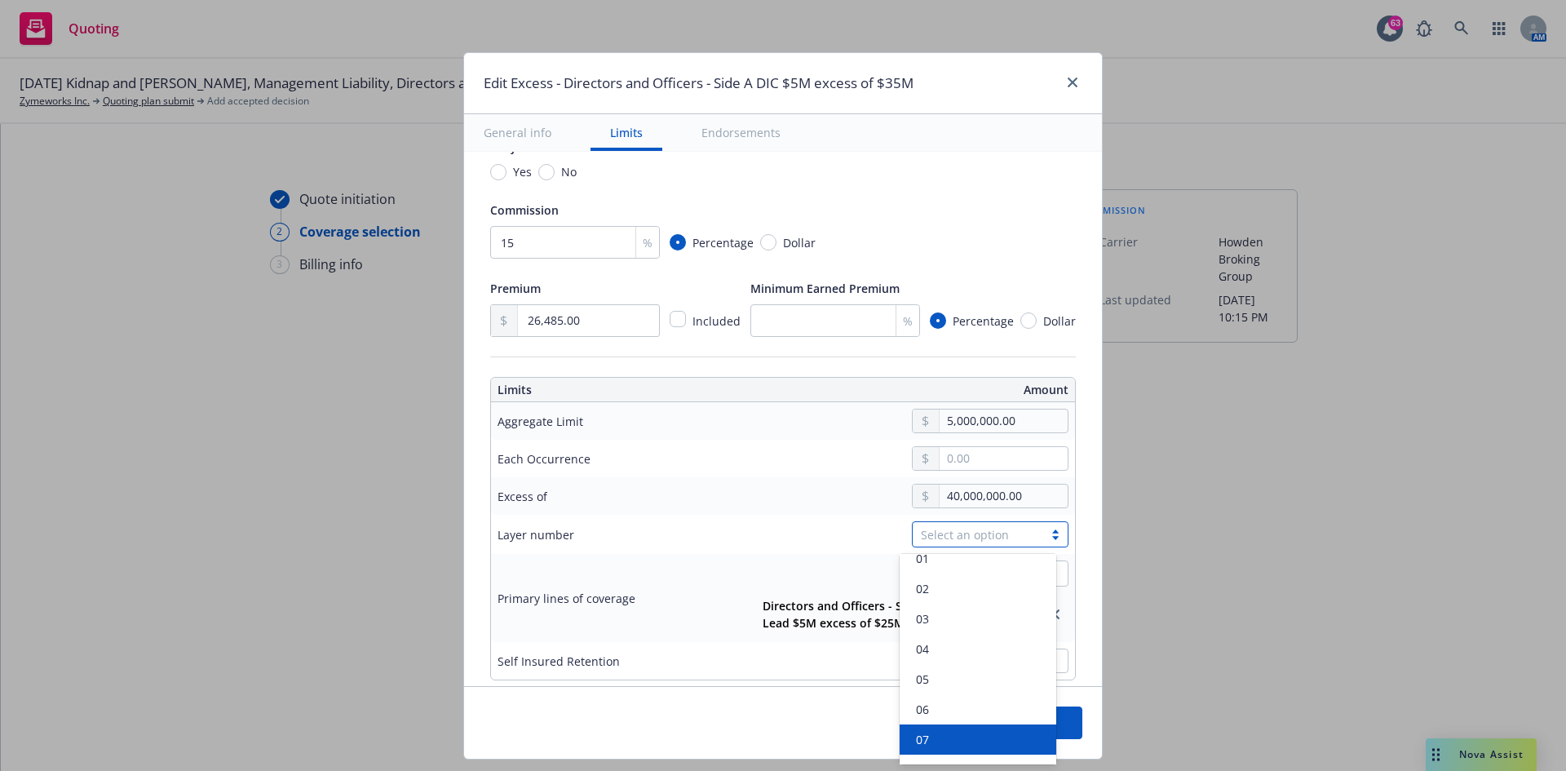
scroll to position [77, 0]
click at [1007, 476] on div "08" at bounding box center [977, 736] width 137 height 17
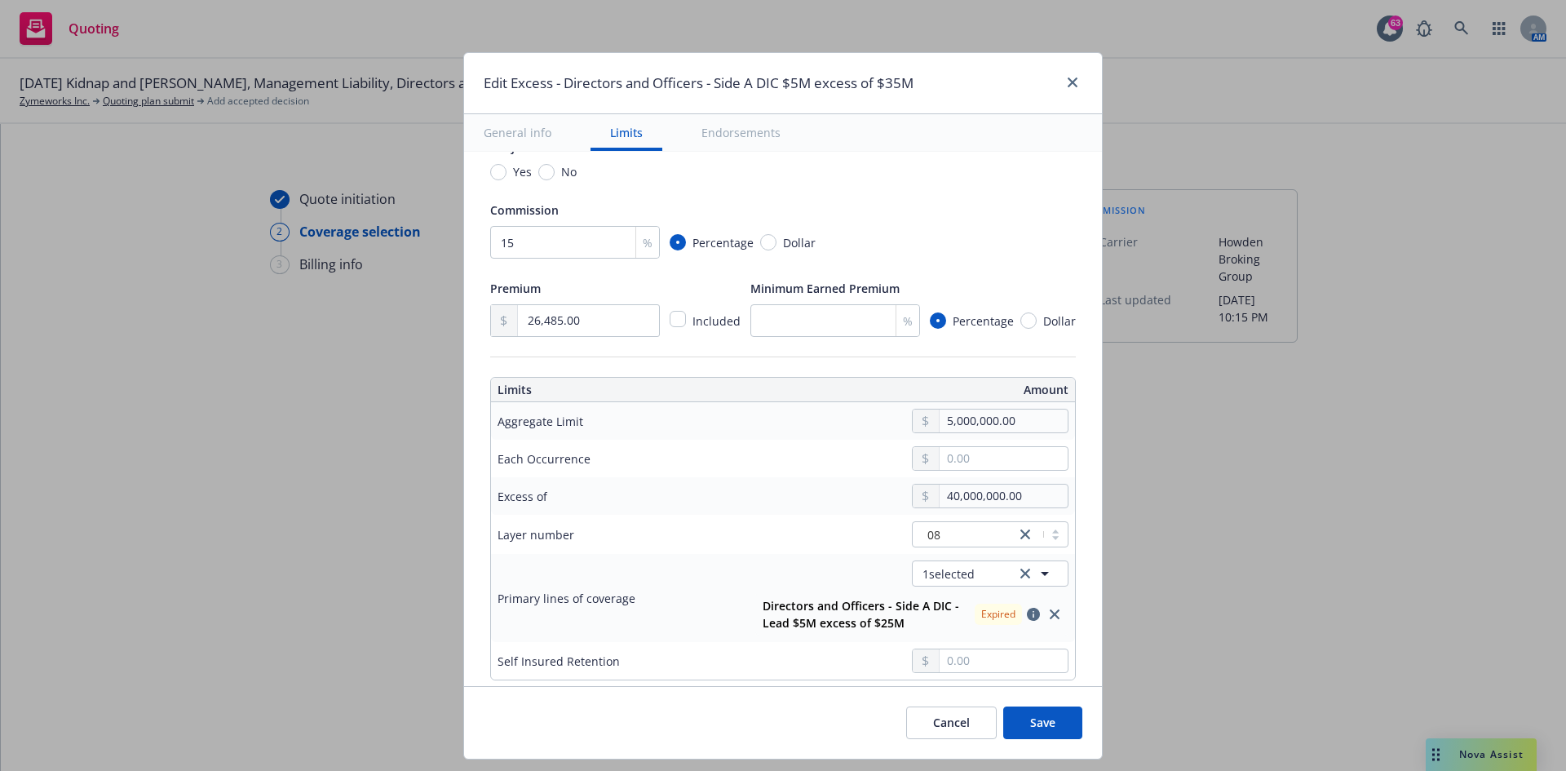
click at [1020, 476] on icon "clear selection" at bounding box center [1025, 573] width 10 height 10
type input "$5M excess of $40M"
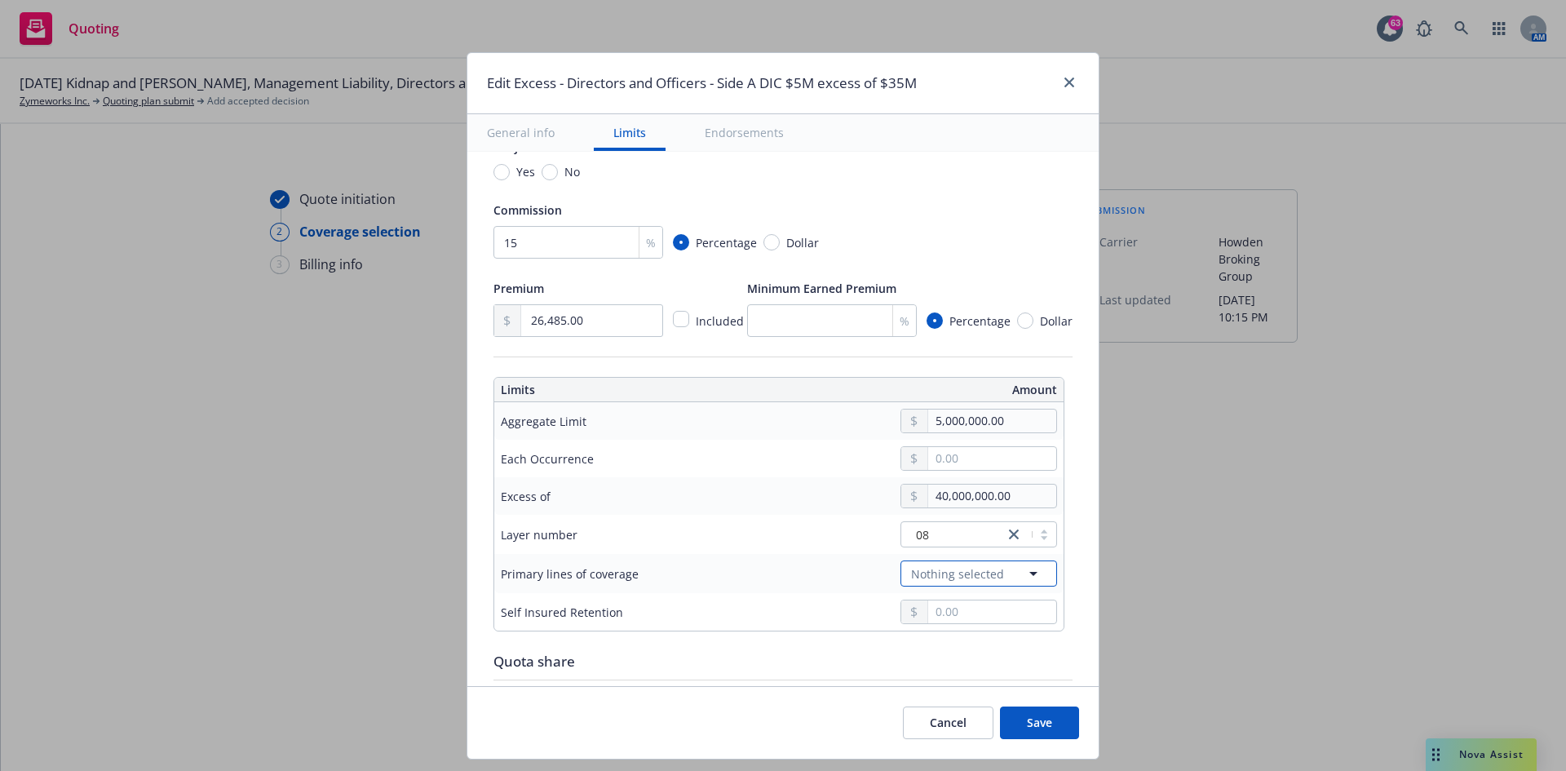
click at [1027, 476] on icon "button" at bounding box center [1033, 573] width 20 height 20
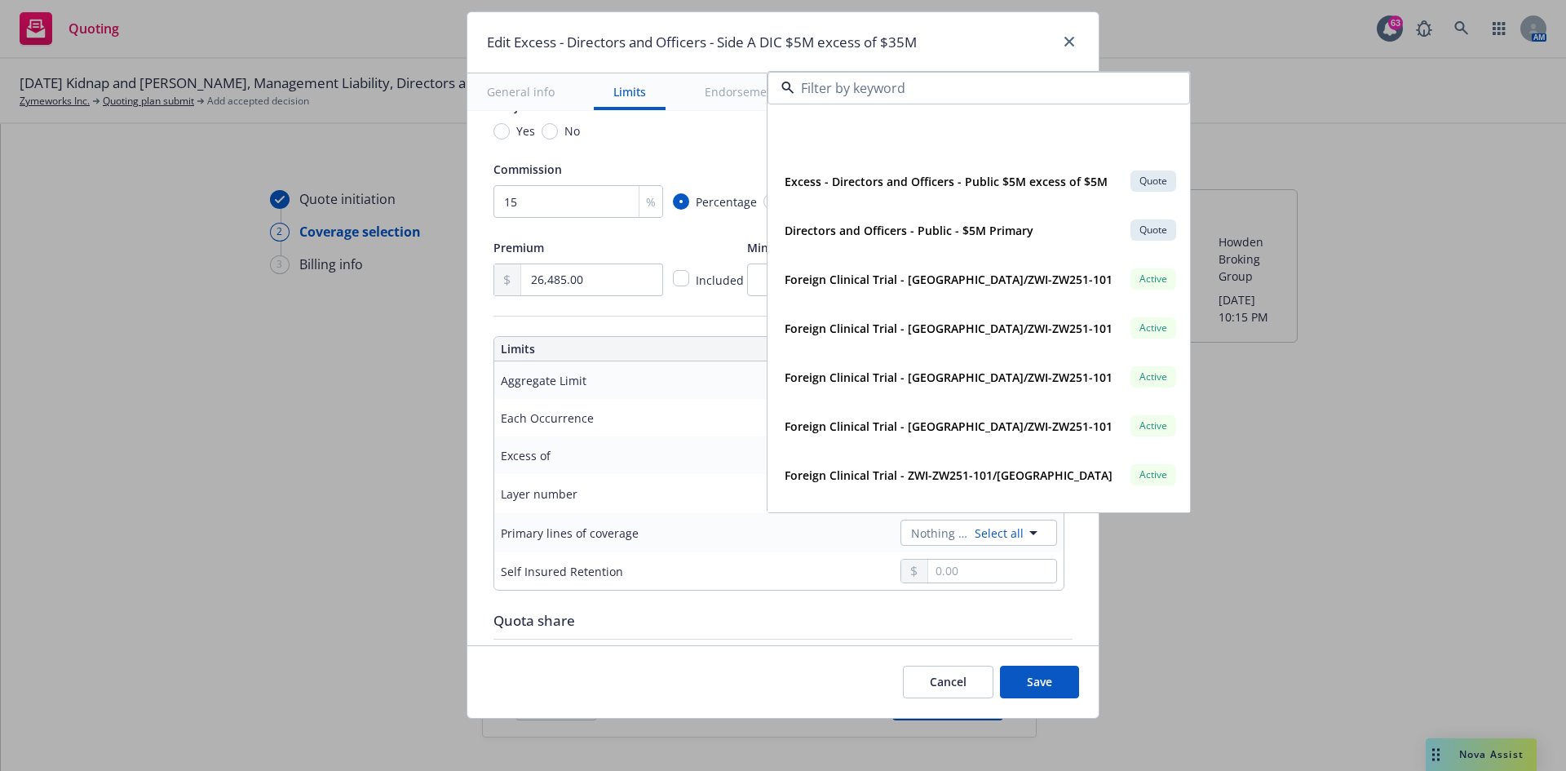
scroll to position [0, 0]
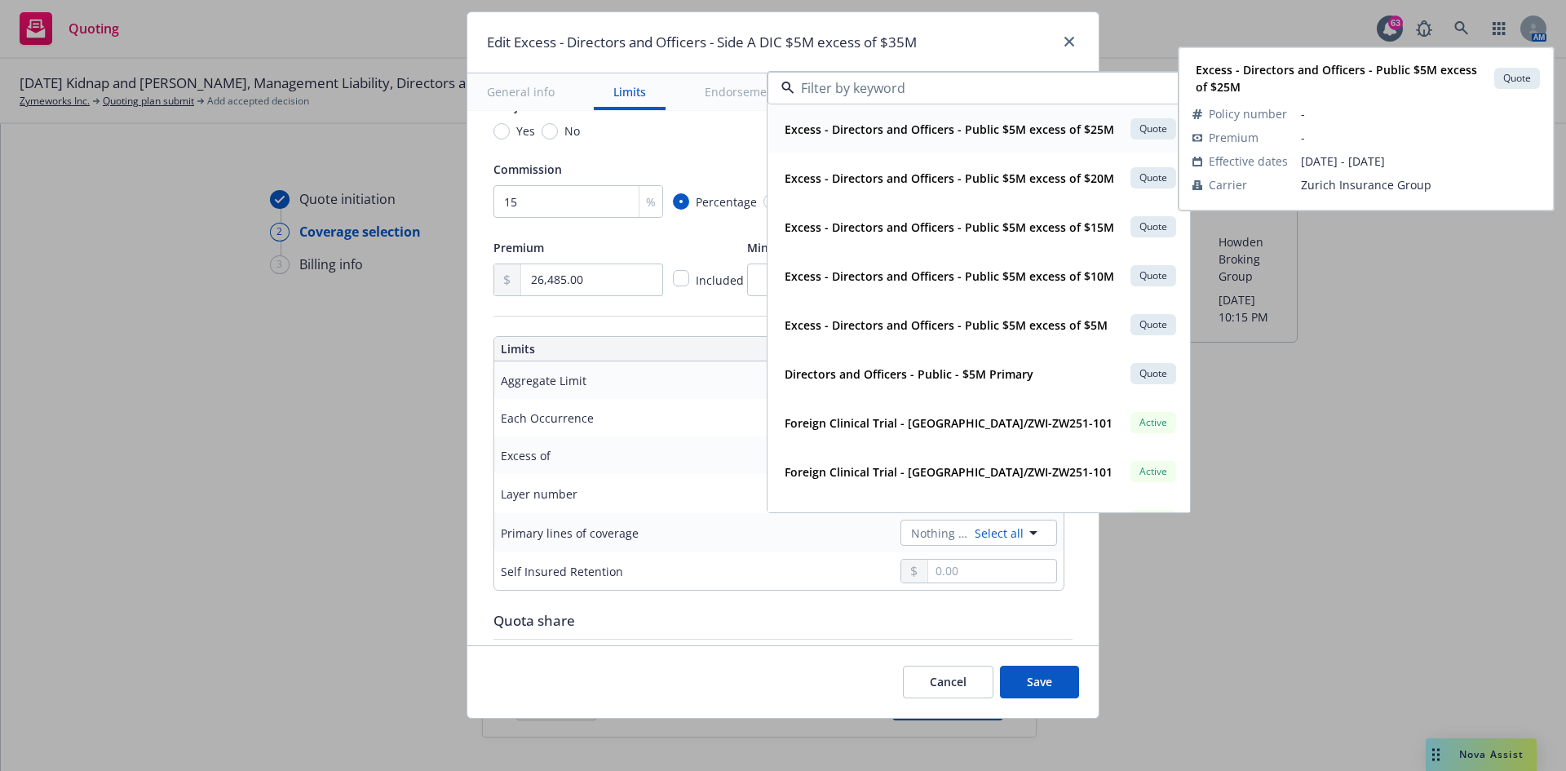
click at [895, 86] on input at bounding box center [975, 88] width 362 height 20
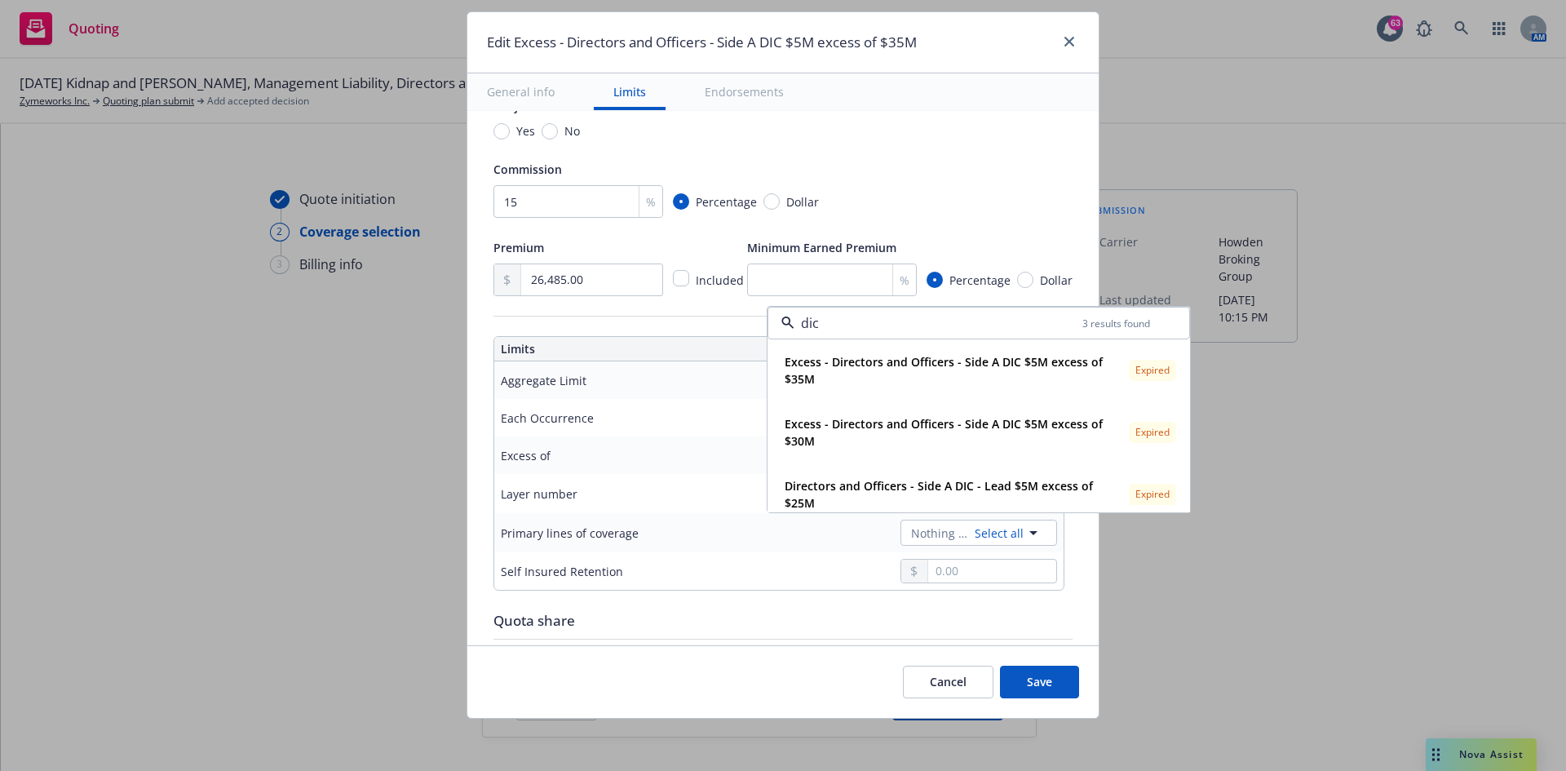
type input "dic"
click at [1037, 161] on div "Commission" at bounding box center [782, 169] width 579 height 20
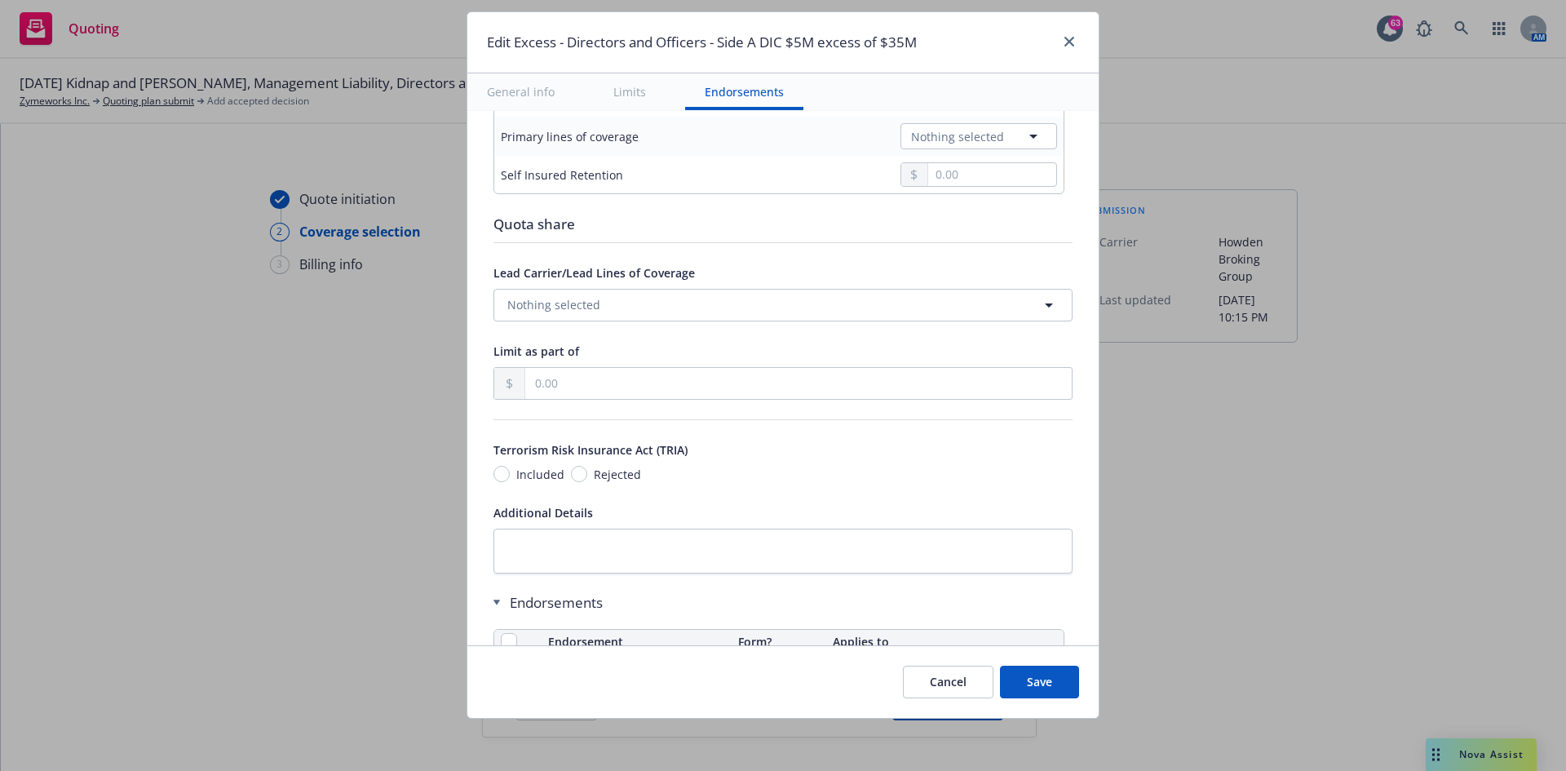
scroll to position [1060, 0]
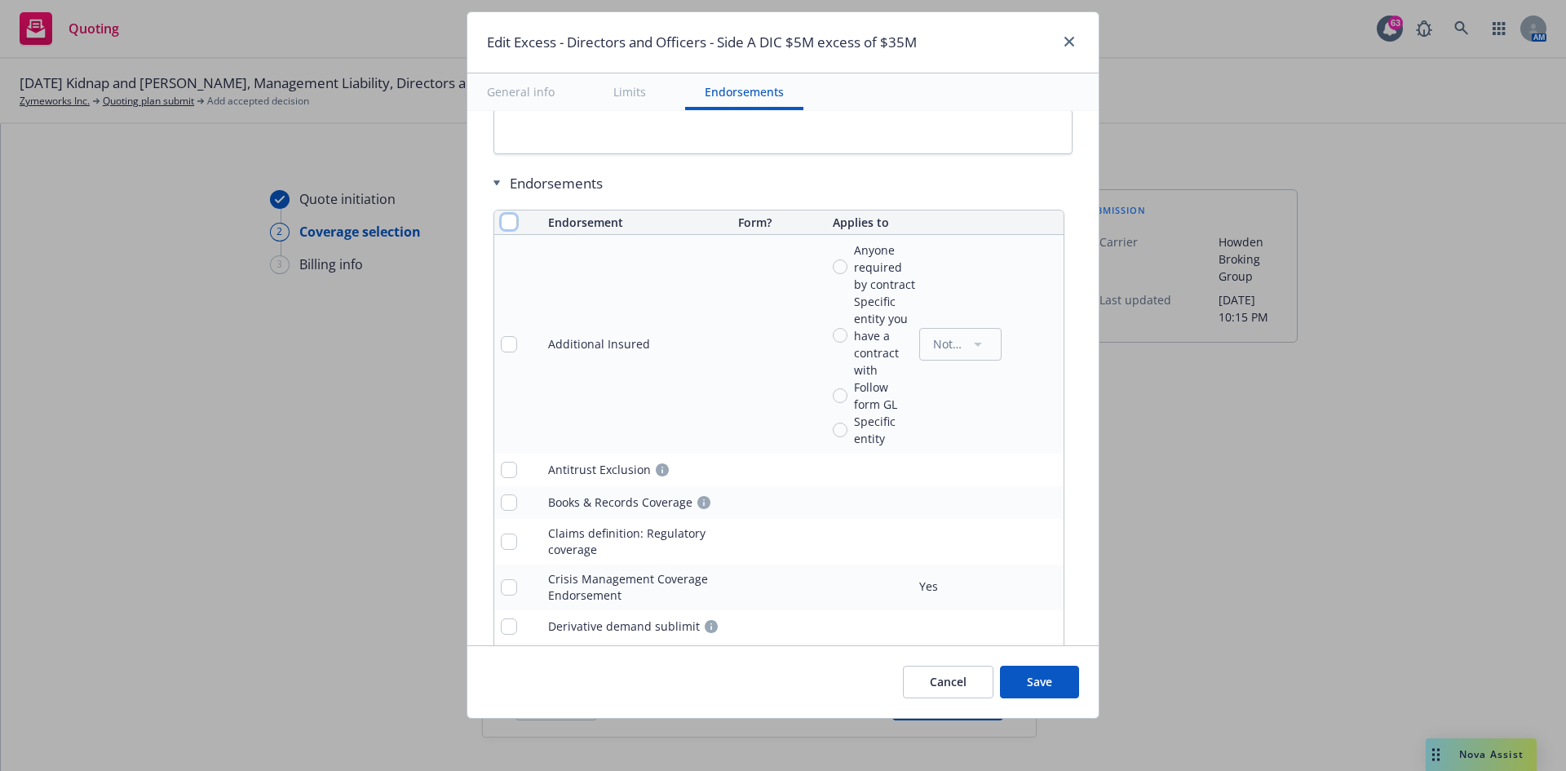
click at [501, 223] on input "checkbox" at bounding box center [509, 222] width 16 height 16
checkbox input "true"
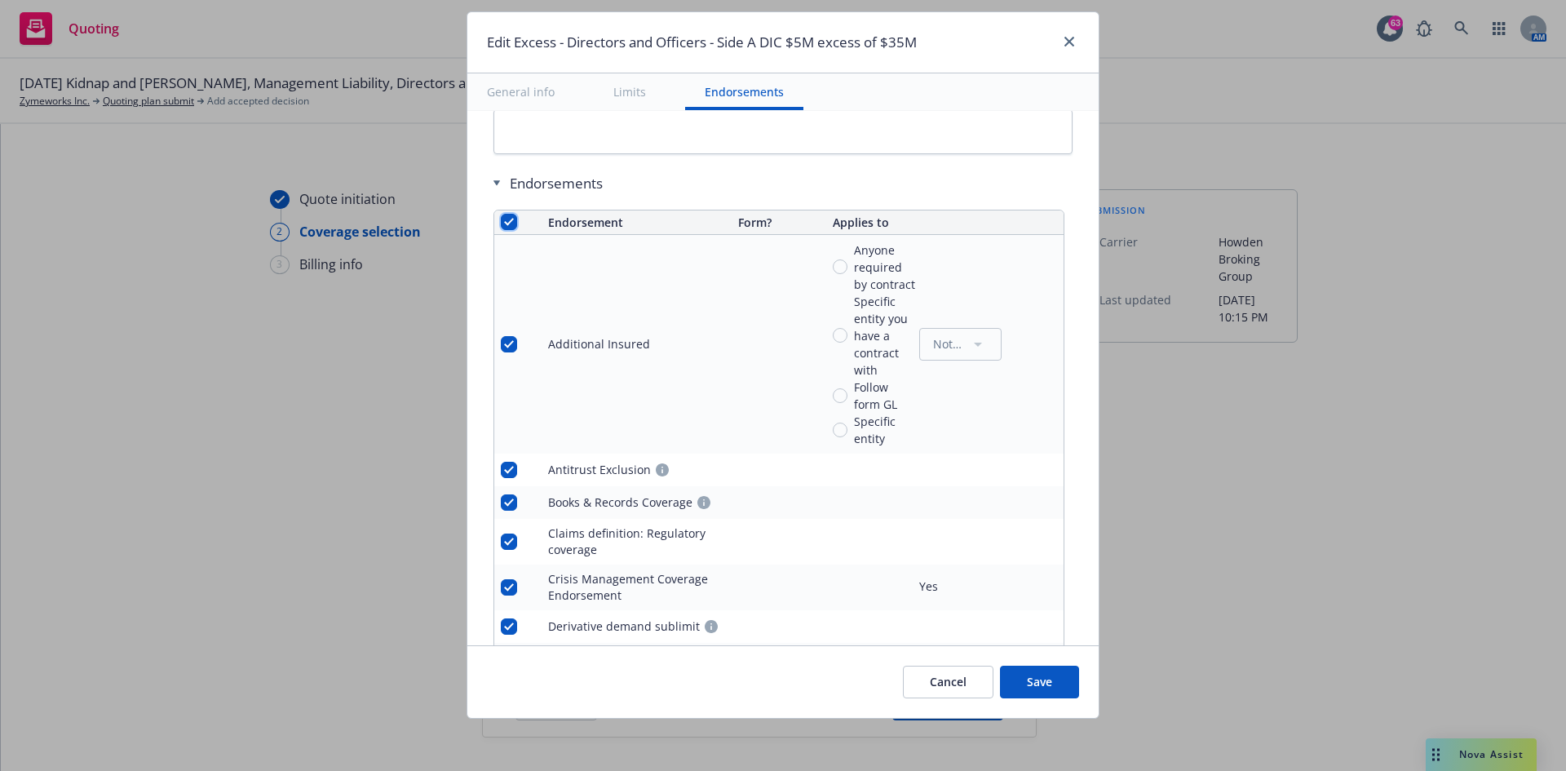
checkbox input "true"
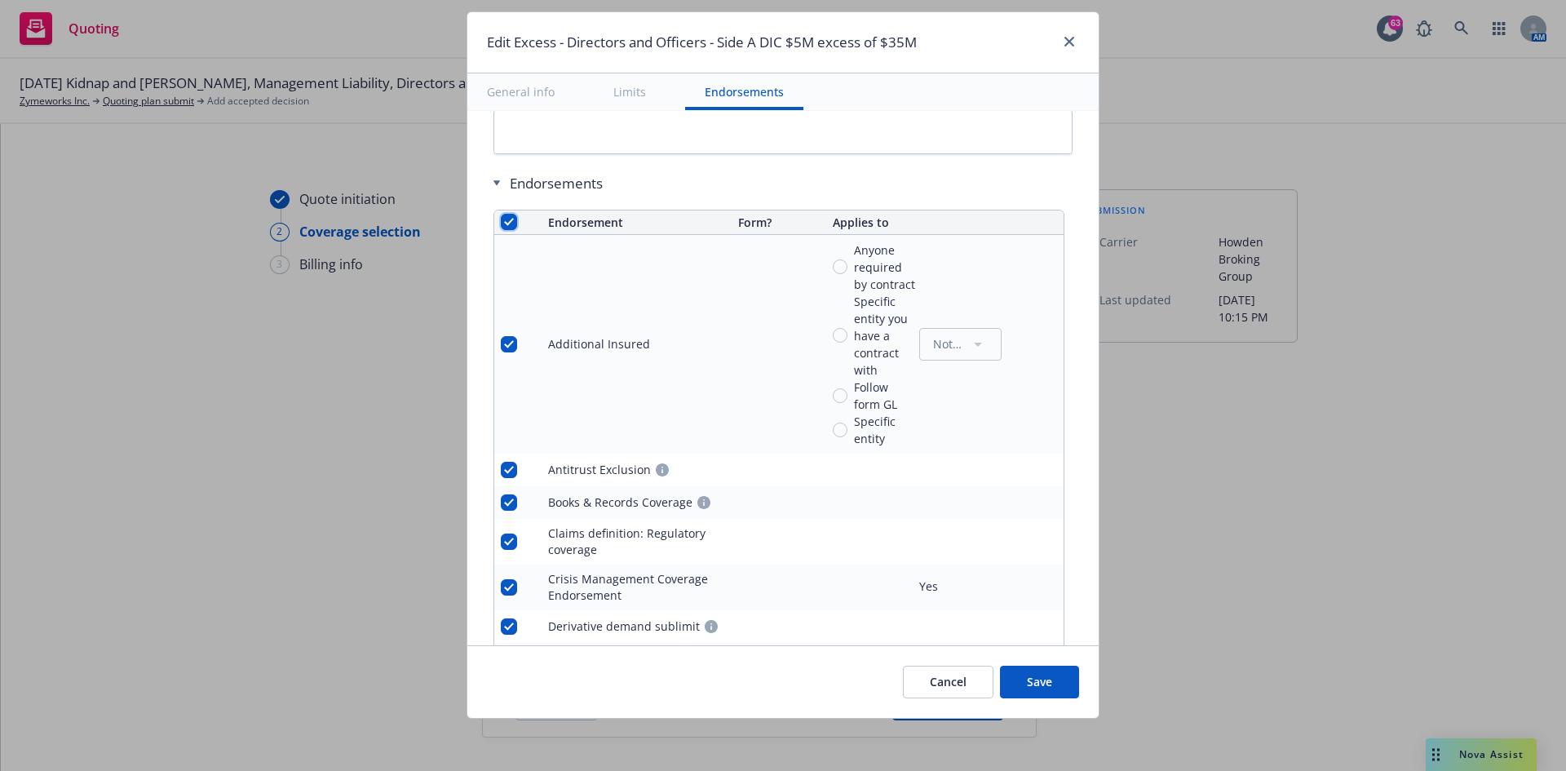
checkbox input "true"
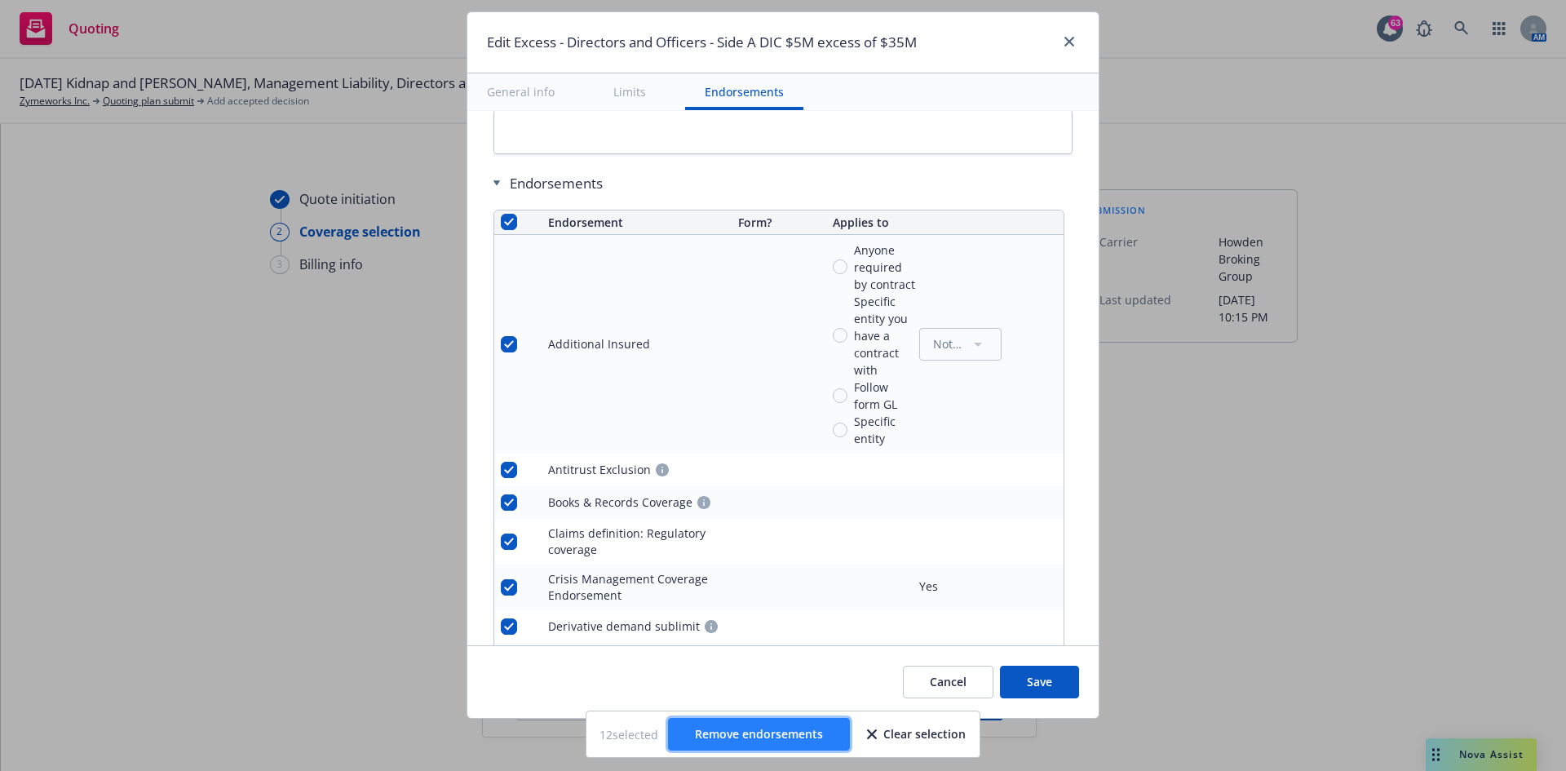
click at [771, 476] on span "Remove endorsements" at bounding box center [759, 733] width 128 height 15
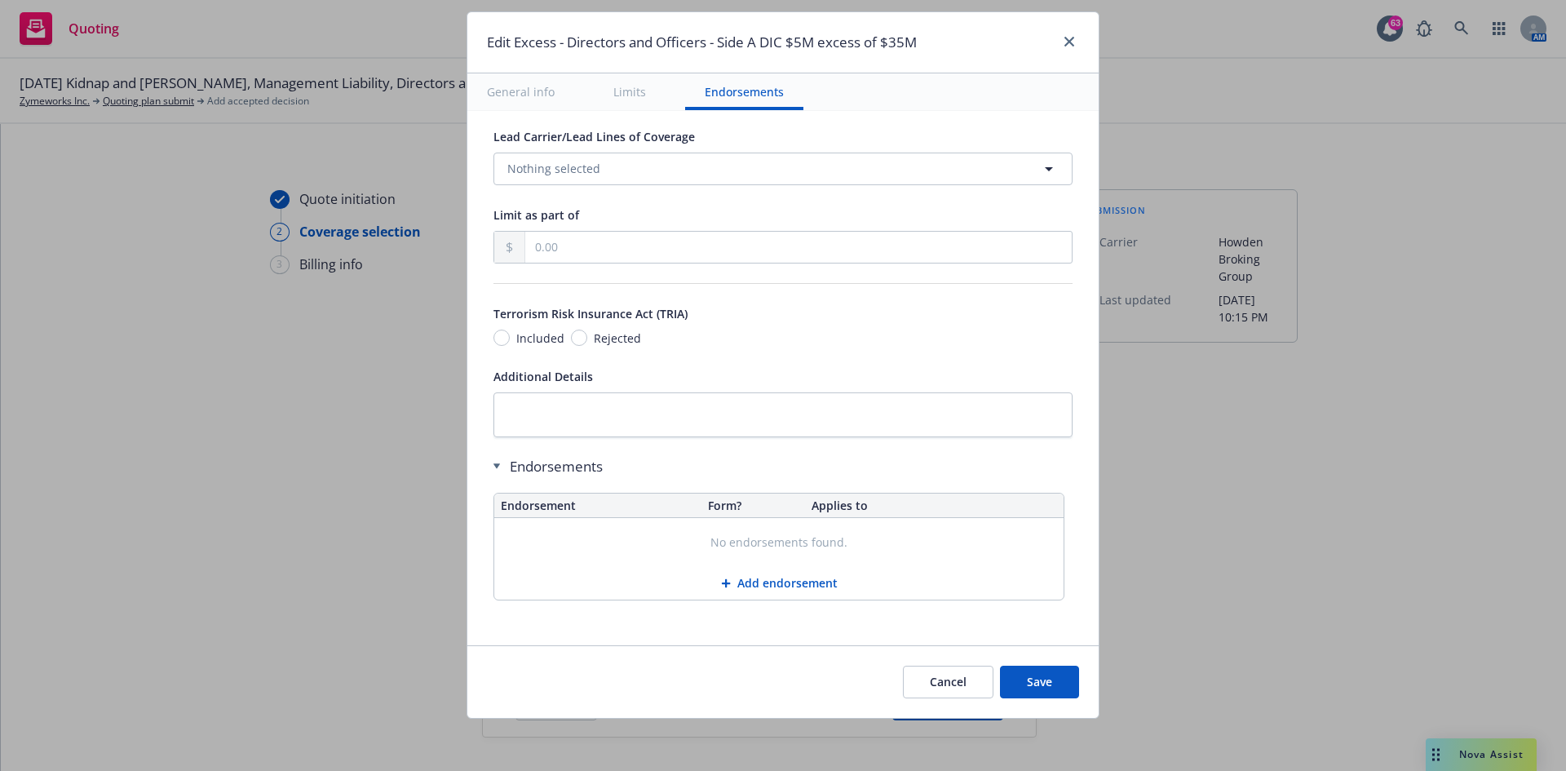
scroll to position [777, 0]
click at [1043, 476] on button "Save" at bounding box center [1039, 681] width 79 height 33
radio input "true"
type input "26,485.00"
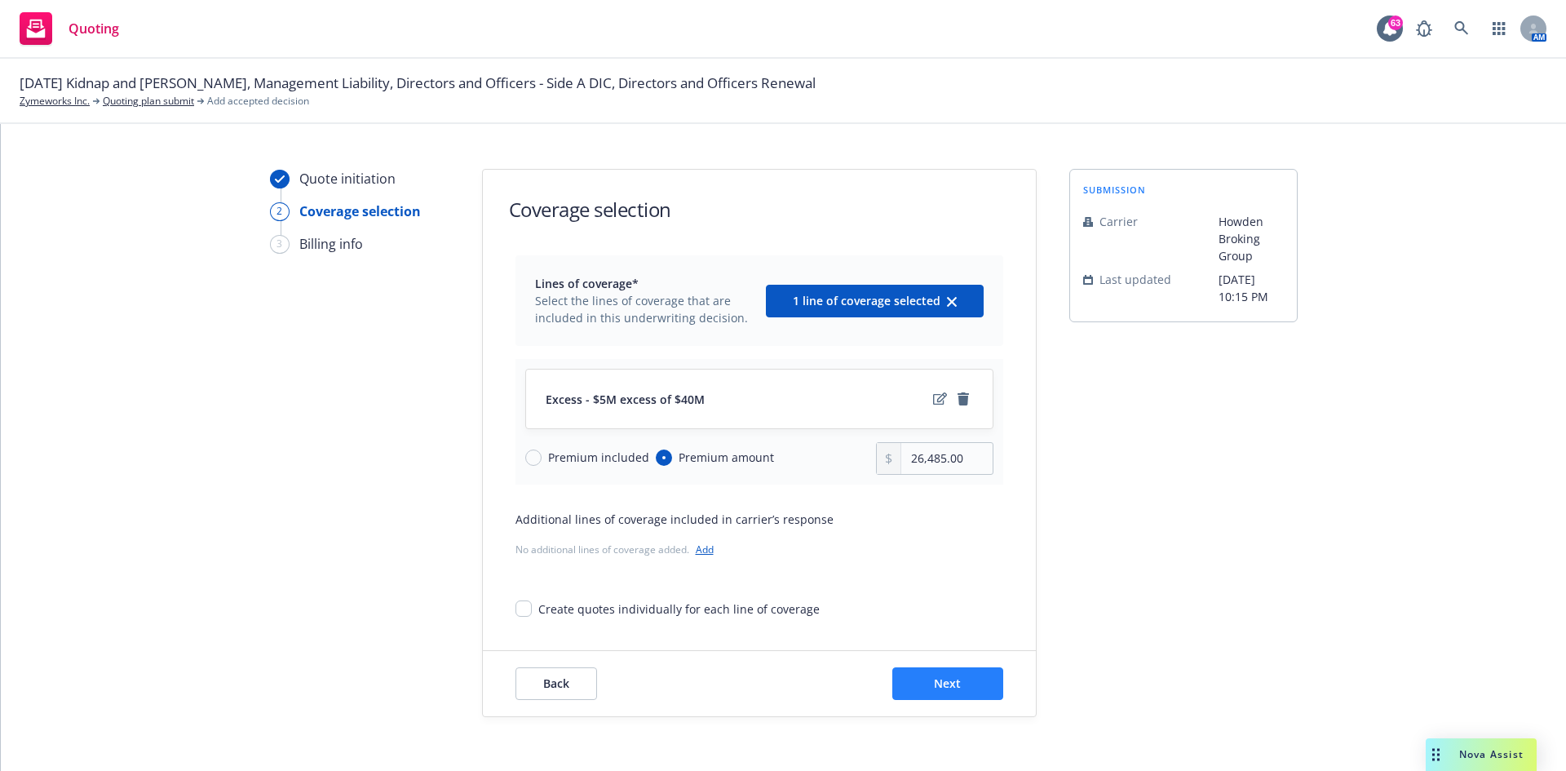
scroll to position [32, 0]
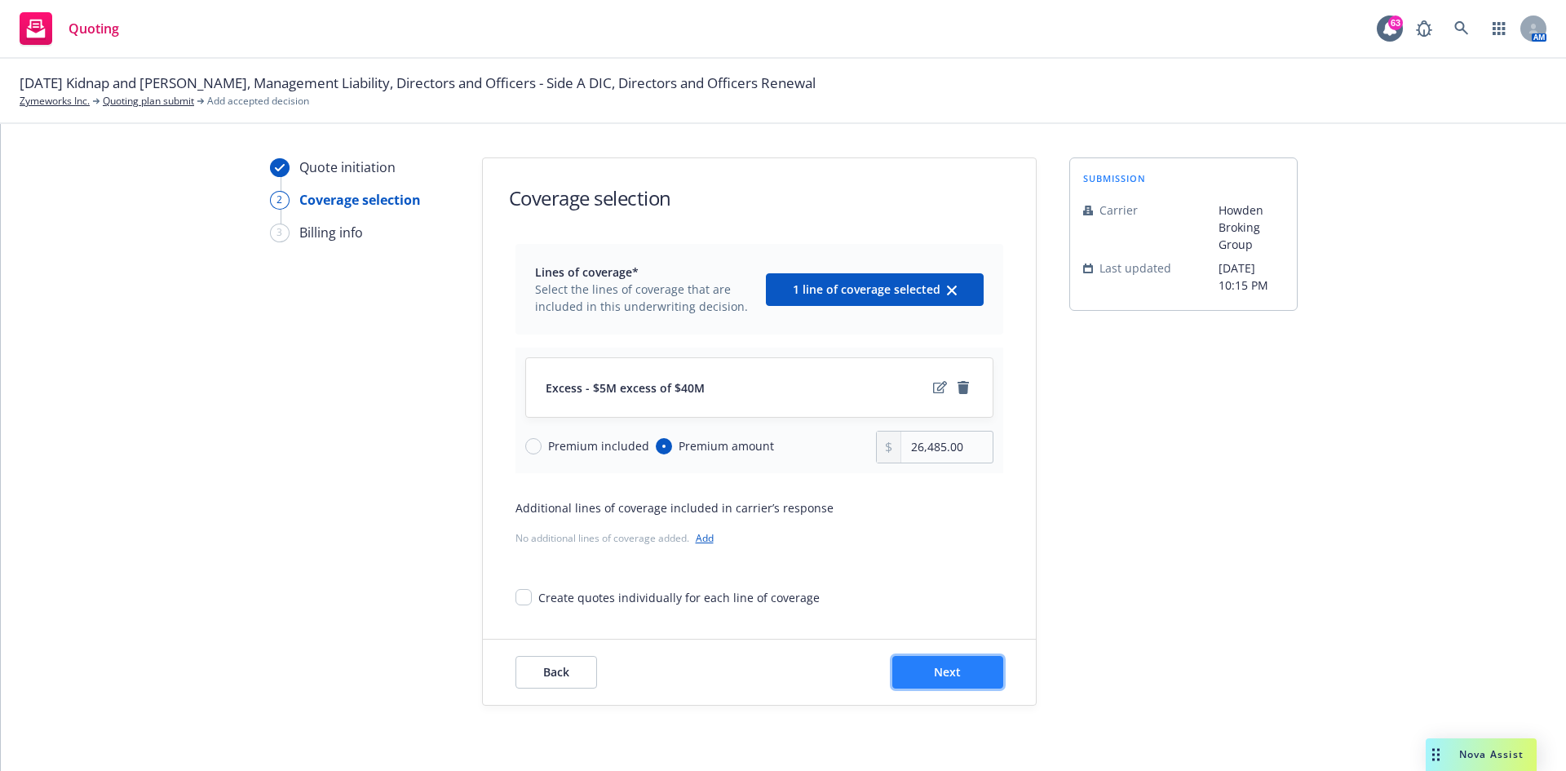
click at [917, 476] on button "Next" at bounding box center [947, 672] width 111 height 33
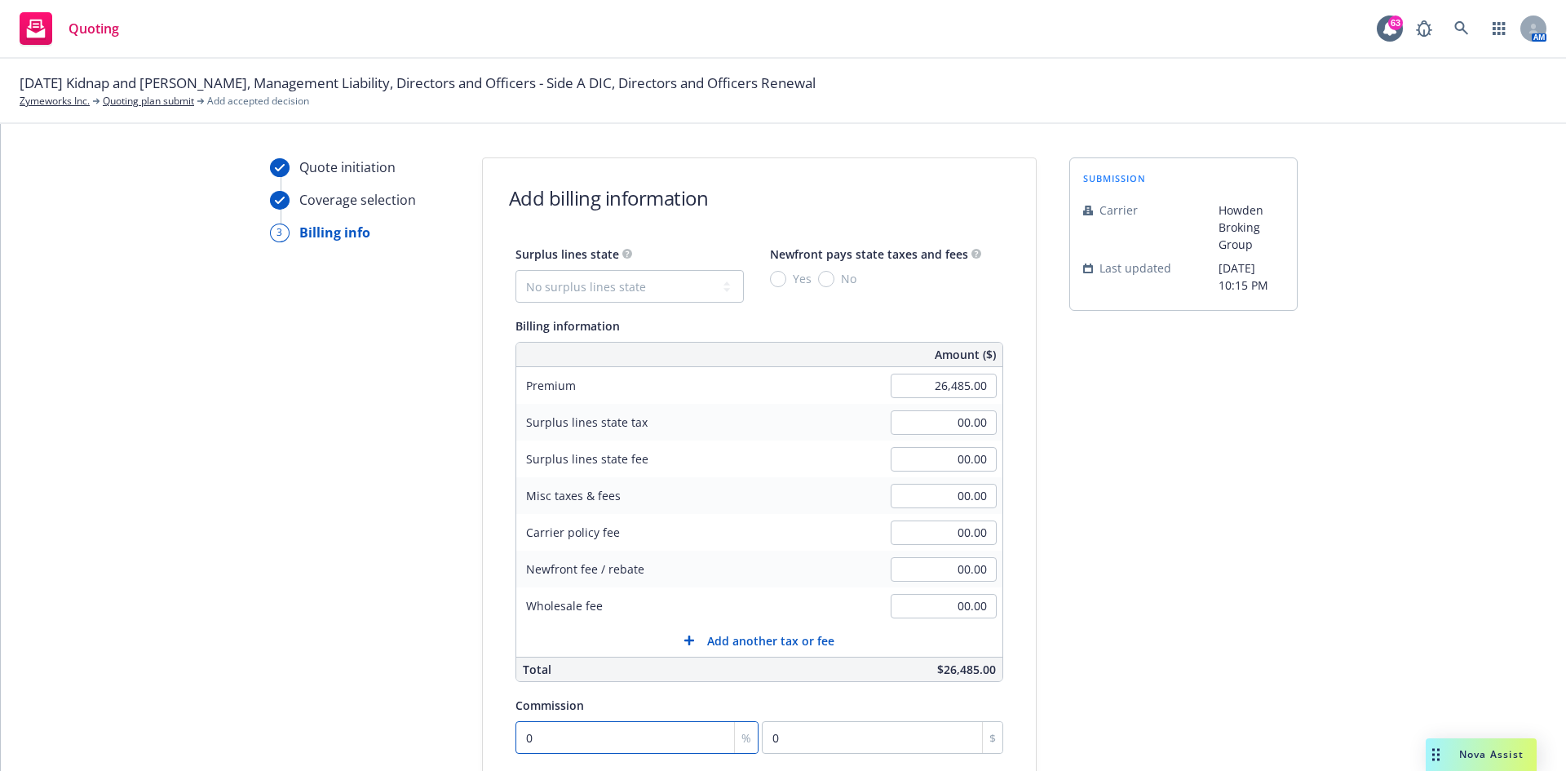
click at [568, 476] on input "0" at bounding box center [637, 737] width 244 height 33
type input "1"
type input "264.85"
type input "15"
type input "3972.75"
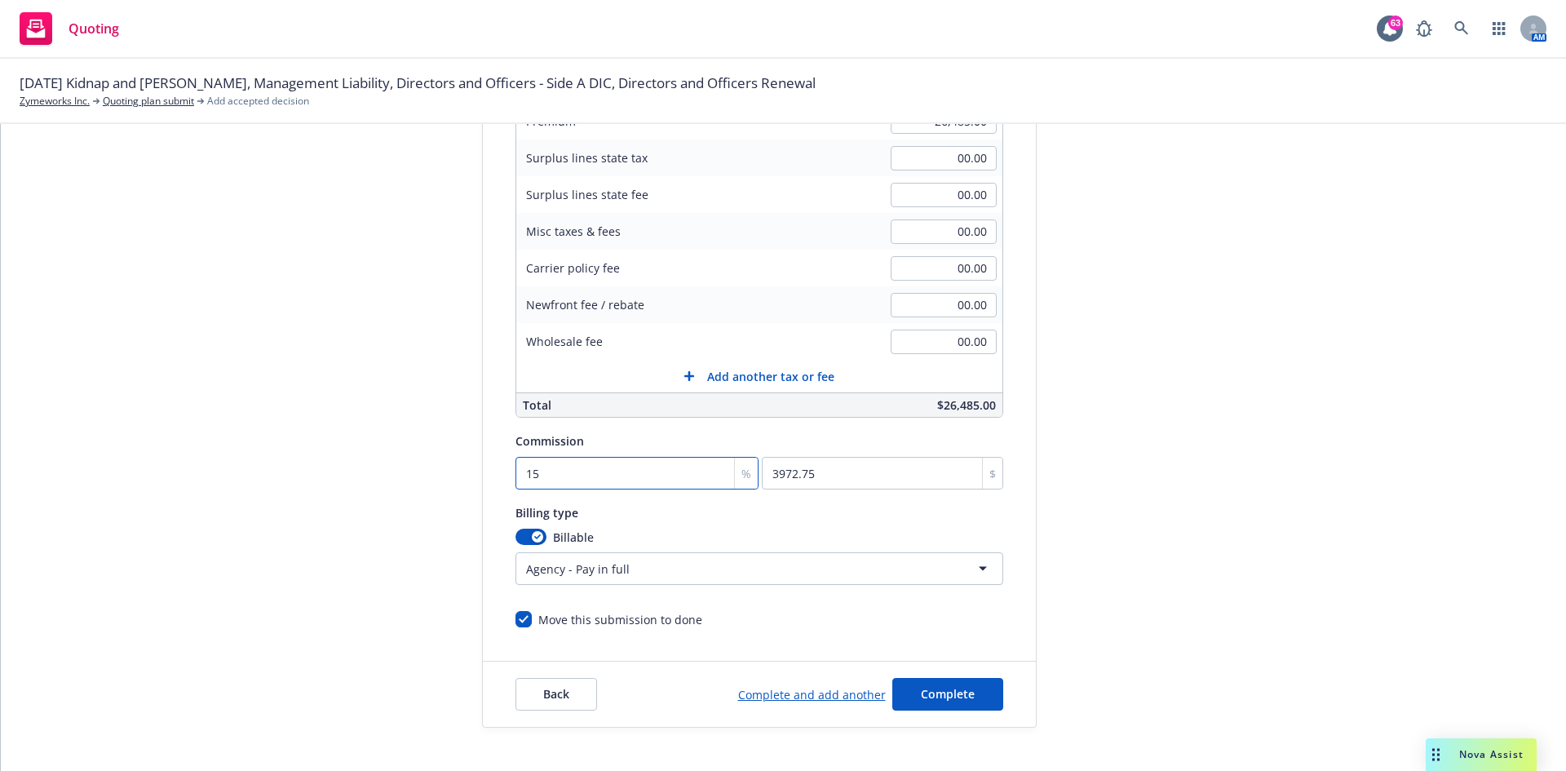
scroll to position [318, 0]
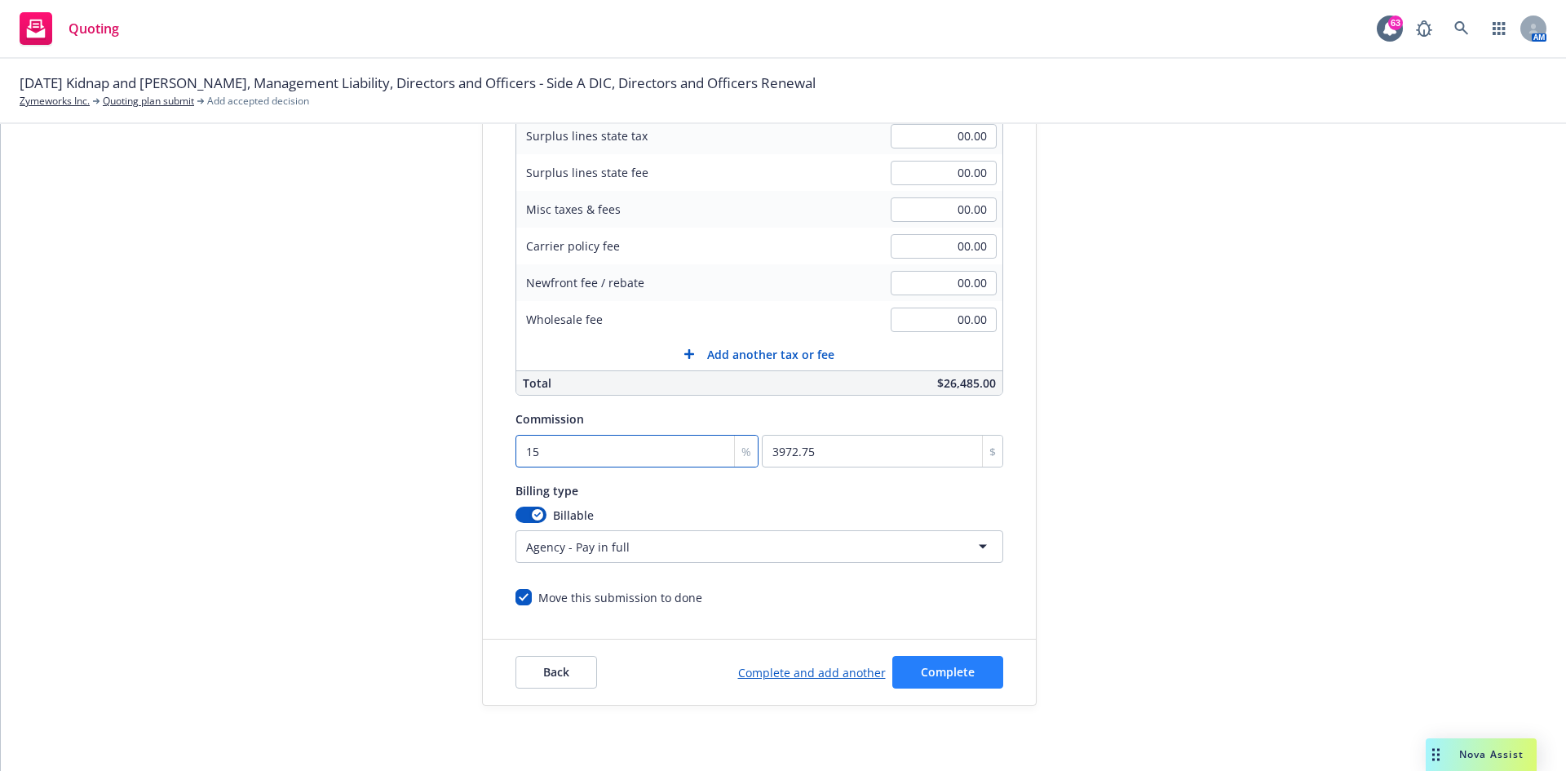
type input "15"
click at [940, 476] on span "Complete" at bounding box center [948, 671] width 54 height 15
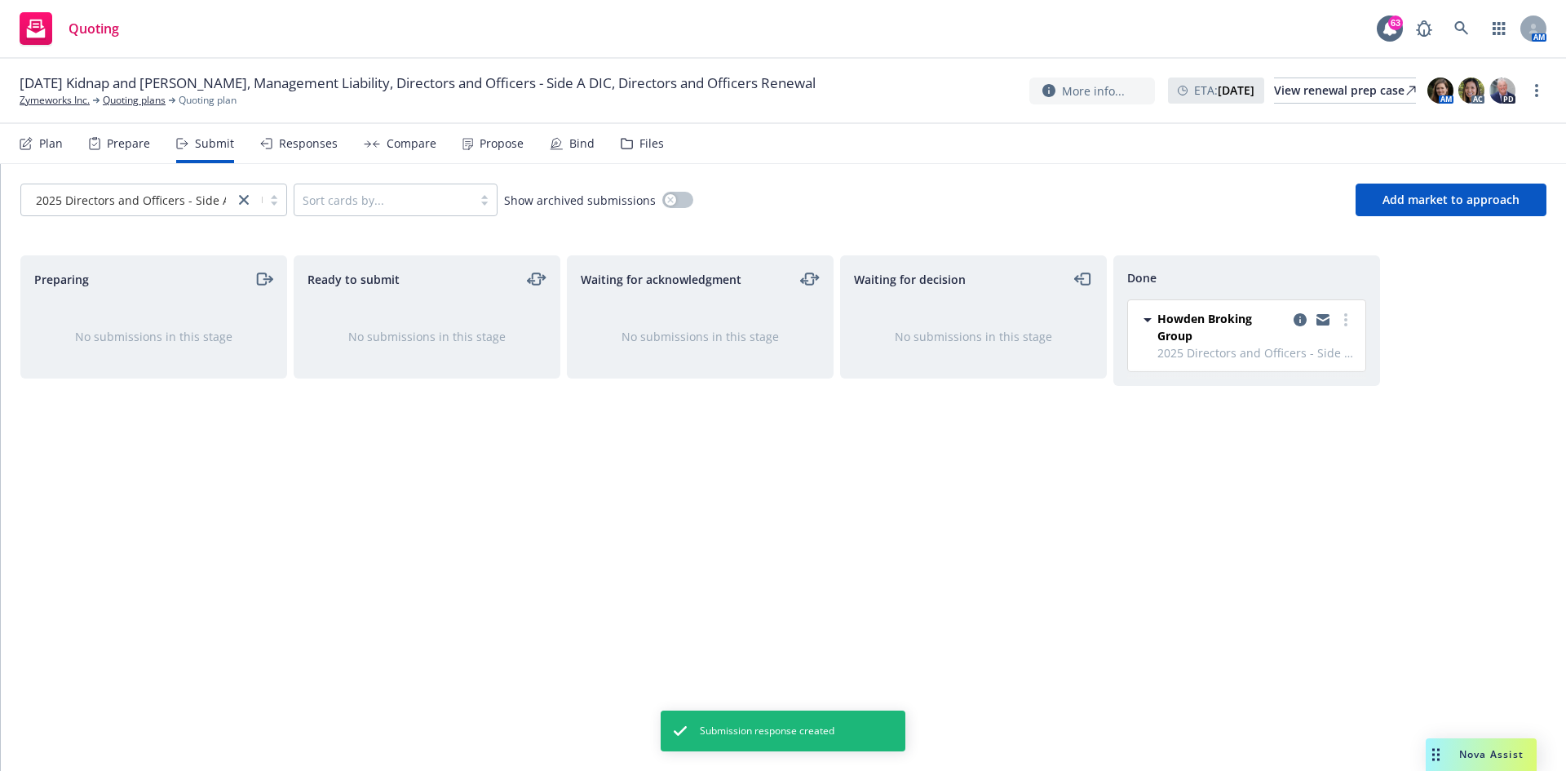
click at [50, 148] on div "Plan" at bounding box center [51, 143] width 24 height 13
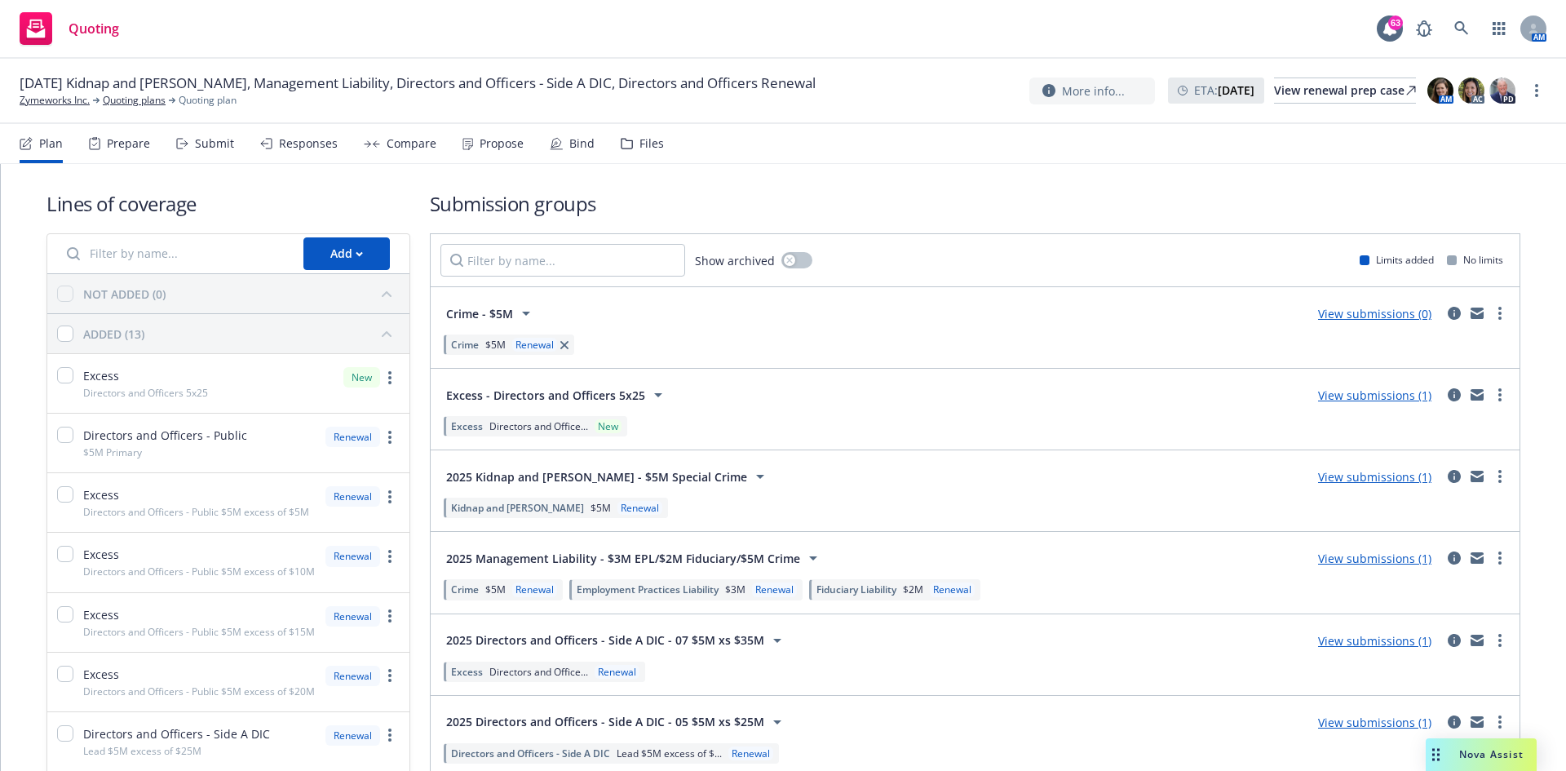
click at [506, 148] on div "Propose" at bounding box center [501, 143] width 44 height 13
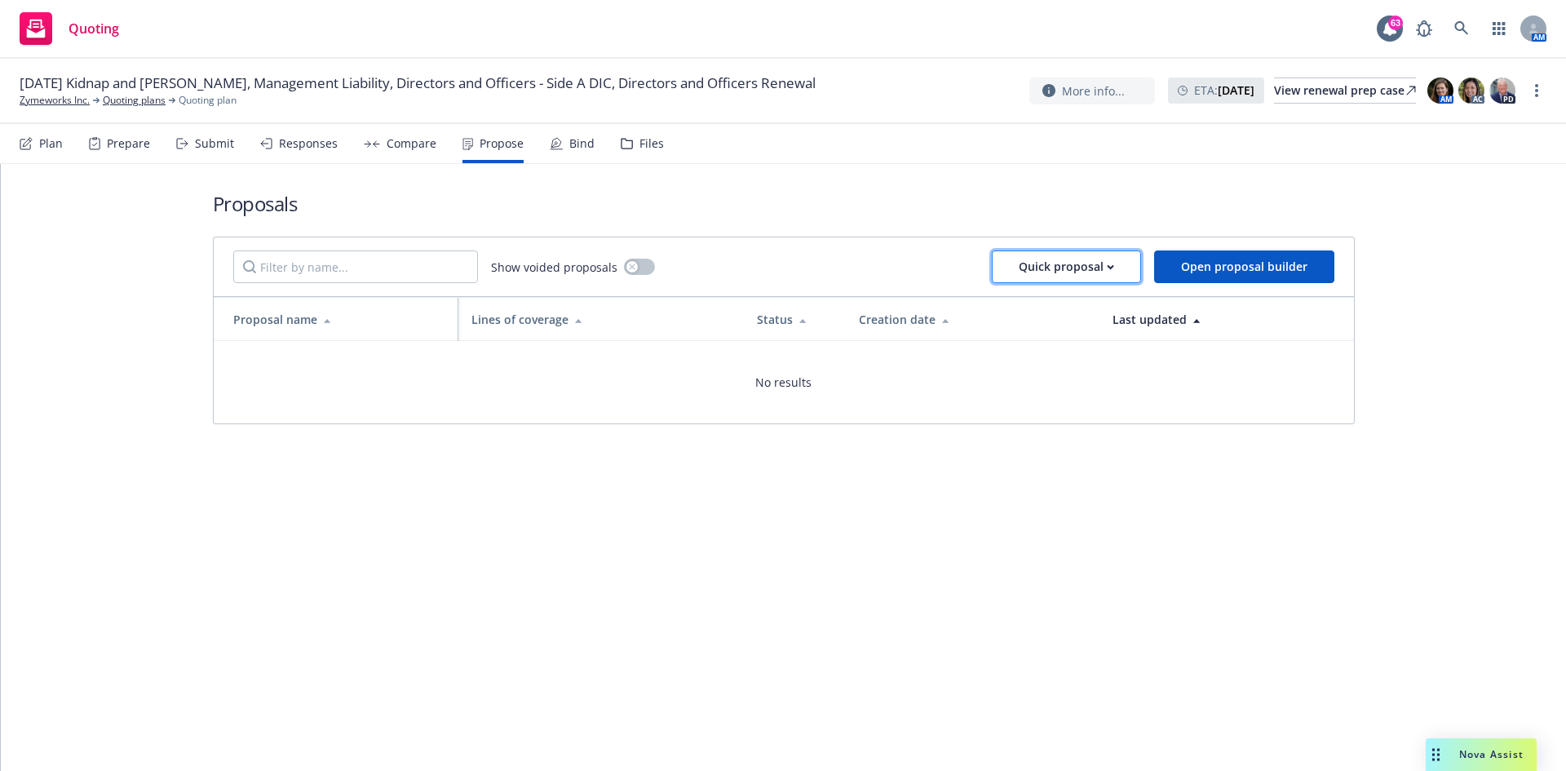
click at [1043, 266] on div "Quick proposal" at bounding box center [1065, 266] width 95 height 31
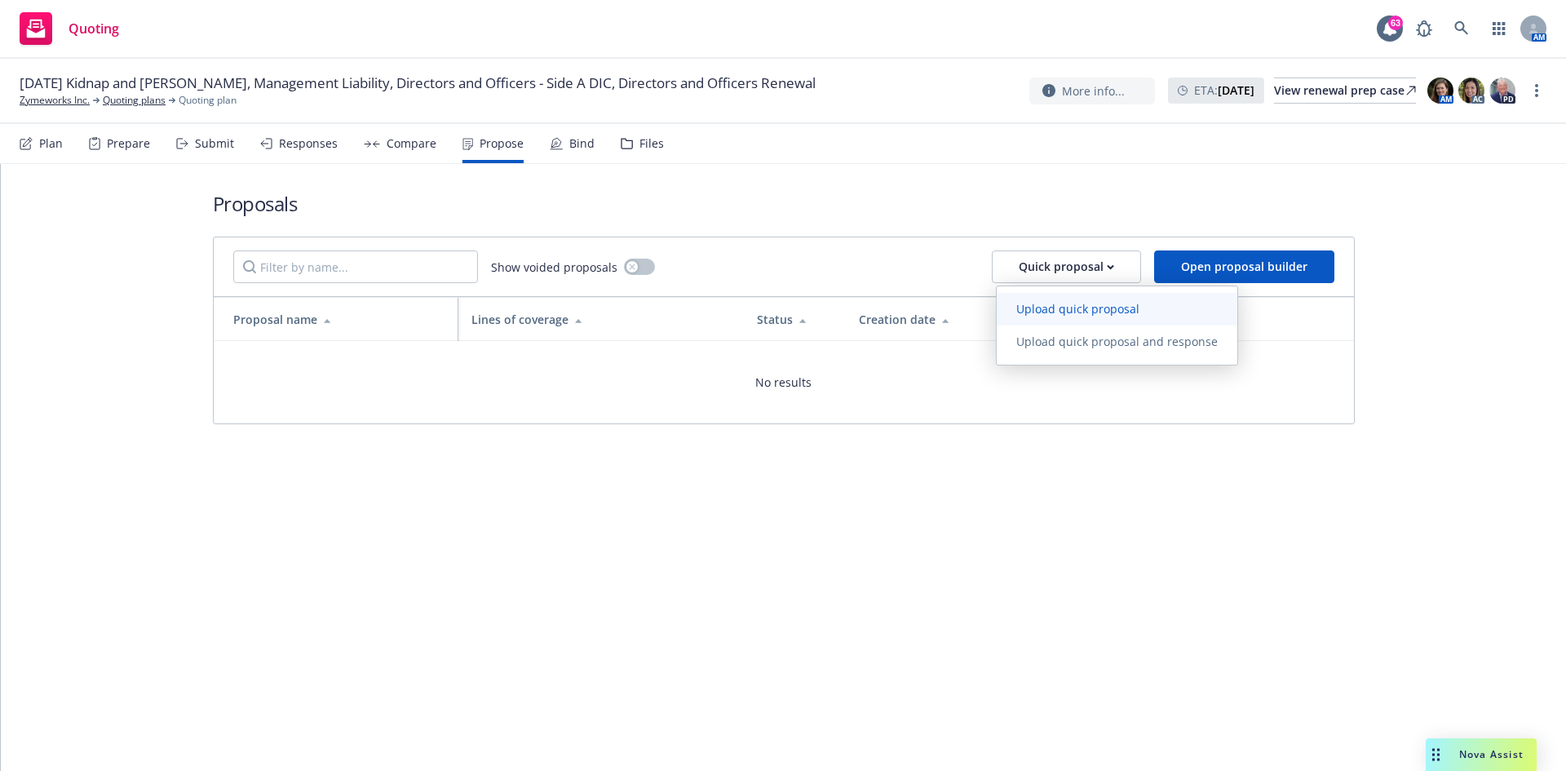
click at [1043, 305] on span "Upload quick proposal" at bounding box center [1077, 308] width 162 height 15
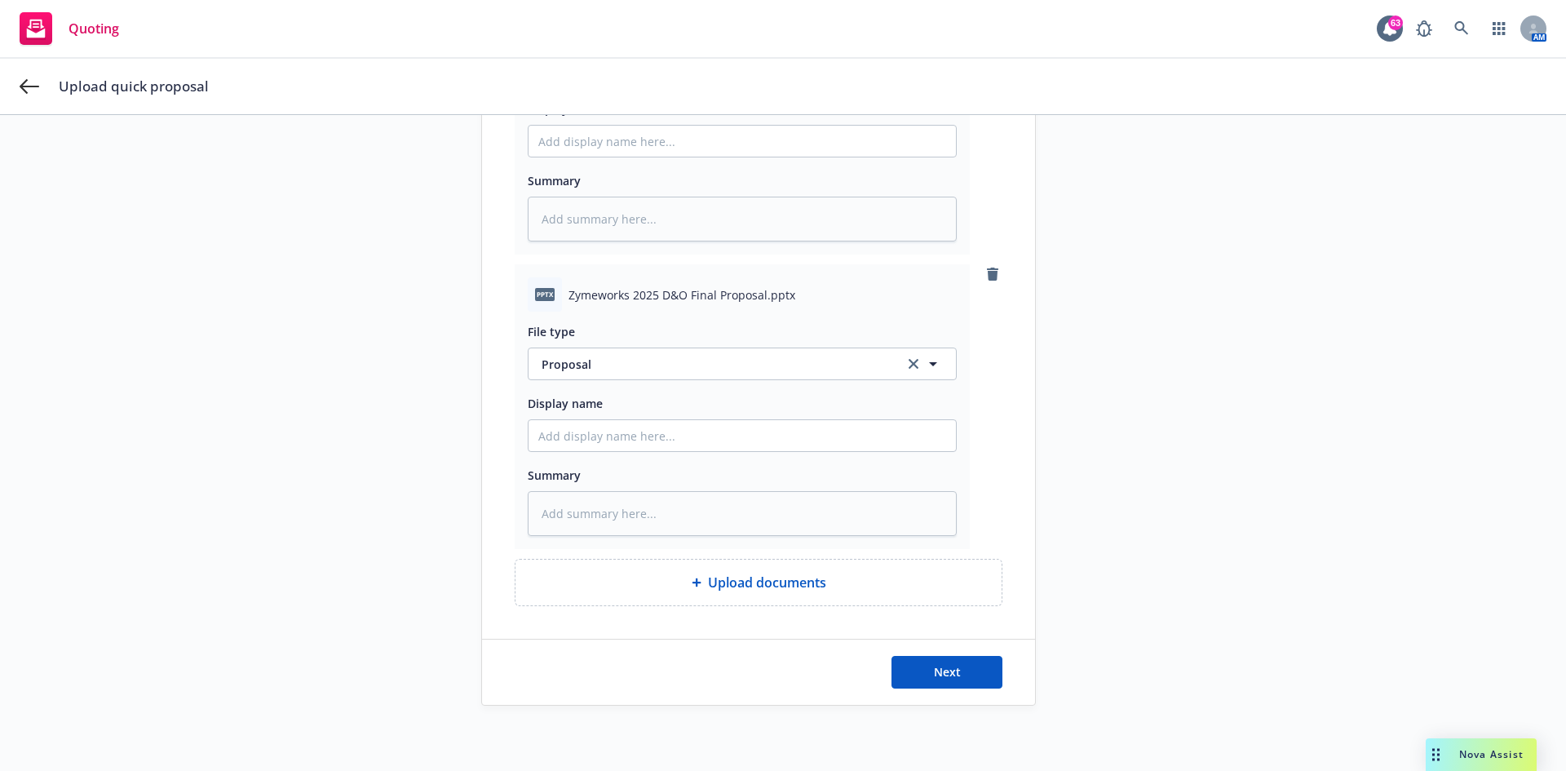
scroll to position [29, 0]
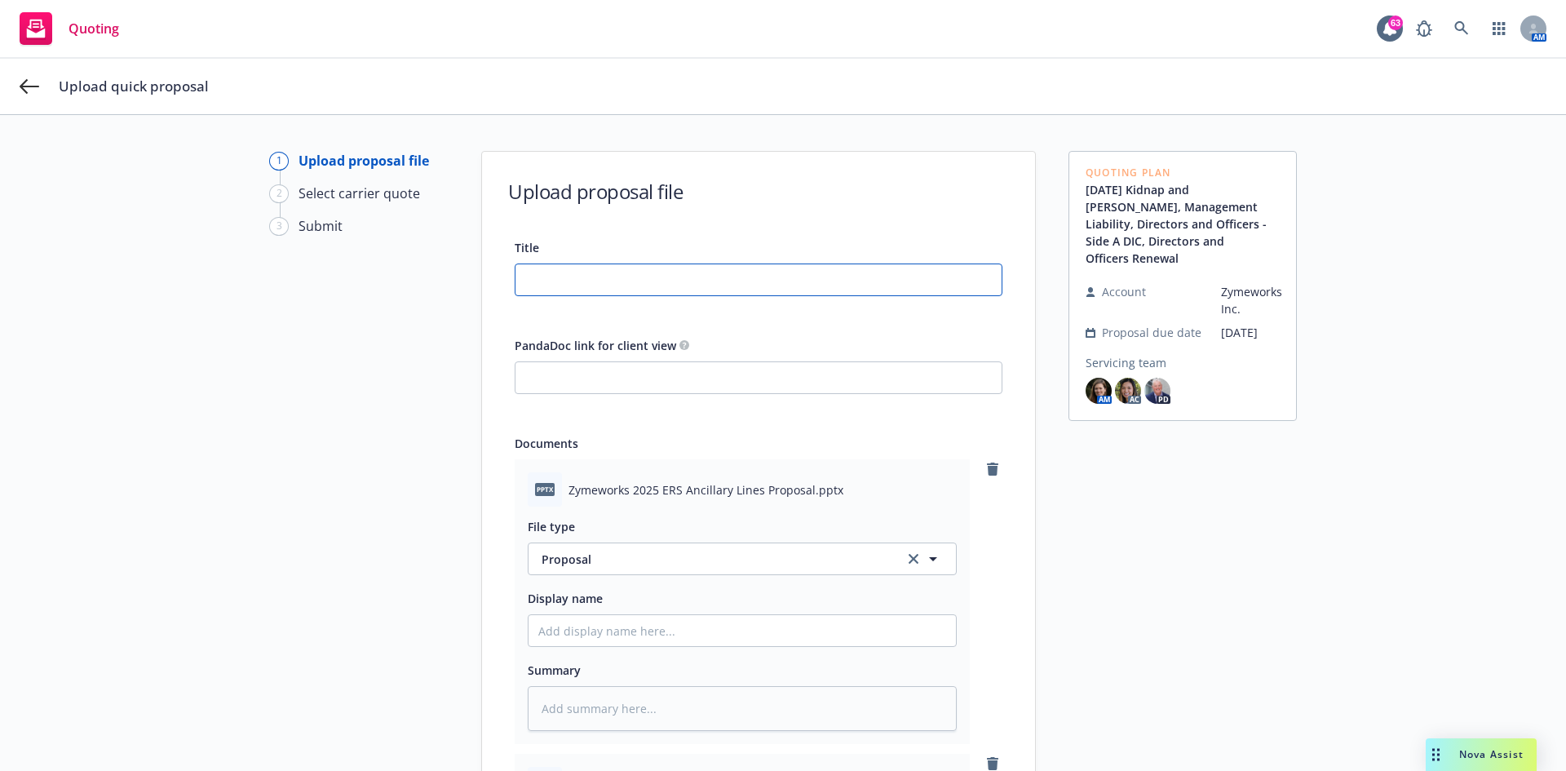
click at [562, 281] on input "Title" at bounding box center [758, 279] width 486 height 31
type textarea "x"
type input "Z"
type textarea "x"
type input "Zy"
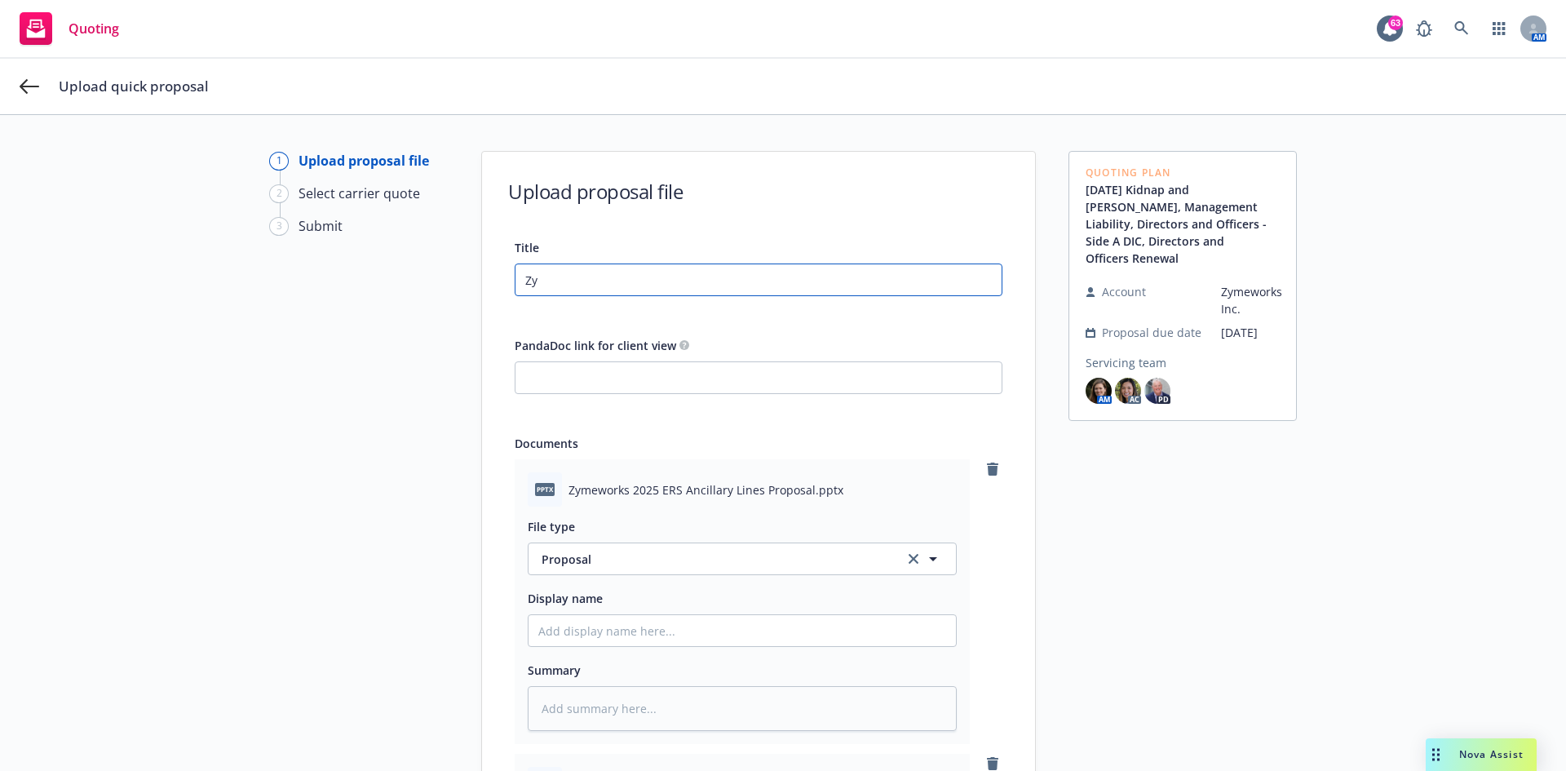
type textarea "x"
type input "Zym"
type textarea "x"
type input "Zyme"
type textarea "x"
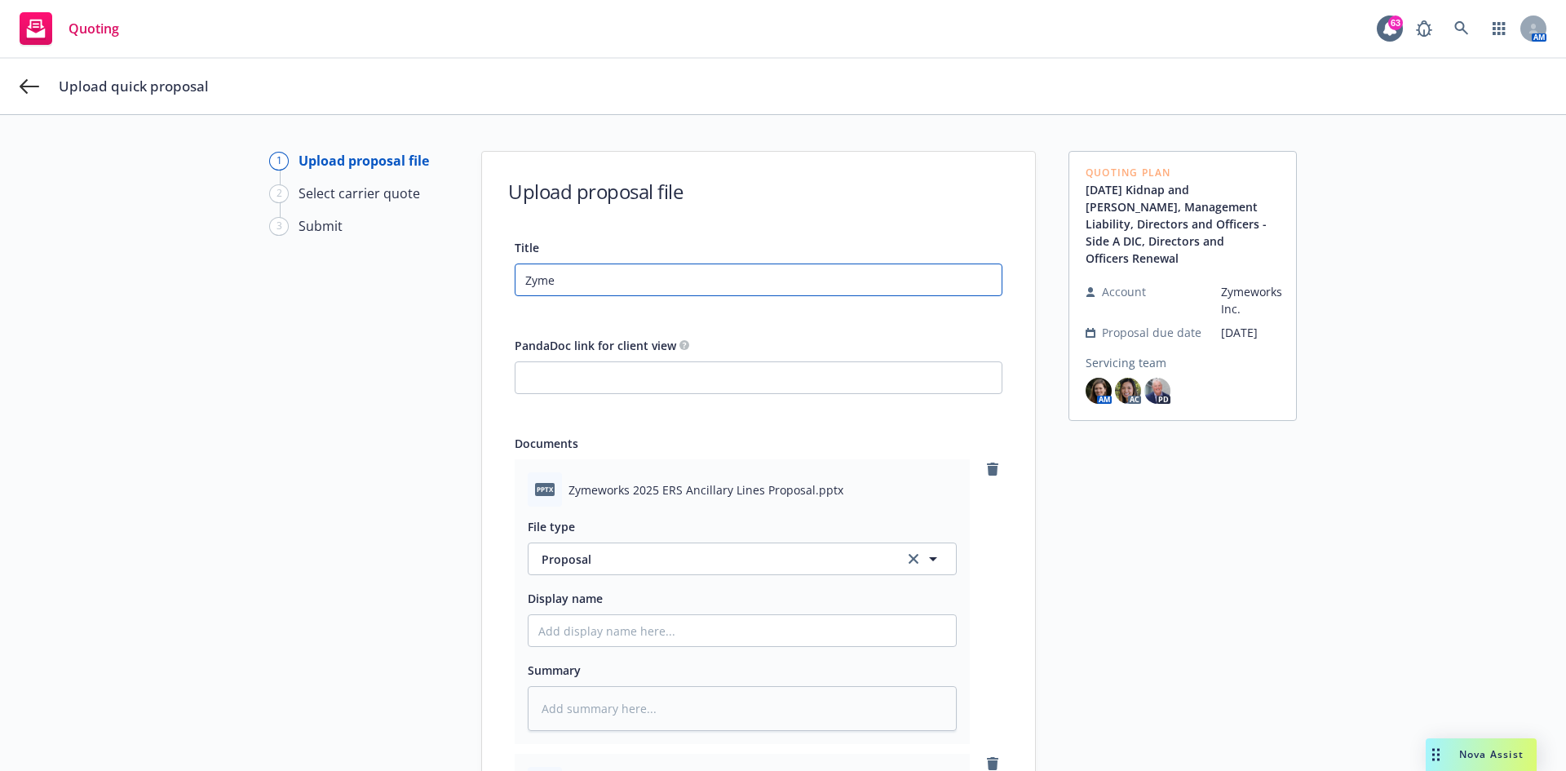
type input "Zymew"
type textarea "x"
type input "Zymewo"
type textarea "x"
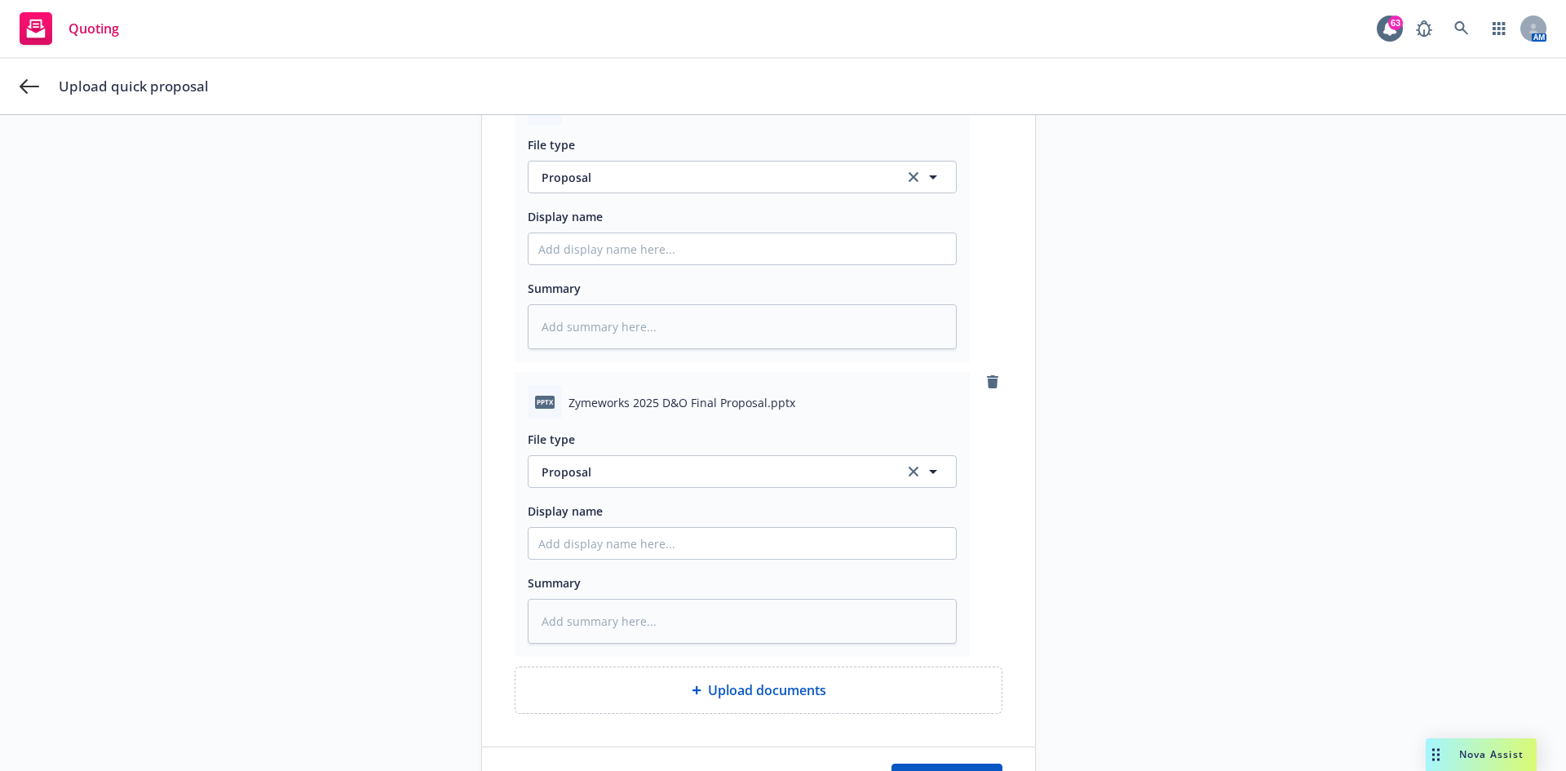
scroll to position [519, 0]
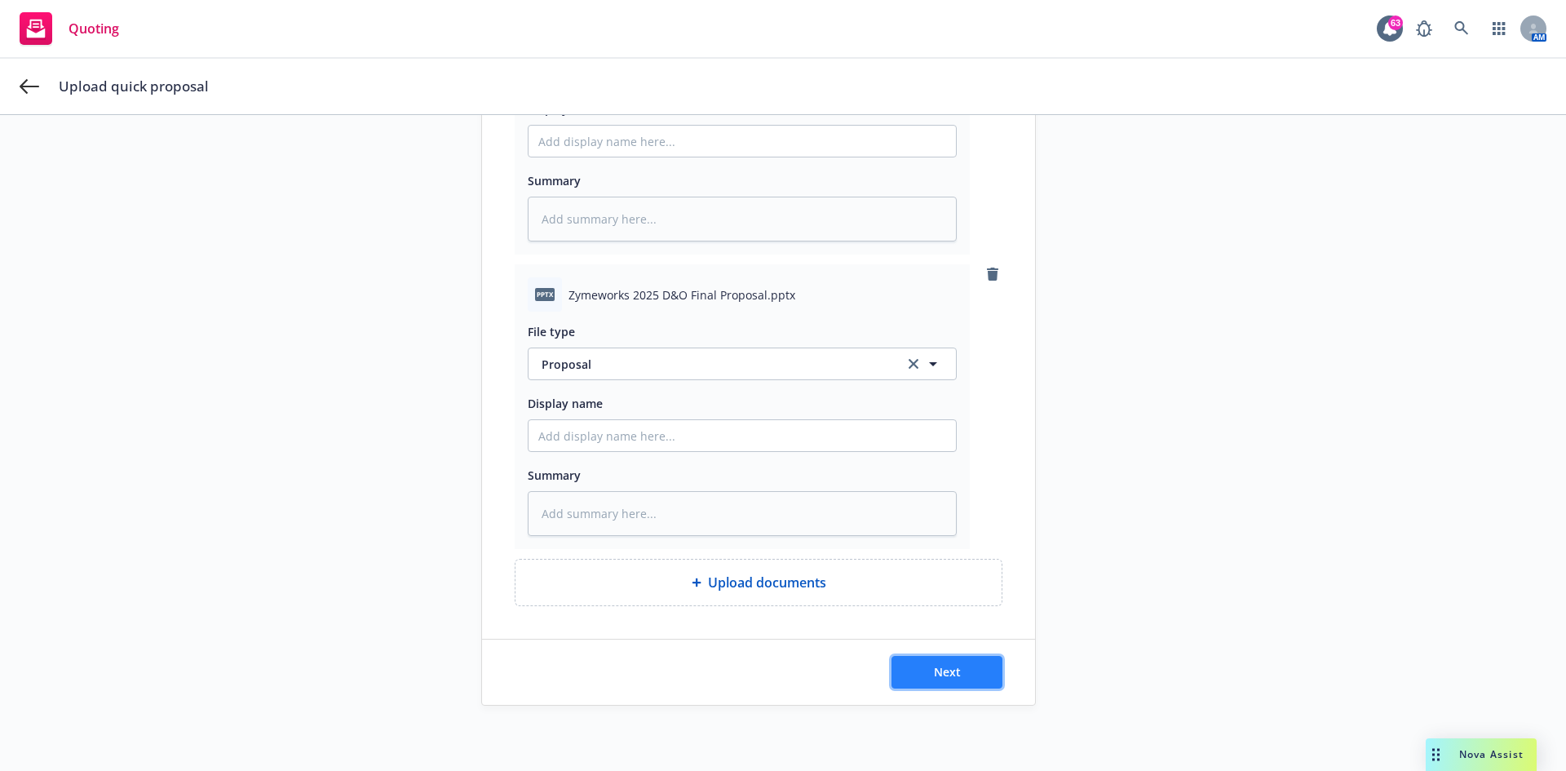
click at [947, 476] on span "Next" at bounding box center [947, 671] width 27 height 15
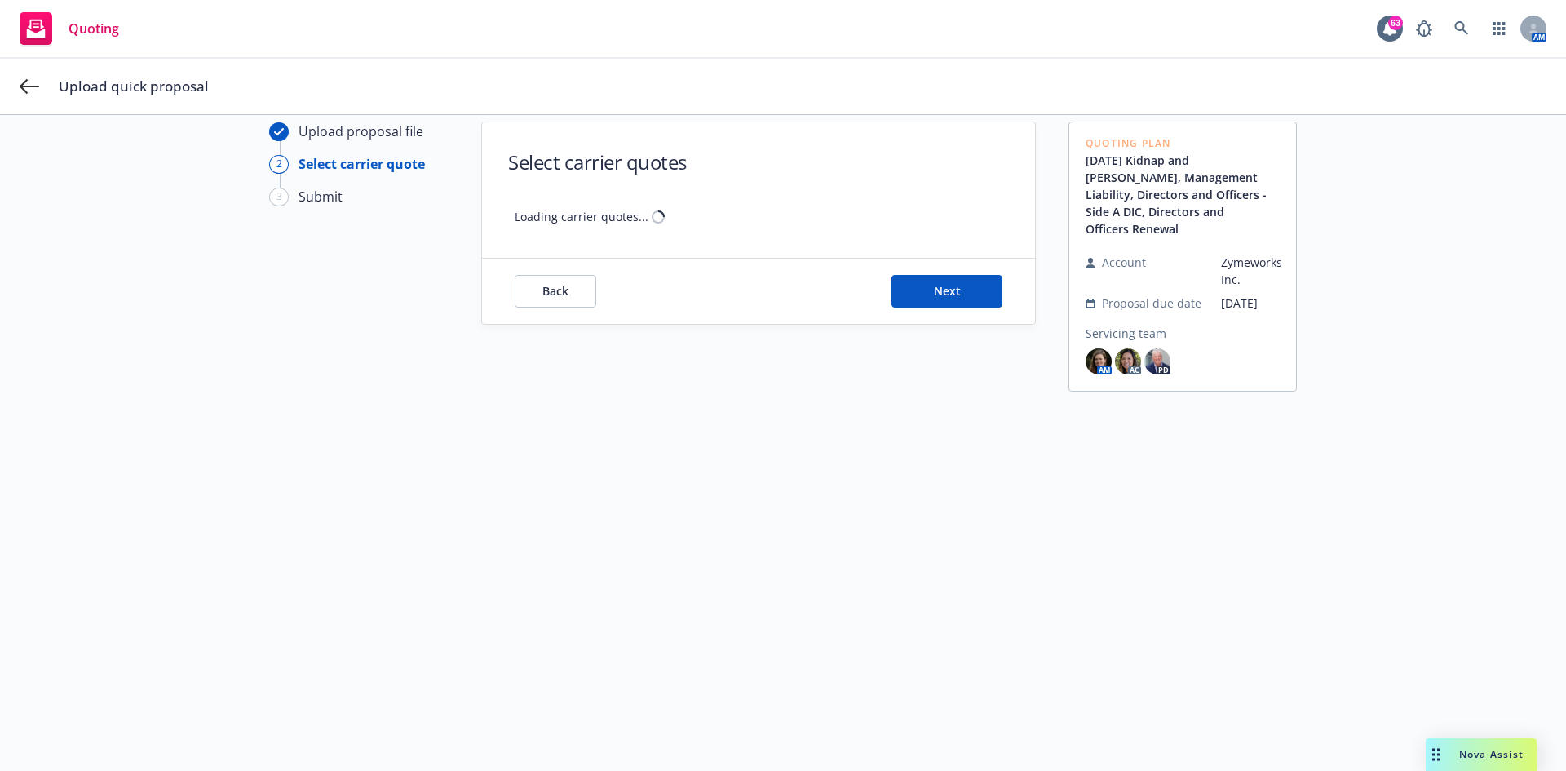
scroll to position [59, 0]
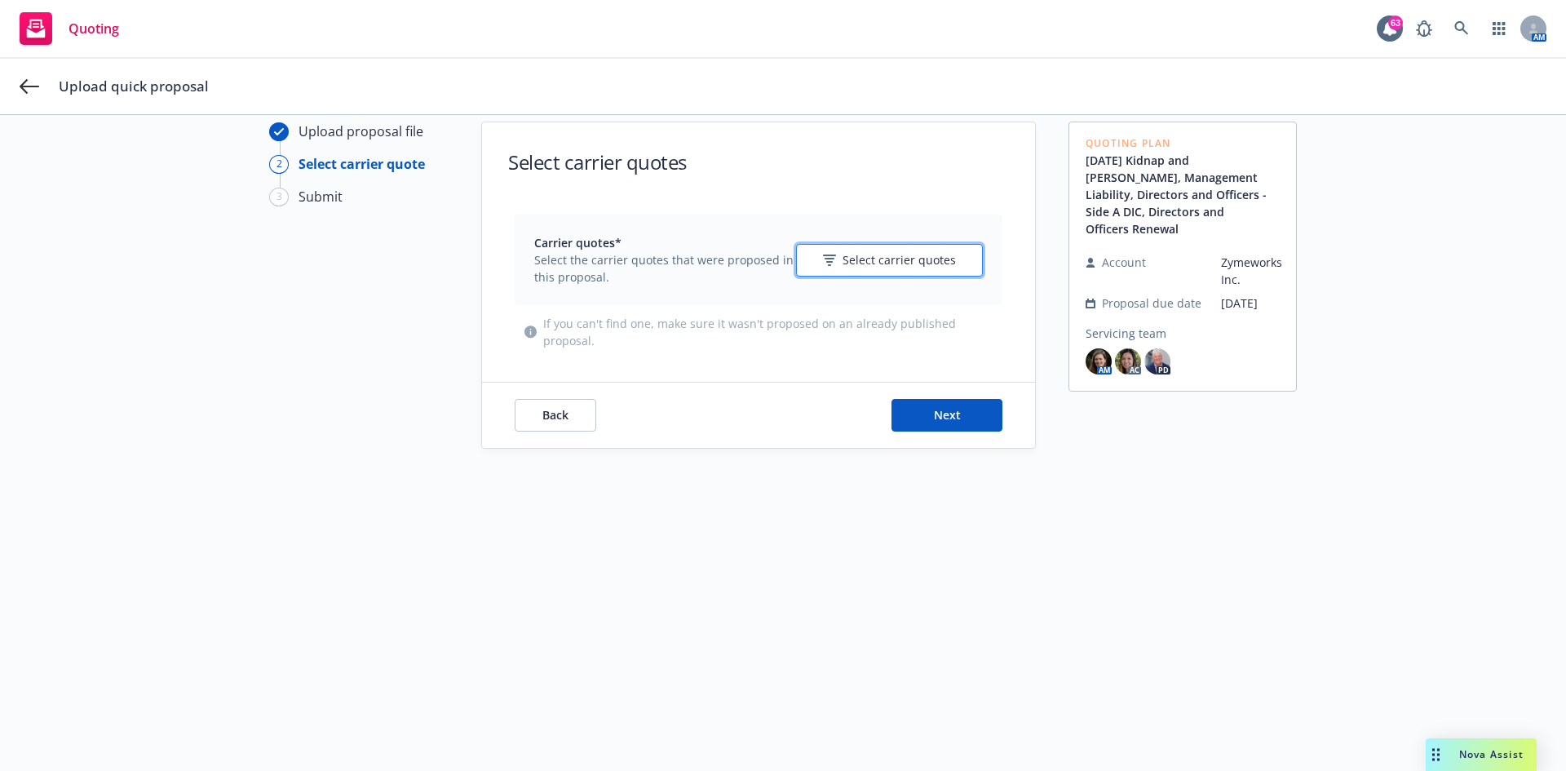
click at [894, 258] on span "Select carrier quotes" at bounding box center [898, 259] width 113 height 17
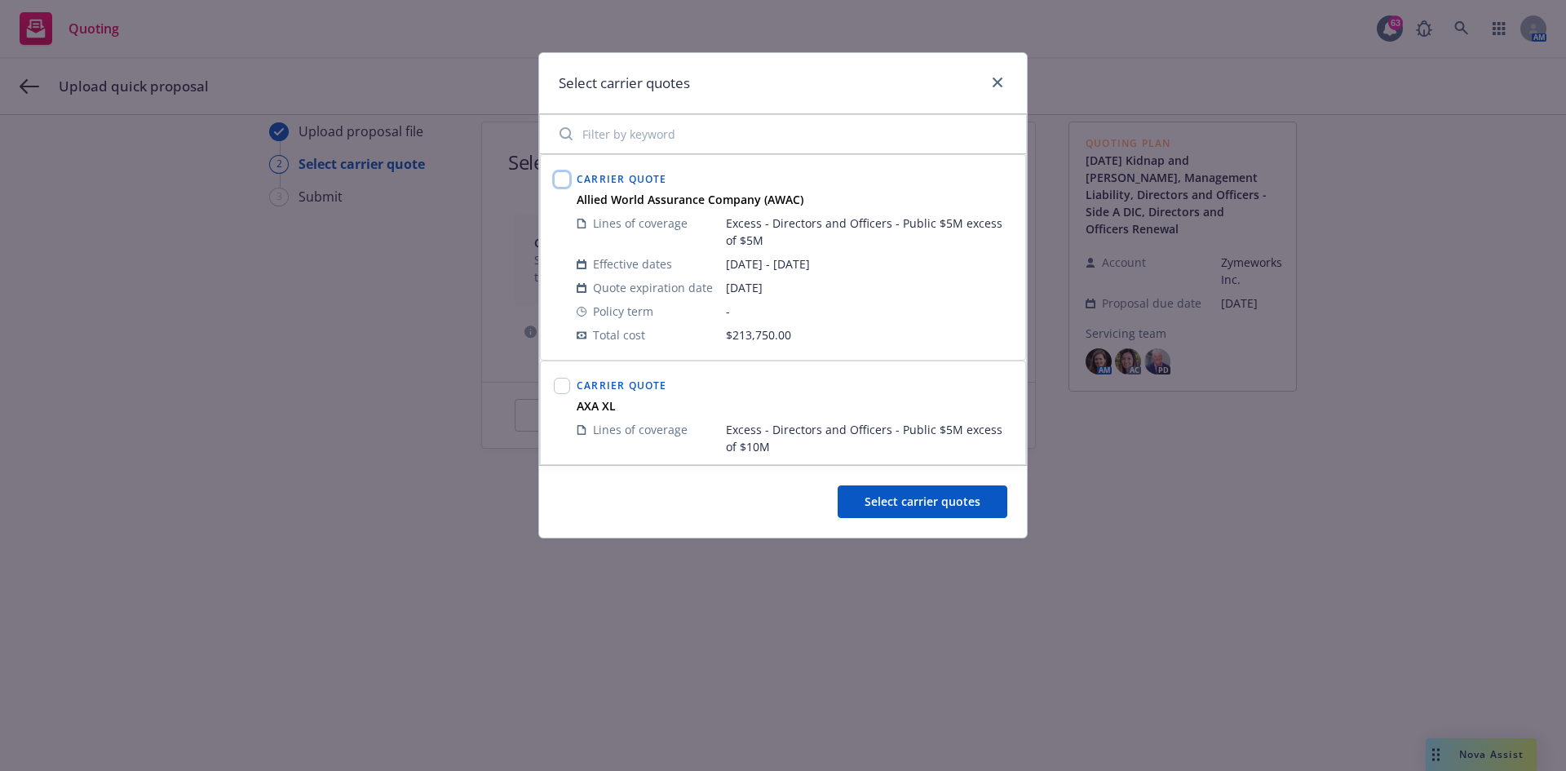
click at [560, 184] on input "checkbox" at bounding box center [562, 179] width 16 height 16
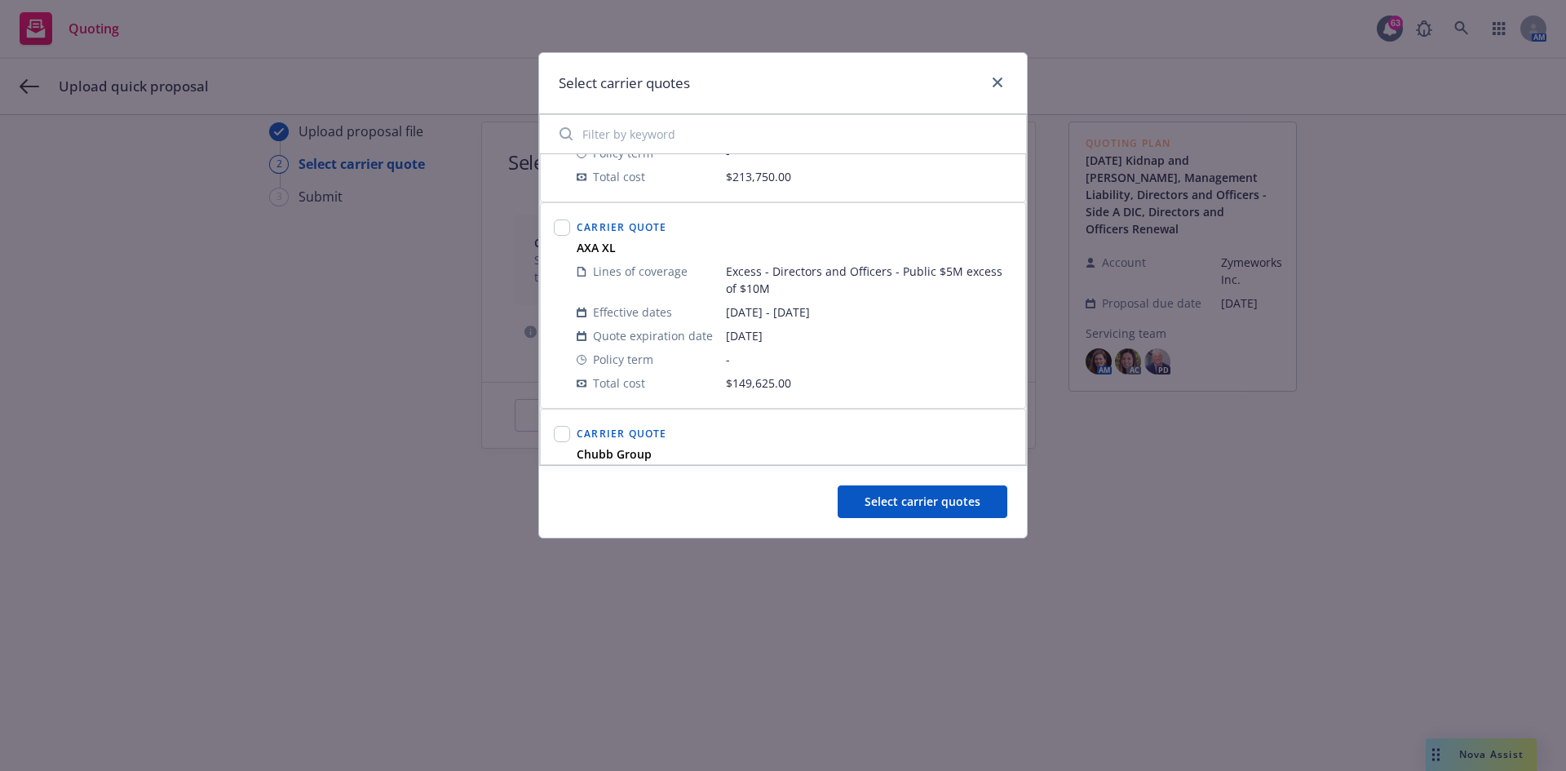
scroll to position [163, 0]
click at [559, 226] on input "checkbox" at bounding box center [562, 222] width 16 height 16
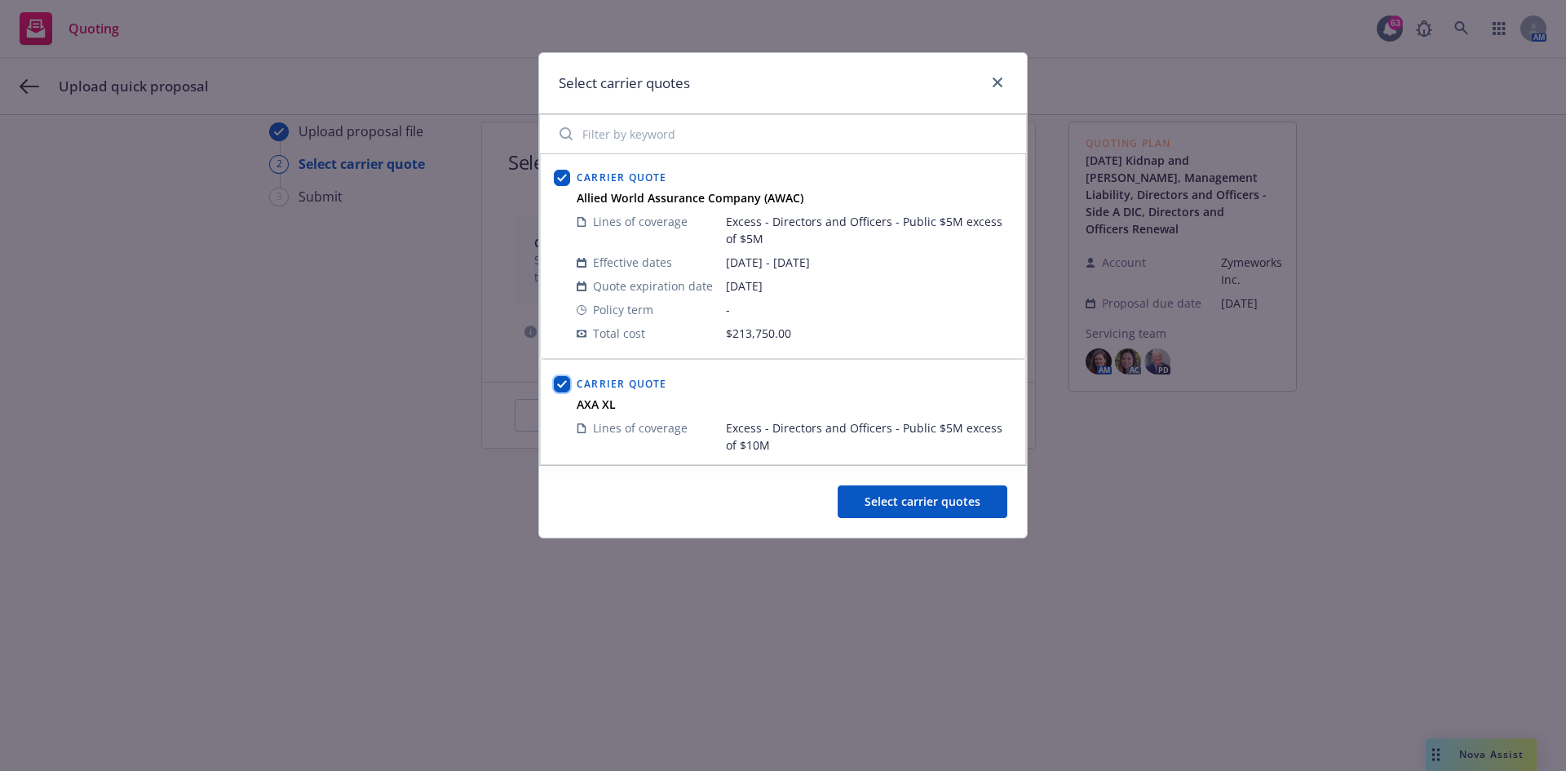
scroll to position [0, 0]
click at [996, 83] on icon "close" at bounding box center [997, 82] width 10 height 10
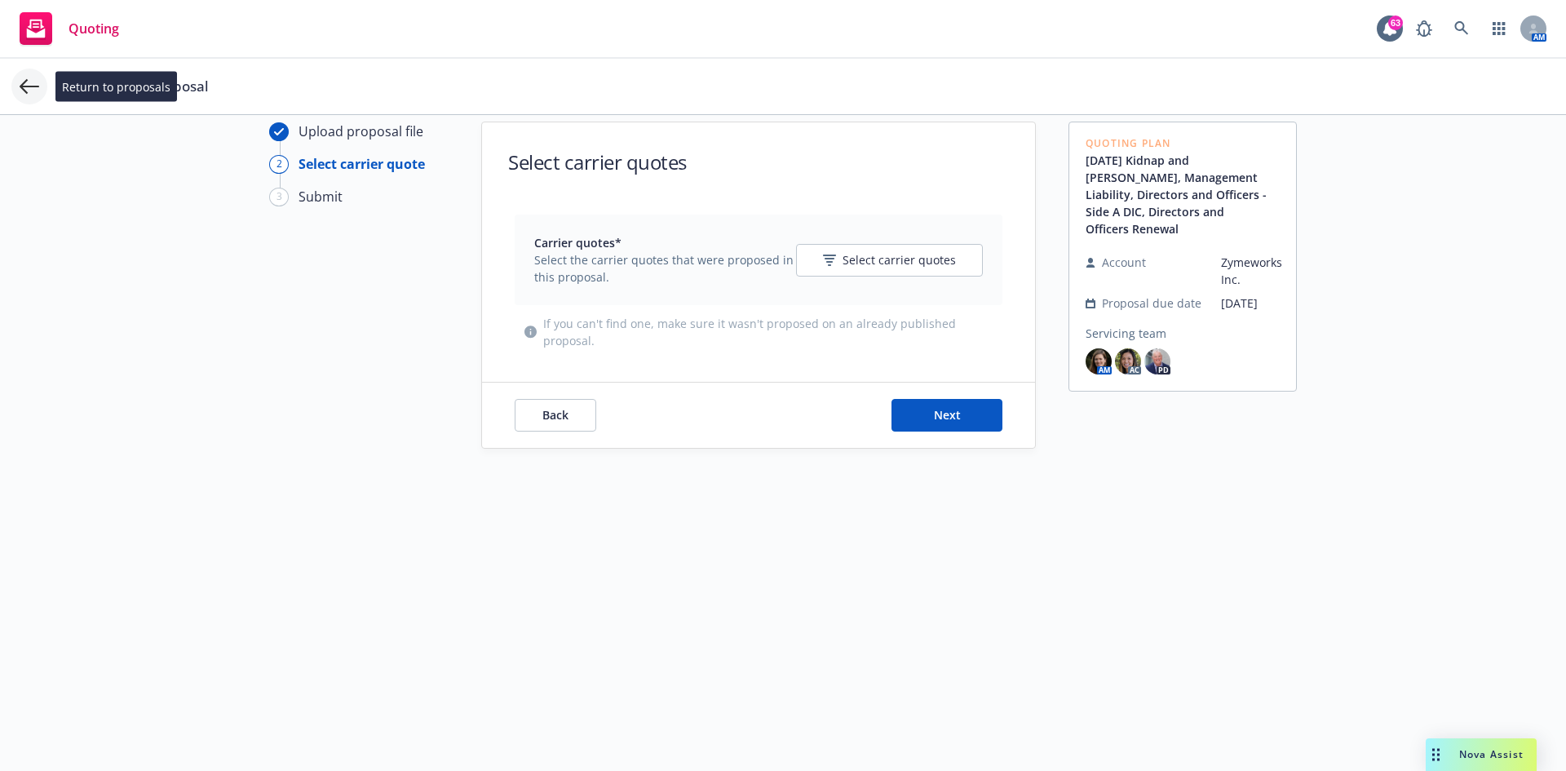
click at [24, 89] on icon at bounding box center [30, 87] width 20 height 20
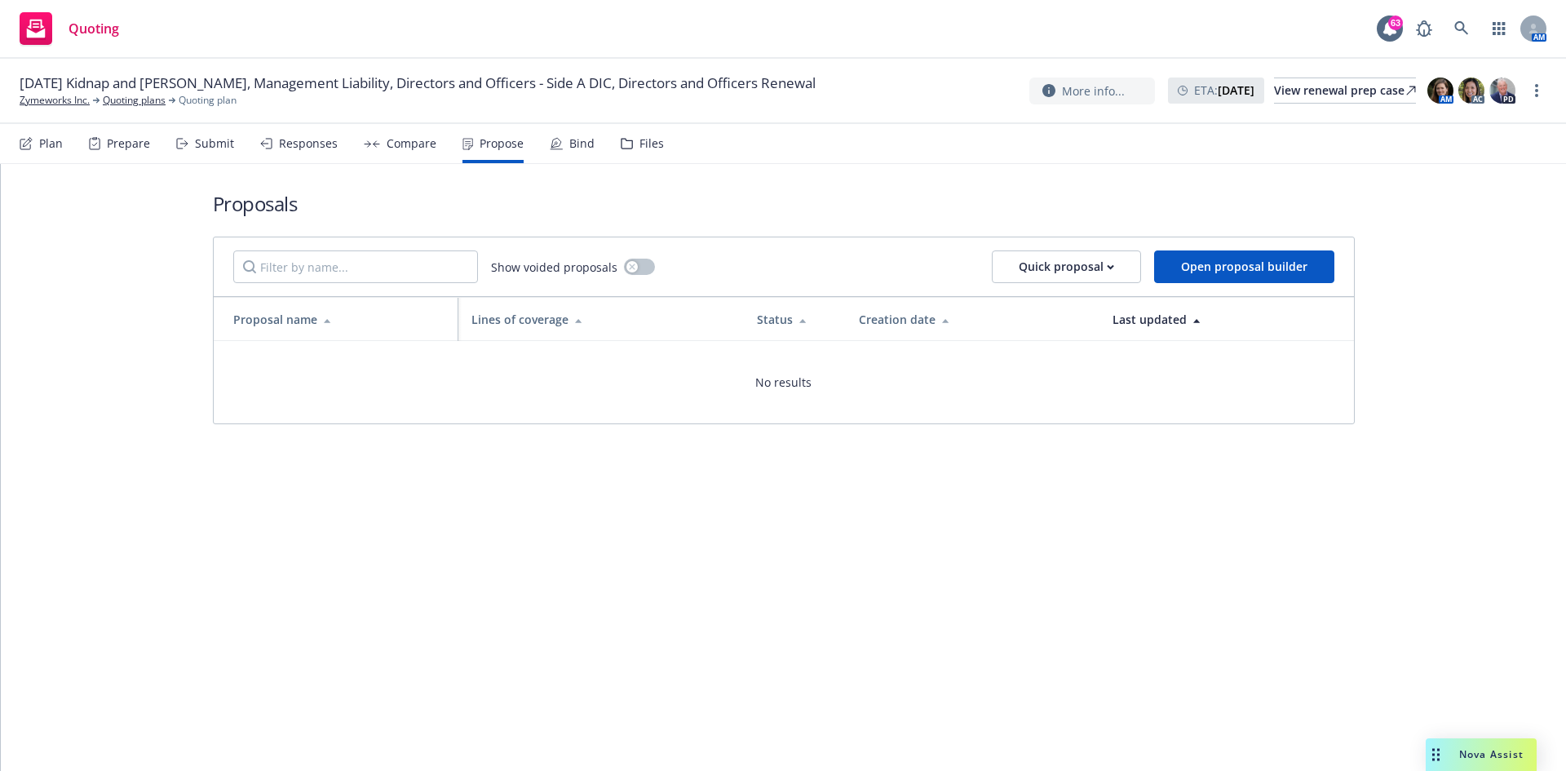
click at [41, 139] on div "Plan" at bounding box center [51, 143] width 24 height 13
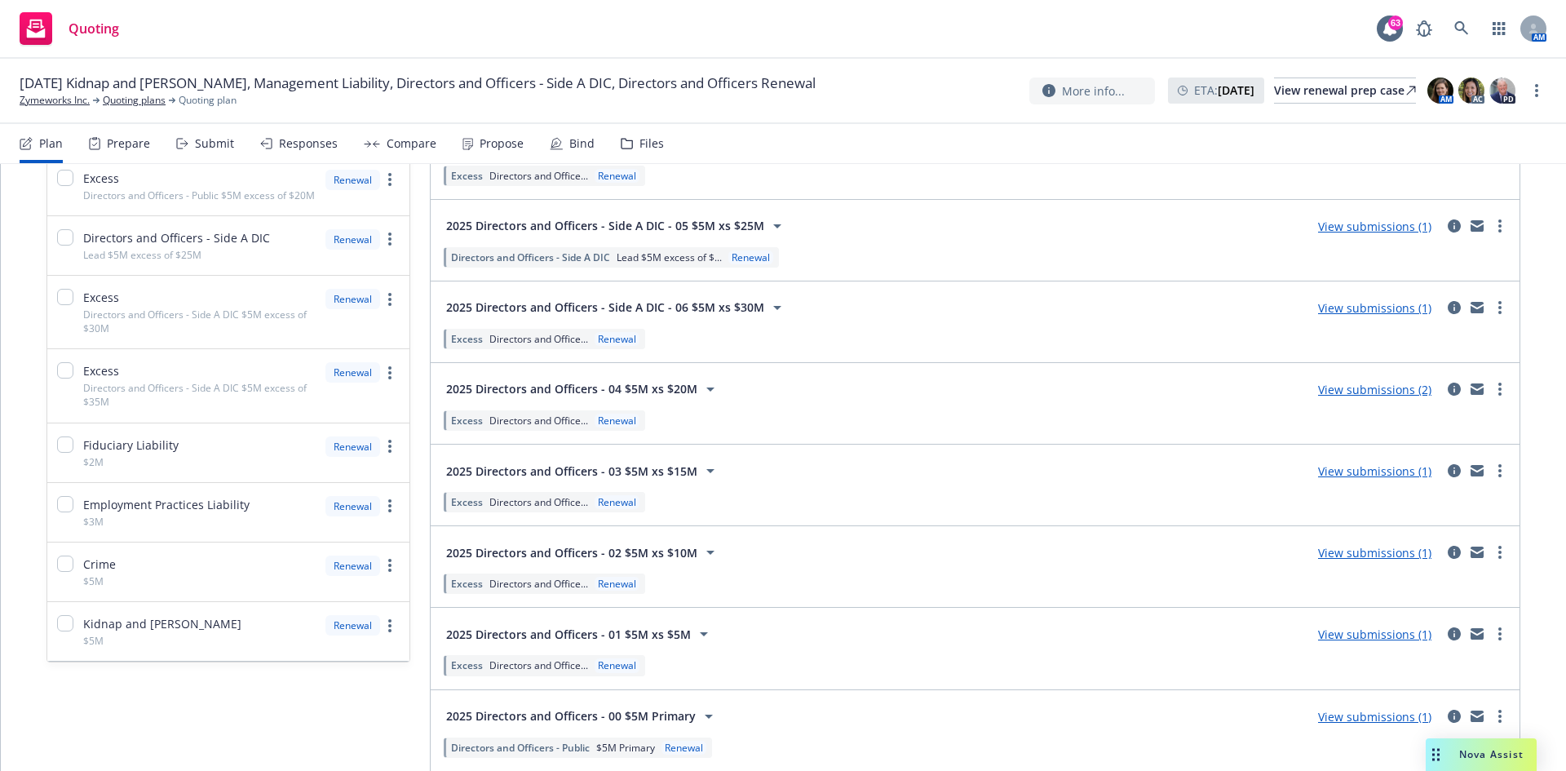
scroll to position [568, 0]
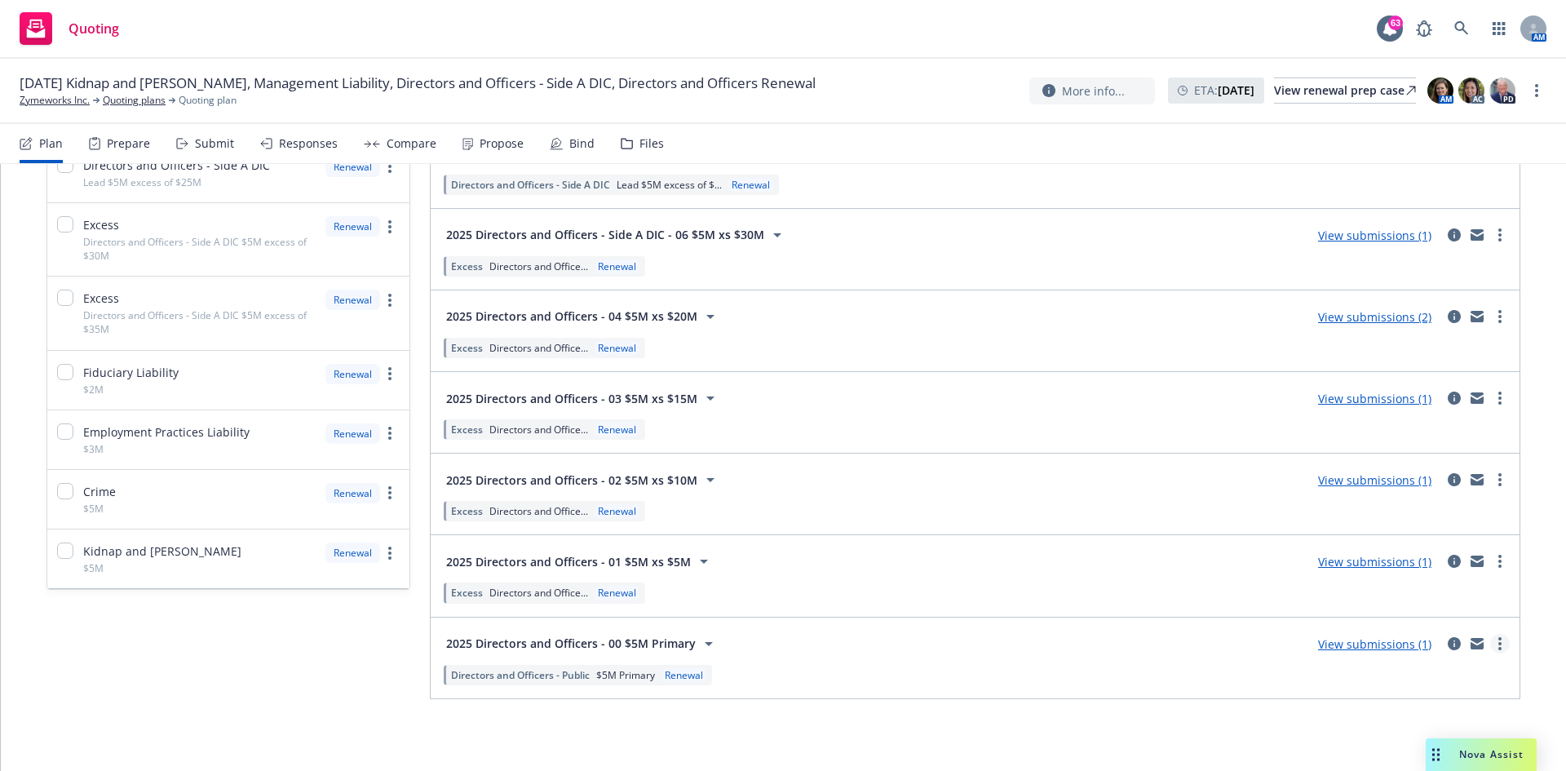
click at [1043, 476] on circle "more" at bounding box center [1499, 648] width 3 height 3
click at [1043, 476] on link "View submissions (1)" at bounding box center [1374, 643] width 113 height 15
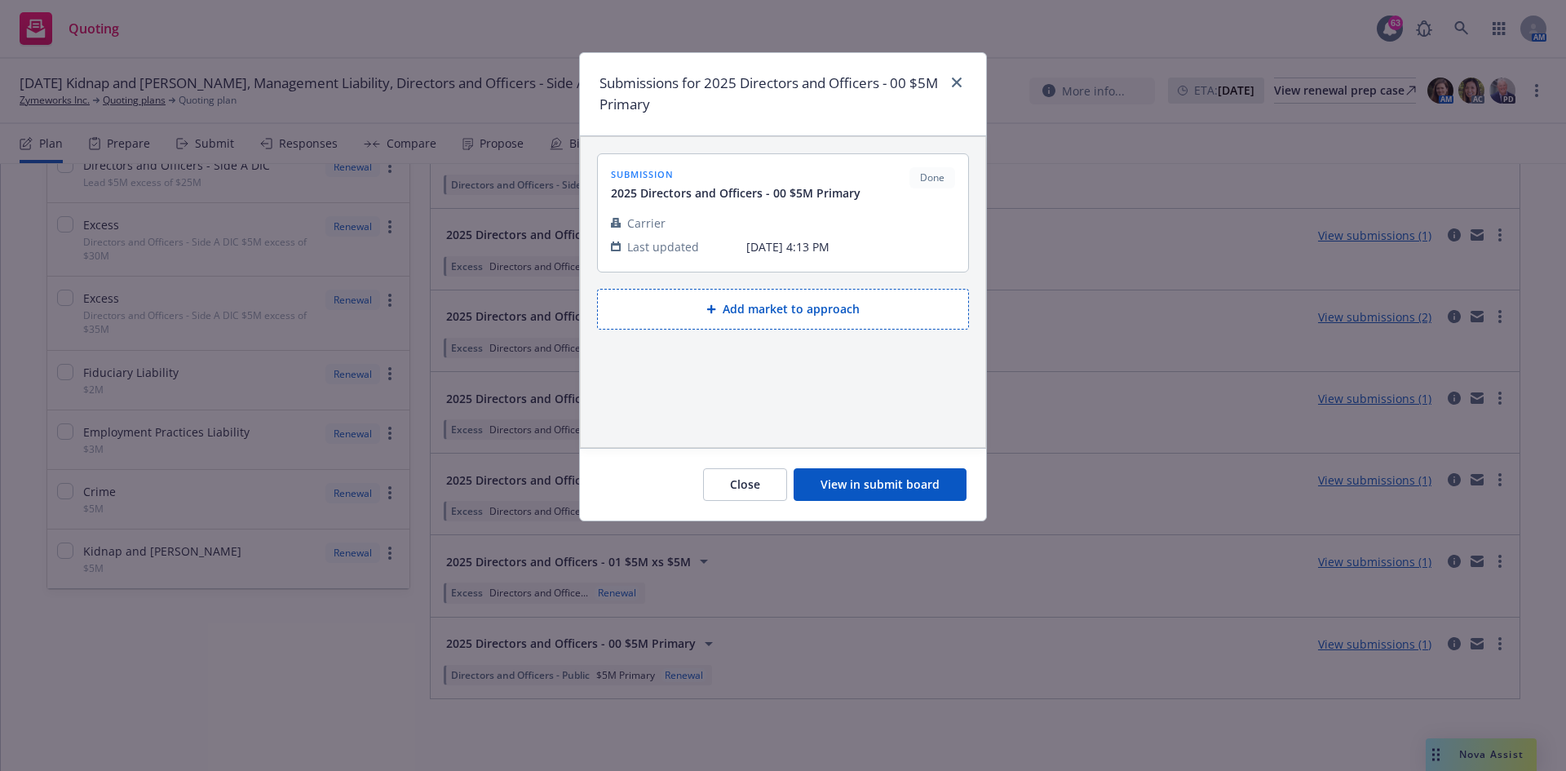
click at [904, 476] on button "View in submit board" at bounding box center [879, 484] width 173 height 33
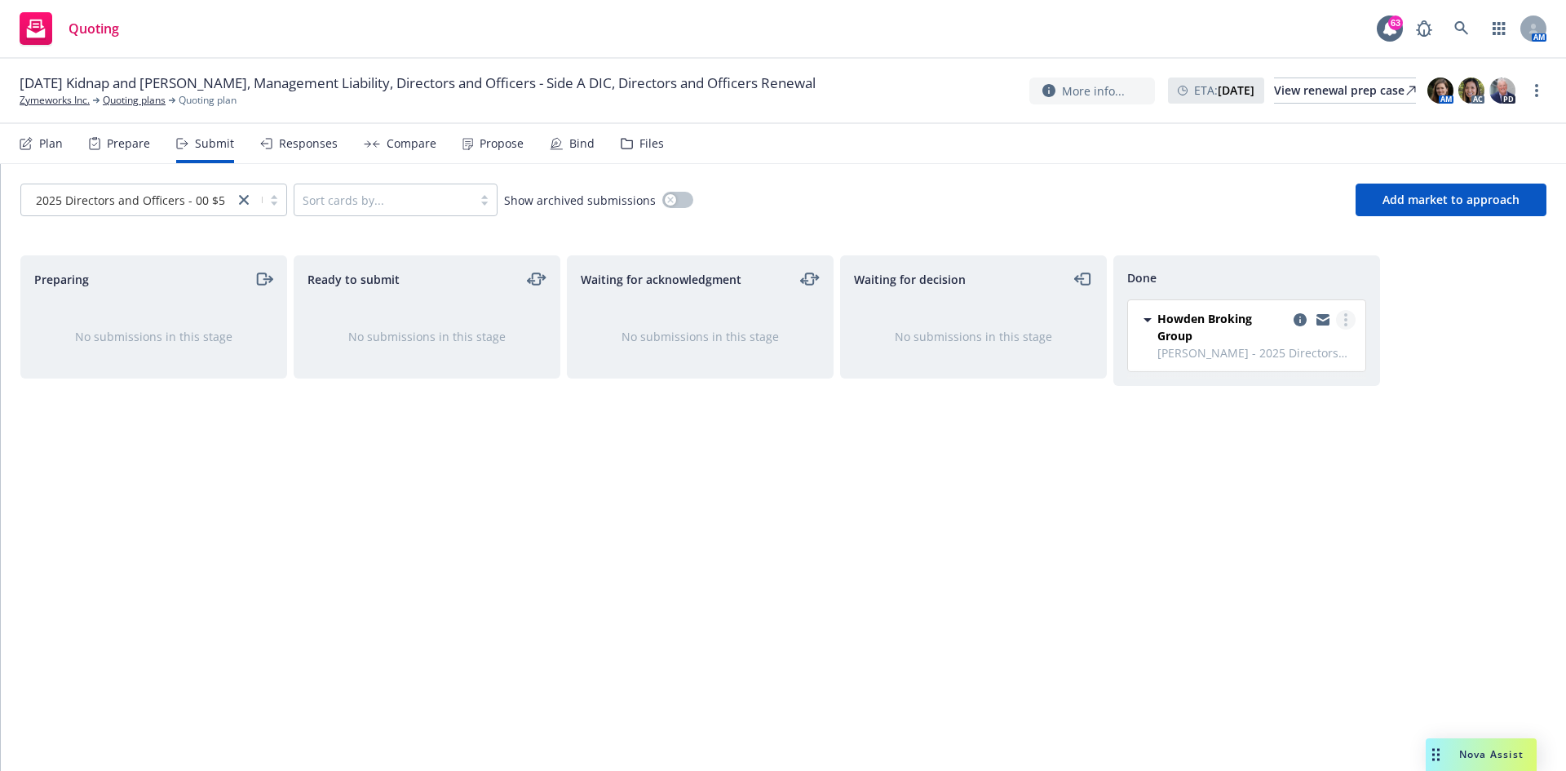
click at [1043, 321] on link "more" at bounding box center [1346, 320] width 20 height 20
click at [1043, 320] on icon "copy logging email" at bounding box center [1299, 319] width 13 height 13
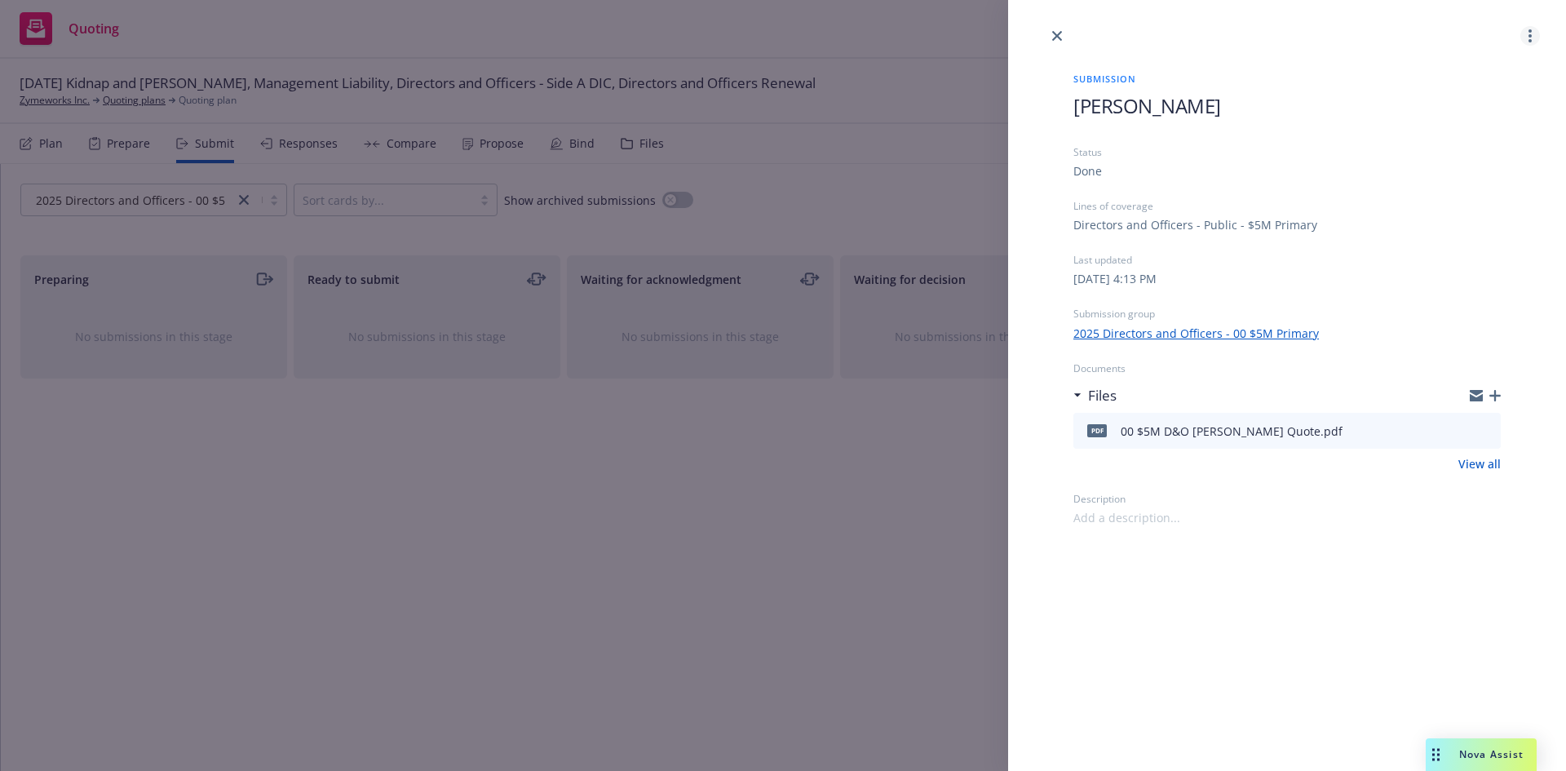
click at [1043, 34] on circle "more" at bounding box center [1529, 35] width 3 height 3
click at [1043, 86] on div "Submission" at bounding box center [1286, 82] width 427 height 20
click at [1043, 119] on div "[PERSON_NAME]" at bounding box center [1286, 118] width 427 height 53
click at [1043, 106] on span "[PERSON_NAME]" at bounding box center [1147, 105] width 148 height 27
drag, startPoint x: 1058, startPoint y: 29, endPoint x: 881, endPoint y: 52, distance: 178.5
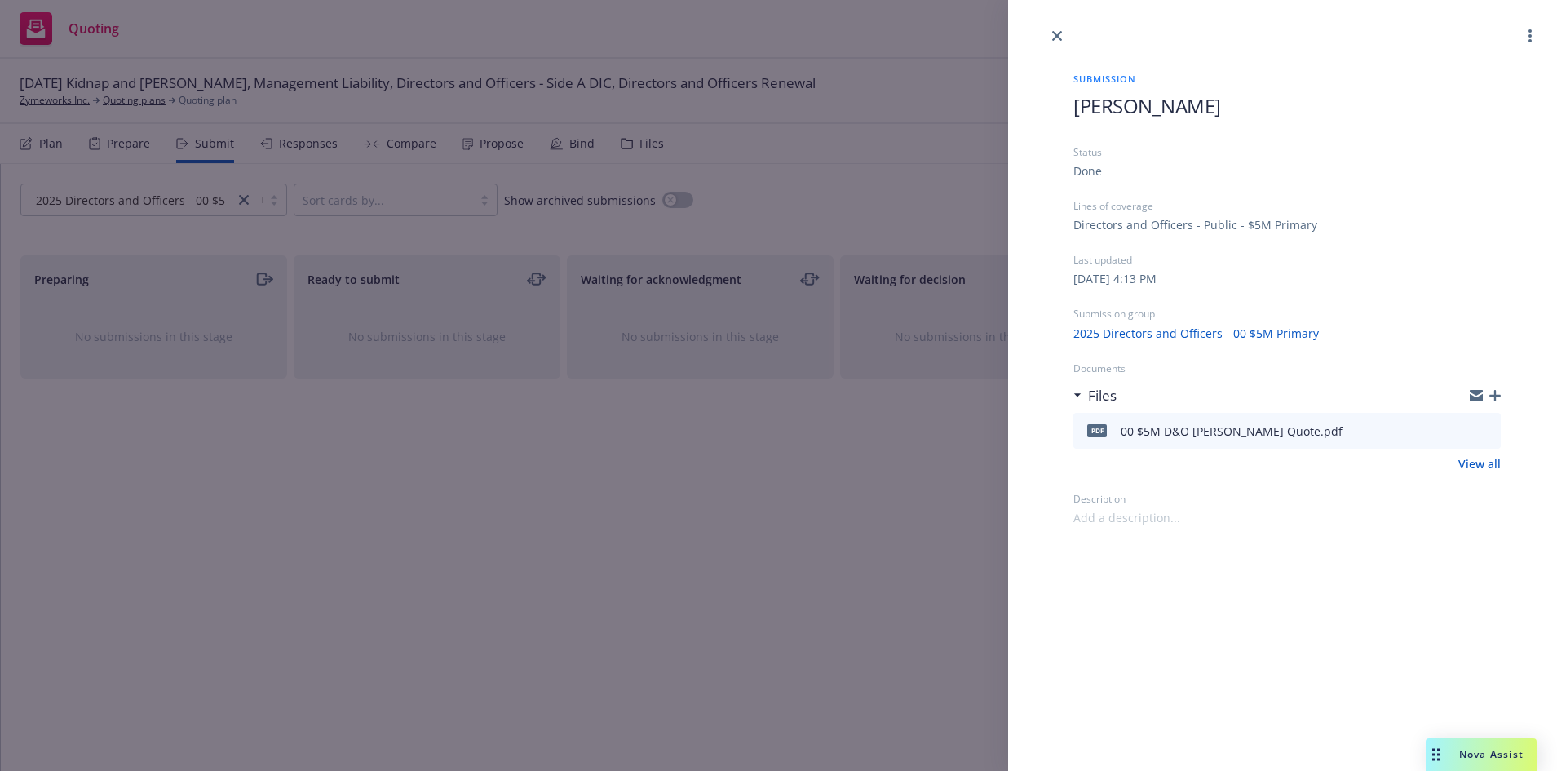
click at [1043, 29] on link "close" at bounding box center [1057, 36] width 20 height 20
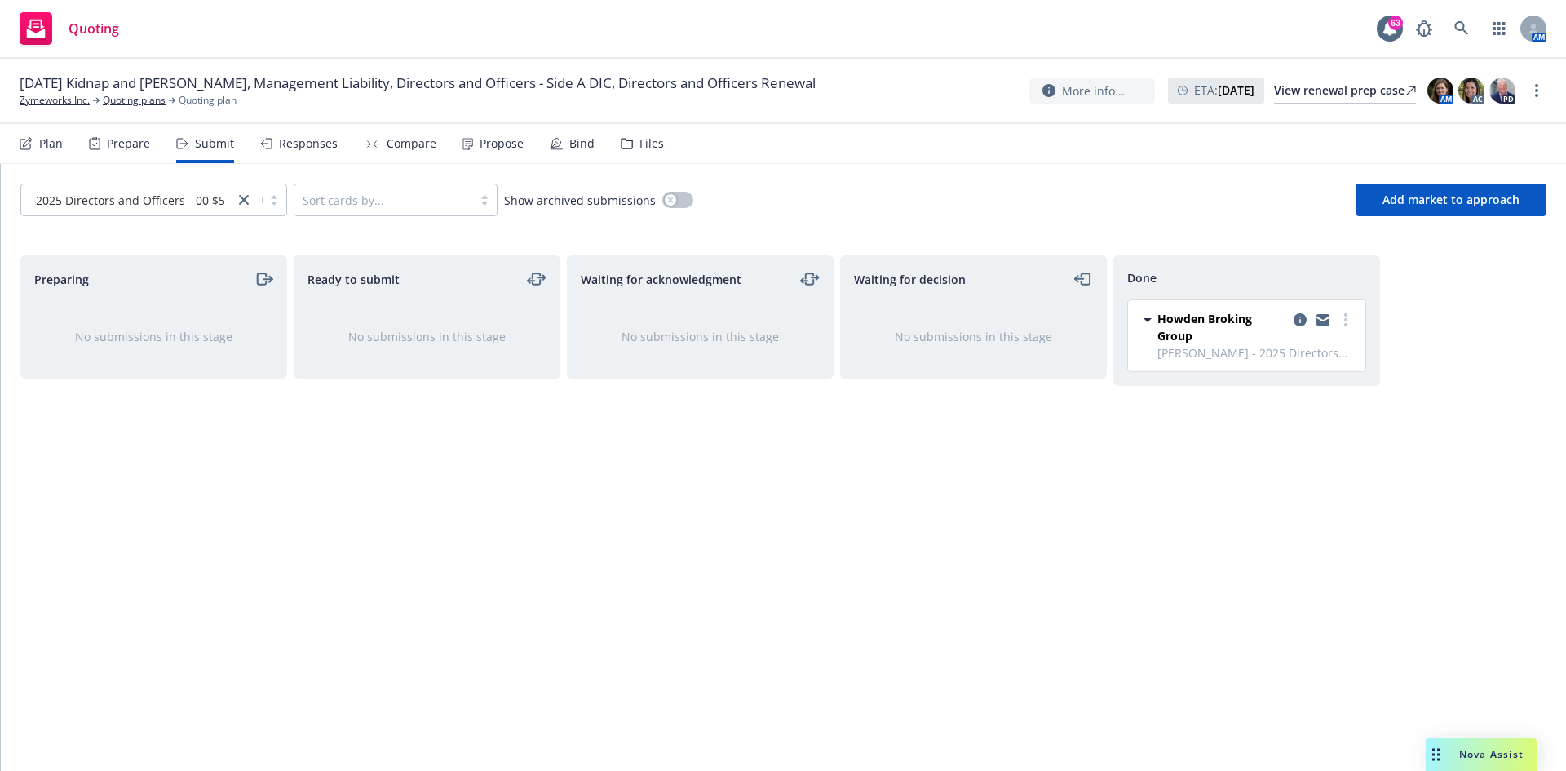
click at [369, 147] on icon at bounding box center [372, 143] width 16 height 7
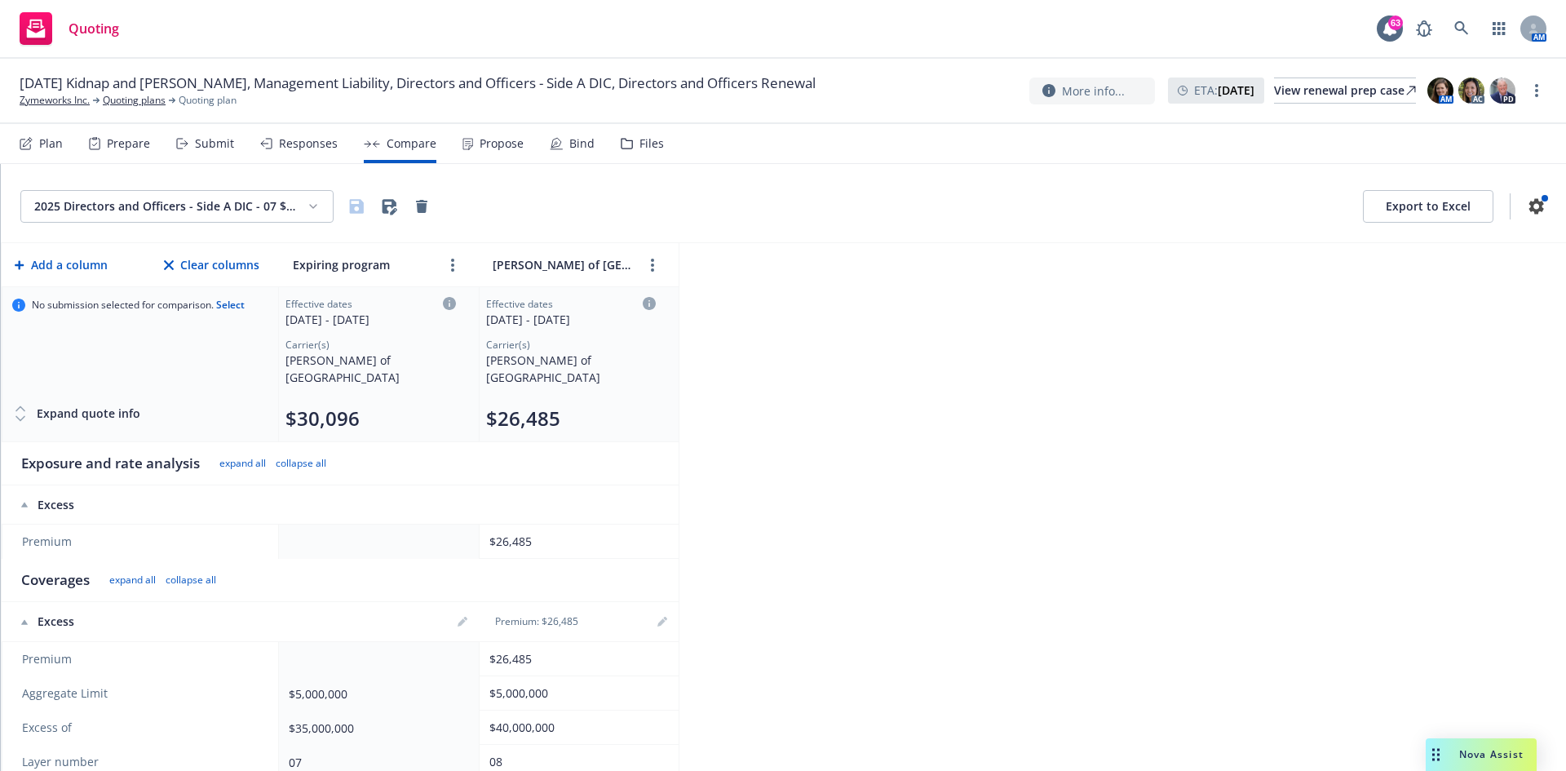
click at [308, 146] on div "Responses" at bounding box center [308, 143] width 59 height 13
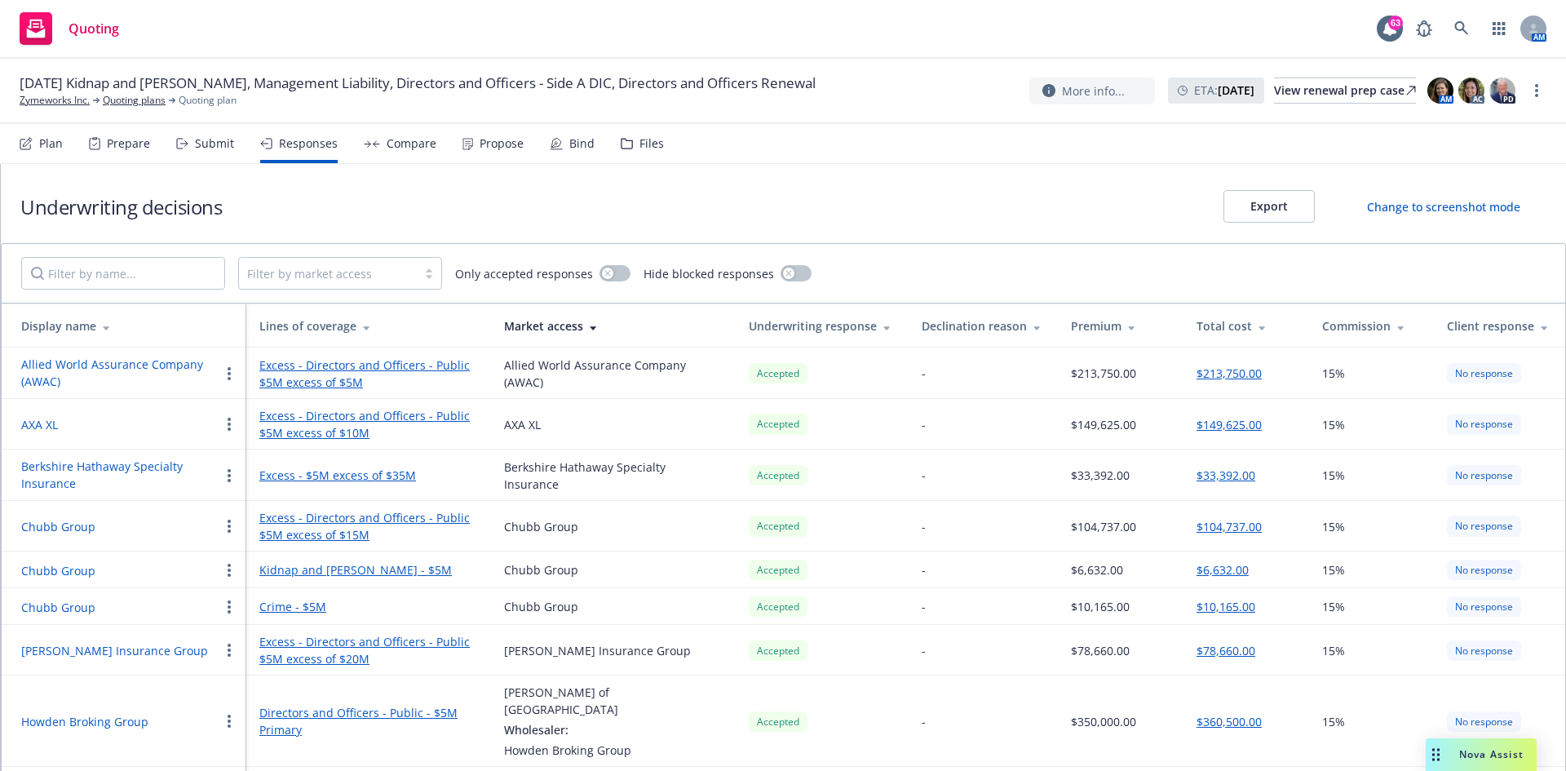
click at [1043, 370] on span "15%" at bounding box center [1333, 373] width 23 height 17
click at [1043, 374] on span "15%" at bounding box center [1333, 373] width 23 height 17
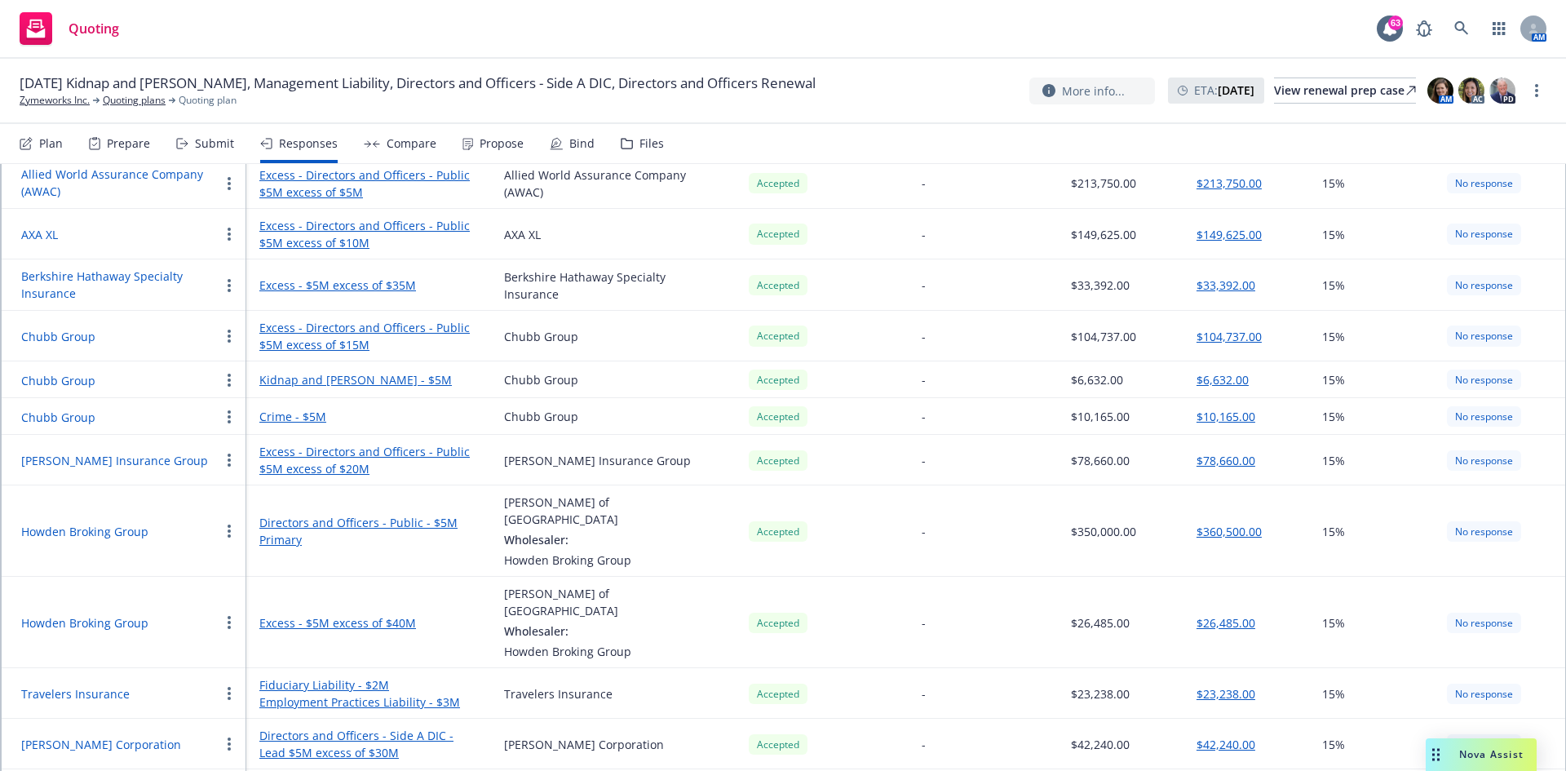
scroll to position [205, 0]
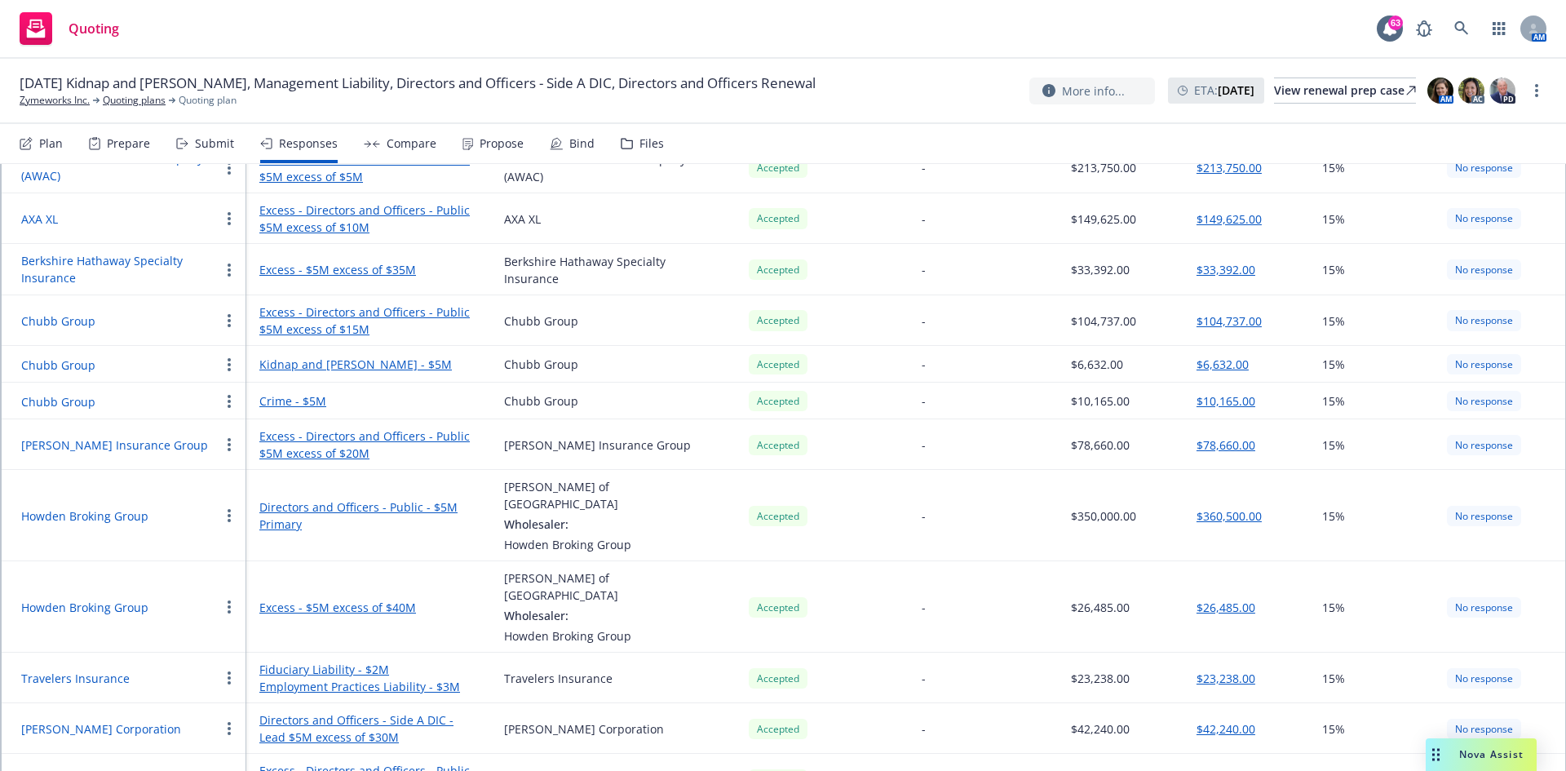
click at [417, 476] on link "Directors and Officers - Public - $5M Primary" at bounding box center [368, 515] width 219 height 34
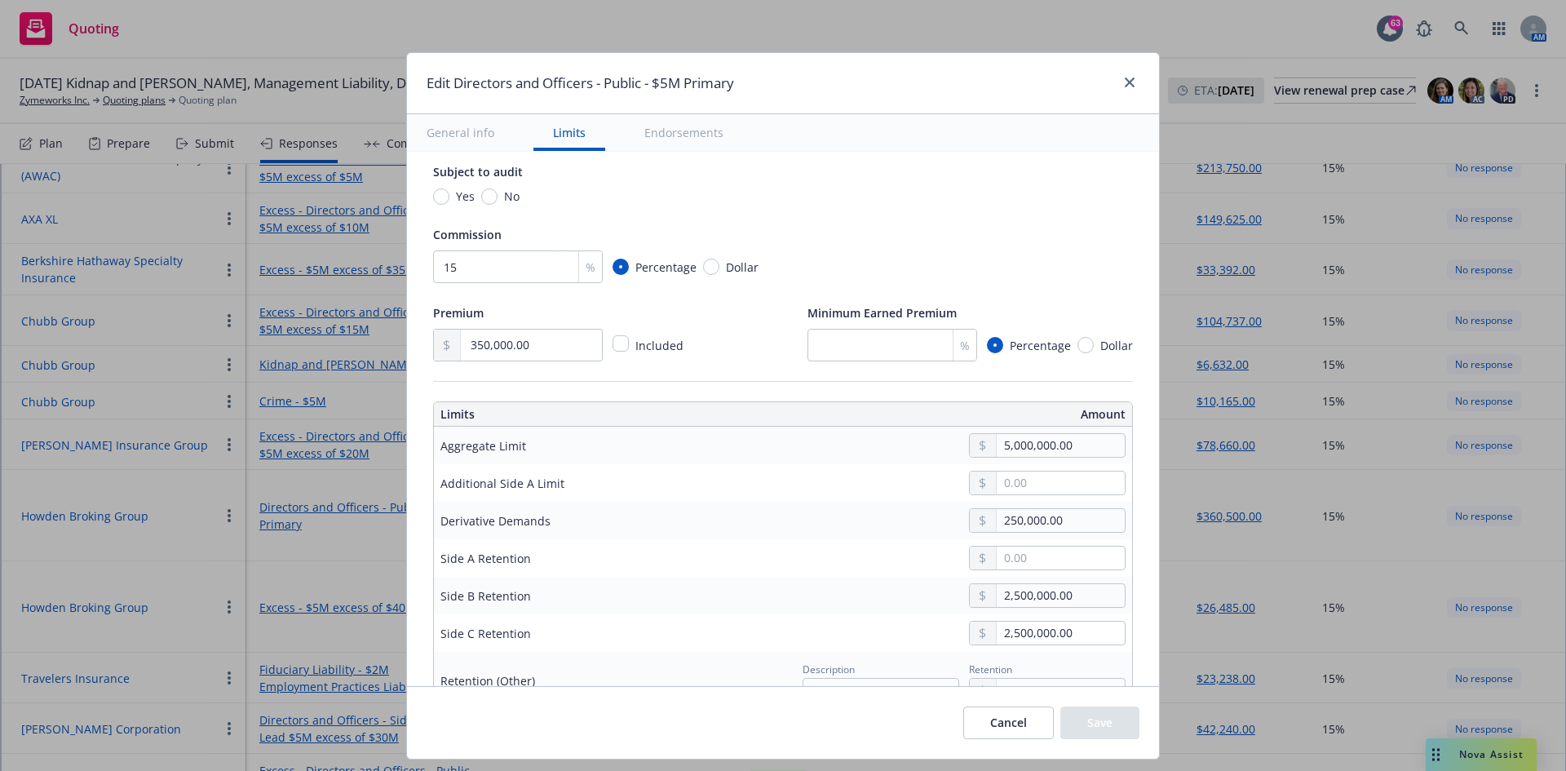
scroll to position [245, 0]
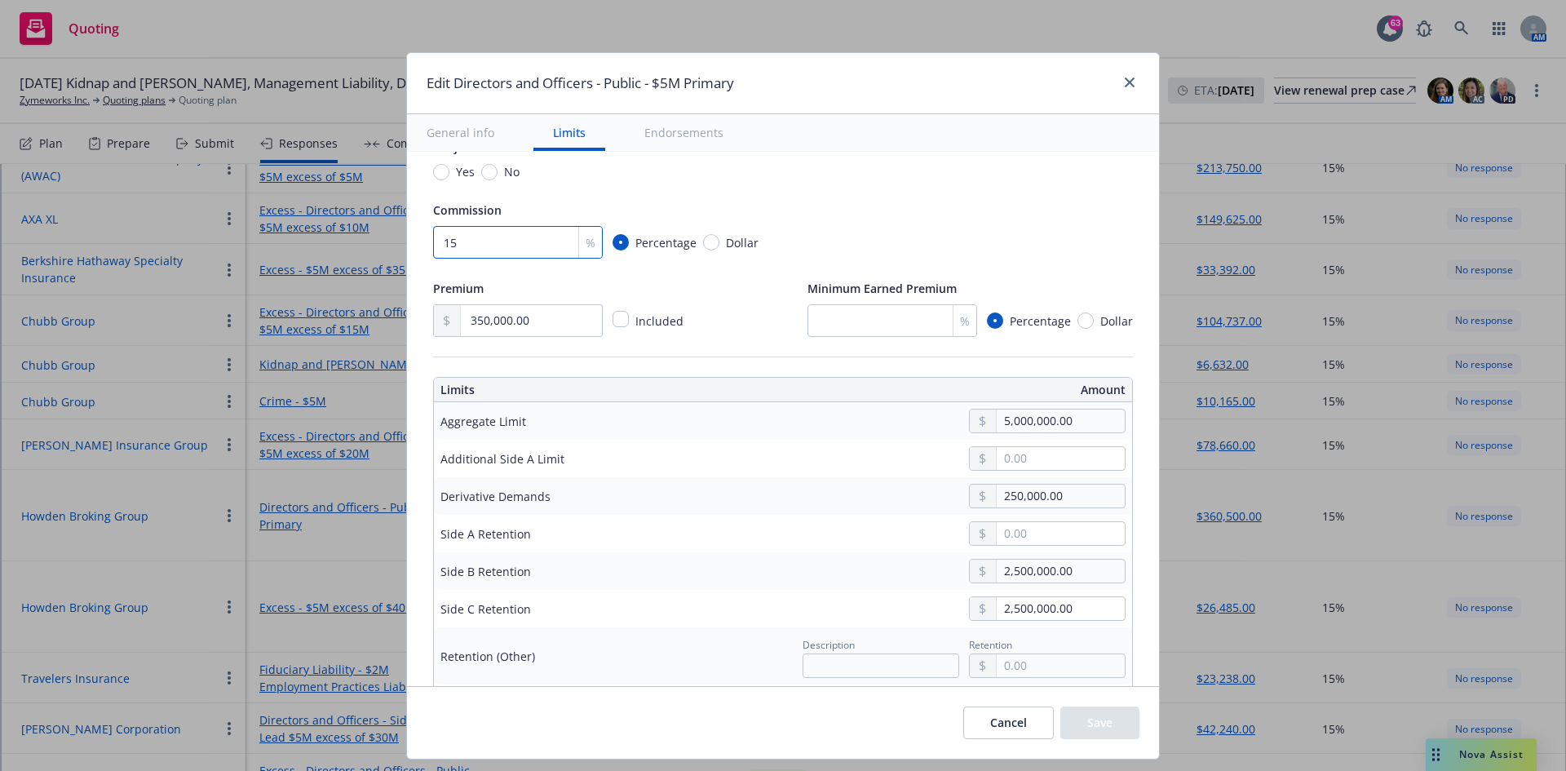
click at [448, 238] on input "15" at bounding box center [518, 242] width 170 height 33
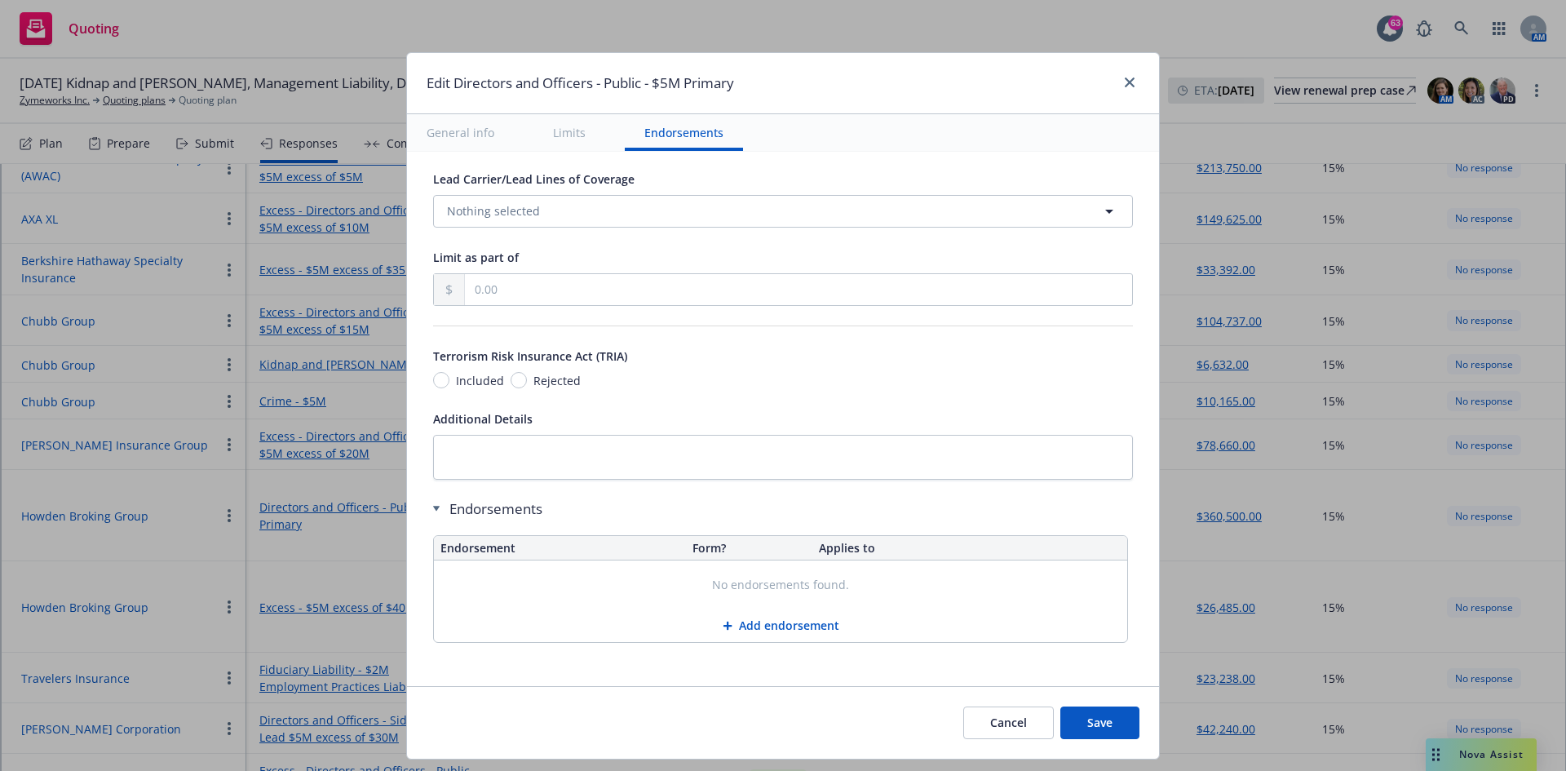
scroll to position [1094, 0]
click at [1043, 476] on button "Save" at bounding box center [1099, 722] width 79 height 33
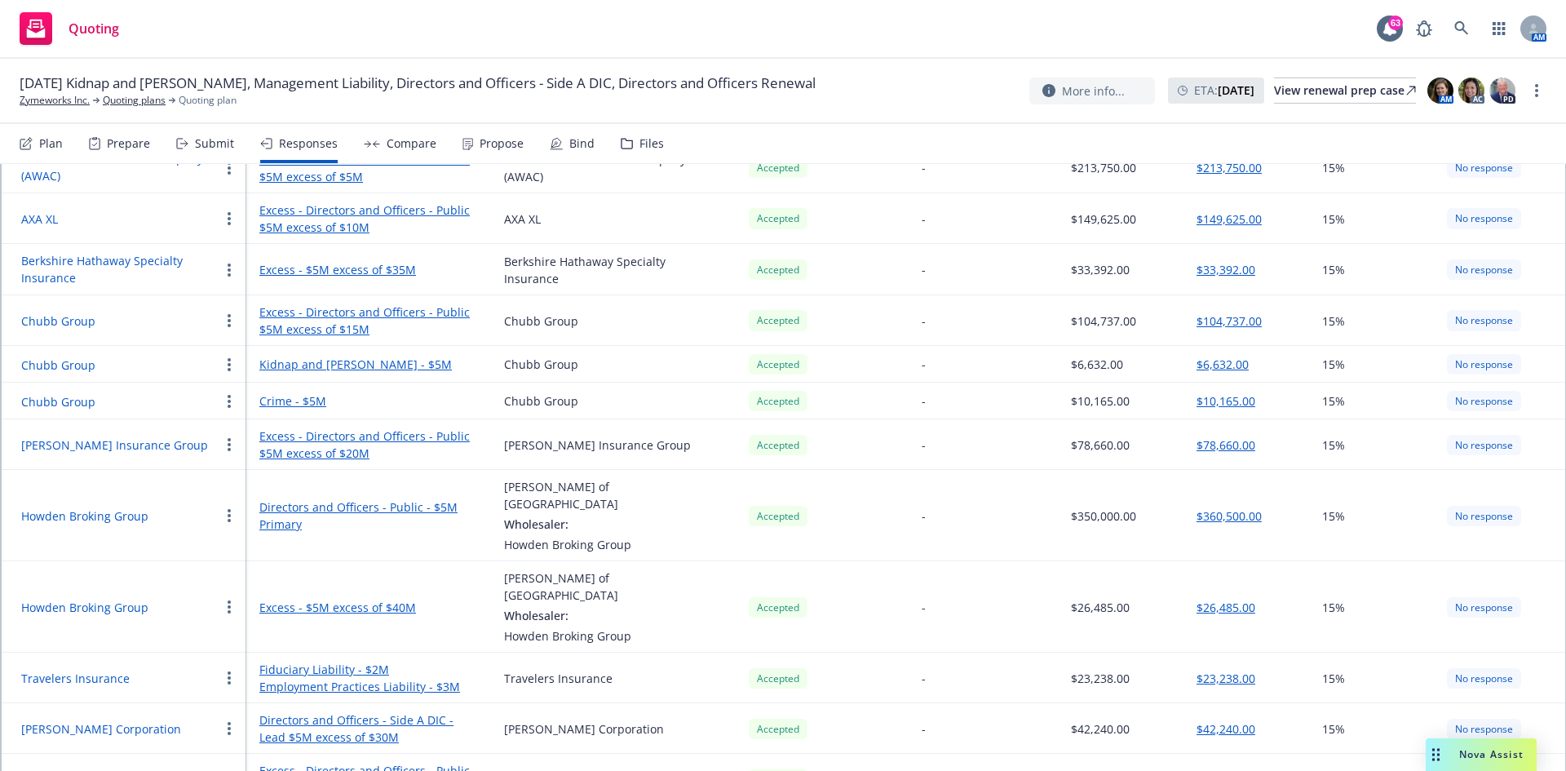
click at [1043, 476] on span "15%" at bounding box center [1333, 515] width 23 height 17
click at [1043, 476] on button "$360,500.00" at bounding box center [1228, 515] width 65 height 17
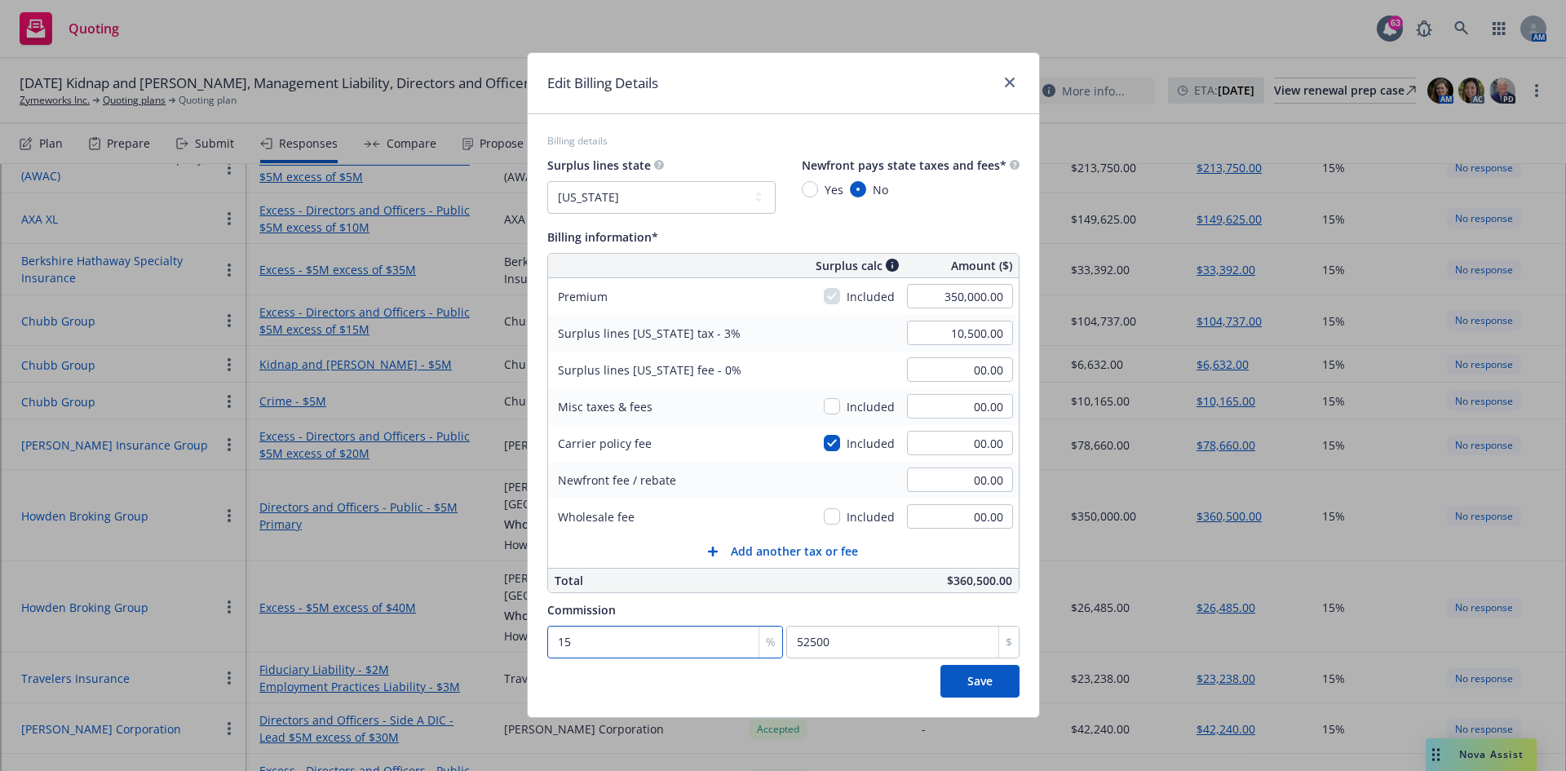
click at [600, 476] on input "15" at bounding box center [665, 641] width 236 height 33
click at [991, 476] on button "Save" at bounding box center [979, 681] width 79 height 33
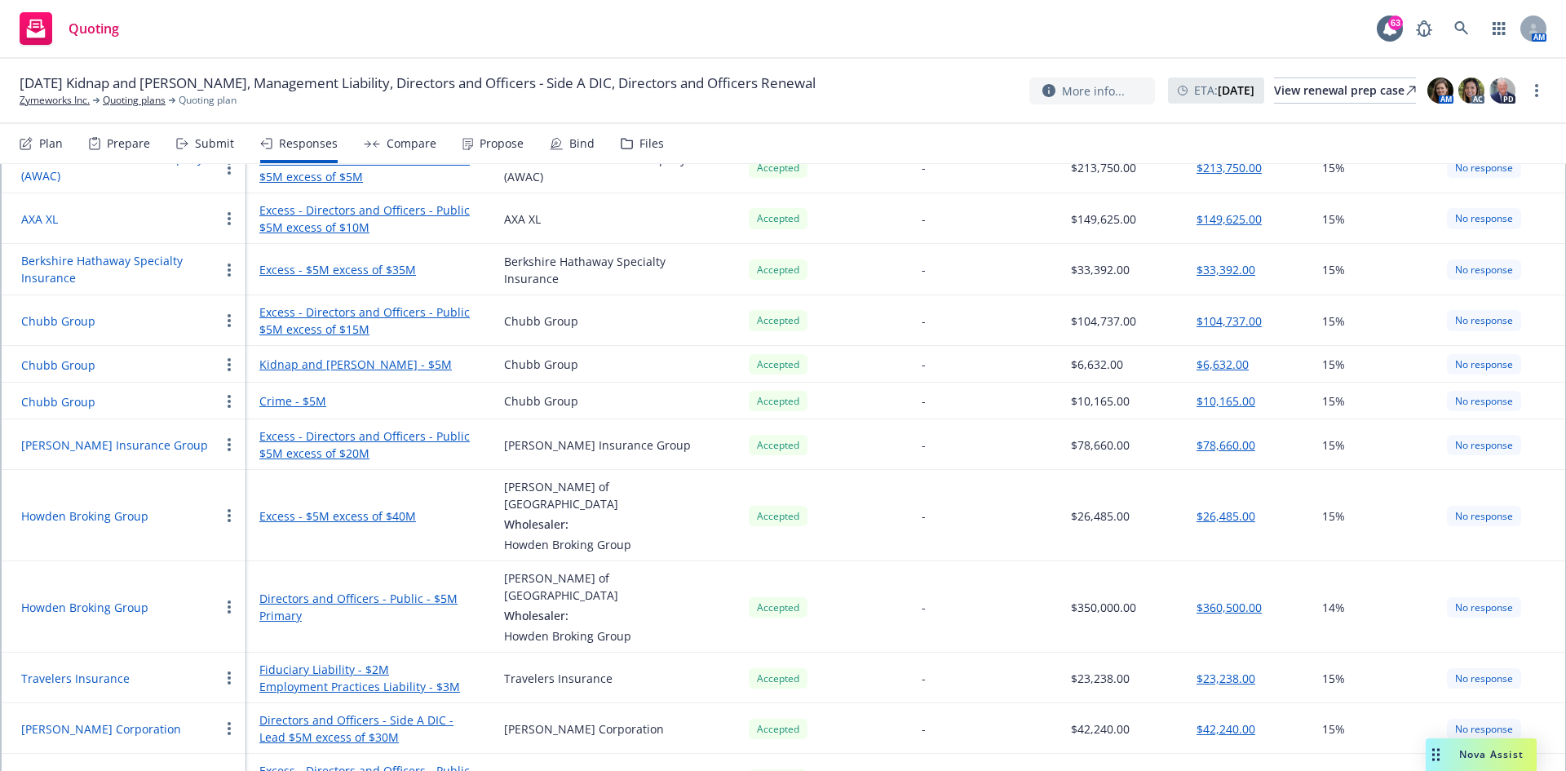
click at [513, 139] on div "Propose" at bounding box center [501, 143] width 44 height 13
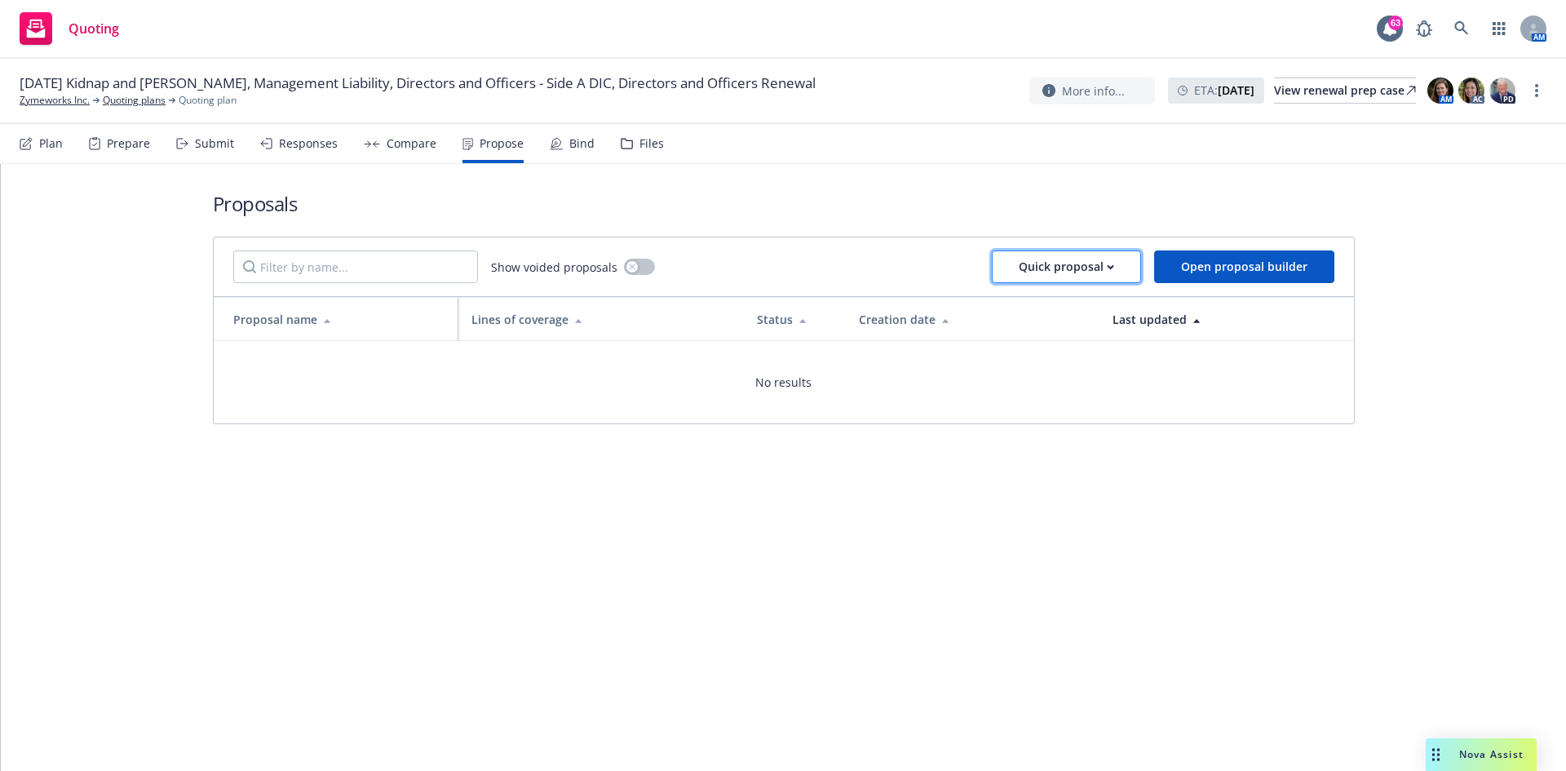
click at [1043, 268] on button "Quick proposal" at bounding box center [1066, 266] width 149 height 33
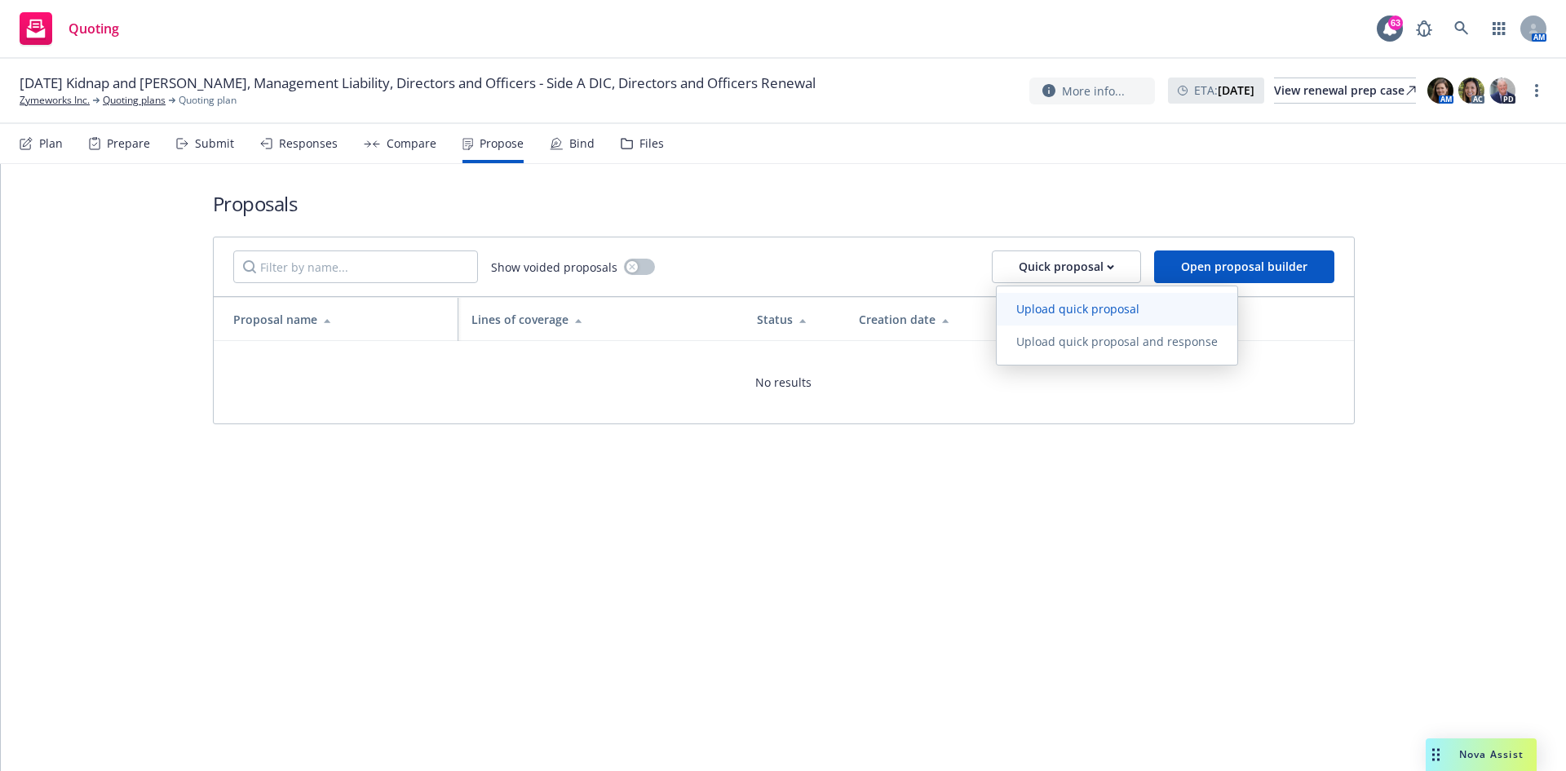
click at [1043, 309] on span "Upload quick proposal" at bounding box center [1077, 308] width 162 height 15
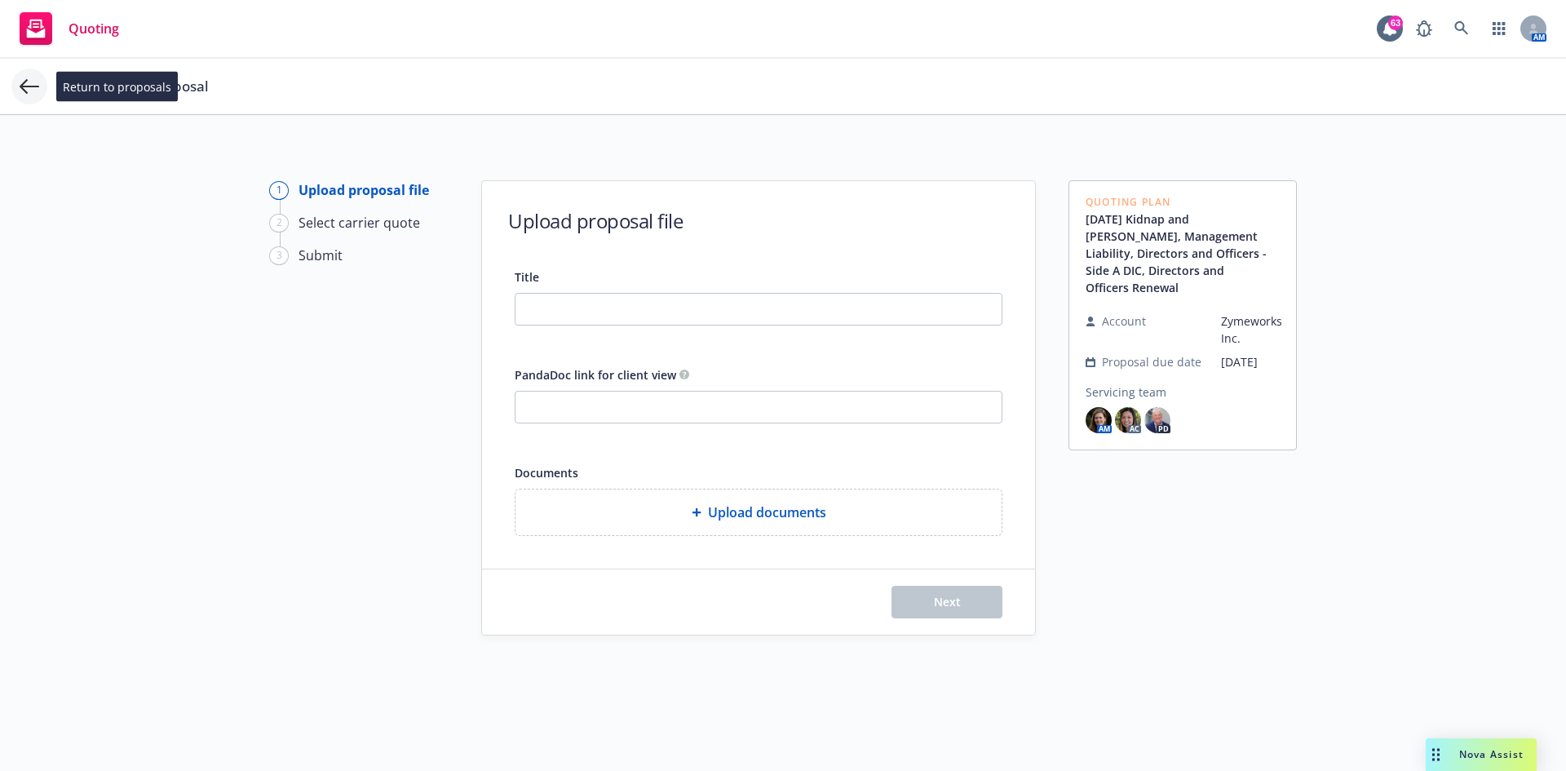
click at [25, 82] on icon at bounding box center [30, 86] width 20 height 15
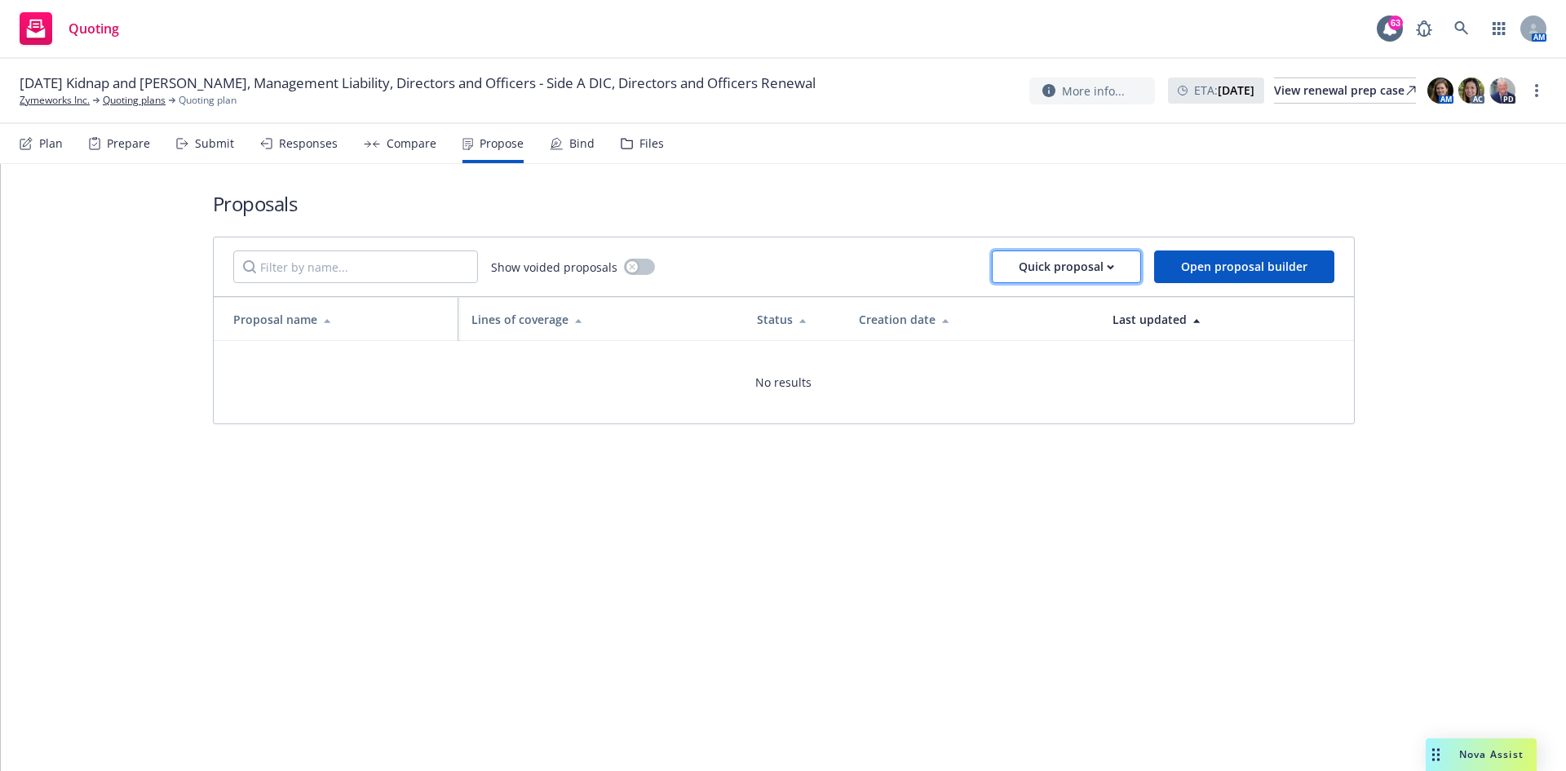
click at [1043, 269] on button "Quick proposal" at bounding box center [1066, 266] width 149 height 33
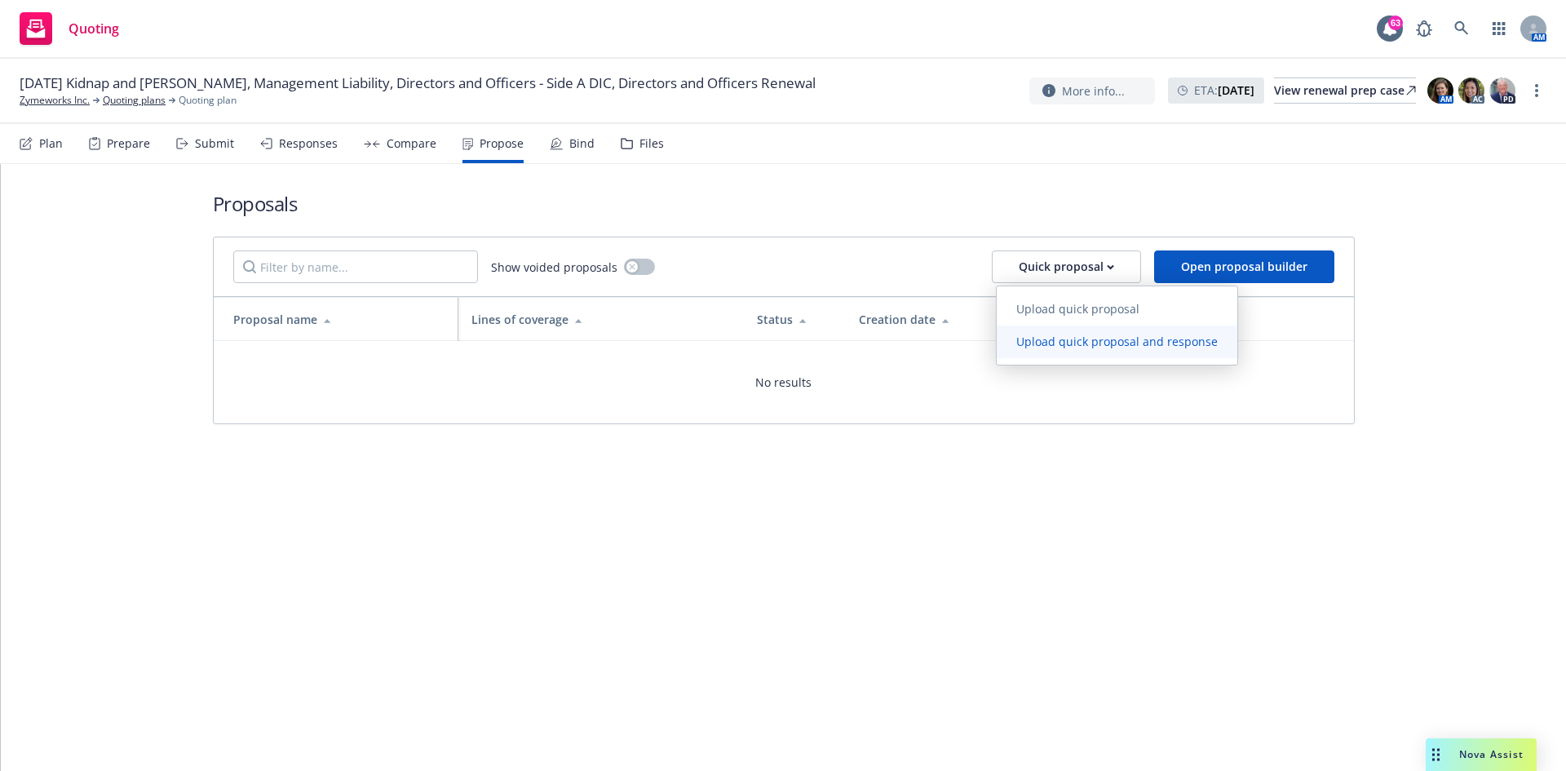
click at [1043, 345] on span "Upload quick proposal and response" at bounding box center [1116, 341] width 241 height 15
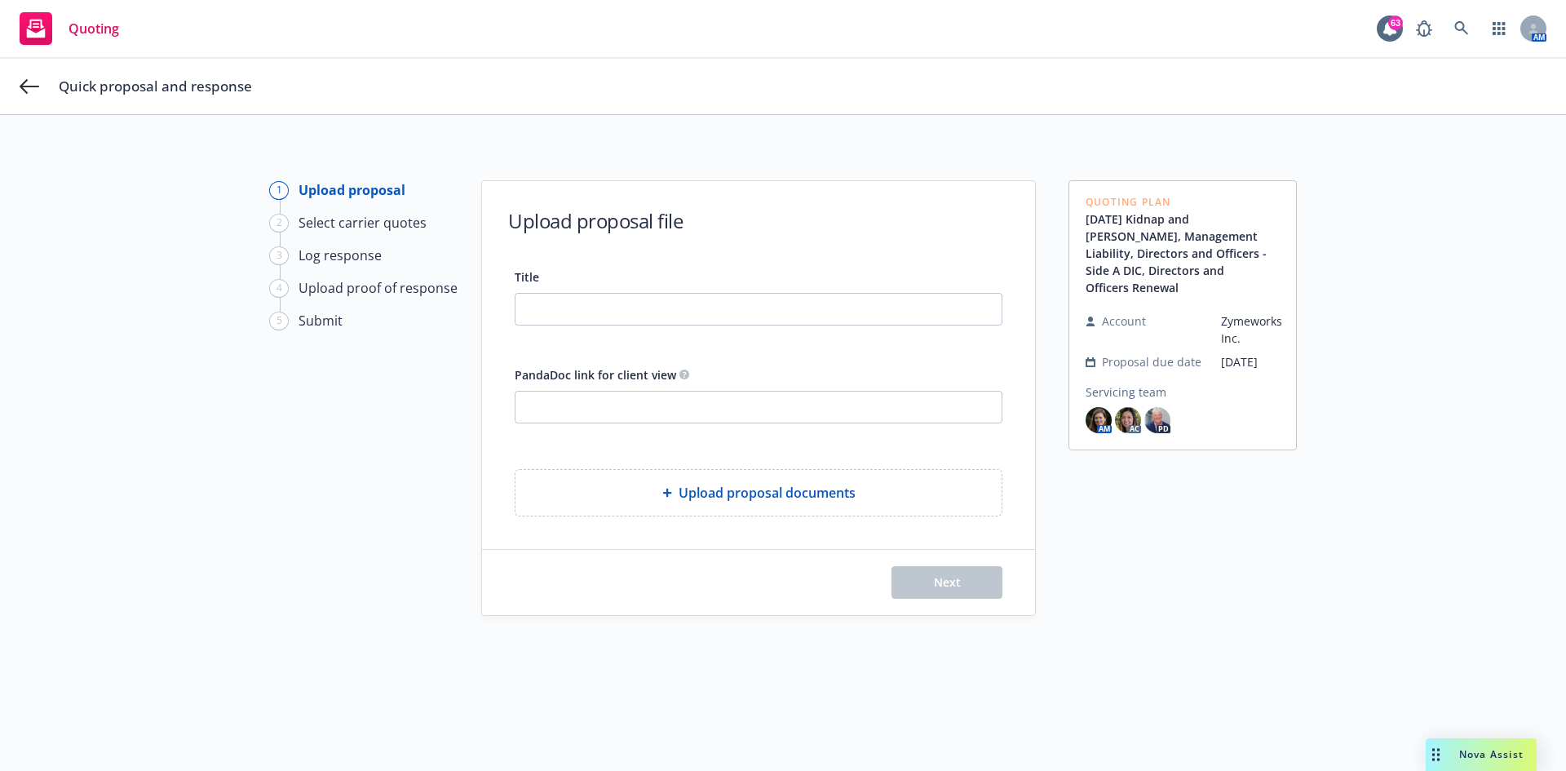
click at [771, 476] on span "Upload proposal documents" at bounding box center [766, 493] width 177 height 20
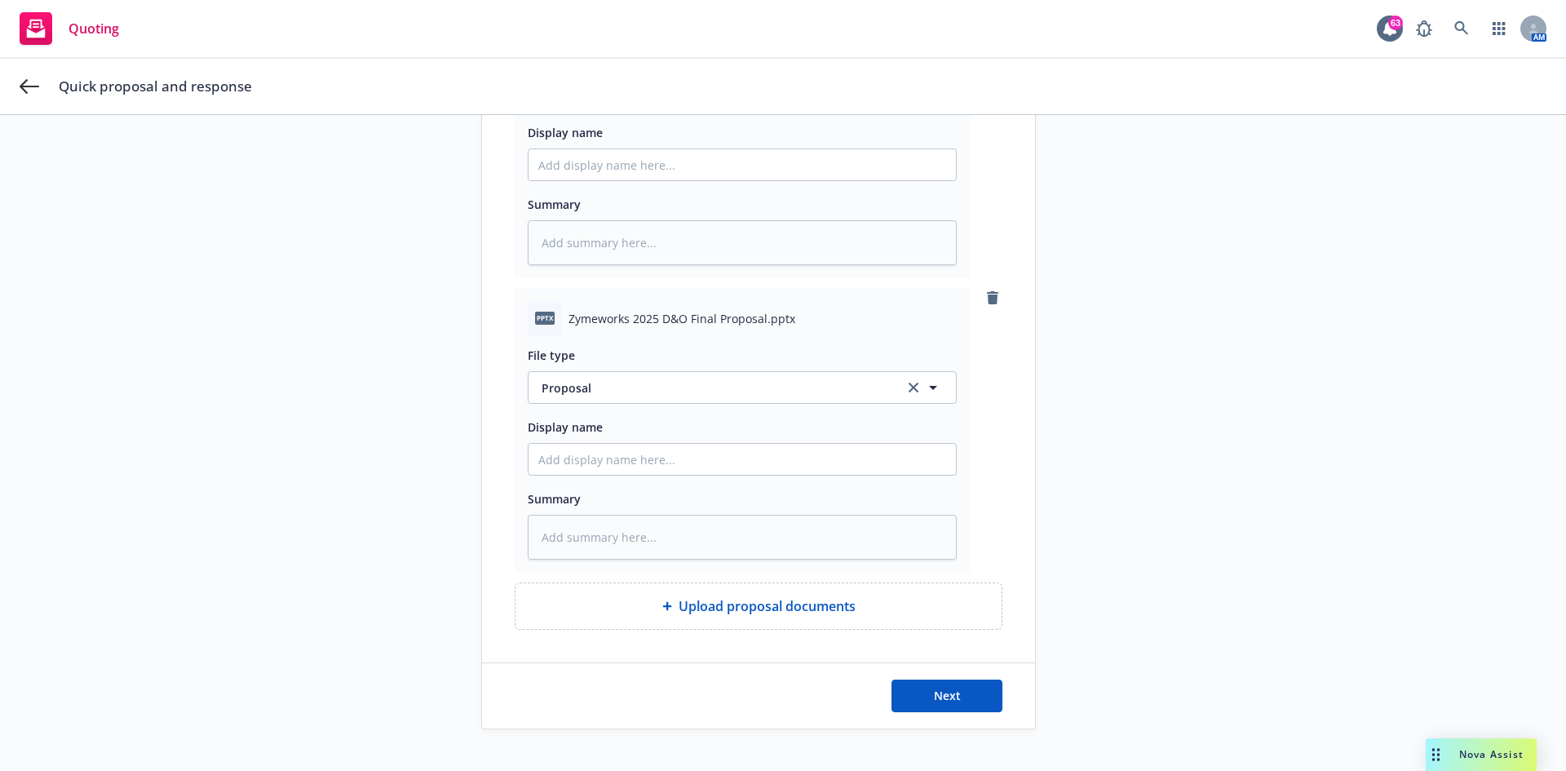
scroll to position [489, 0]
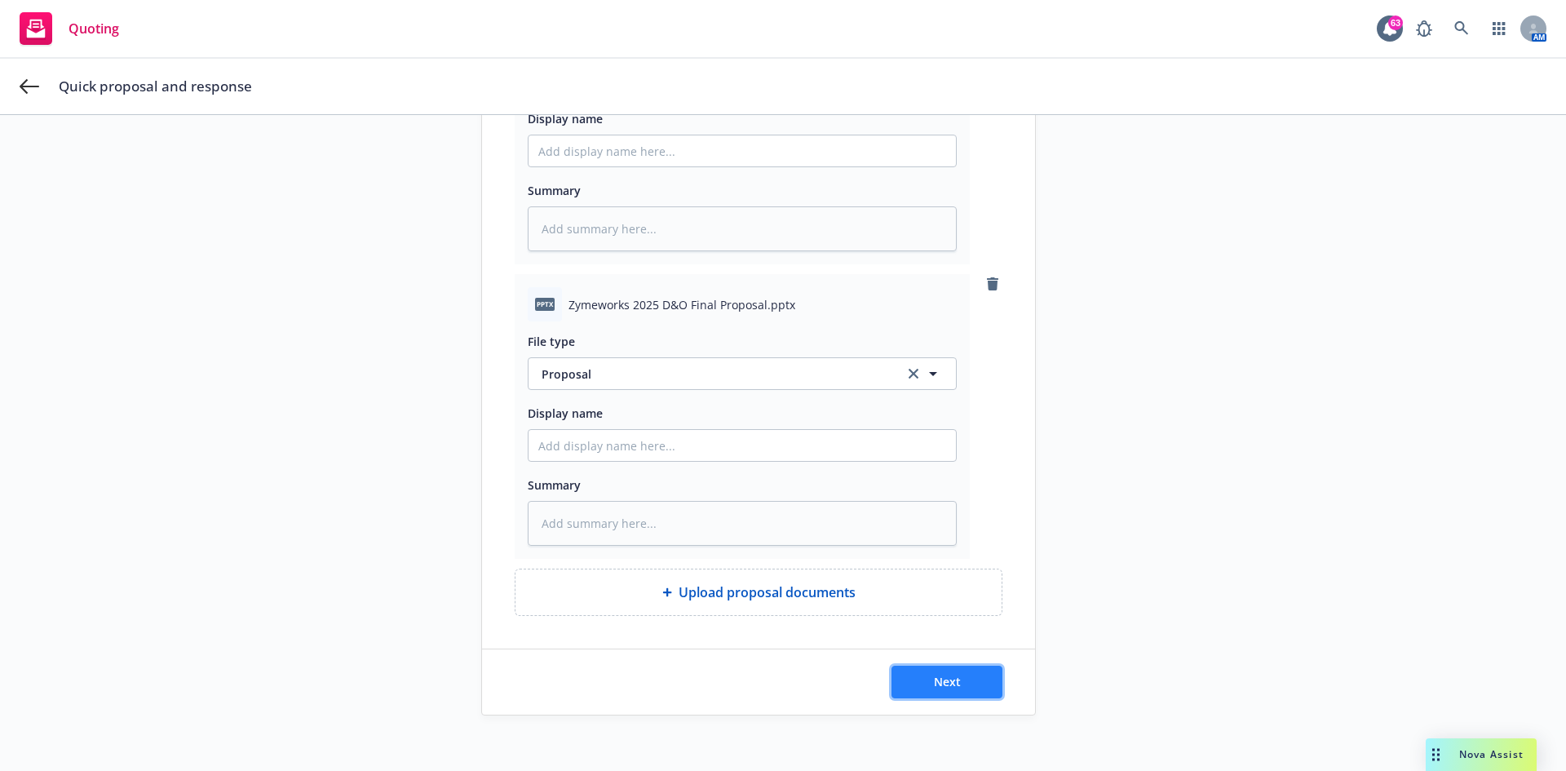
click at [985, 476] on button "Next" at bounding box center [946, 681] width 111 height 33
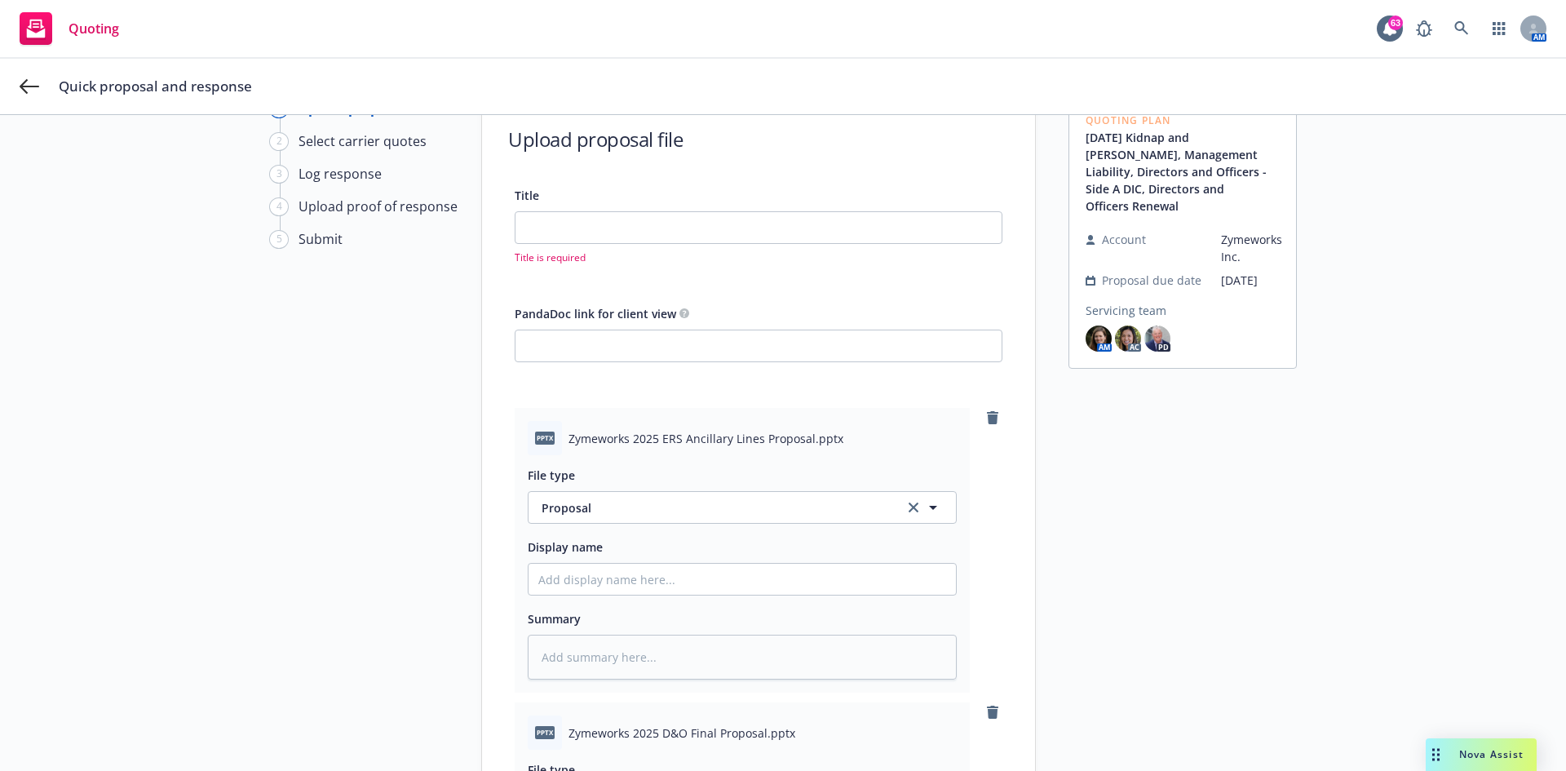
scroll to position [0, 0]
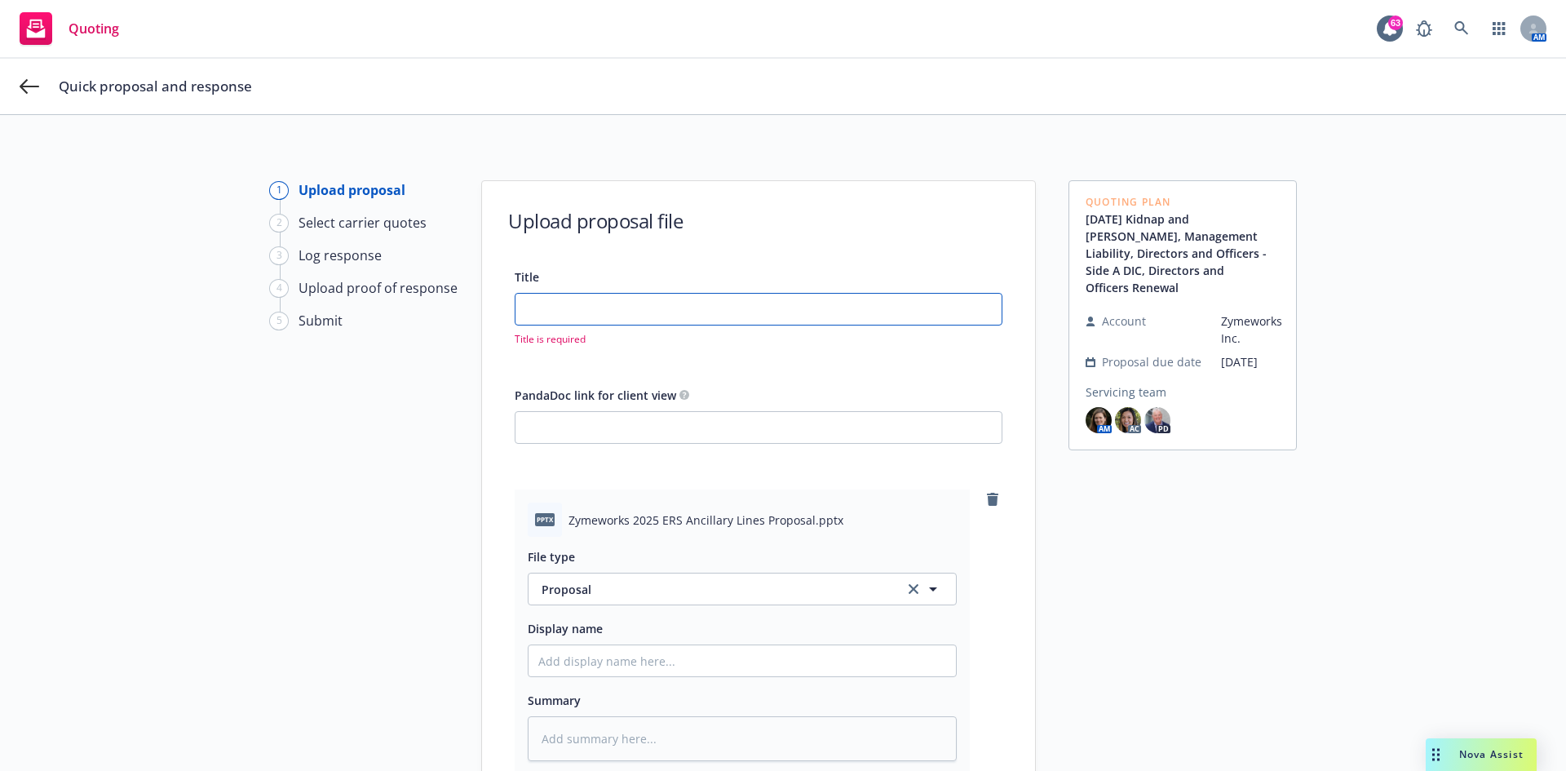
click at [560, 312] on input "Title" at bounding box center [758, 309] width 486 height 31
drag, startPoint x: 802, startPoint y: 520, endPoint x: 561, endPoint y: 520, distance: 240.6
click at [561, 476] on div "pptx Zymeworks 2025 ERS Ancillary Lines Proposal.pptx" at bounding box center [742, 519] width 429 height 34
copy span "Zymeworks 2025 ERS Ancillary Lines Proposa"
click at [603, 301] on input "Title" at bounding box center [758, 309] width 486 height 31
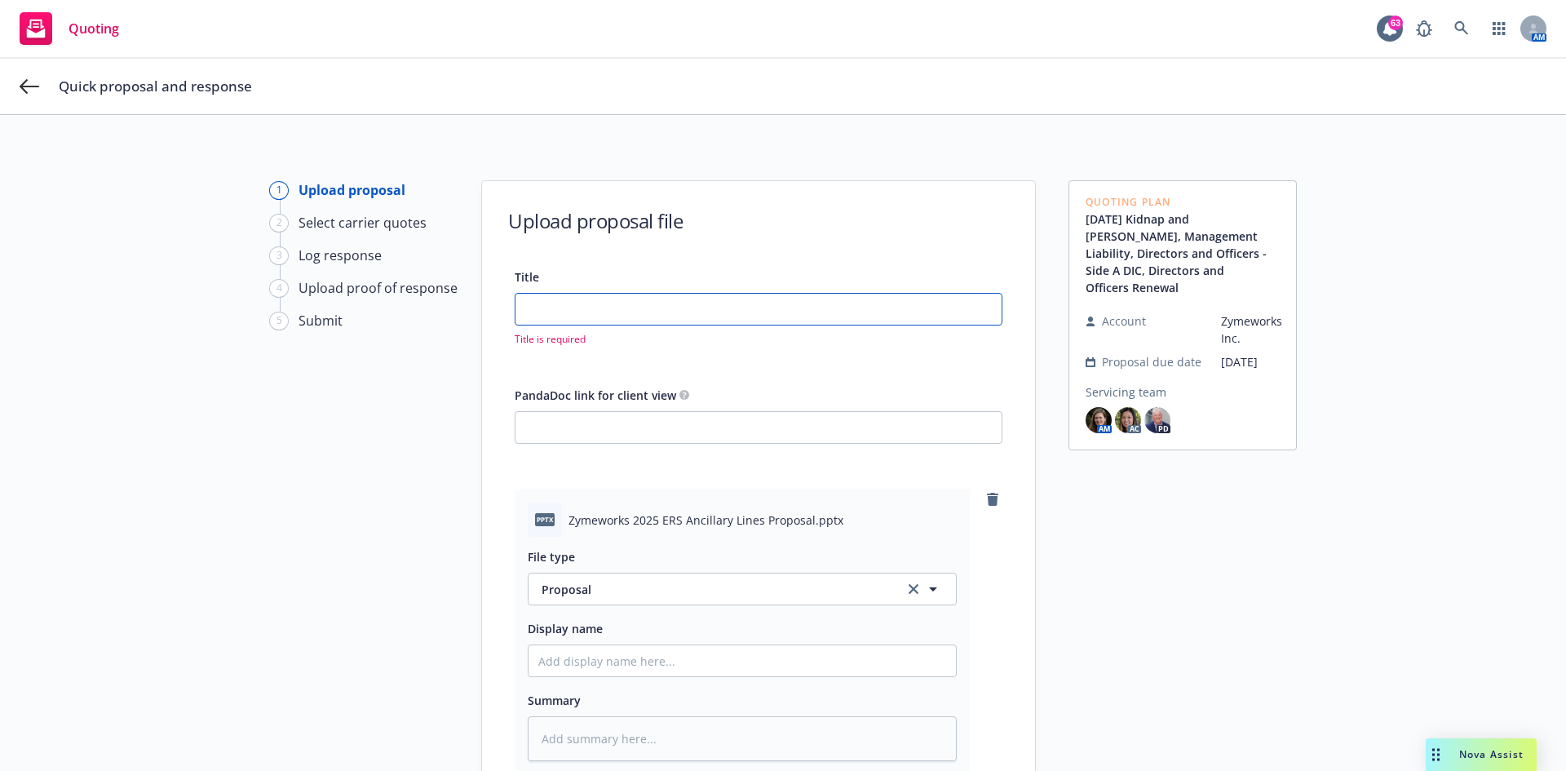
paste input "Zymeworks 2025 ERS Ancillary Lines Proposa"
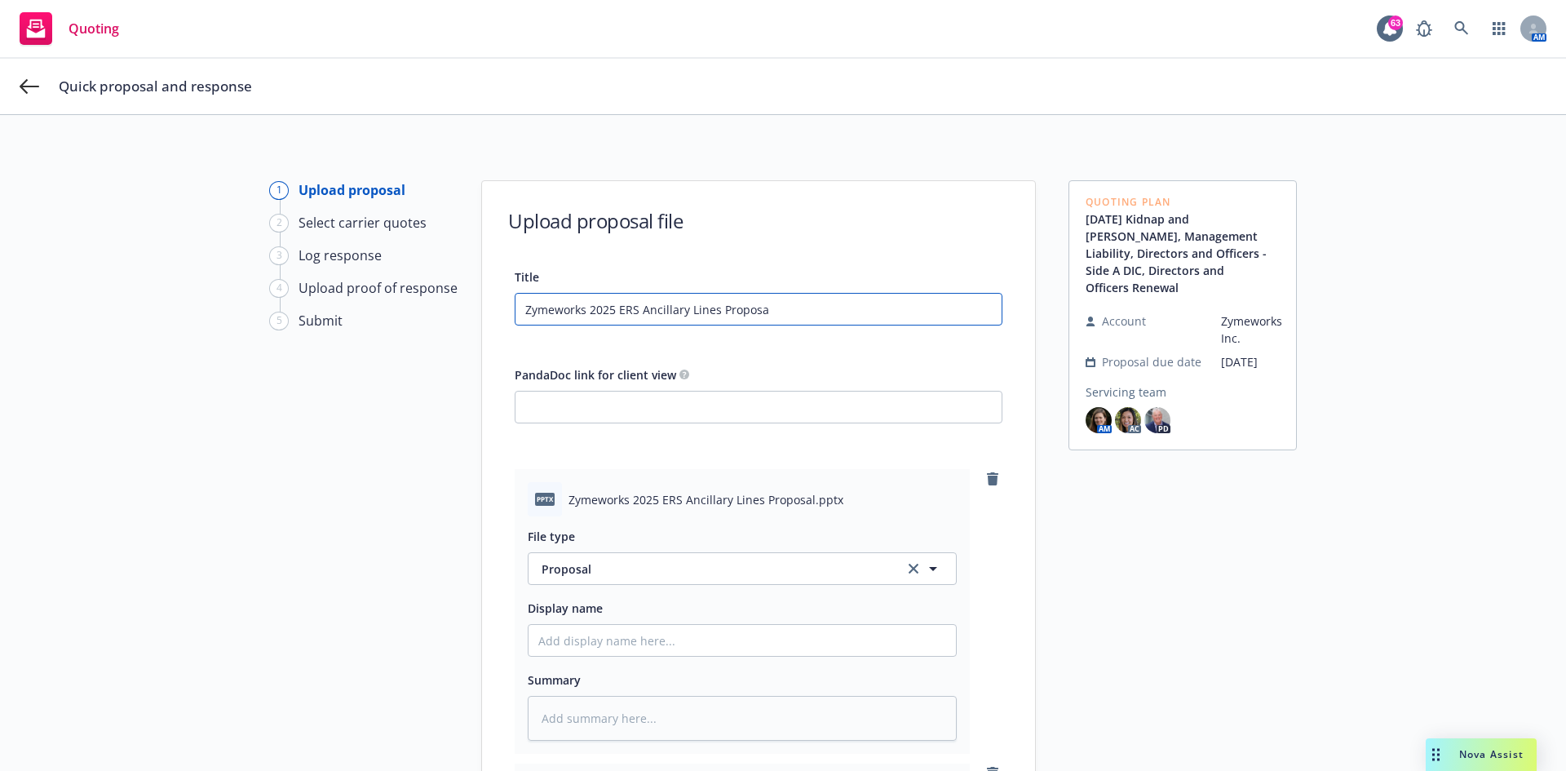
drag, startPoint x: 711, startPoint y: 305, endPoint x: 637, endPoint y: 305, distance: 74.2
click at [637, 305] on input "Zymeworks 2025 ERS Ancillary Lines Proposa" at bounding box center [758, 309] width 486 height 31
click at [687, 302] on input "Zymeworks 2025 ERS Proposa" at bounding box center [758, 309] width 486 height 31
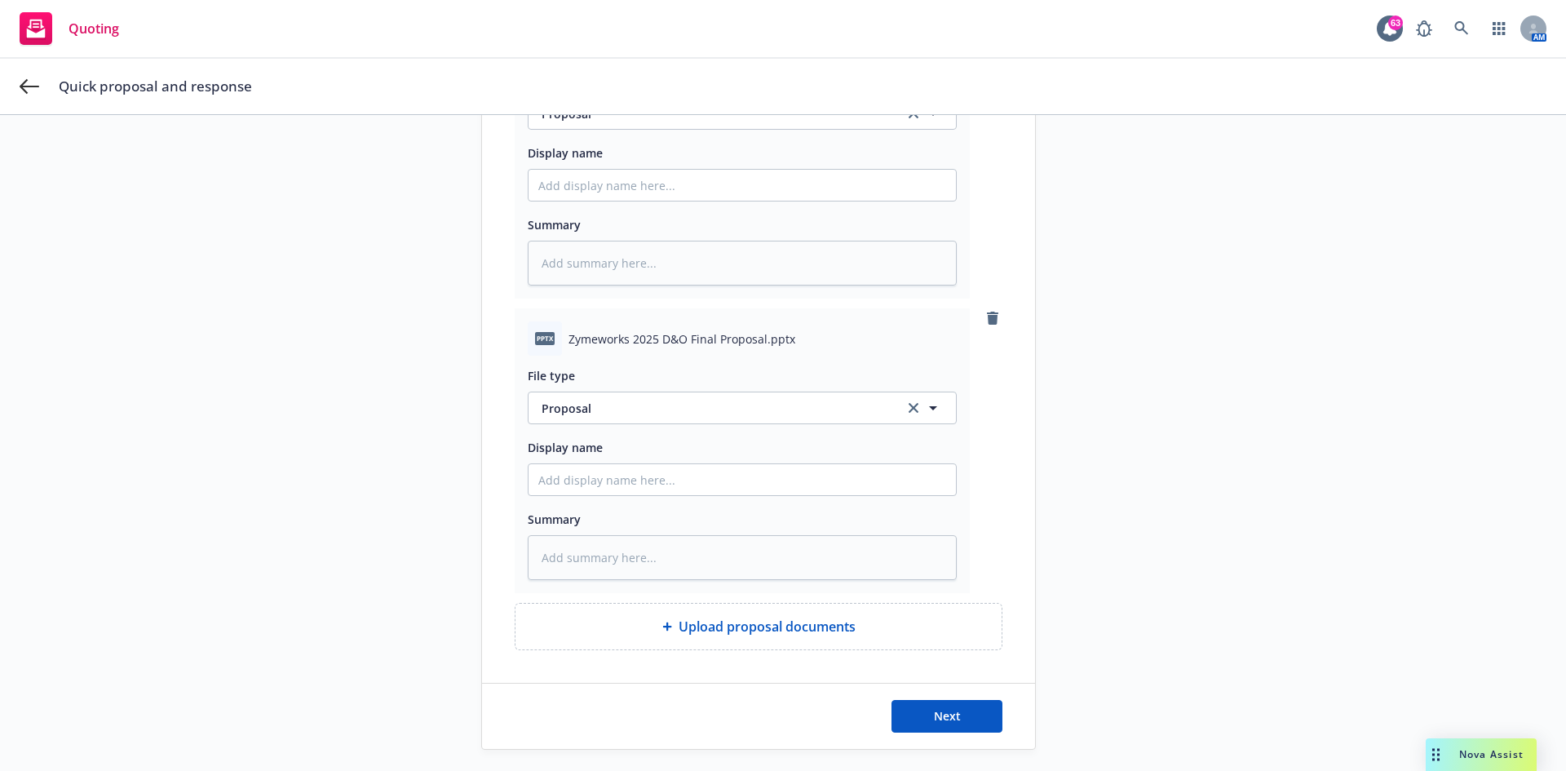
scroll to position [489, 0]
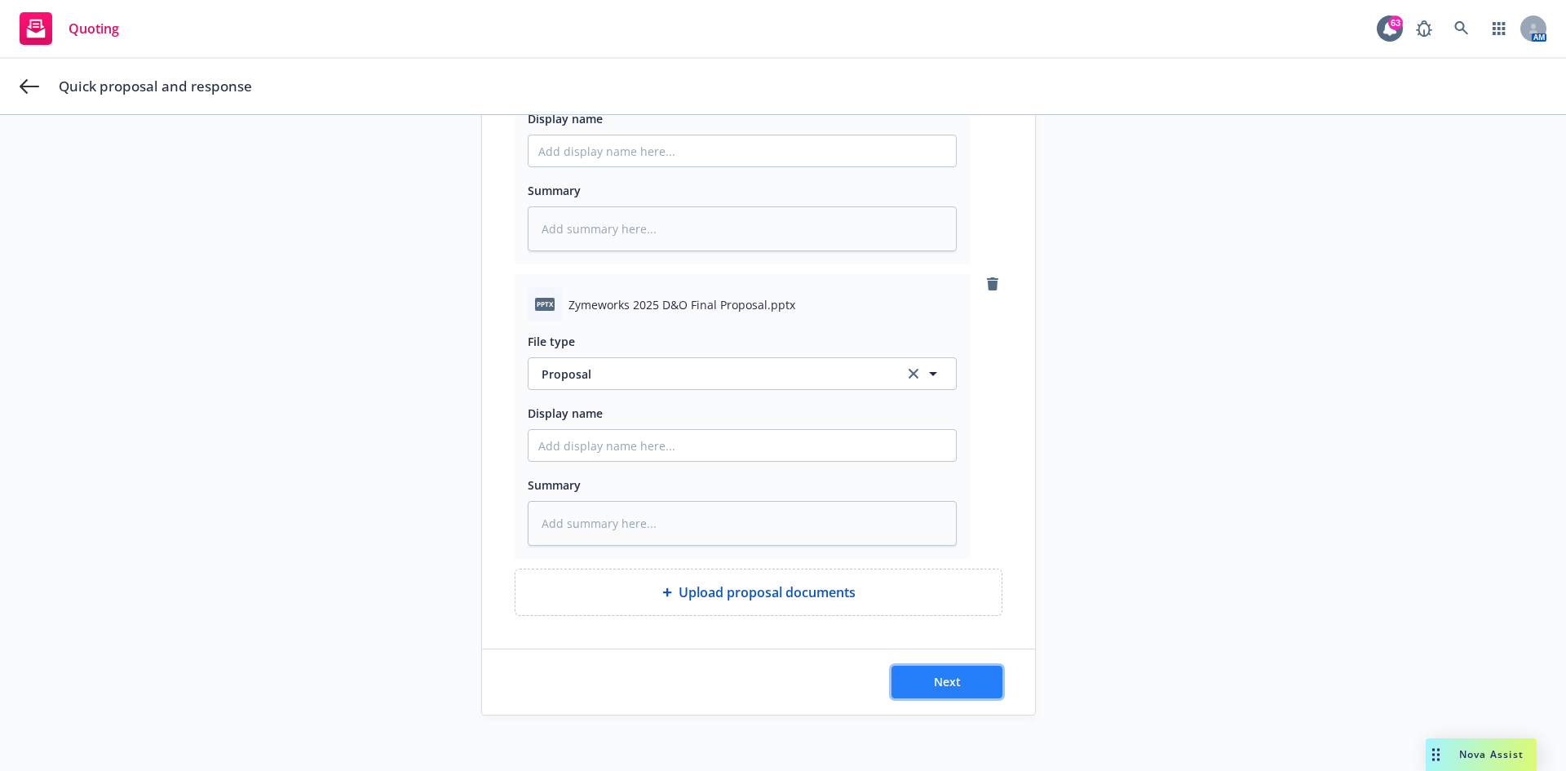
click at [934, 476] on span "Next" at bounding box center [947, 681] width 27 height 15
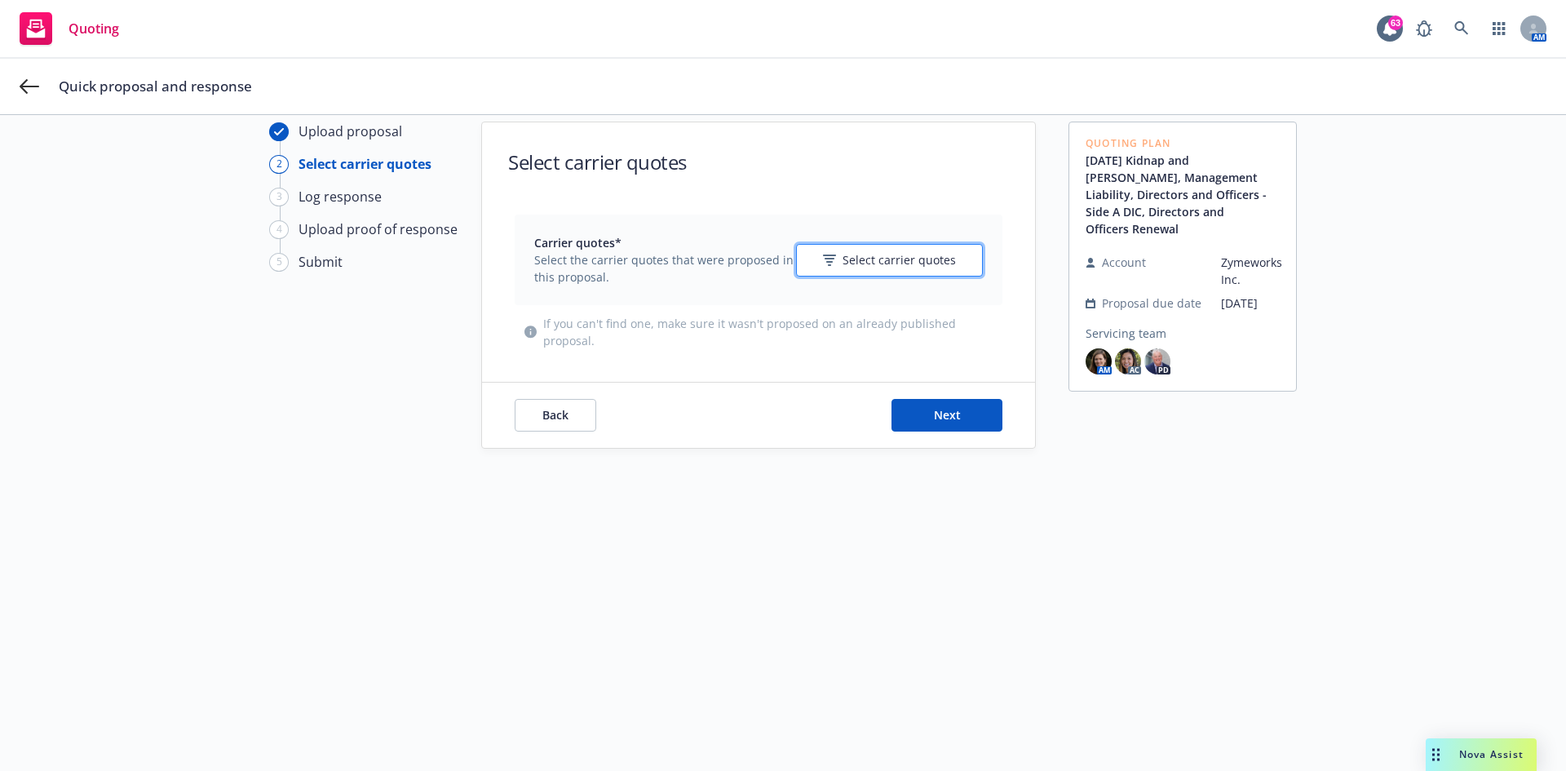
click at [935, 267] on span "Select carrier quotes" at bounding box center [898, 259] width 113 height 17
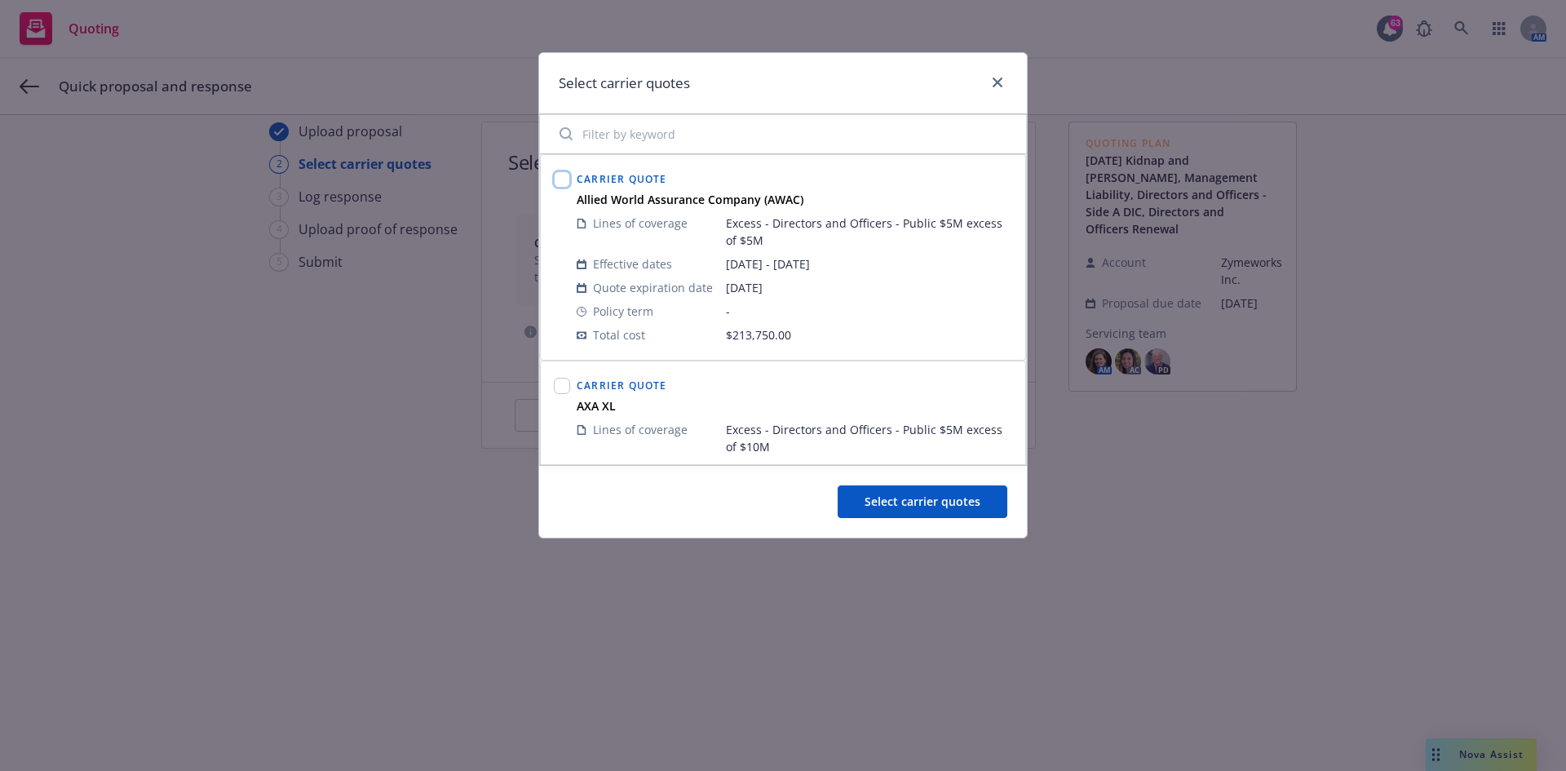
click at [563, 179] on input "checkbox" at bounding box center [562, 179] width 16 height 16
click at [565, 391] on input "checkbox" at bounding box center [562, 386] width 16 height 16
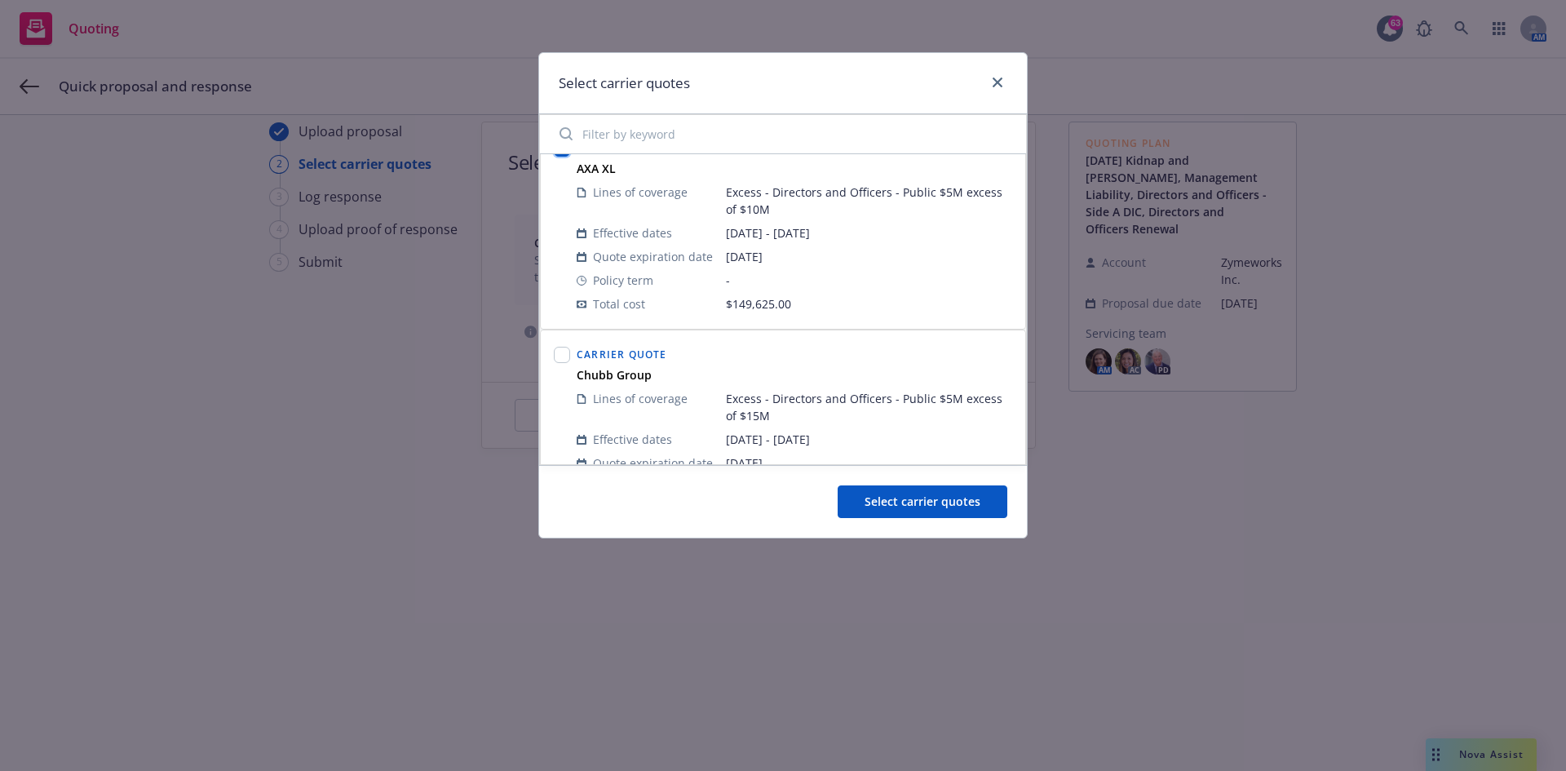
scroll to position [245, 0]
click at [563, 349] on input "checkbox" at bounding box center [562, 347] width 16 height 16
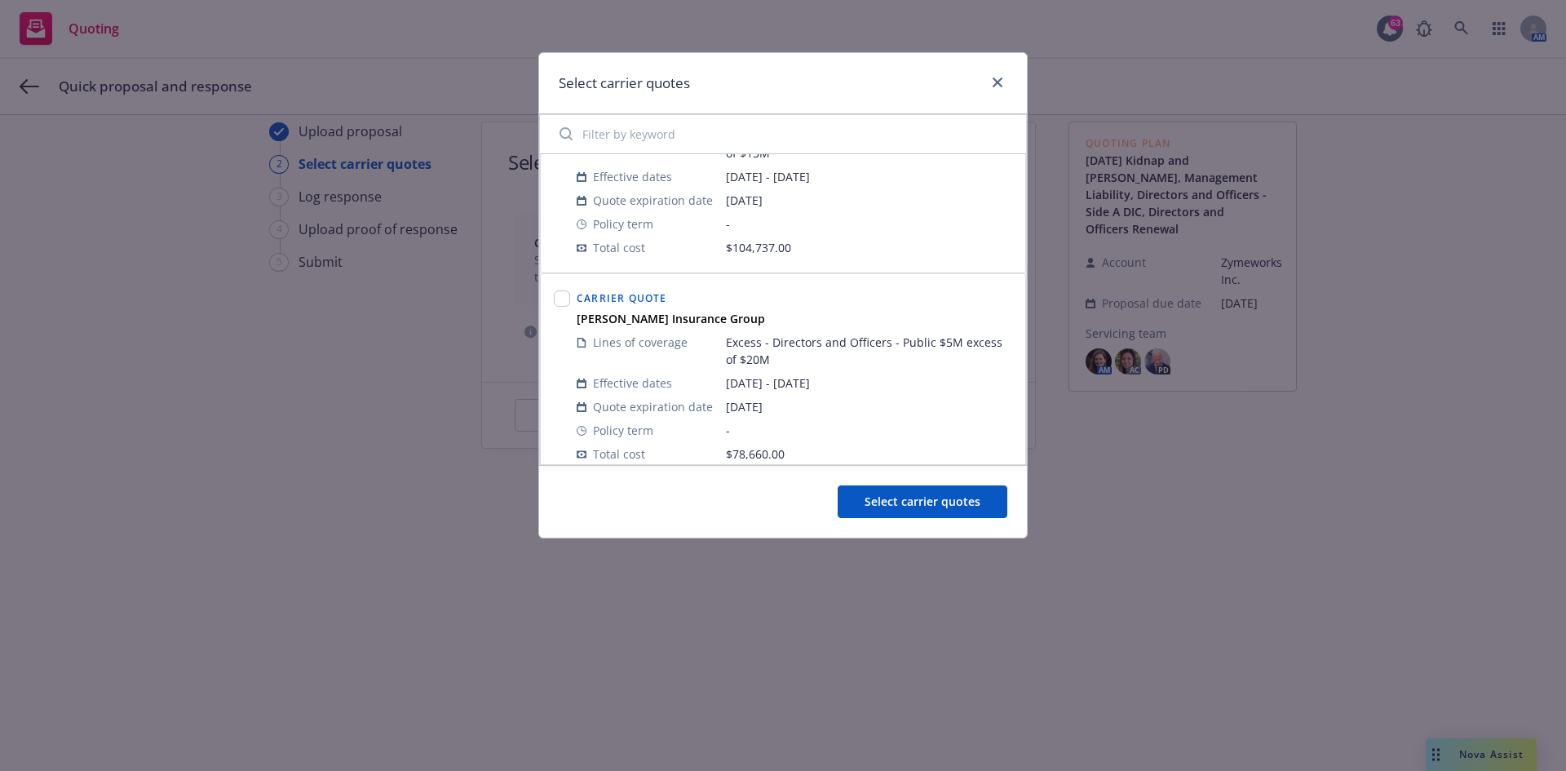
scroll to position [571, 0]
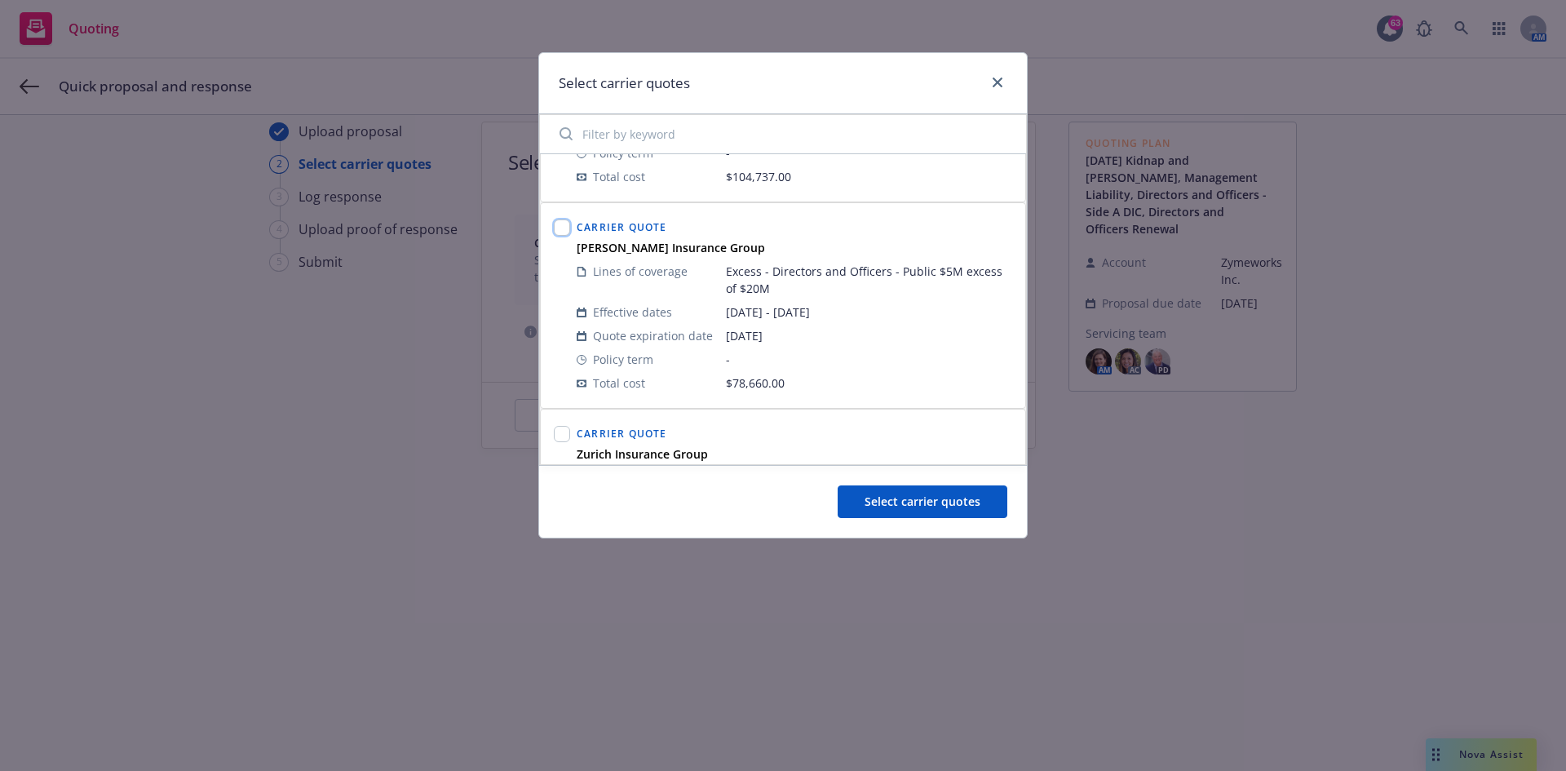
click at [559, 224] on input "checkbox" at bounding box center [562, 227] width 16 height 16
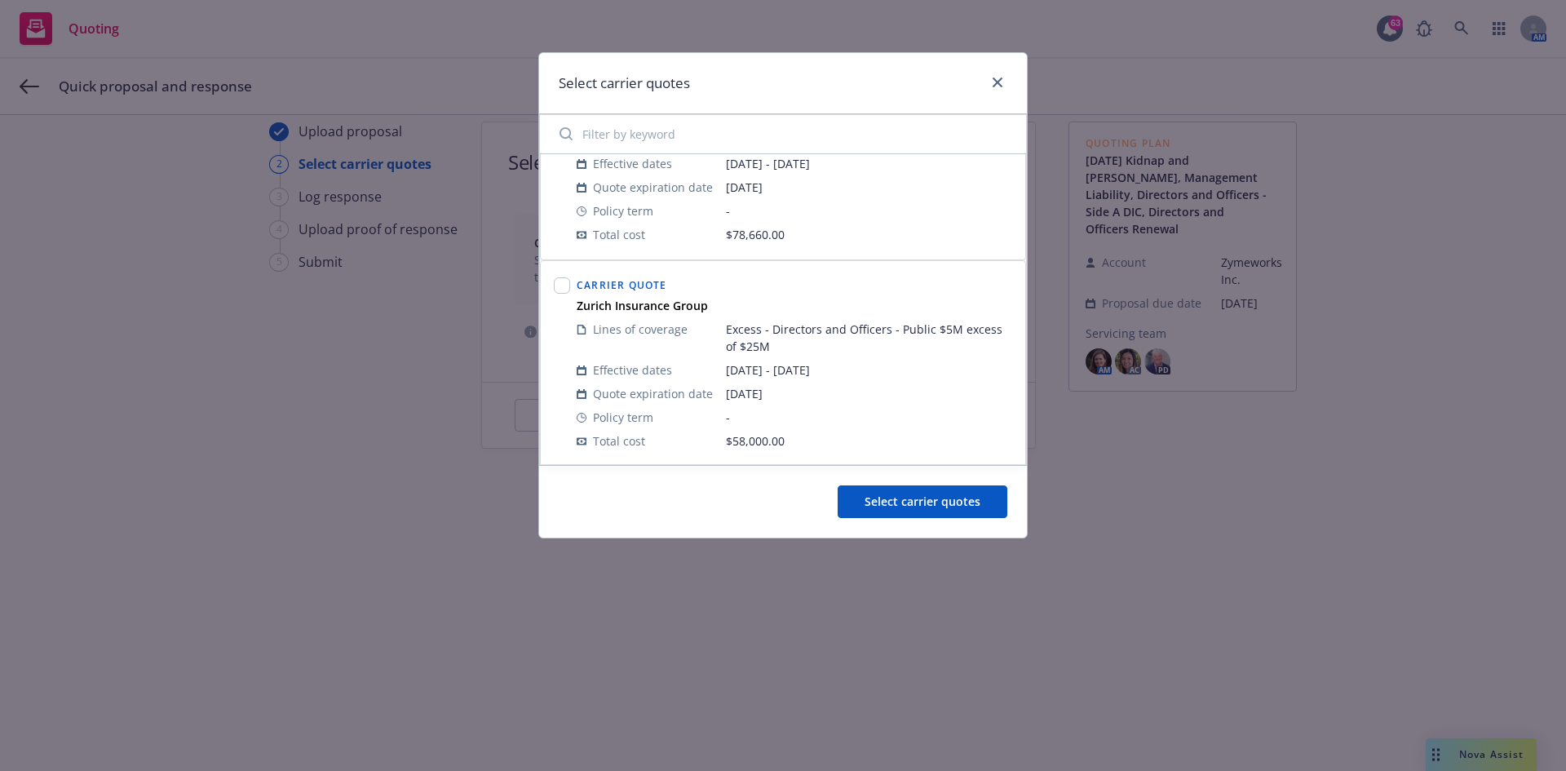
scroll to position [734, 0]
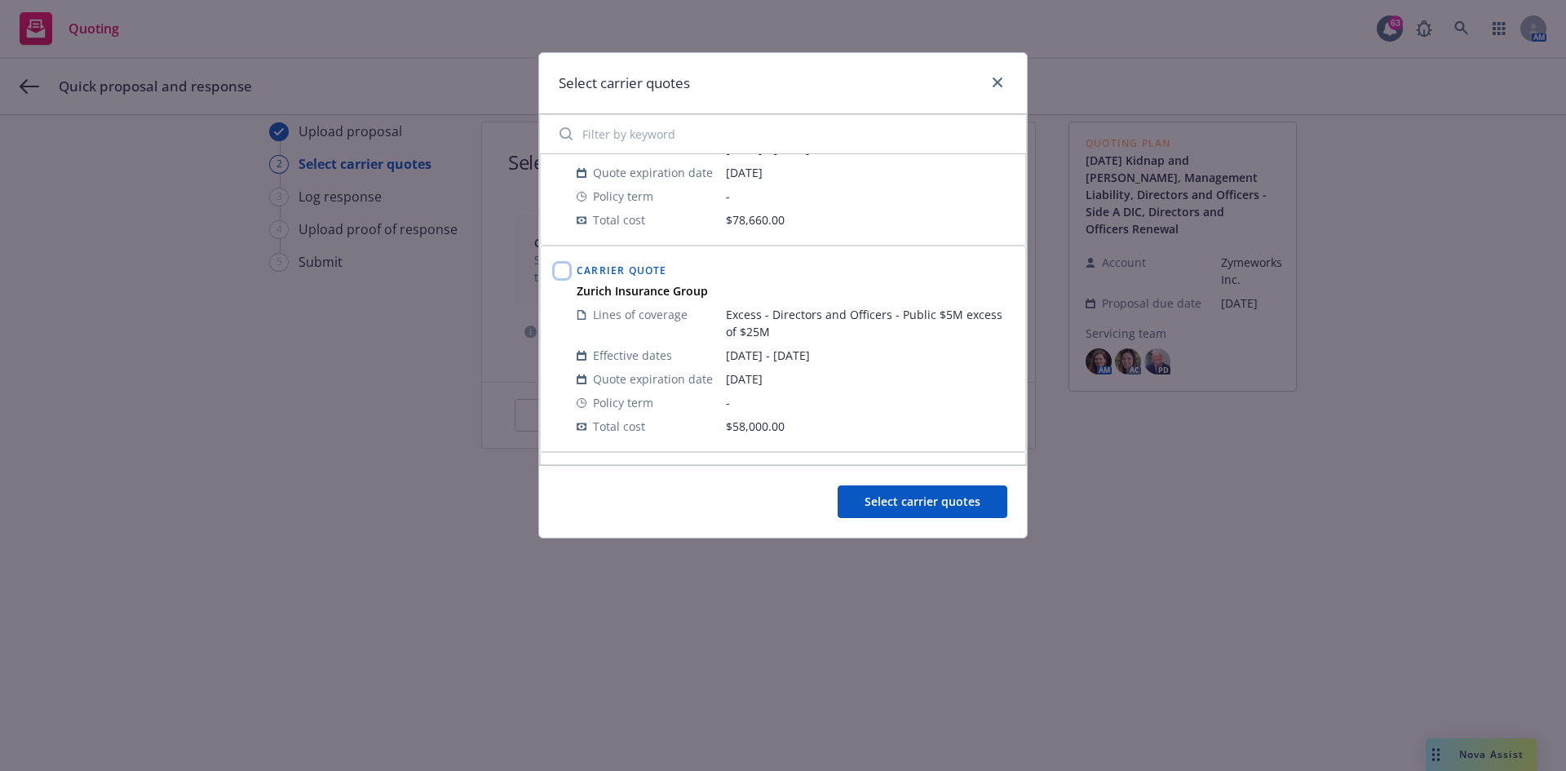
click at [559, 268] on input "checkbox" at bounding box center [562, 271] width 16 height 16
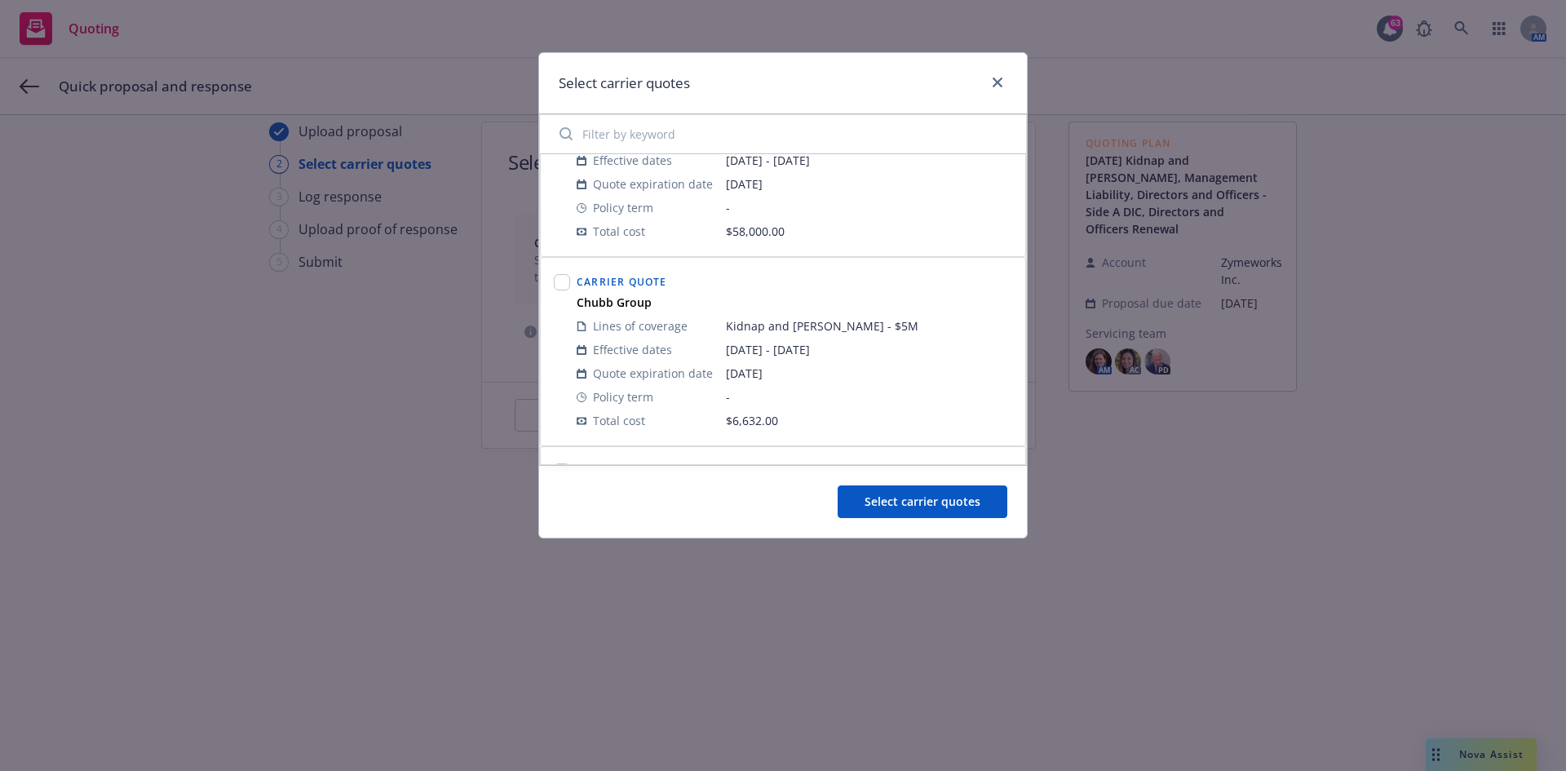
scroll to position [979, 0]
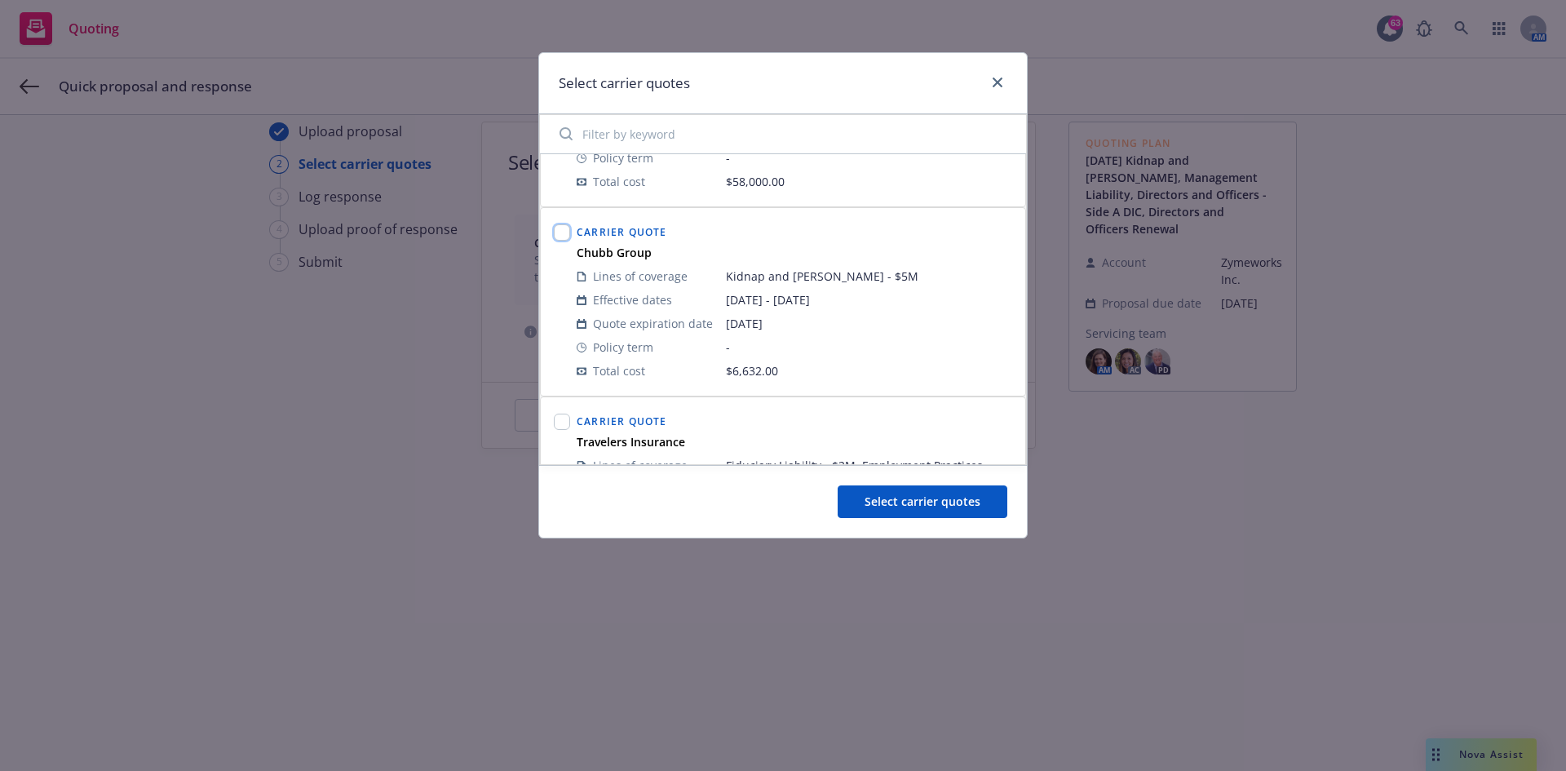
click at [563, 234] on input "checkbox" at bounding box center [562, 232] width 16 height 16
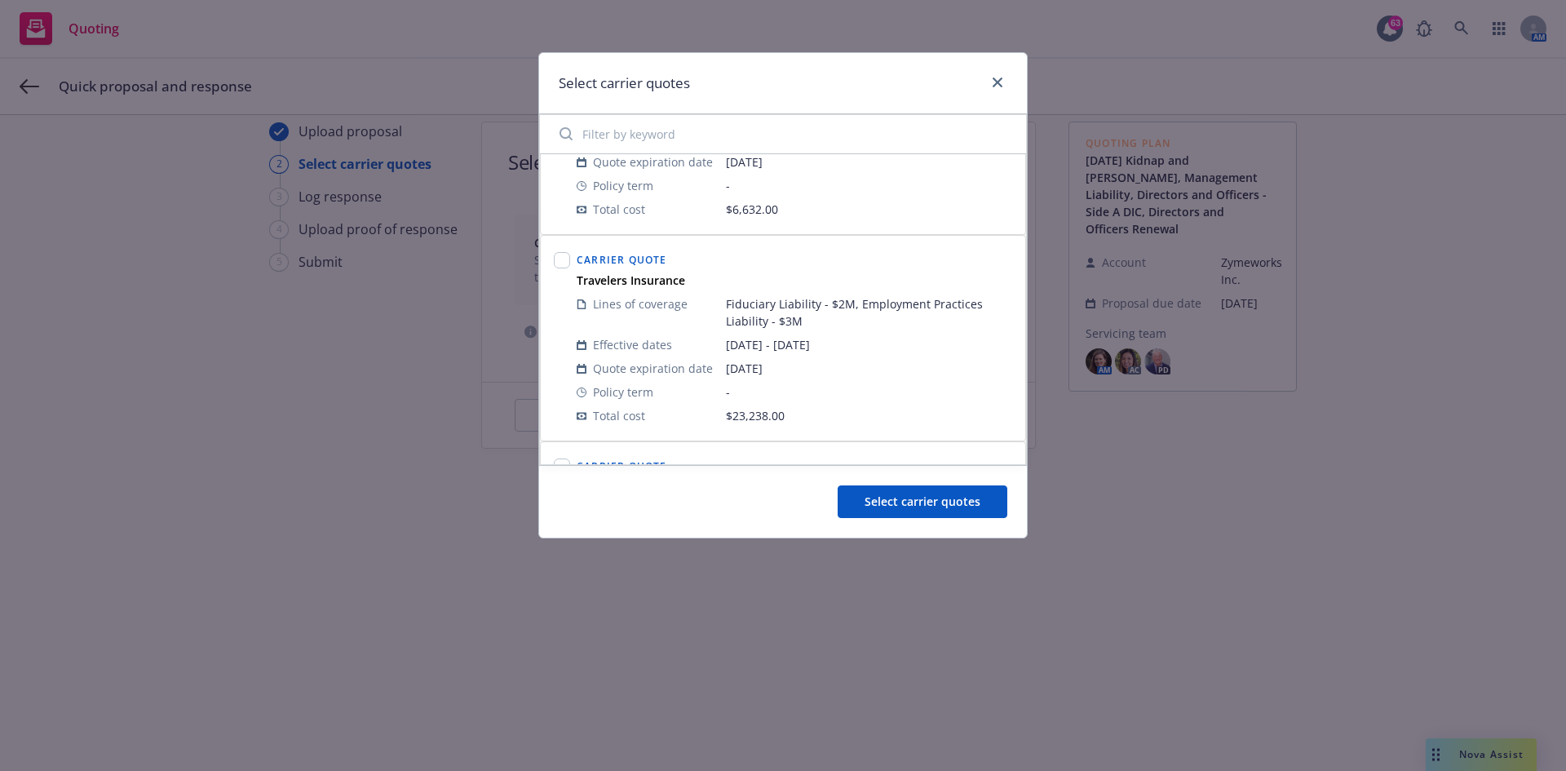
scroll to position [1142, 0]
click at [563, 259] on input "checkbox" at bounding box center [562, 258] width 16 height 16
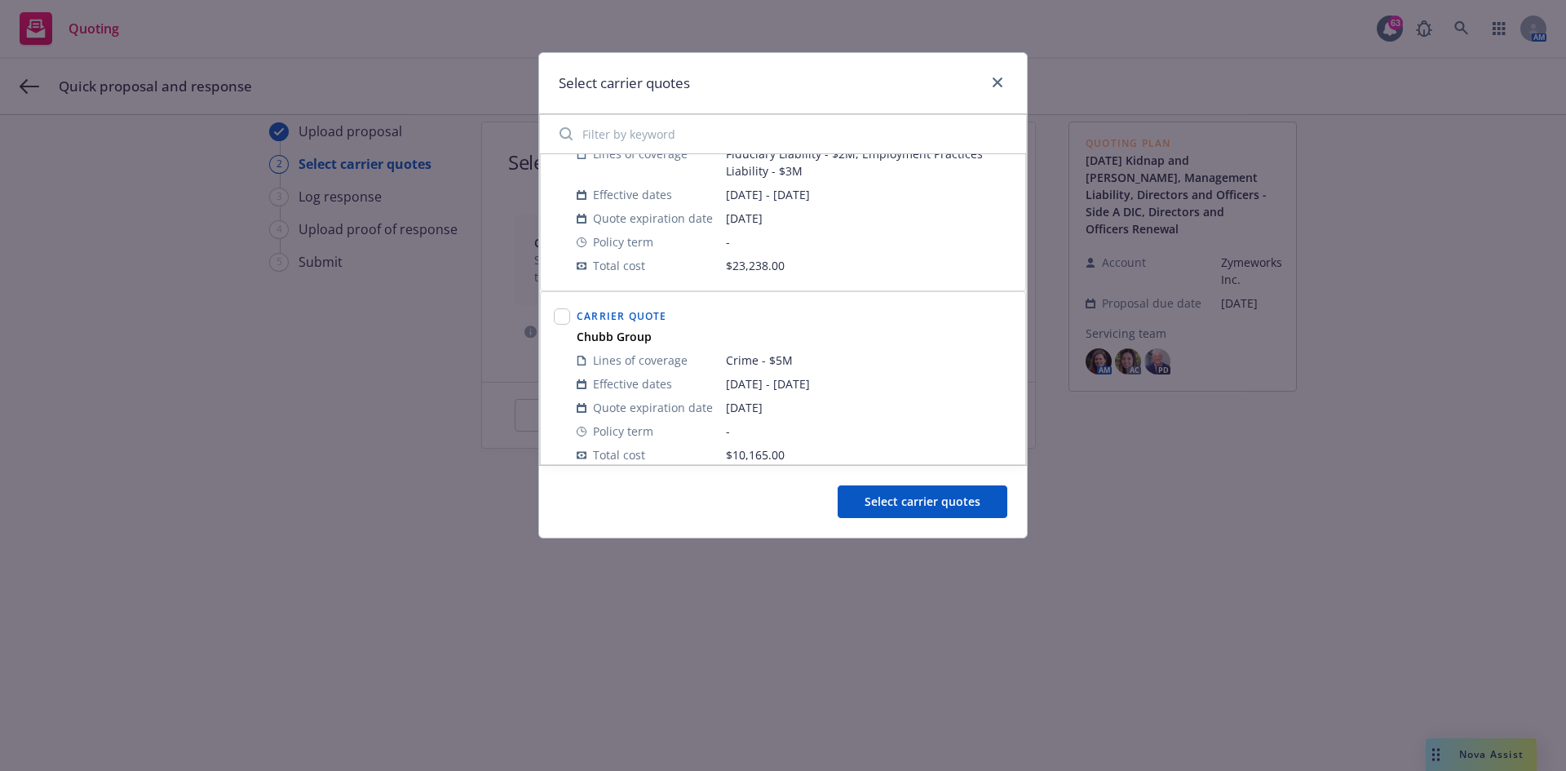
scroll to position [1305, 0]
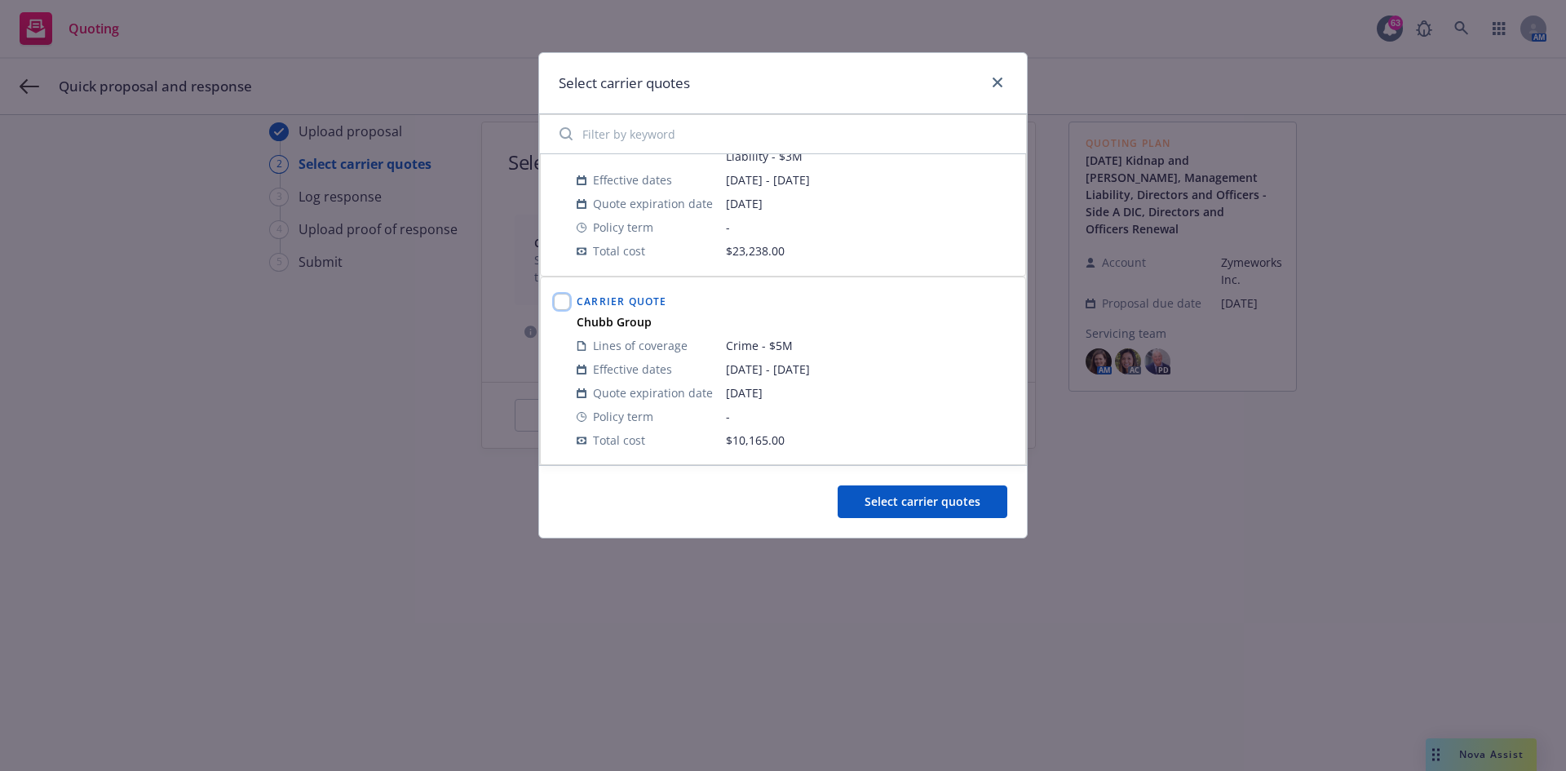
click at [561, 306] on input "checkbox" at bounding box center [562, 302] width 16 height 16
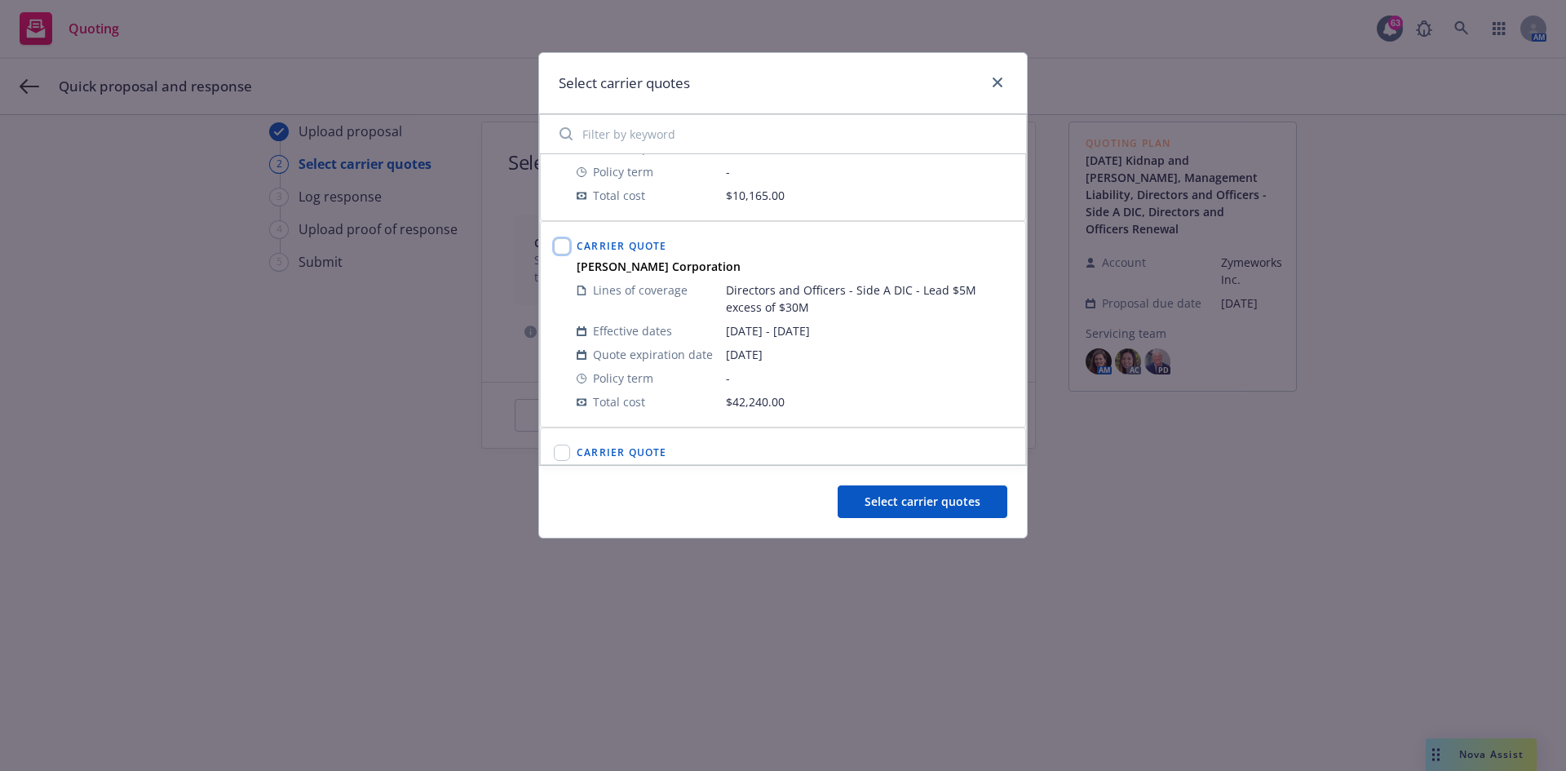
click at [563, 247] on input "checkbox" at bounding box center [562, 246] width 16 height 16
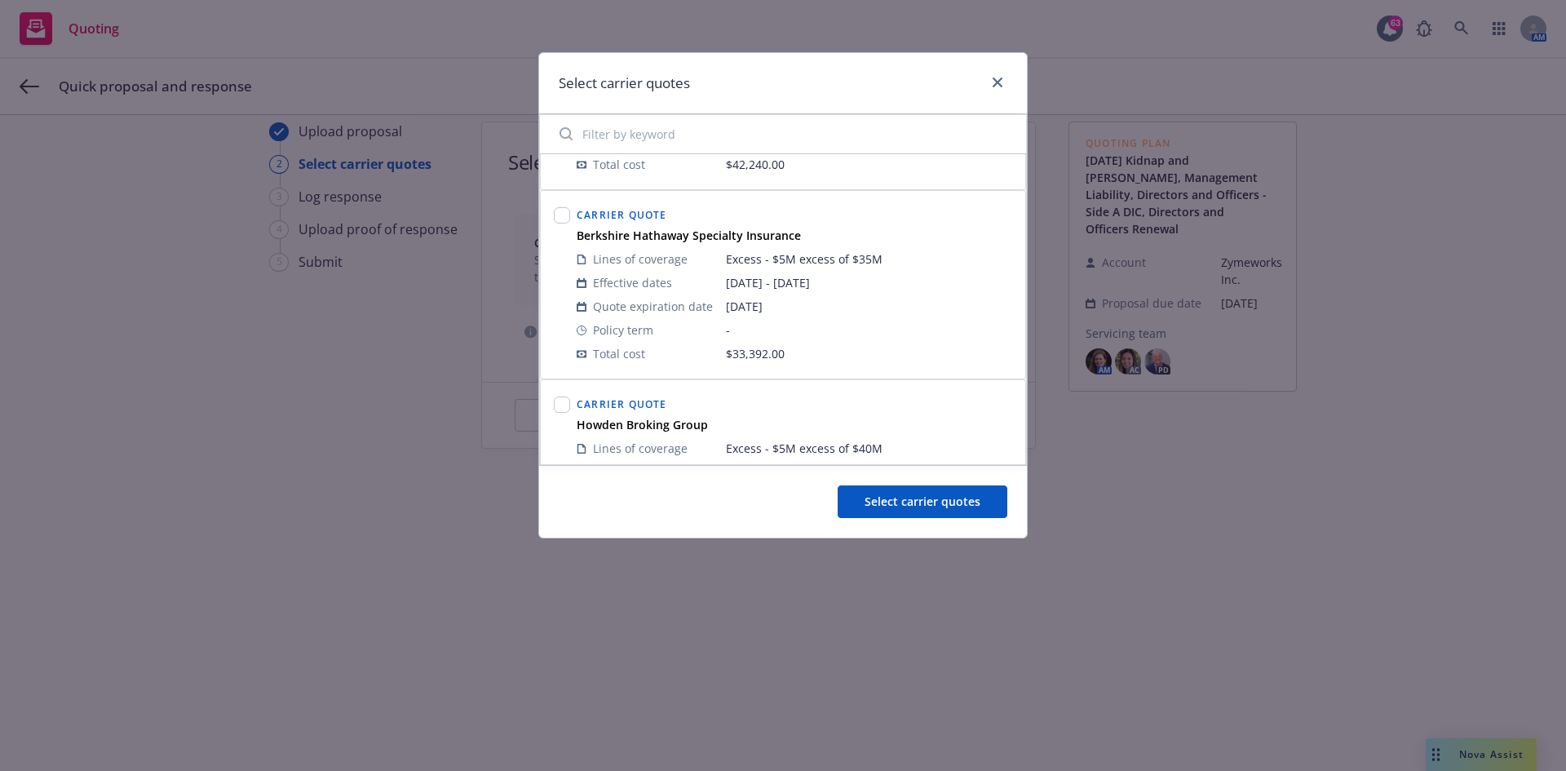
scroll to position [1794, 0]
click at [559, 209] on input "checkbox" at bounding box center [562, 208] width 16 height 16
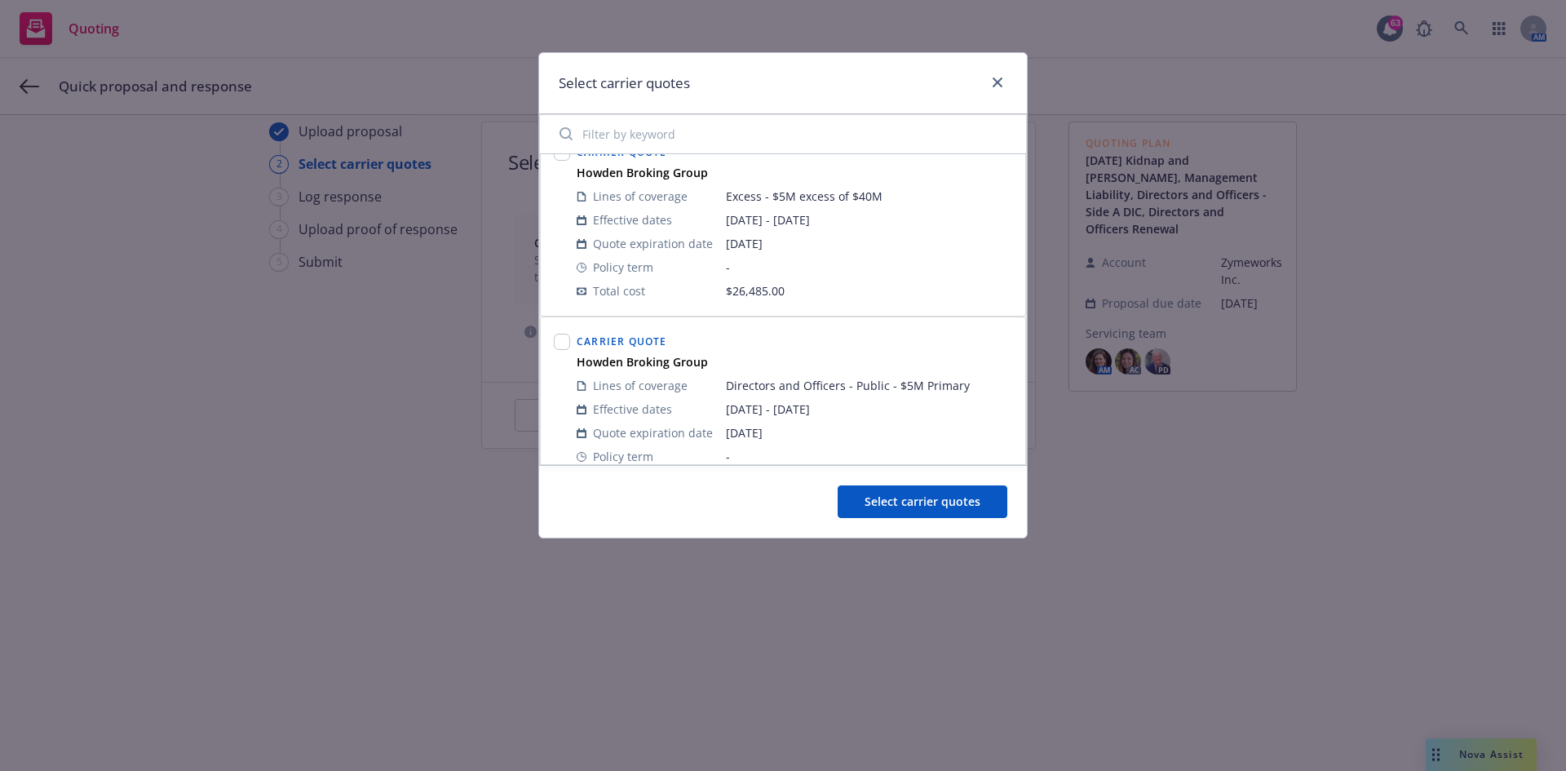
scroll to position [1957, 0]
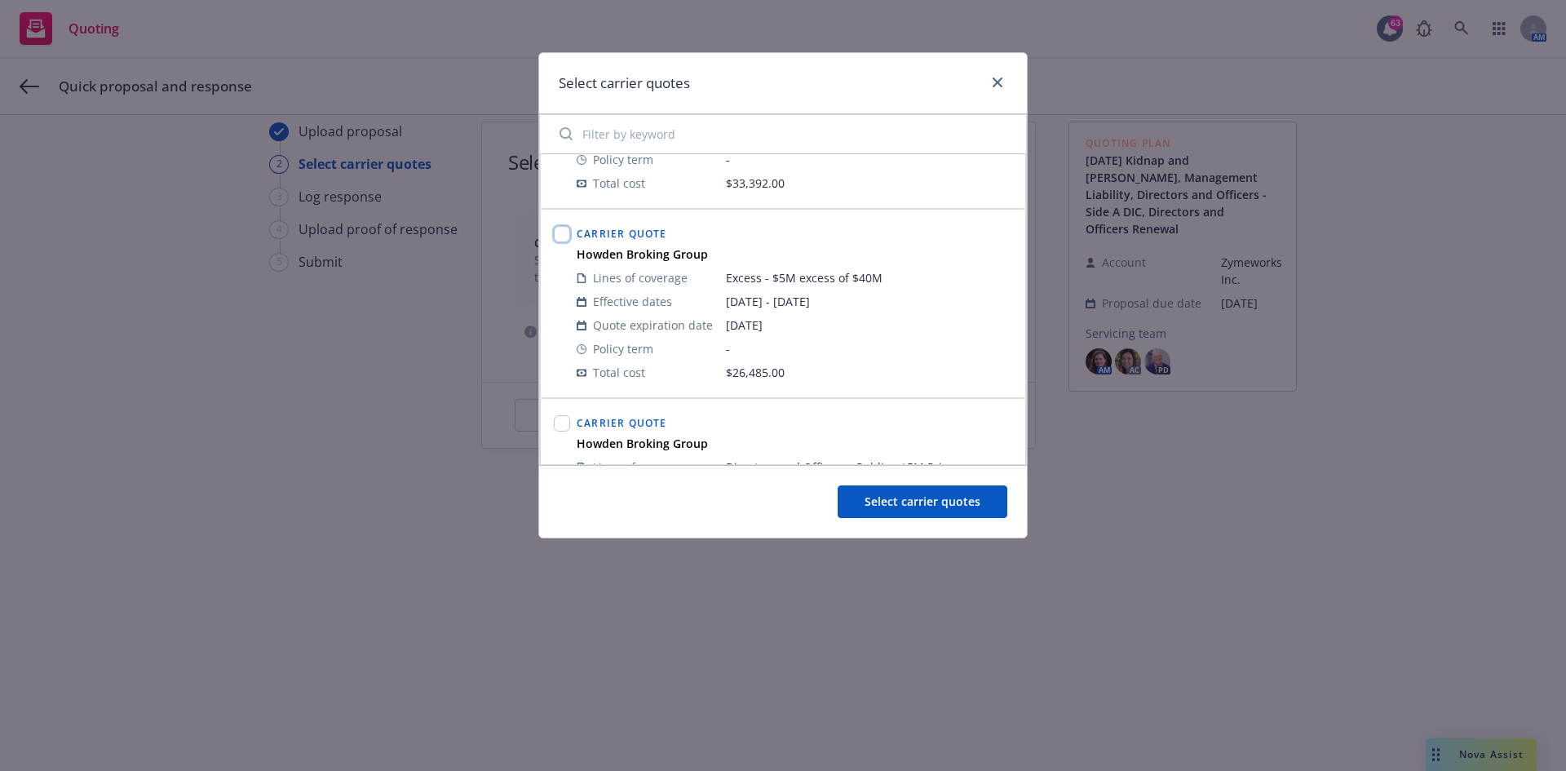
click at [563, 232] on input "checkbox" at bounding box center [562, 234] width 16 height 16
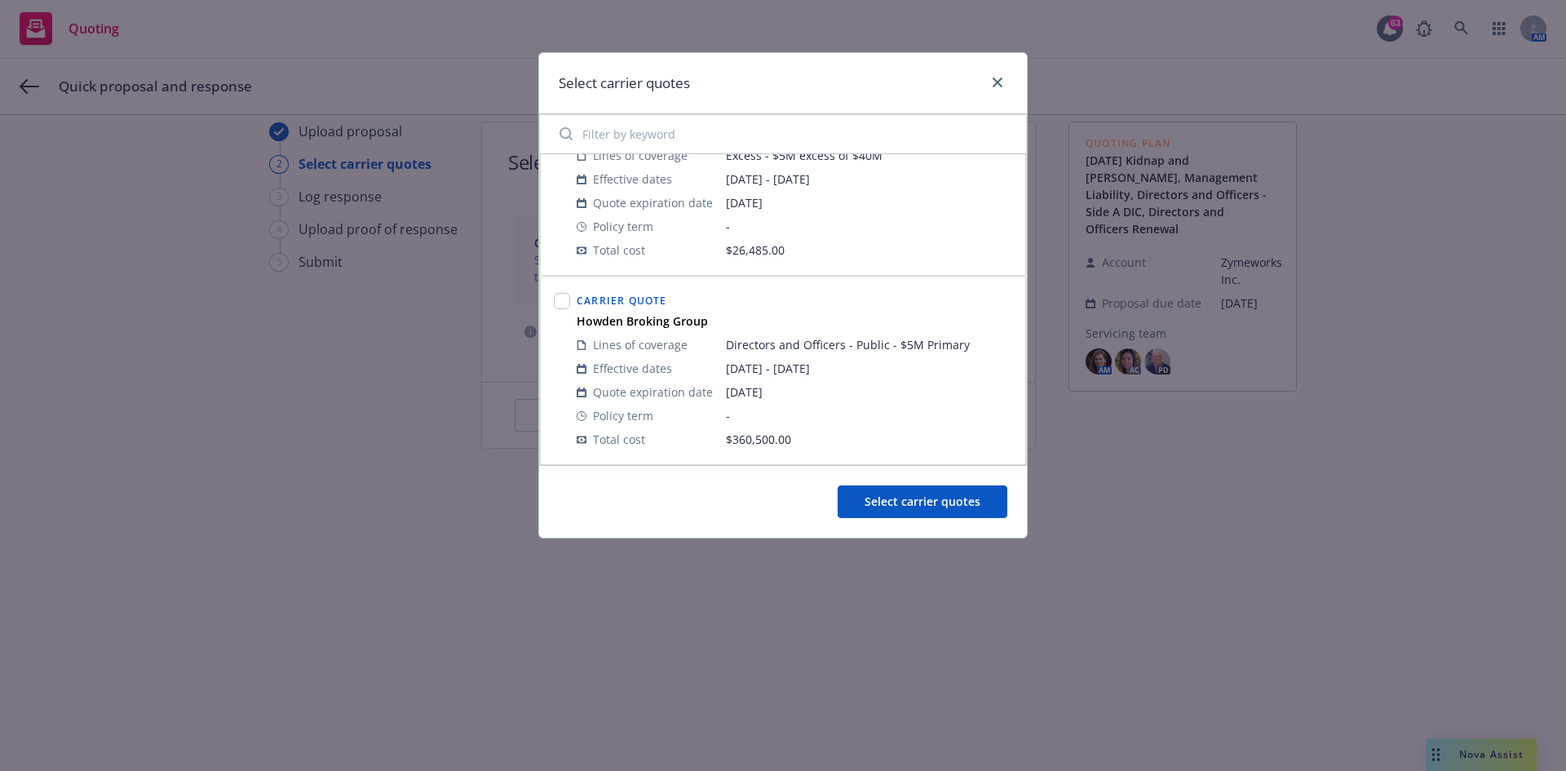
scroll to position [2080, 0]
click at [561, 306] on input "checkbox" at bounding box center [562, 300] width 16 height 16
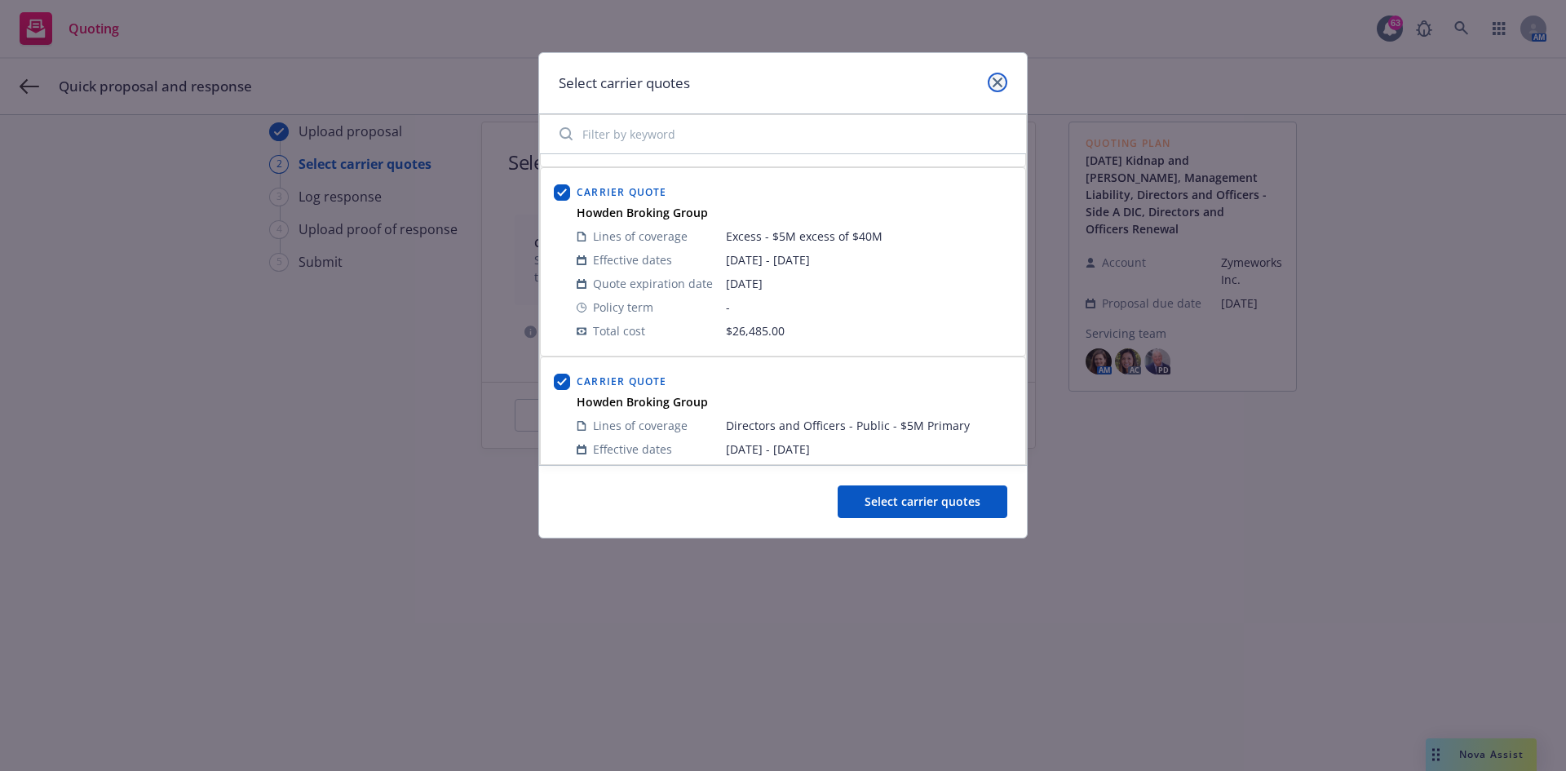
click at [999, 84] on icon "close" at bounding box center [997, 82] width 10 height 10
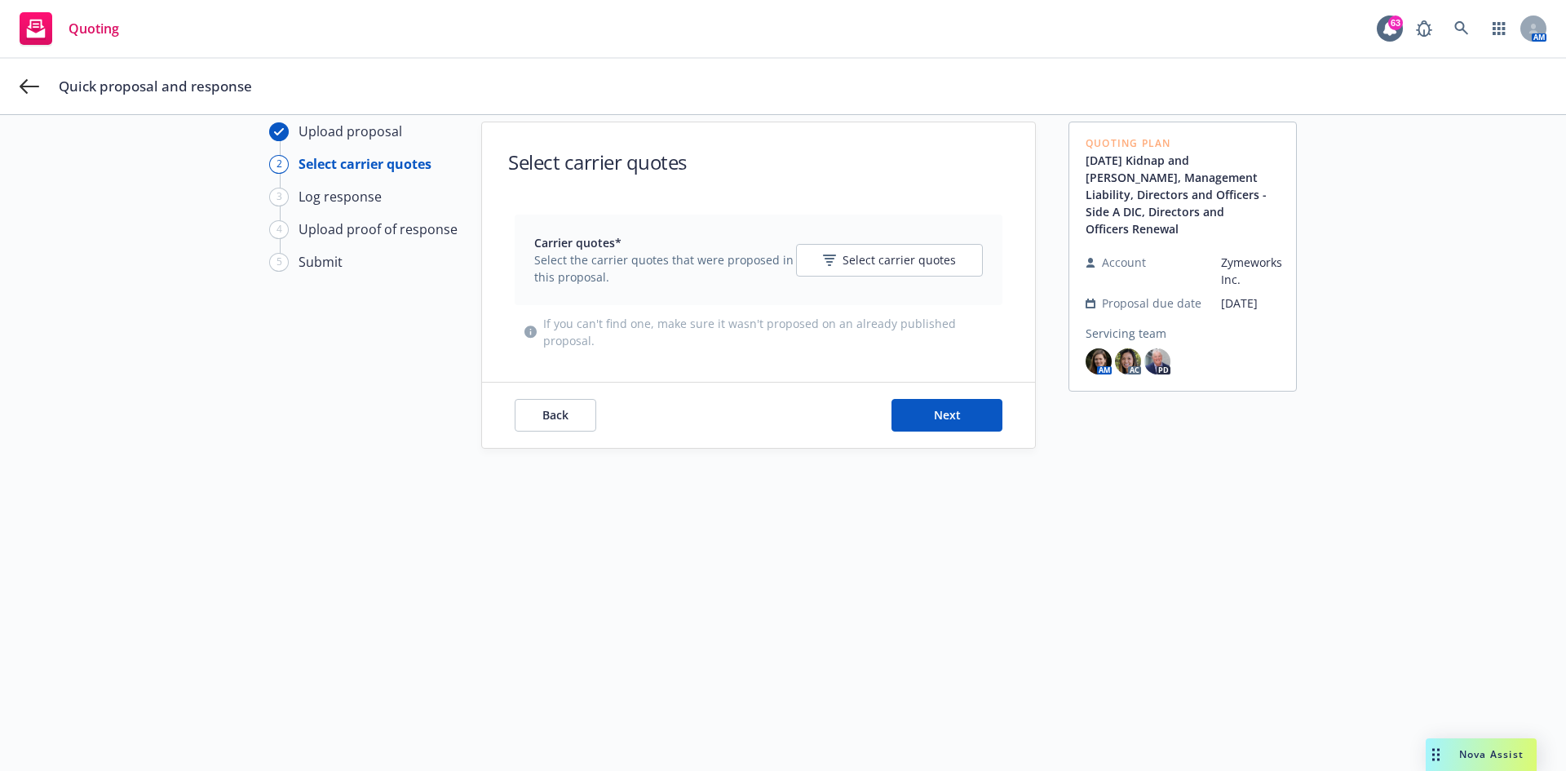
click at [42, 95] on div "Quick proposal and response" at bounding box center [783, 86] width 1566 height 55
click at [33, 86] on icon at bounding box center [30, 86] width 20 height 15
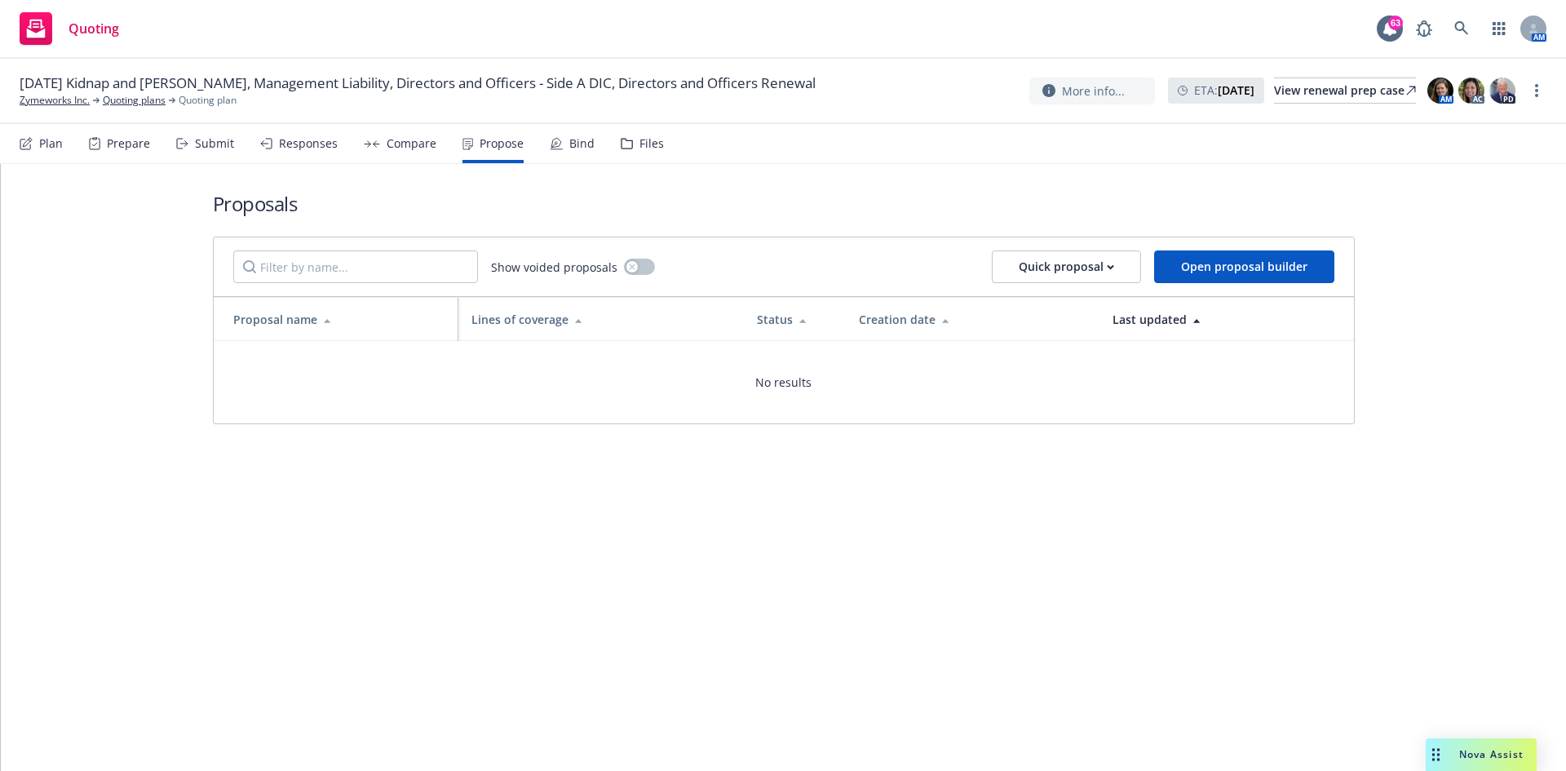
click at [309, 144] on div "Responses" at bounding box center [308, 143] width 59 height 13
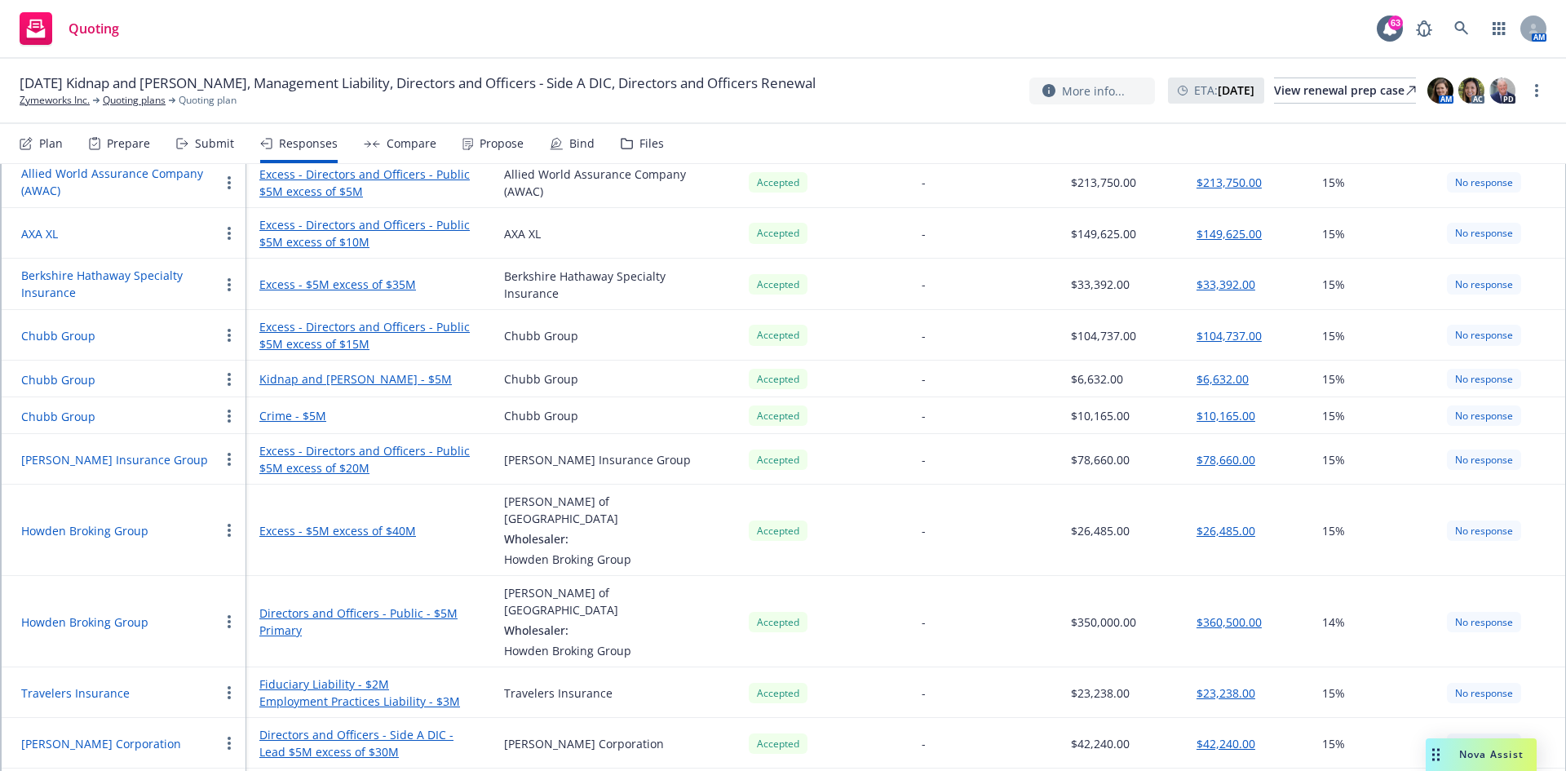
scroll to position [205, 0]
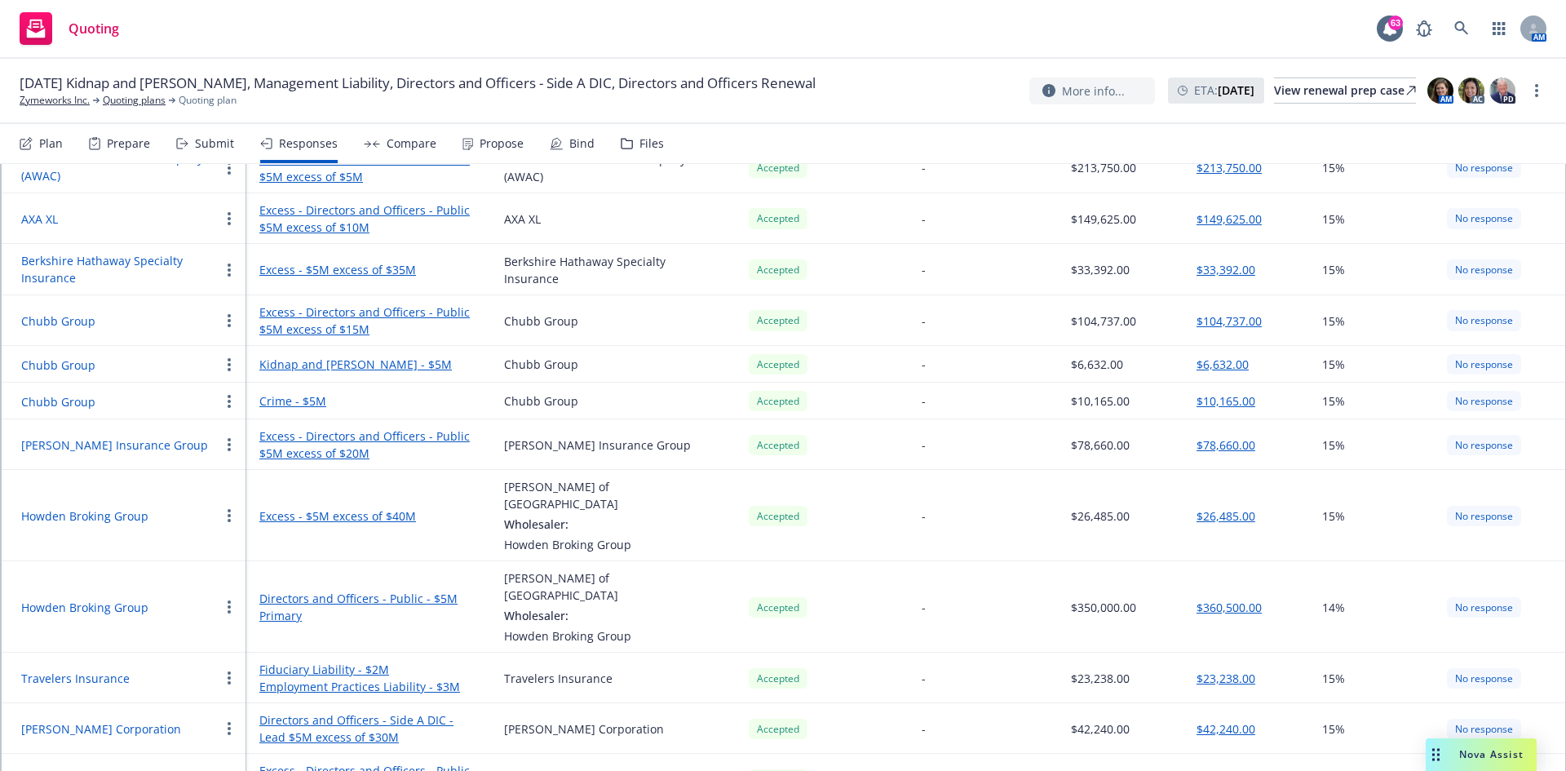
click at [1043, 476] on button "$26,485.00" at bounding box center [1225, 515] width 59 height 17
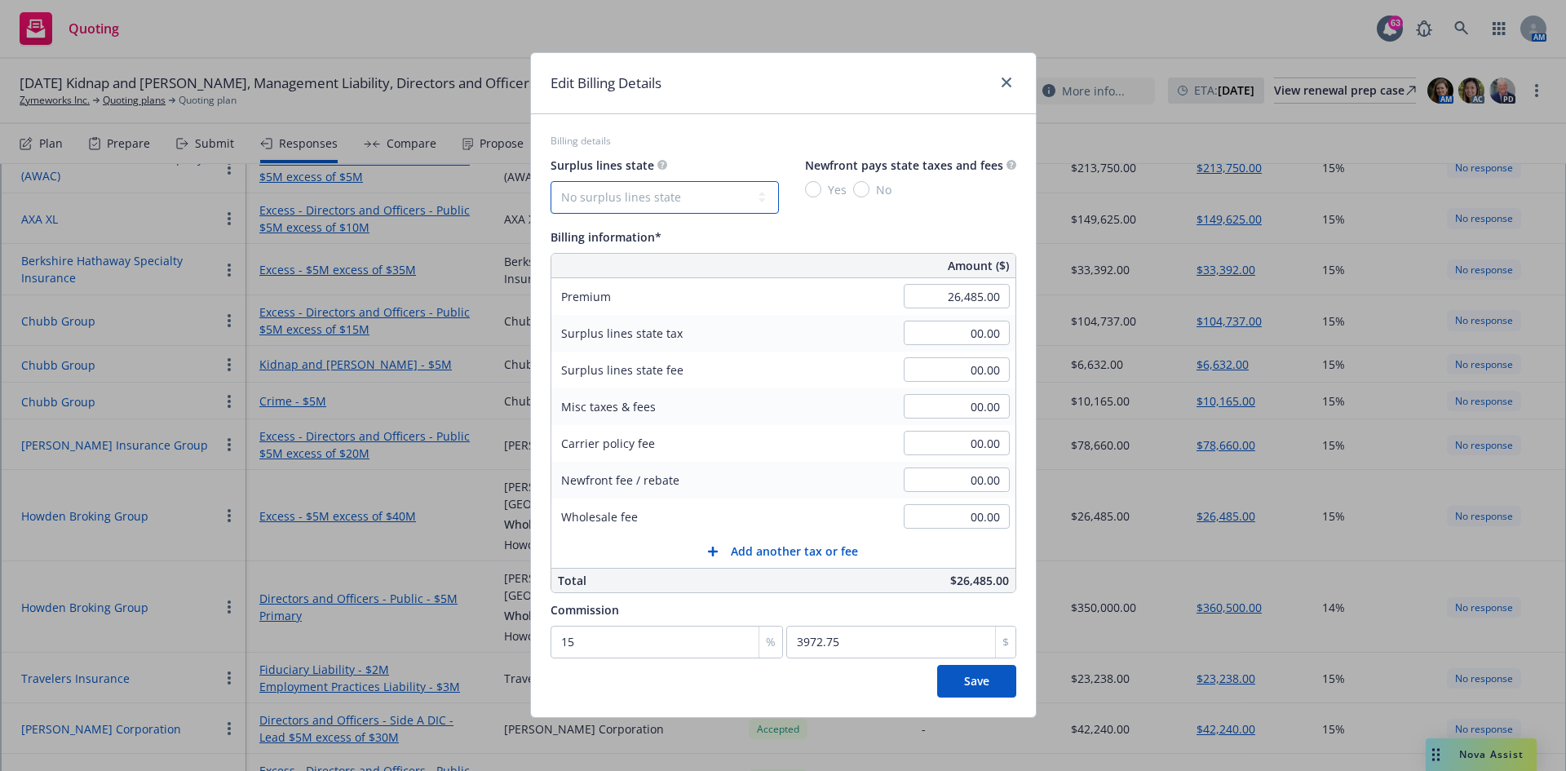
click at [662, 210] on select "No surplus lines state [US_STATE] [US_STATE] [US_STATE] [US_STATE] [US_STATE] […" at bounding box center [664, 197] width 228 height 33
click at [550, 181] on select "No surplus lines state [US_STATE] [US_STATE] [US_STATE] [US_STATE] [US_STATE] […" at bounding box center [664, 197] width 228 height 33
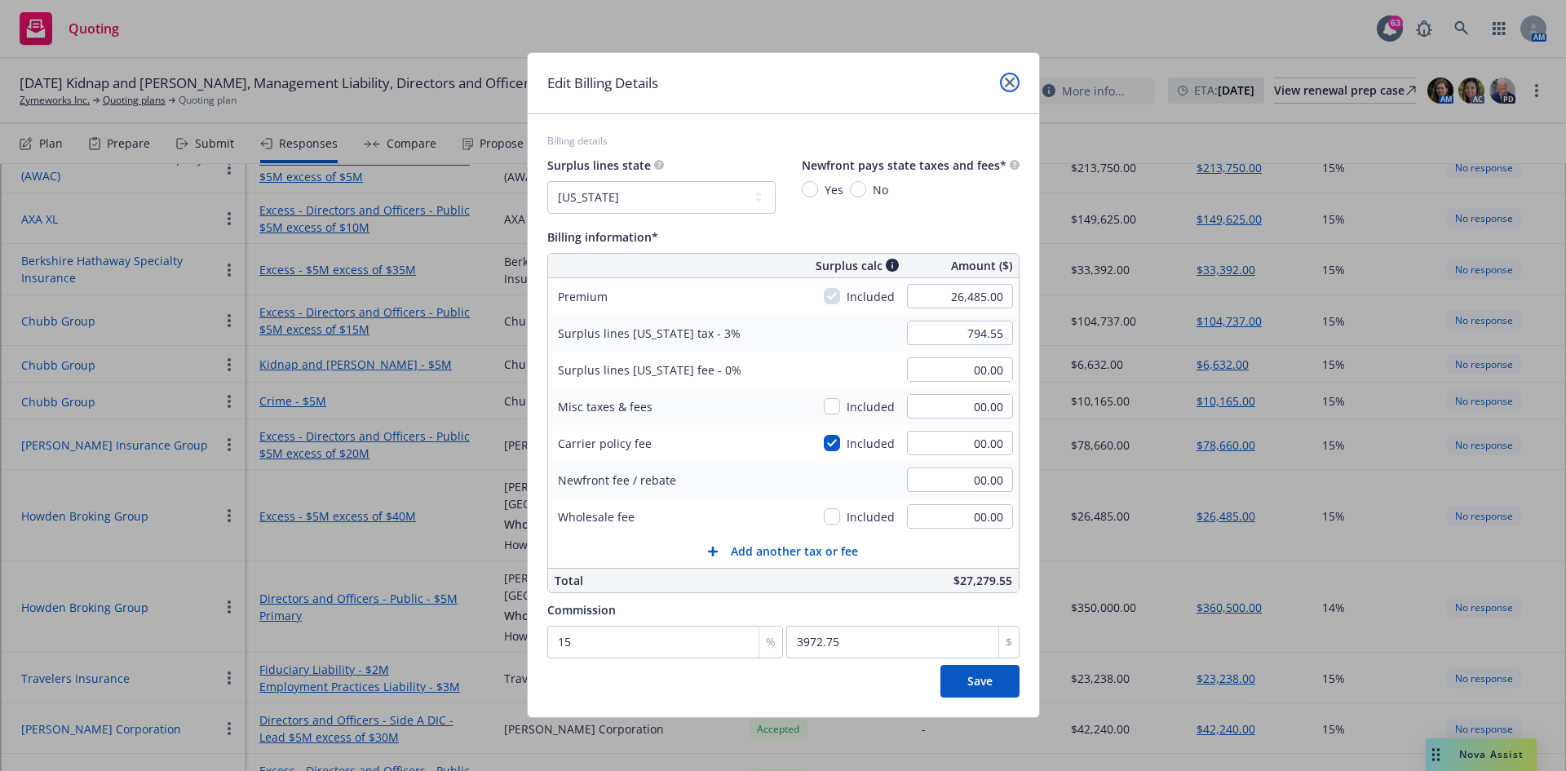
click at [1010, 81] on icon "close" at bounding box center [1010, 82] width 10 height 10
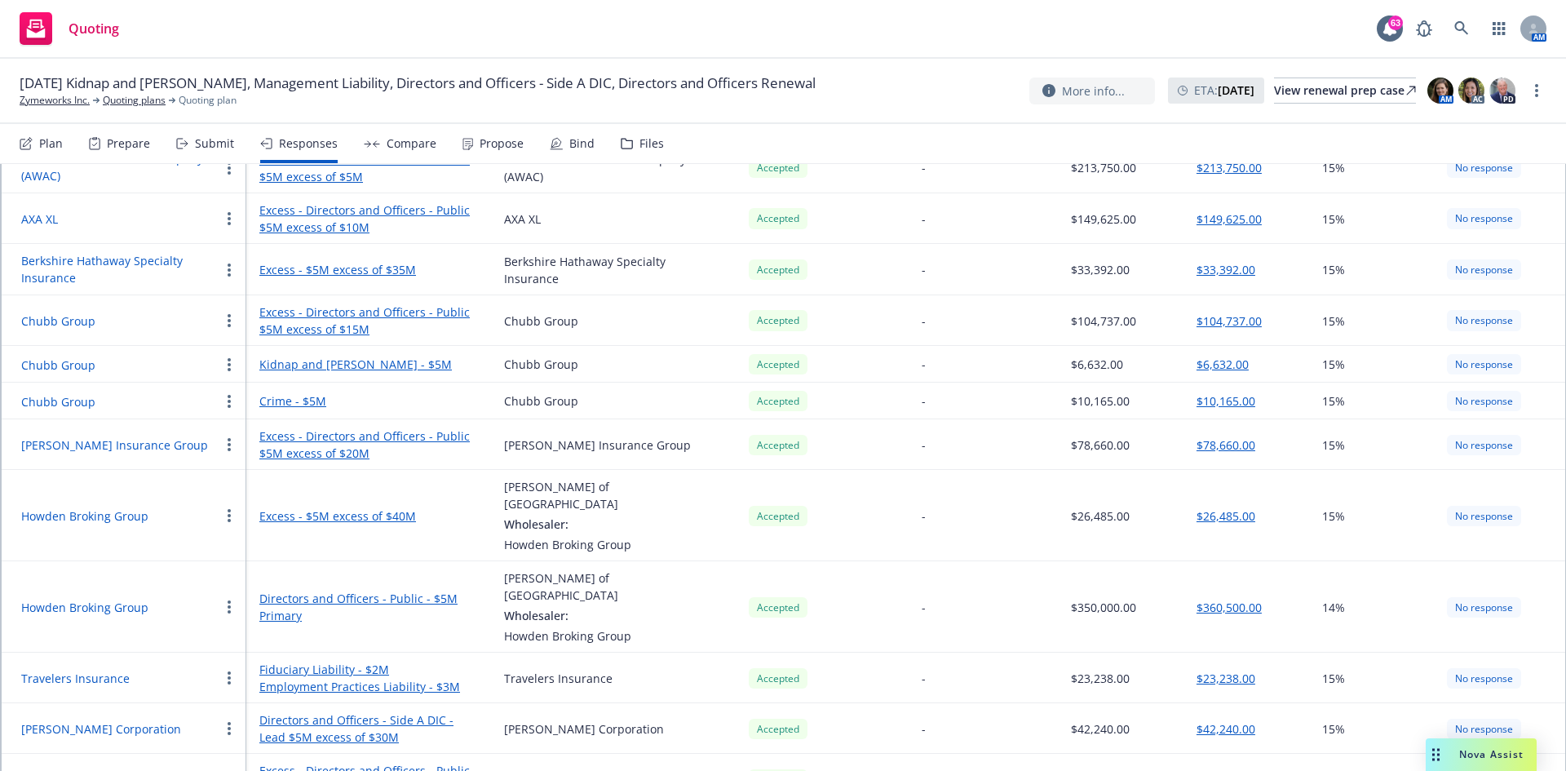
click at [1043, 476] on button "$360,500.00" at bounding box center [1228, 607] width 65 height 17
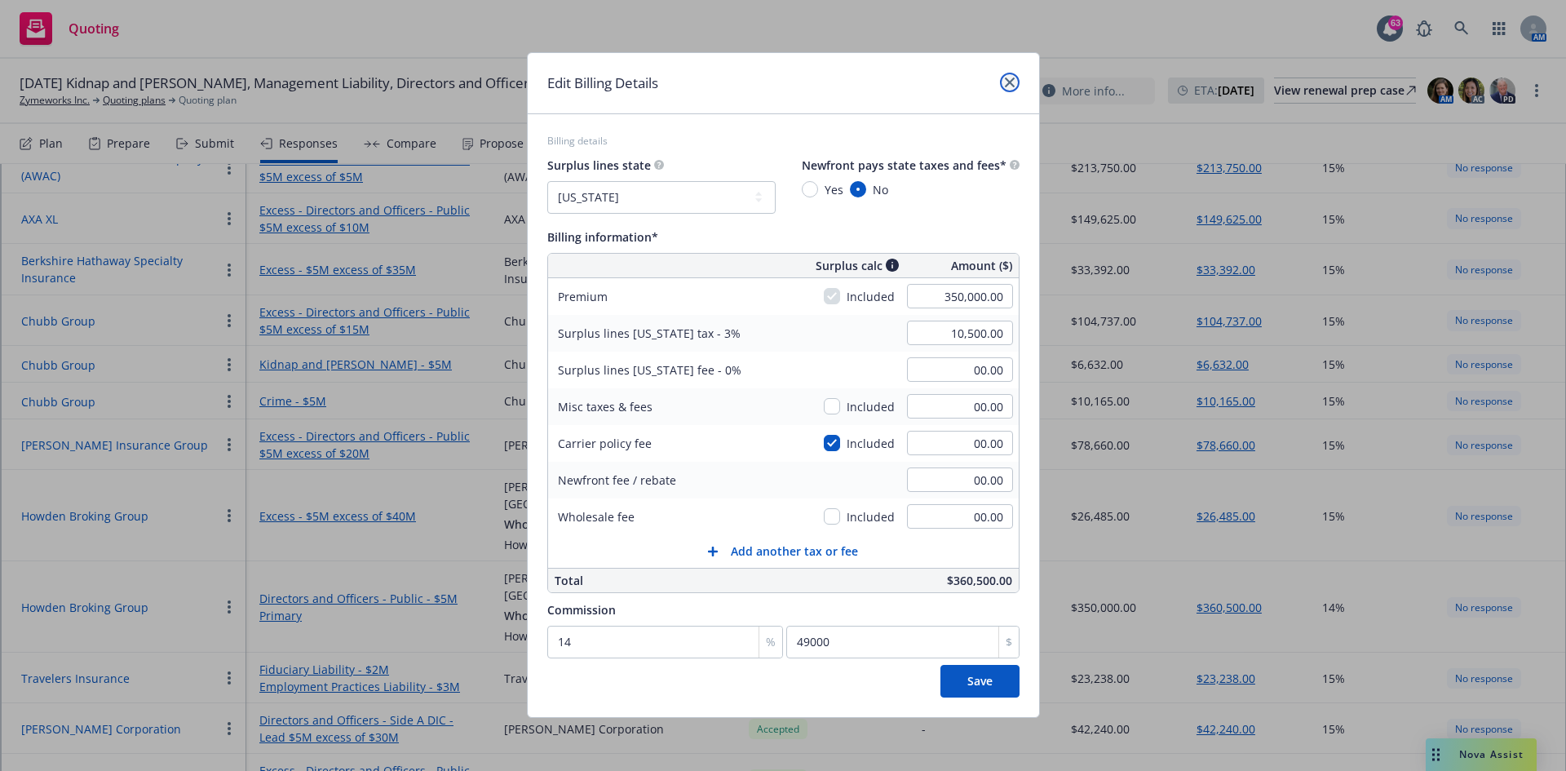
click at [1005, 82] on icon "close" at bounding box center [1010, 82] width 10 height 10
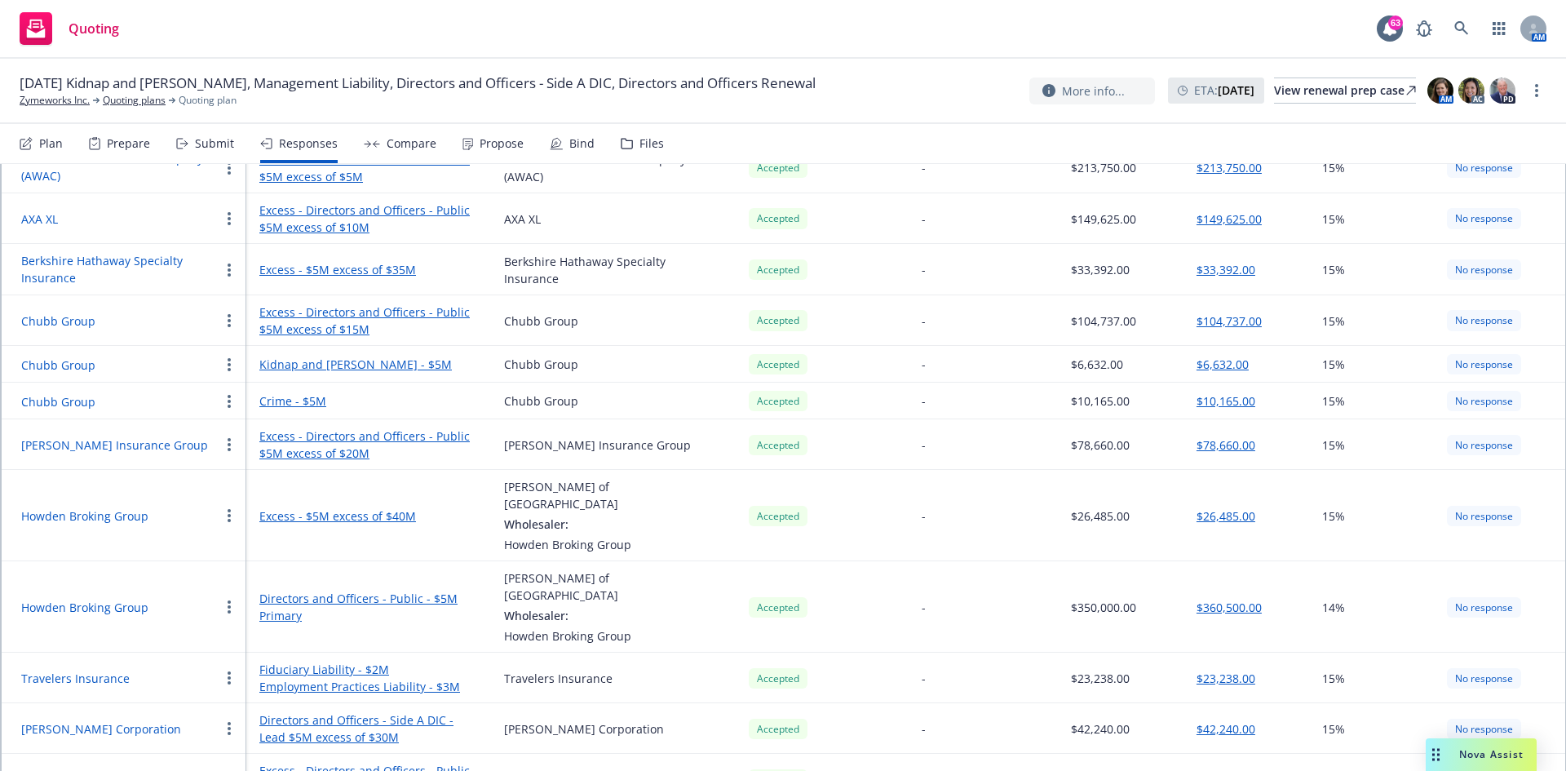
click at [1043, 476] on button "$26,485.00" at bounding box center [1225, 515] width 59 height 17
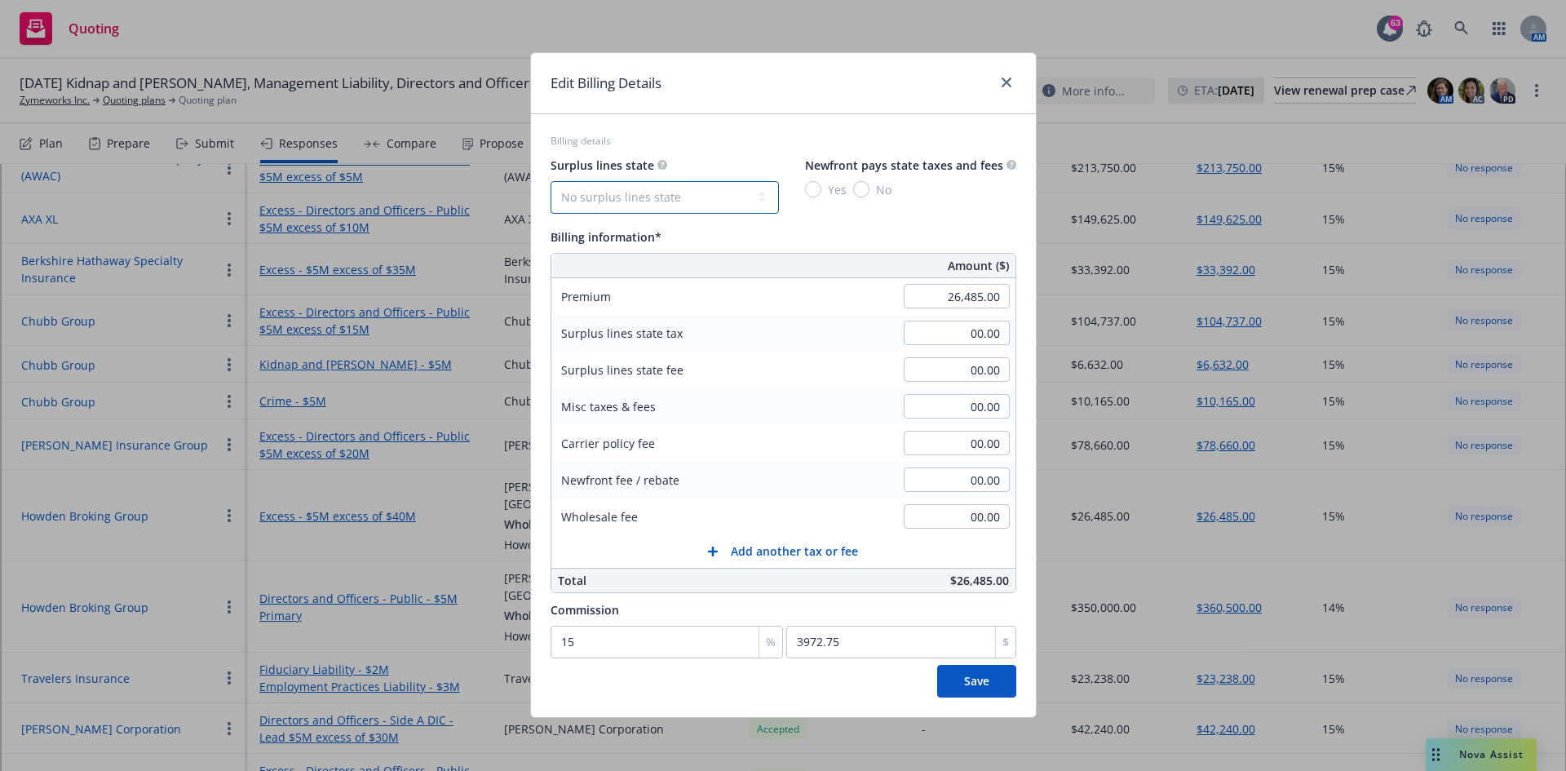
click at [762, 197] on select "No surplus lines state [US_STATE] [US_STATE] [US_STATE] [US_STATE] [US_STATE] […" at bounding box center [664, 197] width 228 height 33
click at [550, 181] on select "No surplus lines state [US_STATE] [US_STATE] [US_STATE] [US_STATE] [US_STATE] […" at bounding box center [664, 197] width 228 height 33
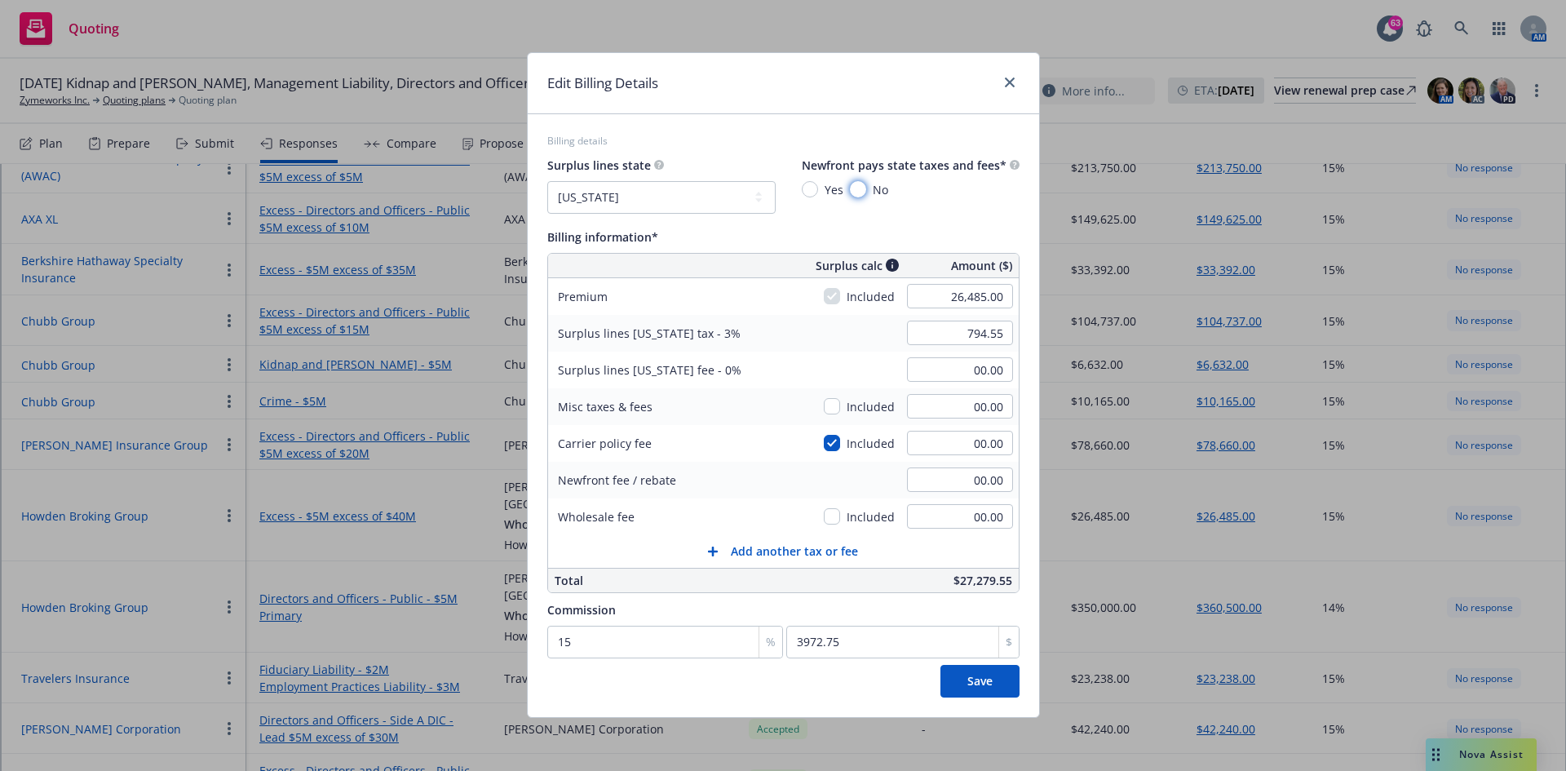
click at [860, 189] on input "No" at bounding box center [858, 189] width 16 height 16
click at [972, 476] on span "Save" at bounding box center [979, 680] width 25 height 15
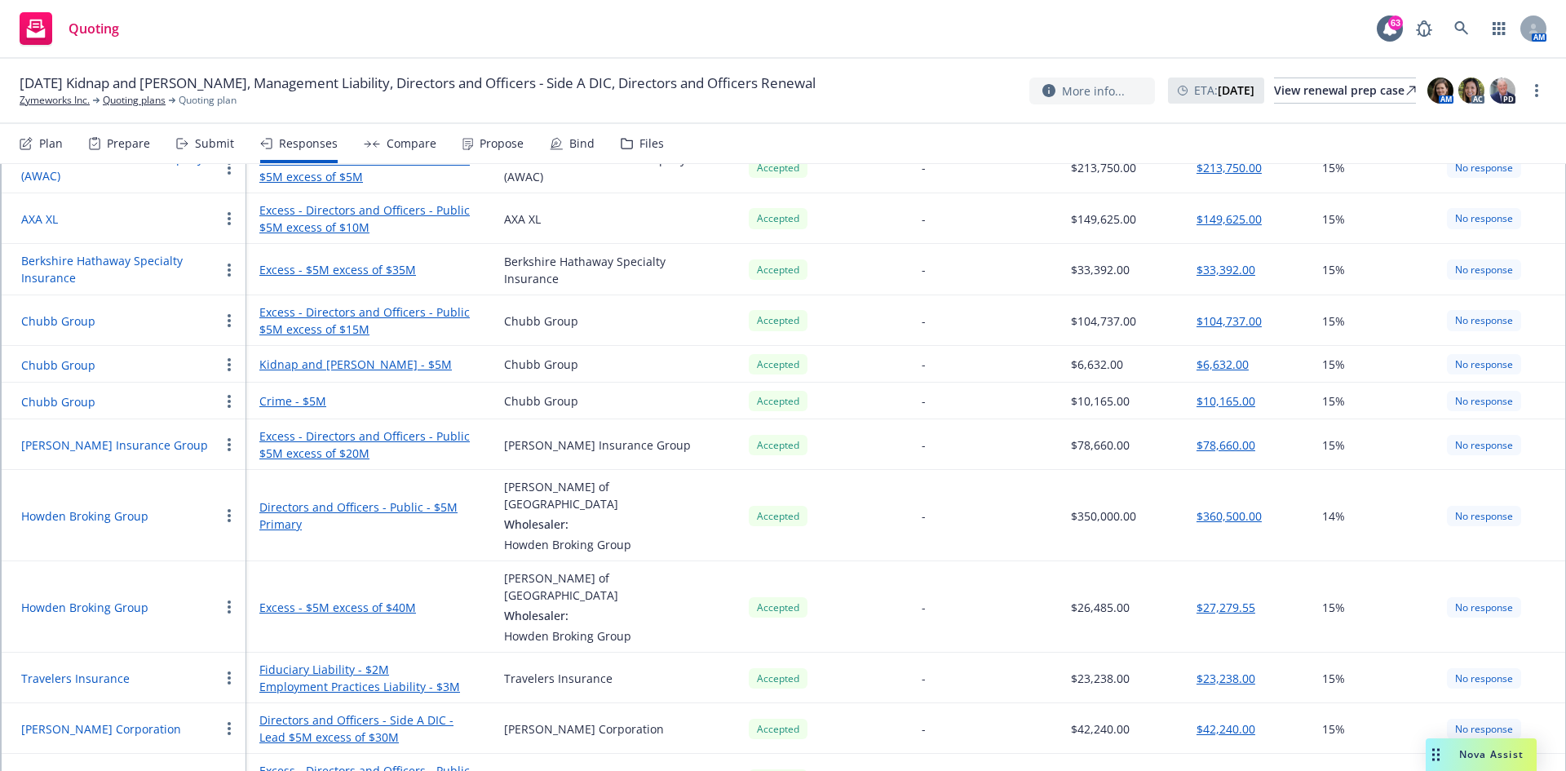
click at [508, 144] on div "Propose" at bounding box center [501, 143] width 44 height 13
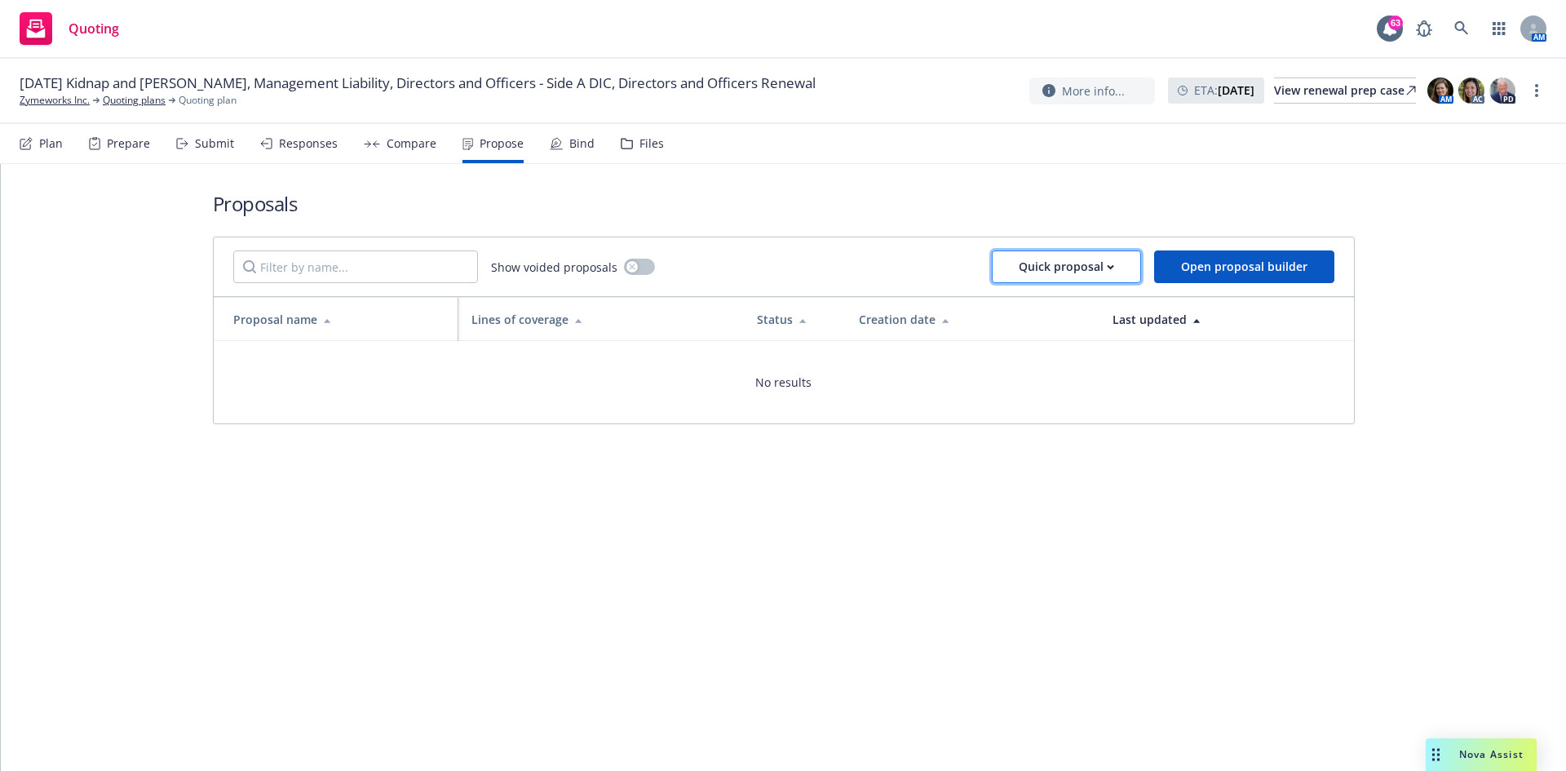
click at [1043, 263] on div "Quick proposal" at bounding box center [1065, 266] width 95 height 31
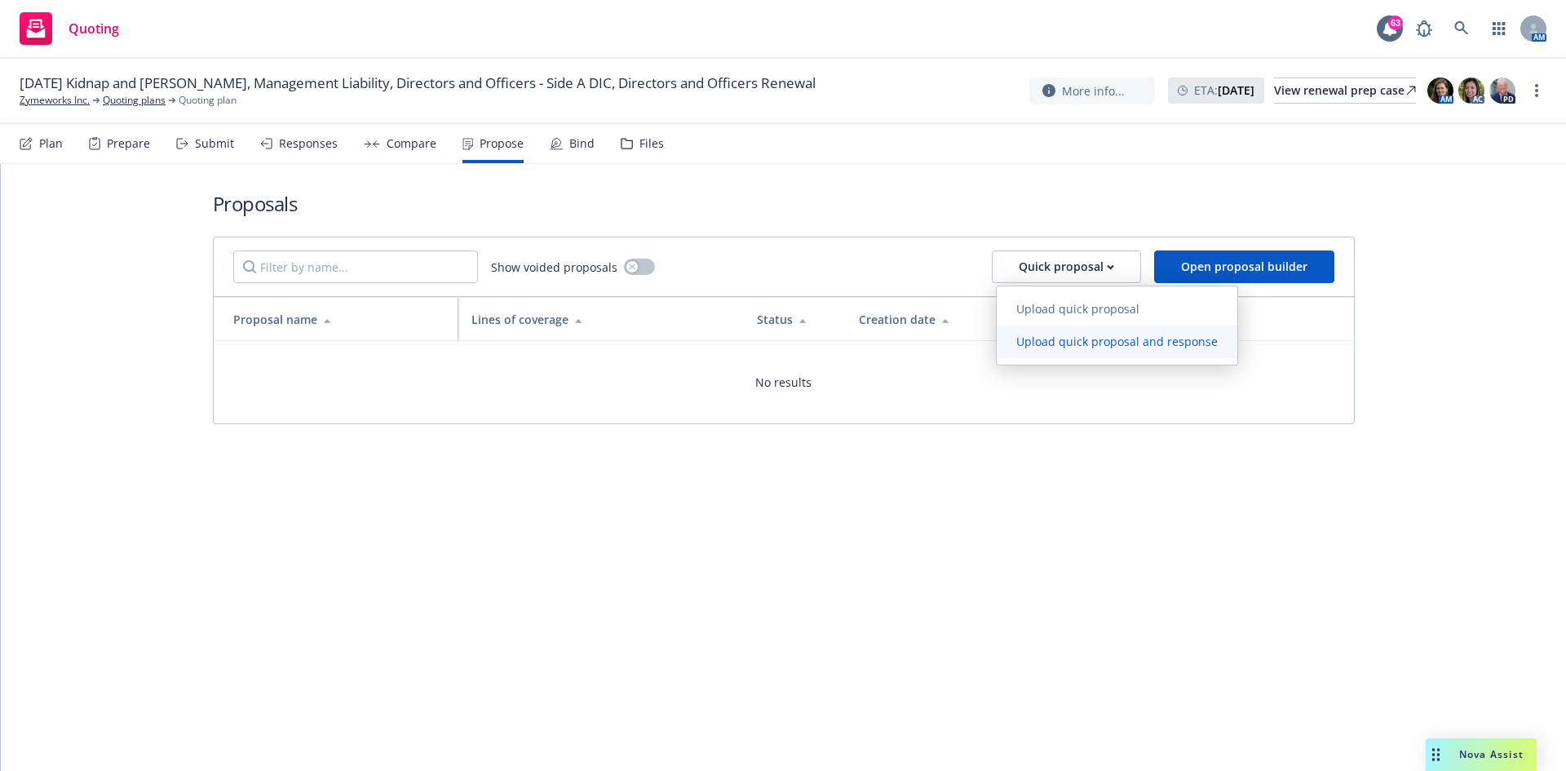
click at [1043, 348] on span "Upload quick proposal and response" at bounding box center [1116, 341] width 241 height 15
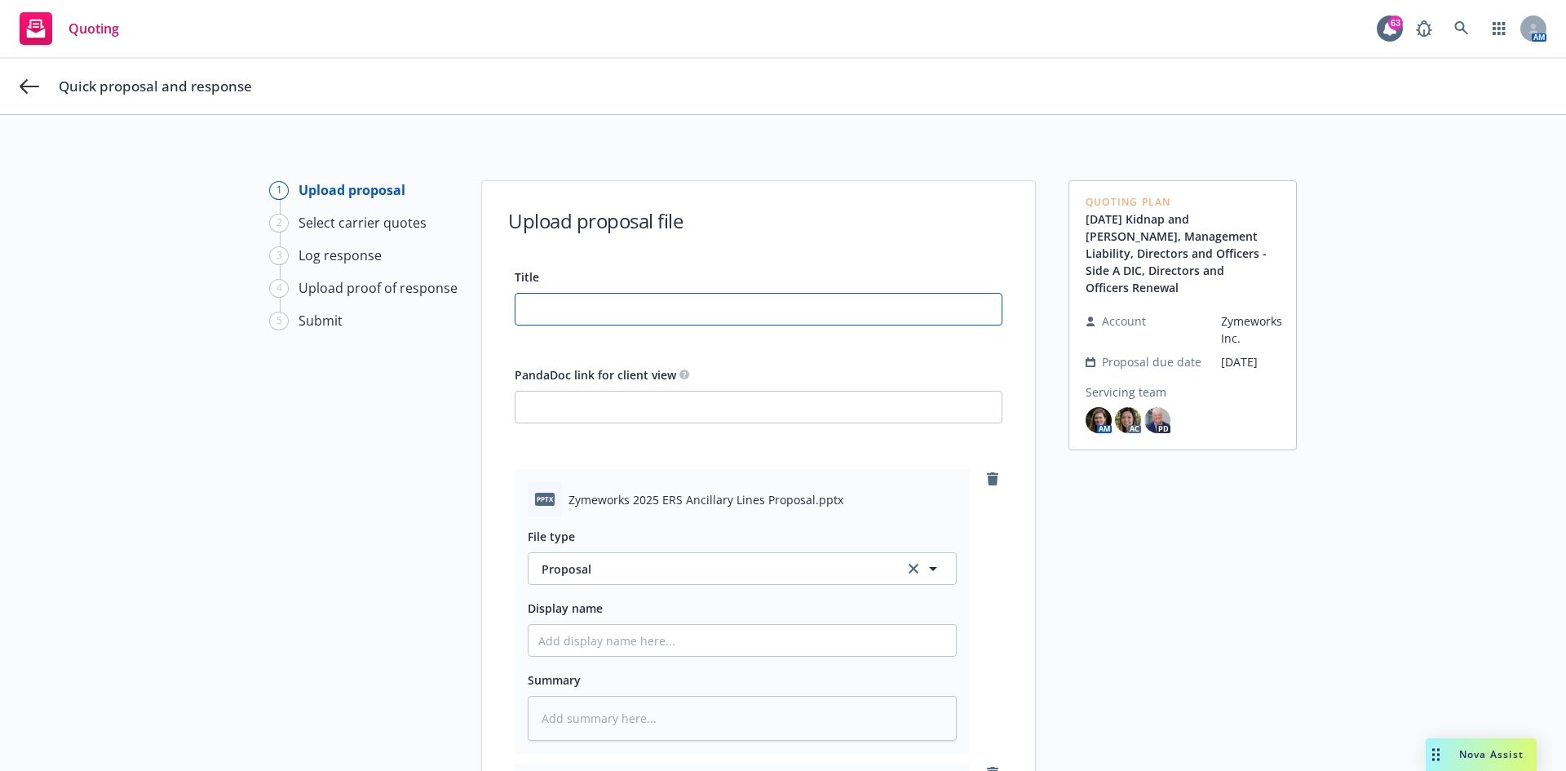
click at [603, 314] on input "Title" at bounding box center [758, 309] width 486 height 31
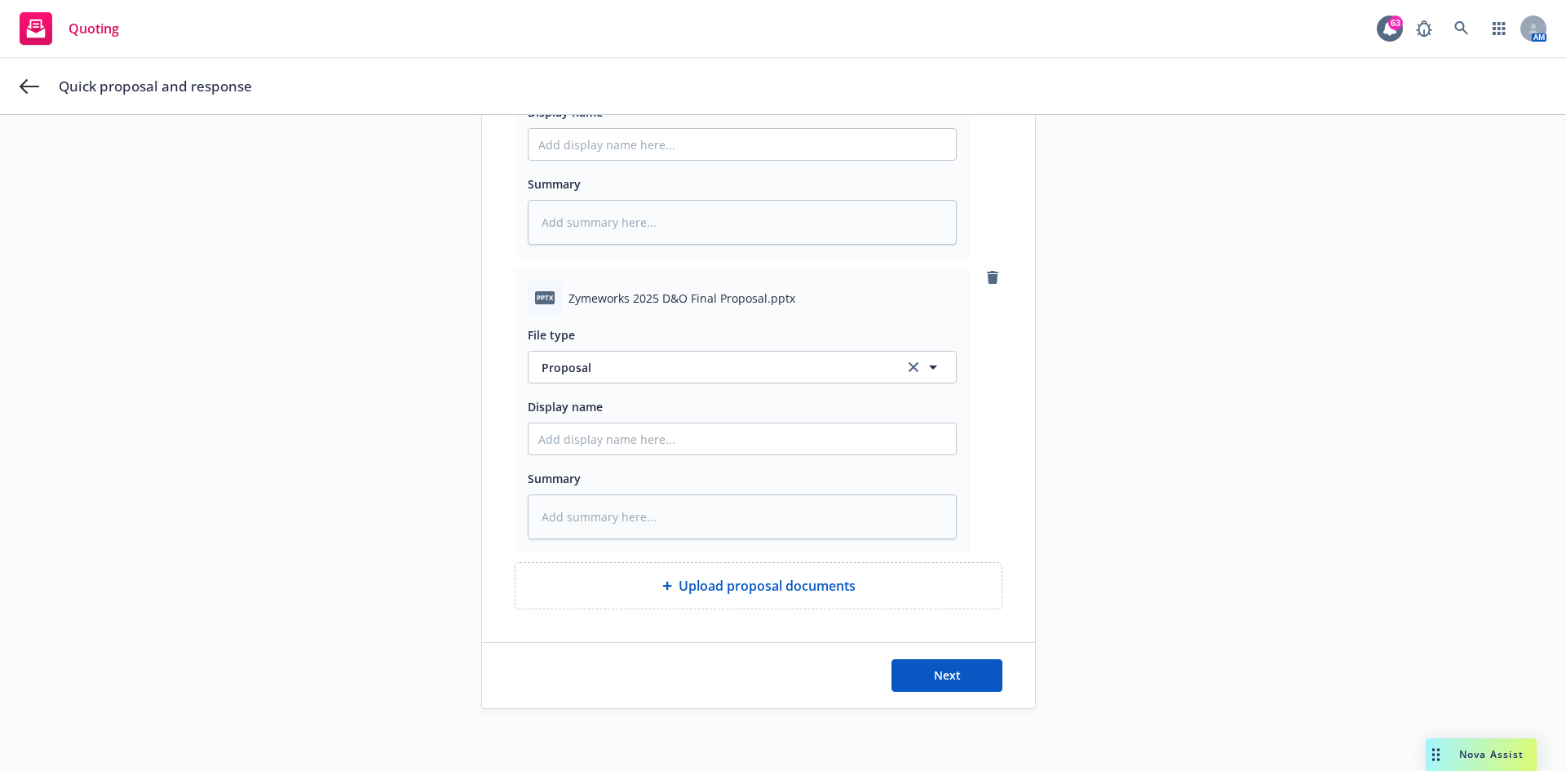
scroll to position [499, 0]
click at [953, 476] on span "Next" at bounding box center [947, 671] width 27 height 15
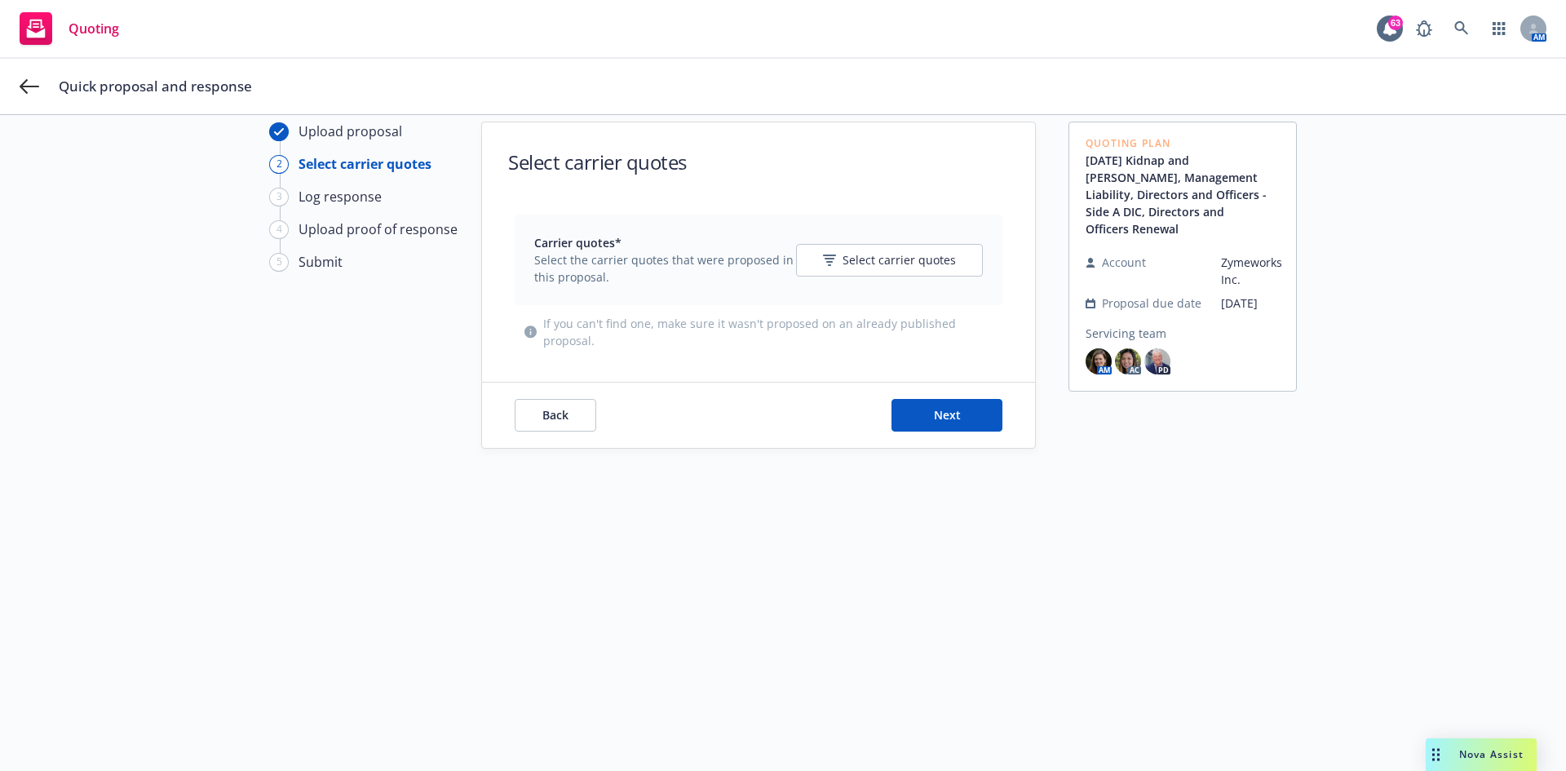
scroll to position [59, 0]
click at [860, 256] on span "Select carrier quotes" at bounding box center [898, 259] width 113 height 17
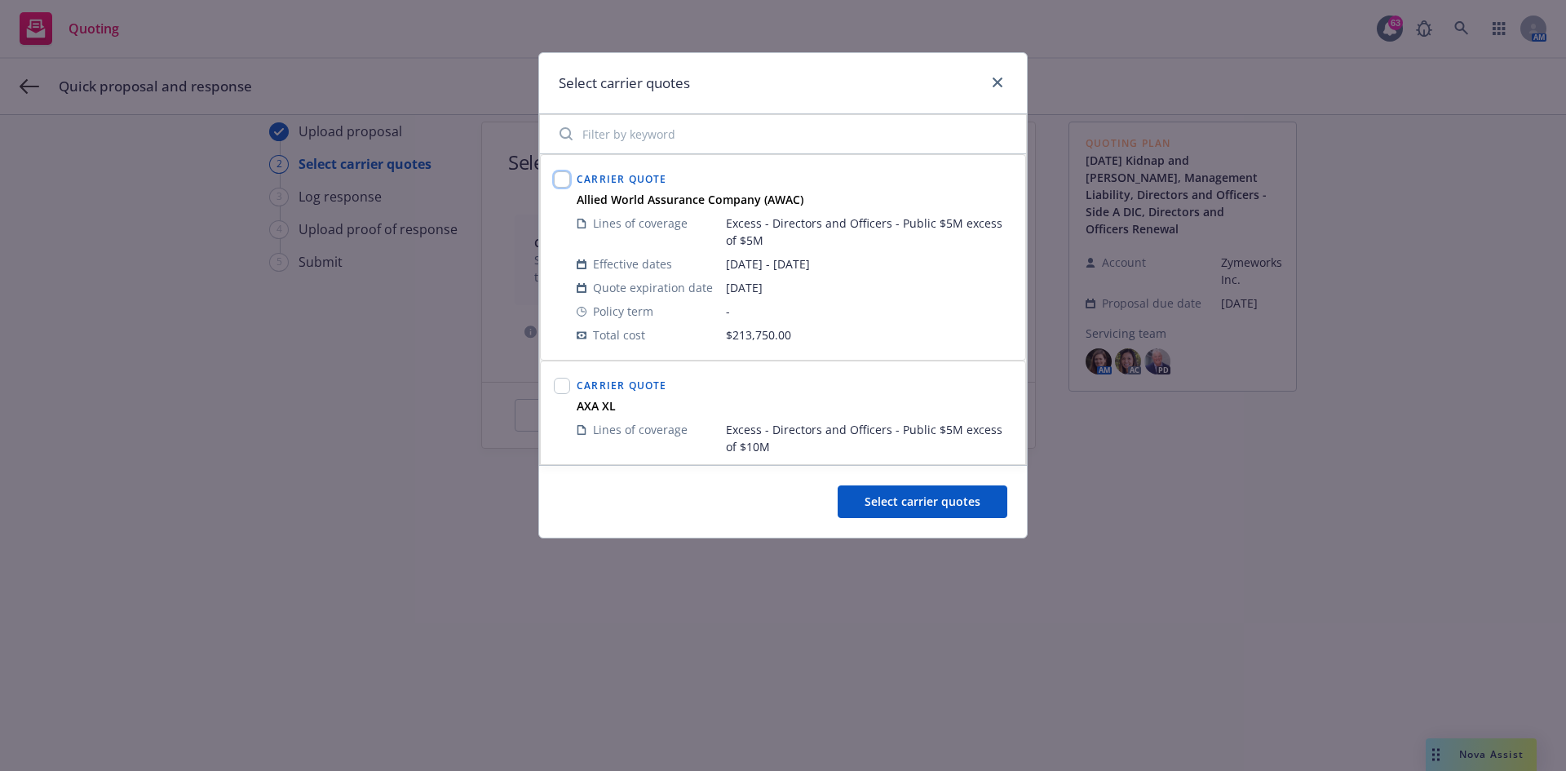
click at [558, 177] on input "checkbox" at bounding box center [562, 179] width 16 height 16
click at [565, 387] on input "checkbox" at bounding box center [562, 386] width 16 height 16
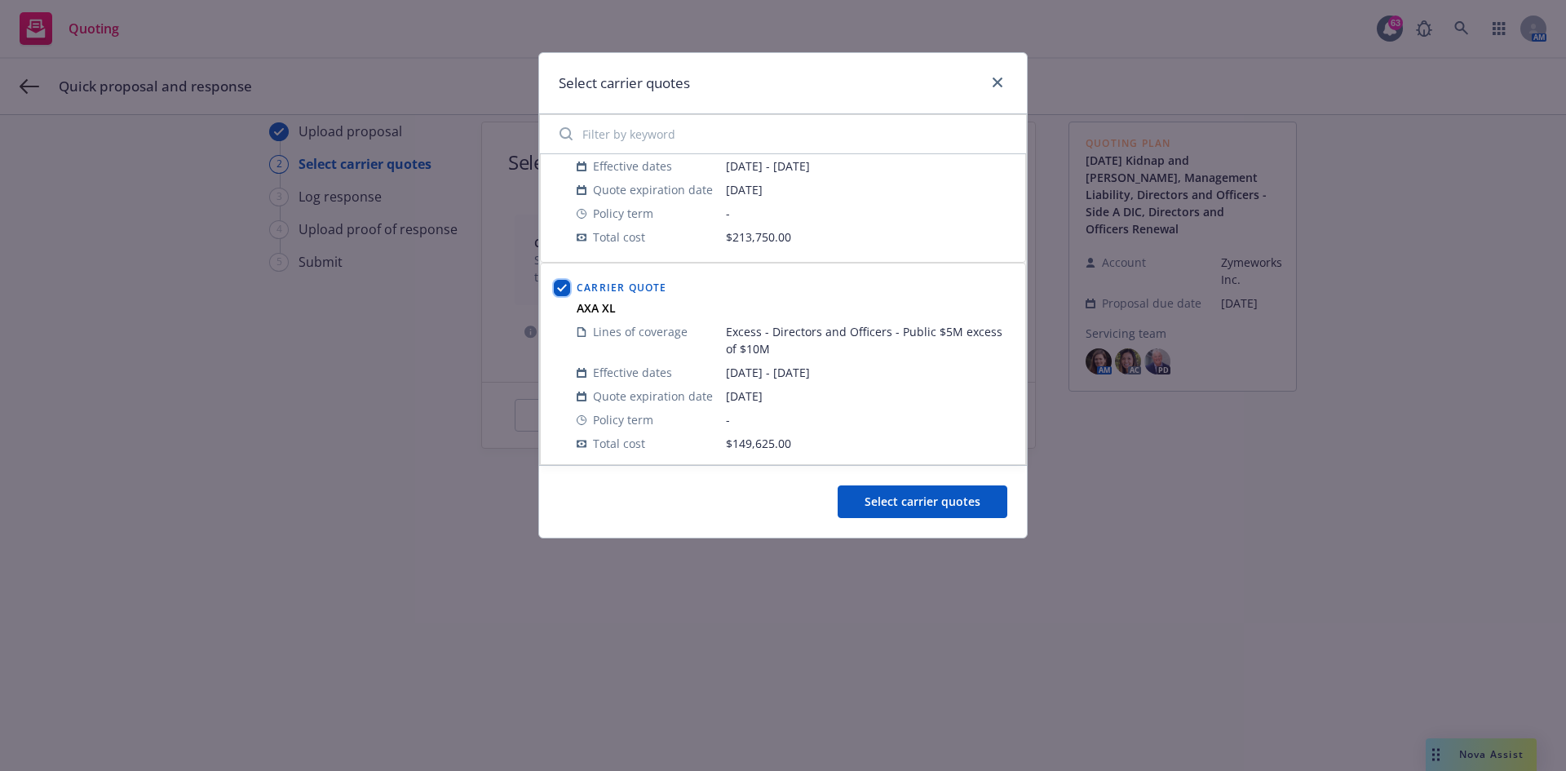
scroll to position [245, 0]
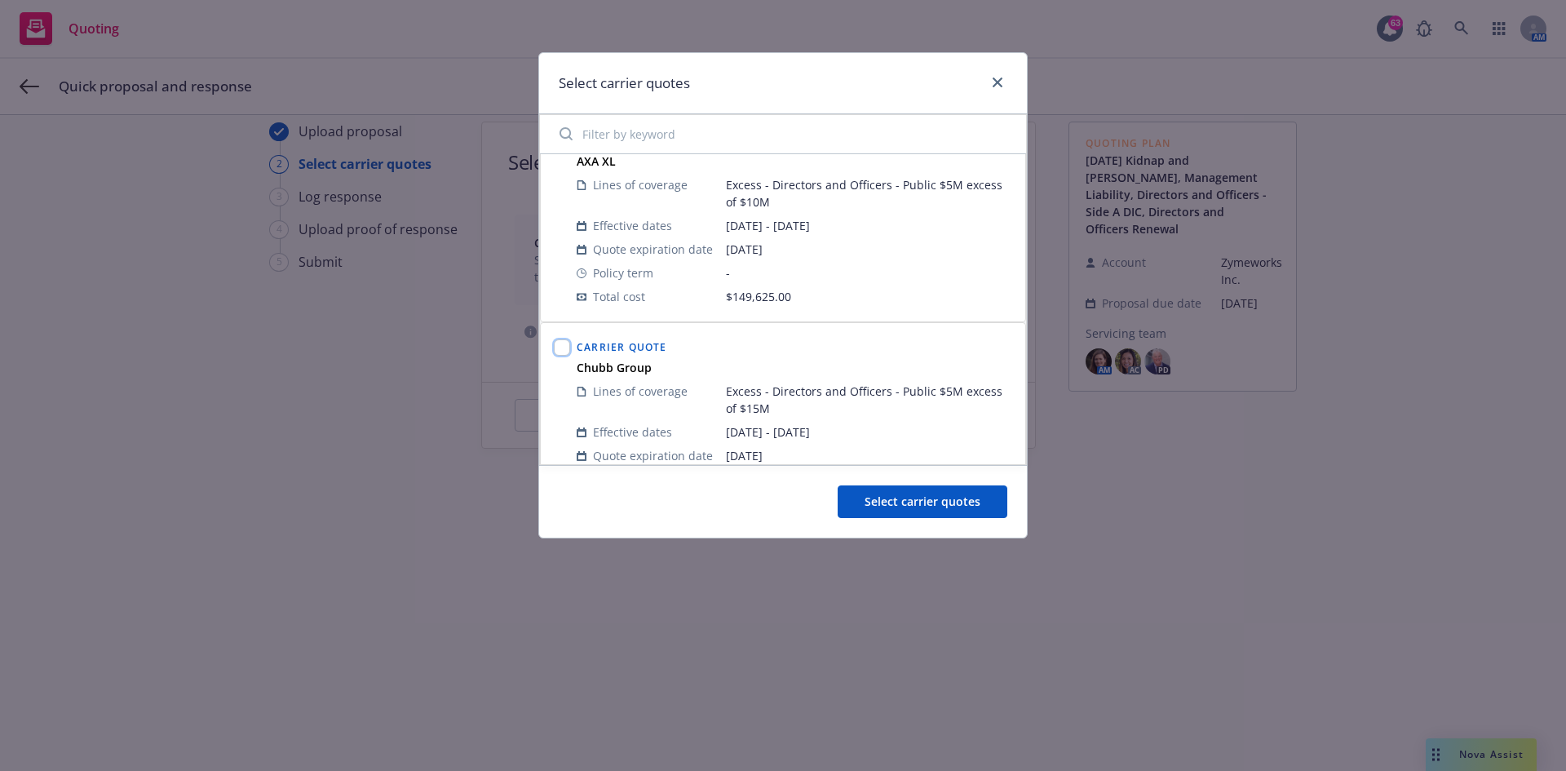
click at [561, 350] on input "checkbox" at bounding box center [562, 347] width 16 height 16
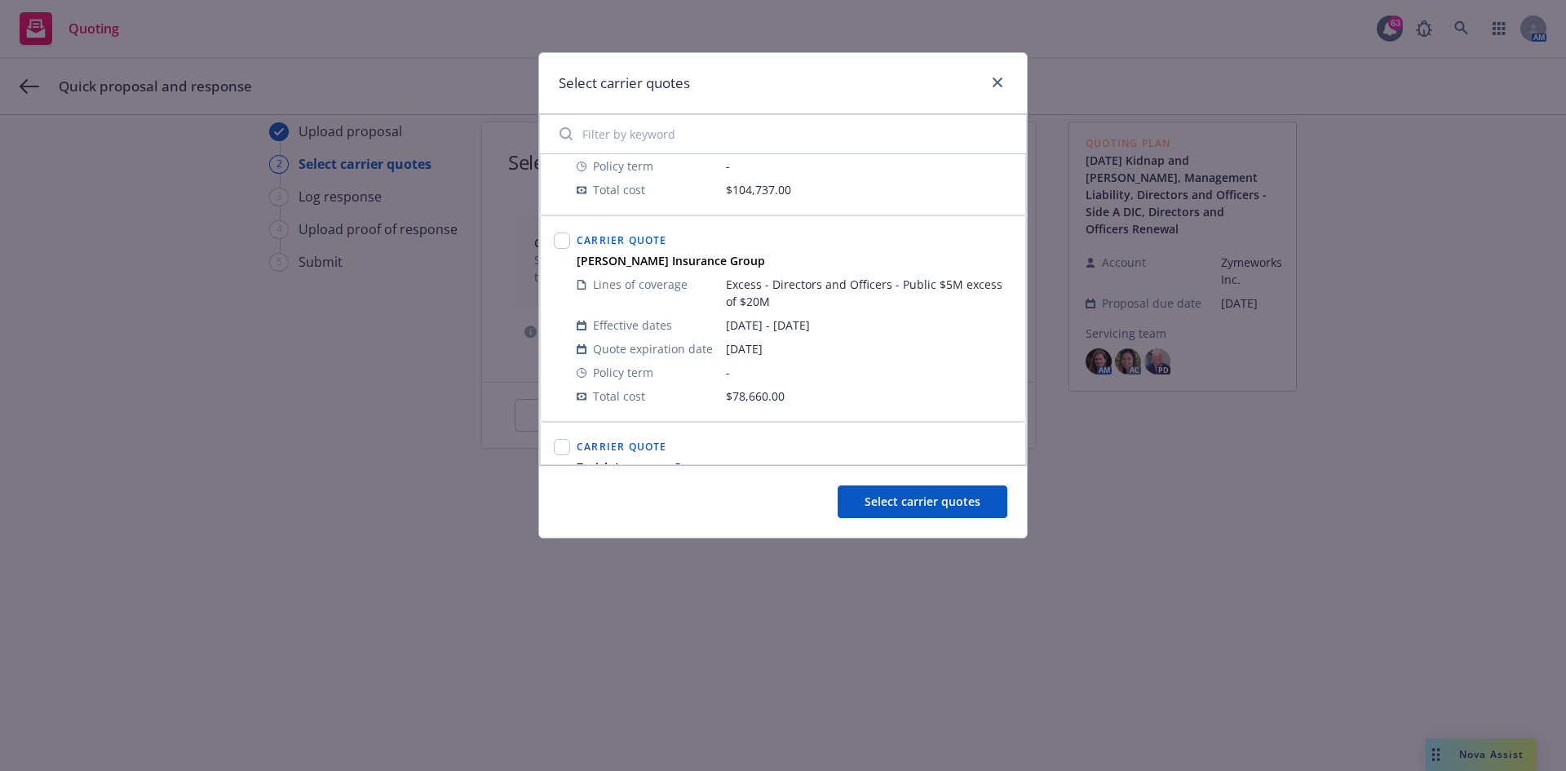
scroll to position [571, 0]
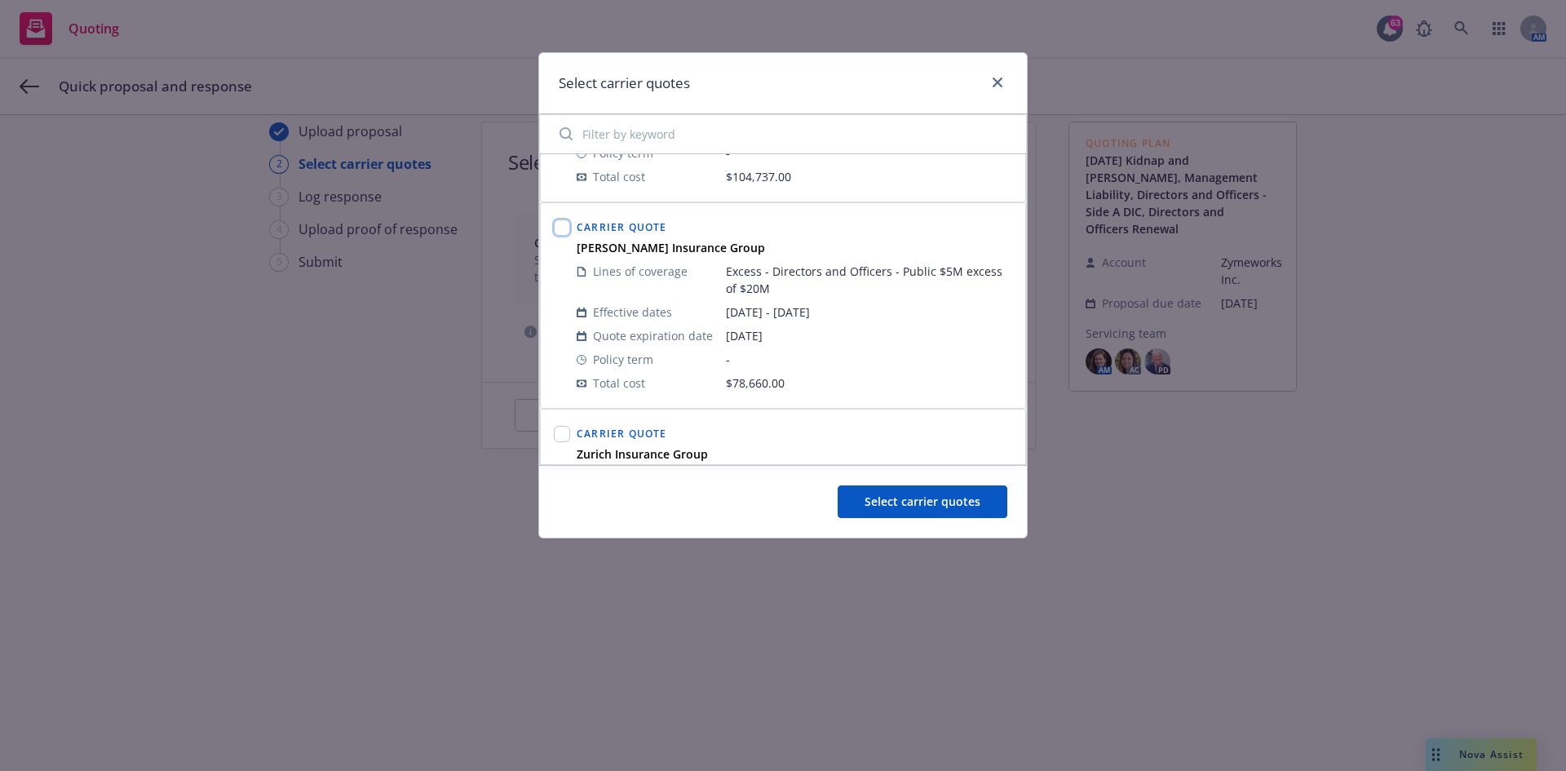
click at [561, 230] on input "checkbox" at bounding box center [562, 227] width 16 height 16
click at [559, 435] on input "checkbox" at bounding box center [562, 434] width 16 height 16
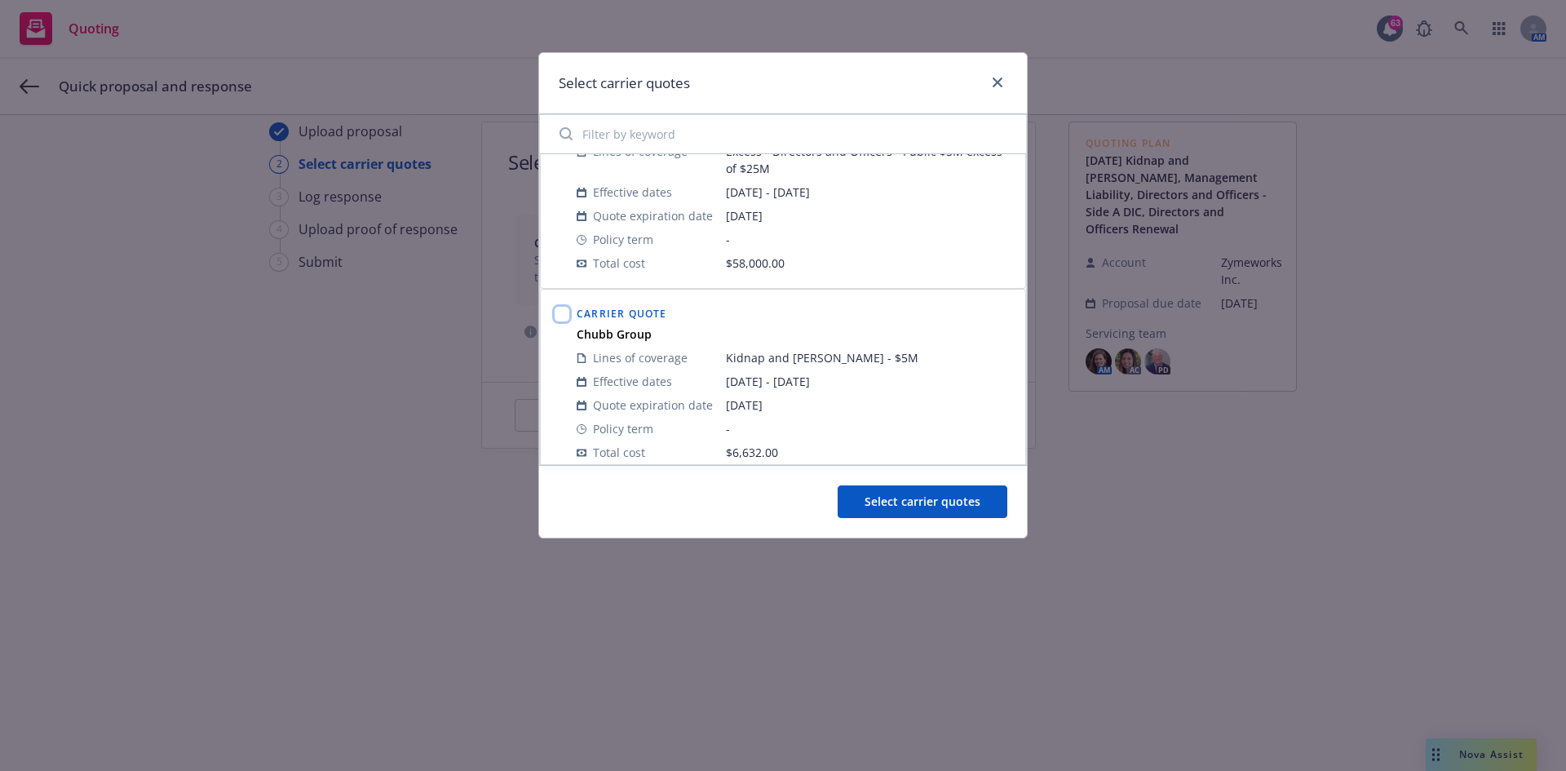
click at [559, 321] on input "checkbox" at bounding box center [562, 314] width 16 height 16
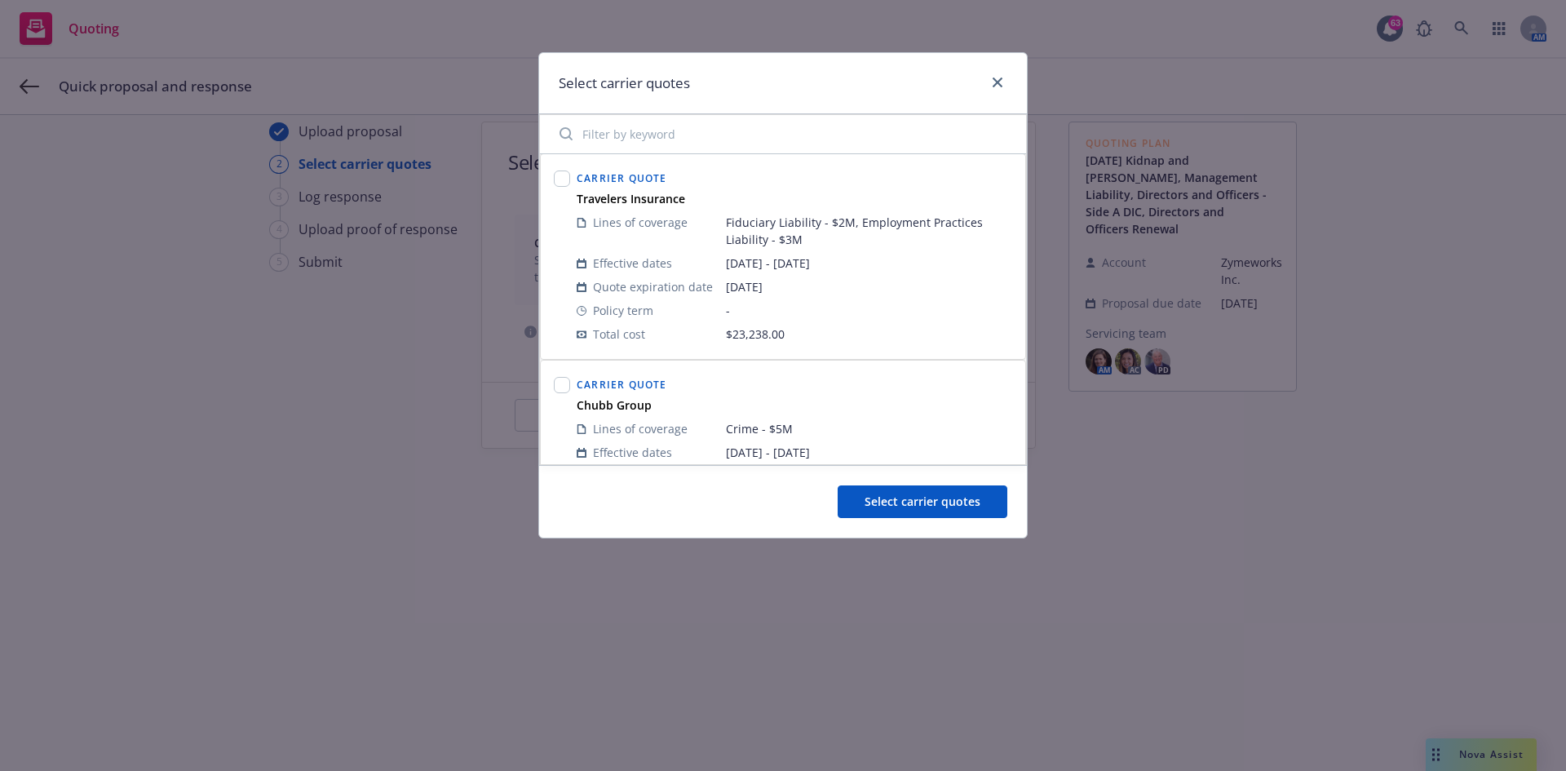
scroll to position [1223, 0]
click at [561, 175] on input "checkbox" at bounding box center [562, 177] width 16 height 16
click at [560, 384] on input "checkbox" at bounding box center [562, 383] width 16 height 16
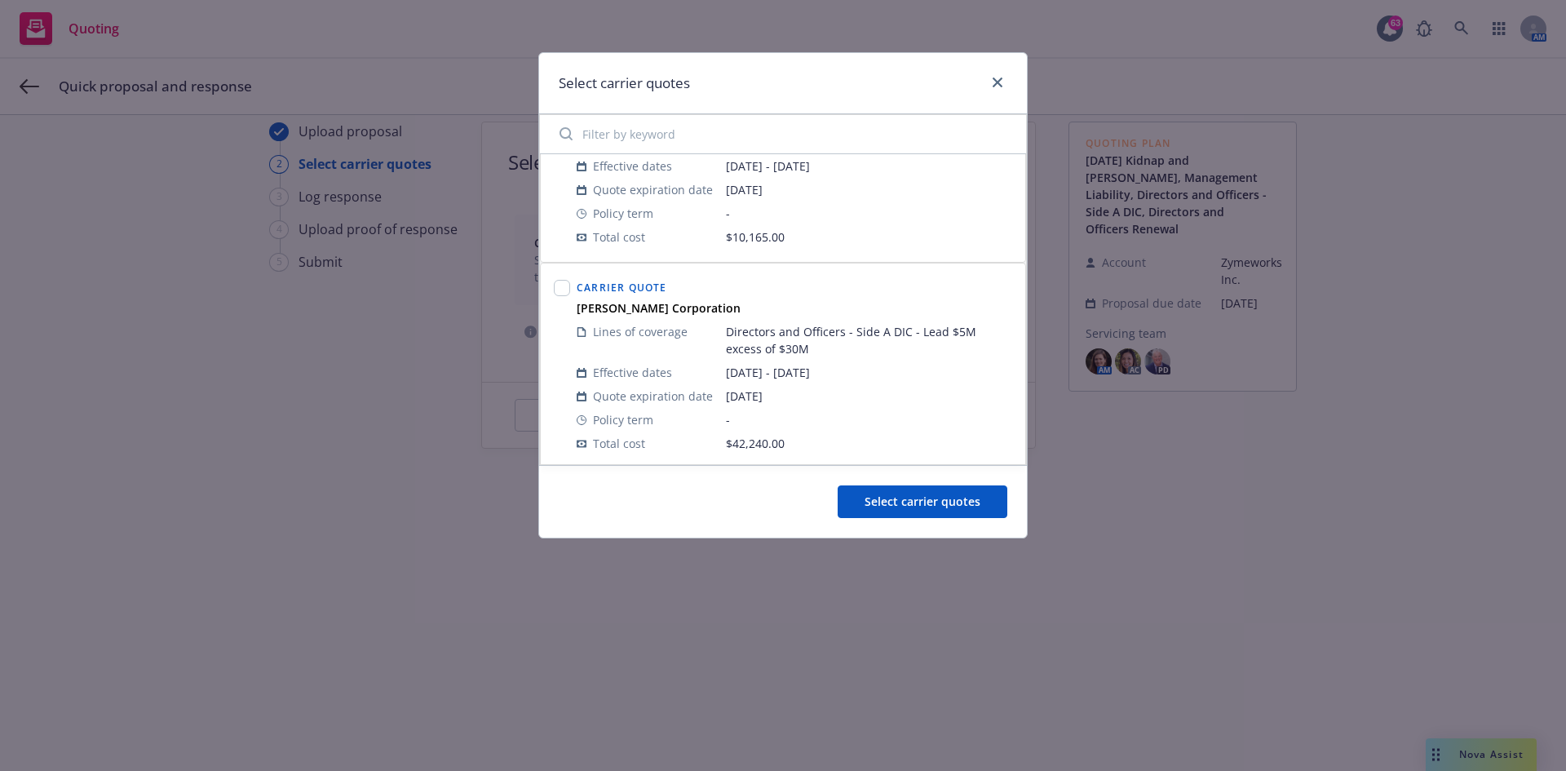
scroll to position [1549, 0]
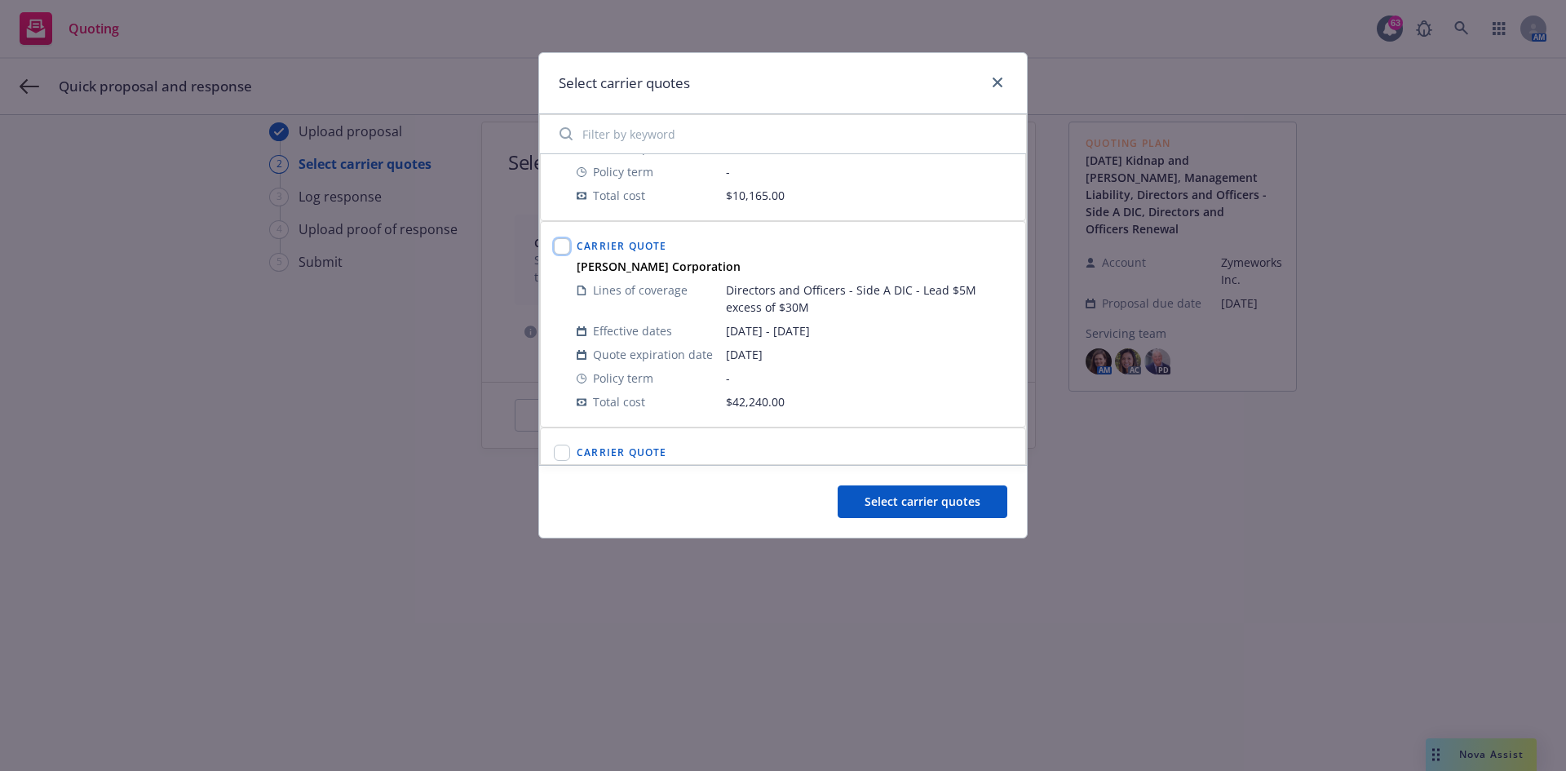
click at [564, 250] on input "checkbox" at bounding box center [562, 246] width 16 height 16
click at [559, 455] on input "checkbox" at bounding box center [562, 452] width 16 height 16
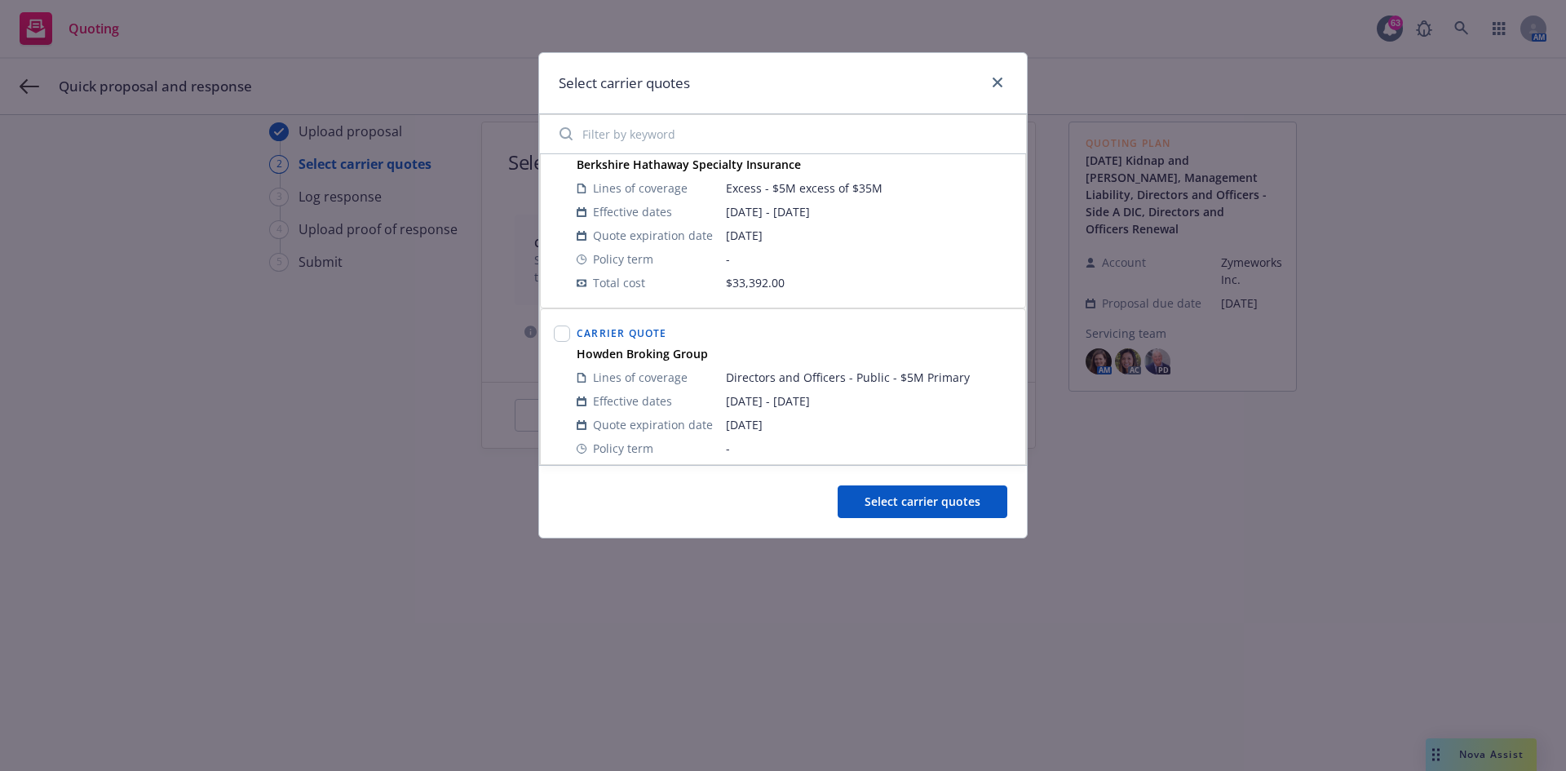
scroll to position [1876, 0]
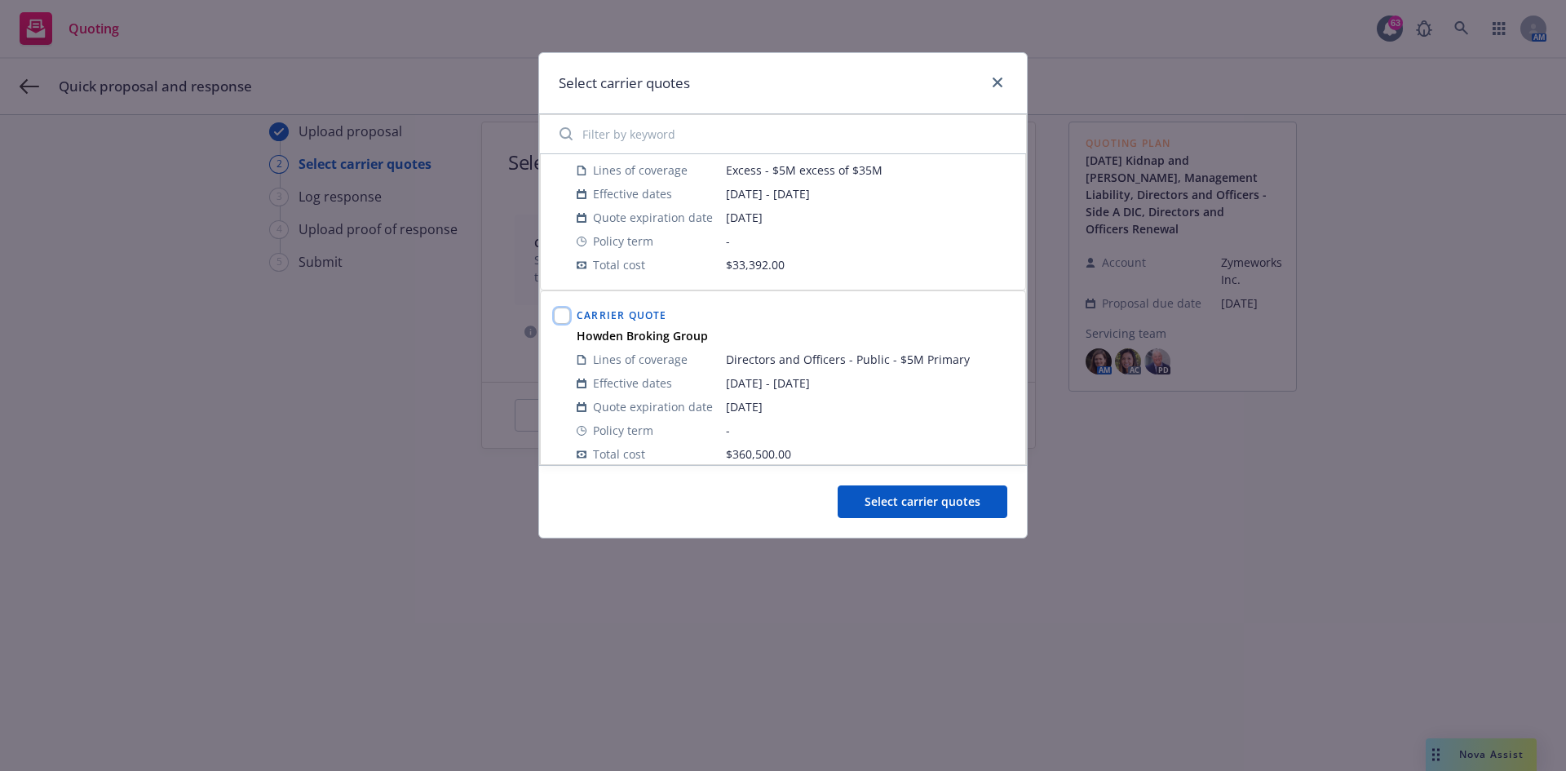
click at [563, 321] on input "checkbox" at bounding box center [562, 315] width 16 height 16
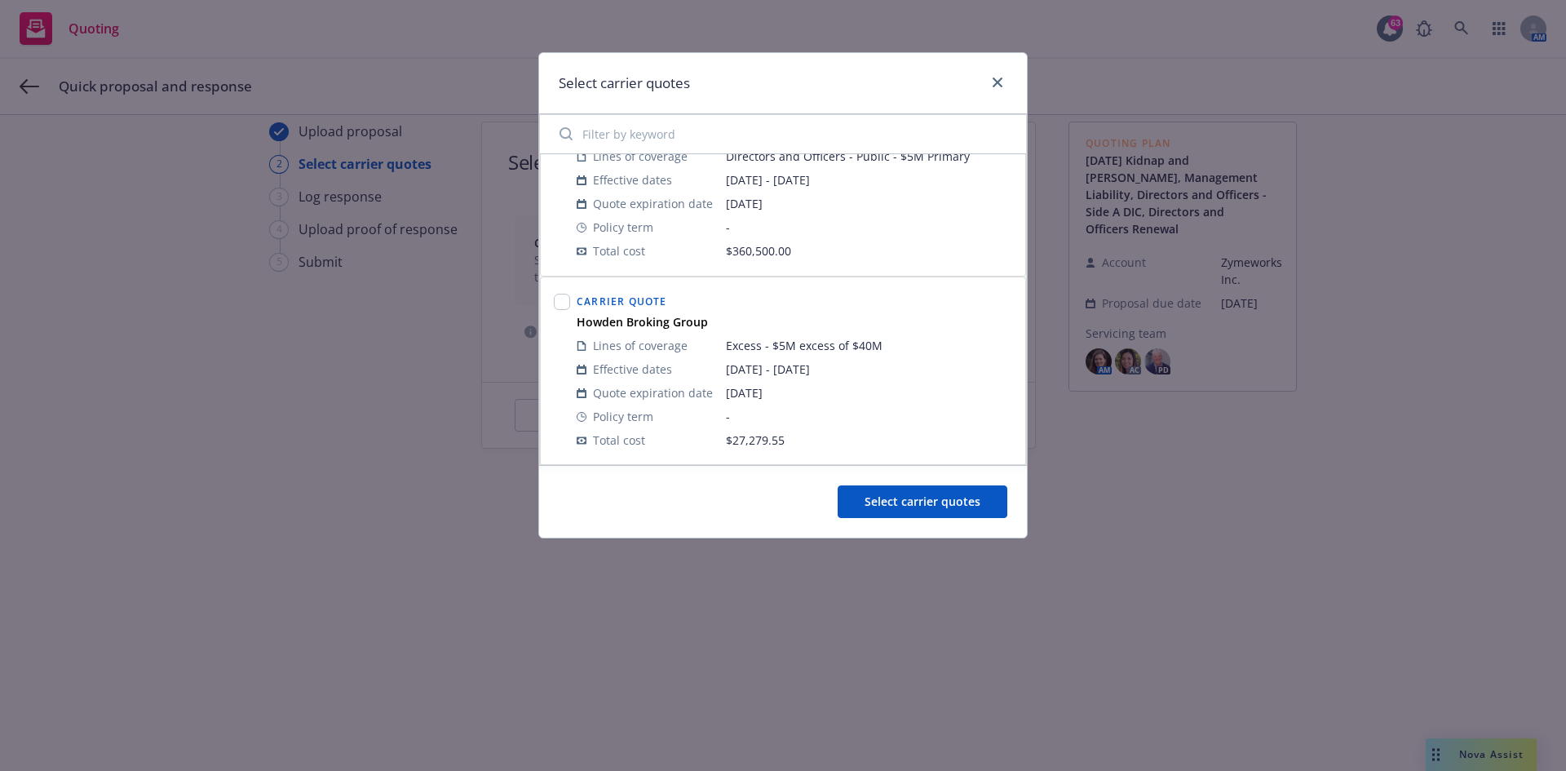
scroll to position [2080, 0]
click at [559, 303] on input "checkbox" at bounding box center [562, 300] width 16 height 16
click at [949, 476] on span "Select carrier quotes" at bounding box center [922, 500] width 116 height 15
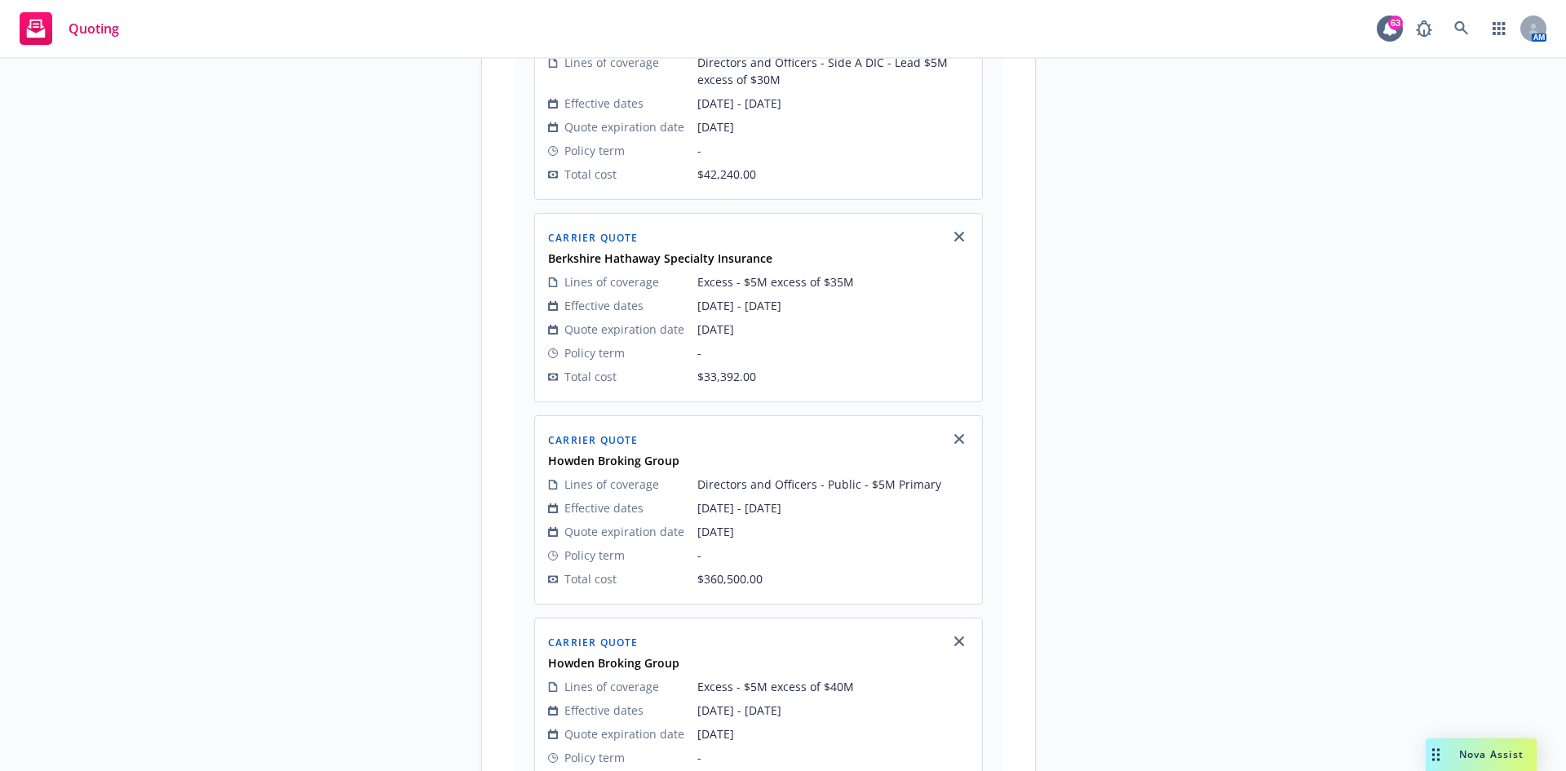
scroll to position [2348, 0]
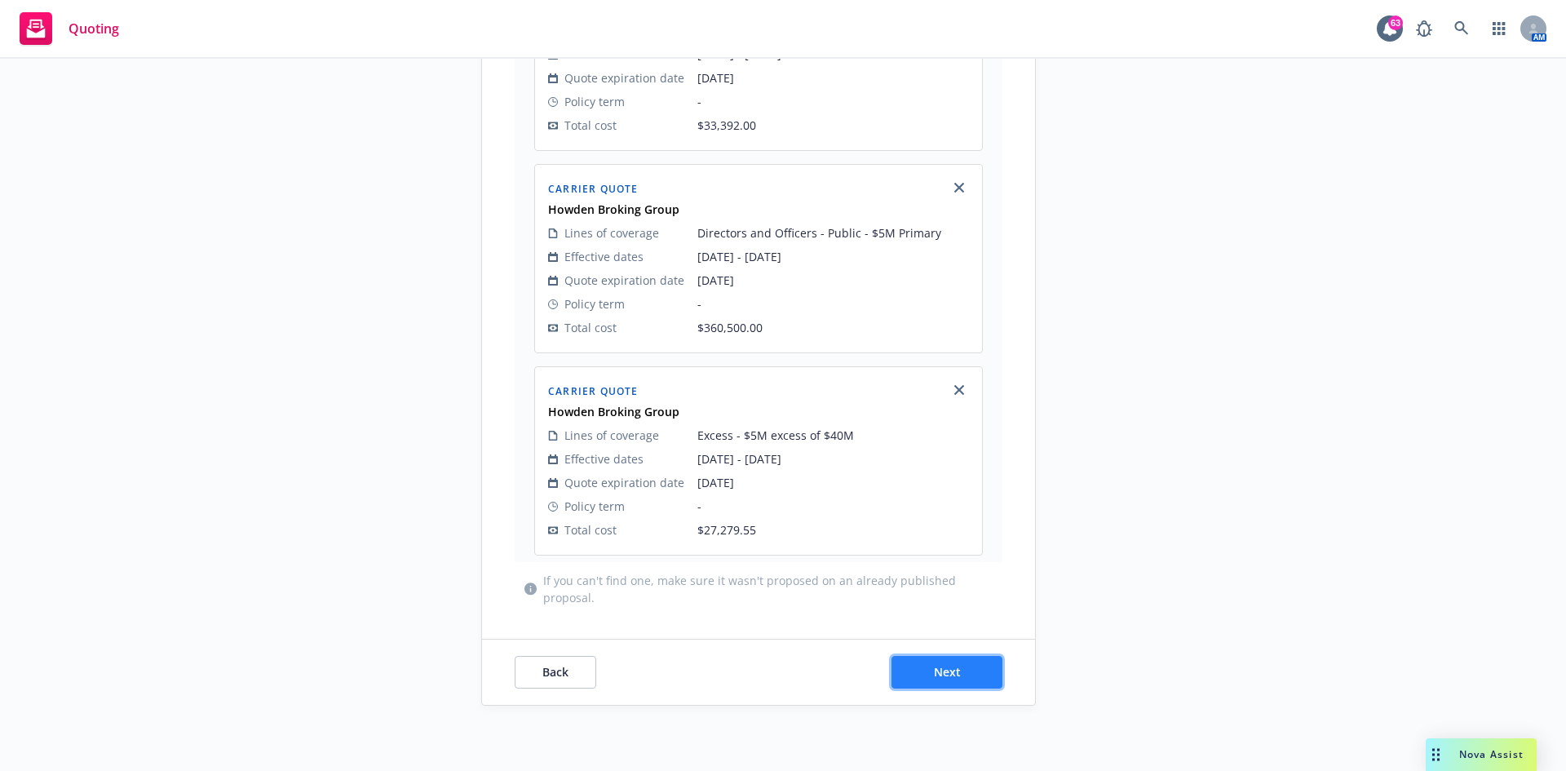
click at [945, 476] on span "Next" at bounding box center [947, 671] width 27 height 15
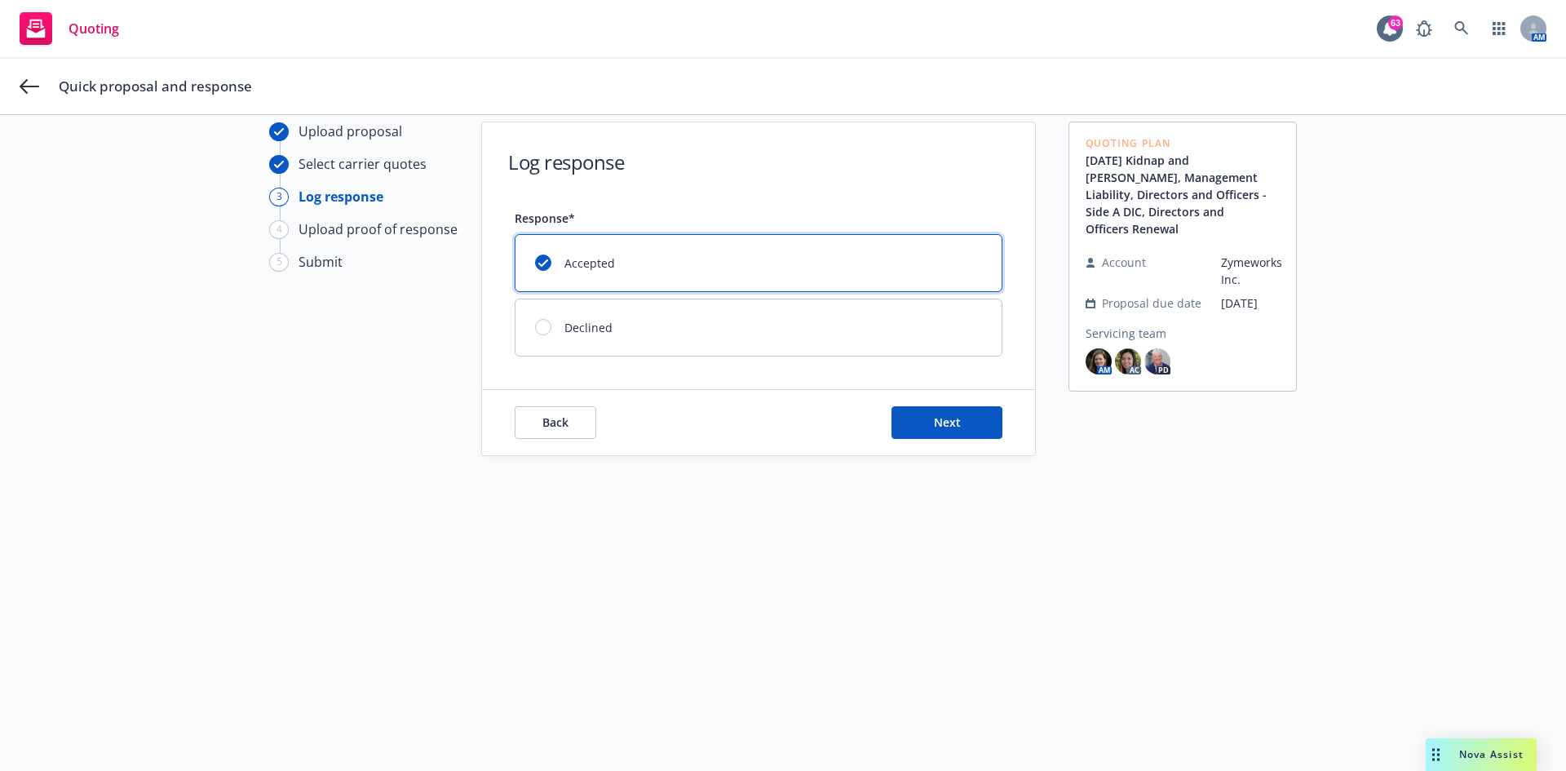
scroll to position [59, 0]
click at [944, 426] on span "Next" at bounding box center [947, 421] width 27 height 15
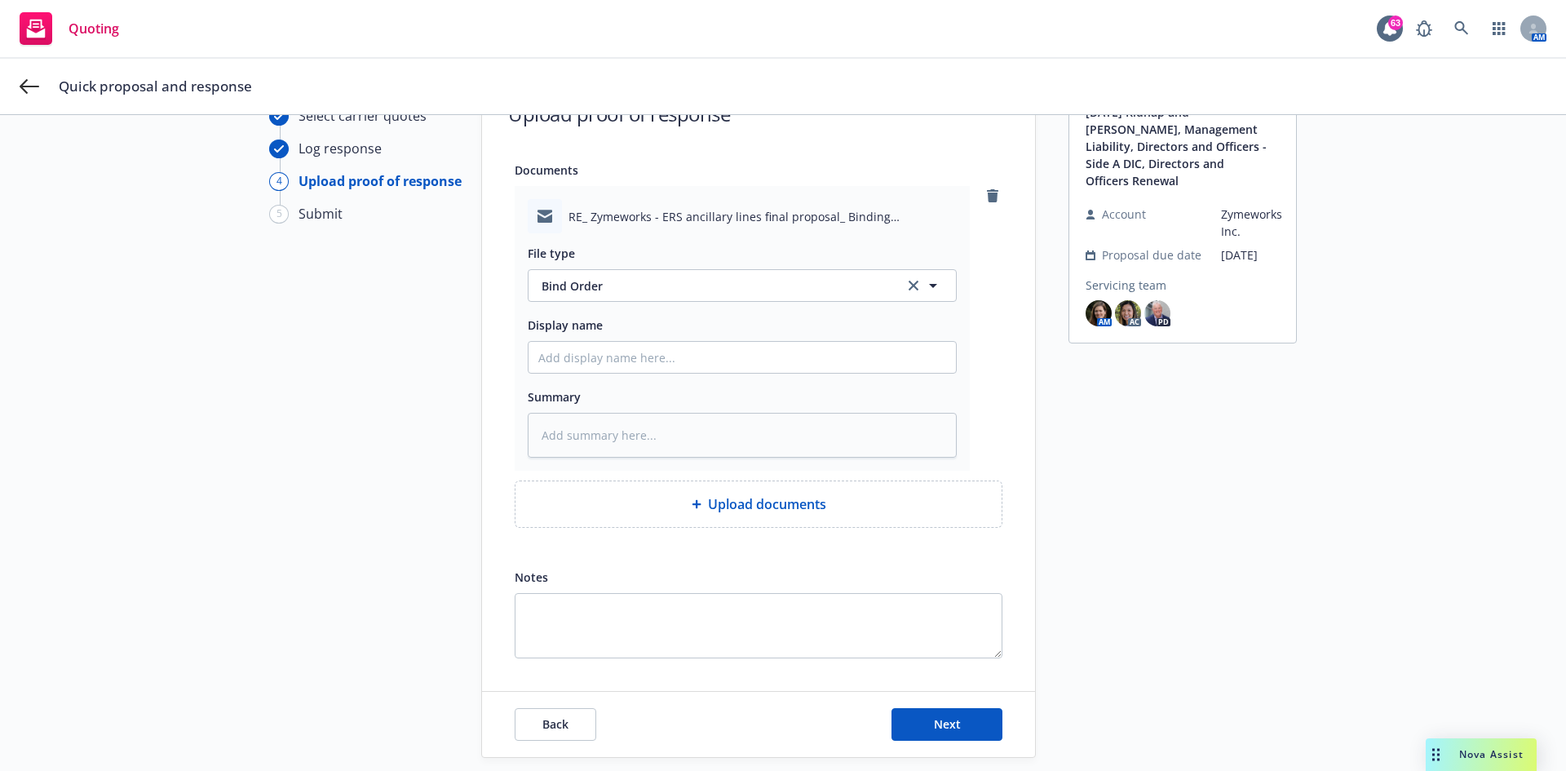
scroll to position [159, 0]
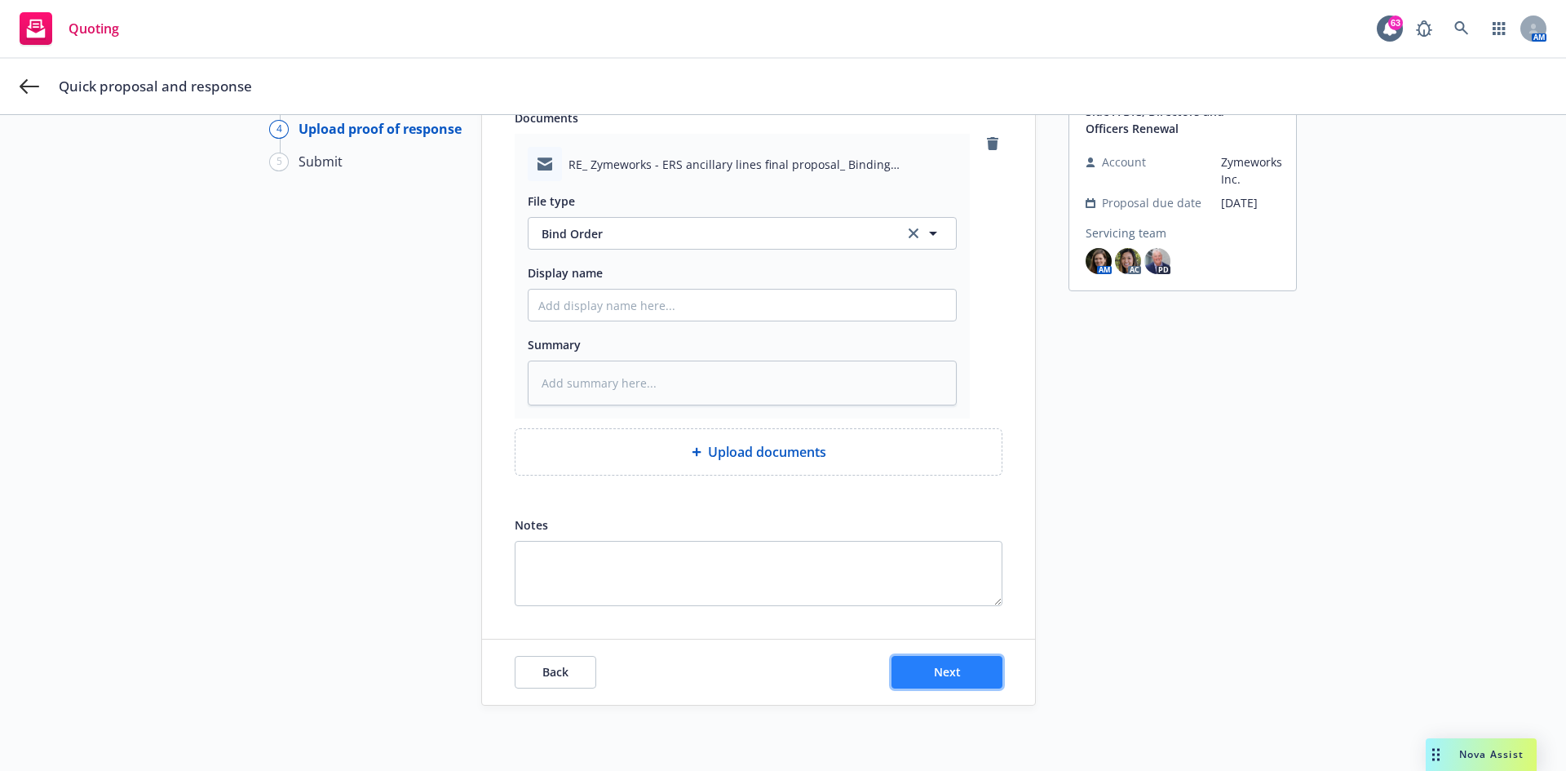
click at [958, 476] on button "Next" at bounding box center [946, 672] width 111 height 33
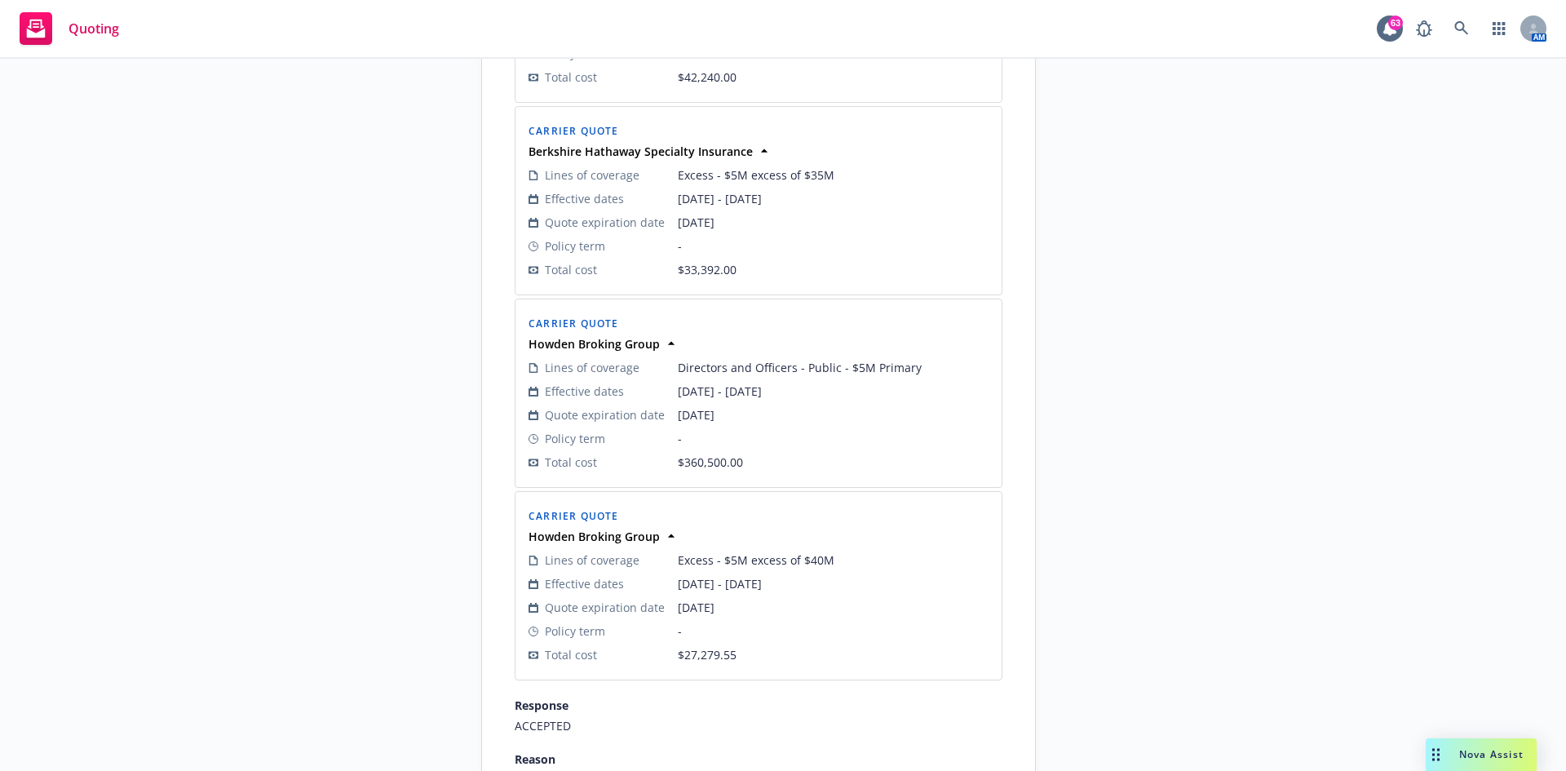
scroll to position [2459, 0]
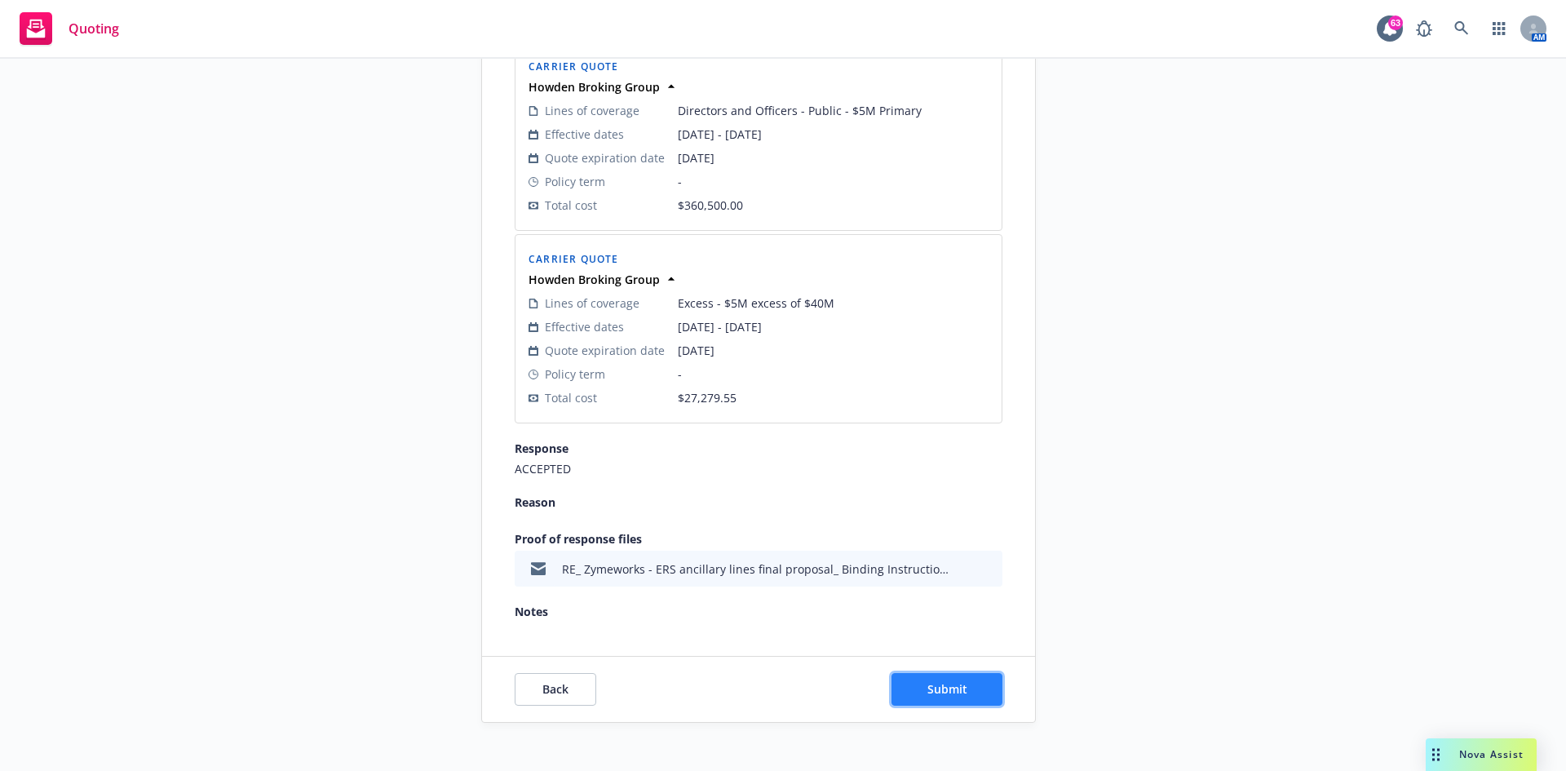
click at [958, 476] on span "Submit" at bounding box center [947, 688] width 40 height 15
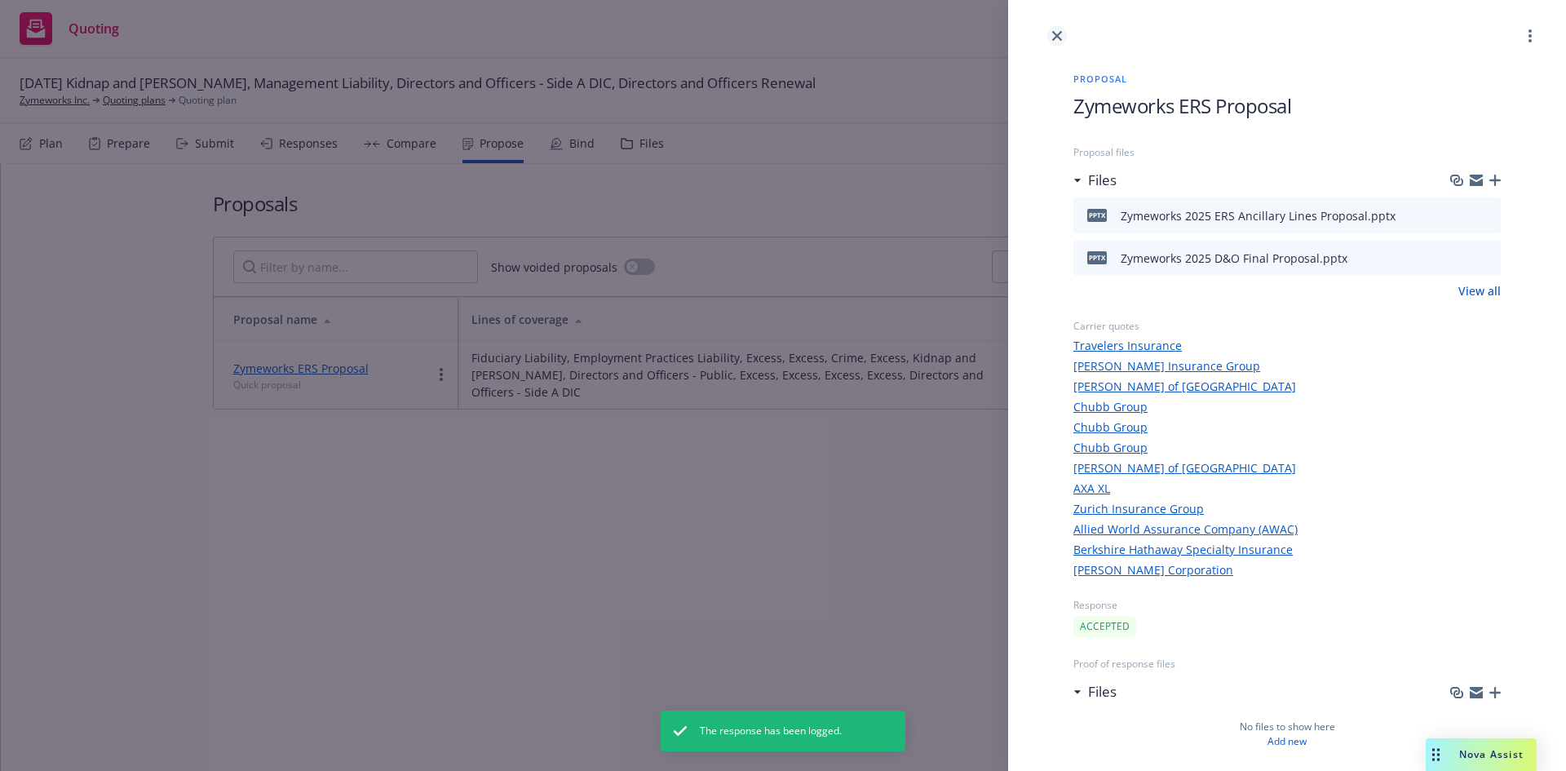
click at [1043, 37] on icon "close" at bounding box center [1057, 36] width 10 height 10
